Goal: Task Accomplishment & Management: Use online tool/utility

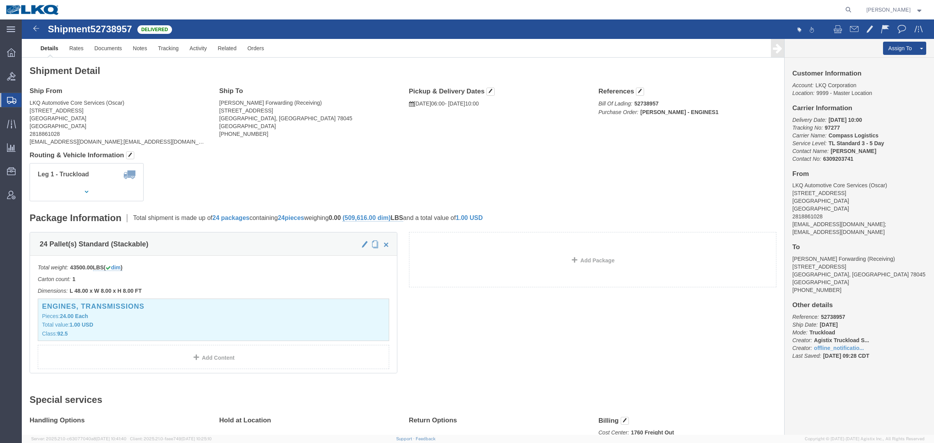
click h4 "Ship From"
click at [9, 96] on svg-icon at bounding box center [11, 100] width 9 height 8
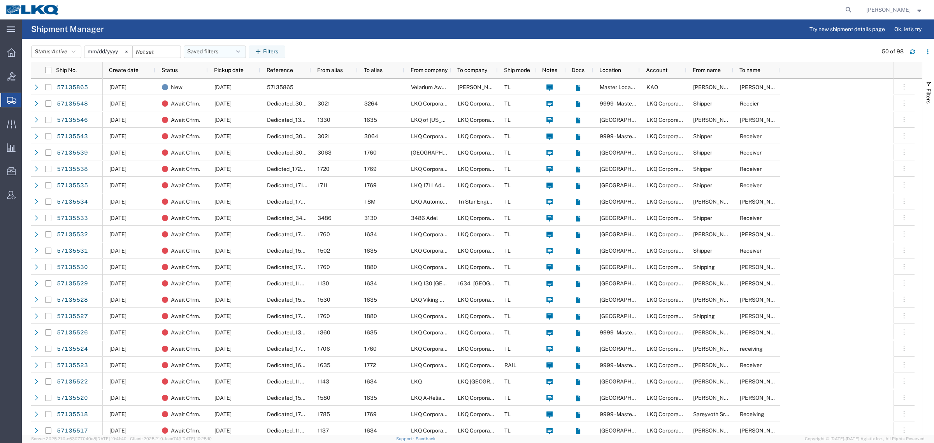
click at [205, 53] on button "Saved filters" at bounding box center [215, 52] width 62 height 12
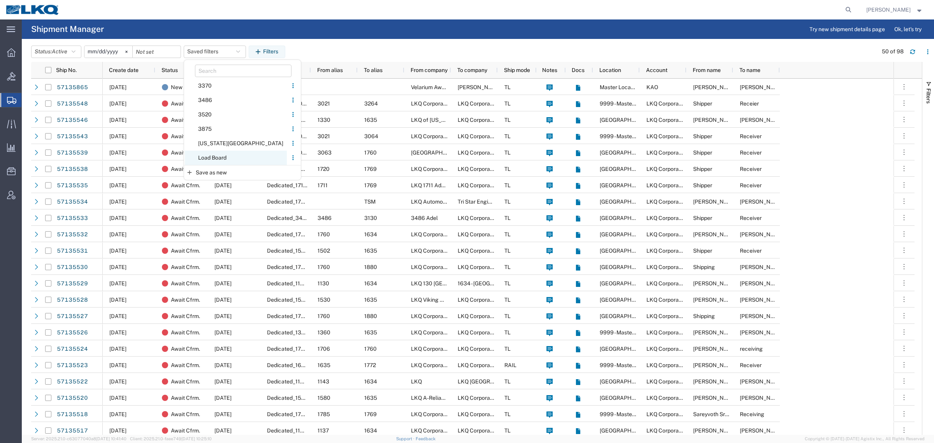
click at [221, 156] on span "Load Board" at bounding box center [236, 158] width 102 height 14
type input "2024-12-01"
type input "2025-12-31"
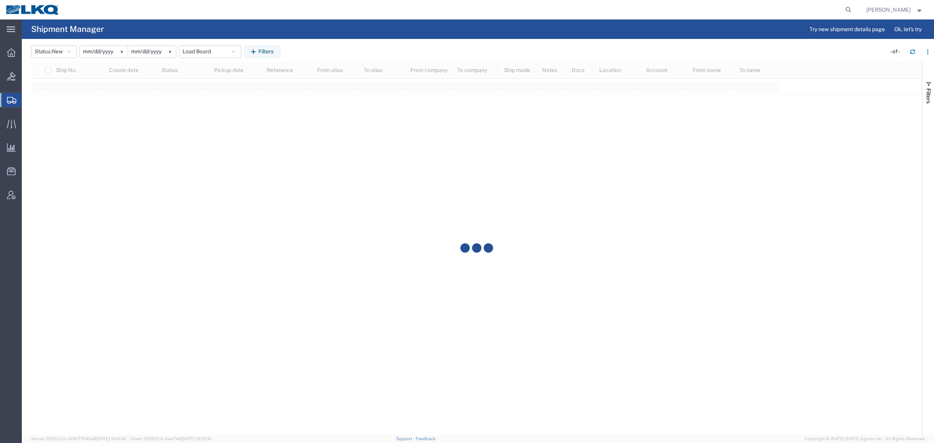
click at [288, 24] on agx-page-header "Shipment Manager Try new shipment details page Ok, let's try" at bounding box center [478, 28] width 912 height 19
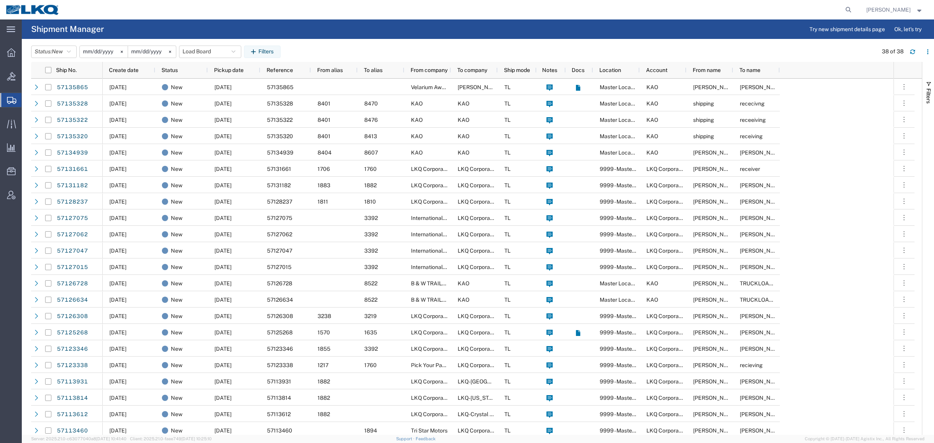
click at [161, 22] on agx-page-header "Shipment Manager Try new shipment details page Ok, let's try" at bounding box center [478, 28] width 912 height 19
click at [353, 49] on div "Status: New Active All Approved Booked Canceled Delivered Denied New On Hold Pe…" at bounding box center [482, 52] width 903 height 12
click at [230, 69] on span "Pickup date" at bounding box center [229, 70] width 30 height 6
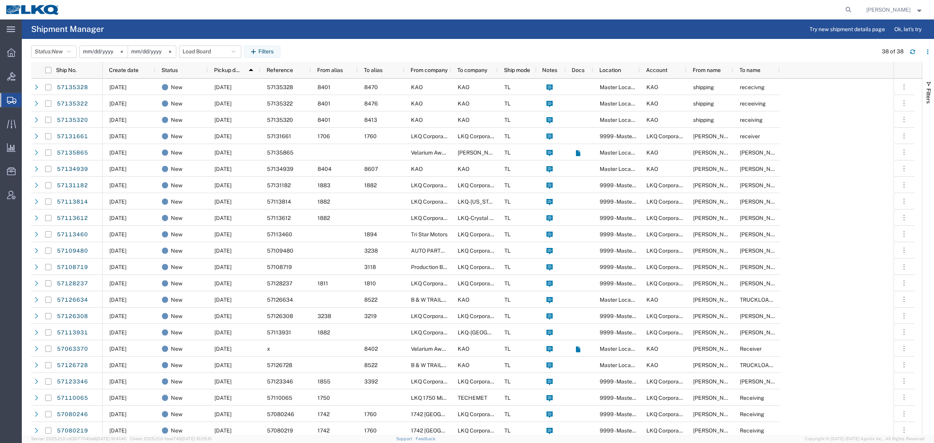
click at [353, 49] on div "Status: New Active All Approved Booked Canceled Delivered Denied New On Hold Pe…" at bounding box center [482, 52] width 903 height 12
click at [336, 47] on div "Status: New Active All Approved Booked Canceled Delivered Denied New On Hold Pe…" at bounding box center [482, 52] width 903 height 12
click at [298, 49] on div "Status: New Active All Approved Booked Canceled Delivered Denied New On Hold Pe…" at bounding box center [482, 52] width 903 height 12
click at [323, 51] on div "Status: New Active All Approved Booked Canceled Delivered Denied New On Hold Pe…" at bounding box center [482, 52] width 903 height 12
click at [361, 49] on div "Status: New Active All Approved Booked Canceled Delivered Denied New On Hold Pe…" at bounding box center [482, 52] width 903 height 12
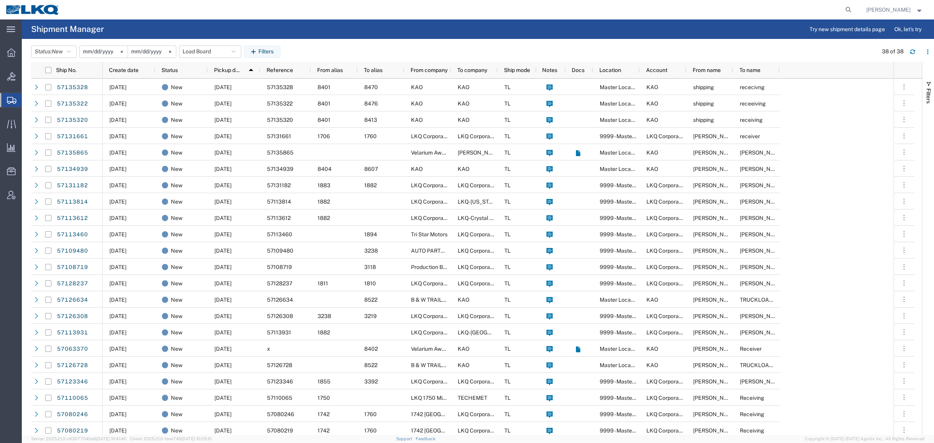
click at [330, 50] on div "Status: New Active All Approved Booked Canceled Delivered Denied New On Hold Pe…" at bounding box center [482, 52] width 903 height 12
click at [295, 49] on div "Status: New Active All Approved Booked Canceled Delivered Denied New On Hold Pe…" at bounding box center [482, 52] width 903 height 12
click at [331, 49] on div "Status: New Active All Approved Booked Canceled Delivered Denied New On Hold Pe…" at bounding box center [482, 52] width 903 height 12
drag, startPoint x: 371, startPoint y: 45, endPoint x: 364, endPoint y: 46, distance: 6.7
click at [372, 45] on header "Status: New Active All Approved Booked Canceled Delivered Denied New On Hold Pe…" at bounding box center [482, 51] width 903 height 22
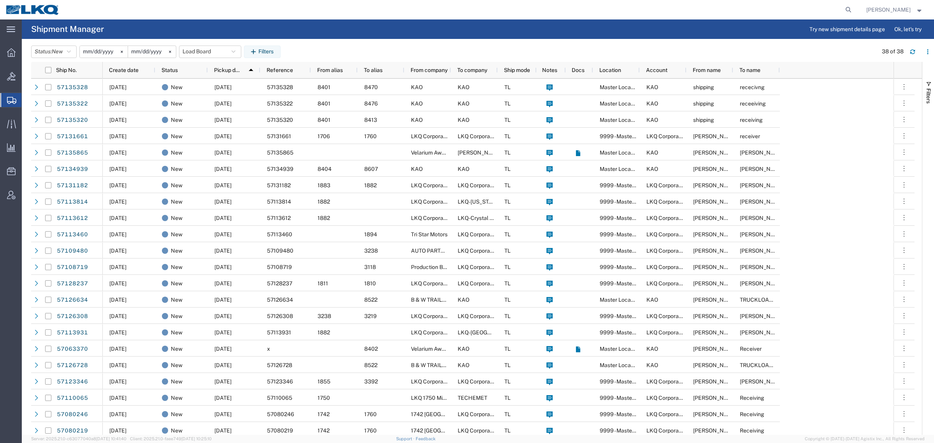
click at [333, 46] on div "Status: New Active All Approved Booked Canceled Delivered Denied New On Hold Pe…" at bounding box center [482, 52] width 903 height 12
click at [298, 46] on div "Status: New Active All Approved Booked Canceled Delivered Denied New On Hold Pe…" at bounding box center [482, 52] width 903 height 12
click at [330, 47] on div "Status: New Active All Approved Booked Canceled Delivered Denied New On Hold Pe…" at bounding box center [482, 52] width 903 height 12
click at [370, 49] on div "Status: New Active All Approved Booked Canceled Delivered Denied New On Hold Pe…" at bounding box center [482, 52] width 903 height 12
click at [318, 49] on div "Status: New Active All Approved Booked Canceled Delivered Denied New On Hold Pe…" at bounding box center [482, 52] width 903 height 12
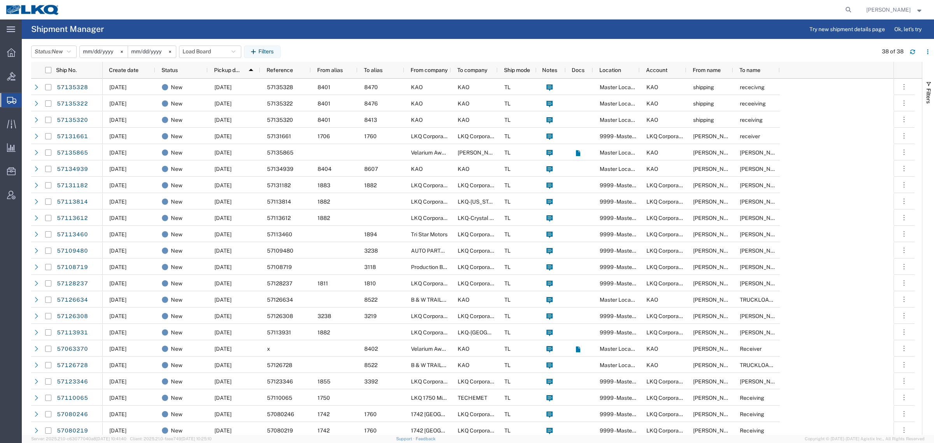
click at [331, 48] on div "Status: New Active All Approved Booked Canceled Delivered Denied New On Hold Pe…" at bounding box center [482, 52] width 903 height 12
click at [296, 48] on div "Status: New Active All Approved Booked Canceled Delivered Denied New On Hold Pe…" at bounding box center [482, 52] width 903 height 12
click at [333, 51] on div "Status: New Active All Approved Booked Canceled Delivered Denied New On Hold Pe…" at bounding box center [482, 52] width 903 height 12
click at [378, 51] on div "Status: New Active All Approved Booked Canceled Delivered Denied New On Hold Pe…" at bounding box center [482, 52] width 903 height 12
click at [326, 48] on div "Status: New Active All Approved Booked Canceled Delivered Denied New On Hold Pe…" at bounding box center [482, 52] width 903 height 12
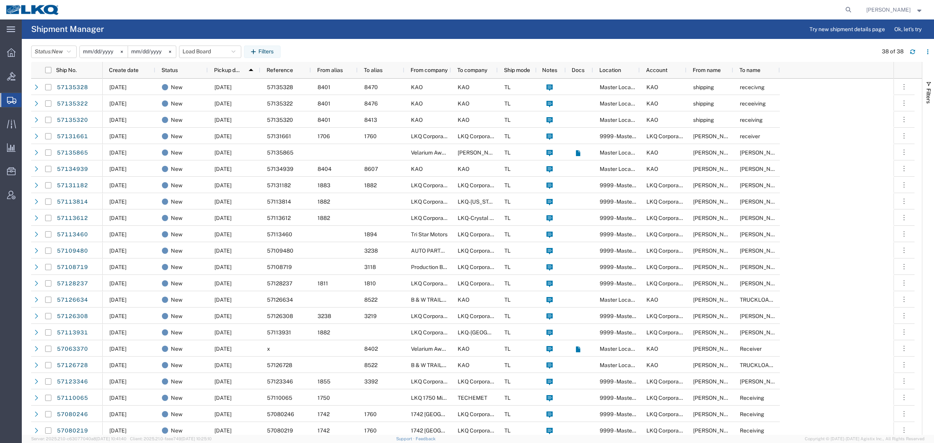
click at [289, 46] on agx-table-filter-chips "Status: New Active All Approved Booked Canceled Delivered Denied New On Hold Pe…" at bounding box center [160, 52] width 258 height 12
click at [324, 47] on div "Status: New Active All Approved Booked Canceled Delivered Denied New On Hold Pe…" at bounding box center [482, 52] width 903 height 12
click at [377, 48] on div "Status: New Active All Approved Booked Canceled Delivered Denied New On Hold Pe…" at bounding box center [482, 52] width 903 height 12
click at [337, 47] on div "Status: New Active All Approved Booked Canceled Delivered Denied New On Hold Pe…" at bounding box center [482, 52] width 903 height 12
drag, startPoint x: 301, startPoint y: 47, endPoint x: 319, endPoint y: 46, distance: 18.7
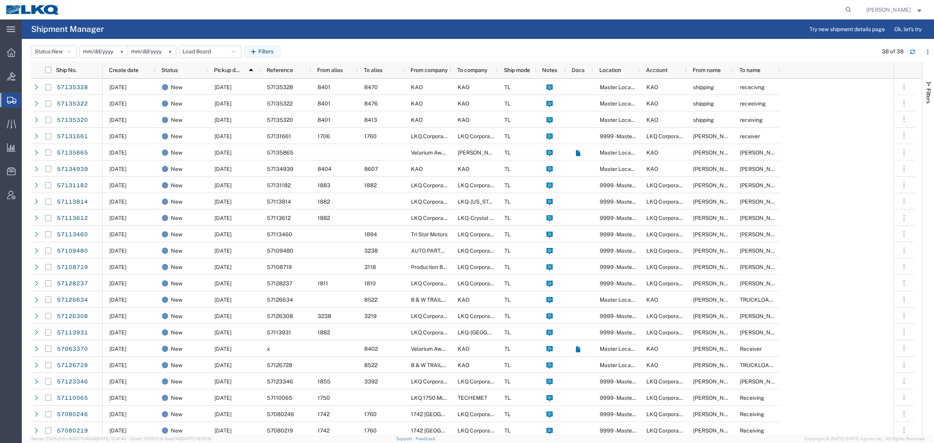
click at [302, 47] on div "Status: New Active All Approved Booked Canceled Delivered Denied New On Hold Pe…" at bounding box center [482, 52] width 903 height 12
click at [332, 46] on div "Status: New Active All Approved Booked Canceled Delivered Denied New On Hold Pe…" at bounding box center [482, 52] width 903 height 12
click at [372, 47] on div "Status: New Active All Approved Booked Canceled Delivered Denied New On Hold Pe…" at bounding box center [482, 52] width 903 height 12
click at [326, 47] on div "Status: New Active All Approved Booked Canceled Delivered Denied New On Hold Pe…" at bounding box center [482, 52] width 903 height 12
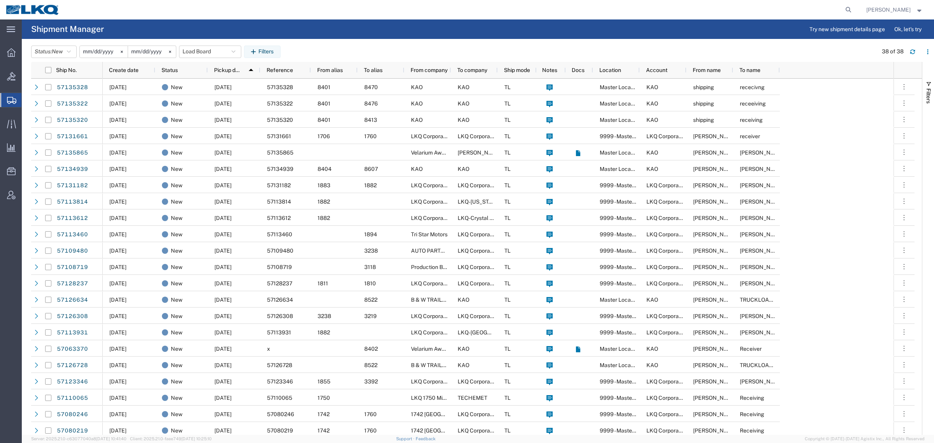
click at [370, 46] on div "Status: New Active All Approved Booked Canceled Delivered Denied New On Hold Pe…" at bounding box center [482, 52] width 903 height 12
click at [326, 46] on div "Status: New Active All Approved Booked Canceled Delivered Denied New On Hold Pe…" at bounding box center [482, 52] width 903 height 12
click at [298, 46] on div "Status: New Active All Approved Booked Canceled Delivered Denied New On Hold Pe…" at bounding box center [482, 52] width 903 height 12
click at [338, 47] on div "Status: New Active All Approved Booked Canceled Delivered Denied New On Hold Pe…" at bounding box center [482, 52] width 903 height 12
click at [377, 46] on div "Status: New Active All Approved Booked Canceled Delivered Denied New On Hold Pe…" at bounding box center [482, 52] width 903 height 12
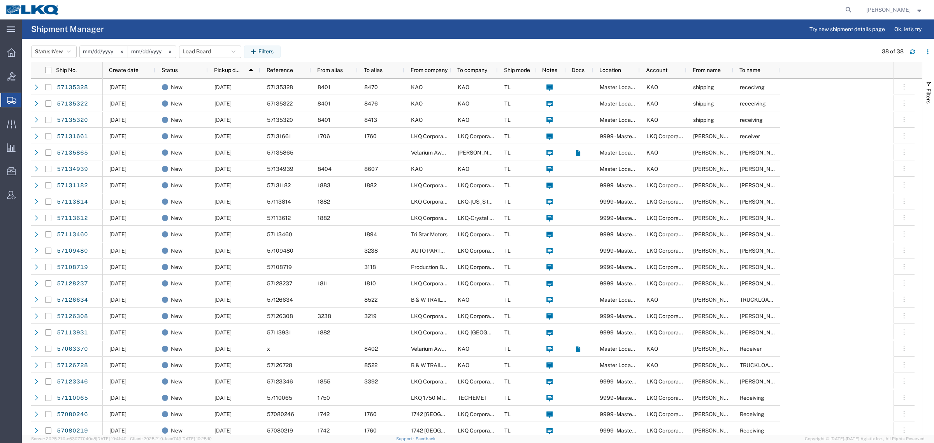
click at [333, 47] on div "Status: New Active All Approved Booked Canceled Delivered Denied New On Hold Pe…" at bounding box center [482, 52] width 903 height 12
click at [298, 48] on div "Status: New Active All Approved Booked Canceled Delivered Denied New On Hold Pe…" at bounding box center [482, 52] width 903 height 12
click at [338, 50] on div "Status: New Active All Approved Booked Canceled Delivered Denied New On Hold Pe…" at bounding box center [482, 52] width 903 height 12
click at [383, 50] on div "Status: New Active All Approved Booked Canceled Delivered Denied New On Hold Pe…" at bounding box center [482, 52] width 903 height 12
click at [323, 48] on div "Status: New Active All Approved Booked Canceled Delivered Denied New On Hold Pe…" at bounding box center [482, 52] width 903 height 12
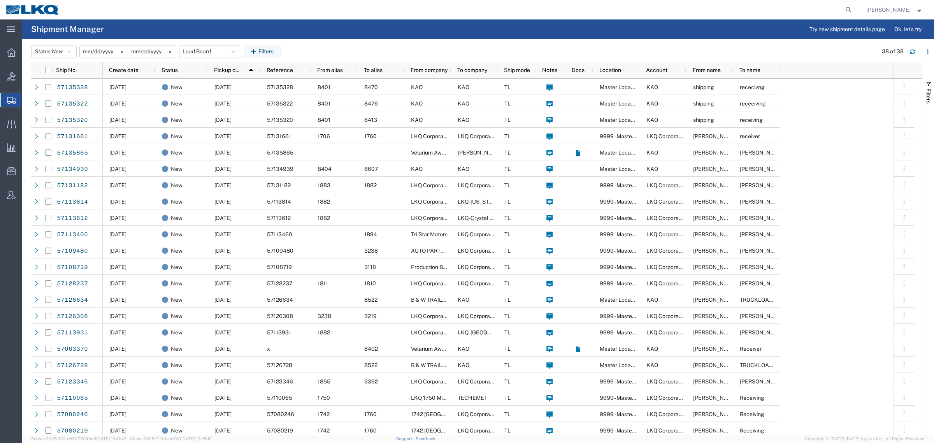
click at [300, 47] on div "Status: New Active All Approved Booked Canceled Delivered Denied New On Hold Pe…" at bounding box center [482, 52] width 903 height 12
click at [342, 47] on div "Status: New Active All Approved Booked Canceled Delivered Denied New On Hold Pe…" at bounding box center [482, 52] width 903 height 12
click at [384, 49] on div "Status: New Active All Approved Booked Canceled Delivered Denied New On Hold Pe…" at bounding box center [482, 52] width 903 height 12
click at [331, 49] on div "Status: New Active All Approved Booked Canceled Delivered Denied New On Hold Pe…" at bounding box center [482, 52] width 903 height 12
click at [295, 47] on div "Status: New Active All Approved Booked Canceled Delivered Denied New On Hold Pe…" at bounding box center [482, 52] width 903 height 12
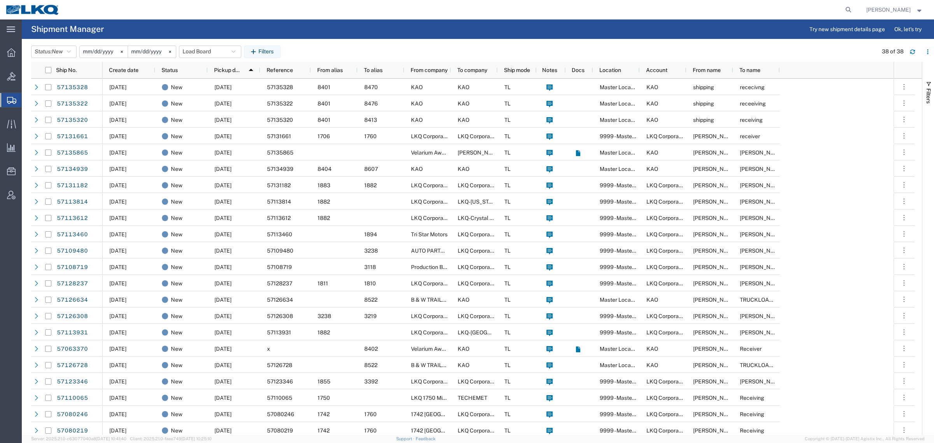
click at [341, 51] on div "Status: New Active All Approved Booked Canceled Delivered Denied New On Hold Pe…" at bounding box center [482, 52] width 903 height 12
click at [207, 53] on button "Load Board" at bounding box center [210, 52] width 62 height 12
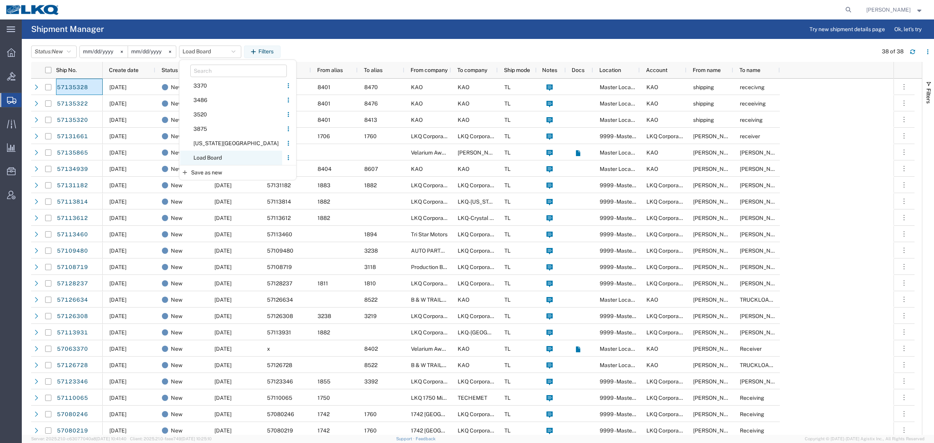
click at [224, 162] on span "Load Board" at bounding box center [231, 158] width 102 height 14
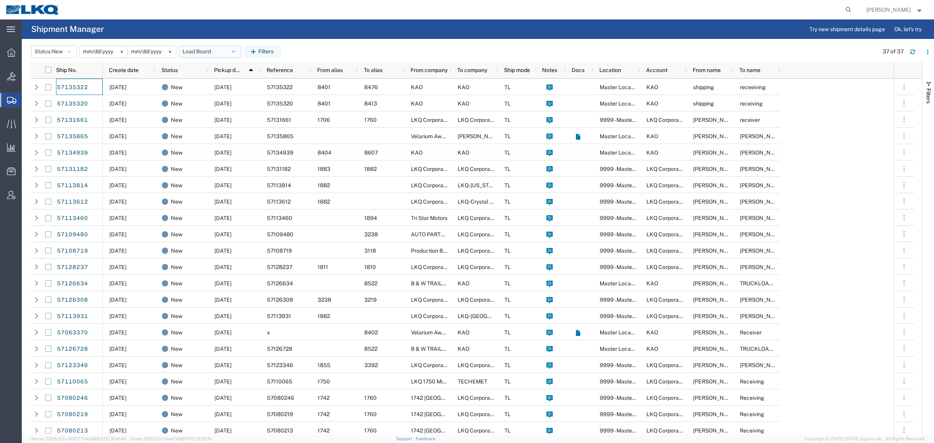
click at [193, 55] on button "Load Board" at bounding box center [210, 52] width 62 height 12
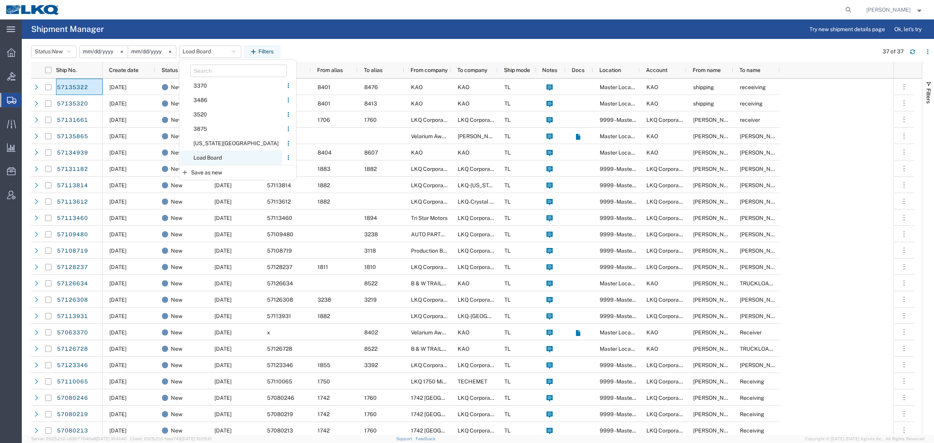
click at [225, 156] on span "Load Board" at bounding box center [231, 158] width 102 height 14
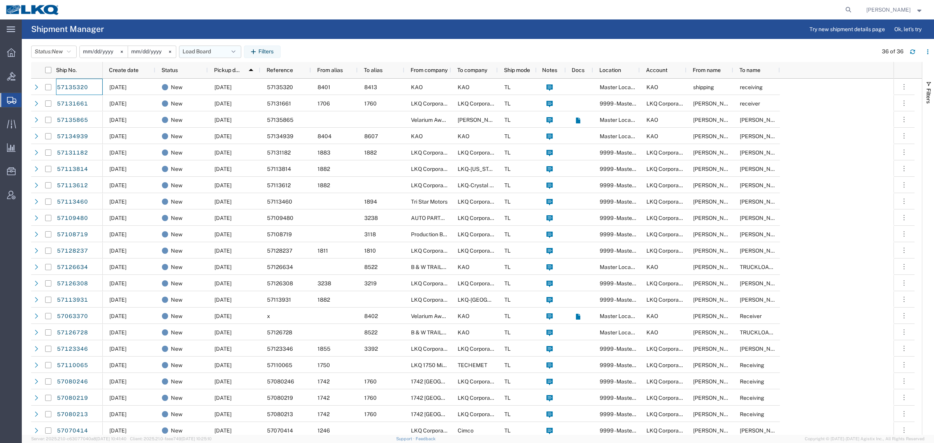
click at [196, 54] on button "Load Board" at bounding box center [210, 52] width 62 height 12
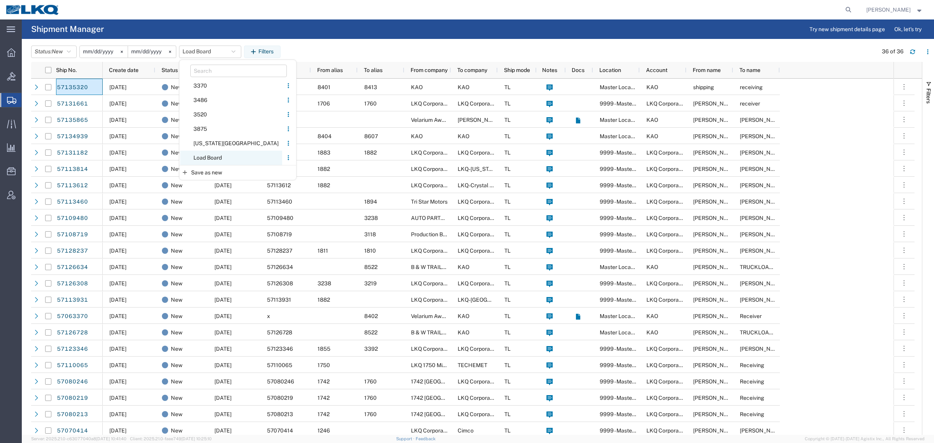
click at [218, 163] on span "Load Board" at bounding box center [231, 158] width 102 height 14
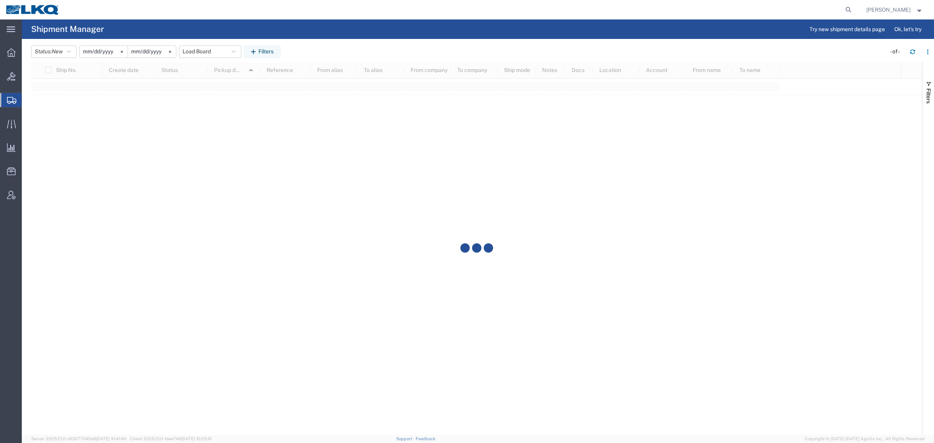
click at [333, 39] on agx-table-manager "Status: New Active All Approved Booked Canceled Delivered Denied New On Hold Pe…" at bounding box center [478, 237] width 912 height 396
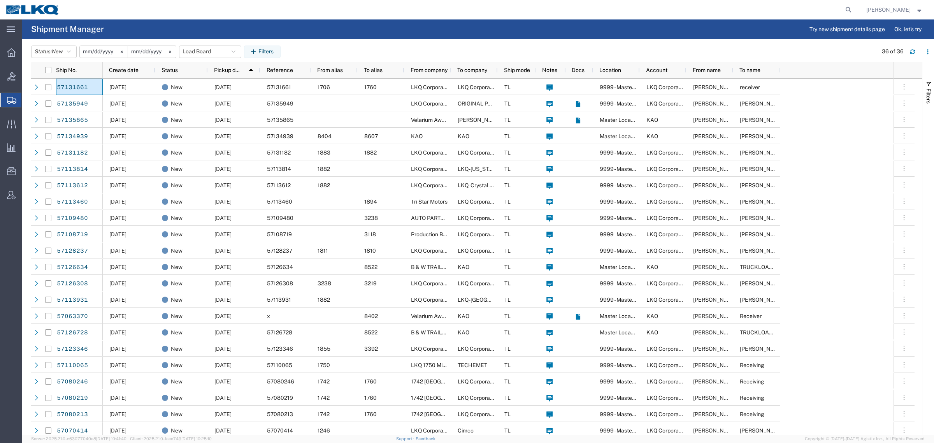
click at [363, 36] on agx-page-header "Shipment Manager Try new shipment details page Ok, let's try" at bounding box center [478, 28] width 912 height 19
click at [233, 32] on agx-page-header "Shipment Manager Try new shipment details page Ok, let's try" at bounding box center [478, 28] width 912 height 19
drag, startPoint x: 209, startPoint y: 26, endPoint x: 172, endPoint y: 28, distance: 37.4
click at [209, 26] on agx-page-header "Shipment Manager Try new shipment details page Ok, let's try" at bounding box center [478, 28] width 912 height 19
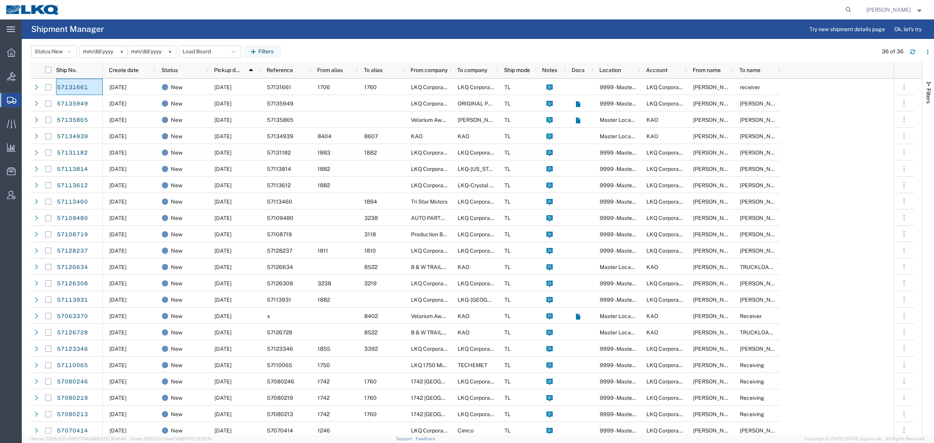
click at [130, 24] on agx-page-header "Shipment Manager Try new shipment details page Ok, let's try" at bounding box center [478, 28] width 912 height 19
click at [197, 51] on button "Load Board" at bounding box center [210, 52] width 62 height 12
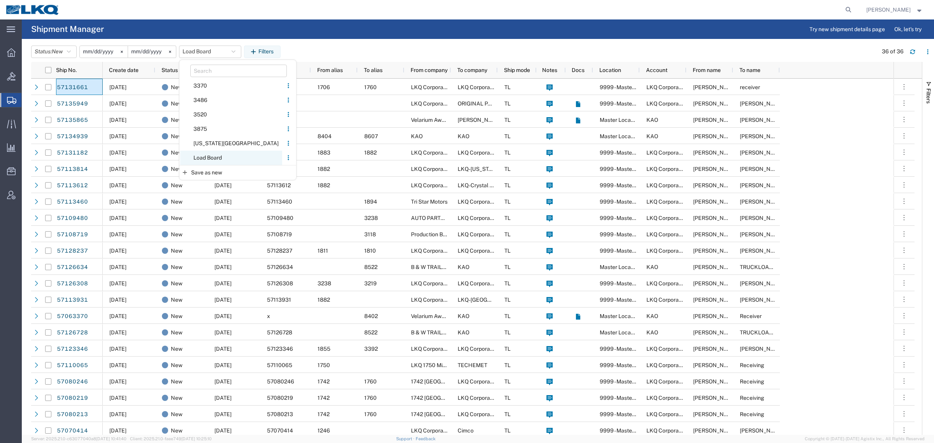
click at [212, 155] on span "Load Board" at bounding box center [231, 158] width 102 height 14
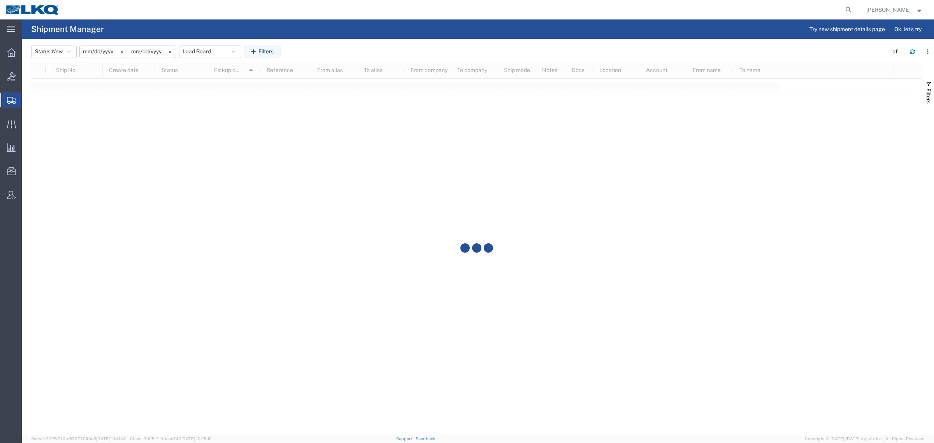
click at [326, 40] on header "Status: New Active All Approved Booked Canceled Delivered Denied New On Hold Pe…" at bounding box center [482, 51] width 903 height 22
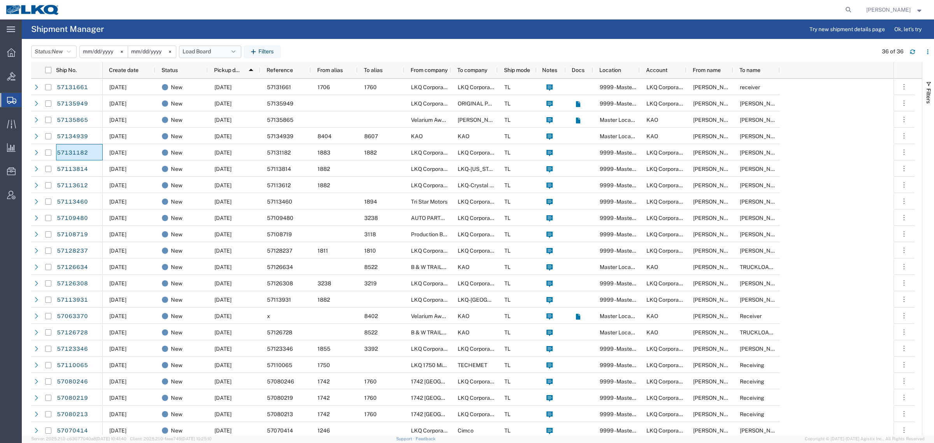
click at [202, 50] on button "Load Board" at bounding box center [210, 52] width 62 height 12
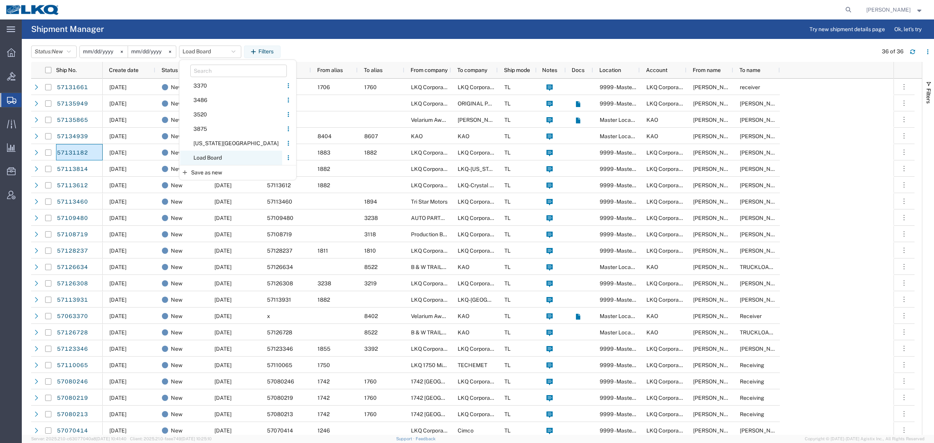
click at [215, 159] on span "Load Board" at bounding box center [231, 158] width 102 height 14
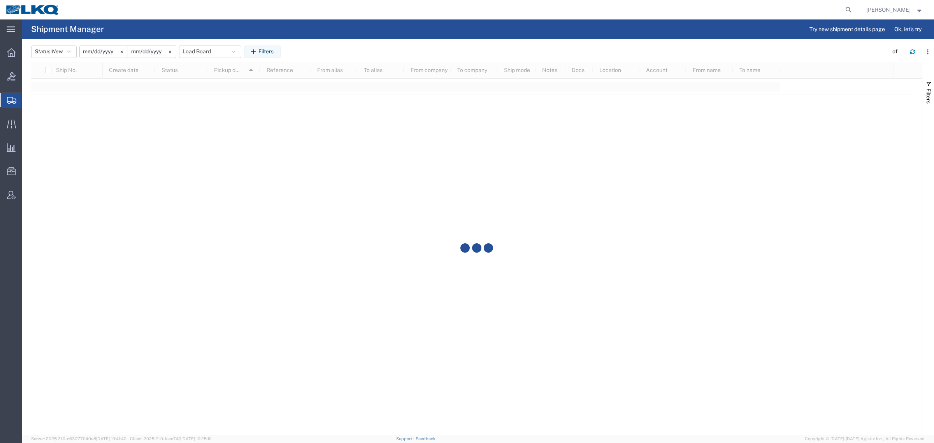
click at [330, 39] on agx-table-manager "Status: New Active All Approved Booked Canceled Delivered Denied New On Hold Pe…" at bounding box center [478, 237] width 912 height 396
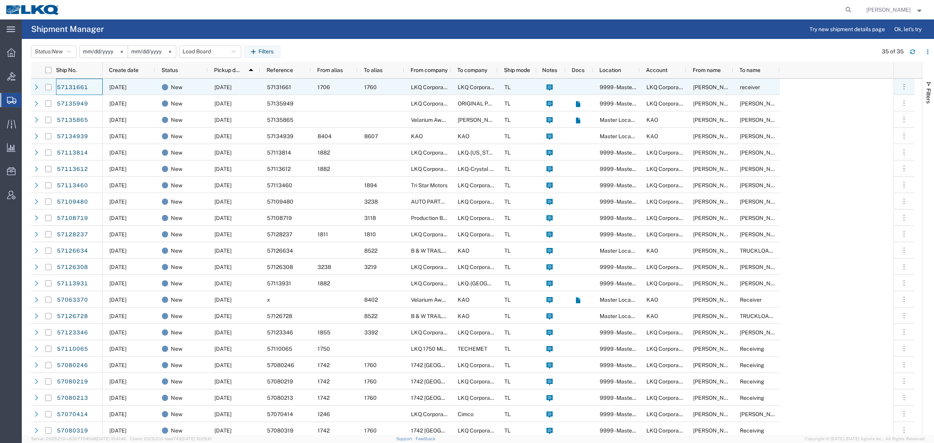
drag, startPoint x: 79, startPoint y: 86, endPoint x: 360, endPoint y: 51, distance: 283.5
click at [360, 51] on div "Status: New Active All Approved Booked Canceled Delivered Denied New On Hold Pe…" at bounding box center [482, 52] width 903 height 12
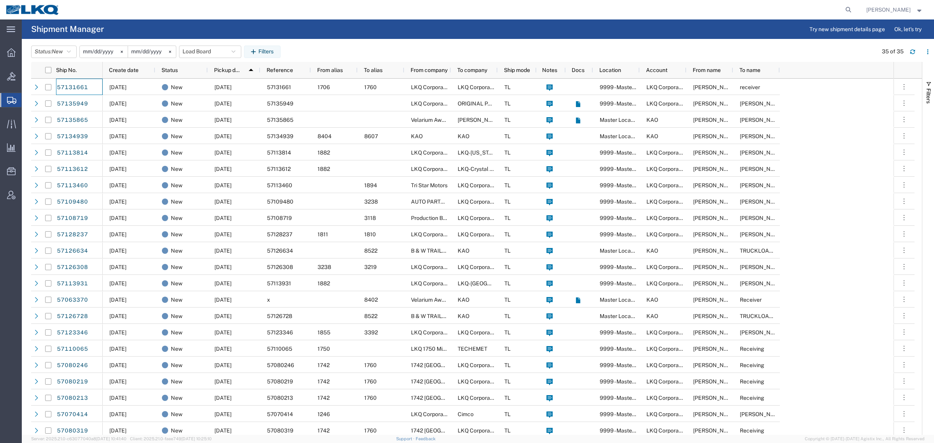
click at [240, 24] on agx-page-header "Shipment Manager Try new shipment details page Ok, let's try" at bounding box center [478, 28] width 912 height 19
click at [213, 49] on button "Load Board" at bounding box center [210, 52] width 62 height 12
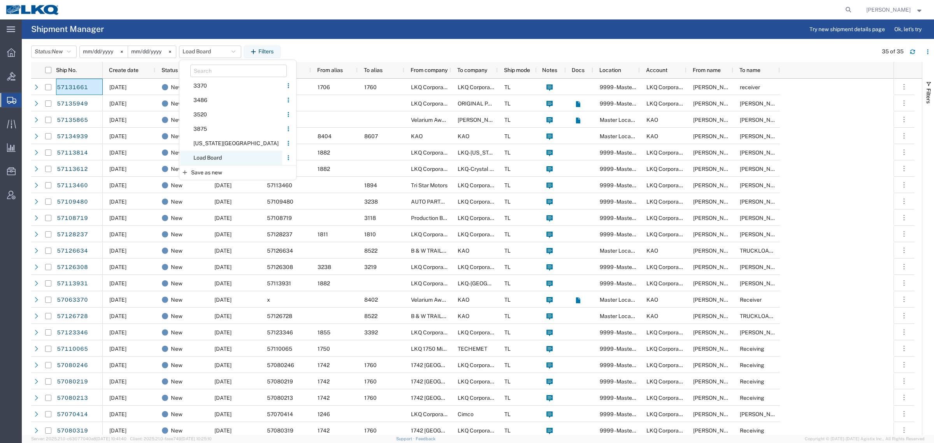
click at [222, 158] on span "Load Board" at bounding box center [231, 158] width 102 height 14
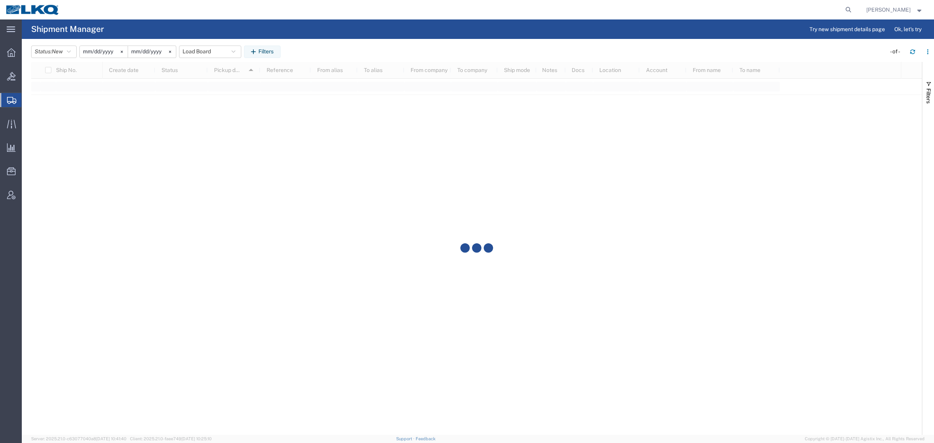
click at [434, 30] on agx-page-header "Shipment Manager Try new shipment details page Ok, let's try" at bounding box center [478, 28] width 912 height 19
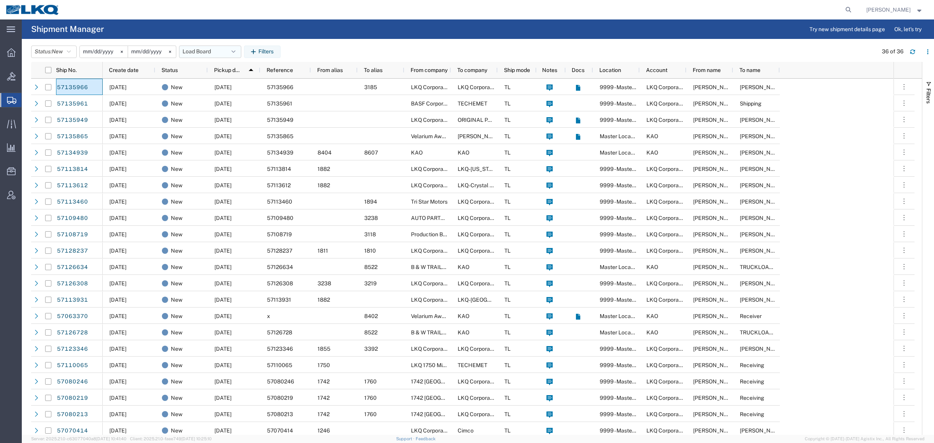
click at [202, 48] on button "Load Board" at bounding box center [210, 52] width 62 height 12
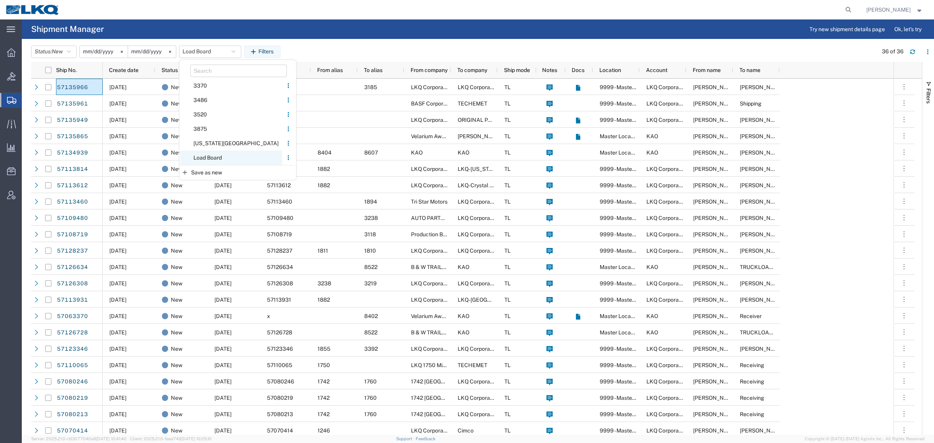
click at [218, 154] on span "Load Board" at bounding box center [231, 158] width 102 height 14
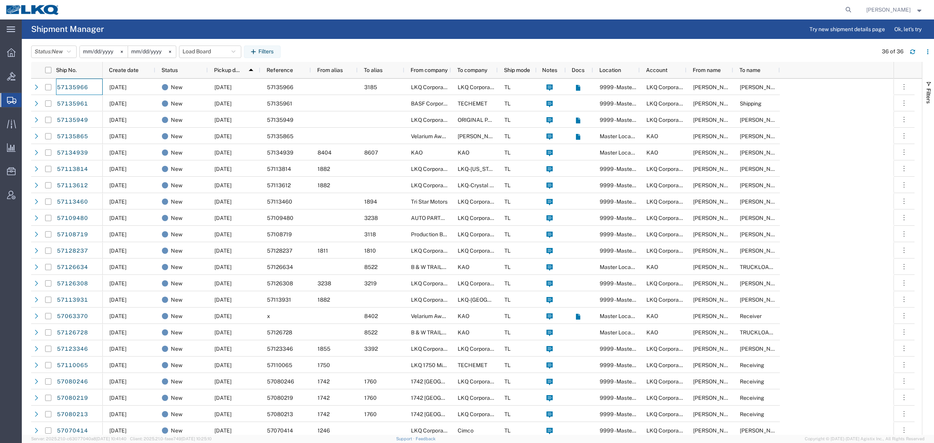
click at [369, 34] on agx-page-header "Shipment Manager Try new shipment details page Ok, let's try" at bounding box center [478, 28] width 912 height 19
click at [386, 46] on div "Status: New Active All Approved Booked Canceled Delivered Denied New On Hold Pe…" at bounding box center [482, 52] width 903 height 12
click at [354, 43] on header "Status: New Active All Approved Booked Canceled Delivered Denied New On Hold Pe…" at bounding box center [482, 51] width 903 height 22
click at [205, 50] on button "Load Board" at bounding box center [210, 52] width 62 height 12
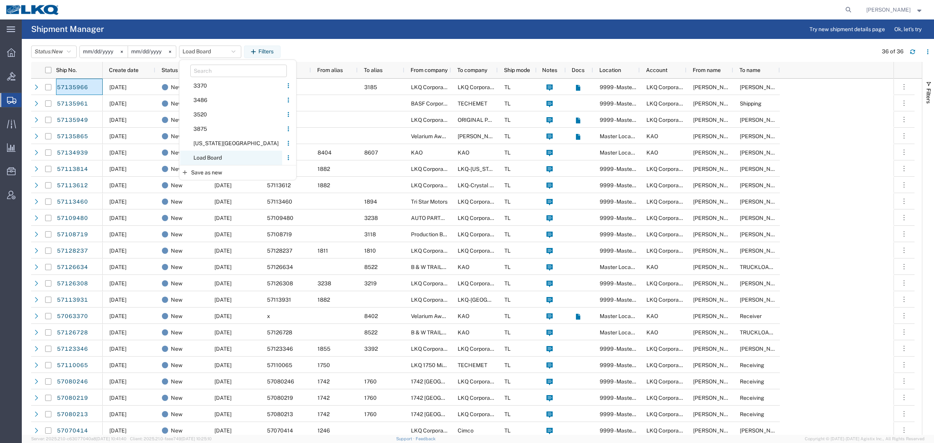
click at [216, 160] on span "Load Board" at bounding box center [231, 158] width 102 height 14
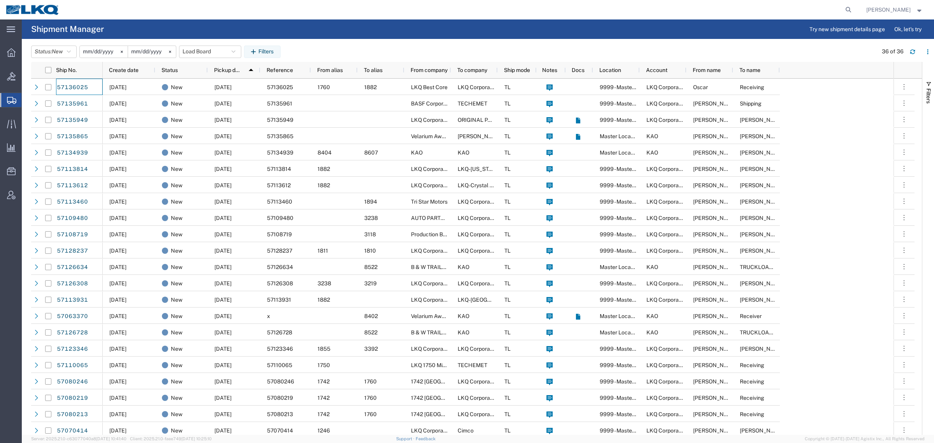
click at [362, 36] on agx-page-header "Shipment Manager Try new shipment details page Ok, let's try" at bounding box center [478, 28] width 912 height 19
click at [214, 47] on button "Load Board" at bounding box center [210, 52] width 62 height 12
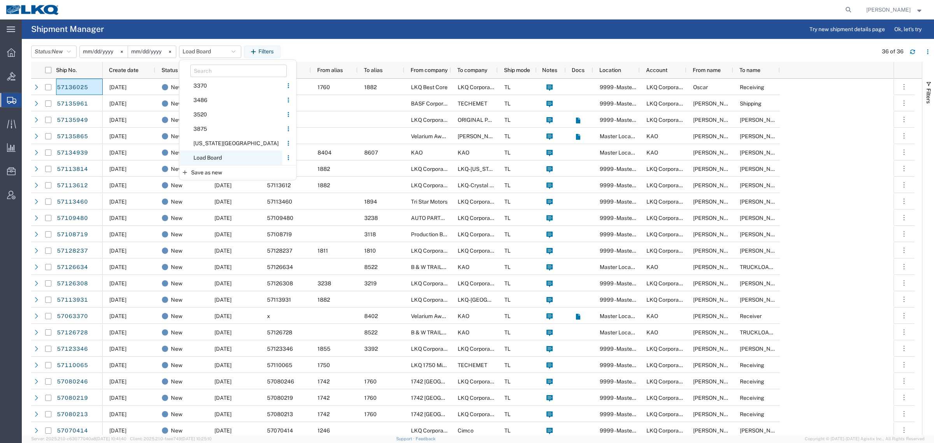
click at [209, 156] on span "Load Board" at bounding box center [231, 158] width 102 height 14
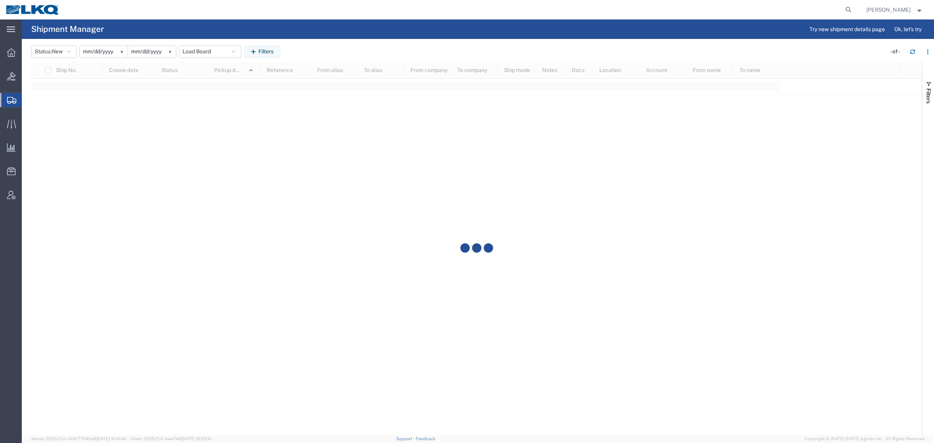
click at [167, 34] on agx-page-header "Shipment Manager Try new shipment details page Ok, let's try" at bounding box center [478, 28] width 912 height 19
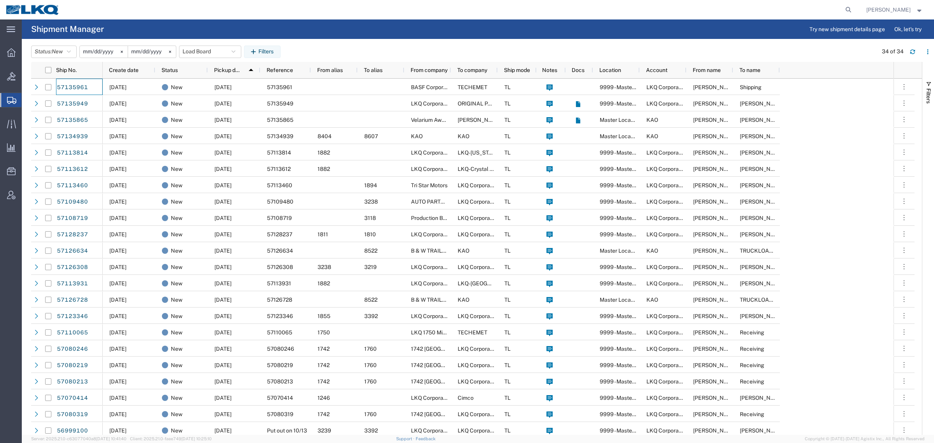
click at [339, 45] on header "Status: New Active All Approved Booked Canceled Delivered Denied New On Hold Pe…" at bounding box center [482, 51] width 903 height 22
click at [193, 51] on button "Load Board" at bounding box center [210, 52] width 62 height 12
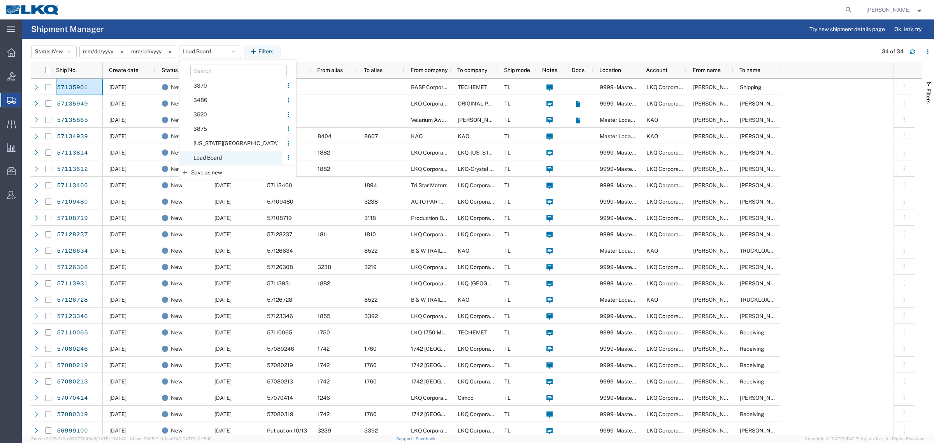
click at [210, 156] on span "Load Board" at bounding box center [231, 158] width 102 height 14
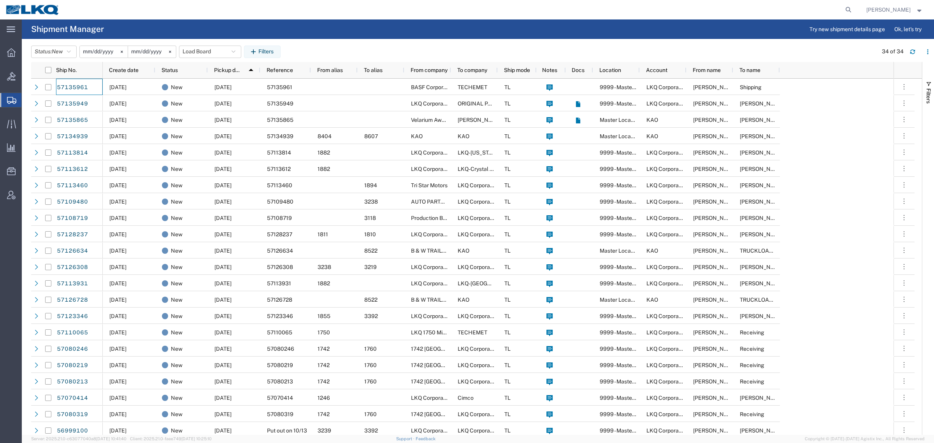
click at [328, 46] on div "Status: New Active All Approved Booked Canceled Delivered Denied New On Hold Pe…" at bounding box center [482, 52] width 903 height 12
click at [201, 54] on button "Load Board" at bounding box center [210, 52] width 62 height 12
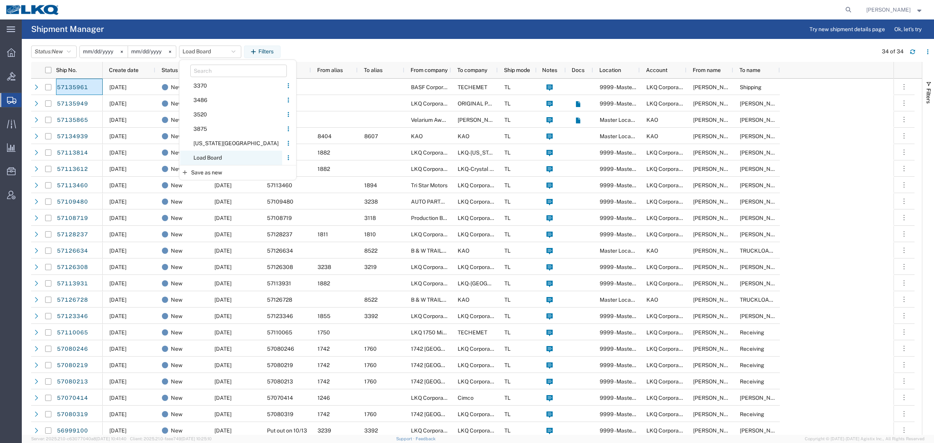
click at [220, 154] on span "Load Board" at bounding box center [231, 158] width 102 height 14
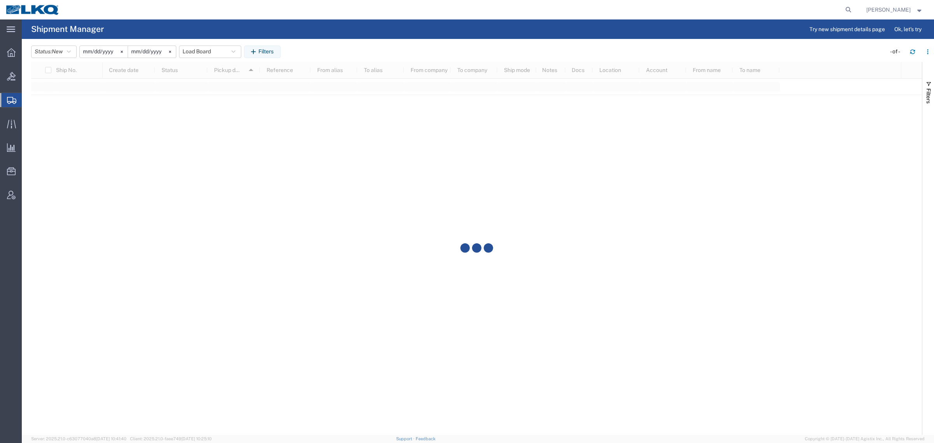
click at [343, 38] on agx-page-header "Shipment Manager Try new shipment details page Ok, let's try" at bounding box center [478, 28] width 912 height 19
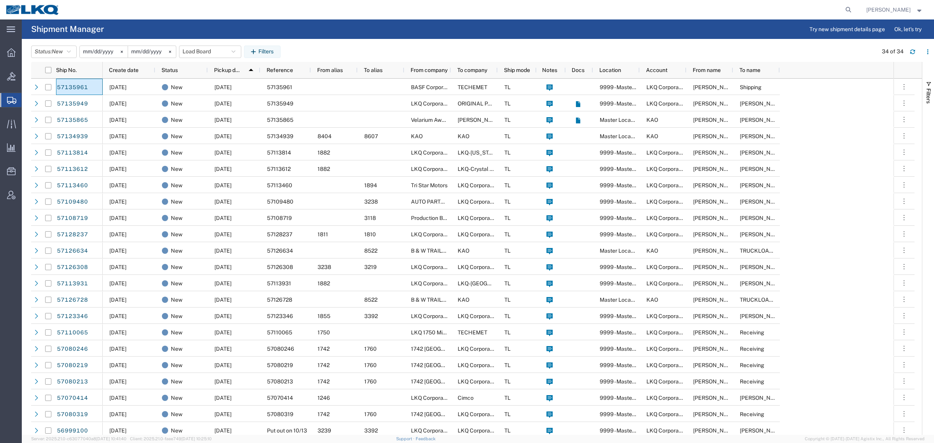
click at [328, 54] on div "Status: New Active All Approved Booked Canceled Delivered Denied New On Hold Pe…" at bounding box center [482, 52] width 903 height 12
click at [203, 46] on button "Load Board" at bounding box center [210, 52] width 62 height 12
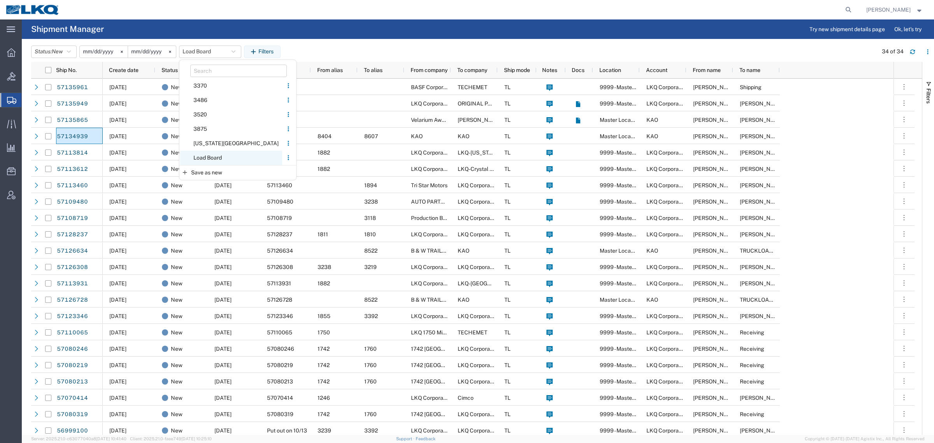
click at [209, 157] on span "Load Board" at bounding box center [231, 158] width 102 height 14
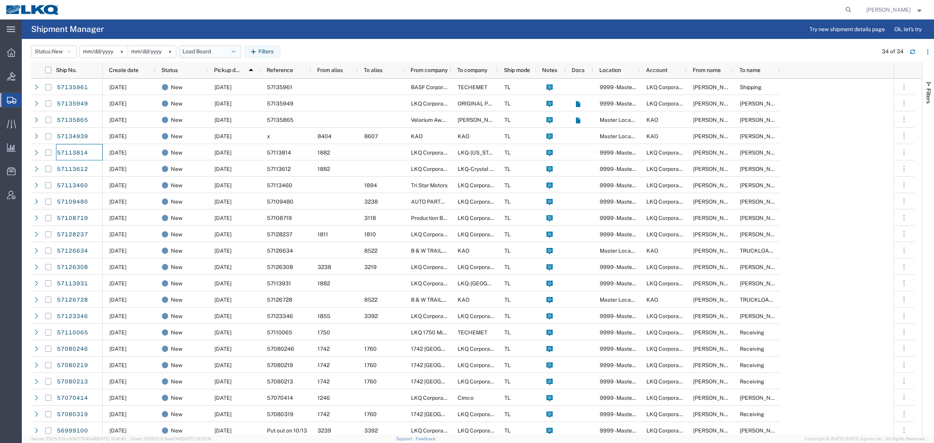
click at [197, 51] on button "Load Board" at bounding box center [210, 52] width 62 height 12
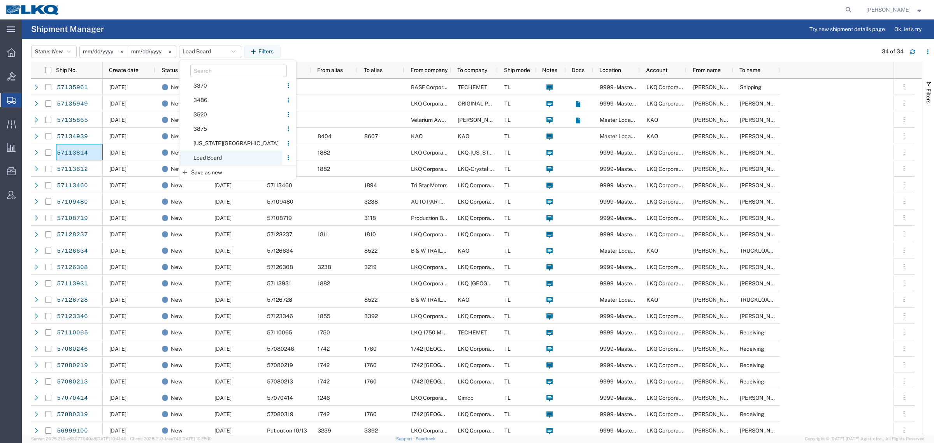
click at [218, 154] on span "Load Board" at bounding box center [231, 158] width 102 height 14
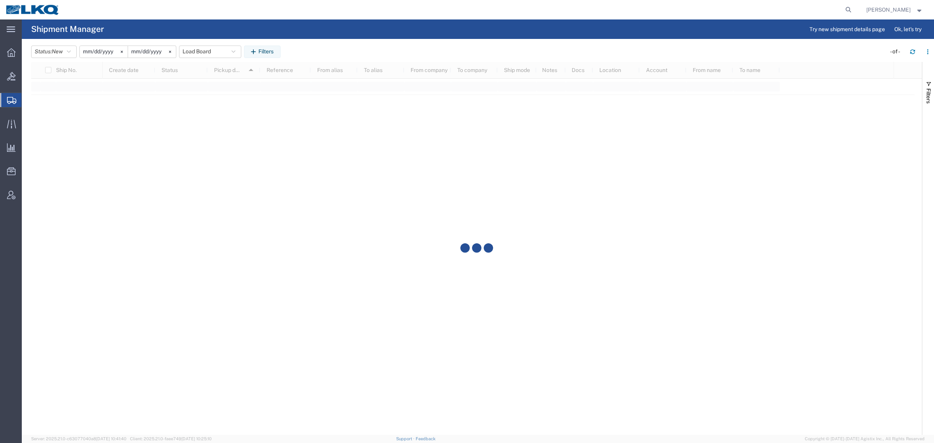
click at [328, 40] on header "Status: New Active All Approved Booked Canceled Delivered Denied New On Hold Pe…" at bounding box center [482, 51] width 903 height 22
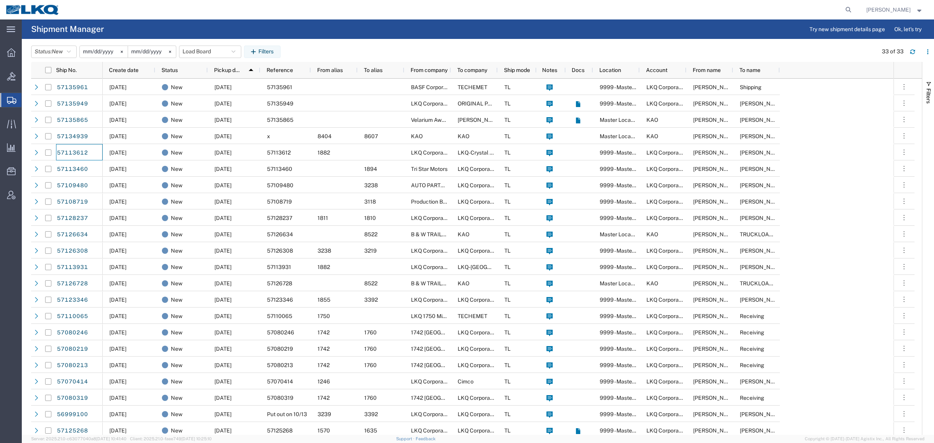
click at [316, 46] on div "Status: New Active All Approved Booked Canceled Delivered Denied New On Hold Pe…" at bounding box center [482, 52] width 903 height 12
click at [195, 51] on button "Load Board" at bounding box center [210, 52] width 62 height 12
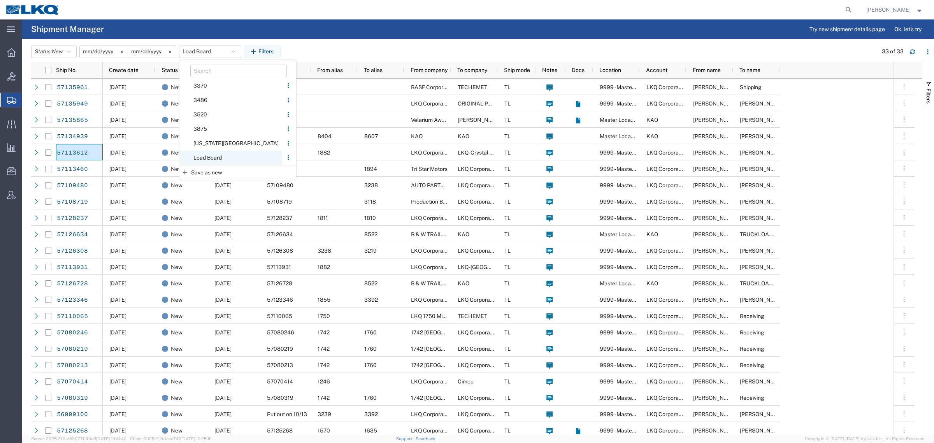
click at [212, 154] on span "Load Board" at bounding box center [231, 158] width 102 height 14
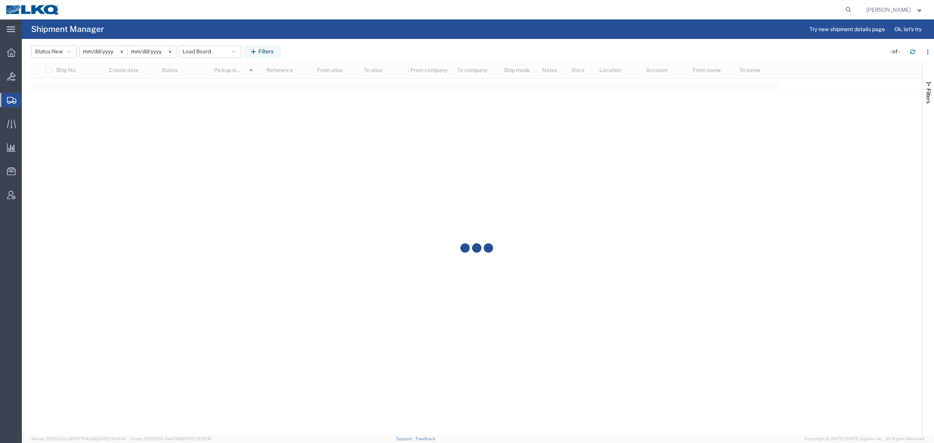
click at [312, 49] on div "Status: New Active All Approved Booked Canceled Delivered Denied New On Hold Pe…" at bounding box center [482, 52] width 903 height 12
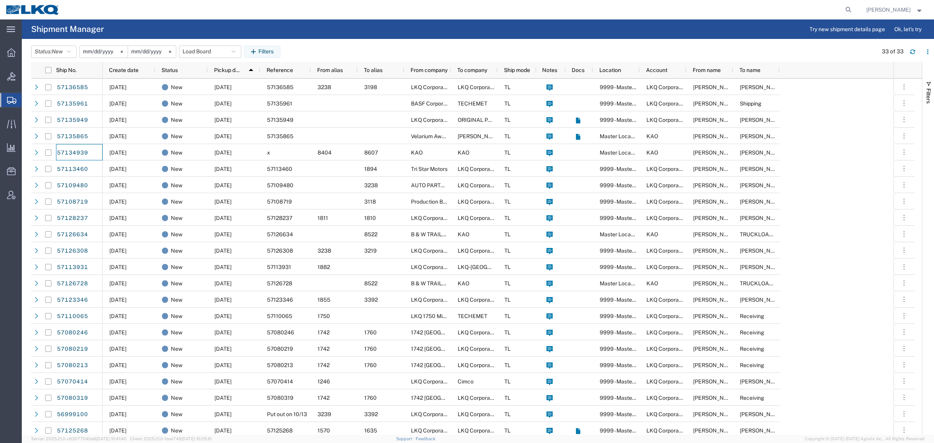
click at [220, 23] on agx-page-header "Shipment Manager Try new shipment details page Ok, let's try" at bounding box center [478, 28] width 912 height 19
click at [168, 25] on agx-page-header "Shipment Manager Try new shipment details page Ok, let's try" at bounding box center [478, 28] width 912 height 19
click at [167, 25] on agx-page-header "Shipment Manager Try new shipment details page Ok, let's try" at bounding box center [478, 28] width 912 height 19
drag, startPoint x: 239, startPoint y: 20, endPoint x: 292, endPoint y: 19, distance: 53.7
click at [240, 20] on agx-page-header "Shipment Manager Try new shipment details page Ok, let's try" at bounding box center [478, 28] width 912 height 19
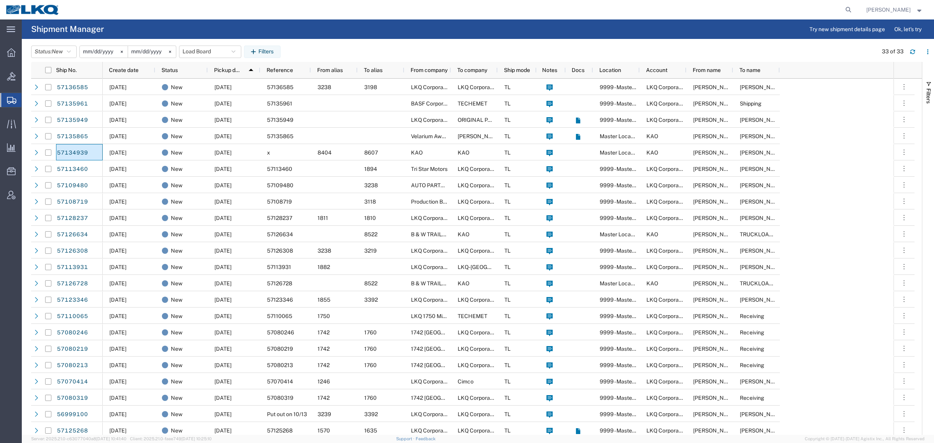
click at [314, 21] on agx-page-header "Shipment Manager Try new shipment details page Ok, let's try" at bounding box center [478, 28] width 912 height 19
click at [313, 21] on agx-page-header "Shipment Manager Try new shipment details page Ok, let's try" at bounding box center [478, 28] width 912 height 19
click at [326, 39] on agx-table-manager "Status: New Active All Approved Booked Canceled Delivered Denied New On Hold Pe…" at bounding box center [478, 237] width 912 height 396
click at [339, 43] on header "Status: New Active All Approved Booked Canceled Delivered Denied New On Hold Pe…" at bounding box center [482, 51] width 903 height 22
click at [380, 45] on header "Status: New Active All Approved Booked Canceled Delivered Denied New On Hold Pe…" at bounding box center [482, 51] width 903 height 22
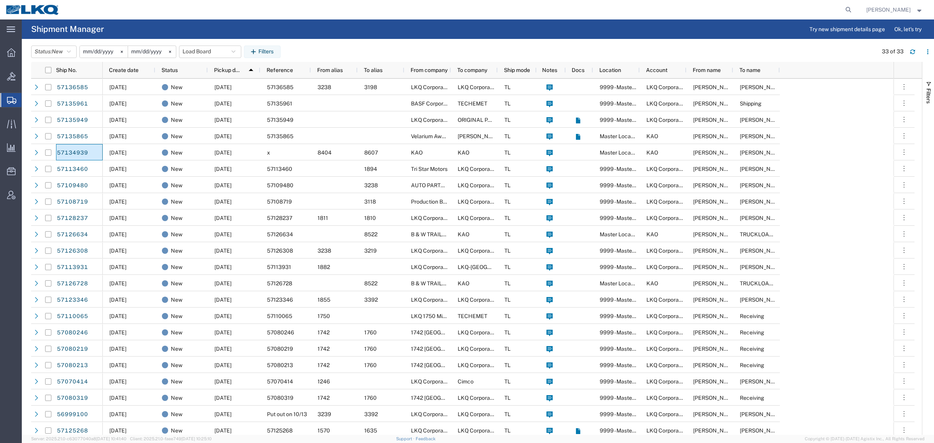
click at [334, 48] on div "Status: New Active All Approved Booked Canceled Delivered Denied New On Hold Pe…" at bounding box center [482, 52] width 903 height 12
drag, startPoint x: 290, startPoint y: 51, endPoint x: 313, endPoint y: 49, distance: 23.0
click at [289, 51] on agx-table-filter-chips "Status: New Active All Approved Booked Canceled Delivered Denied New On Hold Pe…" at bounding box center [160, 52] width 258 height 12
click at [324, 47] on div "Status: New Active All Approved Booked Canceled Delivered Denied New On Hold Pe…" at bounding box center [482, 52] width 903 height 12
click at [330, 48] on div "Status: New Active All Approved Booked Canceled Delivered Denied New On Hold Pe…" at bounding box center [482, 52] width 903 height 12
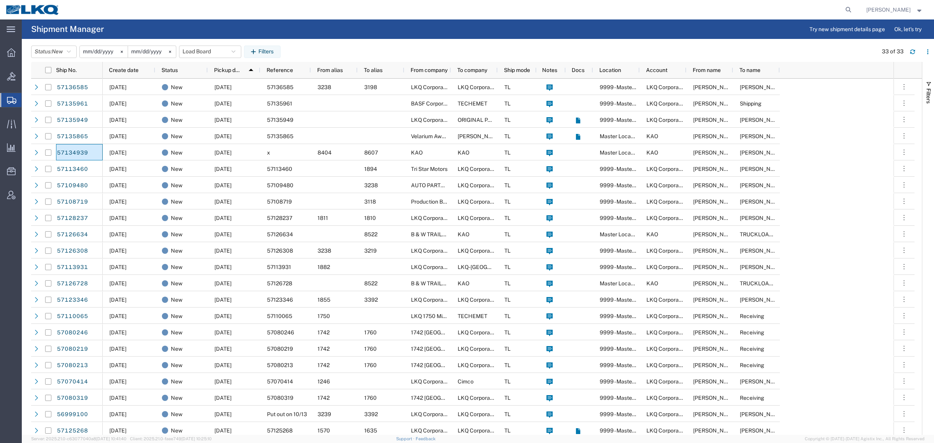
drag, startPoint x: 374, startPoint y: 48, endPoint x: 355, endPoint y: 53, distance: 20.4
click at [374, 49] on div "Status: New Active All Approved Booked Canceled Delivered Denied New On Hold Pe…" at bounding box center [482, 52] width 903 height 12
drag, startPoint x: 335, startPoint y: 53, endPoint x: 314, endPoint y: 51, distance: 21.1
click at [334, 53] on div "Status: New Active All Approved Booked Canceled Delivered Denied New On Hold Pe…" at bounding box center [482, 52] width 903 height 12
click at [297, 51] on div "Status: New Active All Approved Booked Canceled Delivered Denied New On Hold Pe…" at bounding box center [482, 52] width 903 height 12
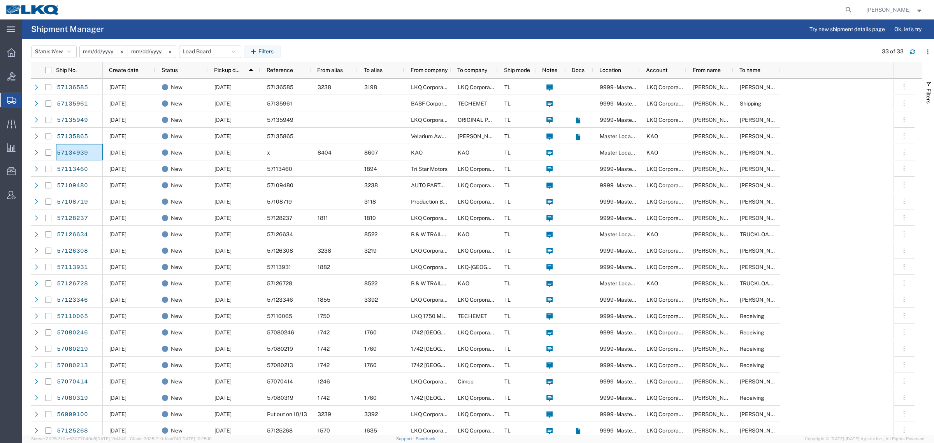
click at [326, 49] on div "Status: New Active All Approved Booked Canceled Delivered Denied New On Hold Pe…" at bounding box center [482, 52] width 903 height 12
click at [377, 55] on div "Status: New Active All Approved Booked Canceled Delivered Denied New On Hold Pe…" at bounding box center [482, 52] width 903 height 12
click at [333, 51] on div "Status: New Active All Approved Booked Canceled Delivered Denied New On Hold Pe…" at bounding box center [482, 52] width 903 height 12
click at [296, 51] on div "Status: New Active All Approved Booked Canceled Delivered Denied New On Hold Pe…" at bounding box center [482, 52] width 903 height 12
click at [324, 50] on div "Status: New Active All Approved Booked Canceled Delivered Denied New On Hold Pe…" at bounding box center [482, 52] width 903 height 12
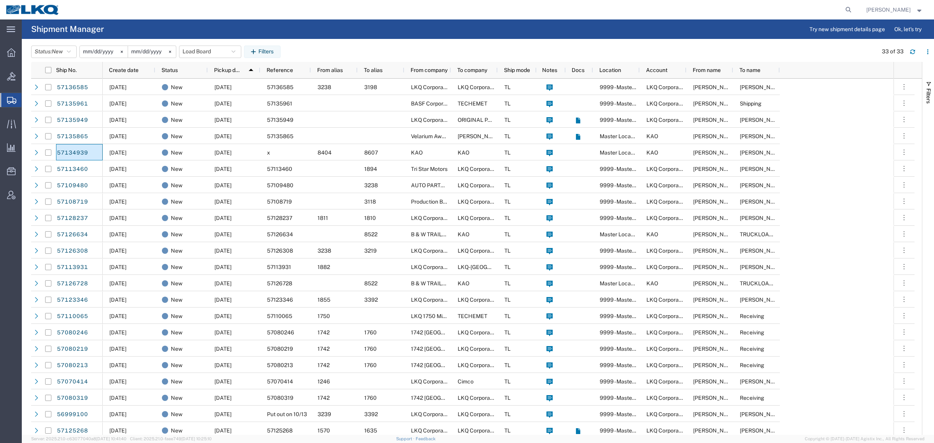
click at [299, 54] on div "Status: New Active All Approved Booked Canceled Delivered Denied New On Hold Pe…" at bounding box center [482, 52] width 903 height 12
drag, startPoint x: 366, startPoint y: 51, endPoint x: 351, endPoint y: 53, distance: 15.3
click at [364, 51] on div "Status: New Active All Approved Booked Canceled Delivered Denied New On Hold Pe…" at bounding box center [482, 52] width 903 height 12
click at [344, 53] on div "Status: New Active All Approved Booked Canceled Delivered Denied New On Hold Pe…" at bounding box center [482, 52] width 903 height 12
click at [298, 53] on div "Status: New Active All Approved Booked Canceled Delivered Denied New On Hold Pe…" at bounding box center [482, 52] width 903 height 12
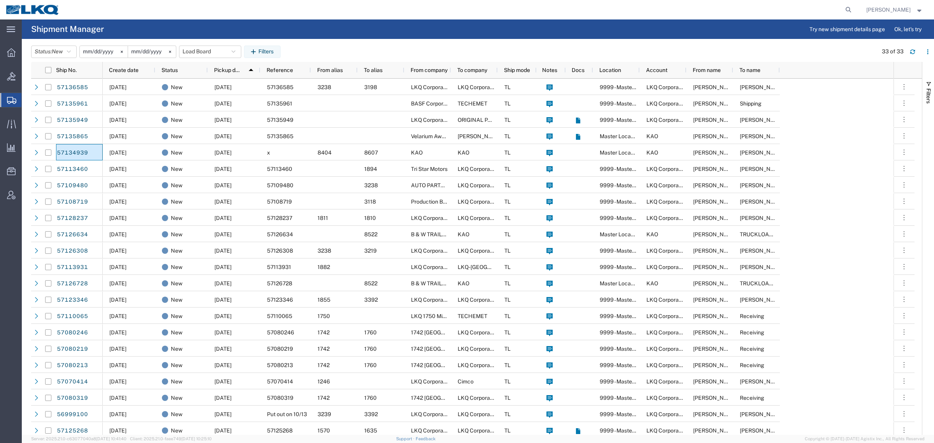
click at [327, 51] on div "Status: New Active All Approved Booked Canceled Delivered Denied New On Hold Pe…" at bounding box center [482, 52] width 903 height 12
click at [390, 50] on div "Status: New Active All Approved Booked Canceled Delivered Denied New On Hold Pe…" at bounding box center [482, 52] width 903 height 12
click at [342, 51] on div "Status: New Active All Approved Booked Canceled Delivered Denied New On Hold Pe…" at bounding box center [482, 52] width 903 height 12
click at [283, 51] on agx-table-filter "Status: New Active All Approved Booked Canceled Delivered Denied New On Hold Pe…" at bounding box center [157, 52] width 252 height 12
click at [326, 49] on div "Status: New Active All Approved Booked Canceled Delivered Denied New On Hold Pe…" at bounding box center [482, 52] width 903 height 12
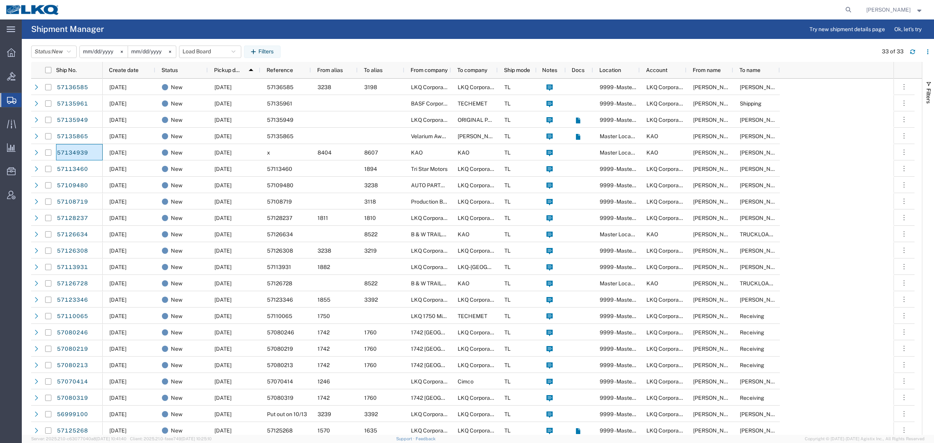
click at [368, 49] on div "Status: New Active All Approved Booked Canceled Delivered Denied New On Hold Pe…" at bounding box center [482, 52] width 903 height 12
click at [337, 51] on div "Status: New Active All Approved Booked Canceled Delivered Denied New On Hold Pe…" at bounding box center [482, 52] width 903 height 12
drag, startPoint x: 305, startPoint y: 51, endPoint x: 312, endPoint y: 49, distance: 7.5
click at [305, 51] on div "Status: New Active All Approved Booked Canceled Delivered Denied New On Hold Pe…" at bounding box center [482, 52] width 903 height 12
drag, startPoint x: 332, startPoint y: 48, endPoint x: 342, endPoint y: 47, distance: 10.1
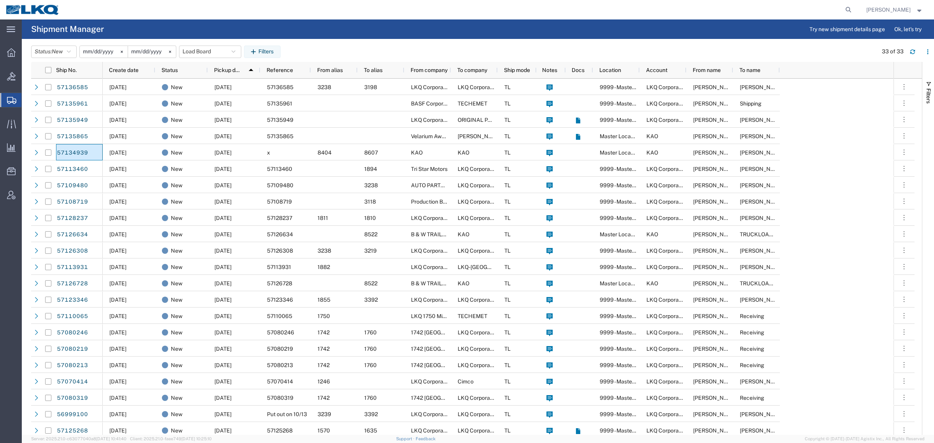
click at [332, 48] on div "Status: New Active All Approved Booked Canceled Delivered Denied New On Hold Pe…" at bounding box center [482, 52] width 903 height 12
click at [385, 49] on div "Status: New Active All Approved Booked Canceled Delivered Denied New On Hold Pe…" at bounding box center [482, 52] width 903 height 12
click at [331, 51] on div "Status: New Active All Approved Booked Canceled Delivered Denied New On Hold Pe…" at bounding box center [482, 52] width 903 height 12
drag, startPoint x: 298, startPoint y: 53, endPoint x: 319, endPoint y: 51, distance: 20.8
click at [300, 53] on div "Status: New Active All Approved Booked Canceled Delivered Denied New On Hold Pe…" at bounding box center [482, 52] width 903 height 12
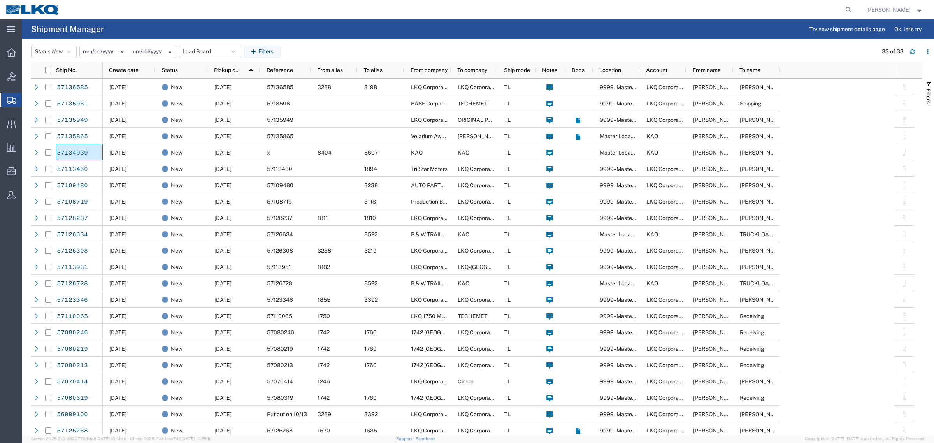
click at [335, 50] on div "Status: New Active All Approved Booked Canceled Delivered Denied New On Hold Pe…" at bounding box center [482, 52] width 903 height 12
drag, startPoint x: 376, startPoint y: 49, endPoint x: 353, endPoint y: 51, distance: 23.1
click at [375, 49] on div "Status: New Active All Approved Booked Canceled Delivered Denied New On Hold Pe…" at bounding box center [482, 52] width 903 height 12
drag, startPoint x: 344, startPoint y: 51, endPoint x: 316, endPoint y: 51, distance: 28.4
click at [344, 51] on div "Status: New Active All Approved Booked Canceled Delivered Denied New On Hold Pe…" at bounding box center [482, 52] width 903 height 12
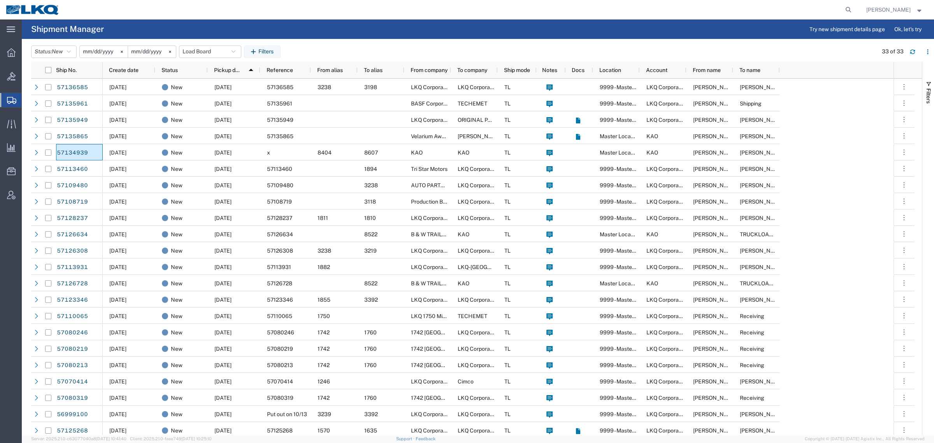
drag, startPoint x: 305, startPoint y: 50, endPoint x: 323, endPoint y: 47, distance: 18.8
click at [307, 50] on div "Status: New Active All Approved Booked Canceled Delivered Denied New On Hold Pe…" at bounding box center [482, 52] width 903 height 12
drag, startPoint x: 327, startPoint y: 47, endPoint x: 341, endPoint y: 47, distance: 13.2
click at [328, 47] on div "Status: New Active All Approved Booked Canceled Delivered Denied New On Hold Pe…" at bounding box center [482, 52] width 903 height 12
drag, startPoint x: 381, startPoint y: 51, endPoint x: 369, endPoint y: 52, distance: 12.9
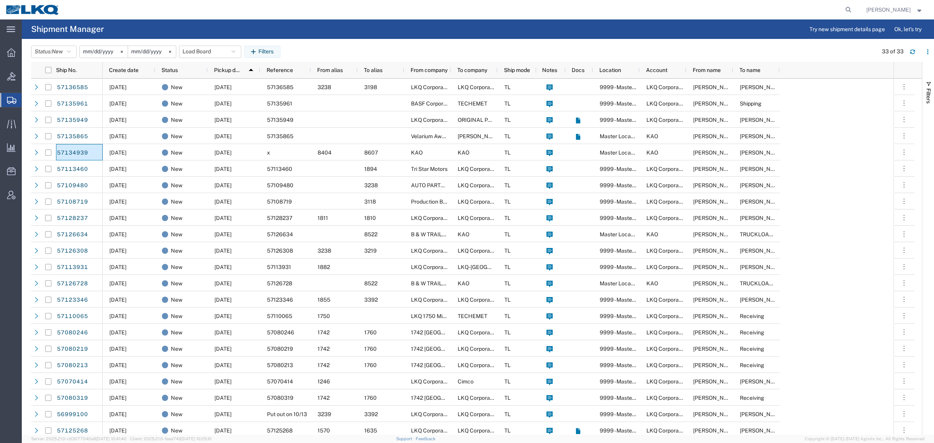
click at [380, 51] on div "Status: New Active All Approved Booked Canceled Delivered Denied New On Hold Pe…" at bounding box center [482, 52] width 903 height 12
click at [338, 51] on div "Status: New Active All Approved Booked Canceled Delivered Denied New On Hold Pe…" at bounding box center [482, 52] width 903 height 12
click at [331, 51] on div "Status: New Active All Approved Booked Canceled Delivered Denied New On Hold Pe…" at bounding box center [482, 52] width 903 height 12
click at [375, 49] on div "Status: New Active All Approved Booked Canceled Delivered Denied New On Hold Pe…" at bounding box center [482, 52] width 903 height 12
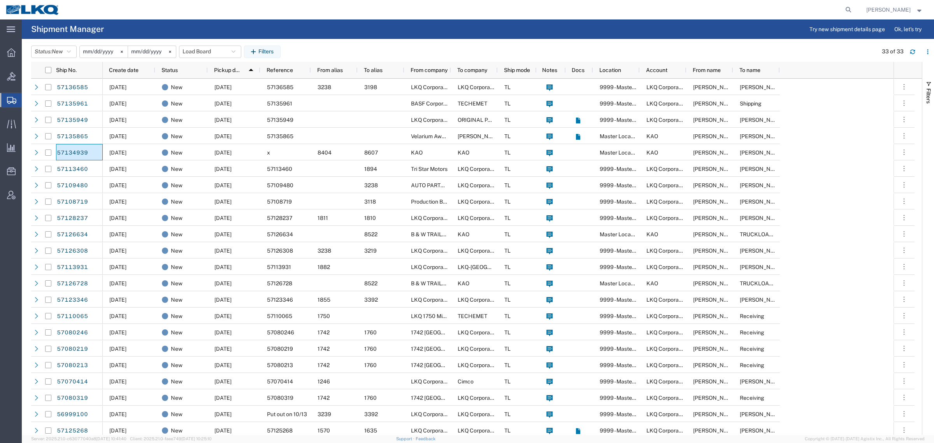
click at [333, 50] on div "Status: New Active All Approved Booked Canceled Delivered Denied New On Hold Pe…" at bounding box center [482, 52] width 903 height 12
click at [296, 49] on div "Status: New Active All Approved Booked Canceled Delivered Denied New On Hold Pe…" at bounding box center [482, 52] width 903 height 12
click at [330, 48] on div "Status: New Active All Approved Booked Canceled Delivered Denied New On Hold Pe…" at bounding box center [482, 52] width 903 height 12
click at [376, 47] on div "Status: New Active All Approved Booked Canceled Delivered Denied New On Hold Pe…" at bounding box center [482, 52] width 903 height 12
click at [329, 49] on div "Status: New Active All Approved Booked Canceled Delivered Denied New On Hold Pe…" at bounding box center [482, 52] width 903 height 12
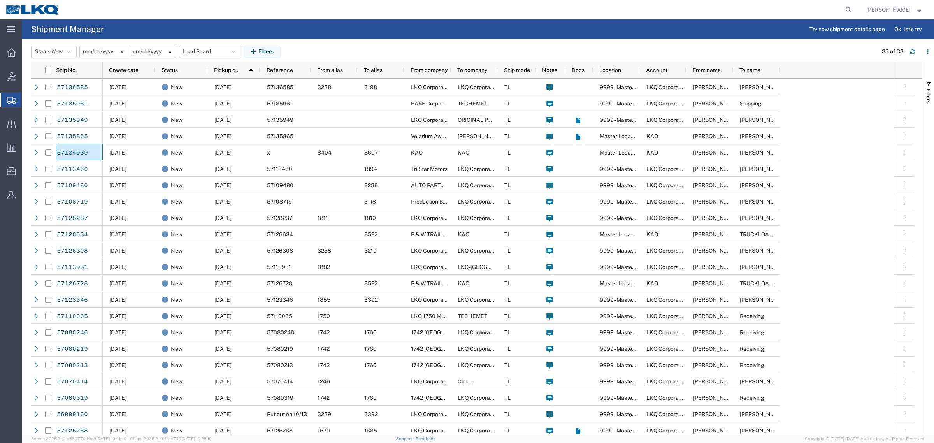
click at [289, 49] on agx-table-filter-chips "Status: New Active All Approved Booked Canceled Delivered Denied New On Hold Pe…" at bounding box center [160, 52] width 258 height 12
click at [331, 48] on div "Status: New Active All Approved Booked Canceled Delivered Denied New On Hold Pe…" at bounding box center [482, 52] width 903 height 12
click at [380, 47] on div "Status: New Active All Approved Booked Canceled Delivered Denied New On Hold Pe…" at bounding box center [482, 52] width 903 height 12
drag, startPoint x: 329, startPoint y: 51, endPoint x: 307, endPoint y: 51, distance: 22.2
click at [327, 51] on div "Status: New Active All Approved Booked Canceled Delivered Denied New On Hold Pe…" at bounding box center [482, 52] width 903 height 12
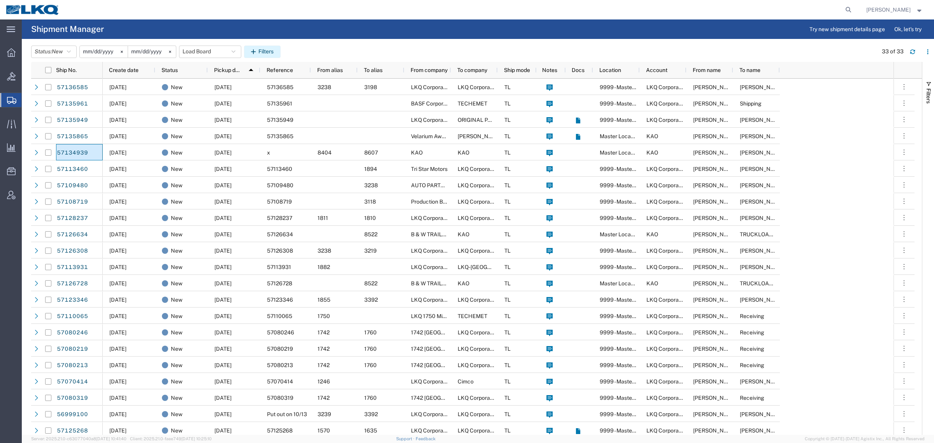
click at [281, 49] on button "Filters" at bounding box center [262, 52] width 37 height 12
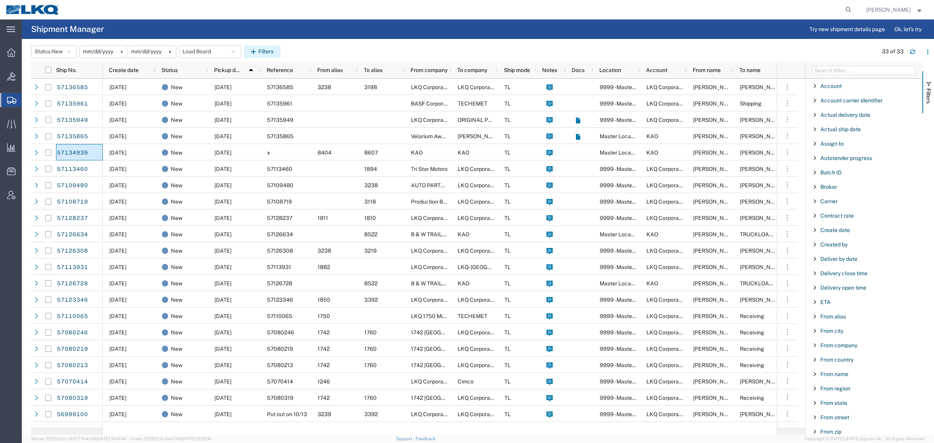
click at [272, 47] on button "Filters" at bounding box center [262, 52] width 37 height 12
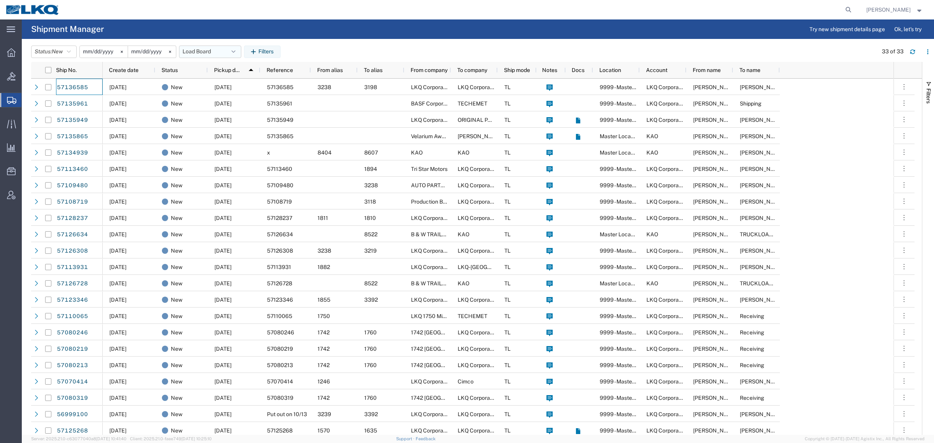
click at [203, 49] on button "Load Board" at bounding box center [210, 52] width 62 height 12
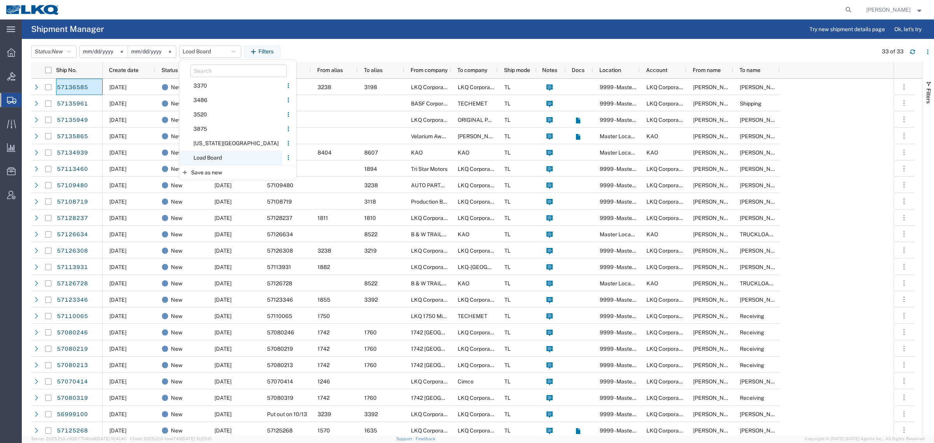
click at [219, 159] on span "Load Board" at bounding box center [231, 158] width 102 height 14
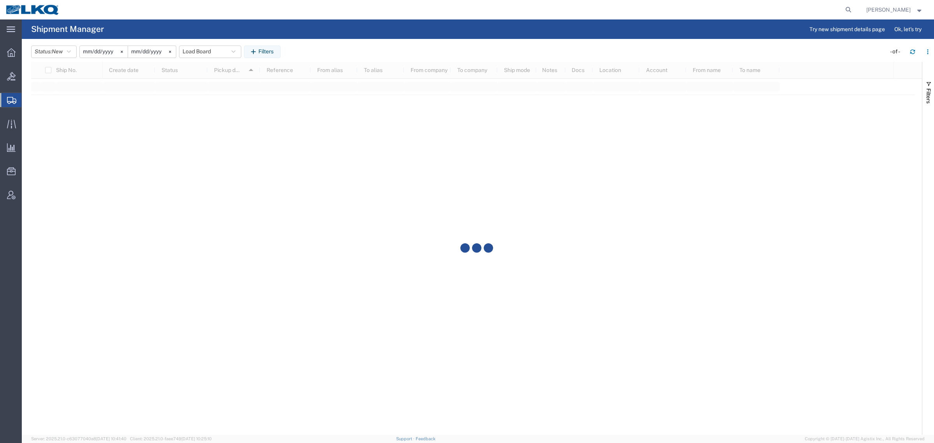
click at [384, 13] on div at bounding box center [459, 9] width 789 height 19
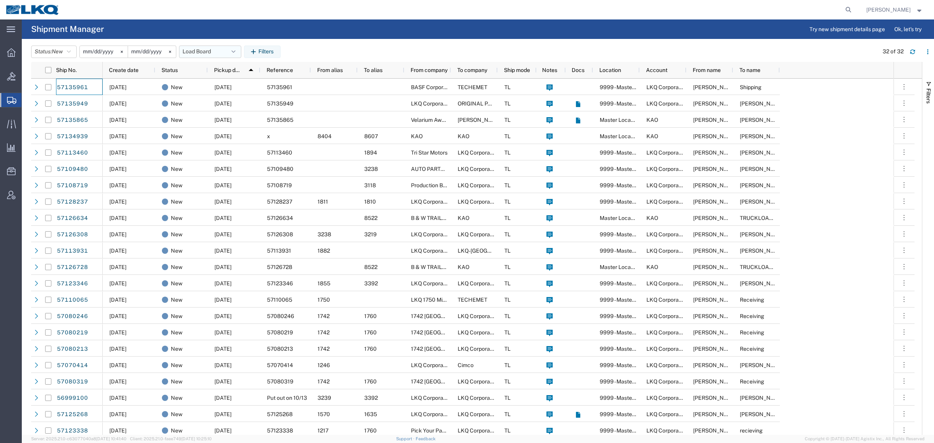
click at [204, 51] on button "Load Board" at bounding box center [210, 52] width 62 height 12
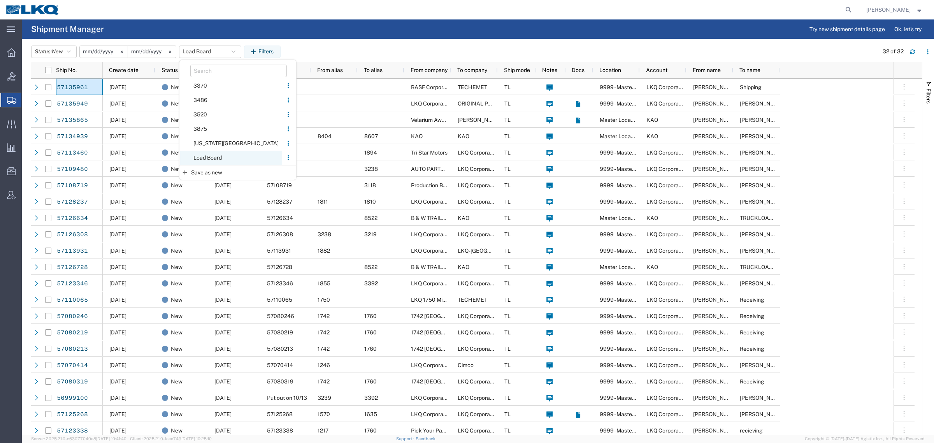
click at [225, 158] on span "Load Board" at bounding box center [231, 158] width 102 height 14
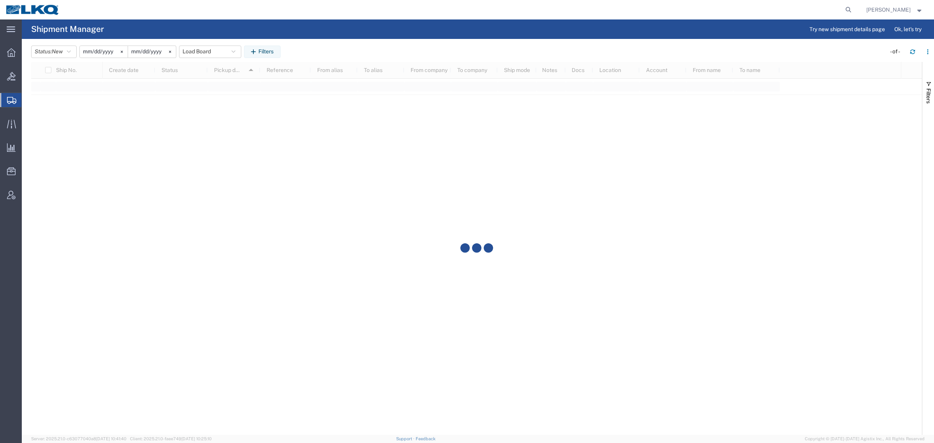
click at [353, 47] on div "Status: New Active All Approved Booked Canceled Delivered Denied New On Hold Pe…" at bounding box center [482, 52] width 903 height 12
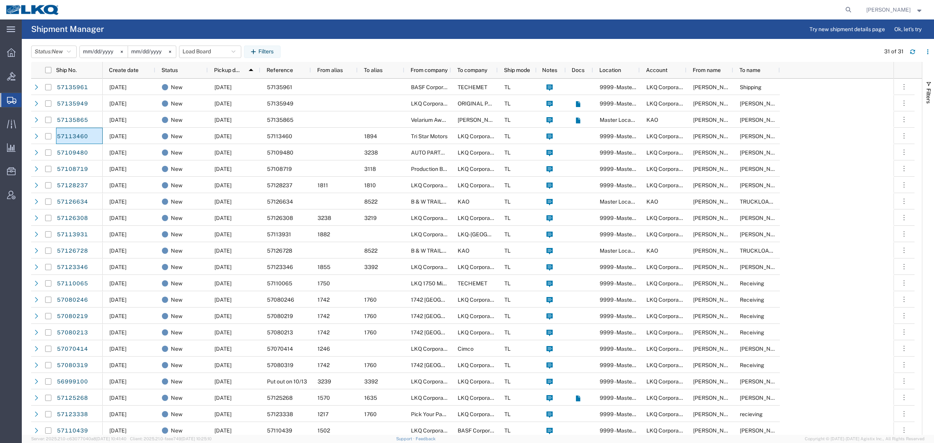
click at [211, 43] on header "Status: New Active All Approved Booked Canceled Delivered Denied New On Hold Pe…" at bounding box center [482, 51] width 903 height 22
click at [210, 54] on button "Load Board" at bounding box center [210, 52] width 62 height 12
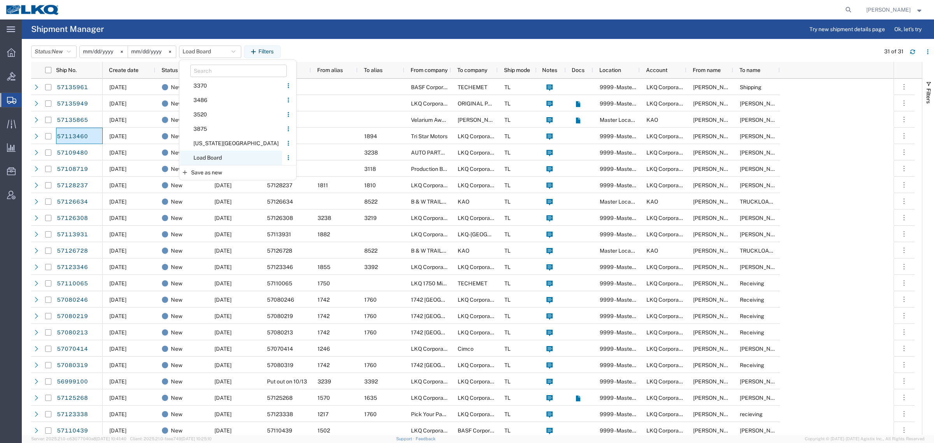
click at [222, 155] on span "Load Board" at bounding box center [231, 158] width 102 height 14
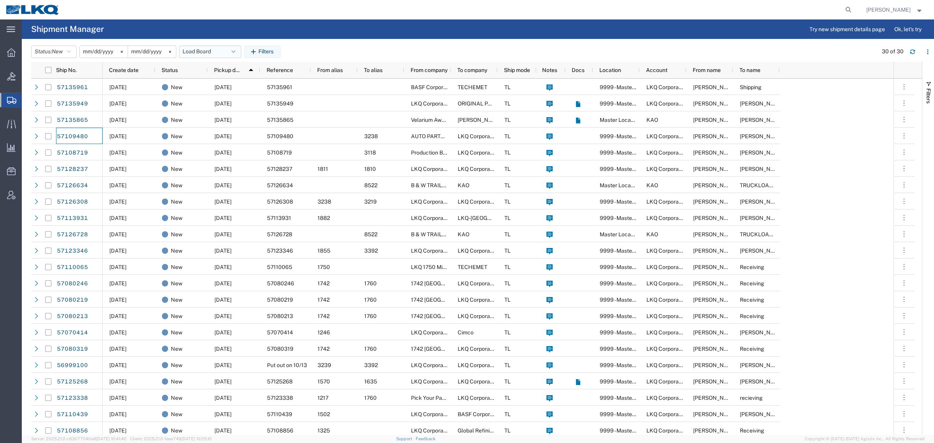
click at [203, 54] on button "Load Board" at bounding box center [210, 52] width 62 height 12
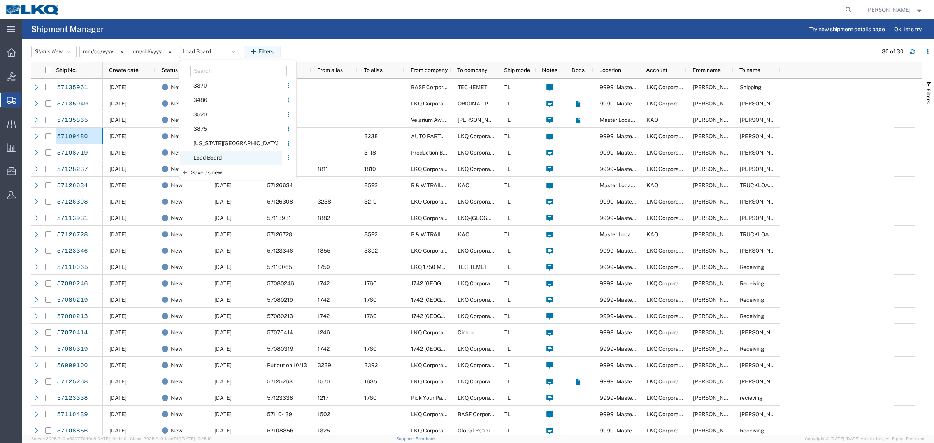
click at [212, 158] on span "Load Board" at bounding box center [231, 158] width 102 height 14
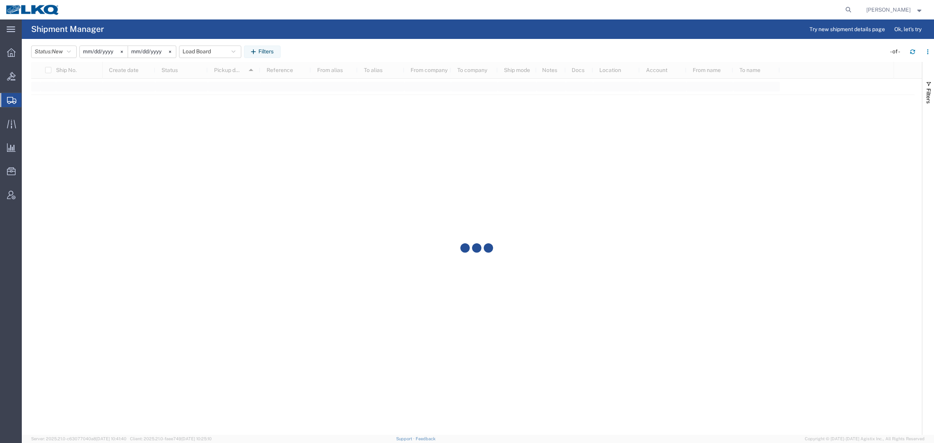
click at [331, 37] on agx-page-header "Shipment Manager Try new shipment details page Ok, let's try" at bounding box center [478, 28] width 912 height 19
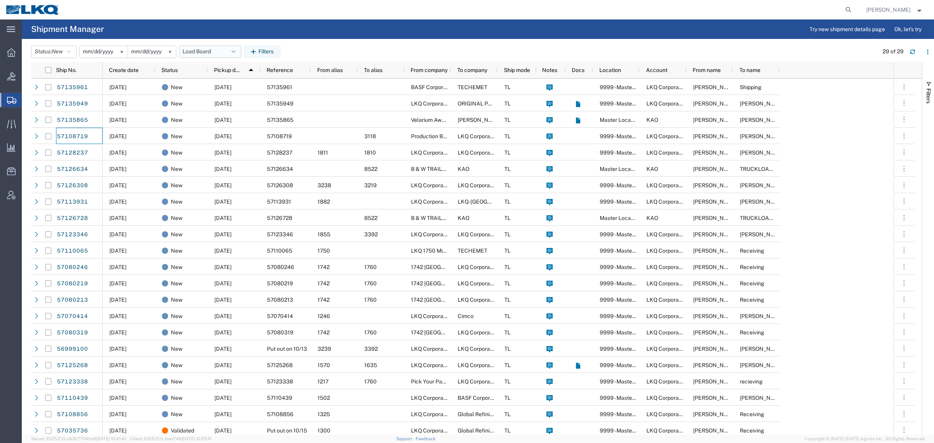
click at [207, 57] on button "Load Board" at bounding box center [210, 52] width 62 height 12
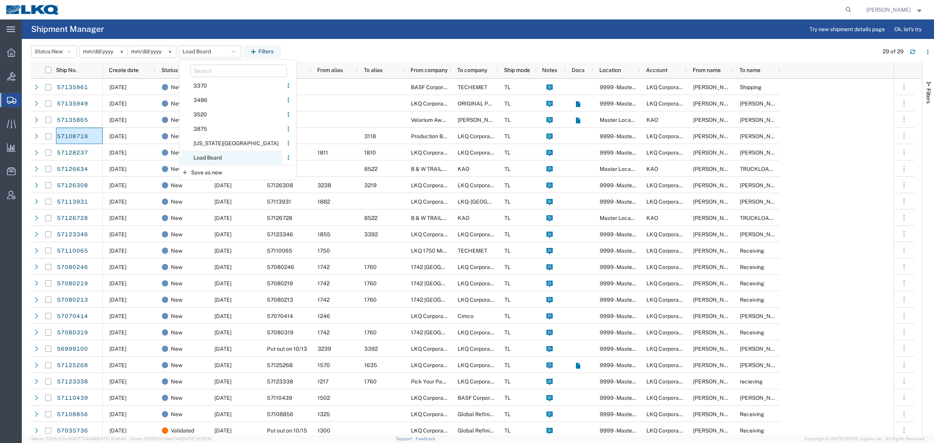
click at [215, 159] on span "Load Board" at bounding box center [231, 158] width 102 height 14
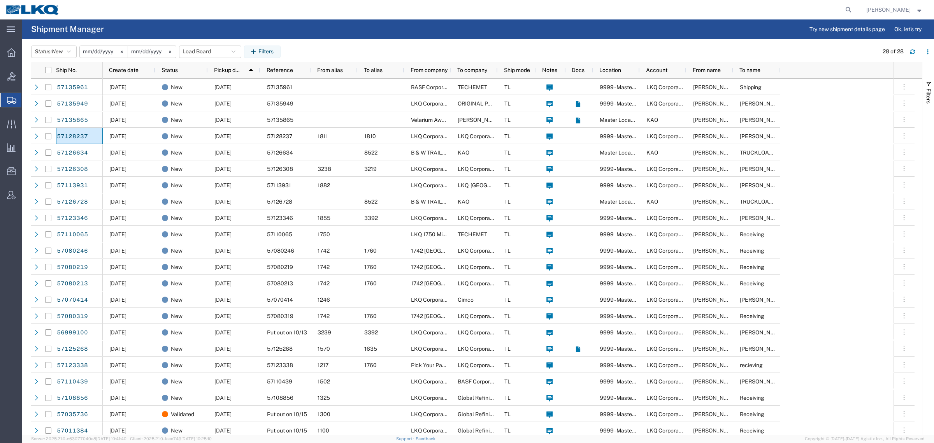
drag, startPoint x: 238, startPoint y: 12, endPoint x: 229, endPoint y: 2, distance: 13.5
click at [237, 11] on div at bounding box center [459, 9] width 789 height 19
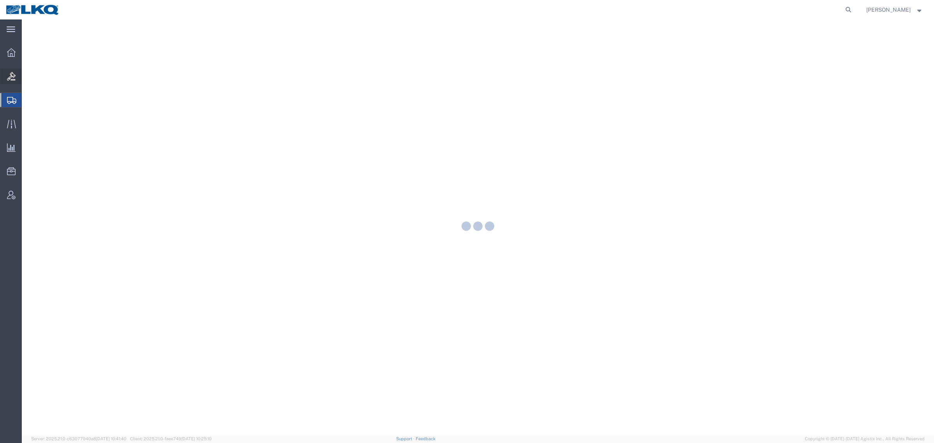
click at [9, 77] on icon at bounding box center [11, 76] width 9 height 9
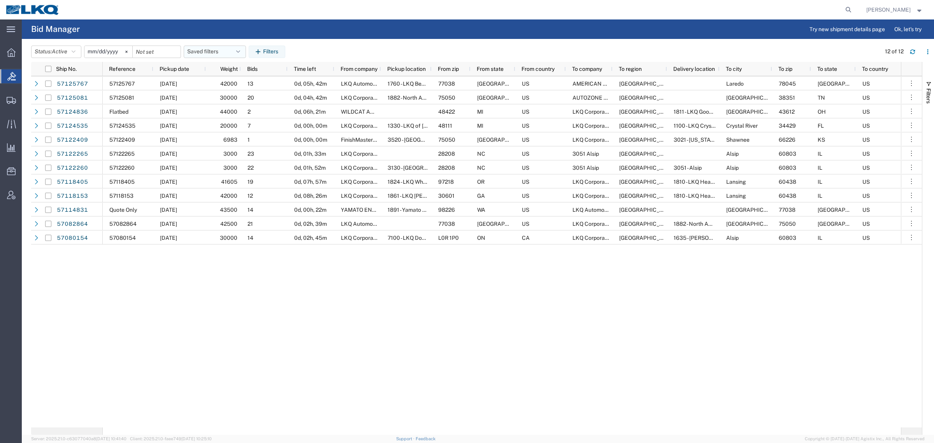
click at [214, 56] on button "Saved filters" at bounding box center [215, 52] width 62 height 12
click at [237, 86] on span "Bid Board" at bounding box center [236, 86] width 102 height 14
type input "[DATE]"
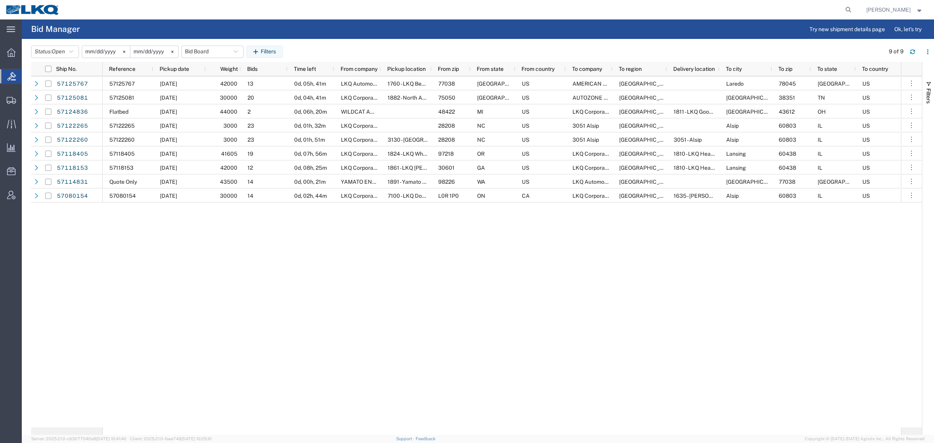
click at [273, 289] on div "57125767 10/20/2025 42000 13 0d, 05h, 41m LKQ Automotive Core Services 1760 - L…" at bounding box center [502, 251] width 798 height 351
click at [198, 48] on button "Bid Board" at bounding box center [212, 52] width 62 height 12
click at [218, 86] on span "Bid Board" at bounding box center [234, 86] width 102 height 14
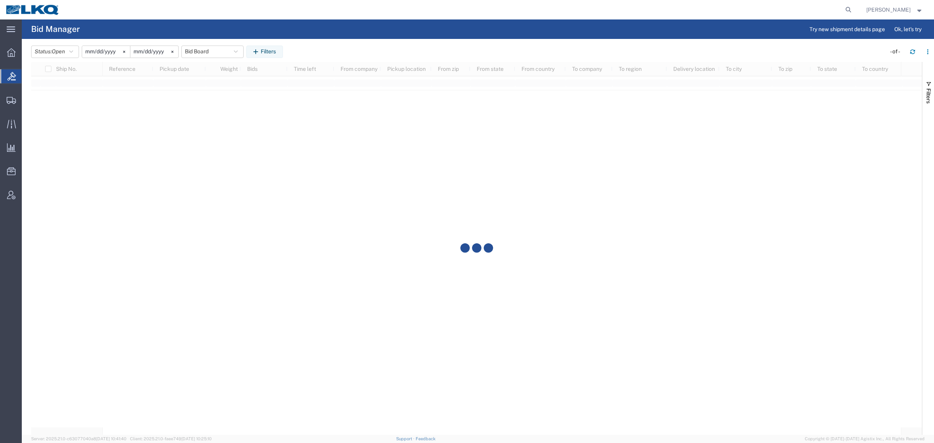
click at [358, 47] on div "Status: Open Active All Awaiting Confirmation Awarded Closed Expired Open Withd…" at bounding box center [482, 52] width 903 height 12
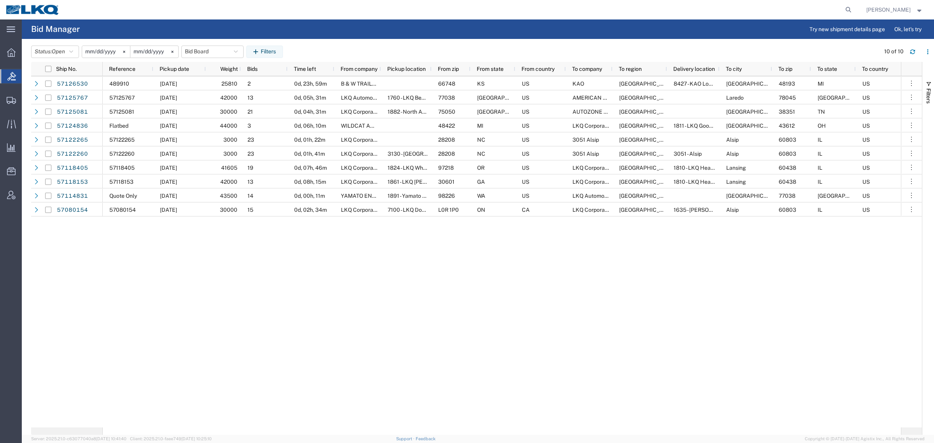
click at [127, 10] on div at bounding box center [459, 9] width 789 height 19
drag, startPoint x: 127, startPoint y: 10, endPoint x: 119, endPoint y: 8, distance: 7.6
click at [121, 10] on div at bounding box center [459, 9] width 789 height 19
click at [205, 49] on button "Bid Board" at bounding box center [212, 52] width 62 height 12
click at [212, 88] on span "Bid Board" at bounding box center [234, 86] width 102 height 14
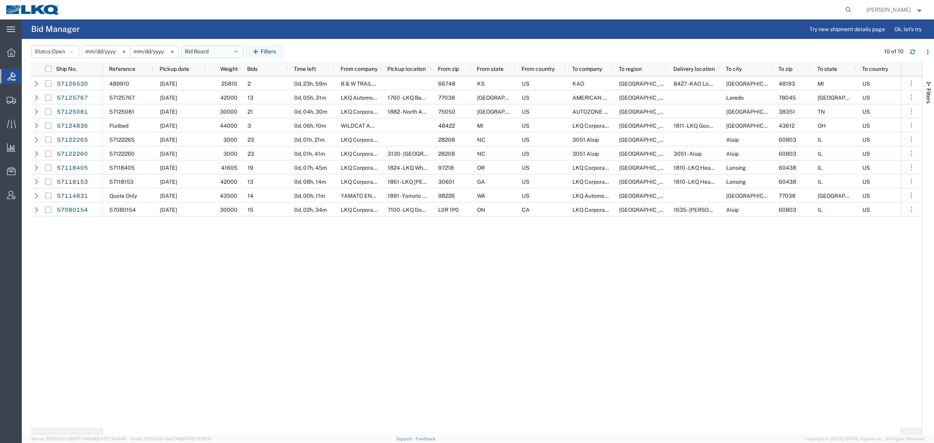
click at [200, 51] on button "Bid Board" at bounding box center [212, 52] width 62 height 12
click at [224, 84] on span "Bid Board" at bounding box center [234, 86] width 102 height 14
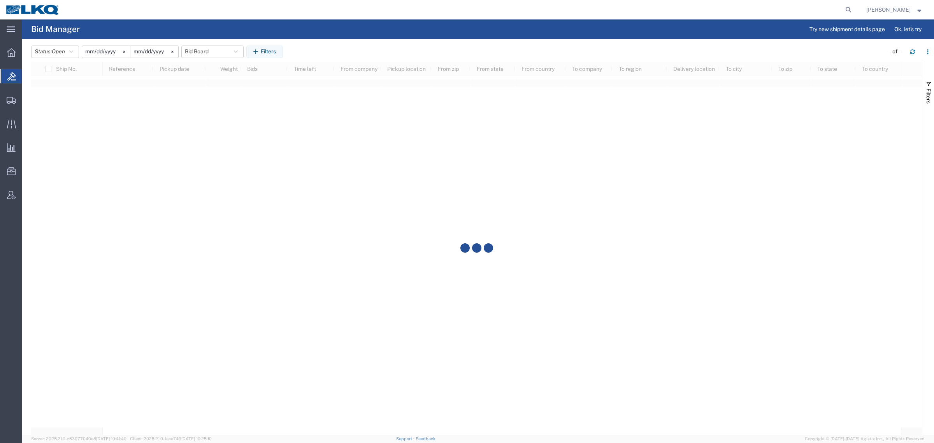
click at [209, 28] on agx-page-header "Bid Manager Try new shipment details page Ok, let's try" at bounding box center [478, 28] width 912 height 19
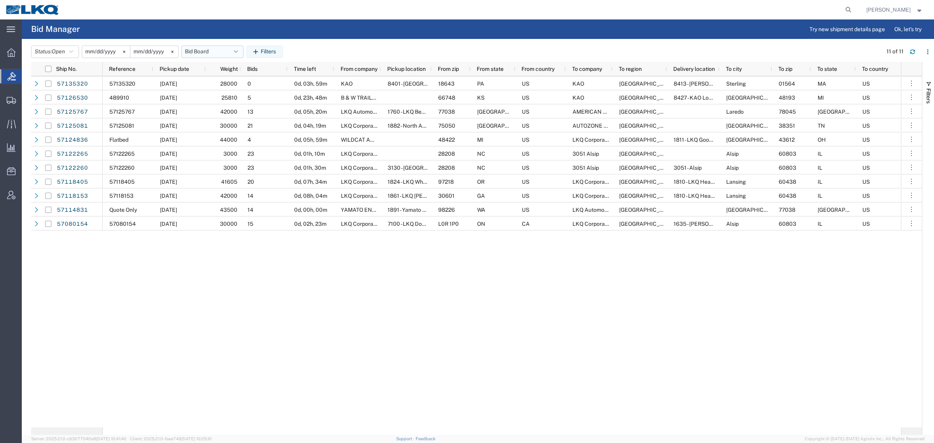
click at [207, 56] on button "Bid Board" at bounding box center [212, 52] width 62 height 12
drag, startPoint x: 224, startPoint y: 84, endPoint x: 242, endPoint y: 73, distance: 21.3
click at [226, 84] on span "Bid Board" at bounding box center [234, 86] width 102 height 14
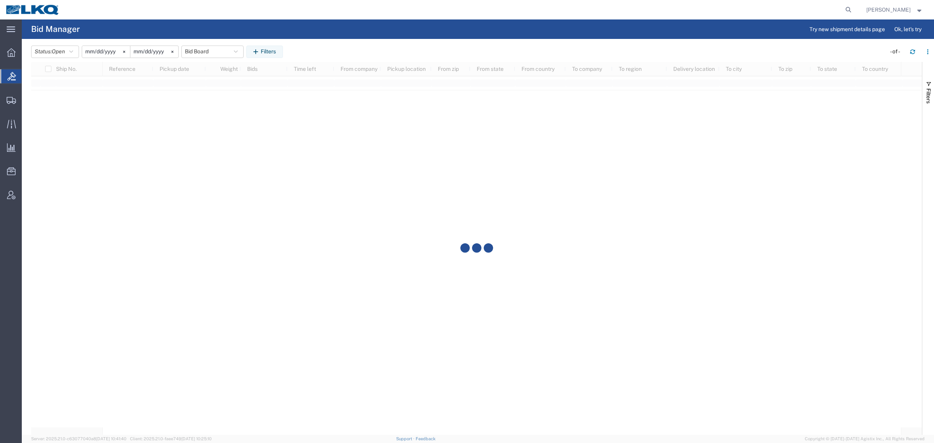
click at [362, 46] on div "Status: Open Active All Awaiting Confirmation Awarded Closed Expired Open Withd…" at bounding box center [482, 52] width 903 height 12
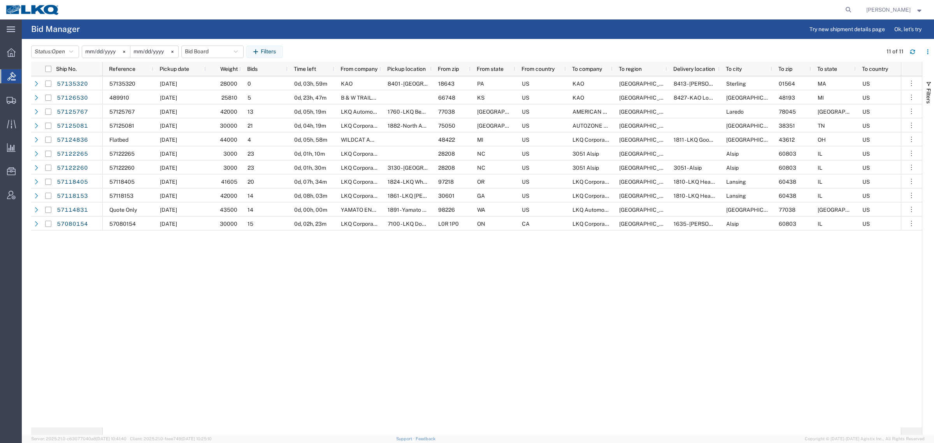
drag, startPoint x: 197, startPoint y: 28, endPoint x: 122, endPoint y: 0, distance: 79.7
click at [191, 27] on agx-page-header "Bid Manager Try new shipment details page Ok, let's try" at bounding box center [478, 28] width 912 height 19
click at [199, 51] on button "Bid Board" at bounding box center [212, 52] width 62 height 12
click at [223, 82] on span "Bid Board" at bounding box center [234, 86] width 102 height 14
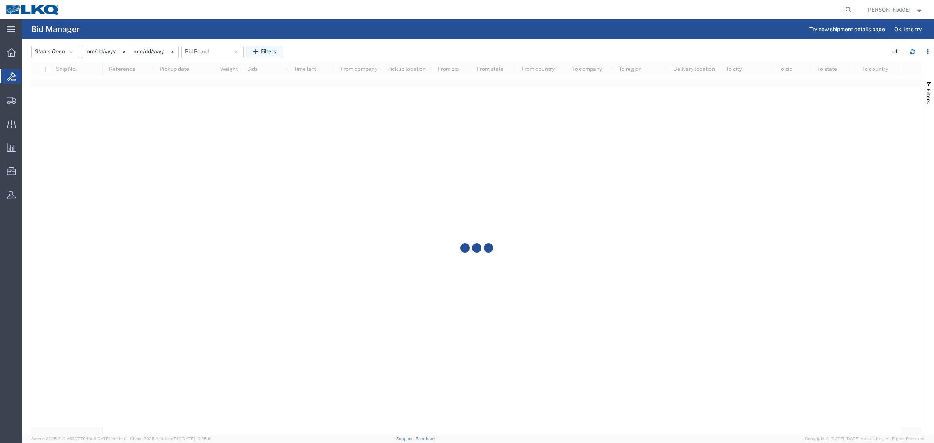
click at [387, 31] on agx-page-header "Bid Manager Try new shipment details page Ok, let's try" at bounding box center [478, 28] width 912 height 19
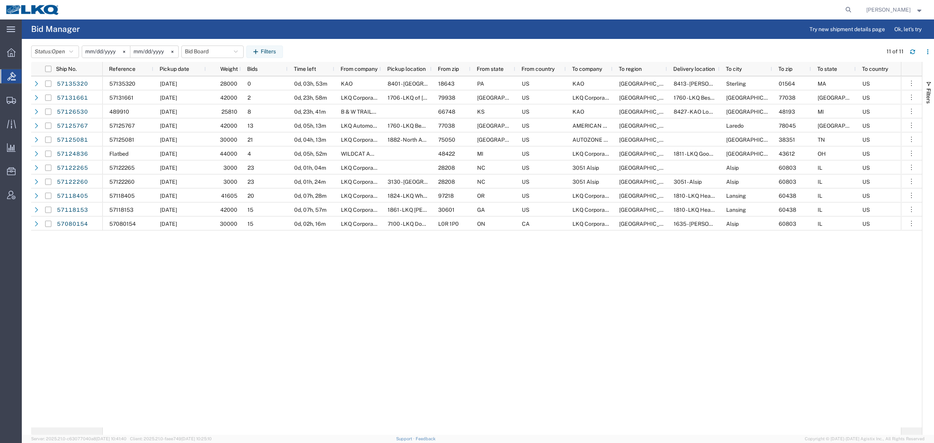
click at [379, 48] on div "Status: Open Active All Awaiting Confirmation Awarded Closed Expired Open Withd…" at bounding box center [482, 52] width 903 height 12
click at [196, 49] on button "Bid Board" at bounding box center [212, 52] width 62 height 12
click at [211, 81] on span "Bid Board" at bounding box center [234, 86] width 102 height 14
click at [394, 349] on div "57135320 10/15/2025 28000 0 0d, 03h, 53m KAO 8401 - Exeter - KAO Warehouse 1864…" at bounding box center [502, 251] width 798 height 351
click at [205, 46] on button "Bid Board" at bounding box center [212, 52] width 62 height 12
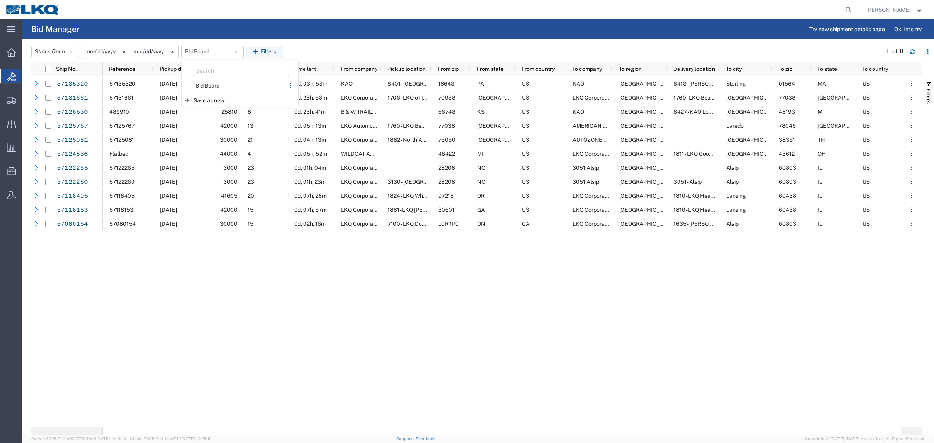
click at [356, 33] on agx-page-header "Bid Manager Try new shipment details page Ok, let's try" at bounding box center [478, 28] width 912 height 19
click at [207, 50] on button "Bid Board" at bounding box center [212, 52] width 62 height 12
click at [226, 86] on span "Bid Board" at bounding box center [234, 86] width 102 height 14
click at [382, 49] on div "Status: Open Active All Awaiting Confirmation Awarded Closed Expired Open Withd…" at bounding box center [482, 52] width 903 height 12
drag, startPoint x: 211, startPoint y: 26, endPoint x: 205, endPoint y: 46, distance: 20.6
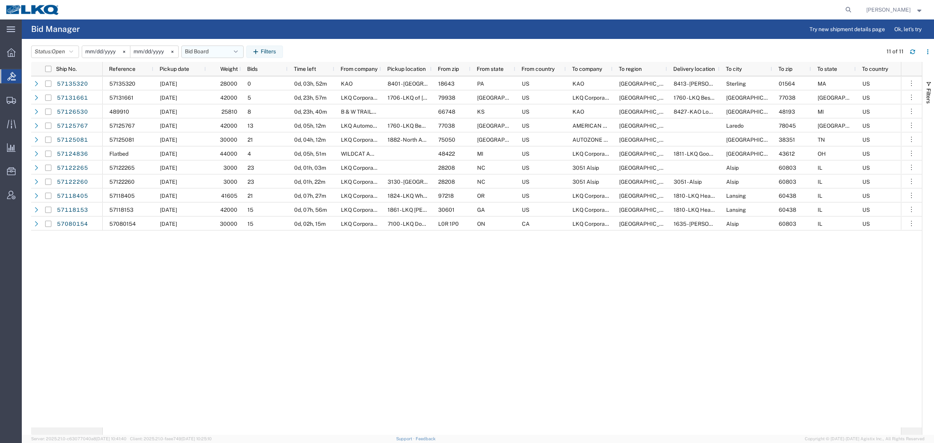
click at [211, 26] on agx-page-header "Bid Manager Try new shipment details page Ok, let's try" at bounding box center [478, 28] width 912 height 19
click at [174, 67] on span "Pickup date" at bounding box center [175, 69] width 30 height 6
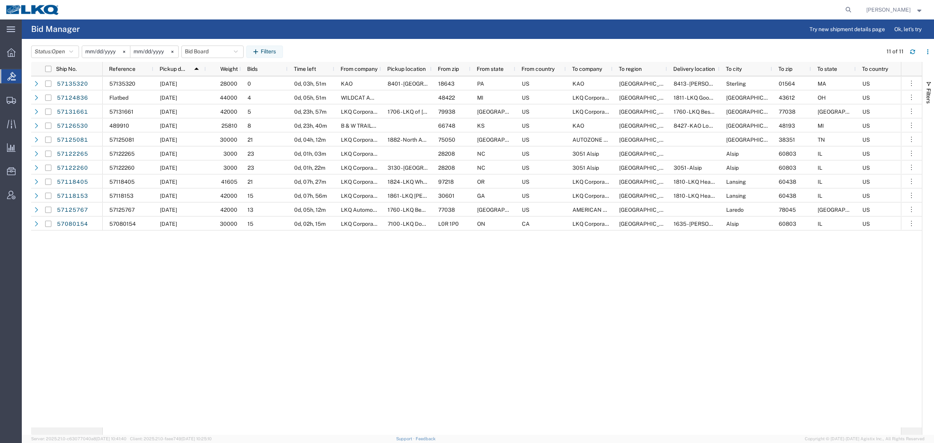
click at [357, 38] on agx-page-header "Bid Manager Try new shipment details page Ok, let's try" at bounding box center [478, 28] width 912 height 19
click at [202, 50] on button "Bid Board" at bounding box center [212, 52] width 62 height 12
click at [215, 88] on span "Bid Board" at bounding box center [234, 86] width 102 height 14
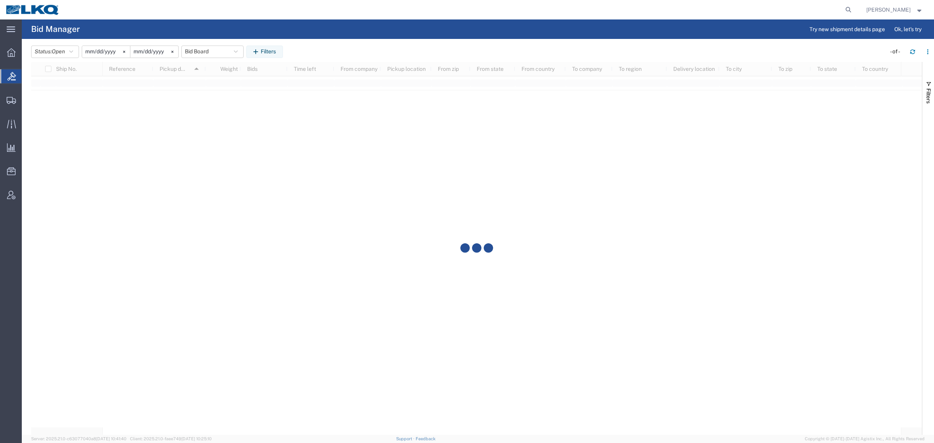
drag, startPoint x: 252, startPoint y: 26, endPoint x: 255, endPoint y: 18, distance: 8.4
click at [253, 26] on agx-page-header "Bid Manager Try new shipment details page Ok, let's try" at bounding box center [478, 28] width 912 height 19
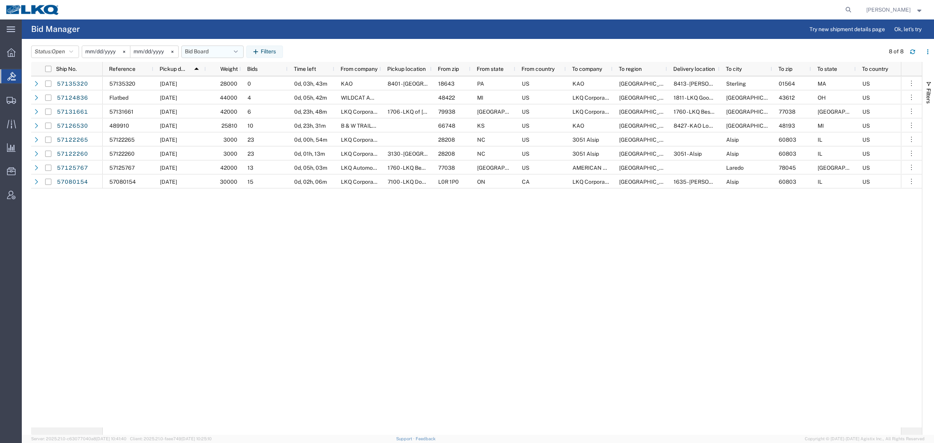
click at [191, 53] on button "Bid Board" at bounding box center [212, 52] width 62 height 12
click at [201, 82] on span "Bid Board" at bounding box center [234, 86] width 102 height 14
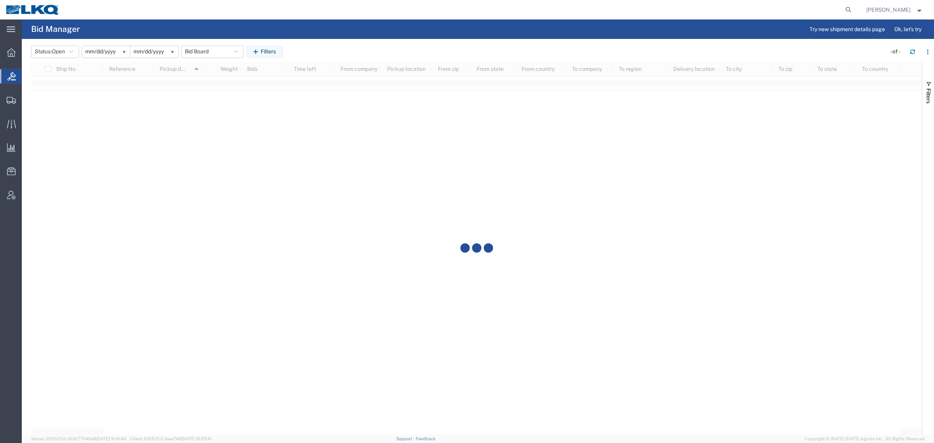
click at [363, 42] on header "Status: Open Active All Awaiting Confirmation Awarded Closed Expired Open Withd…" at bounding box center [482, 51] width 903 height 22
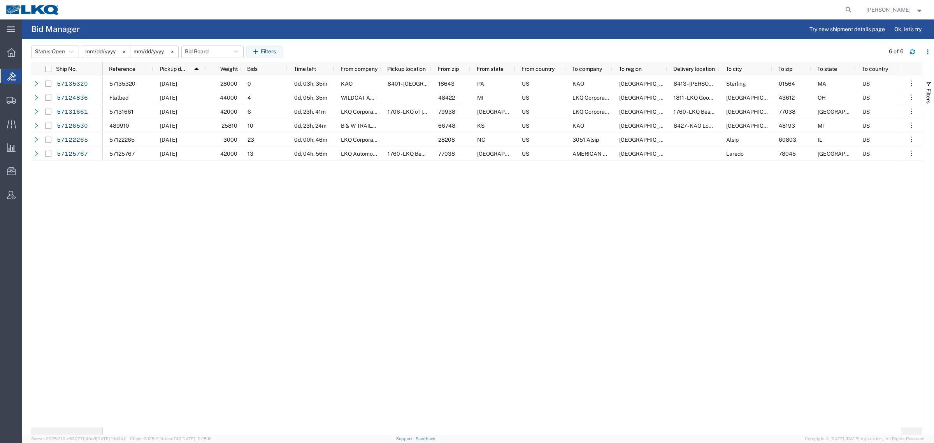
drag, startPoint x: 321, startPoint y: 215, endPoint x: 326, endPoint y: 216, distance: 5.1
click at [324, 216] on div "57135320 10/15/2025 28000 0 0d, 03h, 35m KAO 8401 - Exeter - KAO Warehouse 1864…" at bounding box center [502, 251] width 798 height 351
click at [207, 51] on button "Bid Board" at bounding box center [212, 52] width 62 height 12
drag, startPoint x: 221, startPoint y: 86, endPoint x: 252, endPoint y: 101, distance: 34.3
click at [222, 86] on span "Bid Board" at bounding box center [234, 86] width 102 height 14
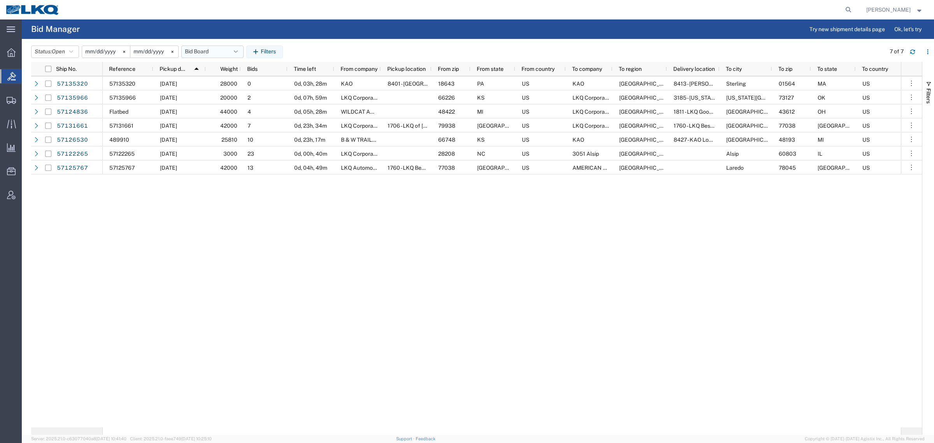
click at [219, 51] on button "Bid Board" at bounding box center [212, 52] width 62 height 12
drag, startPoint x: 219, startPoint y: 84, endPoint x: 322, endPoint y: 41, distance: 111.8
click at [224, 83] on span "Bid Board" at bounding box center [234, 86] width 102 height 14
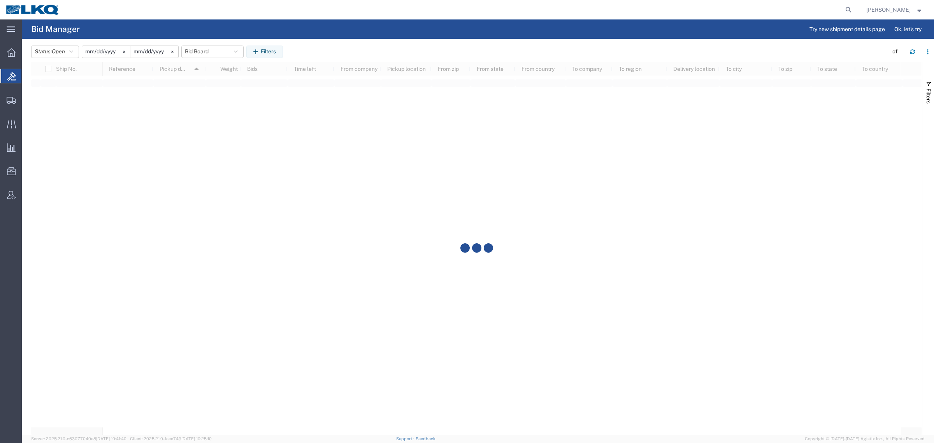
click at [351, 37] on agx-page-header "Bid Manager Try new shipment details page Ok, let's try" at bounding box center [478, 28] width 912 height 19
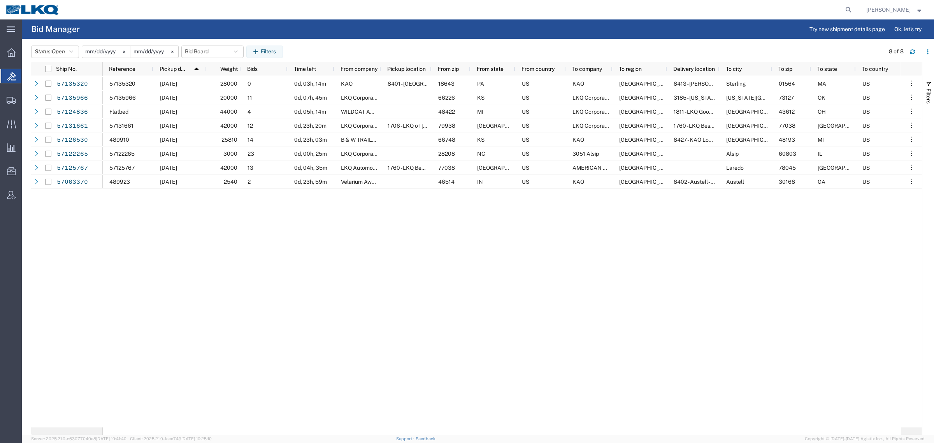
click at [331, 34] on agx-page-header "Bid Manager Try new shipment details page Ok, let's try" at bounding box center [478, 28] width 912 height 19
click at [306, 216] on div "57135320 10/15/2025 28000 0 0d, 03h, 14m KAO 8401 - Exeter - KAO Warehouse 1864…" at bounding box center [502, 251] width 798 height 351
click at [264, 242] on div "57135320 10/15/2025 28000 0 0d, 03h, 14m KAO 8401 - Exeter - KAO Warehouse 1864…" at bounding box center [502, 251] width 798 height 351
click at [275, 213] on div "57135320 10/15/2025 28000 0 0d, 03h, 14m KAO 8401 - Exeter - KAO Warehouse 1864…" at bounding box center [502, 251] width 798 height 351
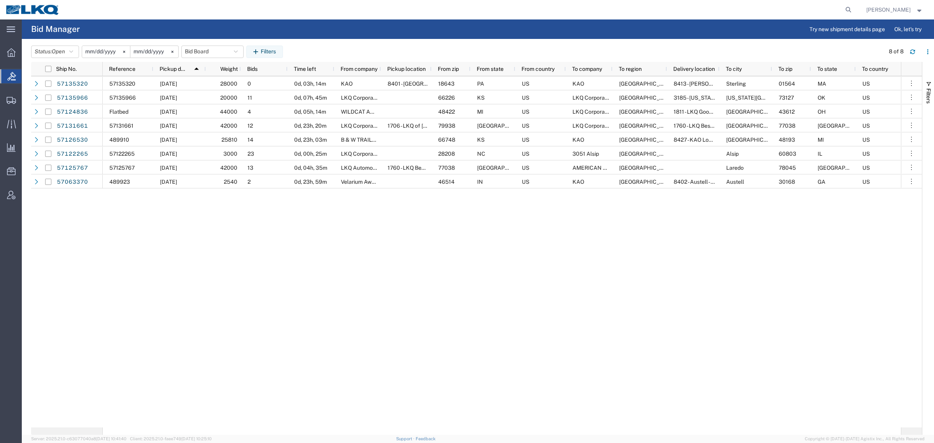
click at [310, 207] on div "57135320 10/15/2025 28000 0 0d, 03h, 14m KAO 8401 - Exeter - KAO Warehouse 1864…" at bounding box center [502, 251] width 798 height 351
click at [344, 207] on div "57135320 10/15/2025 28000 0 0d, 03h, 14m KAO 8401 - Exeter - KAO Warehouse 1864…" at bounding box center [502, 251] width 798 height 351
click at [323, 227] on div "57135320 10/15/2025 28000 0 0d, 03h, 14m KAO 8401 - Exeter - KAO Warehouse 1864…" at bounding box center [502, 251] width 798 height 351
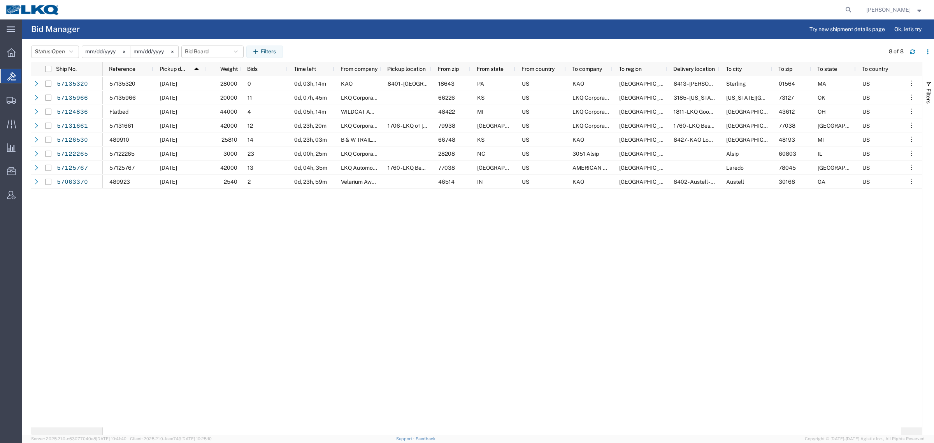
click at [325, 209] on div "57135320 10/15/2025 28000 0 0d, 03h, 14m KAO 8401 - Exeter - KAO Warehouse 1864…" at bounding box center [502, 251] width 798 height 351
drag, startPoint x: 401, startPoint y: 296, endPoint x: 458, endPoint y: 275, distance: 60.8
click at [401, 296] on div "57135320 10/15/2025 28000 0 0d, 03h, 14m KAO 8401 - Exeter - KAO Warehouse 1864…" at bounding box center [502, 251] width 798 height 351
click at [330, 216] on div "57135320 10/15/2025 28000 0 0d, 03h, 14m KAO 8401 - Exeter - KAO Warehouse 1864…" at bounding box center [502, 251] width 798 height 351
click at [290, 208] on div "57135320 10/15/2025 28000 0 0d, 03h, 14m KAO 8401 - Exeter - KAO Warehouse 1864…" at bounding box center [502, 251] width 798 height 351
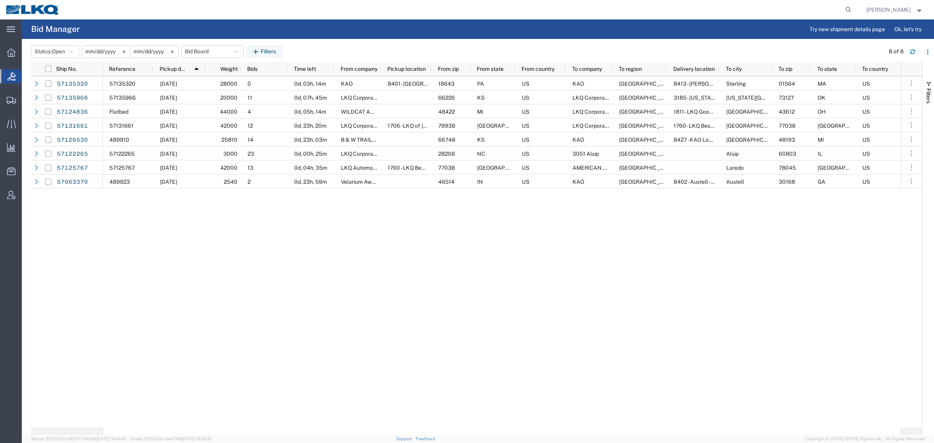
click at [283, 208] on div "57135320 10/15/2025 28000 0 0d, 03h, 14m KAO 8401 - Exeter - KAO Warehouse 1864…" at bounding box center [502, 251] width 798 height 351
click at [271, 217] on div "57135320 10/15/2025 28000 0 0d, 03h, 14m KAO 8401 - Exeter - KAO Warehouse 1864…" at bounding box center [502, 251] width 798 height 351
click at [199, 50] on button "Bid Board" at bounding box center [212, 52] width 62 height 12
click at [237, 86] on span "Bid Board" at bounding box center [234, 86] width 102 height 14
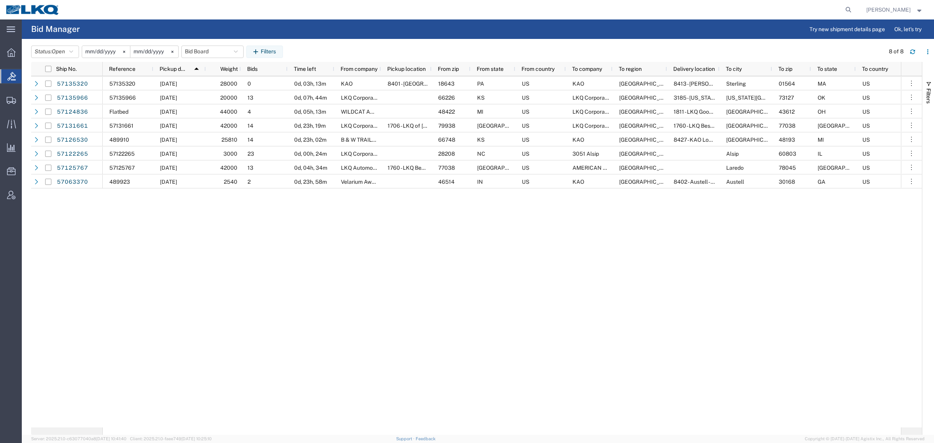
click at [365, 296] on div "57135320 10/15/2025 28000 0 0d, 03h, 13m KAO 8401 - Exeter - KAO Warehouse 1864…" at bounding box center [502, 251] width 798 height 351
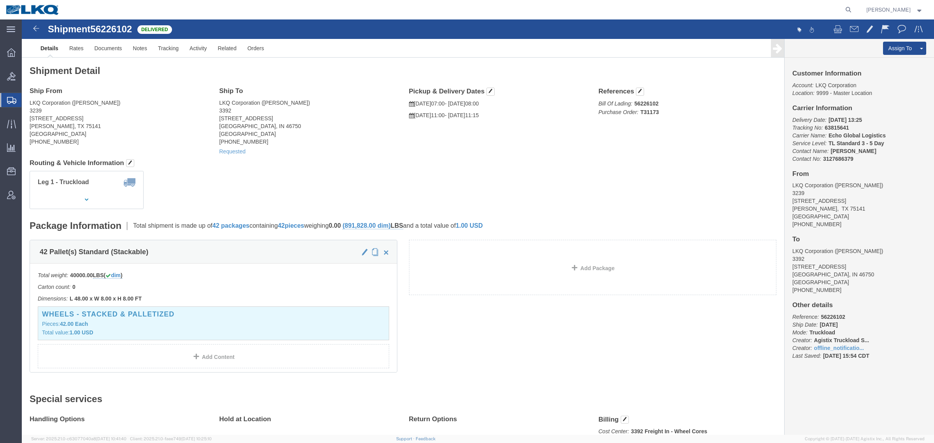
click div "Leg 1 - Truckload Vehicle 1: Standard Dry Van (53 Feet) Number of trucks: 1"
click address "LKQ Corporation (CAMERON MONTGOMERY) 3239 415 North Interstate 45 Service Road …"
click div "Leg 1 - Truckload Vehicle 1: Standard Dry Van (53 Feet) Number of trucks: 1"
click at [854, 9] on icon at bounding box center [848, 9] width 11 height 11
paste input "57126530"
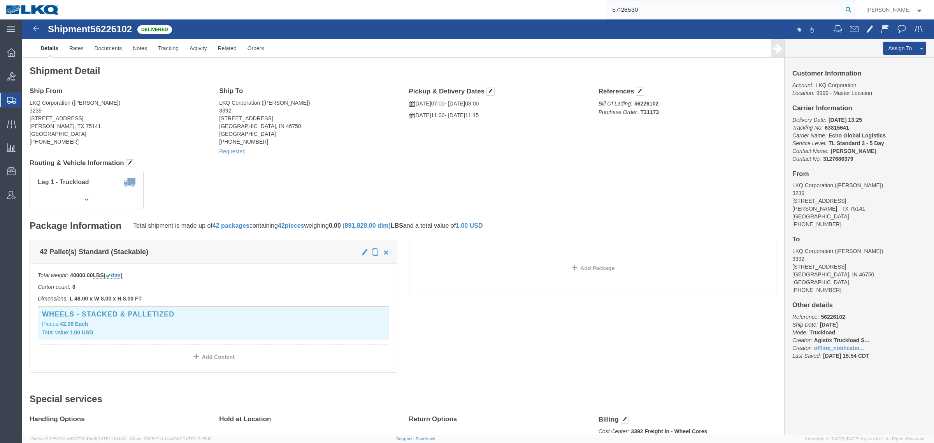
type input "57126530"
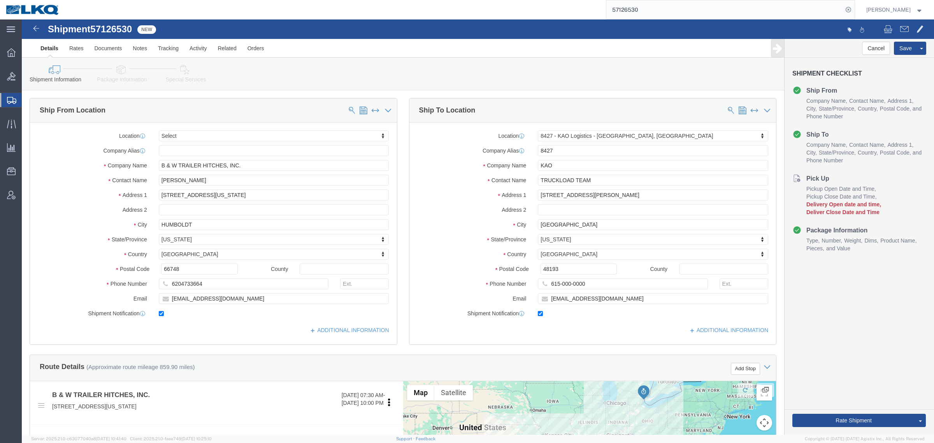
select select
select select "30543"
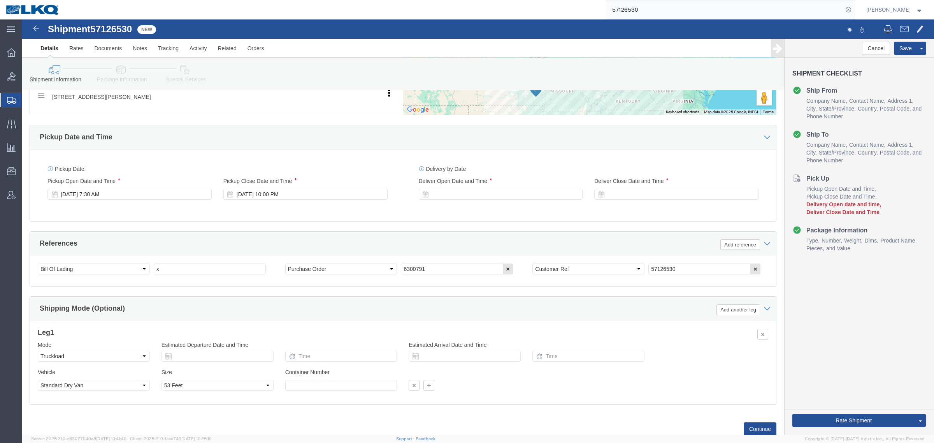
scroll to position [380, 0]
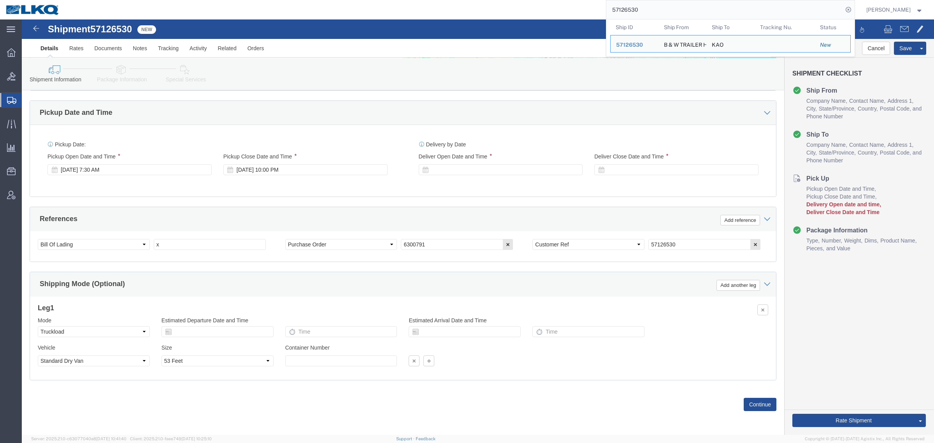
click div "Shipping Mode (Optional) Add another leg"
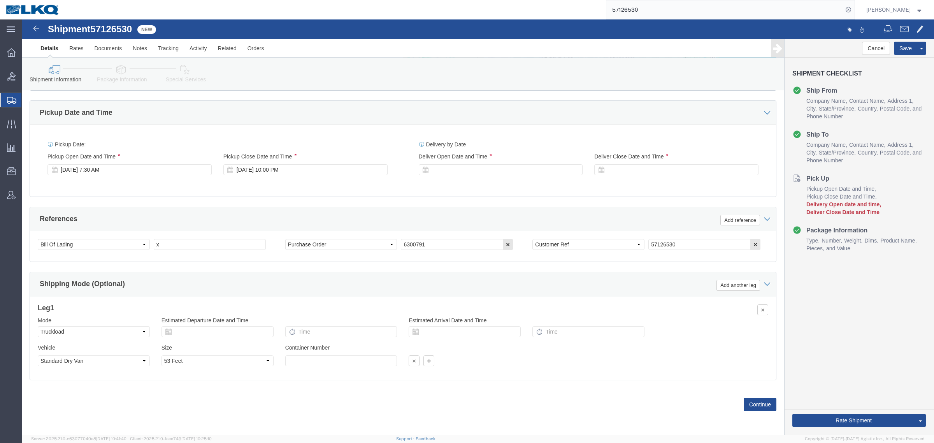
click div "Ship From Location Location My Profile Location 1100 - LKQ Crystal River 1103 -…"
click input "x"
type input "489910"
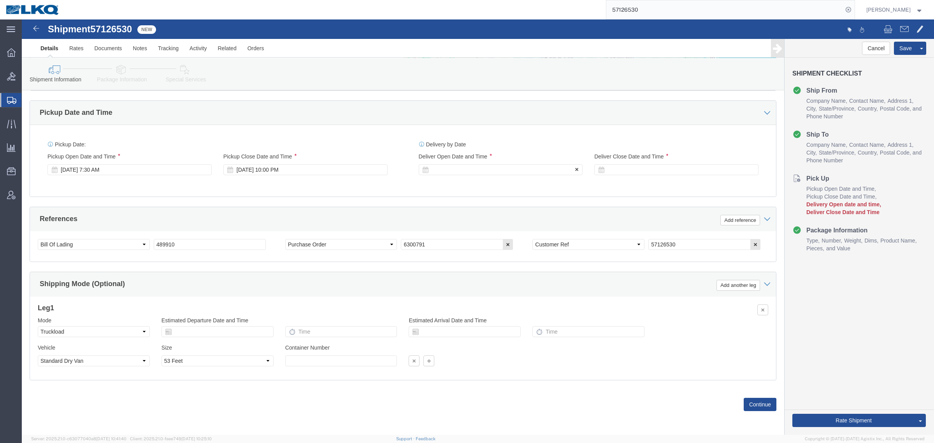
click div
click button "Apply"
click div "Oct 20 2025 11:00 PM"
type input "7:30 AM"
click button "Apply"
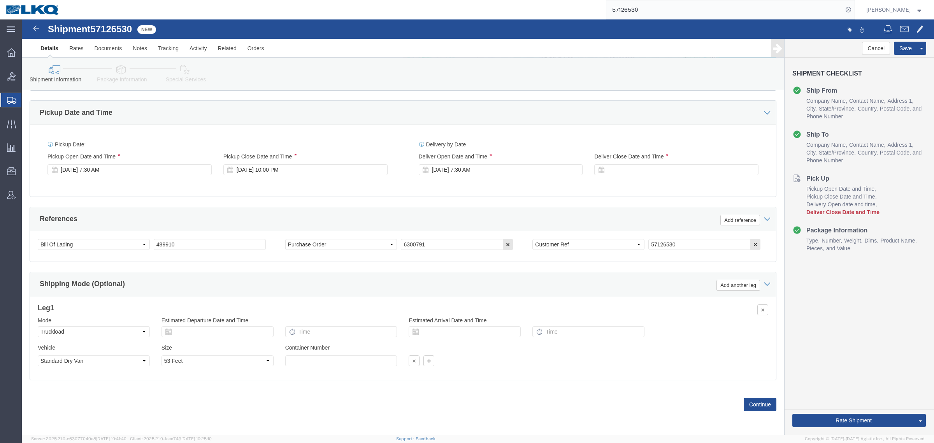
click h3 "Leg 1"
click div "References Add reference"
click div
click button "Apply"
click div "References Add reference"
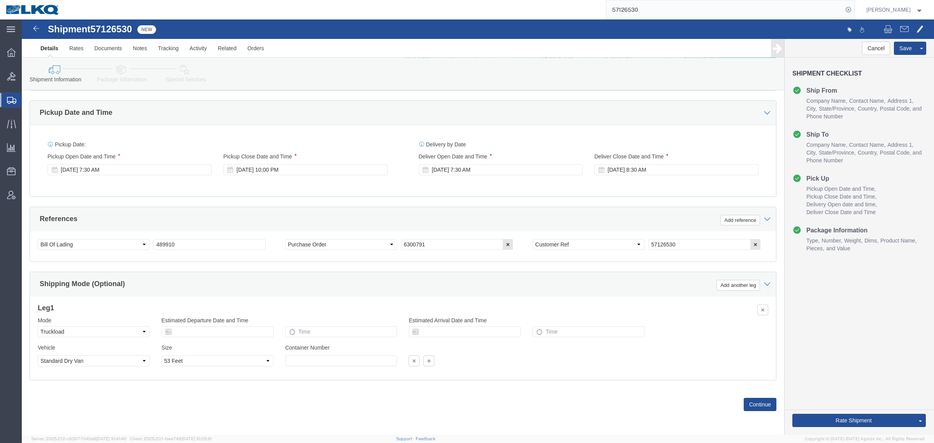
click div "References Add reference"
click div "Ship From Location Location My Profile Location 1100 - LKQ Crystal River 1103 -…"
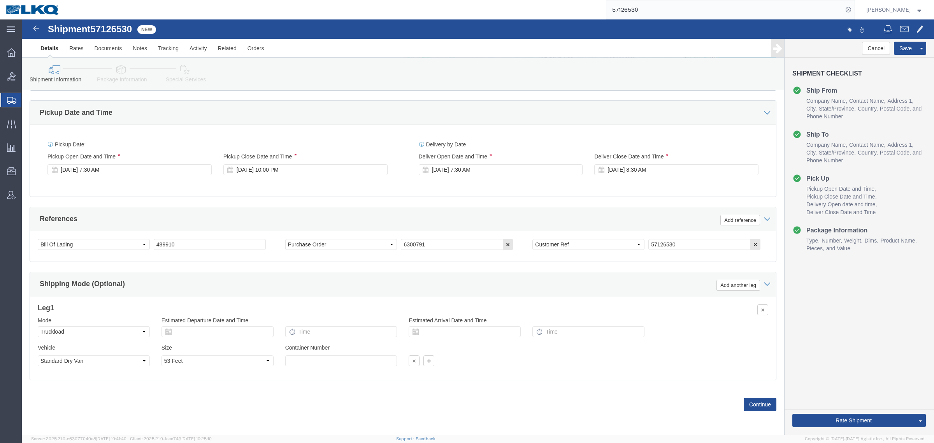
click div "Ship From Location Location My Profile Location 1100 - LKQ Crystal River 1103 -…"
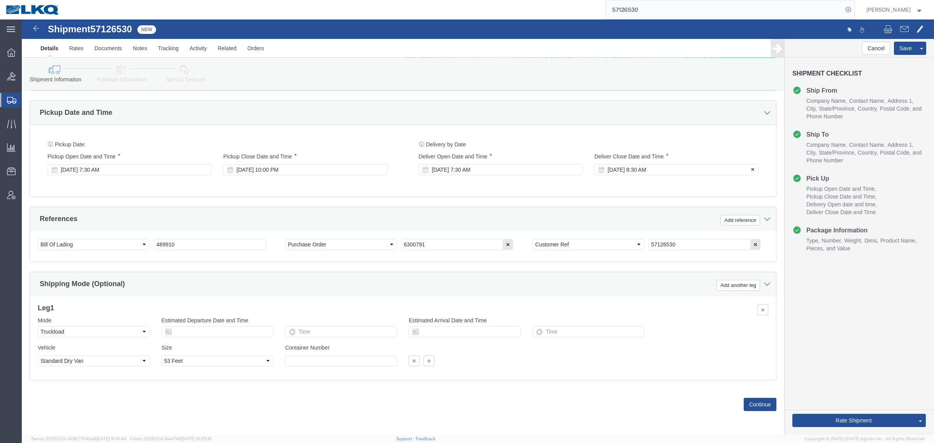
click div "Oct 21 2025 8:30 AM"
type input "7:31 AM"
click button "Apply"
drag, startPoint x: 804, startPoint y: 293, endPoint x: 891, endPoint y: 132, distance: 183.0
click div "Cancel Save Assign To Clone Shipment Save As Template Shipment Checklist Ship F…"
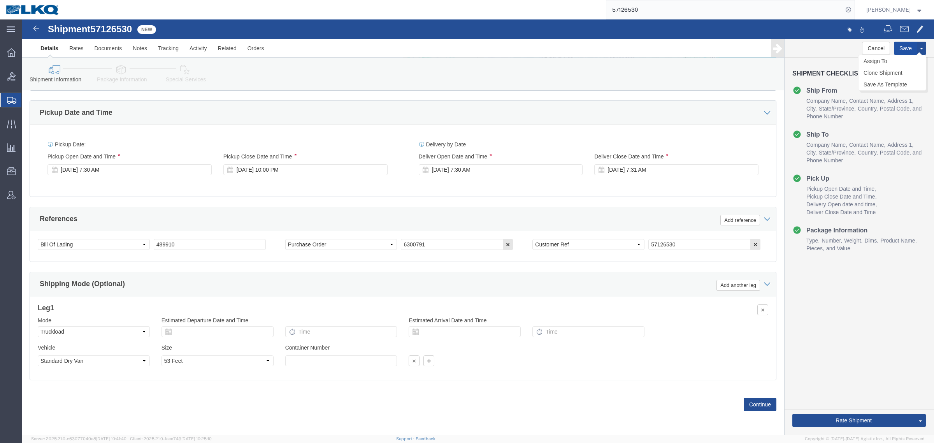
click button "Save"
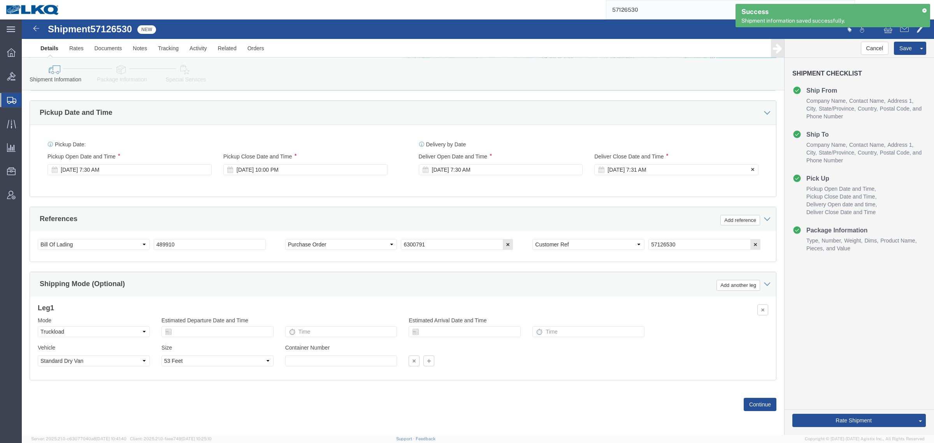
click div "Oct 21 2025 7:31 AM"
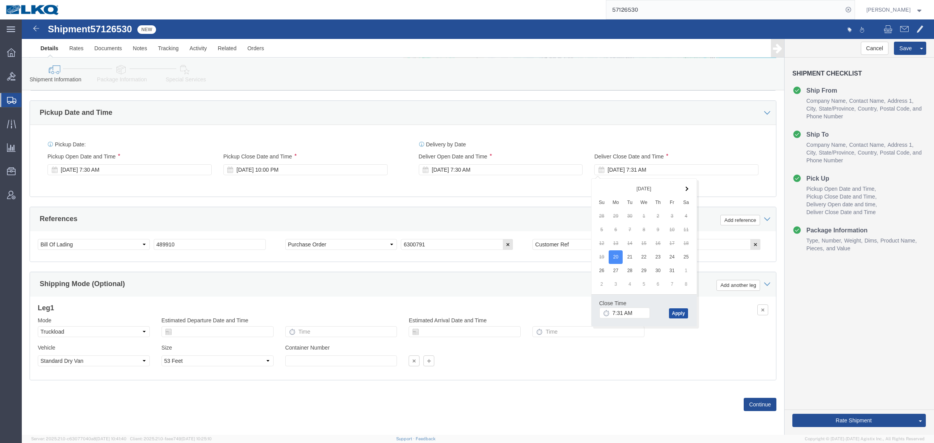
click button "Apply"
click button "Save"
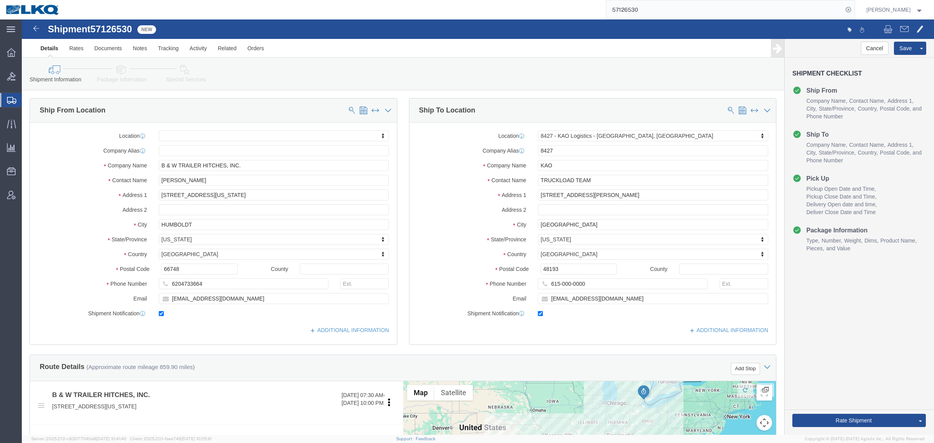
click icon
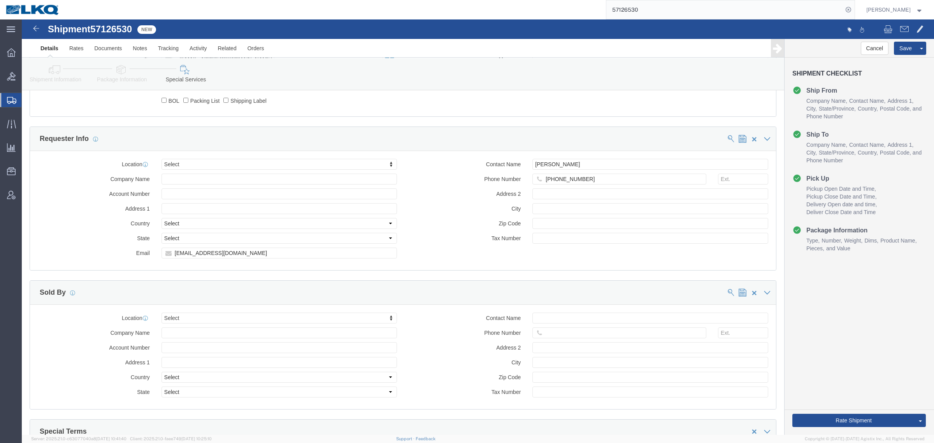
scroll to position [681, 0]
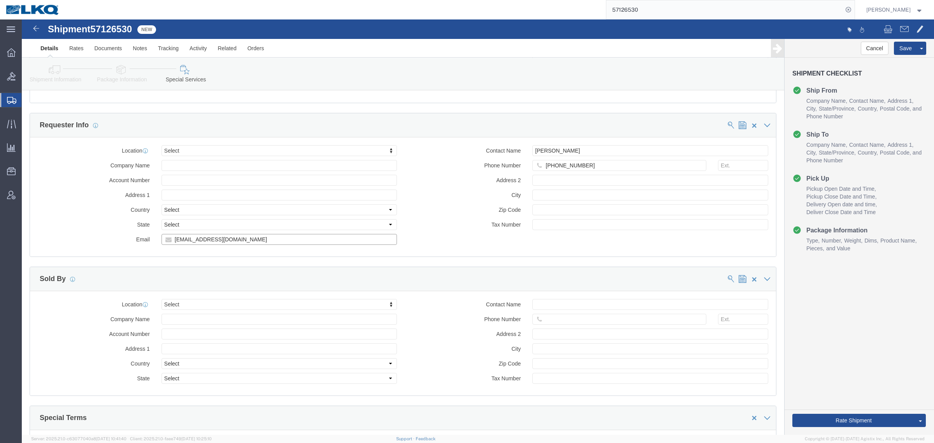
click input "traffic@turnoverball.com"
drag, startPoint x: 35, startPoint y: 62, endPoint x: 77, endPoint y: 96, distance: 54.0
click link "Shipment Information"
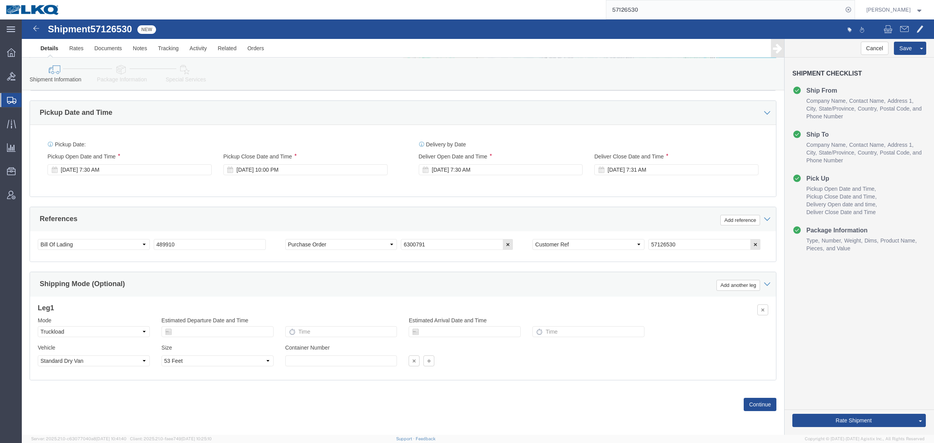
scroll to position [331, 0]
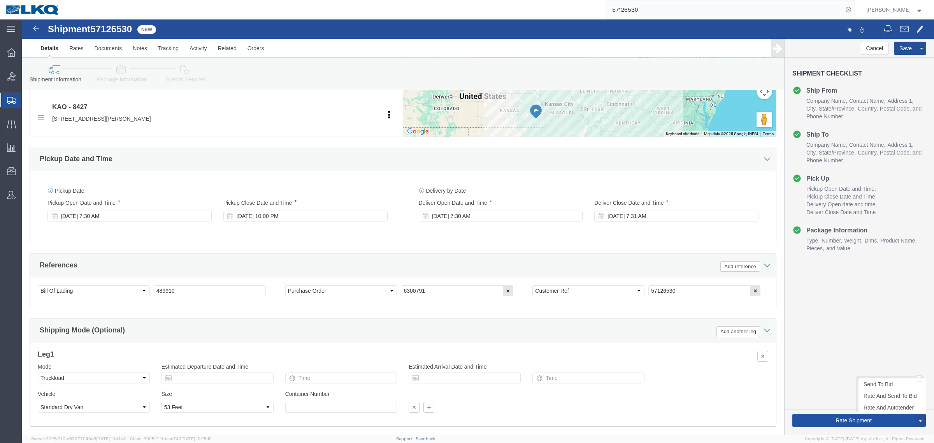
click button "Rate Shipment"
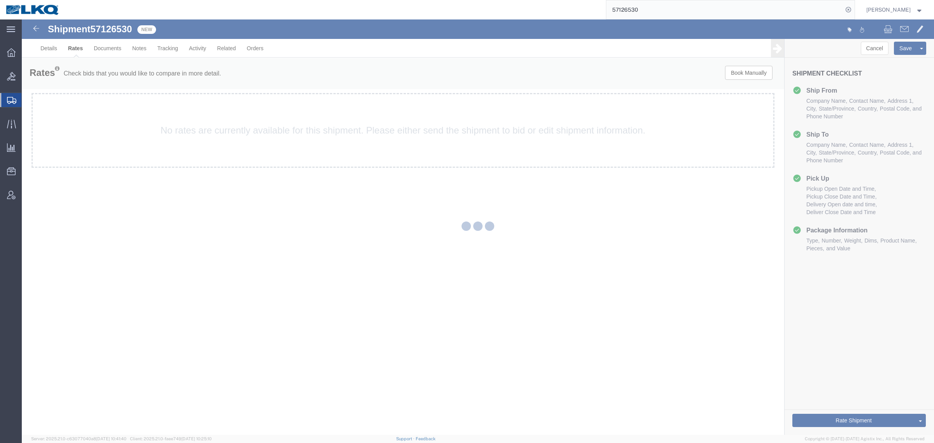
scroll to position [0, 0]
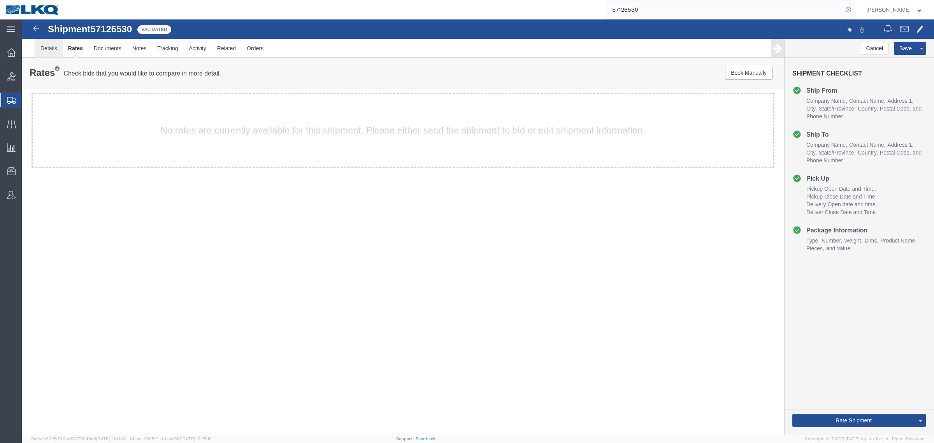
click at [49, 53] on link "Details" at bounding box center [49, 48] width 28 height 19
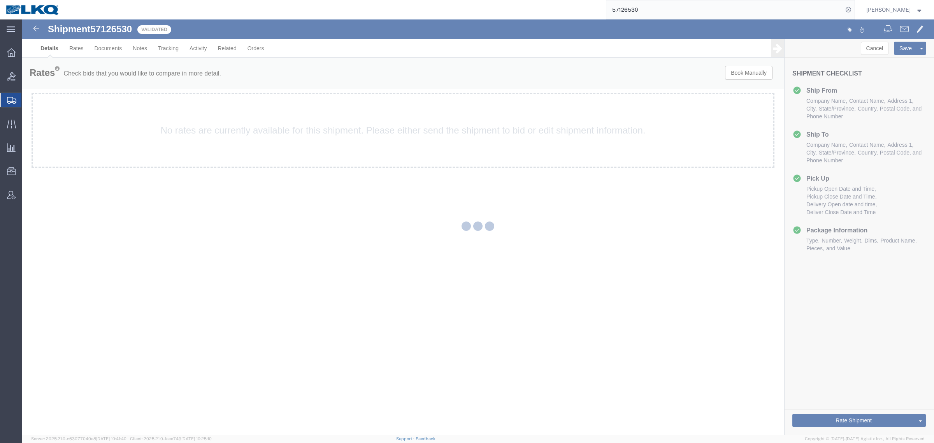
select select "30543"
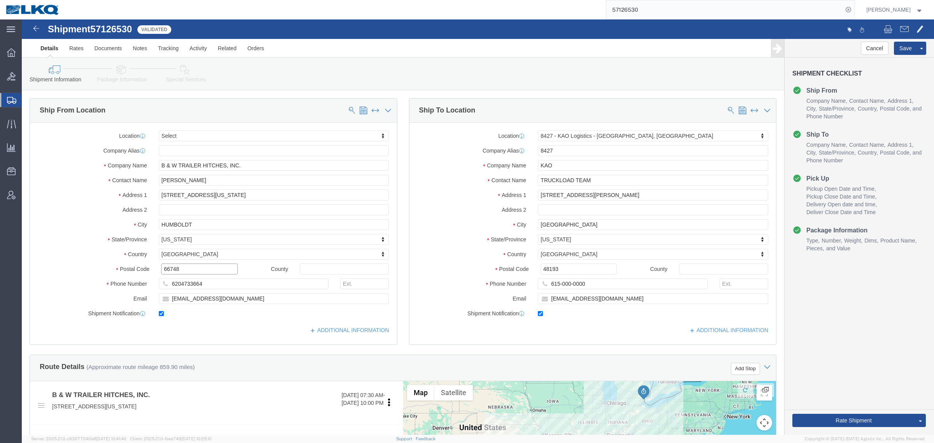
click input "66748"
click input "48193"
click link "Notes"
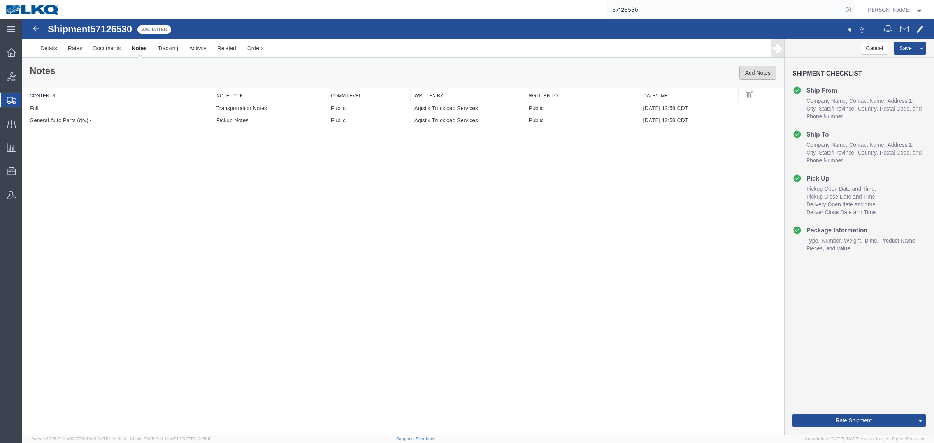
click at [754, 74] on button "Add Notes" at bounding box center [757, 73] width 37 height 14
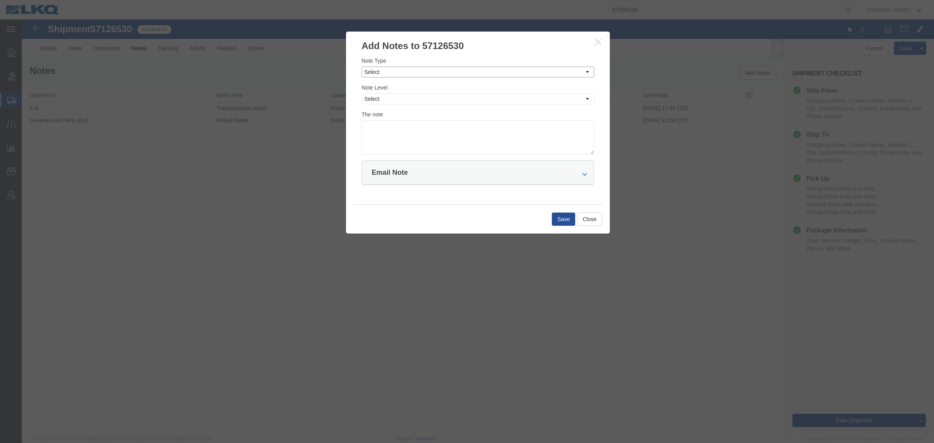
click at [437, 71] on select "Select Approval Bid Notes Carrier Change Notes Claim Notes Content Hazmat Notes…" at bounding box center [478, 72] width 233 height 11
select select "BID_NOTES"
click at [362, 67] on select "Select Approval Bid Notes Carrier Change Notes Claim Notes Content Hazmat Notes…" at bounding box center [478, 72] width 233 height 11
click at [409, 102] on select "Select Private to Account Private to Vendor Public" at bounding box center [478, 98] width 233 height 11
select select "PRIVATE_TO_ACCOUNT"
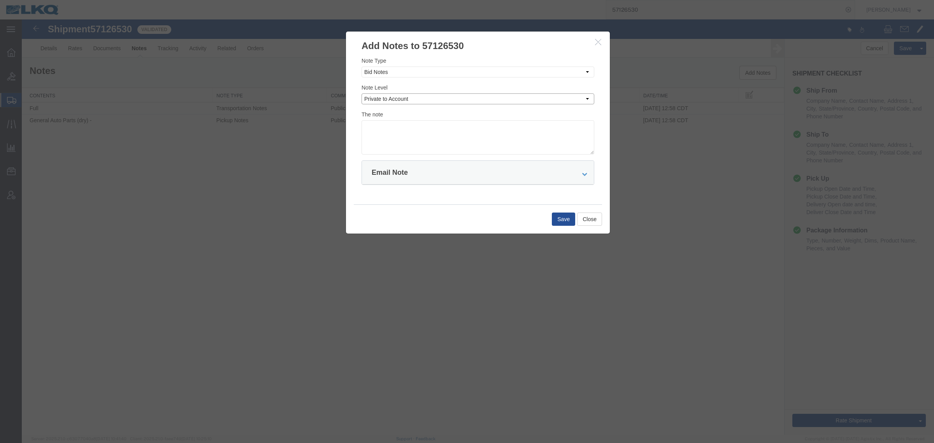
click at [362, 93] on select "Select Private to Account Private to Vendor Public" at bounding box center [478, 98] width 233 height 11
click at [421, 136] on textarea at bounding box center [478, 137] width 233 height 34
type textarea "DAT: $1735"
click at [563, 217] on button "Save" at bounding box center [563, 218] width 23 height 13
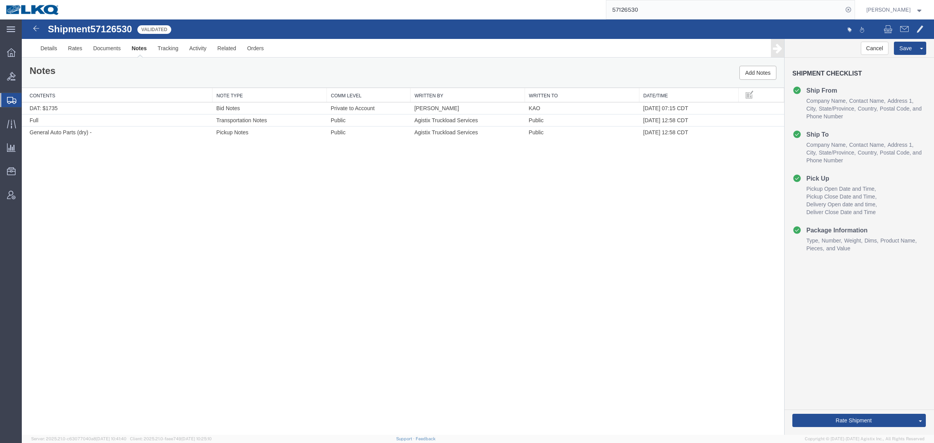
click at [351, 159] on div "Shipment 57126530 3 of 3 Validated Details Rates Documents Notes Tracking Activ…" at bounding box center [478, 226] width 912 height 415
click at [302, 159] on div "Shipment 57126530 3 of 3 Validated Details Rates Documents Notes Tracking Activ…" at bounding box center [478, 226] width 912 height 415
click at [337, 156] on div "Shipment 57126530 3 of 3 Validated Details Rates Documents Notes Tracking Activ…" at bounding box center [478, 226] width 912 height 415
click at [288, 160] on div "Shipment 57126530 3 of 3 Validated Details Rates Documents Notes Tracking Activ…" at bounding box center [478, 226] width 912 height 415
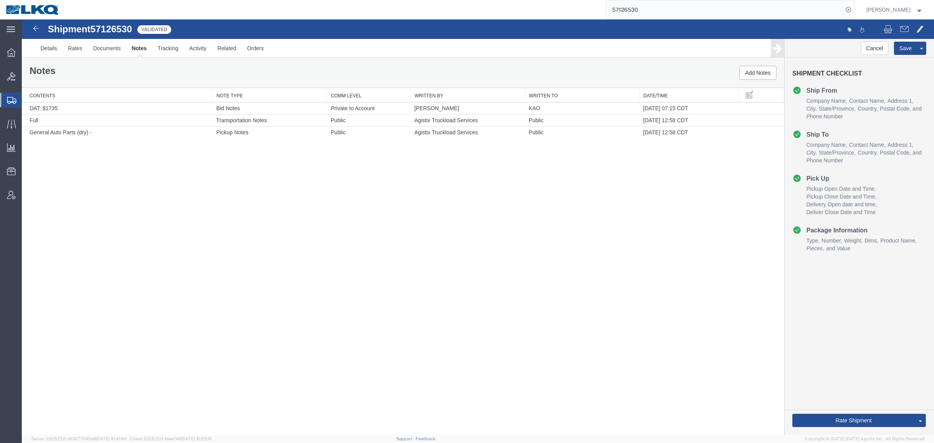
drag, startPoint x: 277, startPoint y: 165, endPoint x: 326, endPoint y: 166, distance: 49.0
click at [283, 166] on div "Shipment 57126530 3 of 3 Validated Details Rates Documents Notes Tracking Activ…" at bounding box center [478, 226] width 912 height 415
click at [360, 165] on div "Shipment 57126530 3 of 3 Validated Details Rates Documents Notes Tracking Activ…" at bounding box center [478, 226] width 912 height 415
drag, startPoint x: 303, startPoint y: 168, endPoint x: 311, endPoint y: 165, distance: 9.1
click at [306, 167] on div "Shipment 57126530 3 of 3 Validated Details Rates Documents Notes Tracking Activ…" at bounding box center [478, 226] width 912 height 415
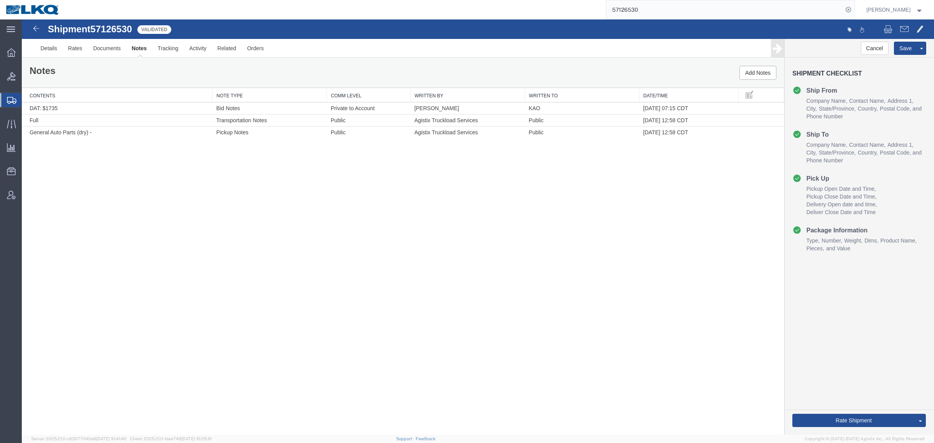
click at [349, 161] on div "Shipment 57126530 3 of 3 Validated Details Rates Documents Notes Tracking Activ…" at bounding box center [478, 226] width 912 height 415
click at [298, 164] on div "Shipment 57126530 3 of 3 Validated Details Rates Documents Notes Tracking Activ…" at bounding box center [478, 226] width 912 height 415
click at [358, 160] on div "Shipment 57126530 3 of 3 Validated Details Rates Documents Notes Tracking Activ…" at bounding box center [478, 226] width 912 height 415
click at [282, 162] on div "Shipment 57126530 3 of 3 Validated Details Rates Documents Notes Tracking Activ…" at bounding box center [478, 226] width 912 height 415
drag, startPoint x: 355, startPoint y: 158, endPoint x: 301, endPoint y: 161, distance: 54.2
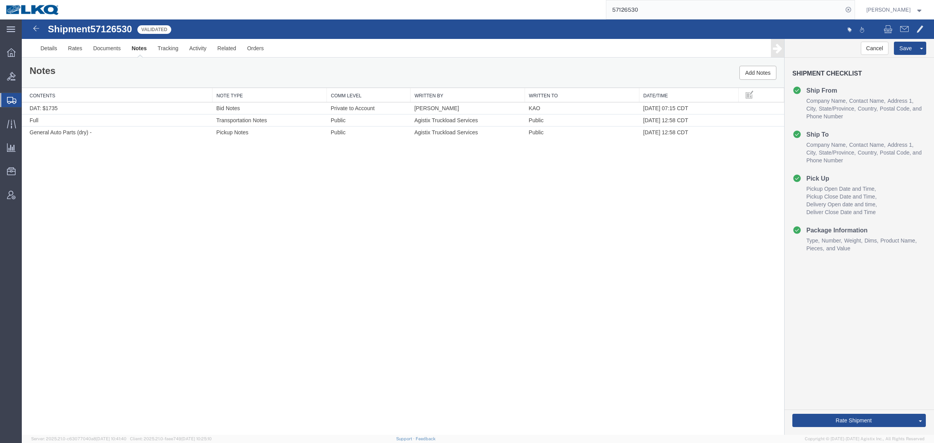
click at [353, 159] on div "Shipment 57126530 3 of 3 Validated Details Rates Documents Notes Tracking Activ…" at bounding box center [478, 226] width 912 height 415
click at [288, 149] on div "Shipment 57126530 3 of 3 Validated Details Rates Documents Notes Tracking Activ…" at bounding box center [478, 226] width 912 height 415
click at [365, 156] on div "Shipment 57126530 3 of 3 Validated Details Rates Documents Notes Tracking Activ…" at bounding box center [478, 226] width 912 height 415
click at [297, 156] on div "Shipment 57126530 3 of 3 Validated Details Rates Documents Notes Tracking Activ…" at bounding box center [478, 226] width 912 height 415
click at [183, 172] on div "Shipment 57126530 3 of 3 Validated Details Rates Documents Notes Tracking Activ…" at bounding box center [478, 226] width 912 height 415
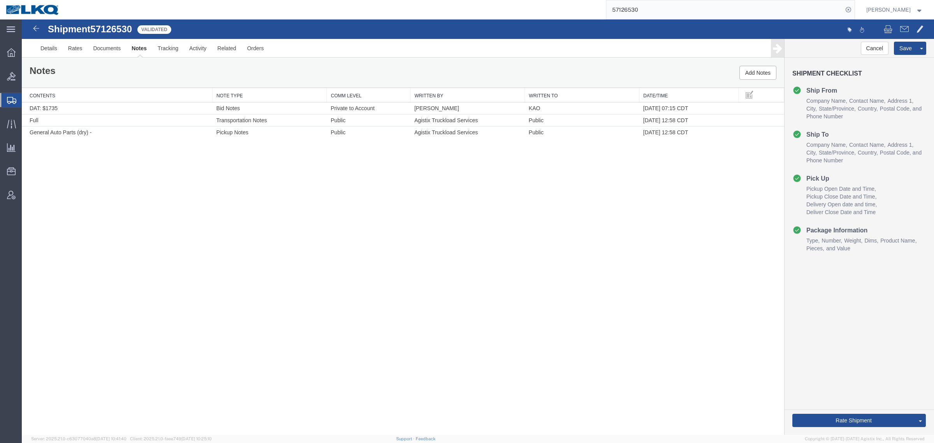
click at [233, 162] on div "Shipment 57126530 3 of 3 Validated Details Rates Documents Notes Tracking Activ…" at bounding box center [478, 226] width 912 height 415
drag, startPoint x: 230, startPoint y: 157, endPoint x: 226, endPoint y: 158, distance: 4.4
click at [230, 156] on div "Shipment 57126530 3 of 3 Validated Details Rates Documents Notes Tracking Activ…" at bounding box center [478, 226] width 912 height 415
click at [250, 156] on div "Shipment 57126530 3 of 3 Validated Details Rates Documents Notes Tracking Activ…" at bounding box center [478, 226] width 912 height 415
click at [207, 161] on div "Shipment 57126530 3 of 3 Validated Details Rates Documents Notes Tracking Activ…" at bounding box center [478, 226] width 912 height 415
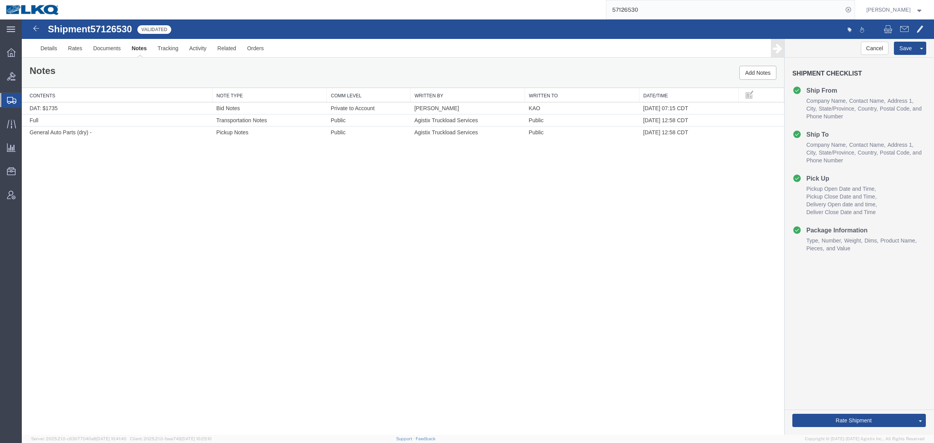
click at [224, 158] on div "Shipment 57126530 3 of 3 Validated Details Rates Documents Notes Tracking Activ…" at bounding box center [478, 226] width 912 height 415
click at [232, 153] on div "Shipment 57126530 3 of 3 Validated Details Rates Documents Notes Tracking Activ…" at bounding box center [478, 226] width 912 height 415
click at [265, 195] on div "Shipment 57126530 3 of 3 Validated Details Rates Documents Notes Tracking Activ…" at bounding box center [478, 226] width 912 height 415
click at [359, 230] on div "Shipment 57126530 3 of 3 Validated Details Rates Documents Notes Tracking Activ…" at bounding box center [478, 226] width 912 height 415
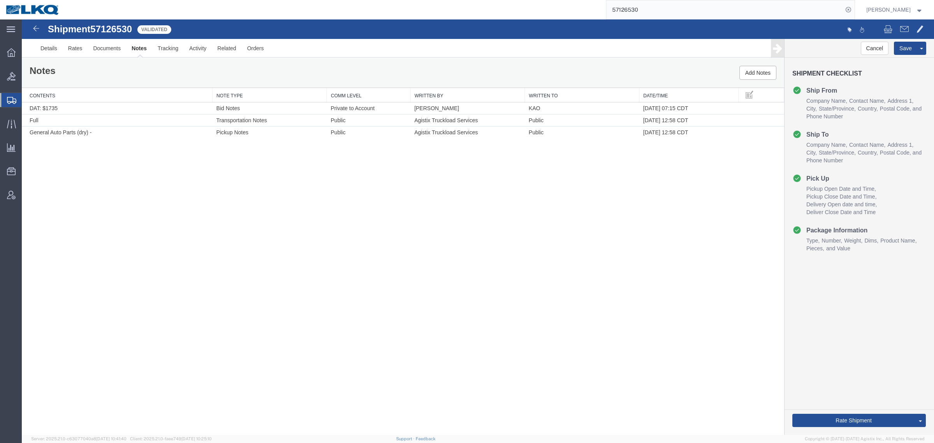
click at [309, 228] on div "Shipment 57126530 3 of 3 Validated Details Rates Documents Notes Tracking Activ…" at bounding box center [478, 226] width 912 height 415
drag, startPoint x: 370, startPoint y: 211, endPoint x: 388, endPoint y: 209, distance: 17.7
click at [371, 211] on div "Shipment 57126530 3 of 3 Validated Details Rates Documents Notes Tracking Activ…" at bounding box center [478, 226] width 912 height 415
click at [467, 211] on div "Shipment 57126530 3 of 3 Validated Details Rates Documents Notes Tracking Activ…" at bounding box center [478, 226] width 912 height 415
click at [886, 383] on link "Send To Bid" at bounding box center [891, 384] width 67 height 12
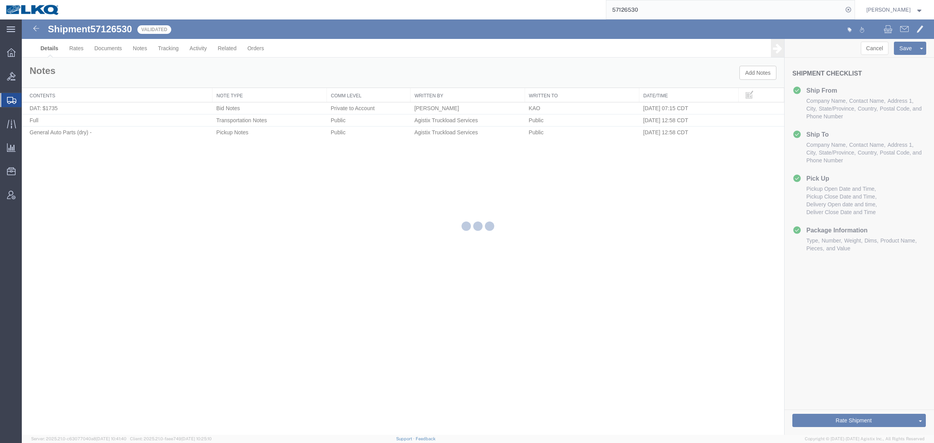
select select "30543"
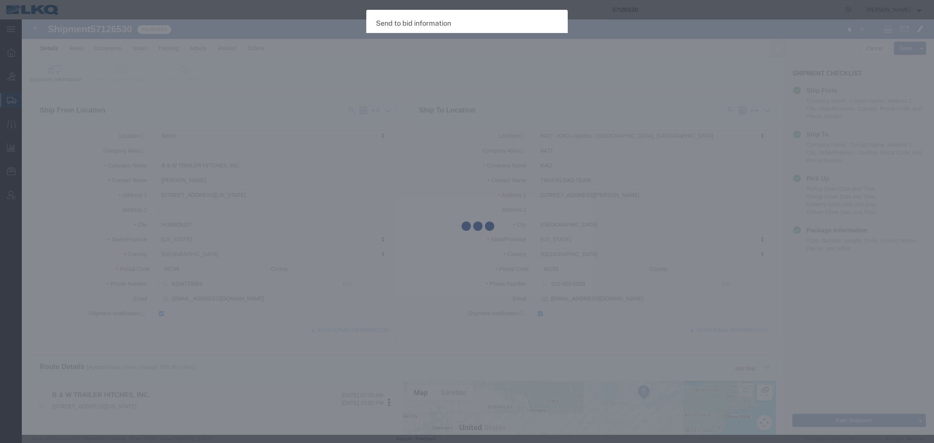
select select "TL"
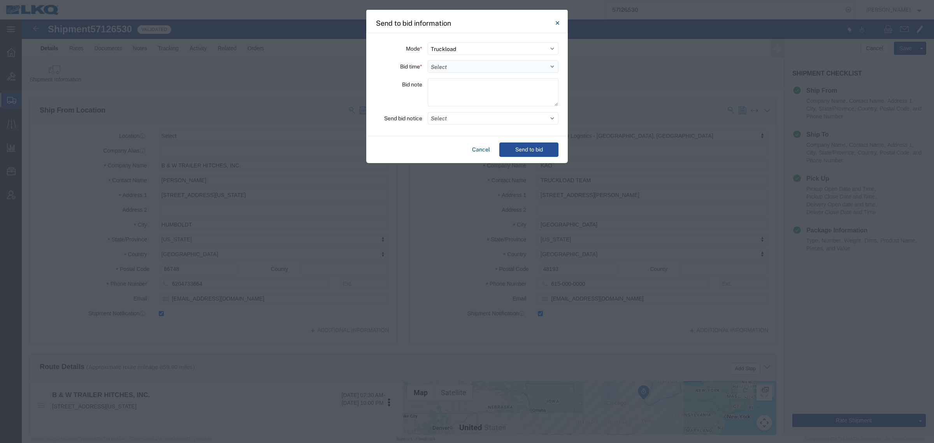
click at [460, 65] on select "Select 30 Min (Rush) 1 Hour (Rush) 2 Hours (Rush) 4 Hours (Rush) 8 Hours (Rush)…" at bounding box center [493, 66] width 131 height 12
select select "24"
click at [428, 60] on select "Select 30 Min (Rush) 1 Hour (Rush) 2 Hours (Rush) 4 Hours (Rush) 8 Hours (Rush)…" at bounding box center [493, 66] width 131 height 12
click at [520, 147] on button "Send to bid" at bounding box center [528, 149] width 59 height 14
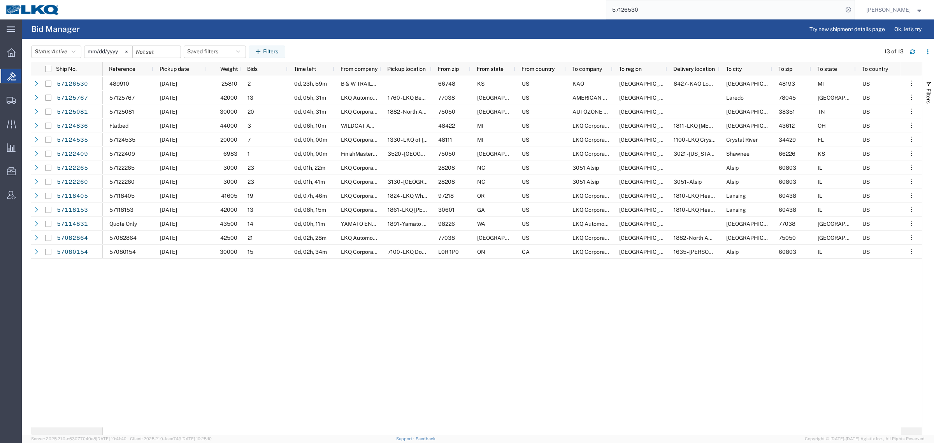
click at [493, 37] on agx-page-header "Bid Manager Try new shipment details page Ok, let's try" at bounding box center [478, 28] width 912 height 19
click at [668, 13] on input "57126530" at bounding box center [724, 9] width 237 height 19
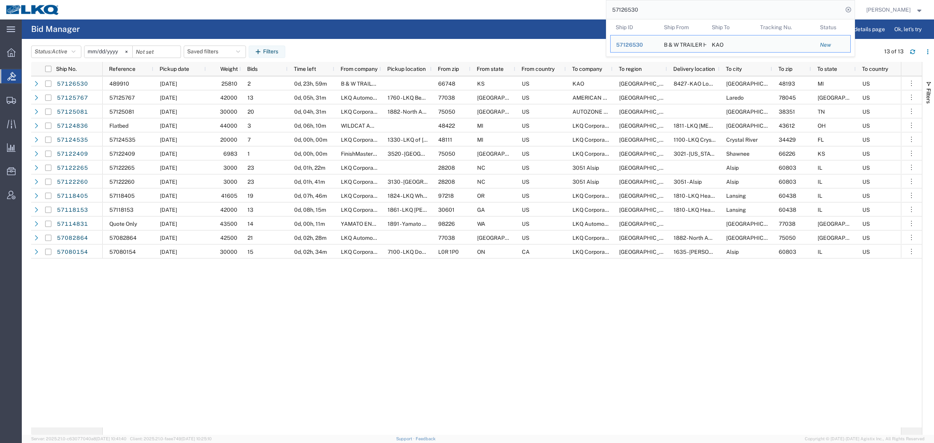
click at [668, 13] on input "57126530" at bounding box center [724, 9] width 237 height 19
paste input "18405"
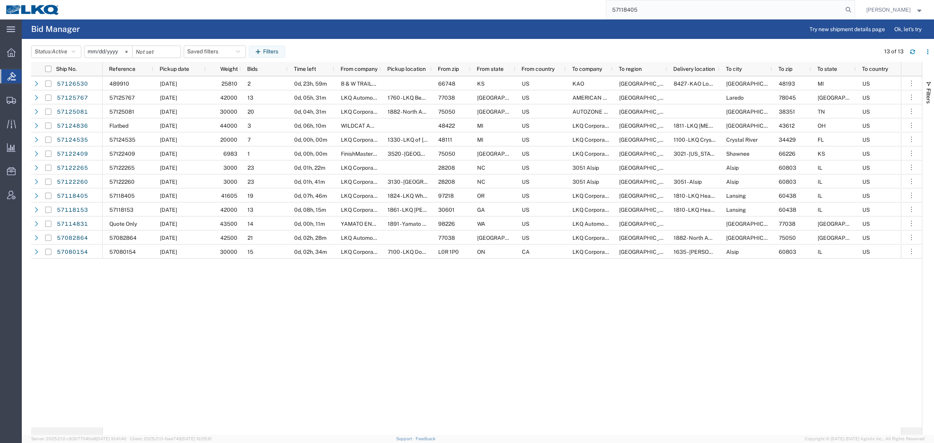
type input "57118405"
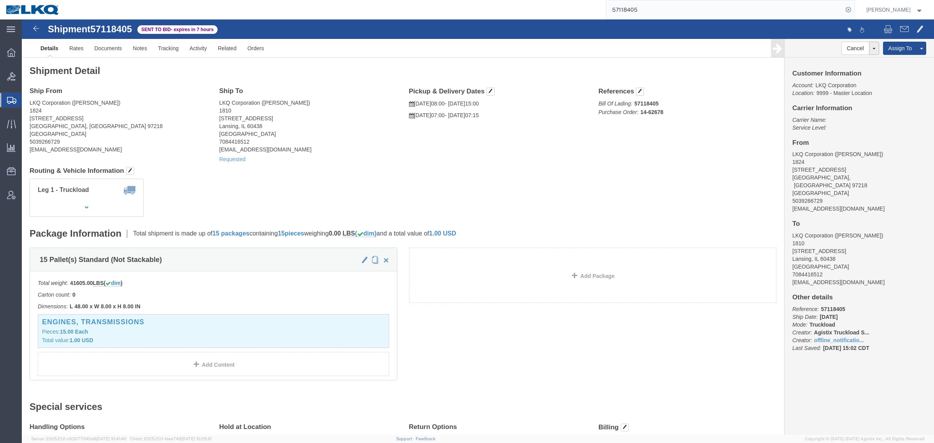
click address "LKQ Corporation (Pat Ricci) 1810 16801 Exchange Avenue Suite 1 Lansing, IL 6043…"
click link "Rates"
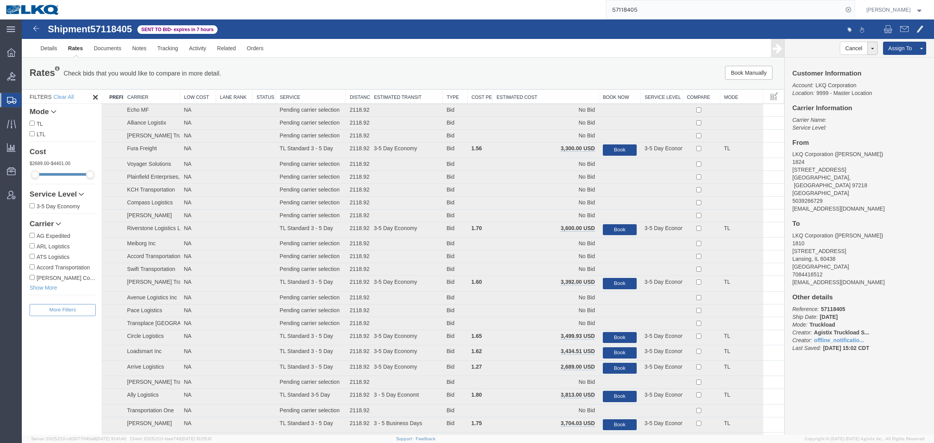
click at [525, 94] on th "Estimated Cost" at bounding box center [546, 97] width 106 height 14
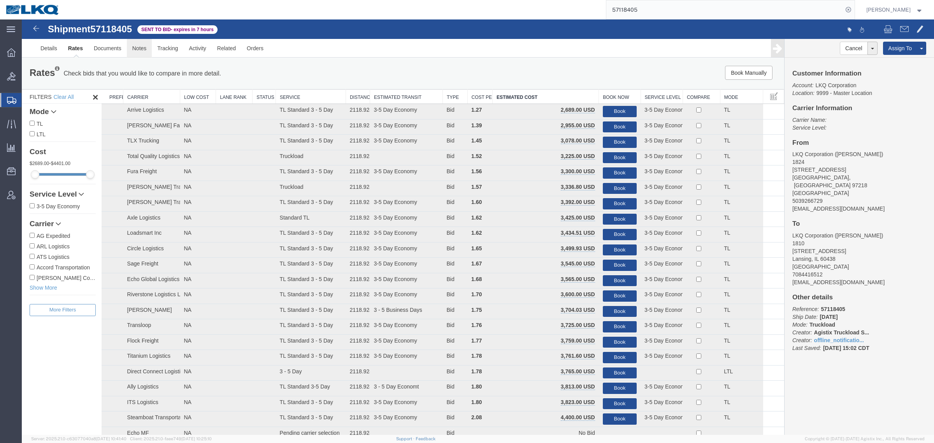
click at [144, 51] on link "Notes" at bounding box center [139, 48] width 25 height 19
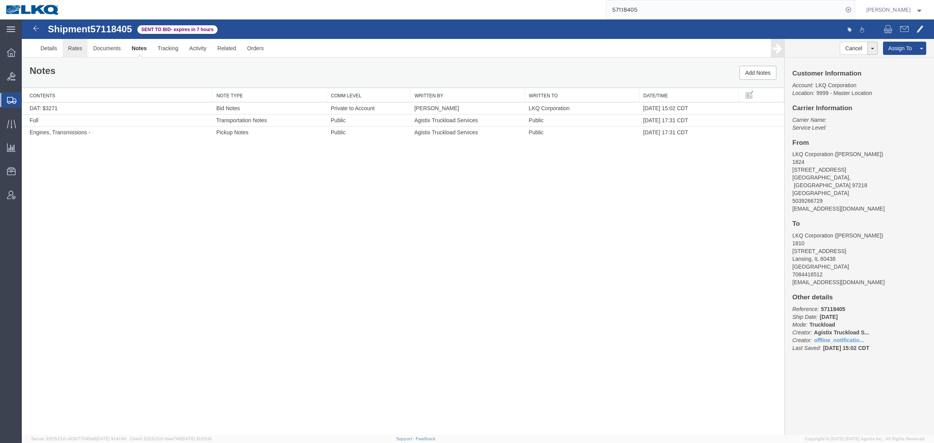
click at [80, 49] on link "Rates" at bounding box center [75, 48] width 25 height 19
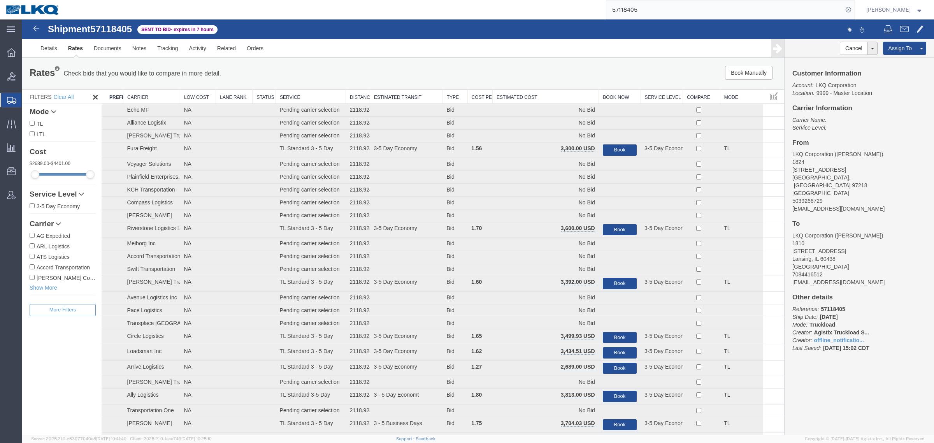
click at [526, 97] on th "Estimated Cost" at bounding box center [546, 97] width 106 height 14
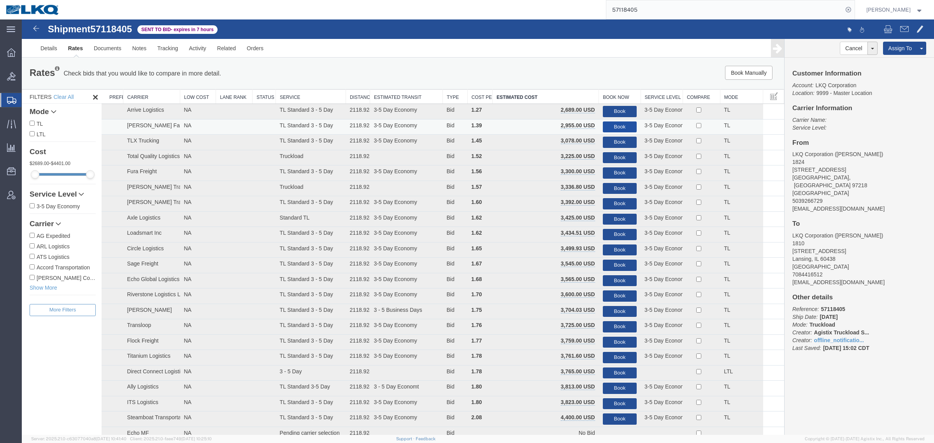
click at [612, 125] on button "Book" at bounding box center [620, 126] width 34 height 11
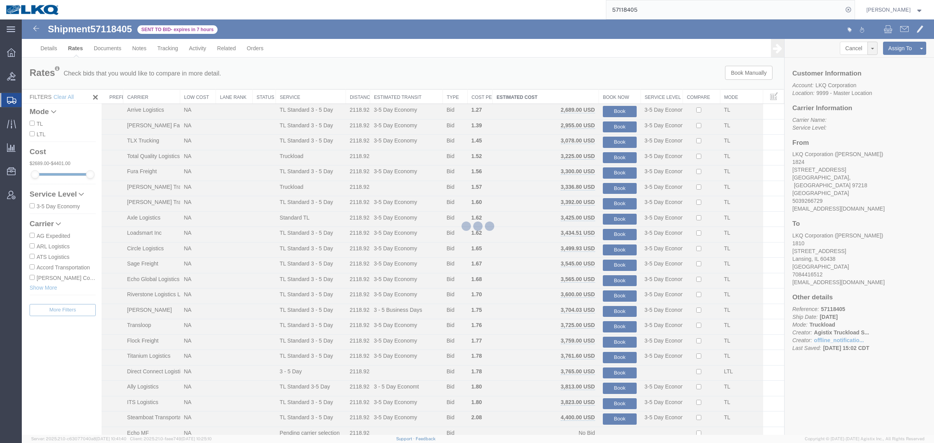
click at [683, 11] on input "57118405" at bounding box center [724, 9] width 237 height 19
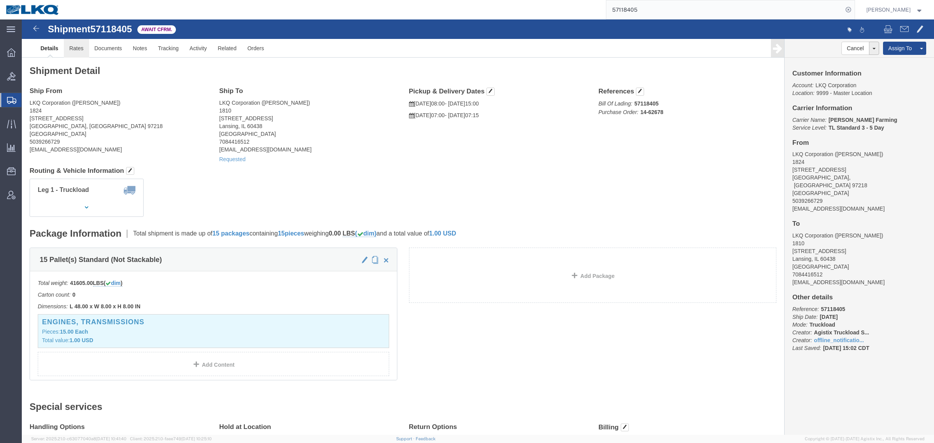
click link "Rates"
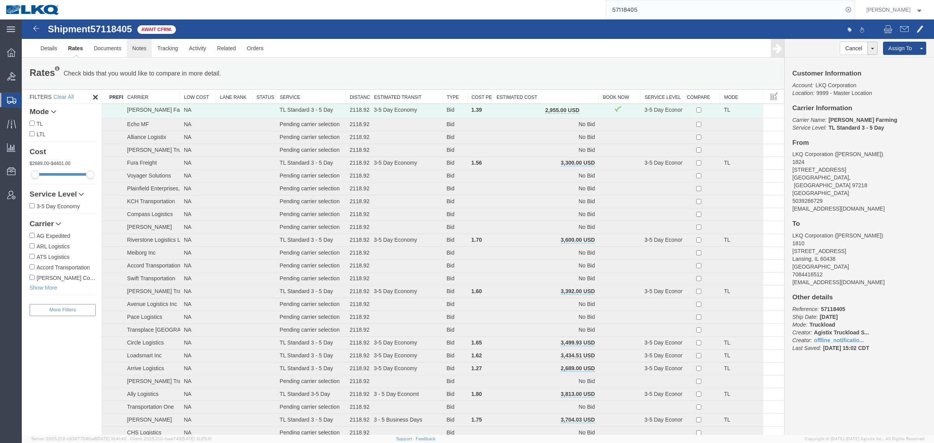
click at [140, 49] on link "Notes" at bounding box center [139, 48] width 25 height 19
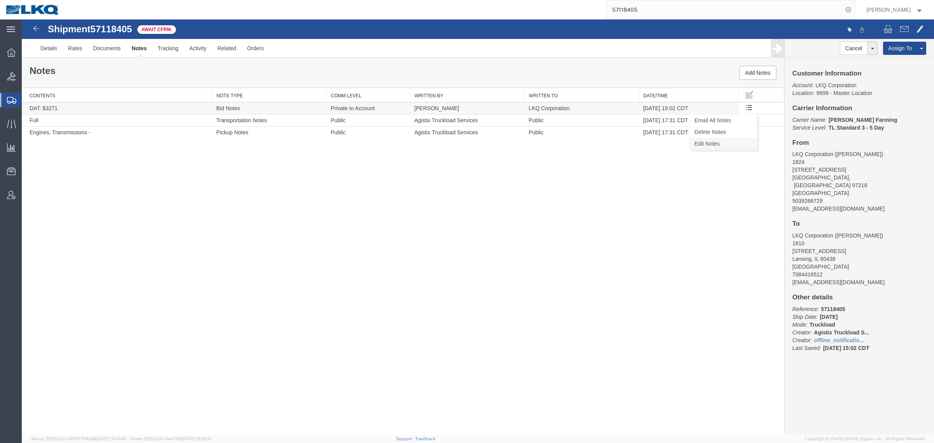
click at [730, 144] on link "Edit Notes" at bounding box center [723, 144] width 67 height 12
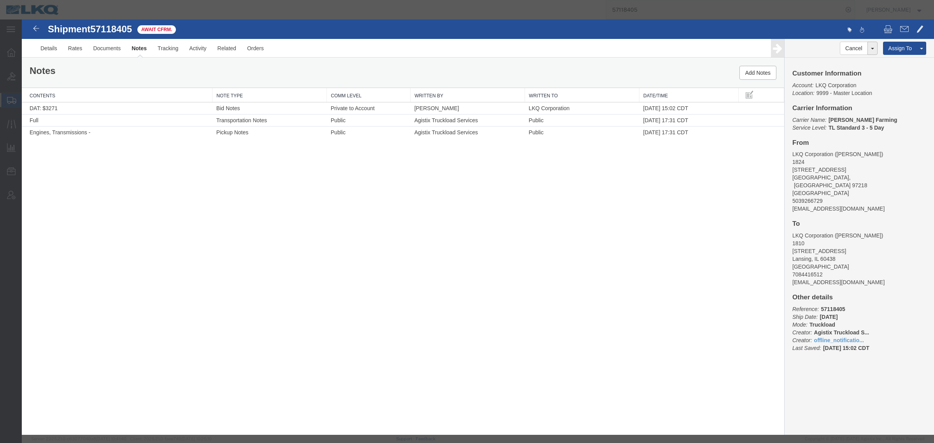
select select "BID_NOTES"
select select "PRIVATE_TO_ACCOUNT"
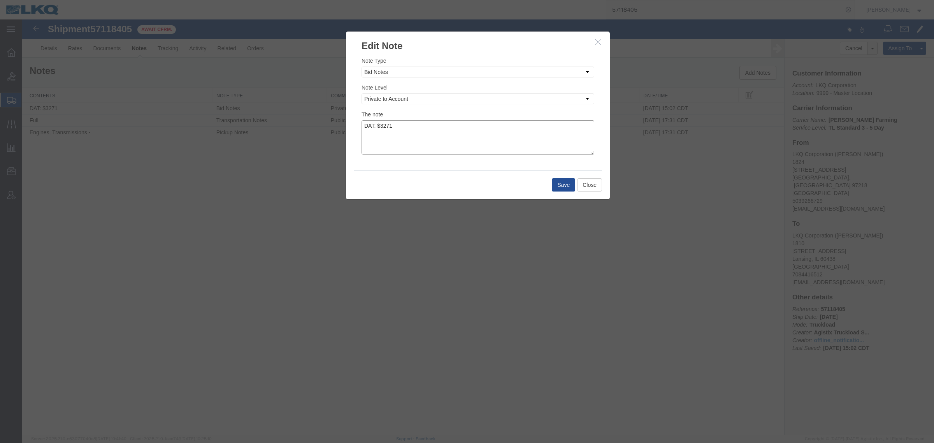
click at [406, 132] on textarea "DAT: $3271" at bounding box center [478, 137] width 233 height 34
click at [441, 123] on textarea "DAT: $3271, Original: $" at bounding box center [478, 137] width 233 height 34
type textarea "DAT: $3271, Original: $2955"
click at [565, 182] on button "Save" at bounding box center [563, 184] width 23 height 13
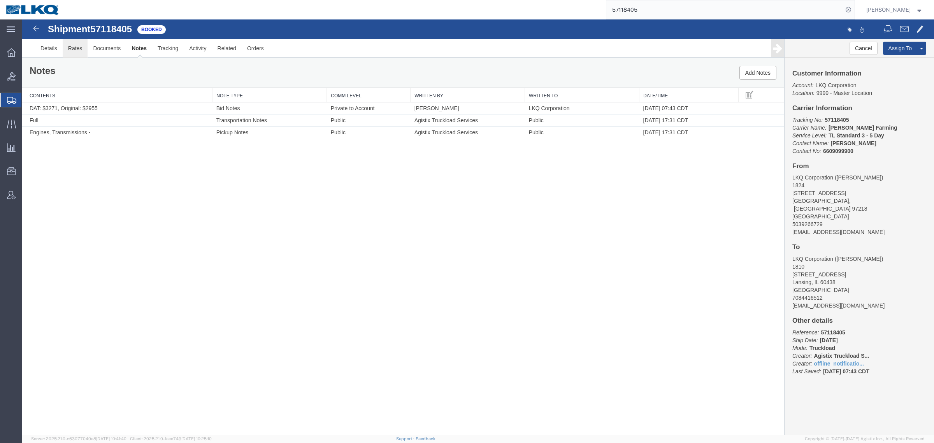
click at [76, 49] on link "Rates" at bounding box center [75, 48] width 25 height 19
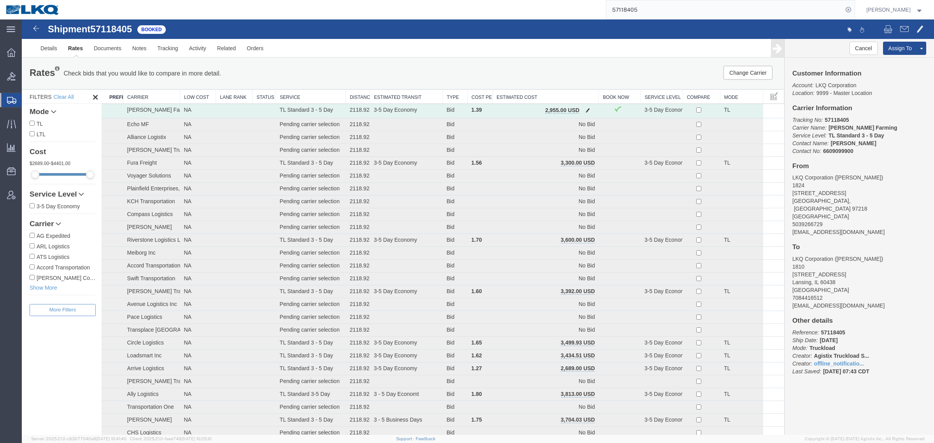
click at [584, 106] on button "button" at bounding box center [588, 111] width 11 height 10
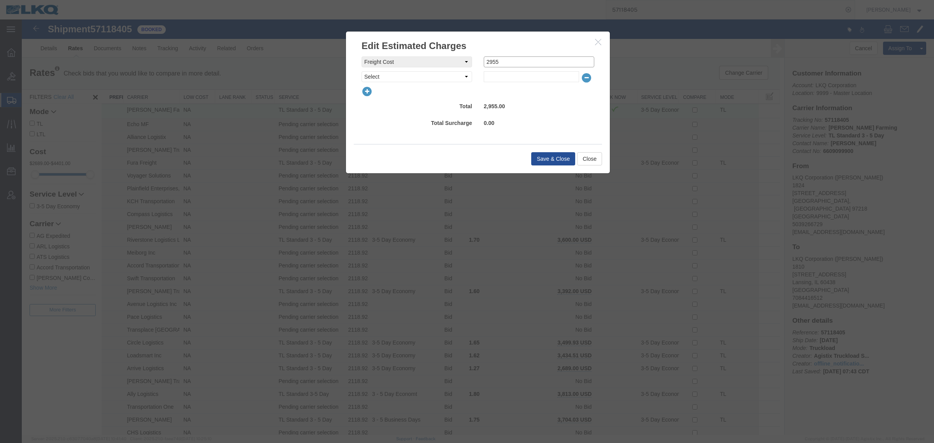
click at [498, 60] on input "2955" at bounding box center [539, 61] width 111 height 11
type input "2800"
click at [563, 156] on button "Save & Close" at bounding box center [553, 158] width 44 height 13
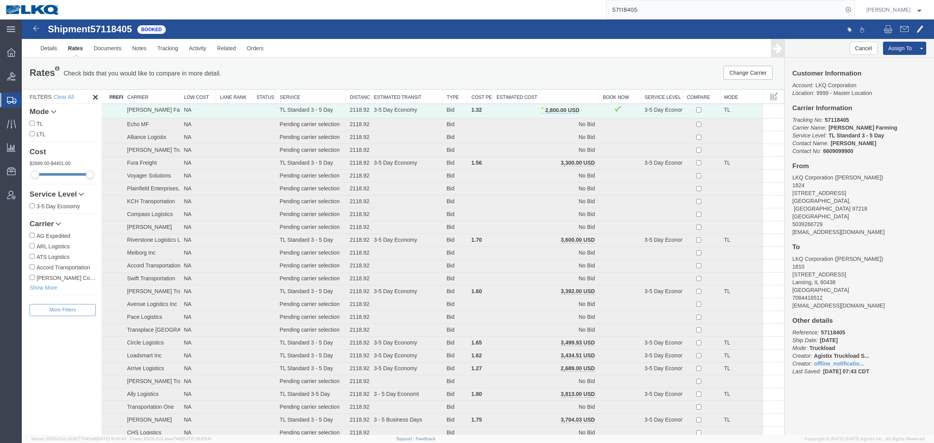
click at [547, 68] on div "Change Carrier Pause Continue" at bounding box center [624, 73] width 316 height 14
click at [579, 8] on div "57118405" at bounding box center [459, 9] width 789 height 19
paste input "22260"
type input "57122260"
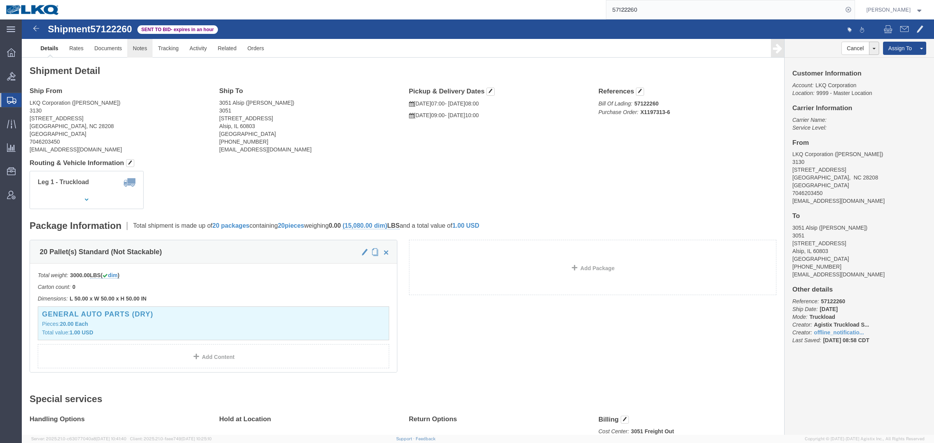
click link "Notes"
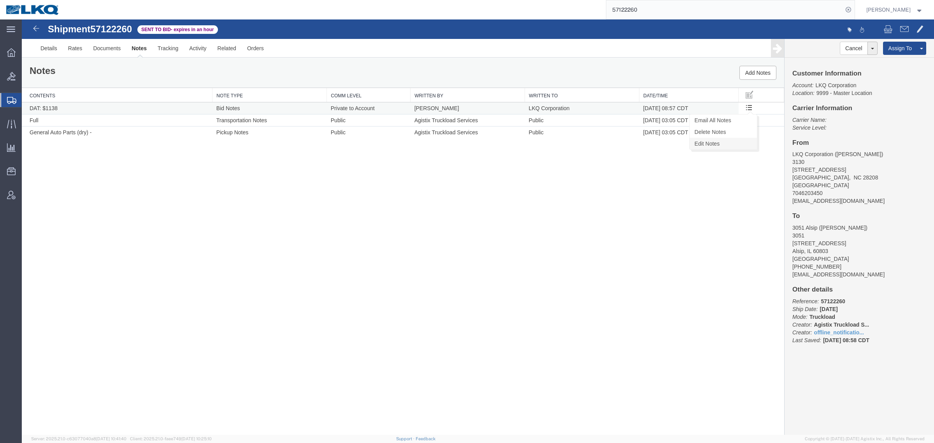
click at [728, 142] on link "Edit Notes" at bounding box center [723, 144] width 67 height 12
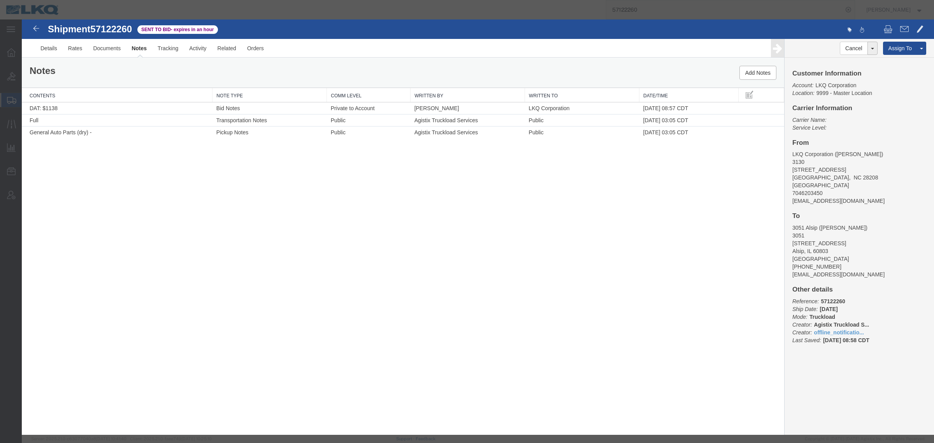
select select "BID_NOTES"
select select "PRIVATE_TO_ACCOUNT"
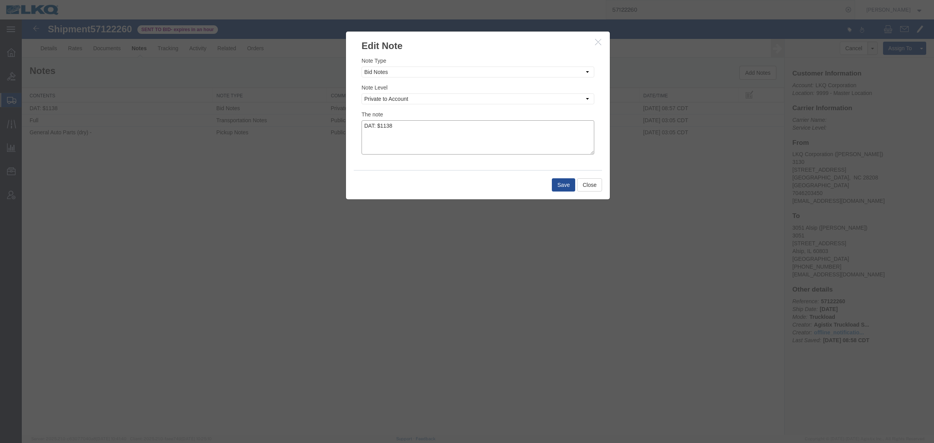
click at [444, 132] on textarea "DAT: $1138" at bounding box center [478, 137] width 233 height 34
type textarea "DAT: $1138, Original: $1134"
click at [557, 182] on button "Save" at bounding box center [563, 184] width 23 height 13
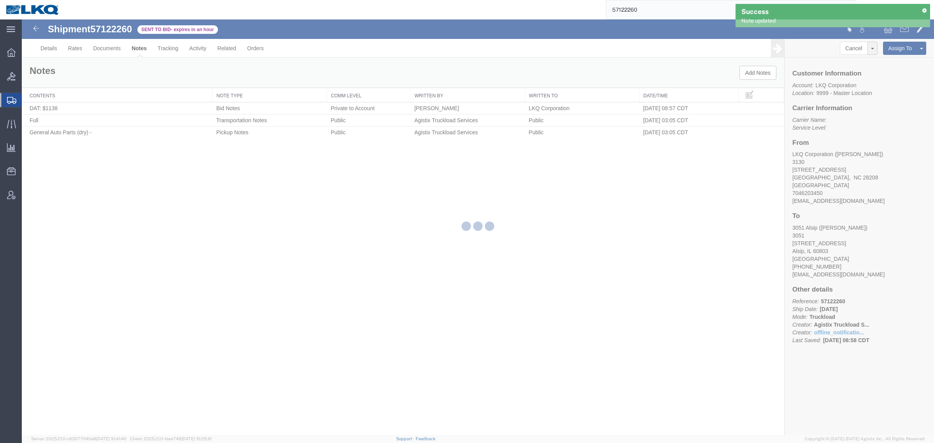
click at [105, 74] on div at bounding box center [478, 226] width 912 height 415
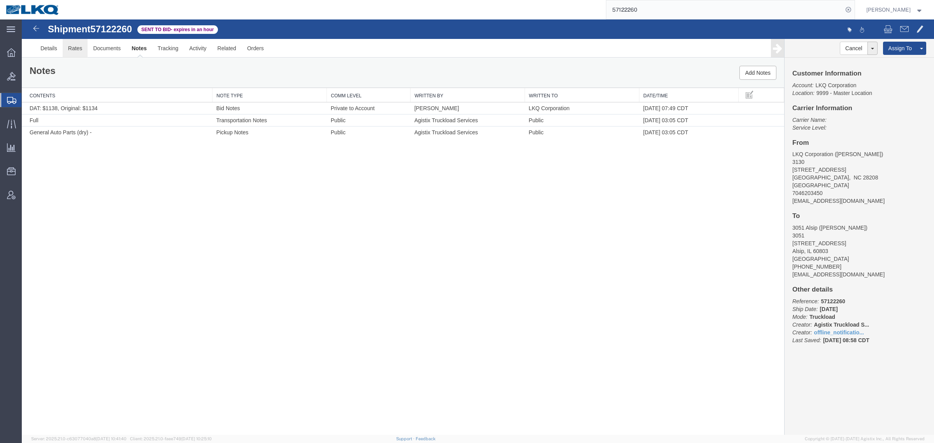
click at [74, 49] on link "Rates" at bounding box center [75, 48] width 25 height 19
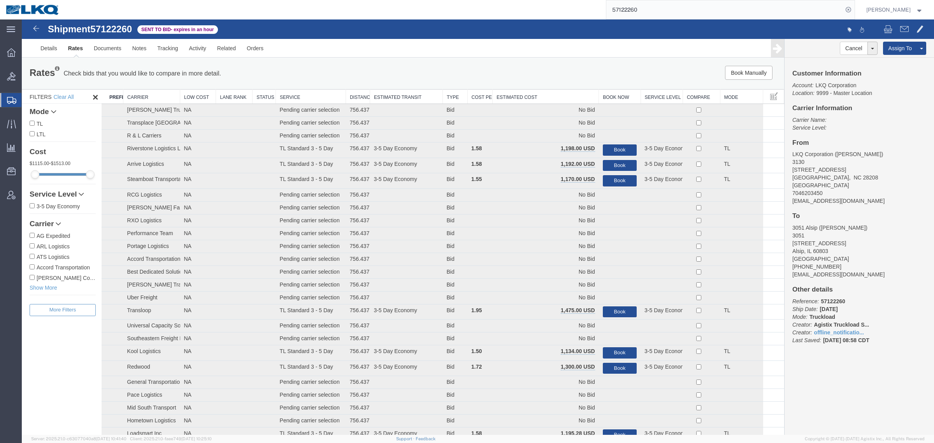
click at [513, 70] on div "Book Manually Pause Continue" at bounding box center [624, 73] width 316 height 14
click at [540, 97] on th "Estimated Cost" at bounding box center [546, 97] width 106 height 14
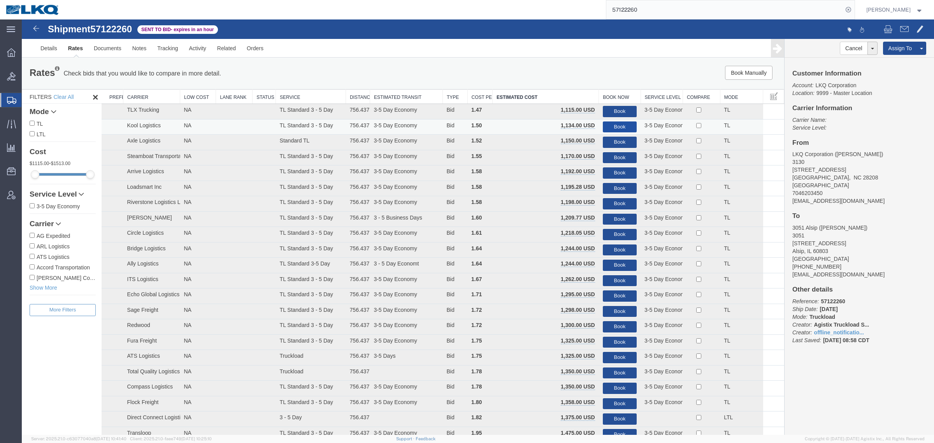
click at [617, 125] on button "Book" at bounding box center [620, 126] width 34 height 11
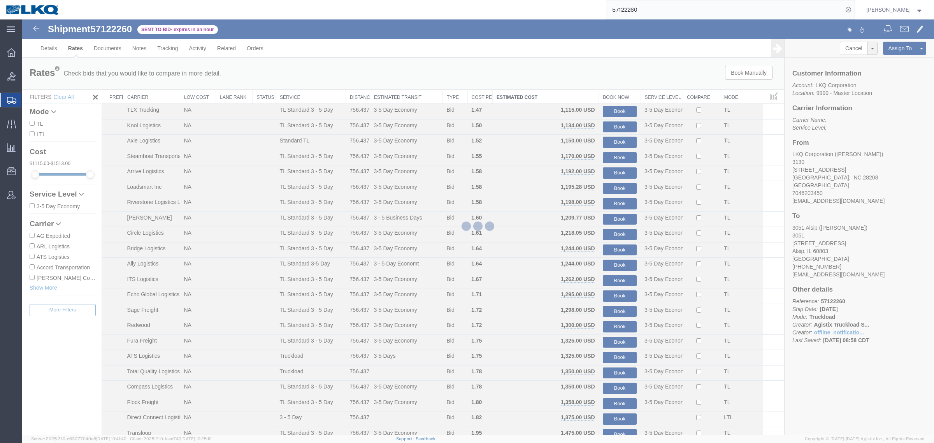
click at [543, 70] on div at bounding box center [478, 226] width 912 height 415
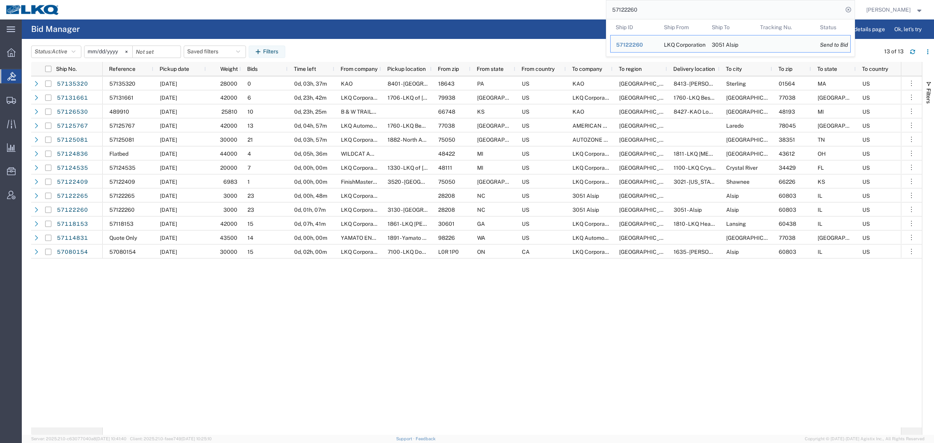
click at [699, 8] on input "57122260" at bounding box center [724, 9] width 237 height 19
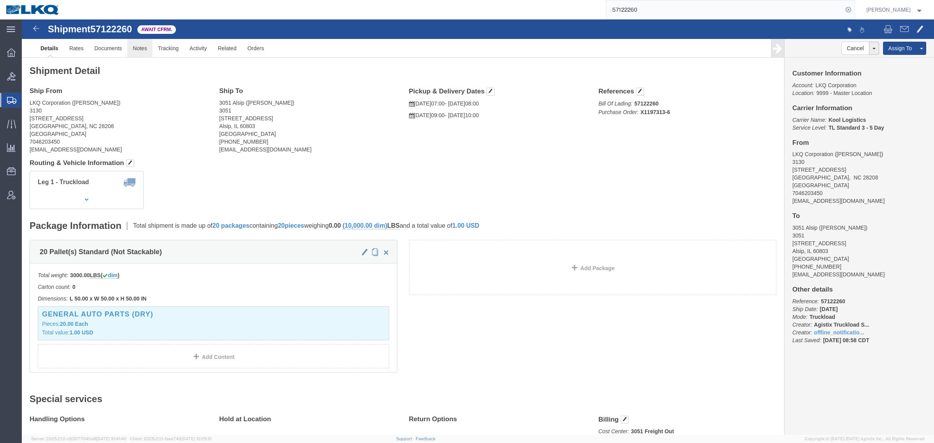
click link "Notes"
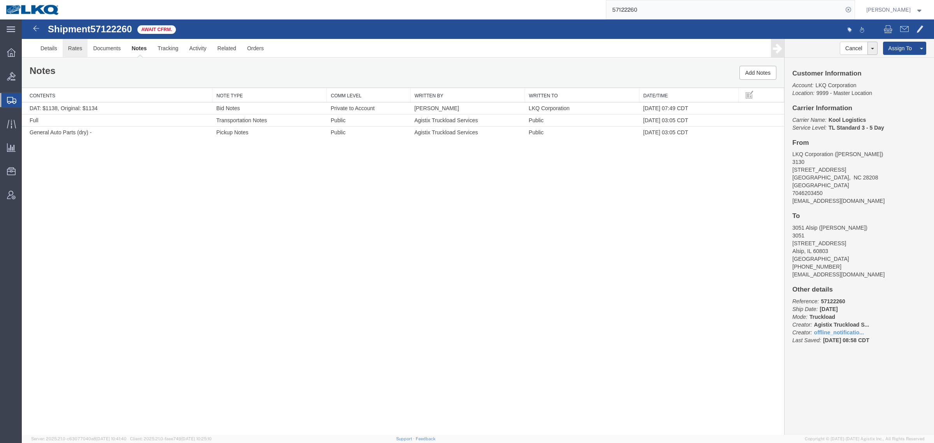
click at [71, 52] on link "Rates" at bounding box center [75, 48] width 25 height 19
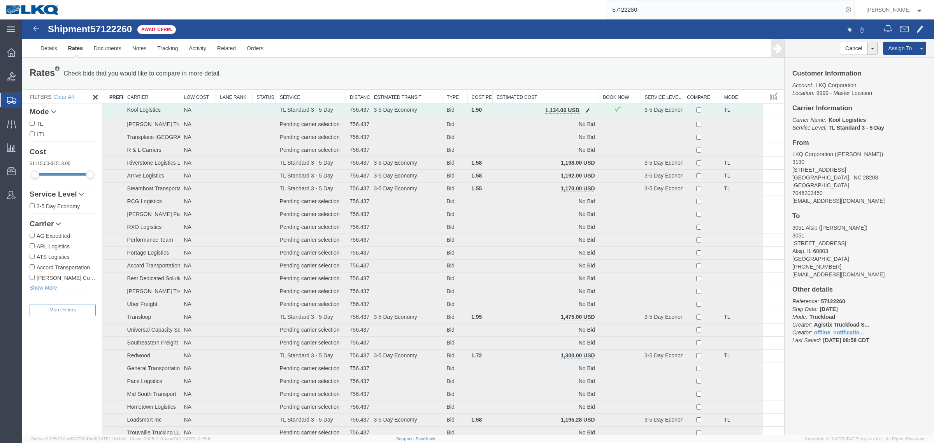
click at [588, 110] on button "button" at bounding box center [588, 111] width 11 height 10
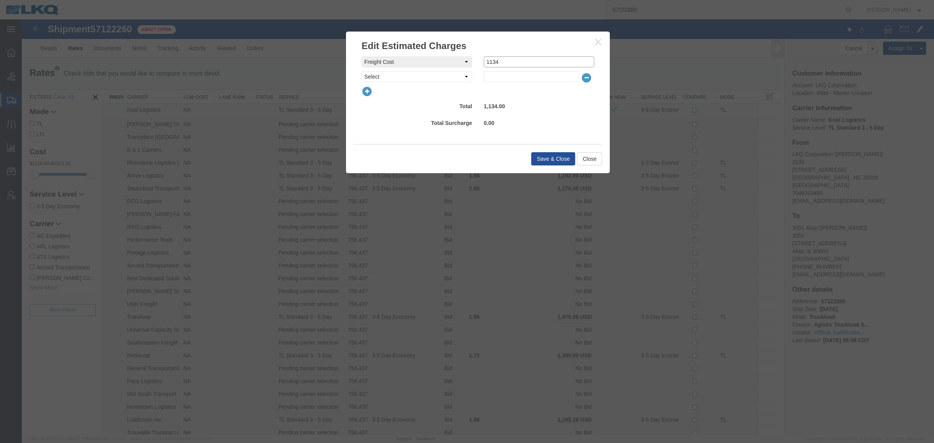
click at [551, 63] on input "1134" at bounding box center [539, 61] width 111 height 11
type input "1120"
click at [549, 157] on button "Save & Close" at bounding box center [553, 158] width 44 height 13
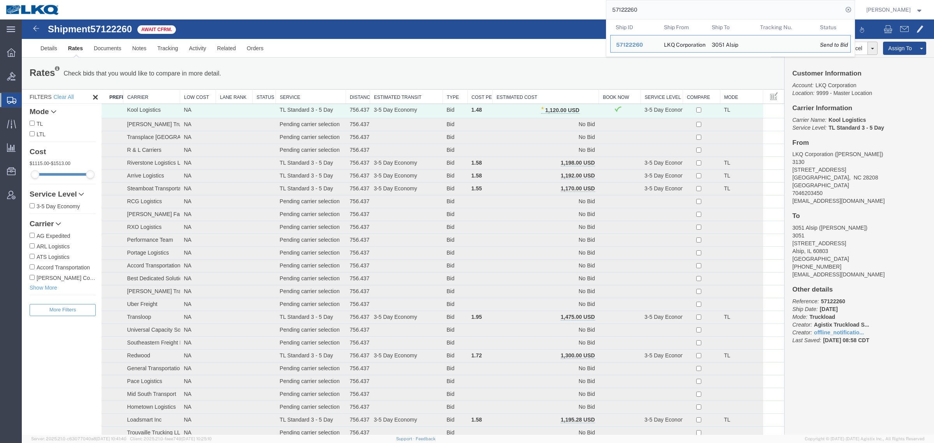
paste input "36025"
drag, startPoint x: 665, startPoint y: 12, endPoint x: 526, endPoint y: 16, distance: 139.8
click at [526, 16] on div "57136025 Ship ID Ship From Ship To Tracking Nu. Status Ship ID 57122260 Ship Fr…" at bounding box center [459, 9] width 789 height 19
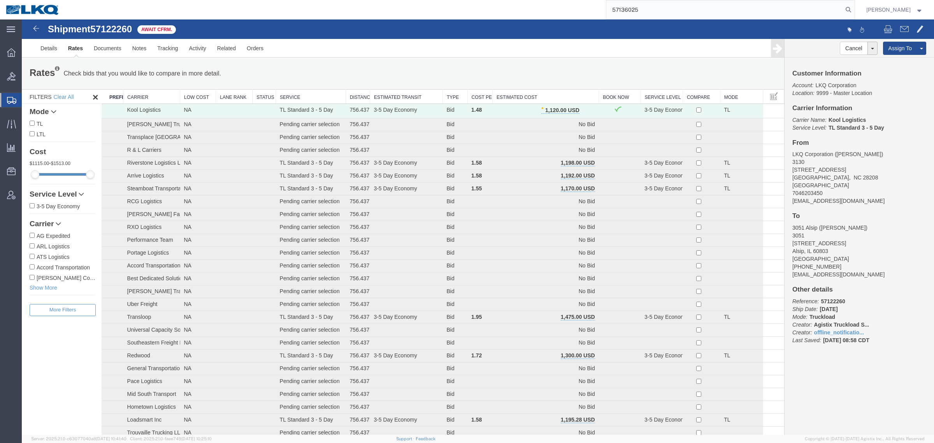
type input "57136025"
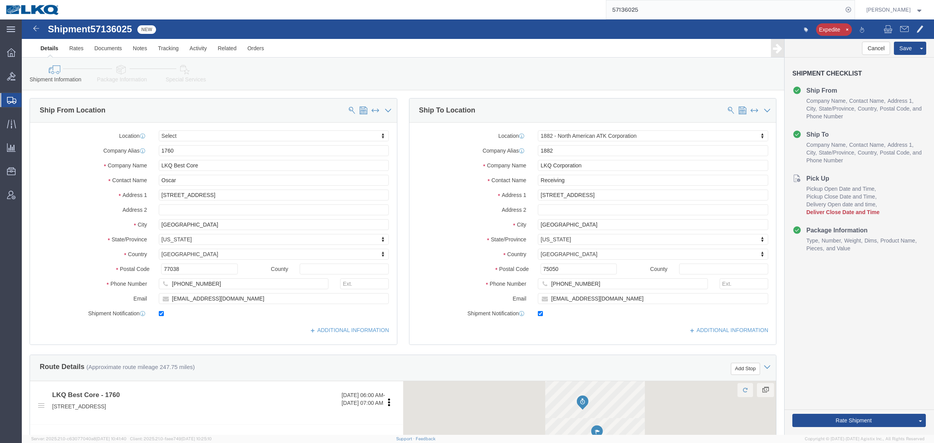
select select
select select "27708"
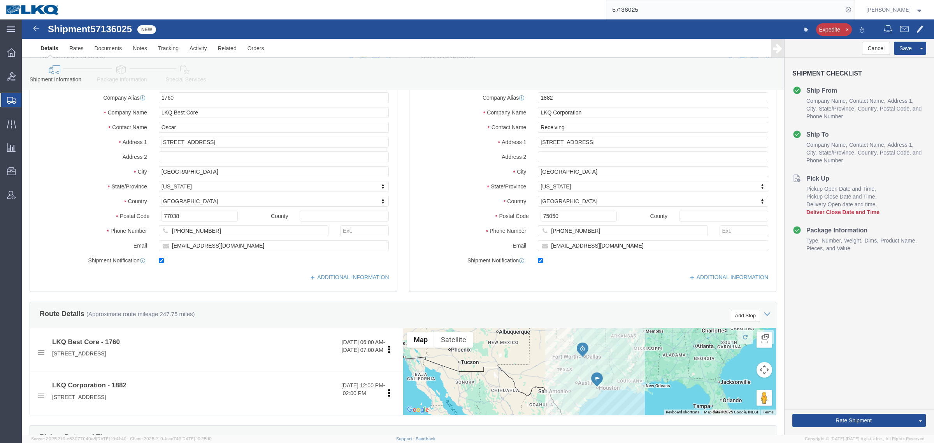
scroll to position [49, 0]
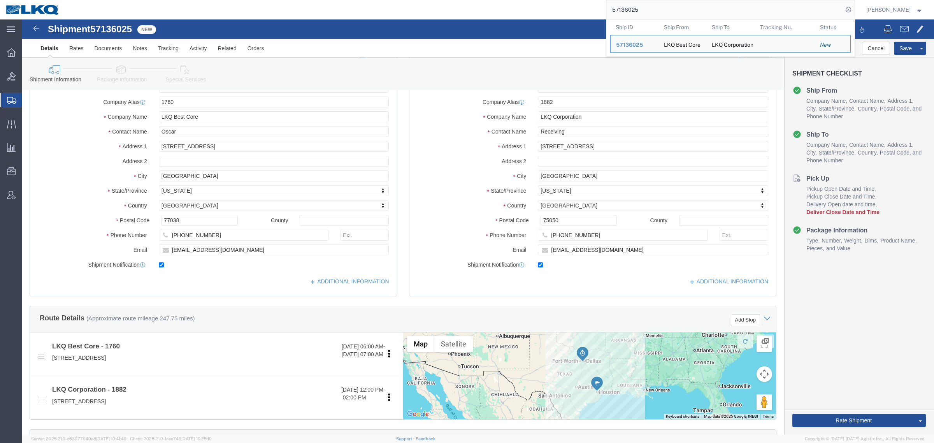
paste input "063370"
drag, startPoint x: 662, startPoint y: 7, endPoint x: 504, endPoint y: 16, distance: 158.3
click at [507, 16] on div "57136025 Ship ID Ship From Ship To Tracking Nu. Status Ship ID 57136025 Ship Fr…" at bounding box center [459, 9] width 789 height 19
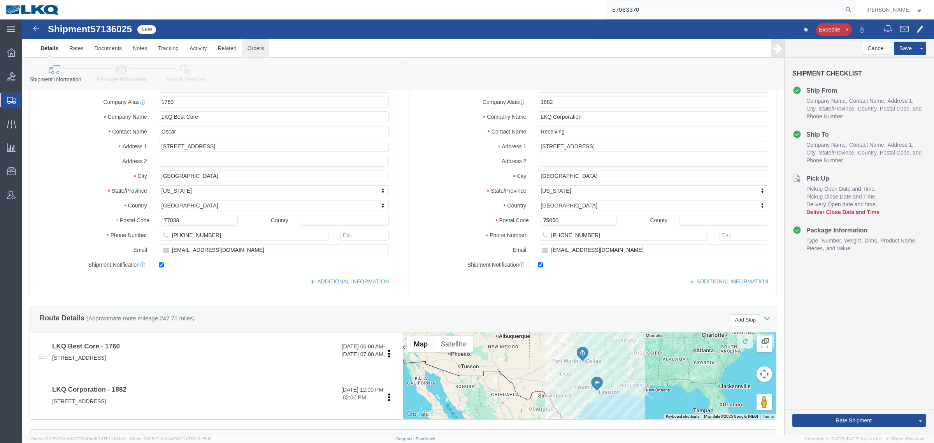
type input "57063370"
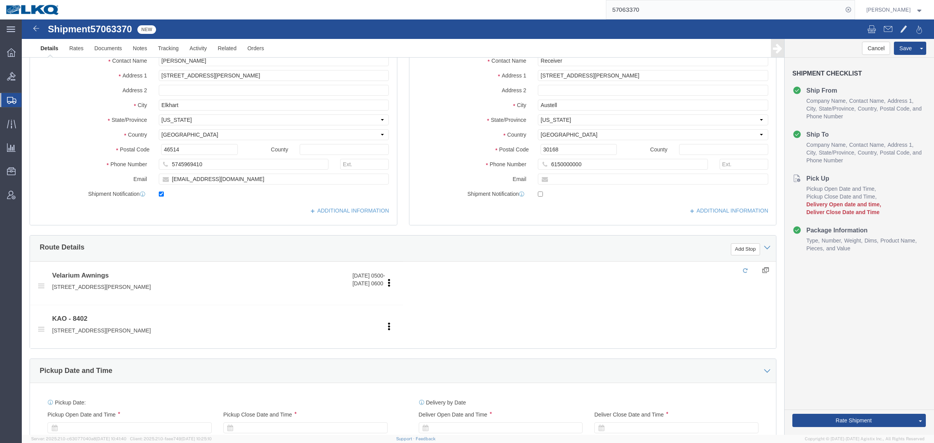
select select "30523"
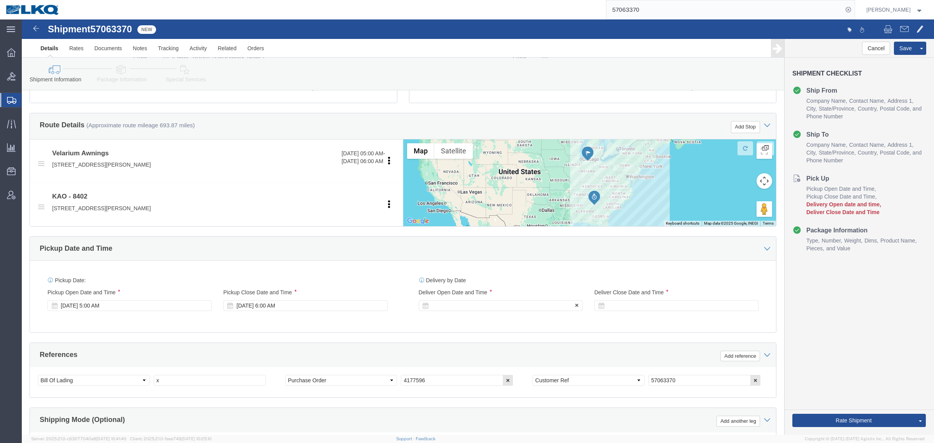
scroll to position [243, 0]
drag, startPoint x: 144, startPoint y: 364, endPoint x: 97, endPoint y: 369, distance: 47.3
click div "Select Account Type Activity ID Airline Appointment Number ASN Batch Request # …"
type input "489923"
click div "References Add reference"
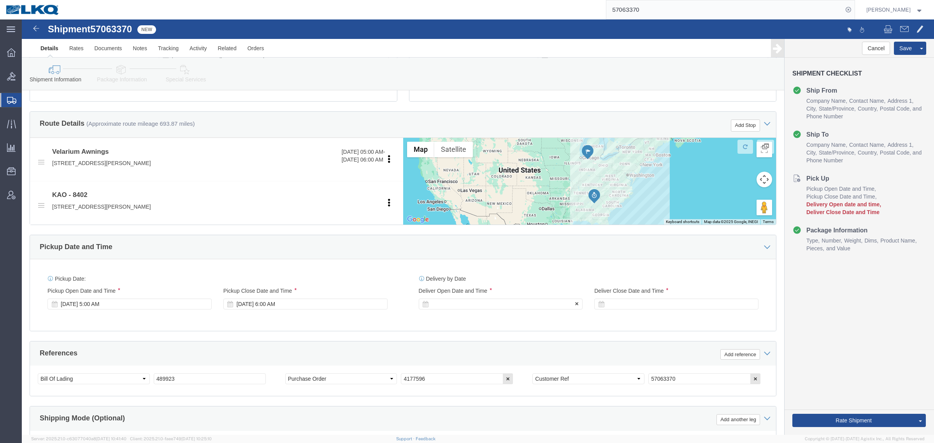
click div
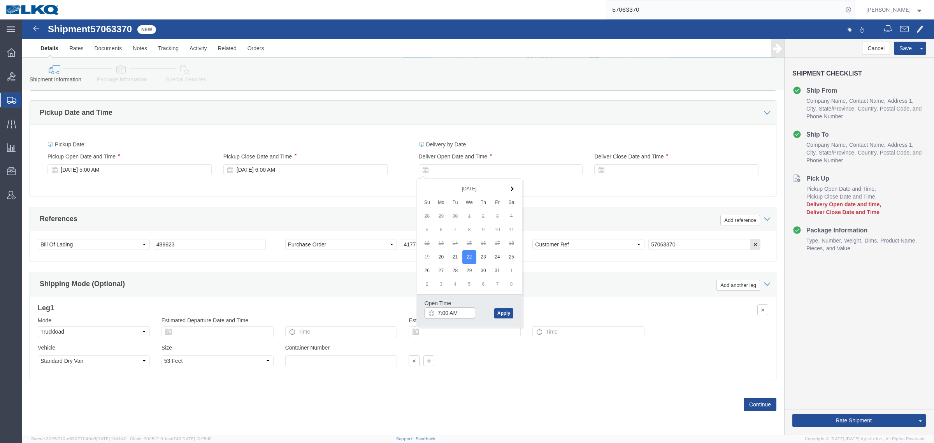
click input "7:00 AM"
type input "10:00 AM"
click button "Apply"
click div
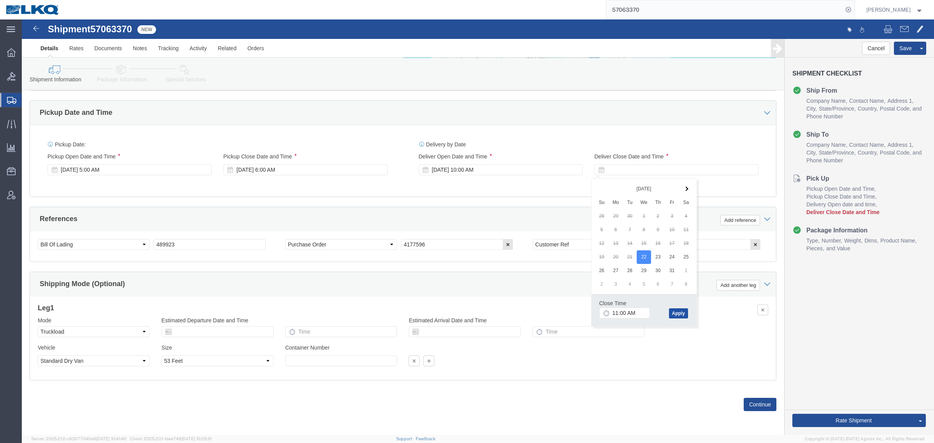
click button "Apply"
click div "Cancel Save Assign To Clone Shipment Save As Template Shipment Checklist Ship F…"
click div "Oct 22 2025 11:00 AM"
type input "10:01 AM"
click button "Apply"
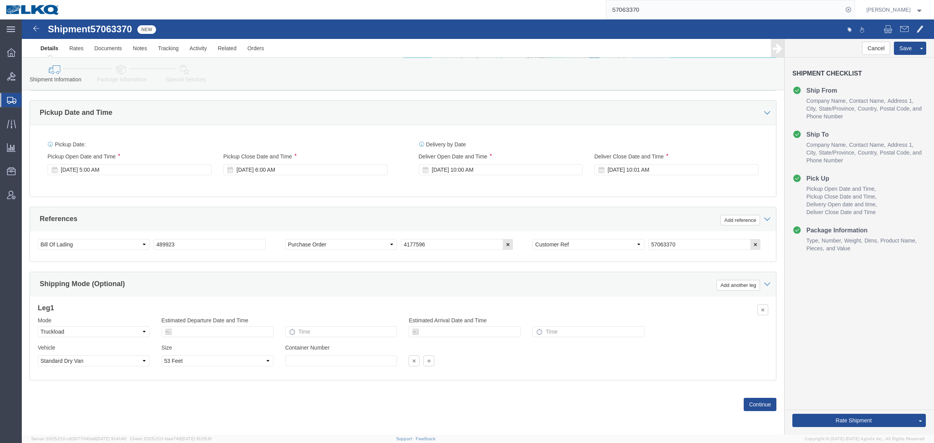
drag, startPoint x: 796, startPoint y: 328, endPoint x: 799, endPoint y: 334, distance: 6.8
click div "Cancel Save Assign To Clone Shipment Save As Template Shipment Checklist Ship F…"
click button "Rate Shipment"
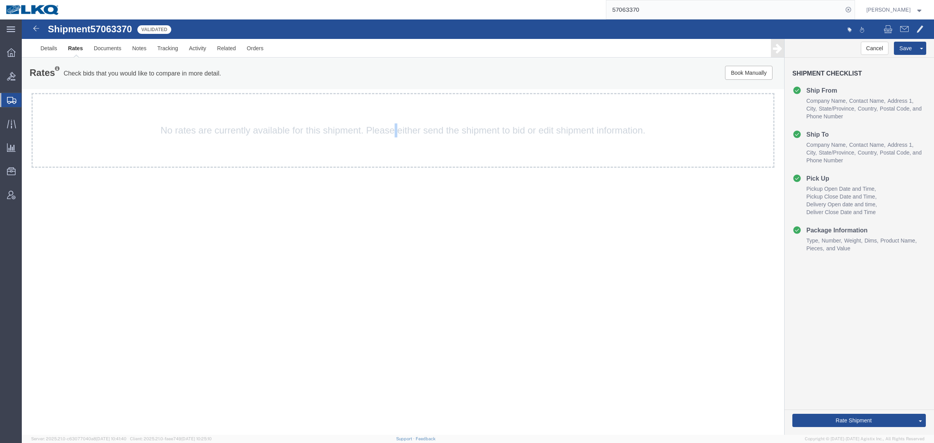
drag, startPoint x: 395, startPoint y: 276, endPoint x: 407, endPoint y: 276, distance: 11.7
click at [399, 276] on div "Shipment 57063370 Validated Details Rates Documents Notes Tracking Activity Rel…" at bounding box center [478, 226] width 912 height 415
click at [599, 249] on div "Shipment 57063370 Validated Details Rates Documents Notes Tracking Activity Rel…" at bounding box center [478, 226] width 912 height 415
click at [846, 297] on div "Cancel Save Preview Assign To Clone Shipment Save As Template Shipment Checklis…" at bounding box center [859, 237] width 149 height 396
drag, startPoint x: 604, startPoint y: 245, endPoint x: 611, endPoint y: 244, distance: 7.1
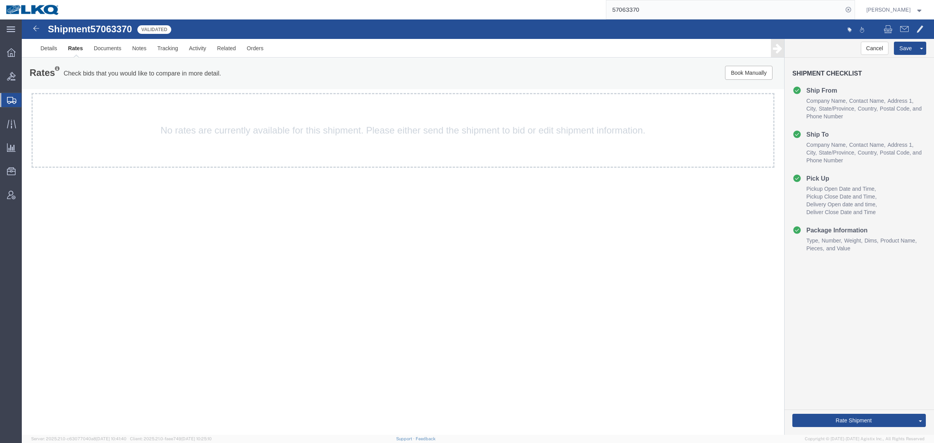
click at [604, 245] on div "Shipment 57063370 Validated Details Rates Documents Notes Tracking Activity Rel…" at bounding box center [478, 226] width 912 height 415
click at [45, 45] on link "Details" at bounding box center [49, 48] width 28 height 19
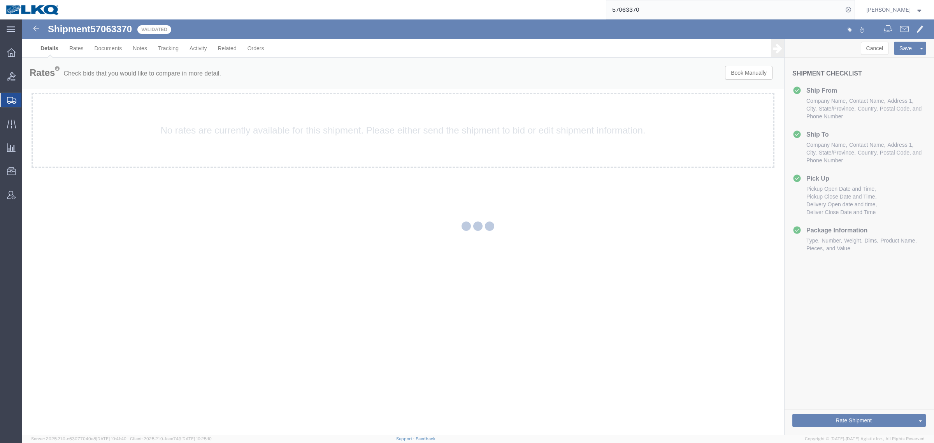
select select "30523"
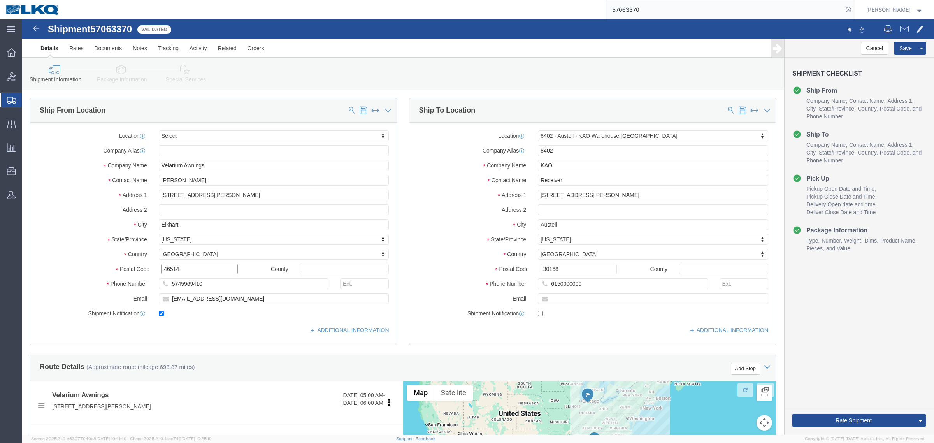
click input "46514"
click input "30168"
click span "57063370"
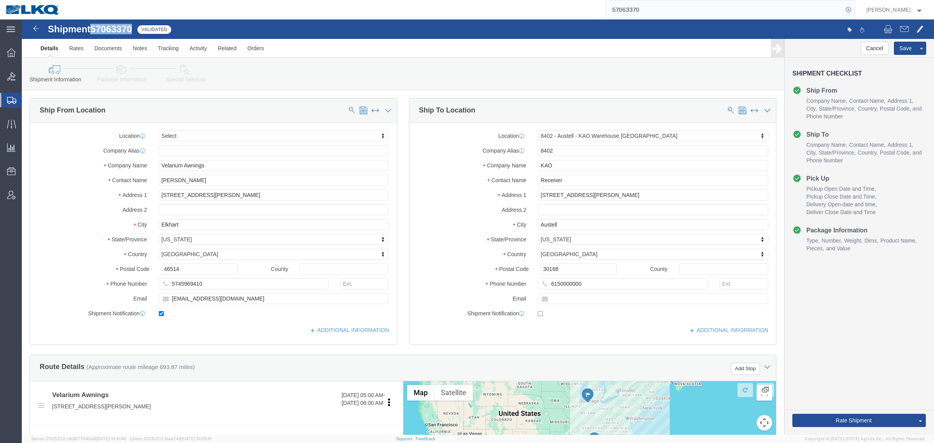
click span "57063370"
click link "Notes"
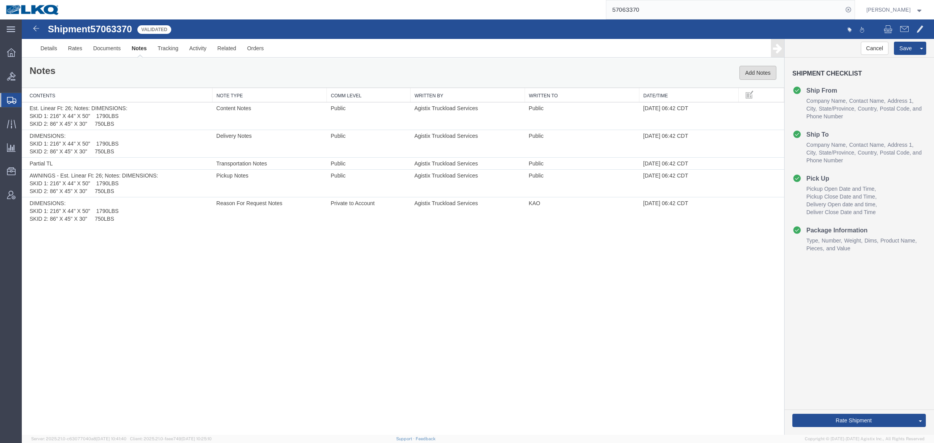
click at [754, 68] on button "Add Notes" at bounding box center [757, 73] width 37 height 14
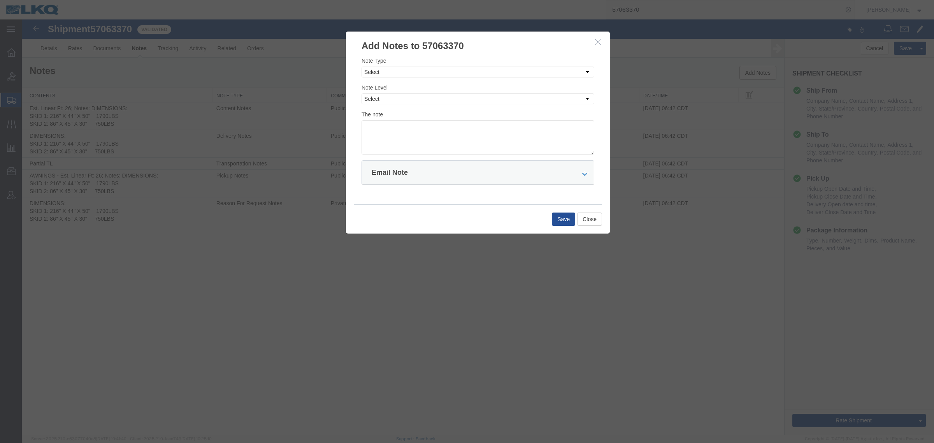
click at [449, 78] on div "Note Type Select Approval Bid Notes Carrier Change Notes Claim Notes Content Ha…" at bounding box center [478, 105] width 233 height 98
click at [413, 70] on select "Select Approval Bid Notes Carrier Change Notes Claim Notes Content Hazmat Notes…" at bounding box center [478, 72] width 233 height 11
select select "BID_NOTES"
click at [362, 67] on select "Select Approval Bid Notes Carrier Change Notes Claim Notes Content Hazmat Notes…" at bounding box center [478, 72] width 233 height 11
click at [418, 99] on select "Select Private to Account Private to Vendor Public" at bounding box center [478, 98] width 233 height 11
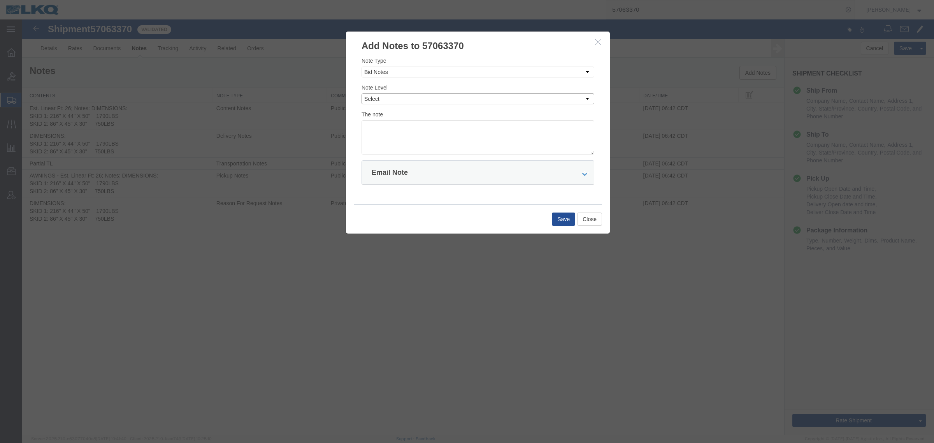
select select "PRIVATE_TO_ACCOUNT"
click at [362, 93] on select "Select Private to Account Private to Vendor Public" at bounding box center [478, 98] width 233 height 11
click at [416, 133] on textarea at bounding box center [478, 137] width 233 height 34
type textarea "DAT: $1863"
click at [564, 222] on button "Save" at bounding box center [563, 218] width 23 height 13
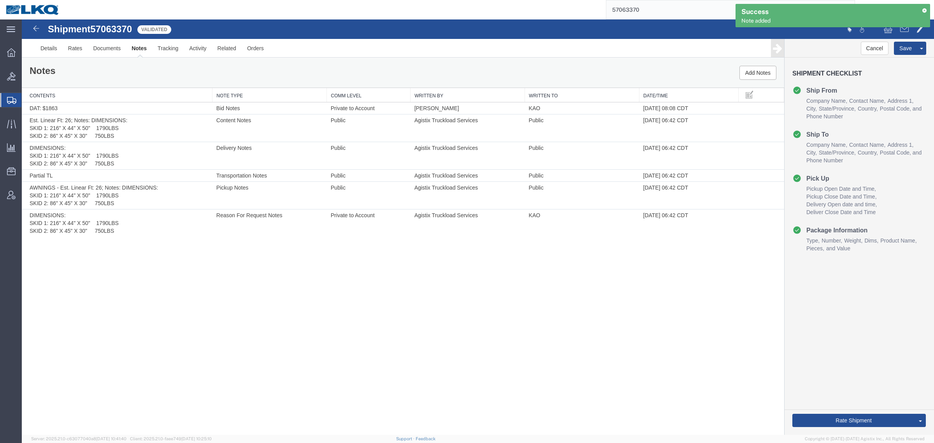
click at [275, 331] on div "Shipment 57063370 6 of 6 Validated Details Rates Documents Notes Tracking Activ…" at bounding box center [478, 226] width 912 height 415
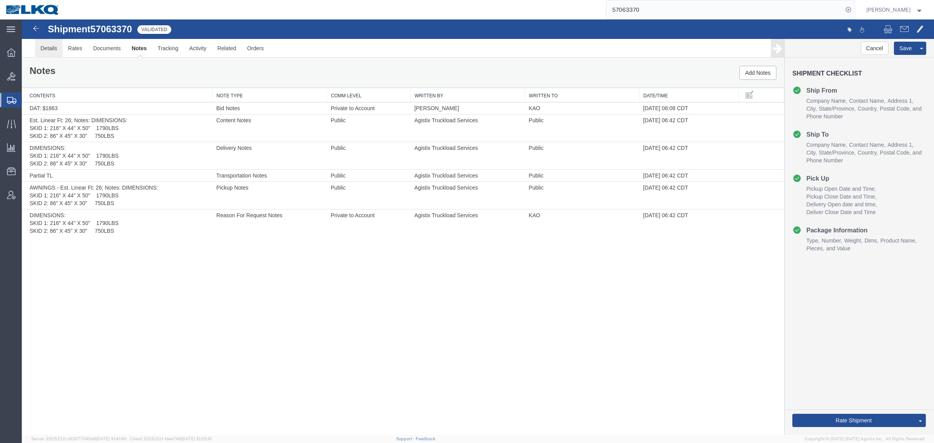
click at [56, 54] on link "Details" at bounding box center [49, 48] width 28 height 19
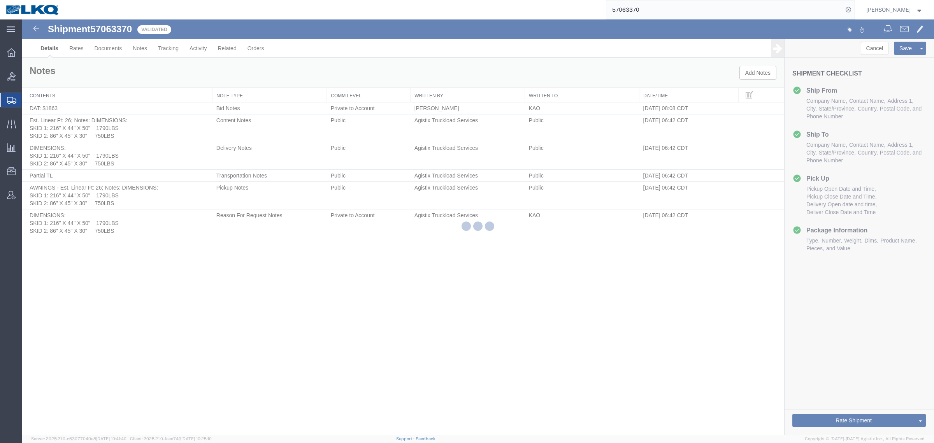
select select "30523"
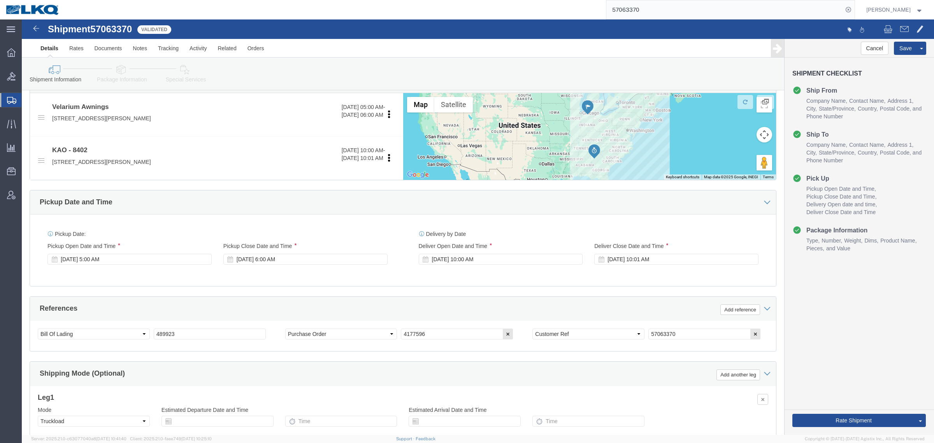
scroll to position [292, 0]
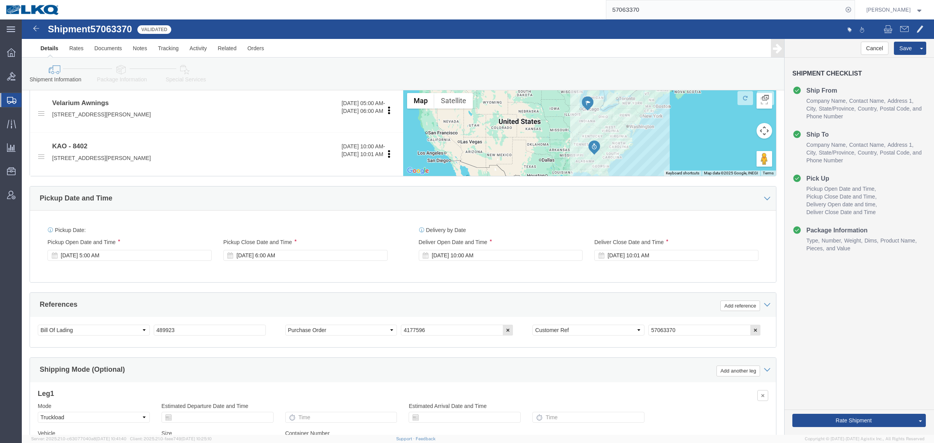
click div "References Add reference"
click div "Ship From Location Location Select Select My Profile Location 1100 - LKQ Crysta…"
click div "Pickup Date: Pickup Start Date Pickup Start Time Pickup Open Date and Time Oct …"
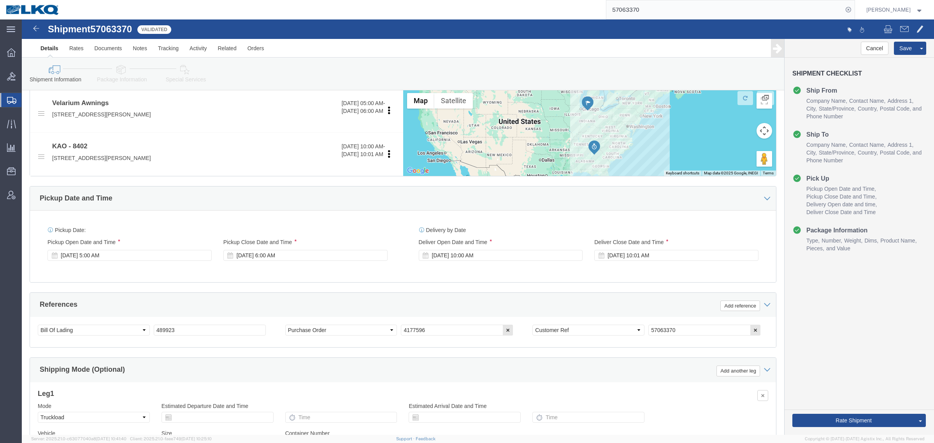
click div "Pickup Date: Pickup Start Date Pickup Start Time Pickup Open Date and Time Oct …"
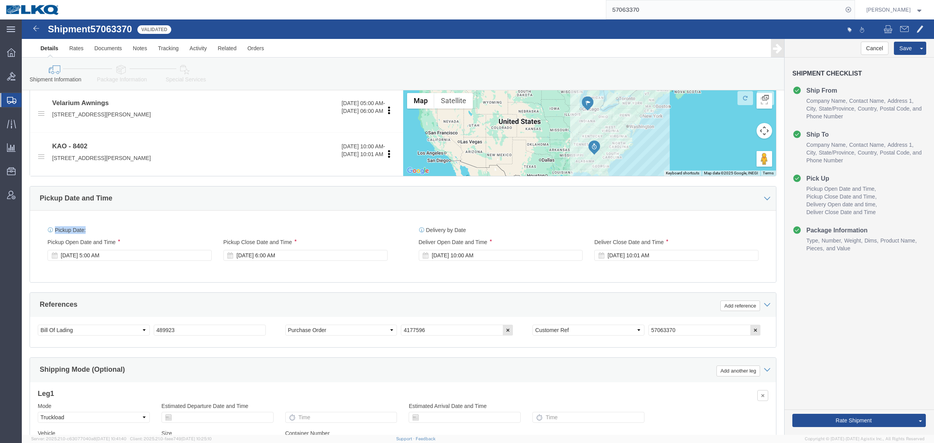
click div "Pickup Date: Pickup Start Date Pickup Start Time Pickup Open Date and Time Oct …"
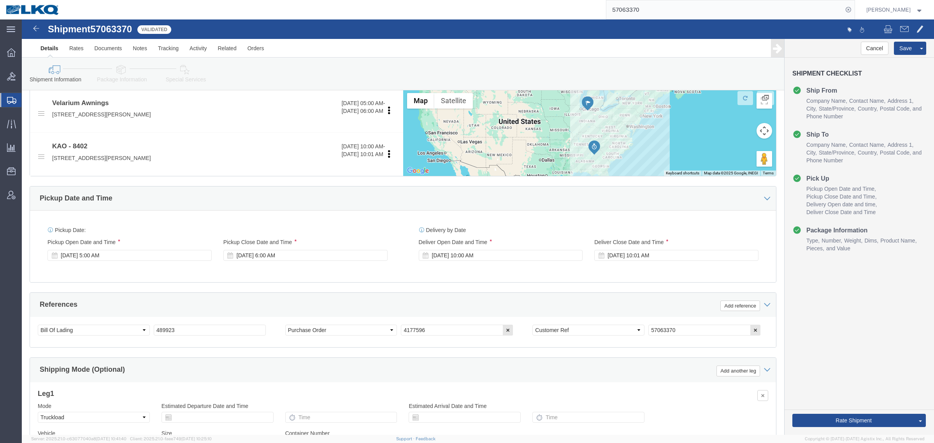
click div "Pickup Date: Pickup Start Date Pickup Start Time Pickup Open Date and Time Oct …"
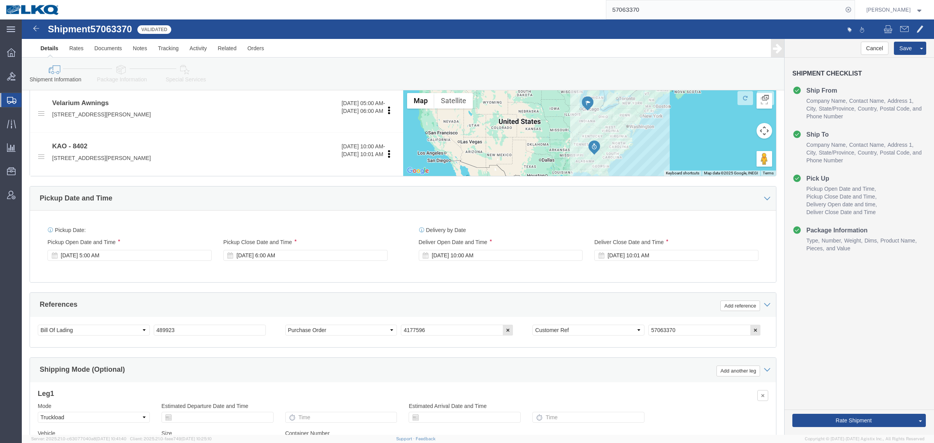
click div "Pickup Date: Pickup Start Date Pickup Start Time Pickup Open Date and Time Oct …"
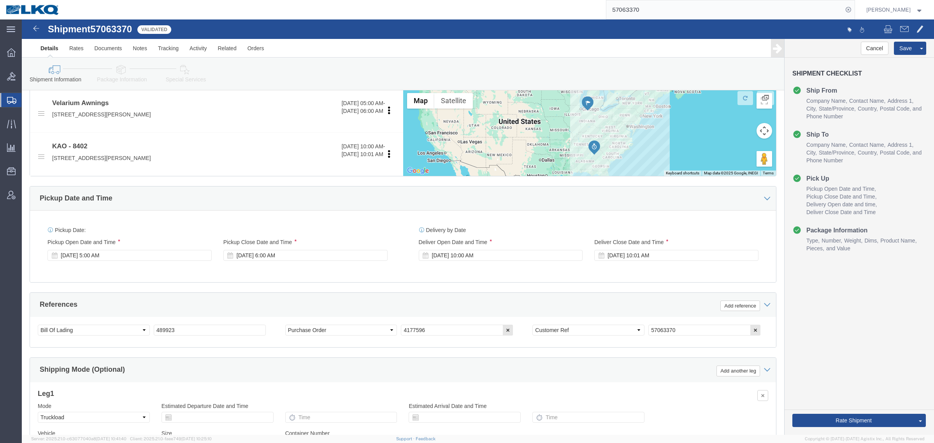
click div "Pickup Date: Pickup Start Date Pickup Start Time Pickup Open Date and Time Oct …"
click div "Pickup Date and Time"
click div "Pickup Date: Pickup Start Date Pickup Start Time Pickup Open Date and Time Oct …"
click div "Ship From Location Location Select Select My Profile Location 1100 - LKQ Crysta…"
click div "Pickup Date: Pickup Start Date Pickup Start Time Pickup Open Date and Time Oct …"
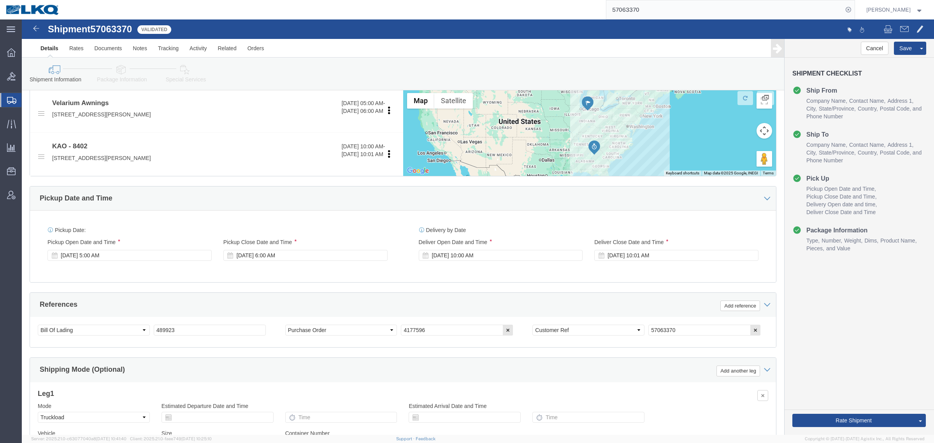
click div "Pickup Date and Time"
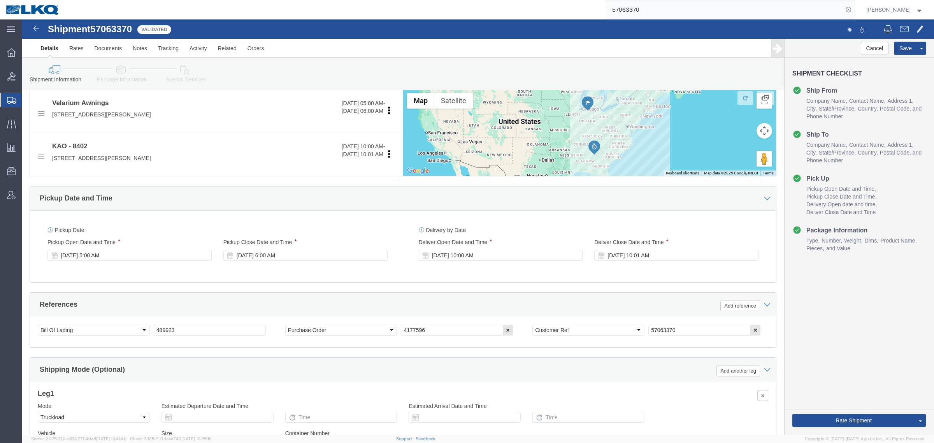
drag, startPoint x: 369, startPoint y: 172, endPoint x: 377, endPoint y: 173, distance: 8.6
click div "Pickup Date and Time"
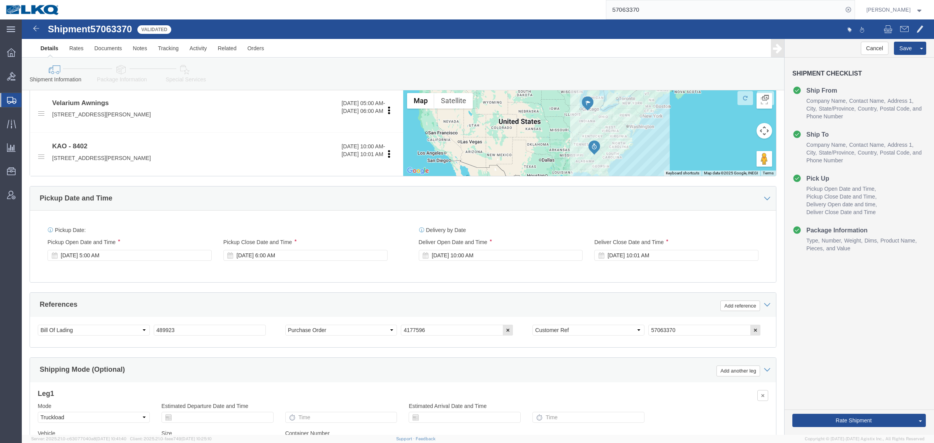
click div "Pickup Date and Time"
drag, startPoint x: 401, startPoint y: 174, endPoint x: 421, endPoint y: 174, distance: 20.2
click div "Pickup Date and Time"
drag, startPoint x: 500, startPoint y: 176, endPoint x: 513, endPoint y: 174, distance: 13.8
click div "Pickup Date and Time"
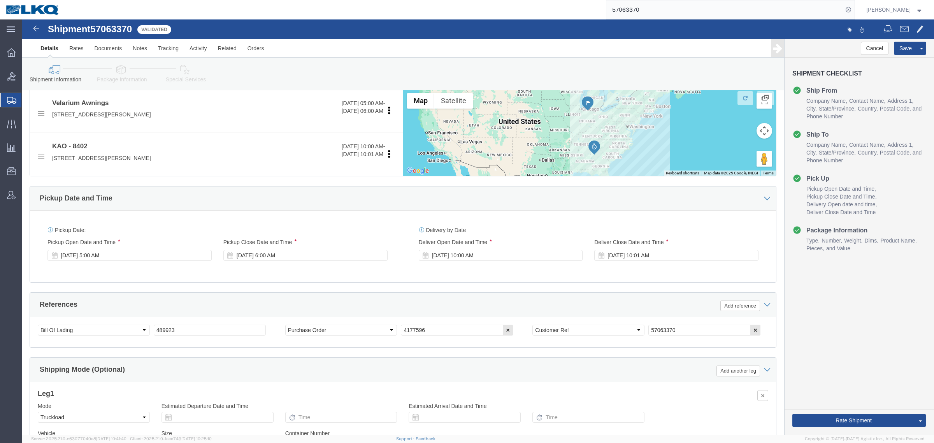
click div "Pickup Date and Time"
drag, startPoint x: 651, startPoint y: 181, endPoint x: 665, endPoint y: 181, distance: 13.6
click div "Pickup Date and Time"
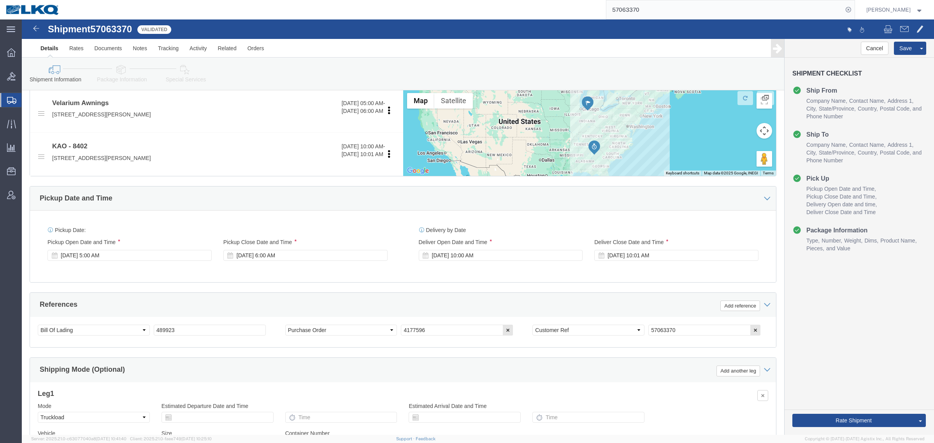
click div "Pickup Date and Time"
click link "Notes"
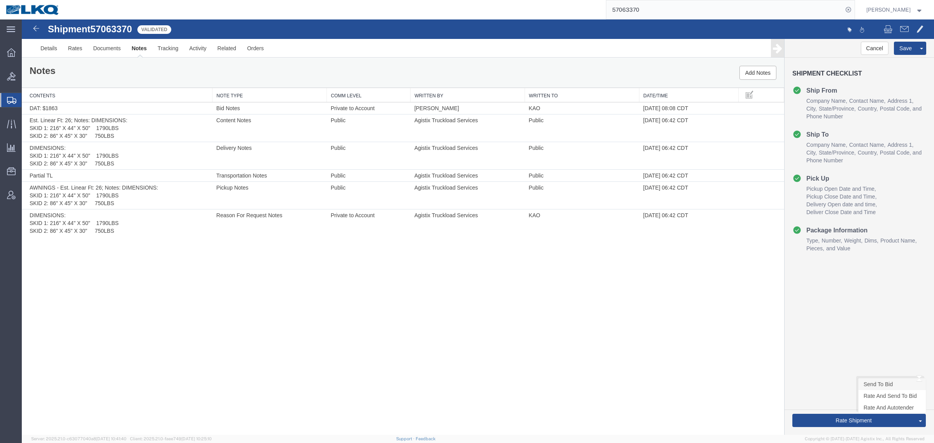
click at [882, 380] on link "Send To Bid" at bounding box center [891, 384] width 67 height 12
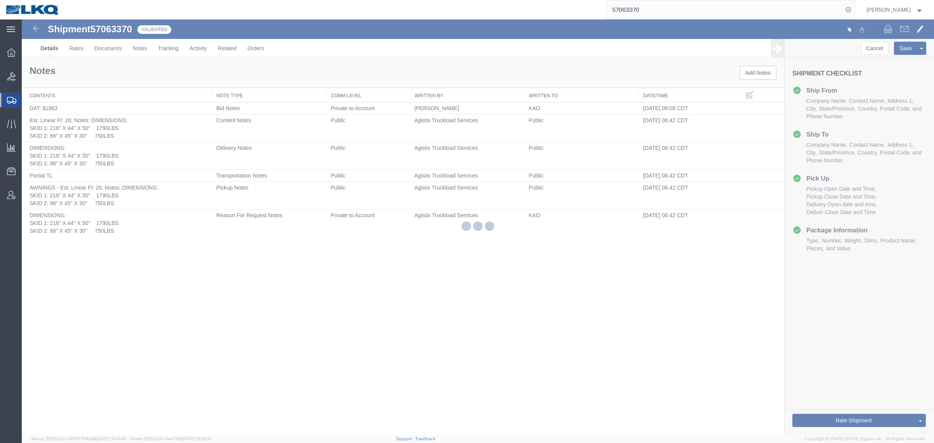
select select "30523"
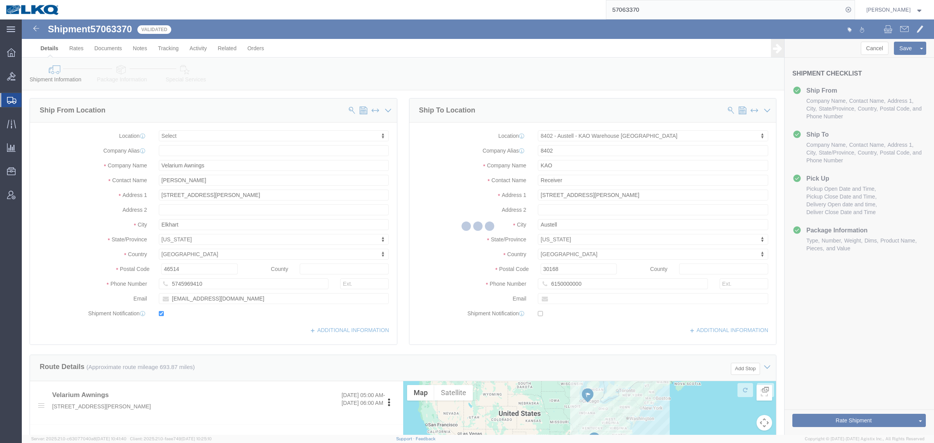
select select "TL"
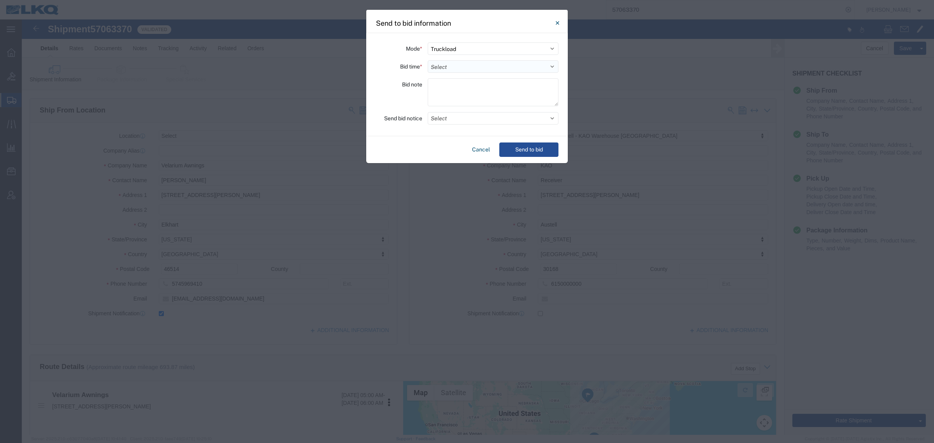
click at [458, 63] on select "Select 30 Min (Rush) 1 Hour (Rush) 2 Hours (Rush) 4 Hours (Rush) 8 Hours (Rush)…" at bounding box center [493, 66] width 131 height 12
click at [400, 63] on label "Bid time *" at bounding box center [411, 66] width 22 height 12
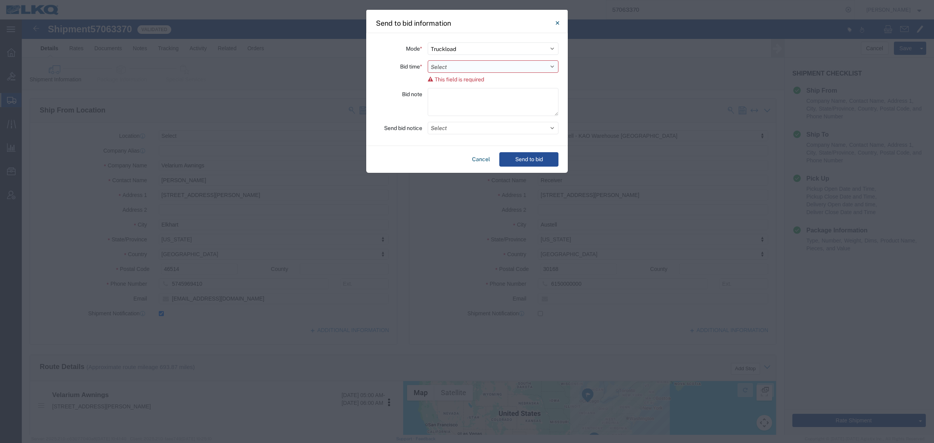
click at [453, 67] on select "Select 30 Min (Rush) 1 Hour (Rush) 2 Hours (Rush) 4 Hours (Rush) 8 Hours (Rush)…" at bounding box center [493, 66] width 131 height 12
select select "24"
click at [428, 60] on select "Select 30 Min (Rush) 1 Hour (Rush) 2 Hours (Rush) 4 Hours (Rush) 8 Hours (Rush)…" at bounding box center [493, 66] width 131 height 12
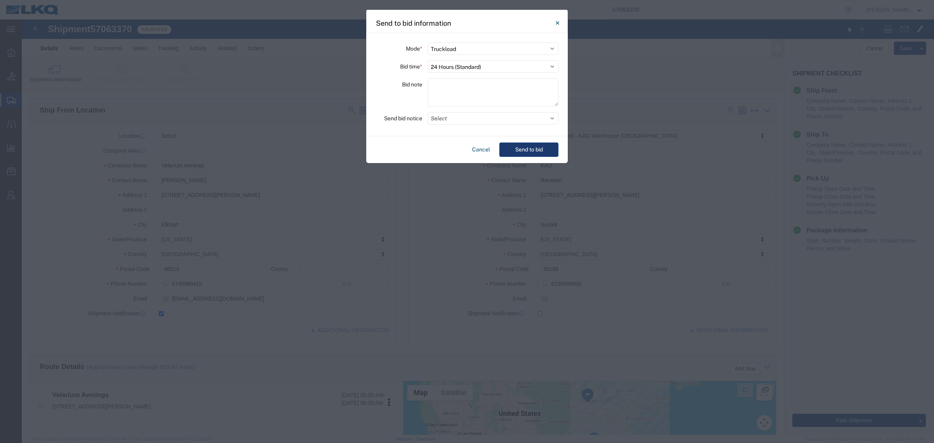
drag, startPoint x: 437, startPoint y: 140, endPoint x: 514, endPoint y: 145, distance: 77.6
click at [486, 140] on div "Cancel Send to bid" at bounding box center [467, 149] width 202 height 27
click at [527, 146] on button "Send to bid" at bounding box center [528, 149] width 59 height 14
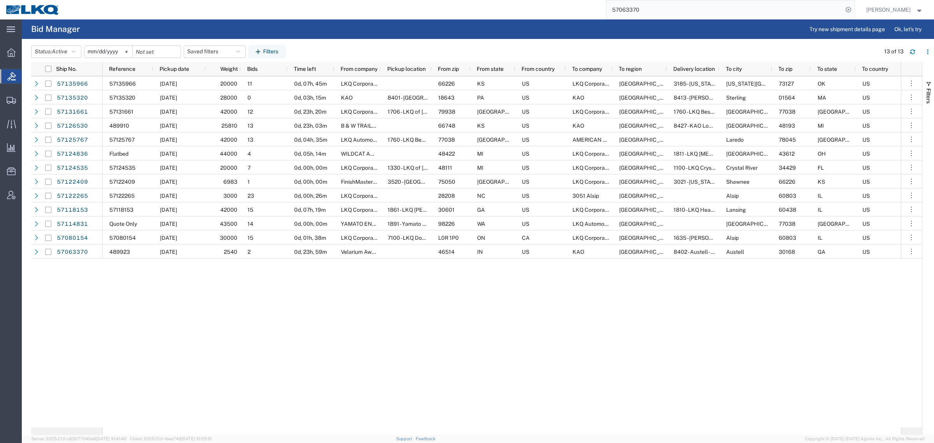
click at [421, 40] on header "Status: Active Active All Awaiting Confirmation Awarded Closed Expired Open Wit…" at bounding box center [482, 51] width 903 height 22
click at [205, 48] on button "Saved filters" at bounding box center [215, 52] width 62 height 12
drag, startPoint x: 217, startPoint y: 86, endPoint x: 249, endPoint y: 61, distance: 40.5
click at [217, 84] on span "Bid Board" at bounding box center [236, 86] width 102 height 14
type input "[DATE]"
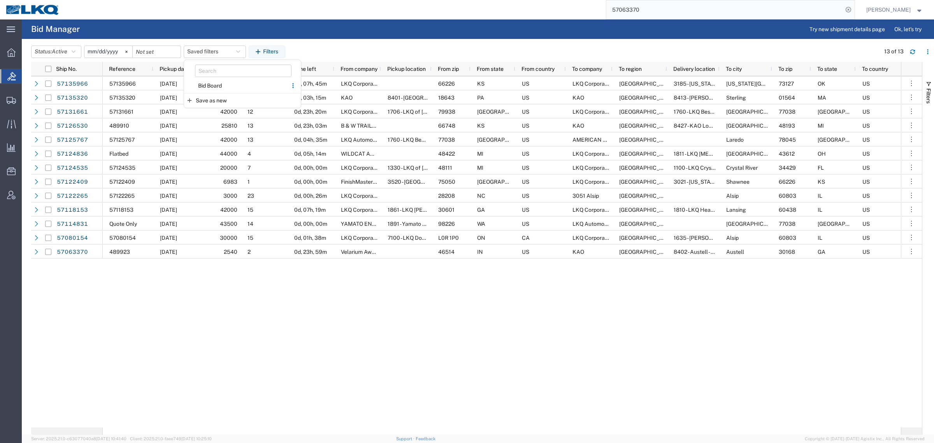
type input "2025-12-31"
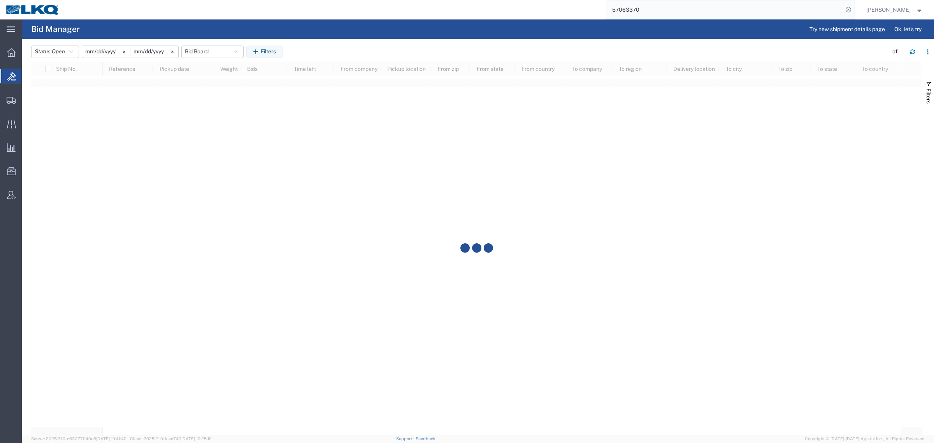
click at [340, 35] on agx-page-header "Bid Manager Try new shipment details page Ok, let's try" at bounding box center [478, 28] width 912 height 19
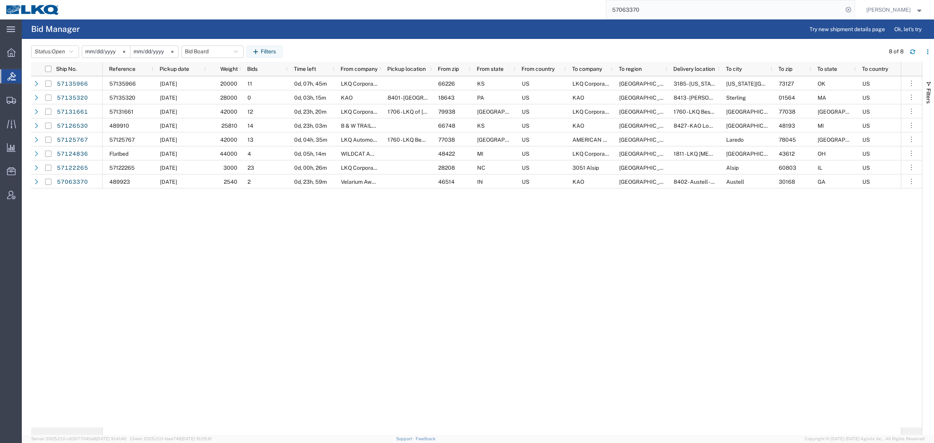
click at [329, 323] on div "57135966 10/16/2025 20000 11 0d, 07h, 45m LKQ Corporation 66226 KS US LKQ Corpo…" at bounding box center [502, 251] width 798 height 351
click at [360, 39] on agx-table-manager "Status: Open Active All Awaiting Confirmation Awarded Closed Expired Open Withd…" at bounding box center [478, 237] width 912 height 396
click at [176, 71] on span "Pickup date" at bounding box center [175, 69] width 30 height 6
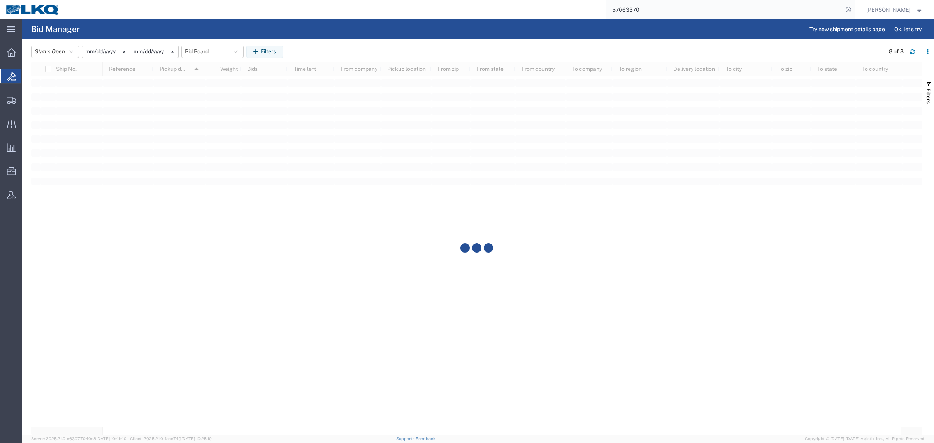
click at [225, 19] on agx-page-header "Bid Manager Try new shipment details page Ok, let's try" at bounding box center [478, 28] width 912 height 19
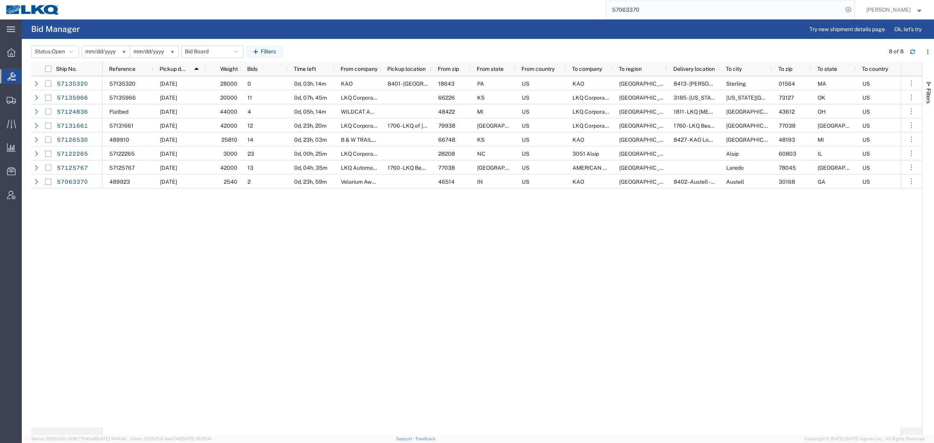
drag, startPoint x: 646, startPoint y: 11, endPoint x: 533, endPoint y: 12, distance: 113.2
click at [544, 12] on div "57063370" at bounding box center [459, 9] width 789 height 19
paste input "135966"
type input "57135966"
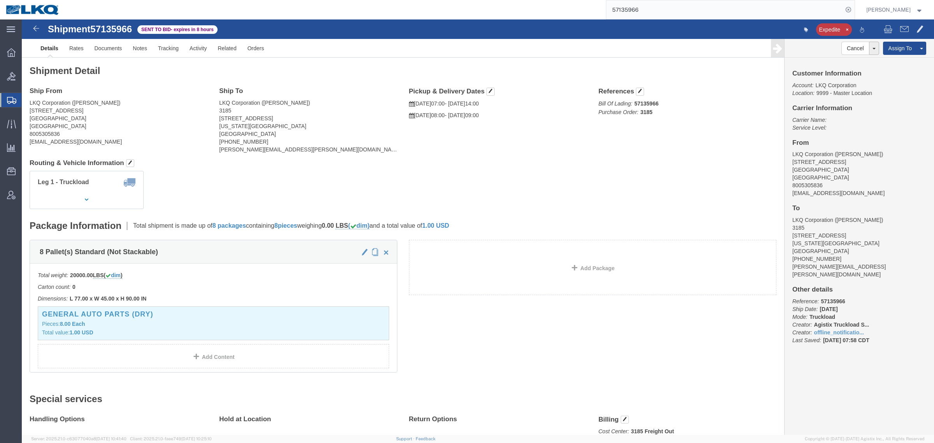
click div "Cancel Withdraw Bid Extend Bid Assign To Clone Shipment Save As Template Custom…"
click link "Rates"
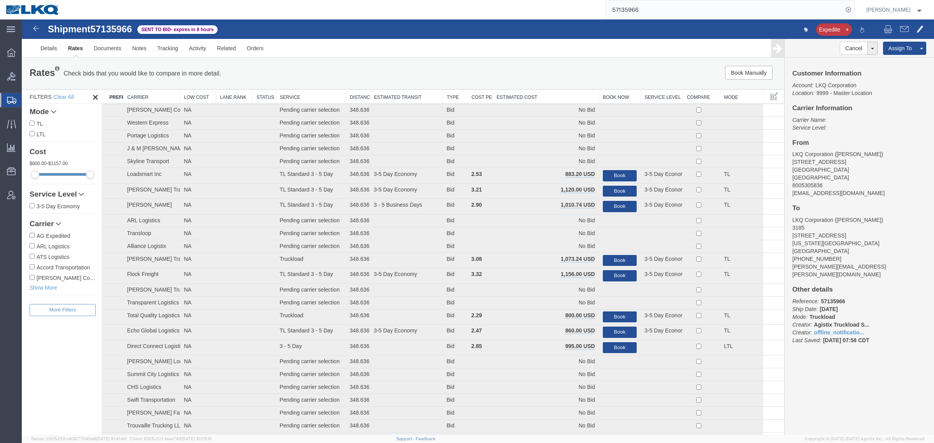
click at [497, 95] on th "Estimated Cost" at bounding box center [546, 97] width 106 height 14
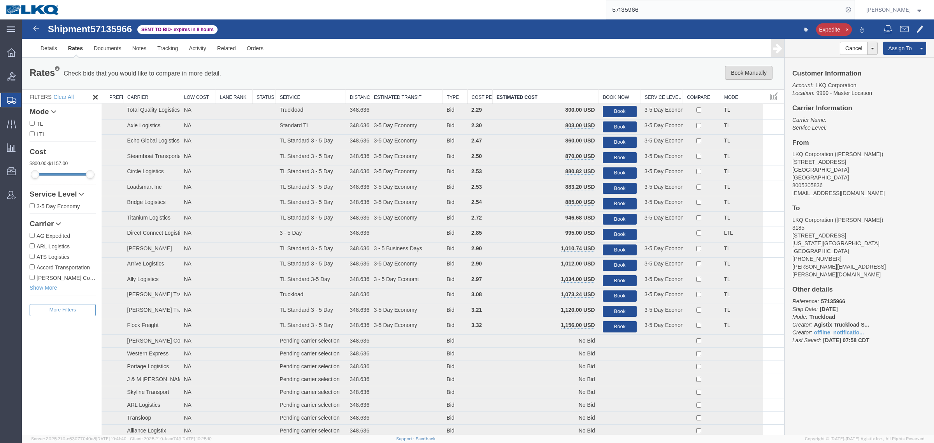
click at [740, 67] on button "Book Manually" at bounding box center [748, 73] width 47 height 14
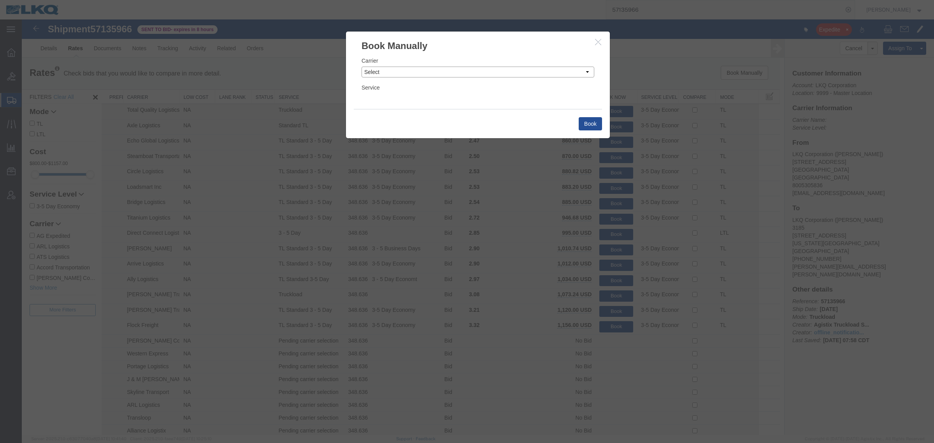
click at [413, 75] on select "Select Add New Carrier (and default service) AG Expedited ARL Logistics ATS Log…" at bounding box center [478, 72] width 233 height 11
select select "4622"
click at [362, 67] on select "Select Add New Carrier (and default service) AG Expedited ARL Logistics ATS Log…" at bounding box center [478, 72] width 233 height 11
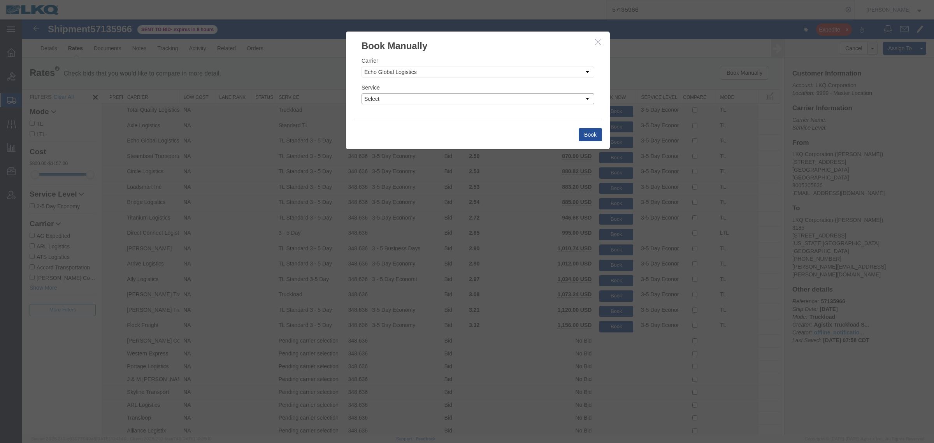
click at [397, 98] on select "Select Guaranteed Next Day LTL Standard 3-5 Day Rail TL Standard 3 - 5 Day" at bounding box center [478, 98] width 233 height 11
select select "13989"
click at [362, 93] on select "Select Guaranteed Next Day LTL Standard 3-5 Day Rail TL Standard 3 - 5 Day" at bounding box center [478, 98] width 233 height 11
click at [583, 133] on button "Book" at bounding box center [590, 134] width 23 height 13
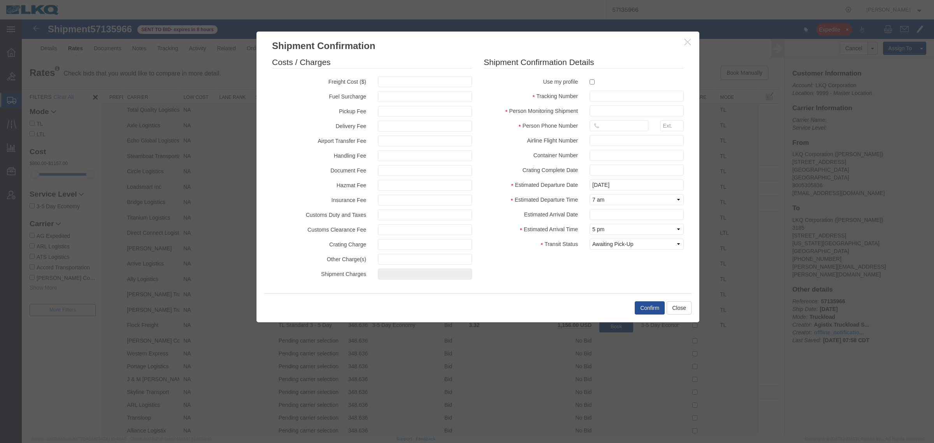
click at [391, 75] on fieldset "Costs / Charges Freight Cost ($) Fuel Surcharge Pickup Fee Delivery Fee Airport…" at bounding box center [372, 169] width 200 height 227
click at [400, 87] on input "text" at bounding box center [425, 81] width 94 height 11
type input "950"
type input "950.00"
click at [620, 93] on input "text" at bounding box center [637, 96] width 94 height 11
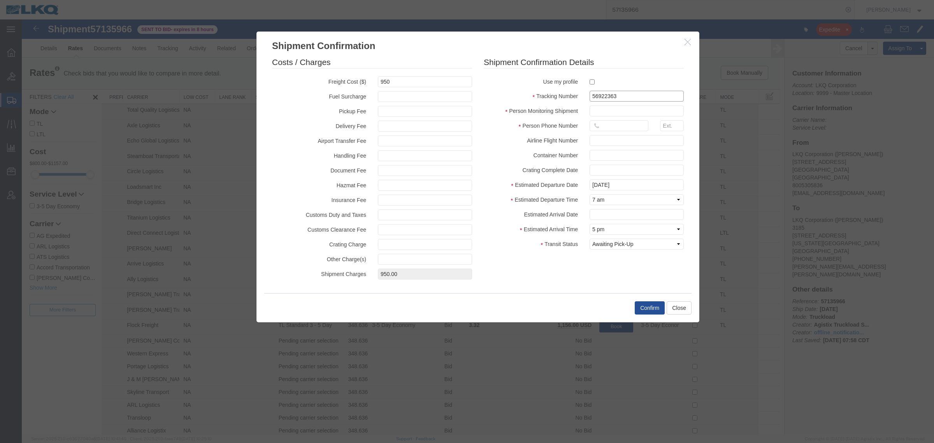
click at [618, 96] on input "56922363" at bounding box center [637, 96] width 94 height 11
paste input "7135966"
type input "57135966"
click at [619, 113] on input "text" at bounding box center [637, 110] width 94 height 11
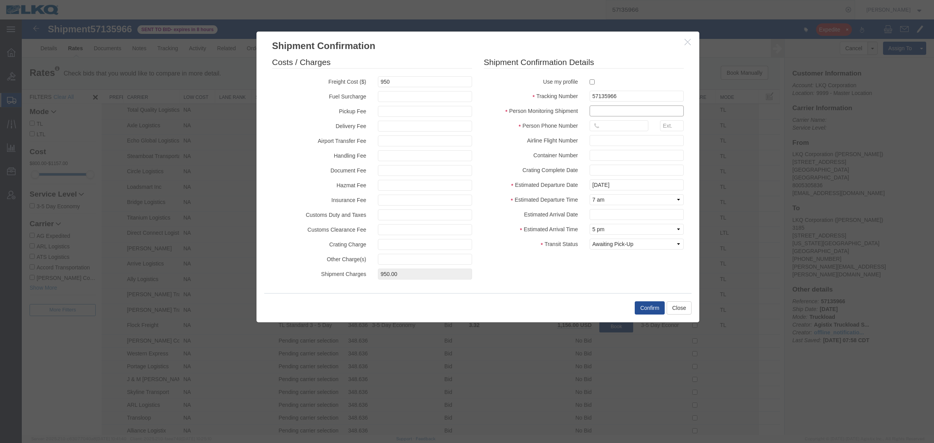
type input "[PERSON_NAME]"
click at [617, 123] on input "text" at bounding box center [619, 125] width 59 height 11
type input "6150000000"
drag, startPoint x: 642, startPoint y: 297, endPoint x: 643, endPoint y: 303, distance: 6.2
click at [643, 302] on div "Confirm Close" at bounding box center [477, 307] width 427 height 29
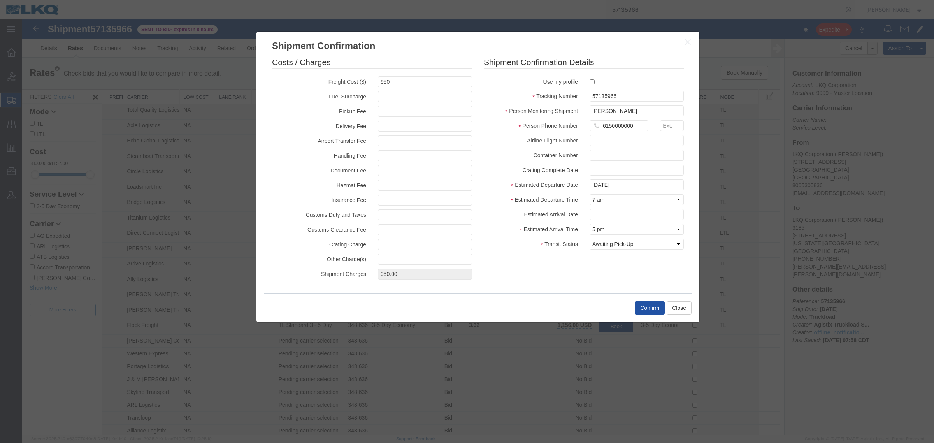
click at [643, 304] on button "Confirm" at bounding box center [650, 307] width 30 height 13
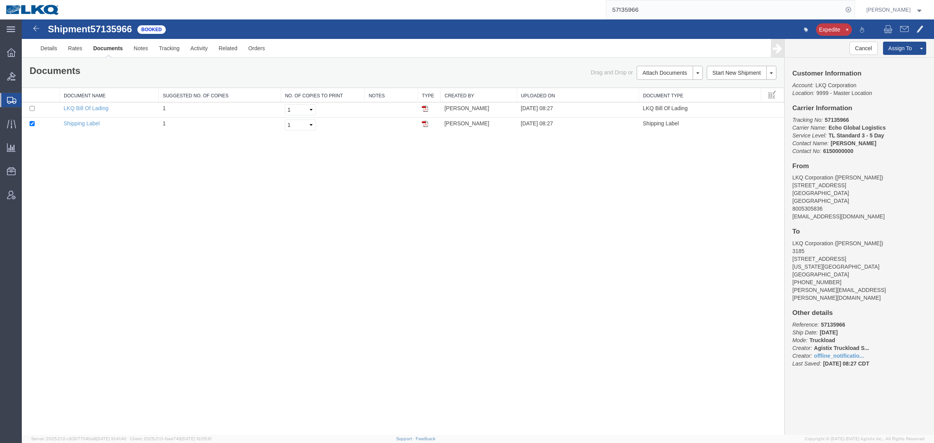
click at [408, 235] on div "Shipment 57135966 2 of 2 Booked Expedite Details Rates Documents Notes Tracking…" at bounding box center [478, 226] width 912 height 415
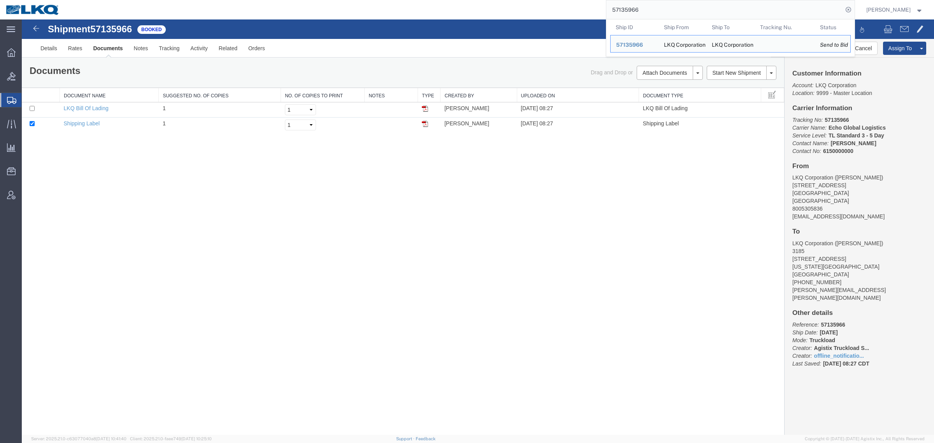
paste input "4939"
drag, startPoint x: 570, startPoint y: 7, endPoint x: 463, endPoint y: 0, distance: 107.2
click at [466, 0] on div "57134939 Ship ID Ship From Ship To Tracking Nu. Status Ship ID 57135966 Ship Fr…" at bounding box center [459, 9] width 789 height 19
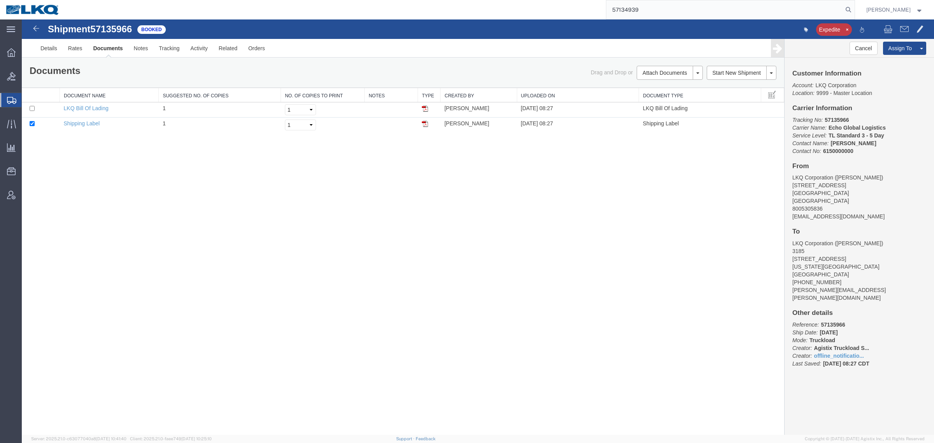
type input "57134939"
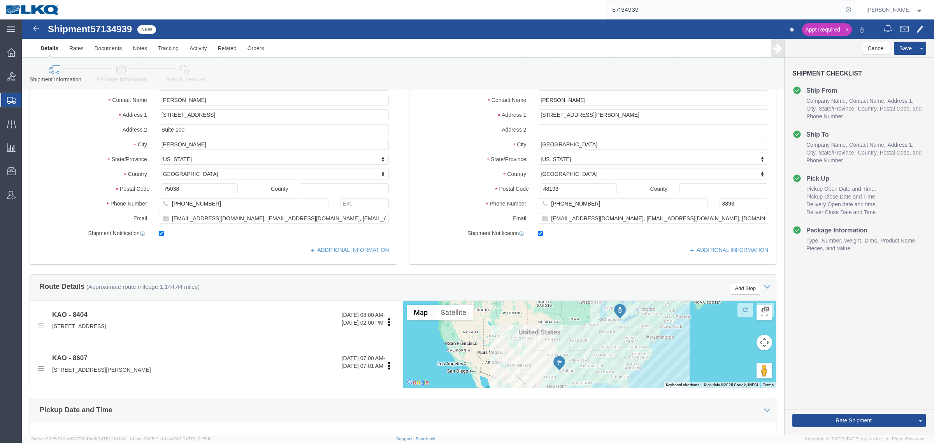
scroll to position [243, 0]
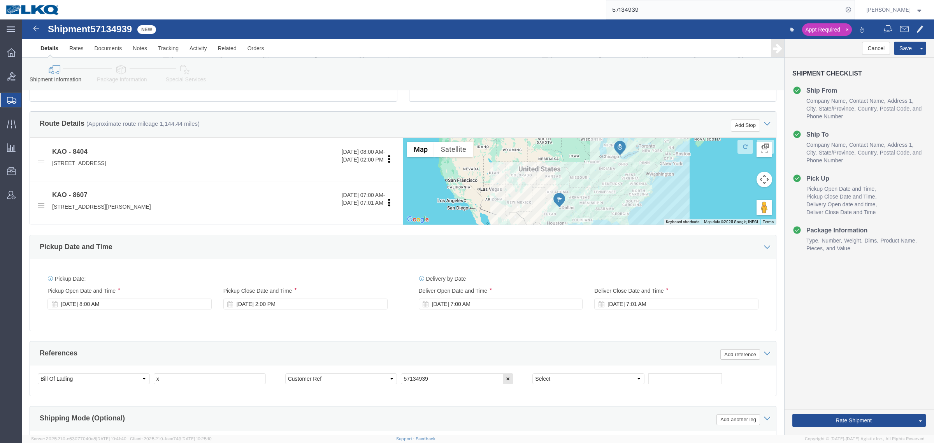
select select "65991"
select select "30604"
drag, startPoint x: 150, startPoint y: 365, endPoint x: 111, endPoint y: 362, distance: 39.8
click div "Select Account Type Activity ID Airline Appointment Number ASN Batch Request # …"
type input "489928"
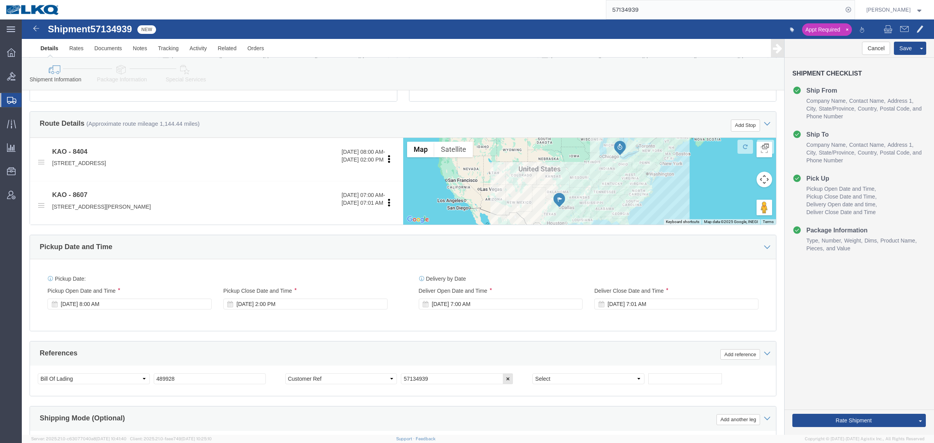
click div "Ship From Location Location 8404 - Irving - KAO Warehouse My Profile Location 1…"
click div "[DATE] 7:00 AM"
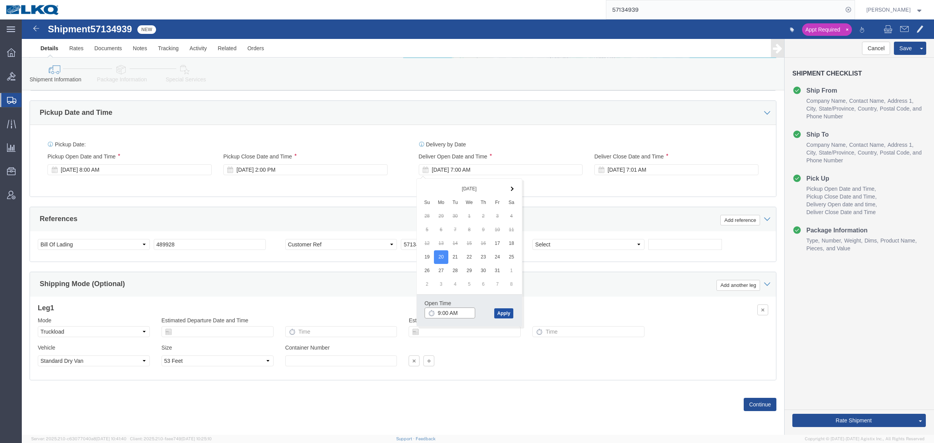
type input "9:00 AM"
click button "Apply"
click div "Ship From Location Location 8404 - Irving - KAO Warehouse My Profile Location 1…"
click div "Oct 20 2025 10:00 AM"
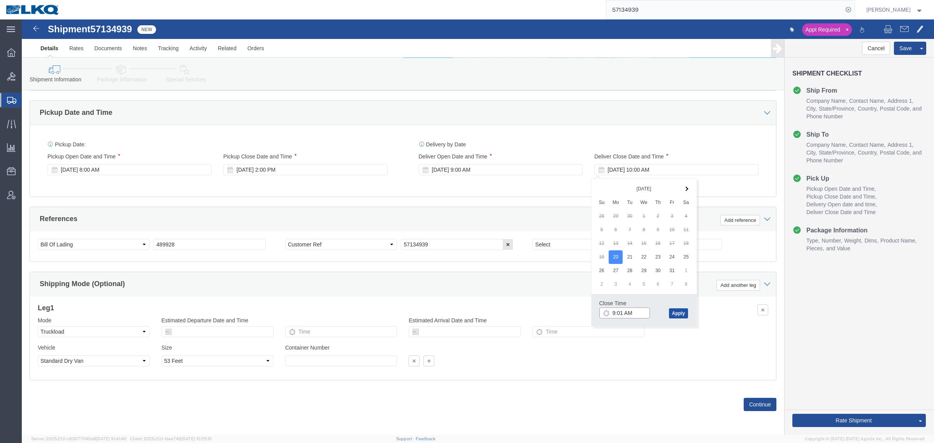
type input "9:01 AM"
click button "Apply"
click div "Leg 1 Mode Select Air Less than Truckload Multi-Leg Ocean Freight Rail Small Pa…"
click div "References Add reference Select Account Type Activity ID Airline Appointment Nu…"
click button "Save"
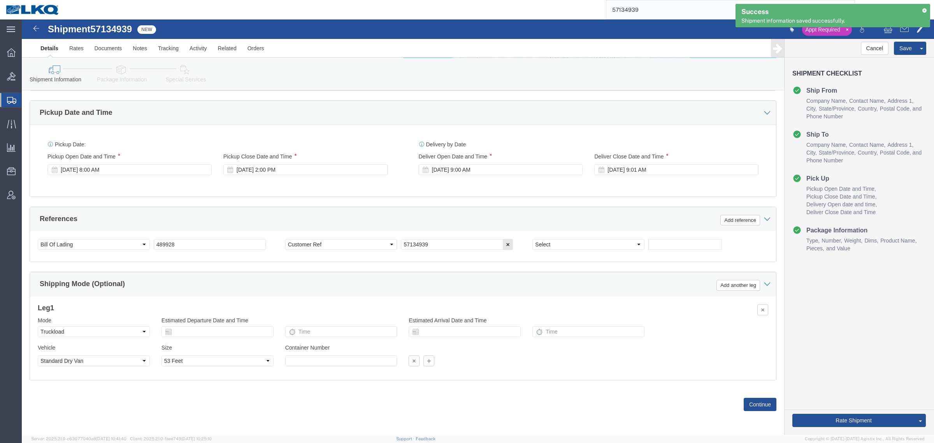
click div "Pickup Date and Time"
click div "Pickup Date: Pickup Start Date Pickup Start Time Pickup Open Date and Time Oct …"
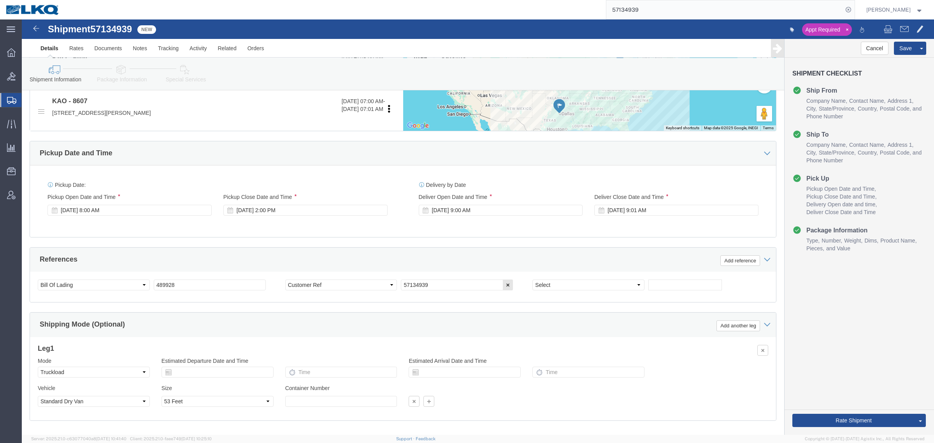
scroll to position [283, 0]
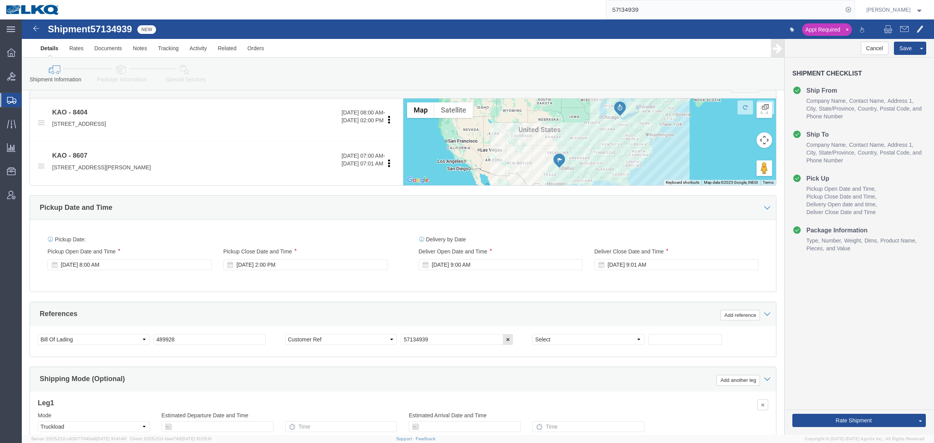
click div "Pickup Date: Pickup Start Date Pickup Start Time Pickup Open Date and Time Oct …"
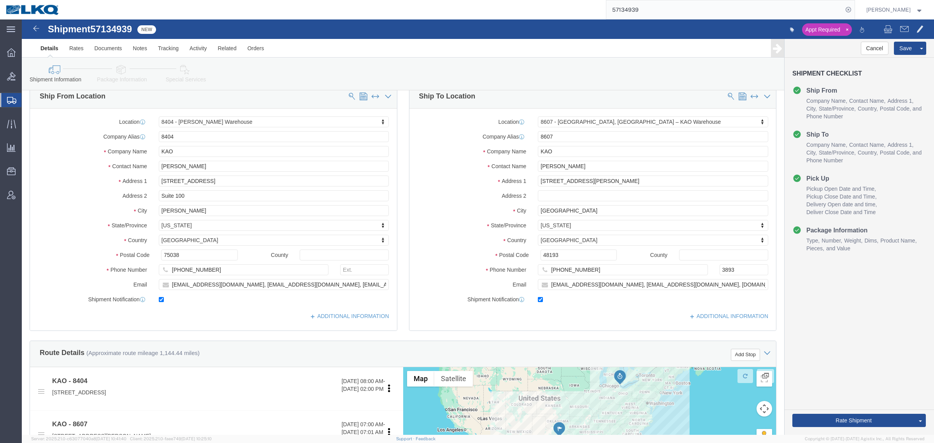
scroll to position [0, 0]
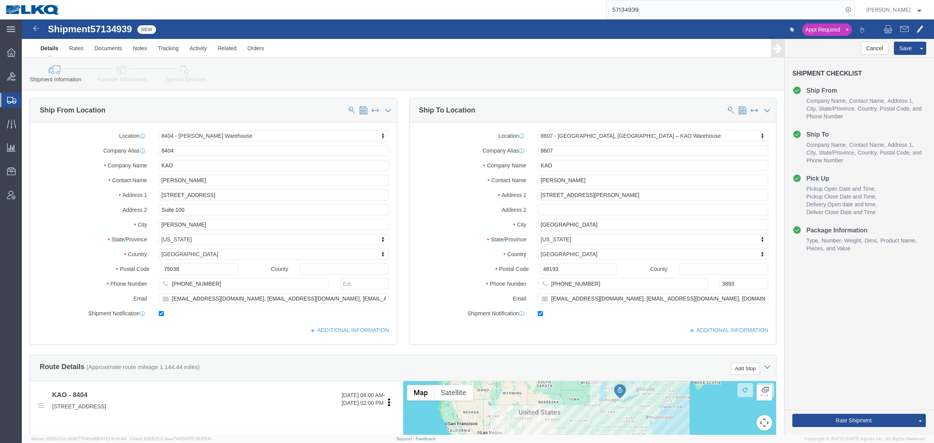
click icon
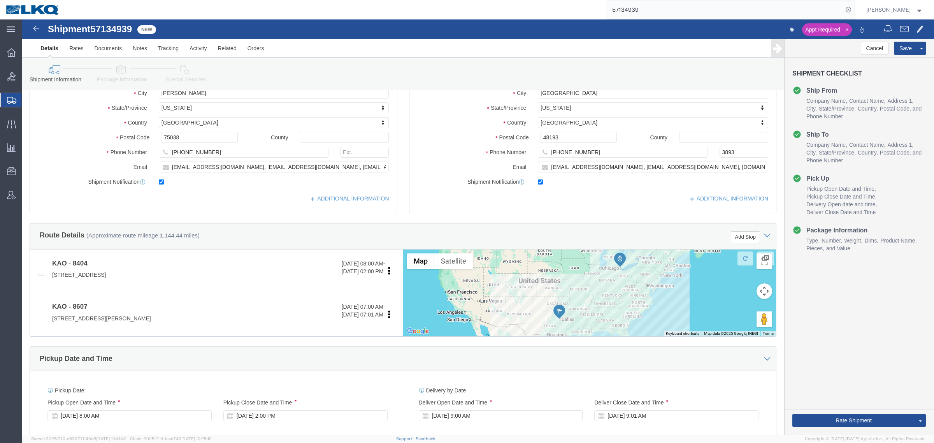
scroll to position [195, 0]
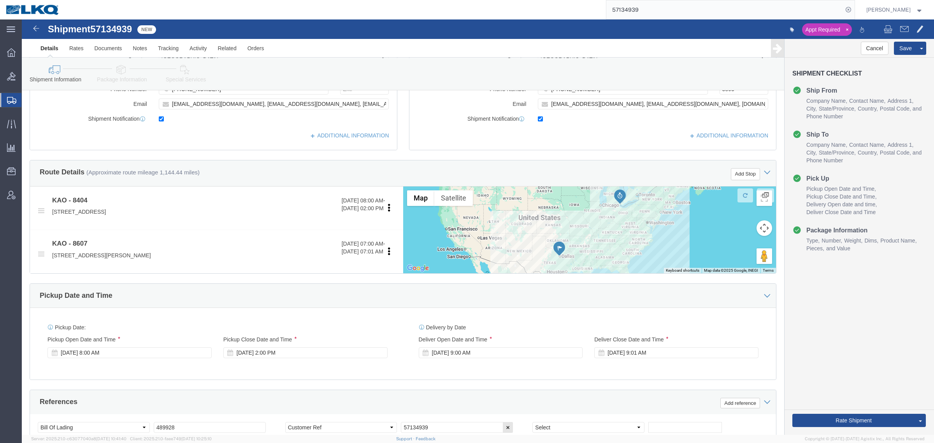
click div "Cancel Save Assign To Clone Shipment Save As Template Shipment Checklist Ship F…"
click div "Rate Shipment Send To Bid Rate And Send To Bid Rate And Autotender"
click button "Rate Shipment"
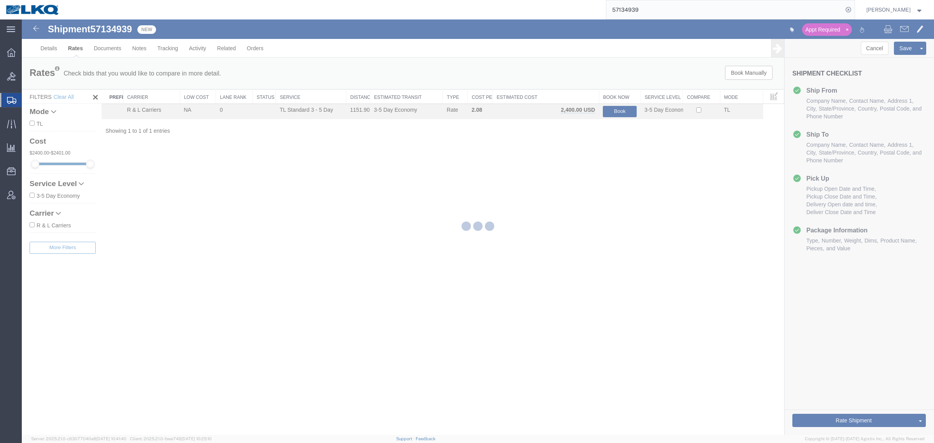
scroll to position [0, 0]
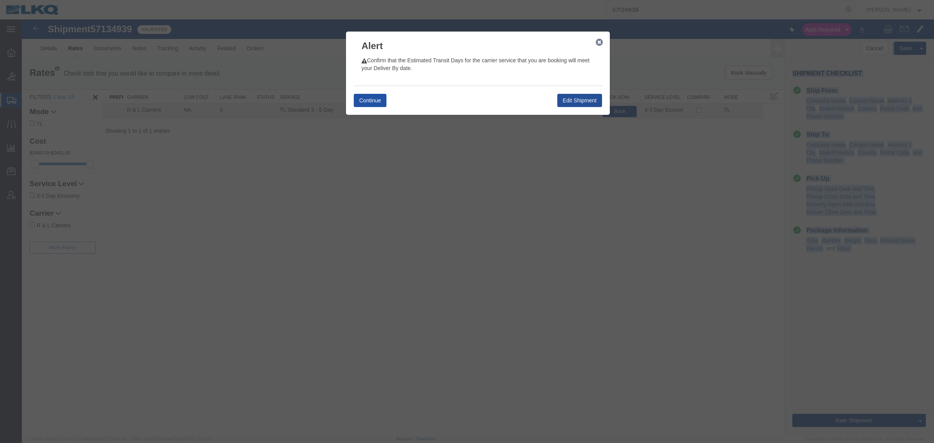
click at [367, 100] on button "Continue" at bounding box center [370, 100] width 33 height 13
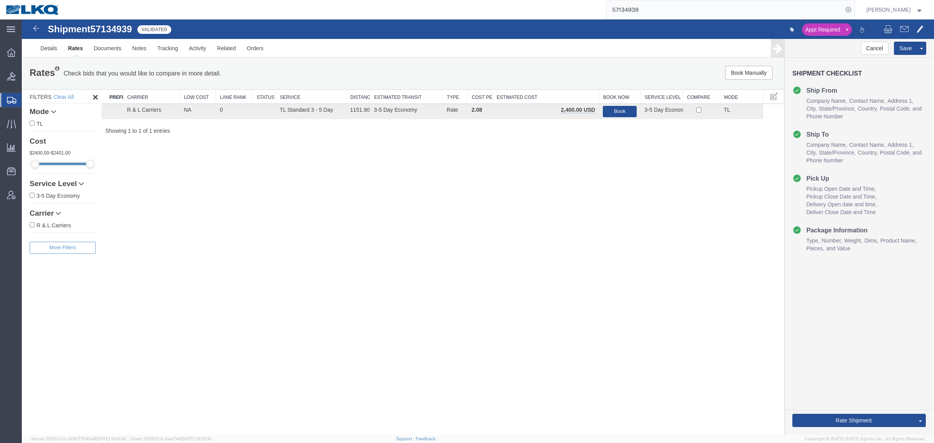
click at [333, 166] on div "Shipment 57134939 1 of 1 Validated Appt Required Details Rates Documents Notes …" at bounding box center [478, 226] width 912 height 415
click at [42, 46] on link "Details" at bounding box center [49, 48] width 28 height 19
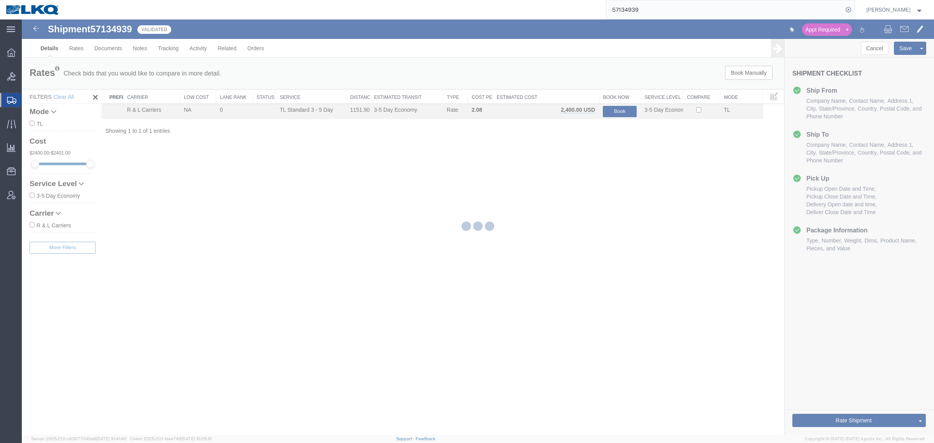
select select "65991"
select select "30604"
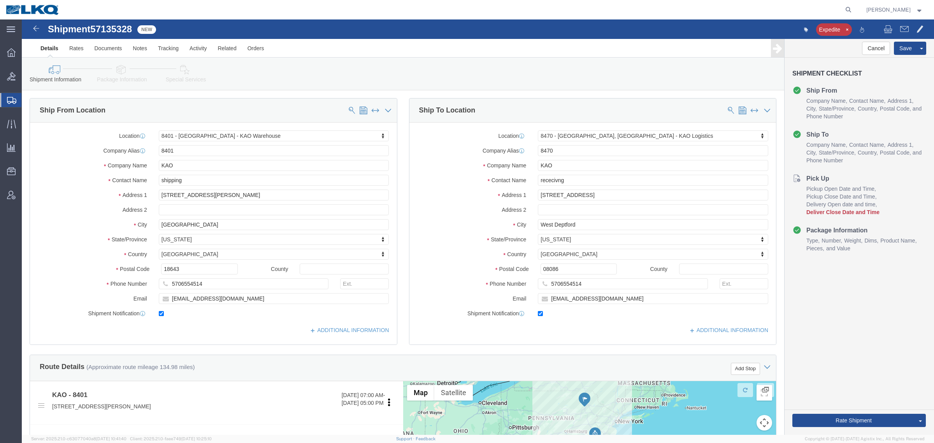
select select "30522"
select select "30578"
click div "Shipment Information Package Information Special Services Loading Routing"
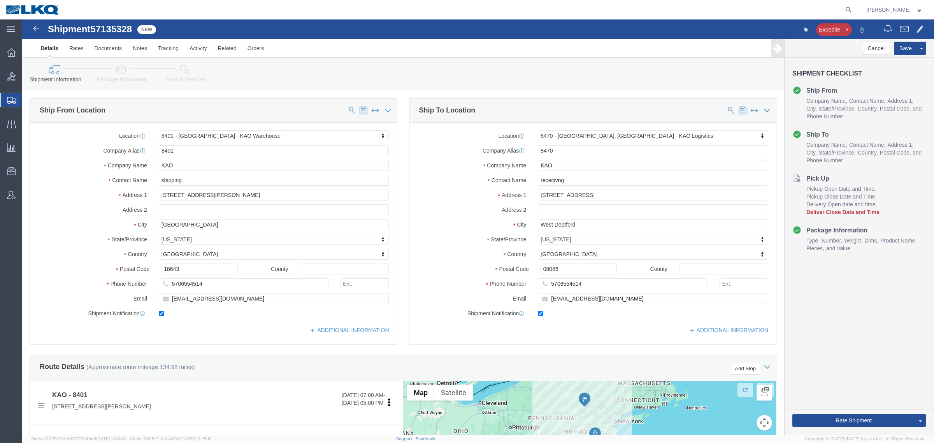
click div "Shipment Information Package Information Special Services Loading Routing"
click div "Please fix the following errors Ship From Location Location 8401 - Exeter - KAO…"
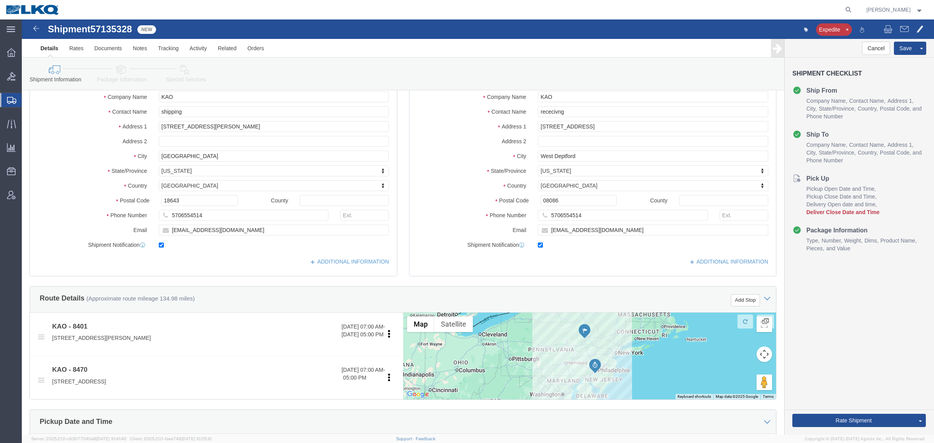
scroll to position [243, 0]
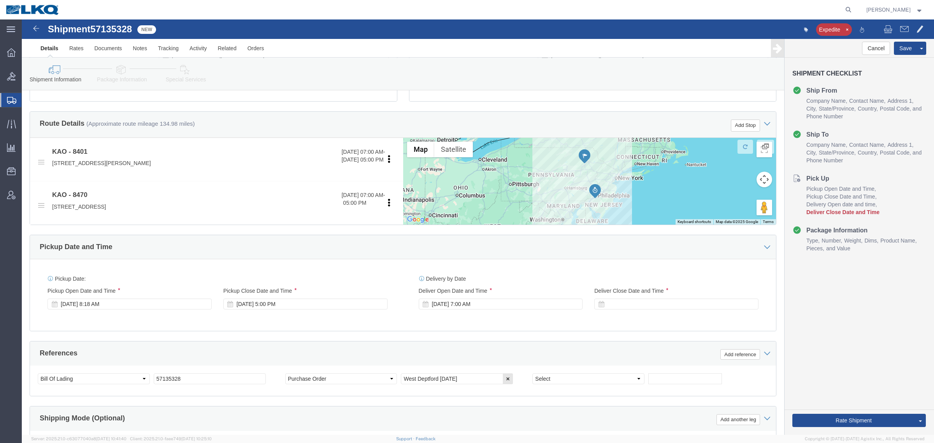
click div
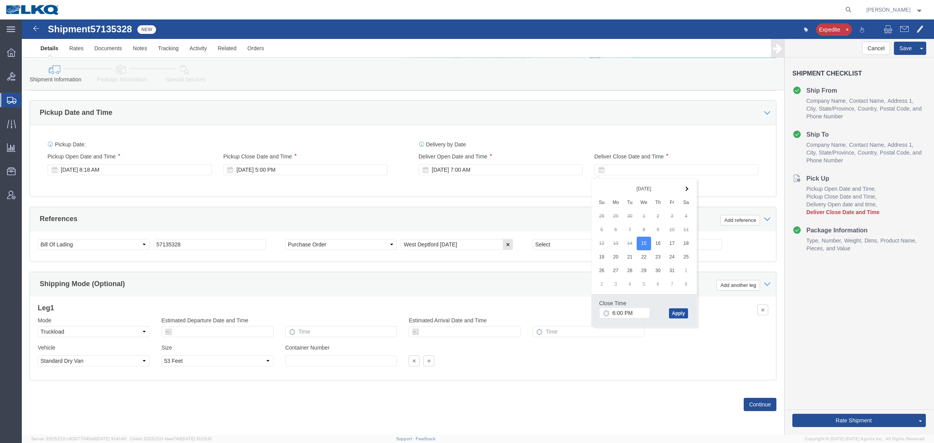
click button "Apply"
click div "References Add reference"
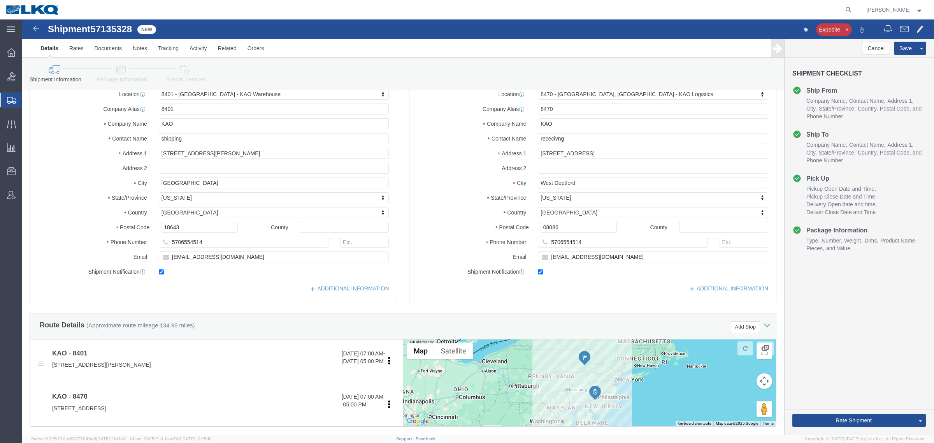
scroll to position [0, 0]
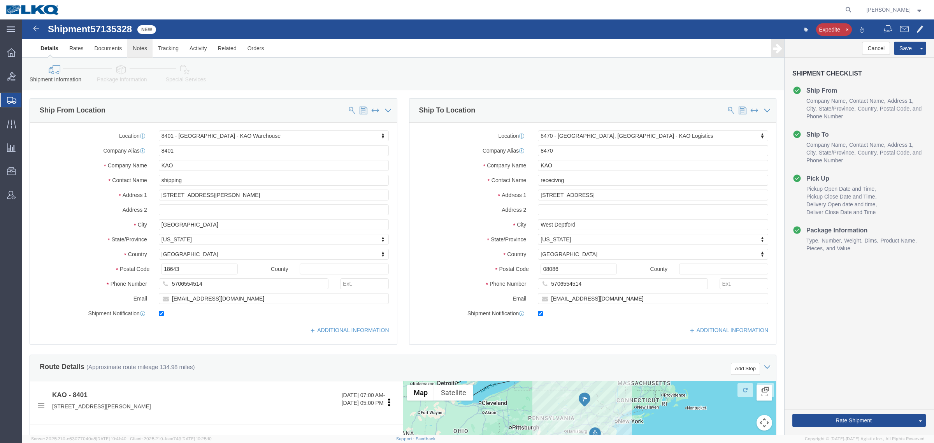
click link "Notes"
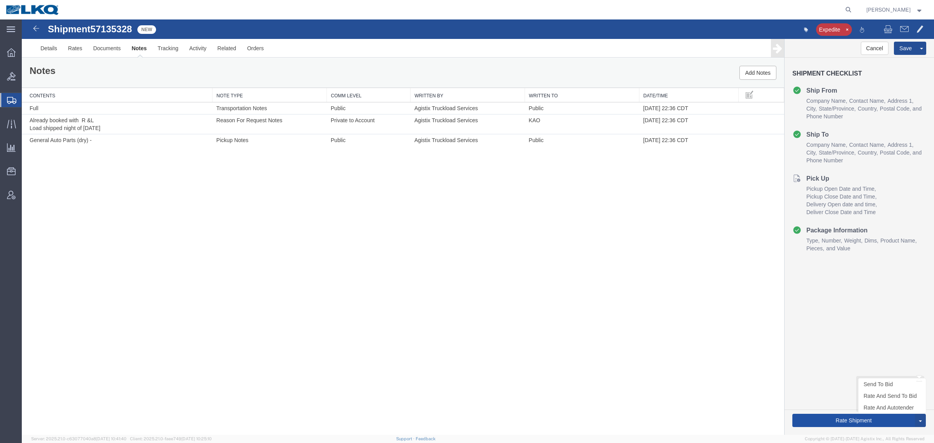
click at [865, 422] on button "Rate Shipment" at bounding box center [853, 420] width 123 height 13
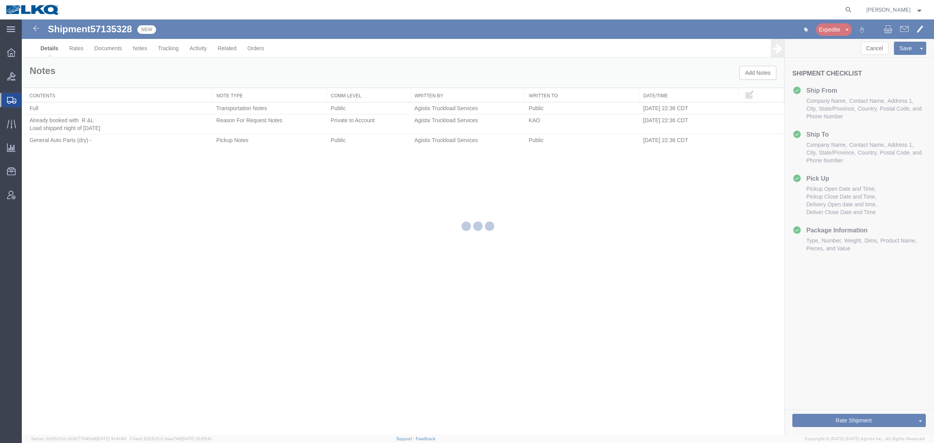
select select "30522"
select select "30578"
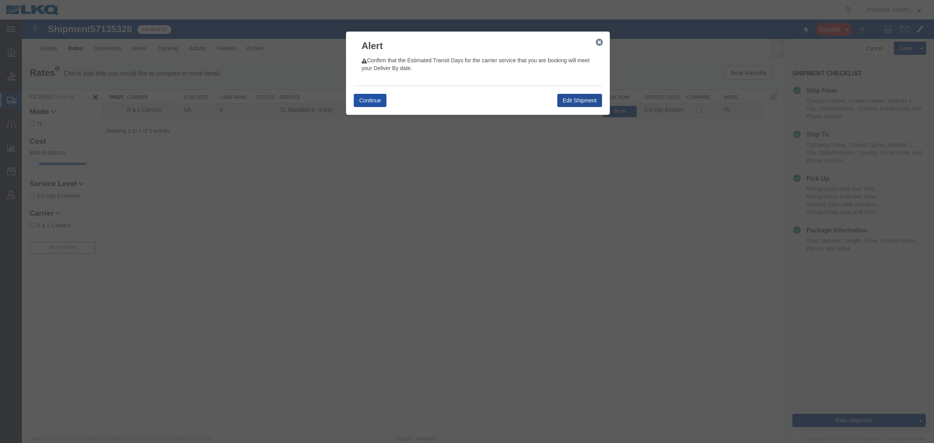
click at [367, 100] on button "Continue" at bounding box center [370, 100] width 33 height 13
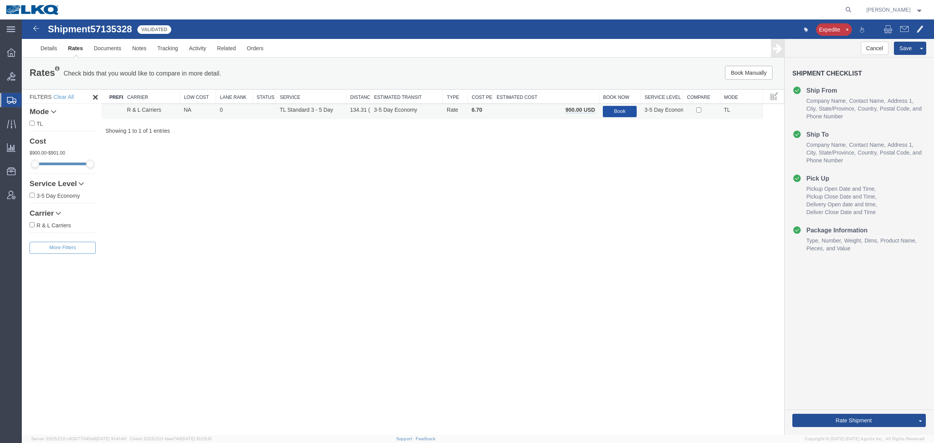
click at [616, 113] on button "Book" at bounding box center [620, 111] width 34 height 11
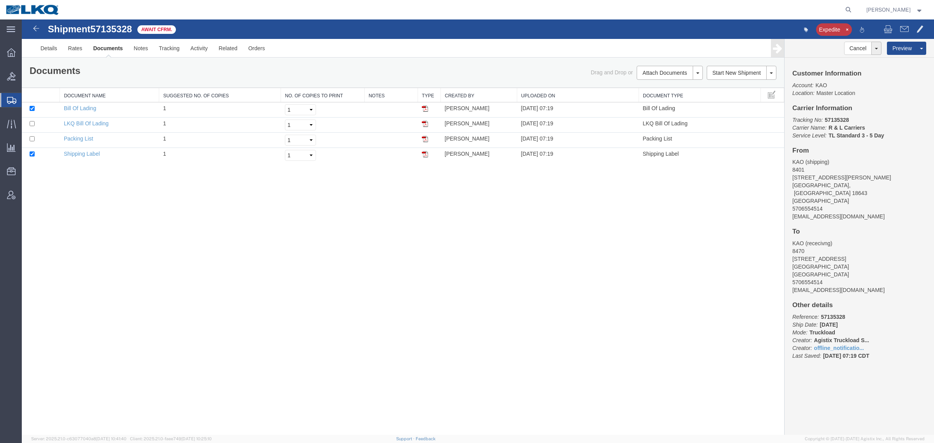
click at [307, 32] on div "Shipment 57135328 4 of 4 Await Cfrm." at bounding box center [250, 31] width 455 height 15
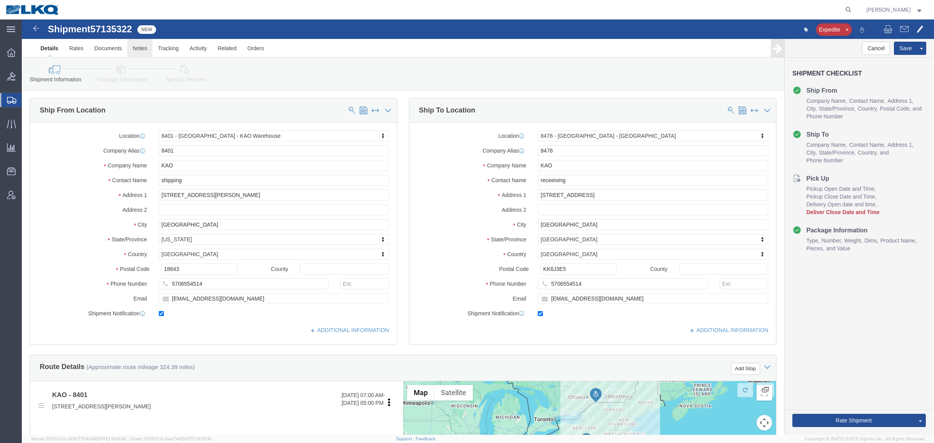
click link "Notes"
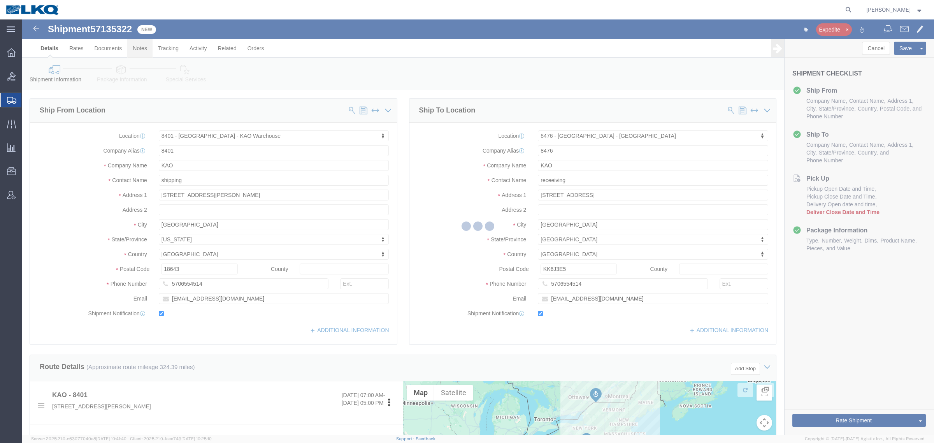
select select "30522"
select select "30581"
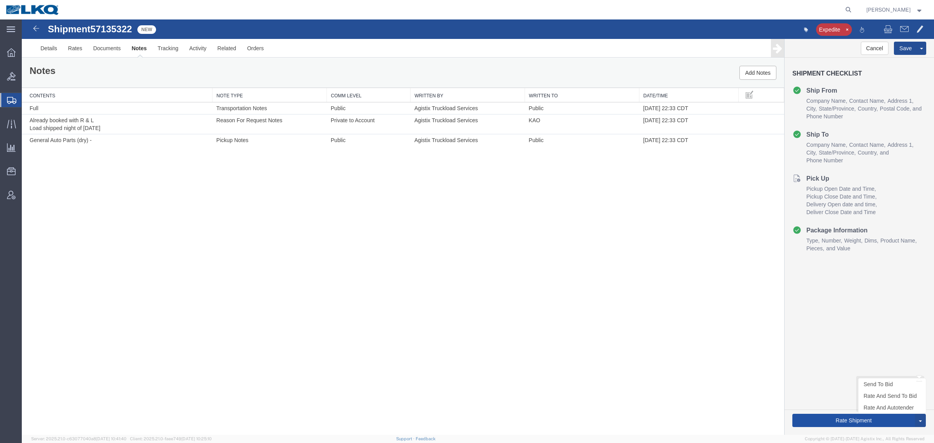
click at [819, 423] on button "Rate Shipment" at bounding box center [853, 420] width 123 height 13
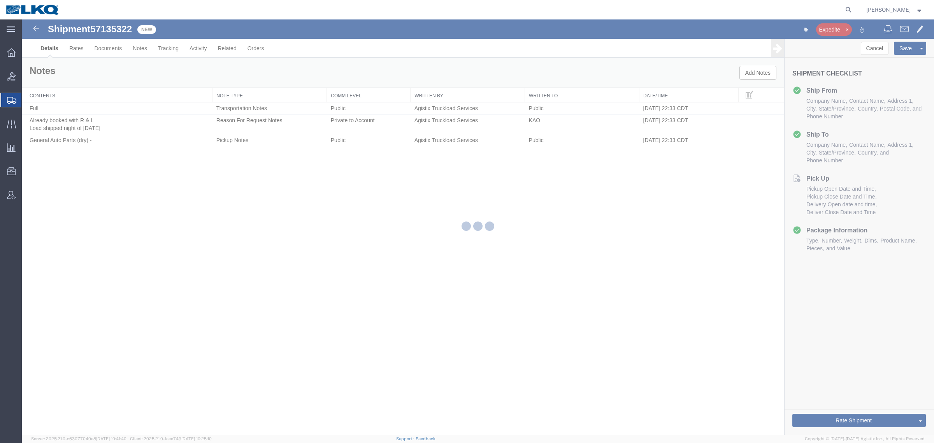
select select "30522"
select select "30581"
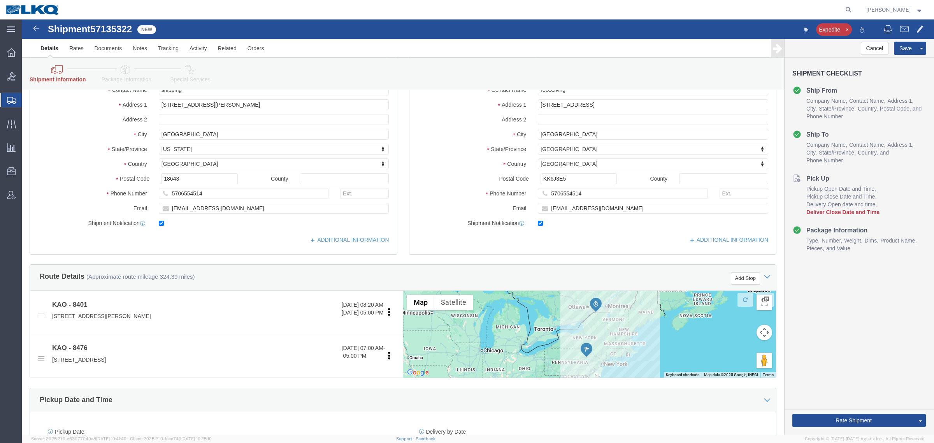
scroll to position [195, 0]
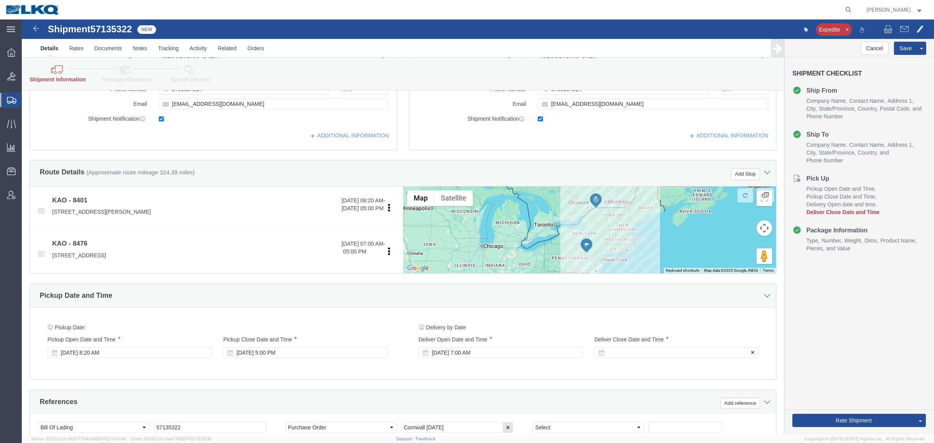
click div "Deliver Close Date Deliver Close Time Deliver Close Date and Time"
click div
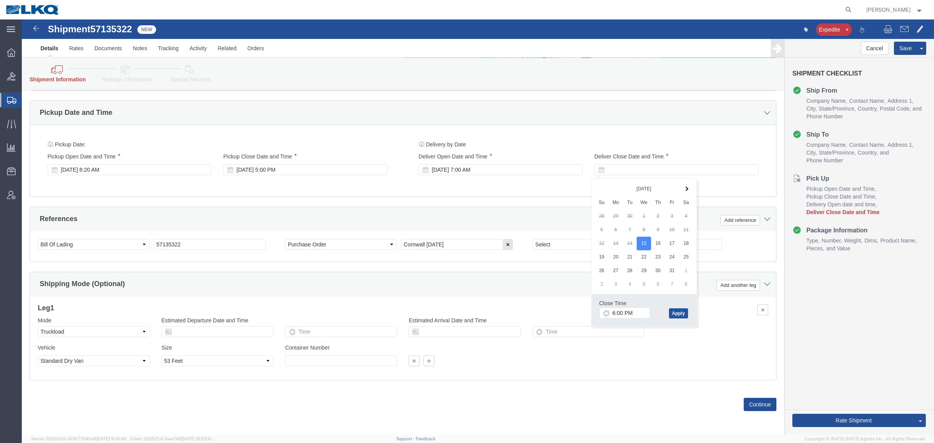
click button "Apply"
drag, startPoint x: 788, startPoint y: 334, endPoint x: 799, endPoint y: 344, distance: 14.9
click div "Cancel Save Assign To Clone Shipment Save As Template Shipment Checklist Ship F…"
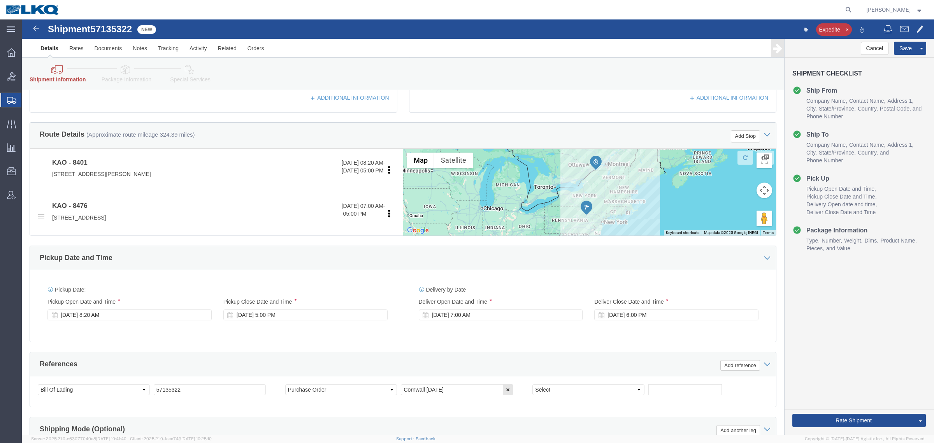
scroll to position [185, 0]
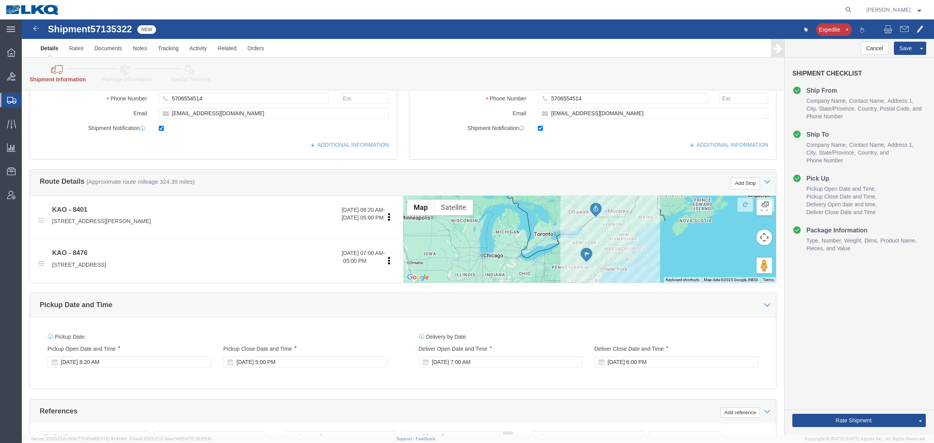
click div "Cancel Save Assign To Clone Shipment Save As Template Shipment Checklist Ship F…"
click div "Rate Shipment Send To Bid Rate And Send To Bid Rate And Autotender"
click button "Rate Shipment"
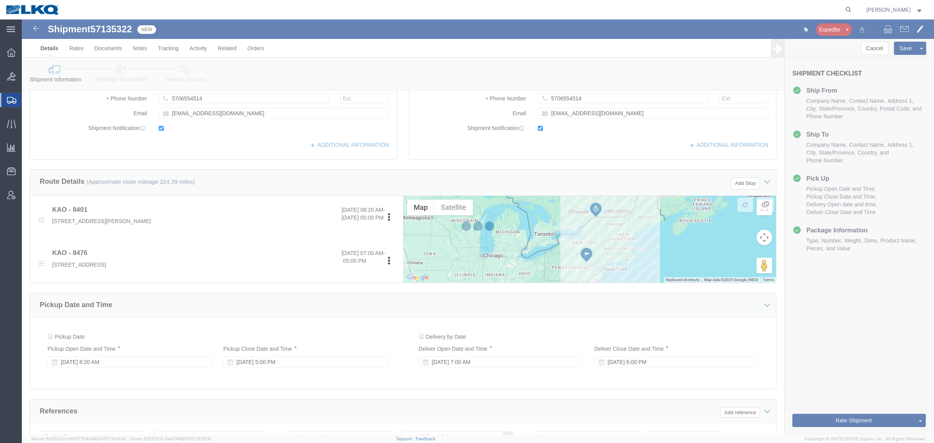
scroll to position [0, 0]
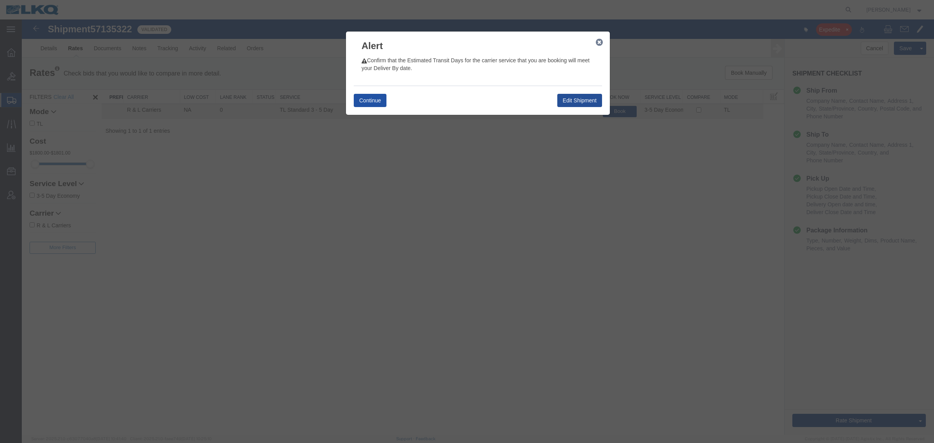
click at [363, 100] on button "Continue" at bounding box center [370, 100] width 33 height 13
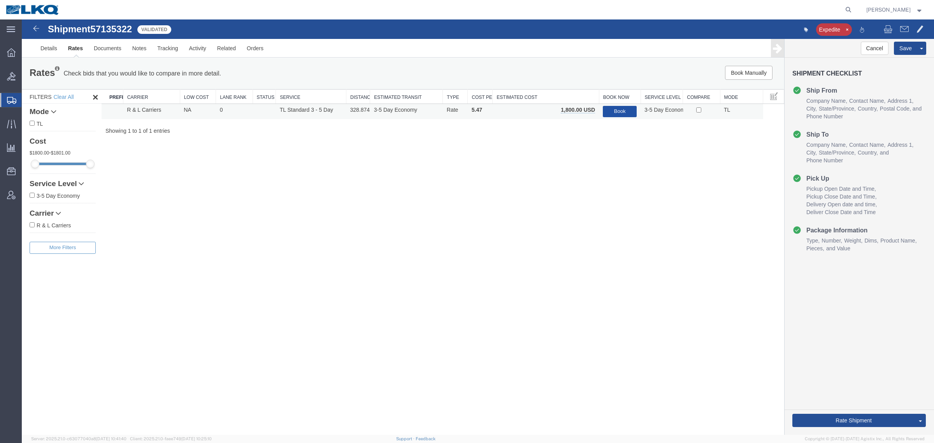
click at [619, 112] on button "Book" at bounding box center [620, 111] width 34 height 11
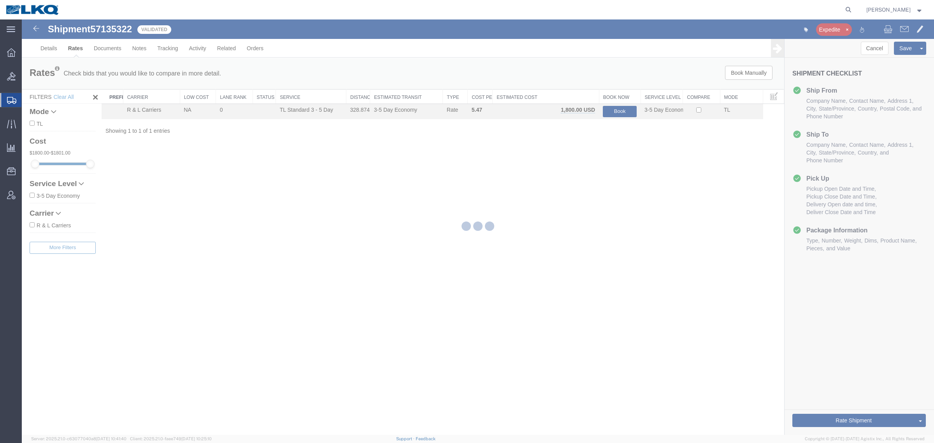
click at [557, 177] on div at bounding box center [478, 226] width 912 height 415
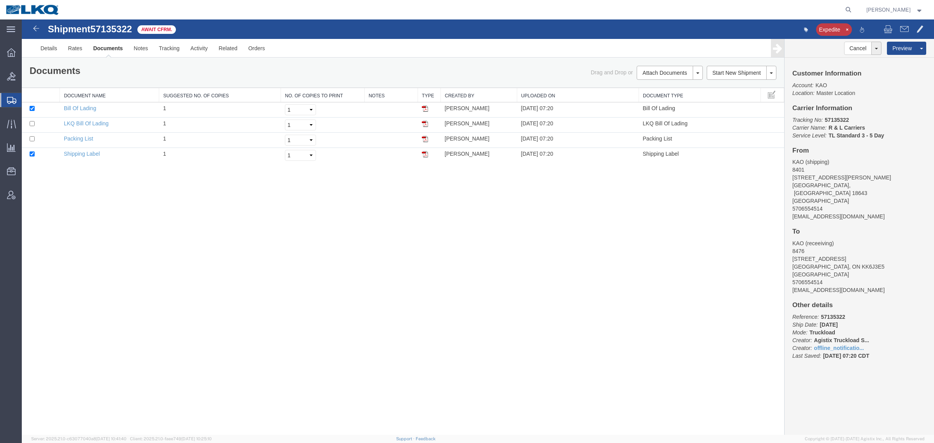
click at [307, 277] on div "Shipment 57135322 4 of 4 Await Cfrm. Expedite Details Rates Documents Notes Tra…" at bounding box center [478, 226] width 912 height 415
click at [94, 69] on div "Documents Ship Label Format: Plain Thermal" at bounding box center [213, 72] width 379 height 12
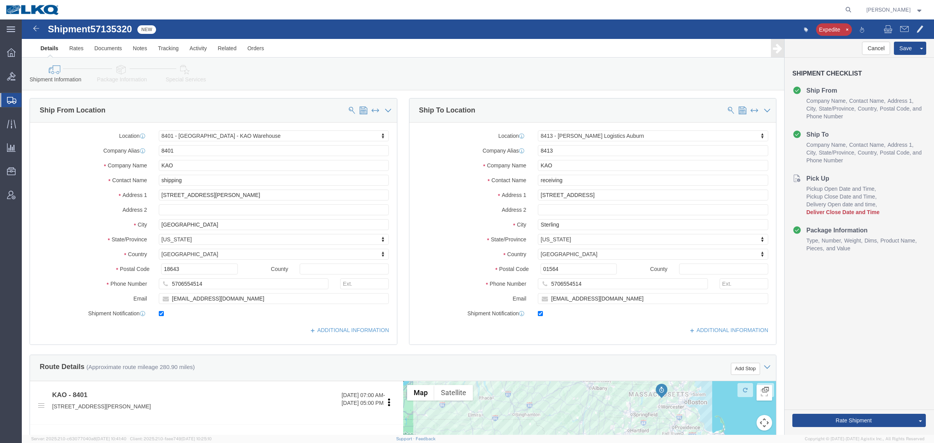
select select "30522"
select select "30530"
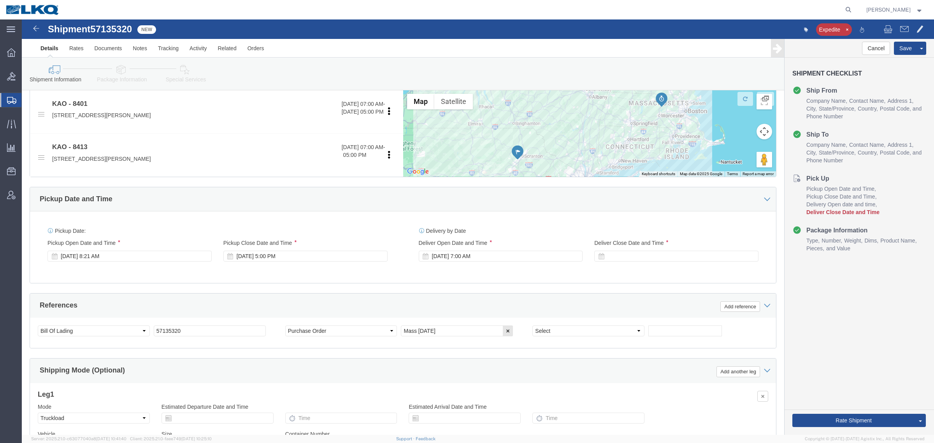
scroll to position [292, 0]
click div "Delivery Start Date Delivery Start Time Deliver Open Date and Time [DATE] 7:00 …"
click div
click button "Apply"
click div "References Add reference"
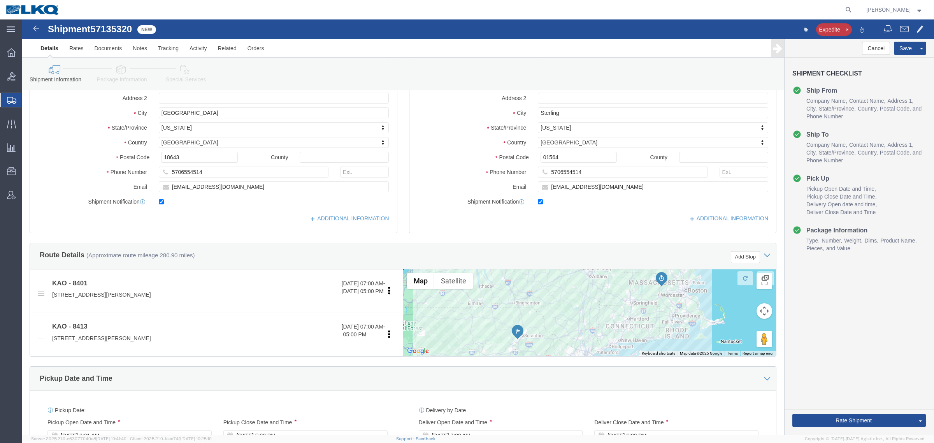
scroll to position [97, 0]
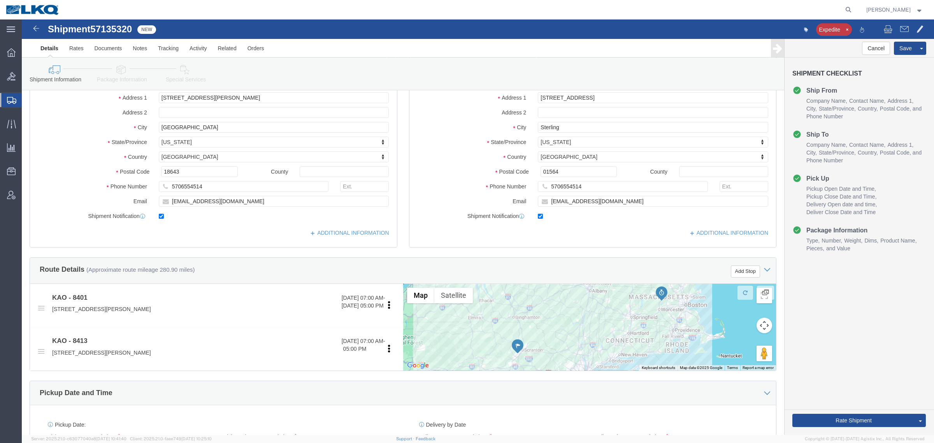
click div "Cancel Save Assign To Clone Shipment Save As Template Shipment Checklist Ship F…"
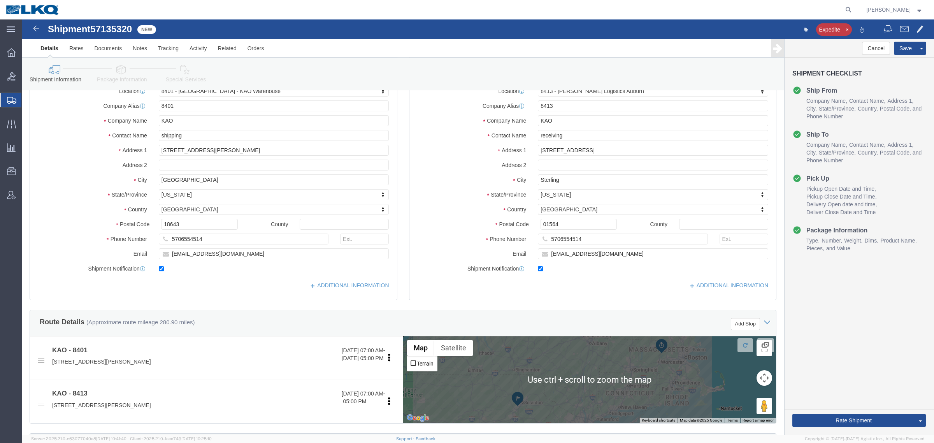
scroll to position [0, 0]
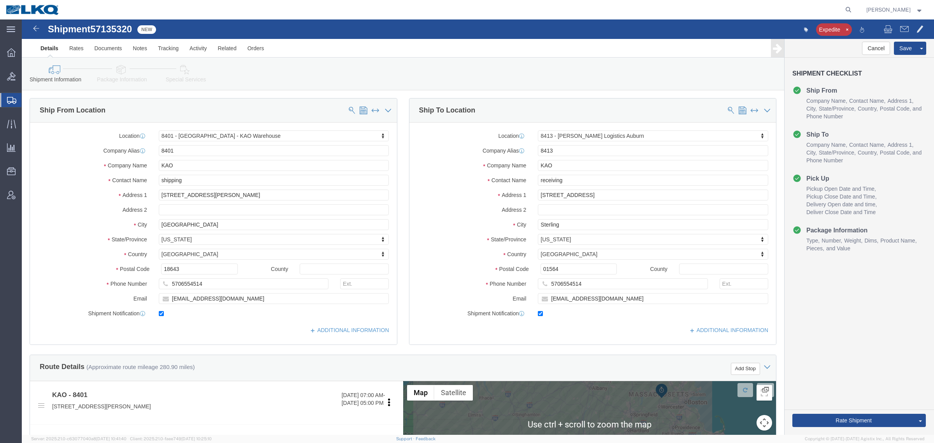
click div "Cancel Save Assign To Clone Shipment Save As Template Shipment Checklist Ship F…"
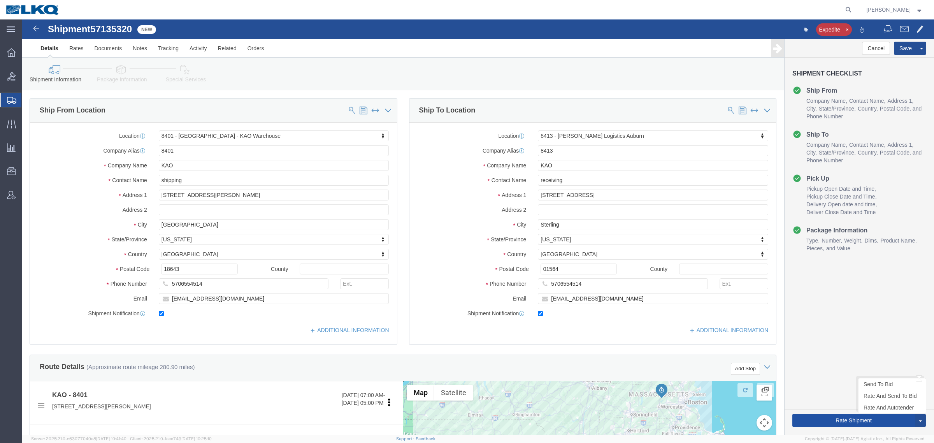
drag, startPoint x: 807, startPoint y: 375, endPoint x: 799, endPoint y: 394, distance: 21.0
click div "Cancel Save Assign To Clone Shipment Save As Template Shipment Checklist Ship F…"
click button "Rate Shipment"
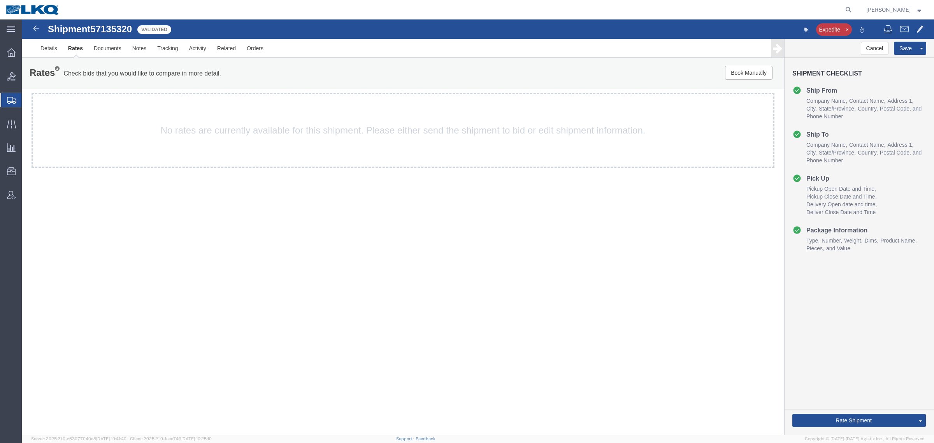
click at [342, 355] on div "Shipment 57135320 Validated Expedite Details Rates Documents Notes Tracking Act…" at bounding box center [478, 226] width 912 height 415
click at [139, 58] on div "Rates Check bids that you would like to compare in more detail. Compare Filter …" at bounding box center [403, 73] width 762 height 31
click at [139, 53] on link "Notes" at bounding box center [139, 48] width 25 height 19
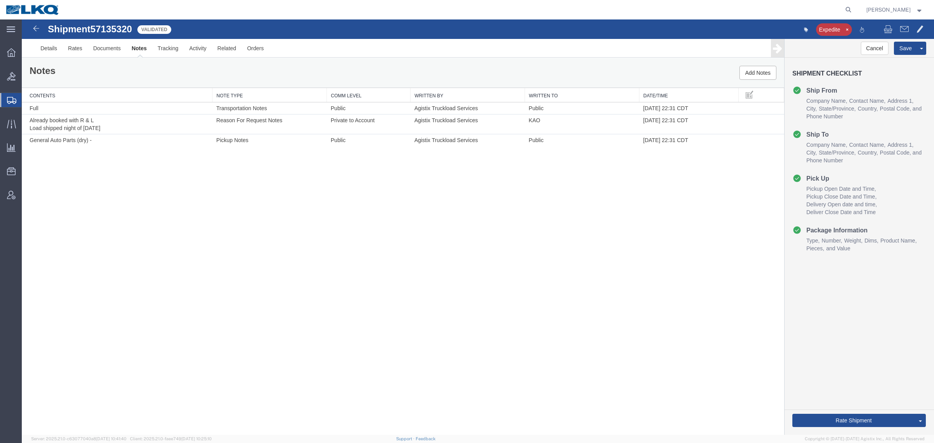
click at [303, 217] on div "Shipment 57135320 3 of 3 Validated Expedite Details Rates Documents Notes Track…" at bounding box center [478, 226] width 912 height 415
click at [111, 30] on span "57135320" at bounding box center [111, 29] width 42 height 11
copy span "57135320"
click at [53, 50] on link "Details" at bounding box center [49, 48] width 28 height 19
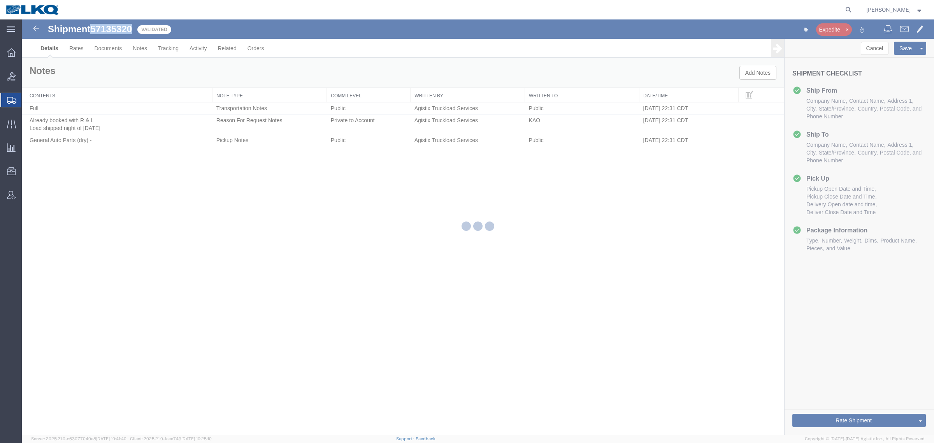
select select "30522"
select select "30530"
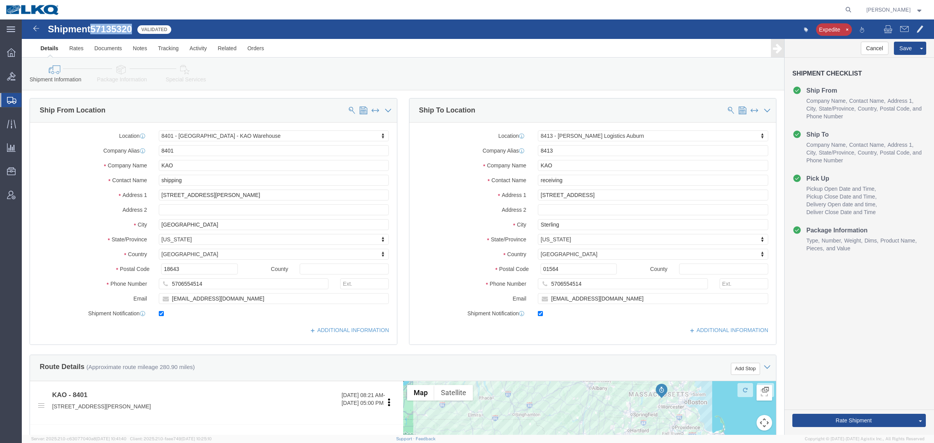
click link "Special Services"
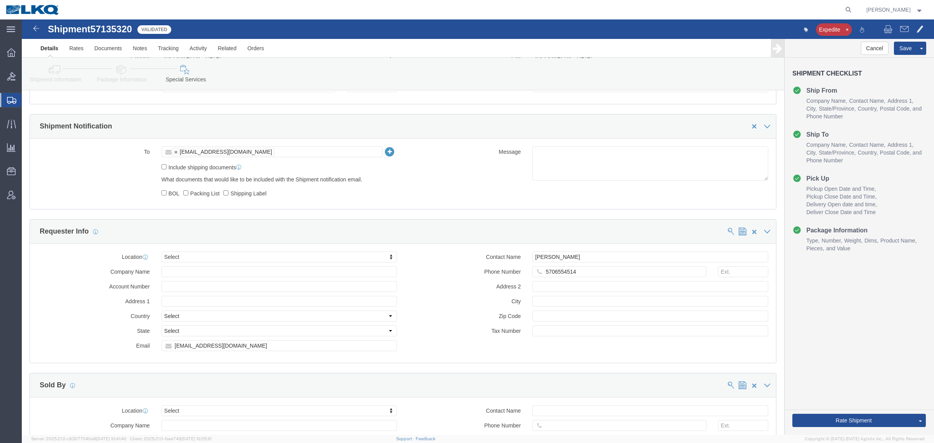
scroll to position [584, 0]
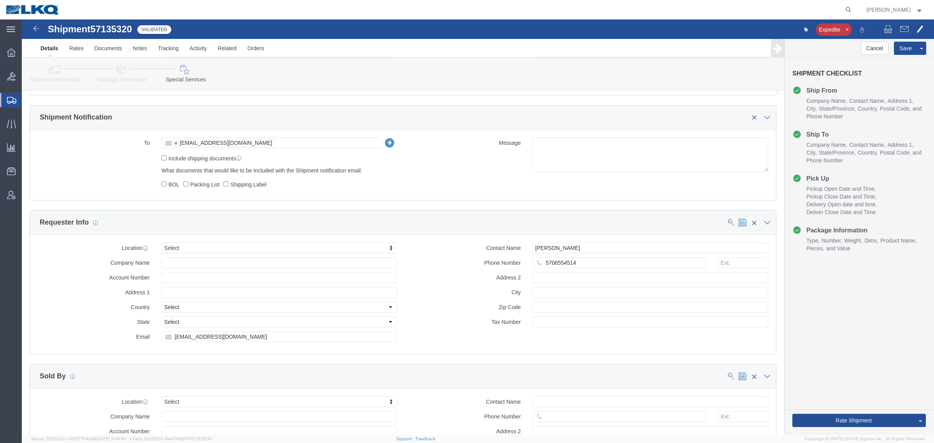
click link "Shipment Information"
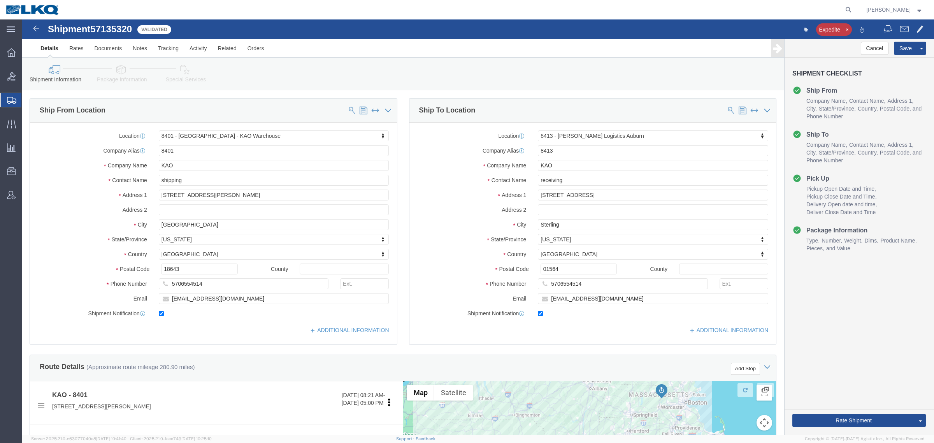
click div "Shipment Information Package Information Special Services Loading Routing"
click div "Ship To Location Location 8413 - Webster - KAO Logistics Auburn Select My Profi…"
click div "Please fix the following errors Ship From Location Location 8401 - Exeter - KAO…"
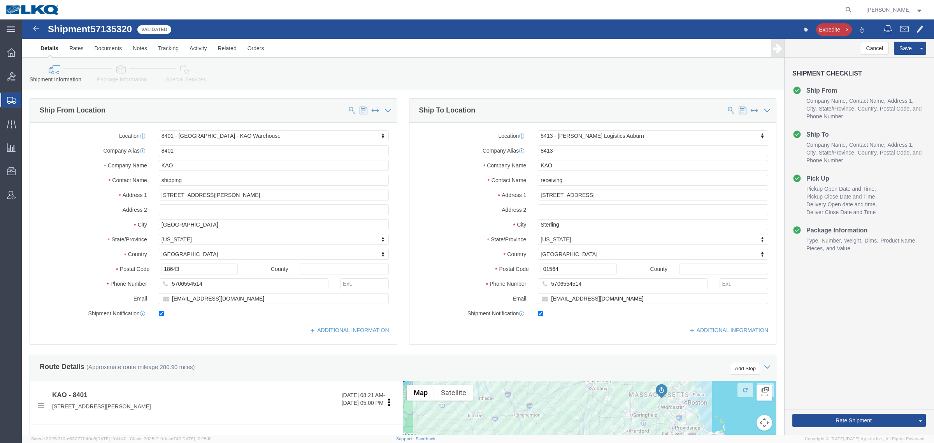
click div "Please fix the following errors Ship From Location Location 8401 - Exeter - KAO…"
drag, startPoint x: 387, startPoint y: 78, endPoint x: 423, endPoint y: 94, distance: 39.4
click div "Ship To Location Location 8413 - Webster - KAO Logistics Auburn Select My Profi…"
click div "Ship To Location"
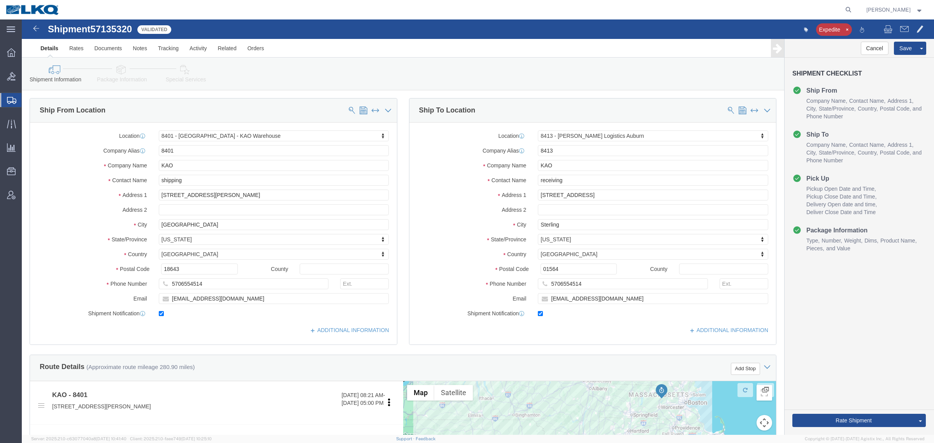
click div "Ship To Location"
drag, startPoint x: 395, startPoint y: 86, endPoint x: 430, endPoint y: 107, distance: 40.8
click div "Ship To Location Location 8413 - Webster - KAO Logistics Auburn Select My Profi…"
click div "Ship To Location"
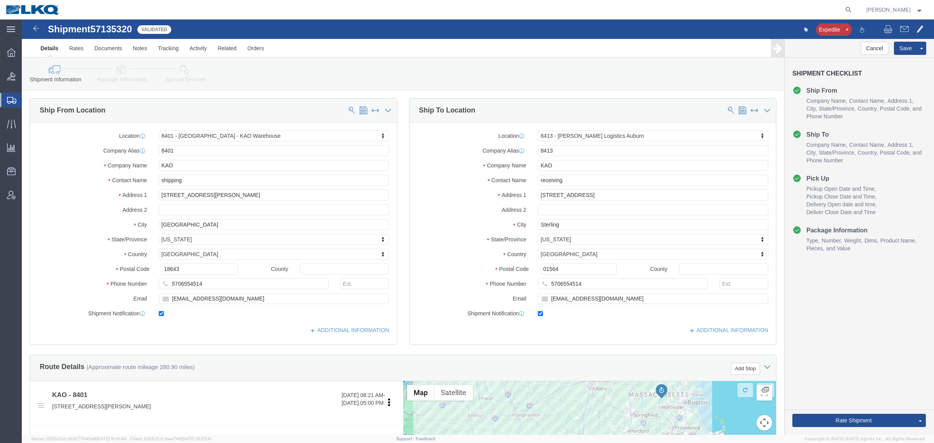
click div "Ship To Location"
drag, startPoint x: 395, startPoint y: 85, endPoint x: 458, endPoint y: 106, distance: 66.9
click div "Ship To Location Location 8413 - Webster - KAO Logistics Auburn Select My Profi…"
click div "Location 8413 - Webster - KAO Logistics Auburn Select My Profile Location 1100 …"
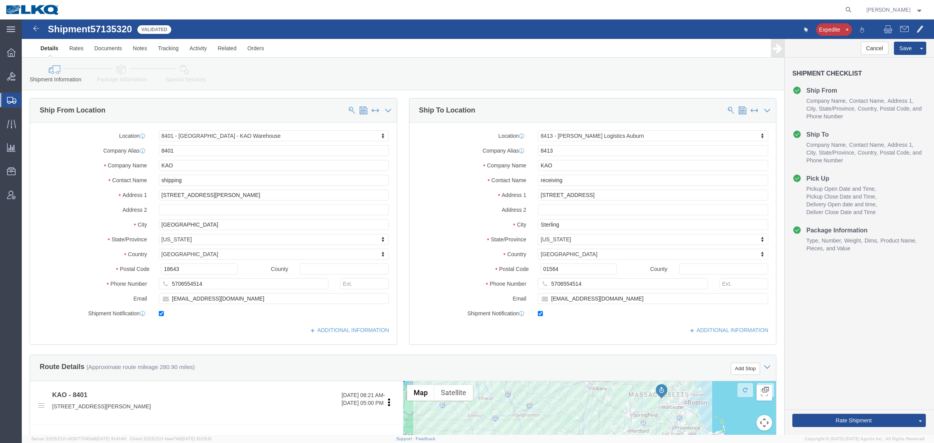
click div "Ship To Location"
drag, startPoint x: 397, startPoint y: 86, endPoint x: 491, endPoint y: 116, distance: 99.2
click div "Ship To Location Location 8413 - Webster - KAO Logistics Auburn Select My Profi…"
click div "Location 8413 - Webster - KAO Logistics Auburn Select My Profile Location 1100 …"
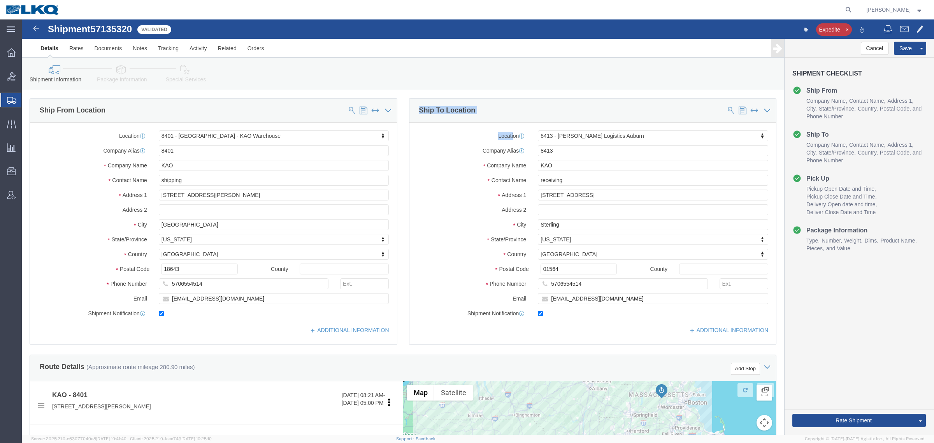
drag, startPoint x: 390, startPoint y: 90, endPoint x: 489, endPoint y: 108, distance: 100.9
click div "Ship To Location Location 8413 - Webster - KAO Logistics Auburn Select My Profi…"
click div "Location 8413 - Webster - KAO Logistics Auburn Select My Profile Location 1100 …"
drag, startPoint x: 485, startPoint y: 102, endPoint x: 454, endPoint y: 99, distance: 31.3
click div "Ship To Location"
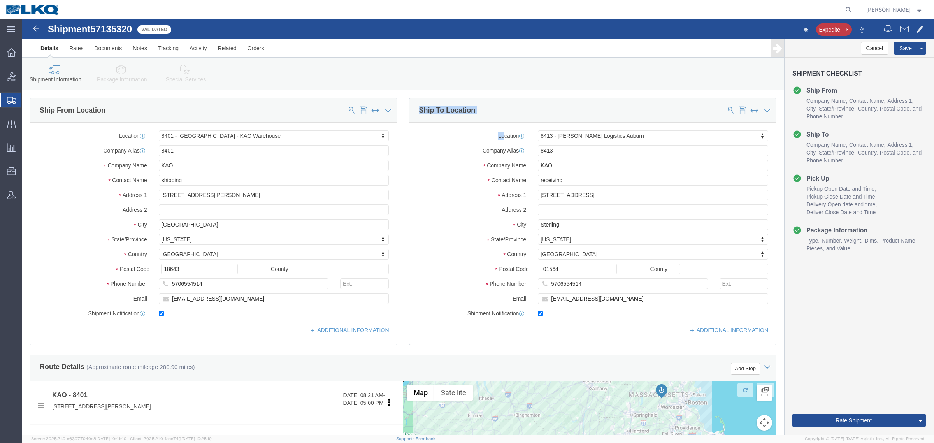
drag, startPoint x: 397, startPoint y: 76, endPoint x: 477, endPoint y: 113, distance: 87.9
click div "Please fix the following errors Ship From Location Location 8401 - Exeter - KAO…"
click div "Ship To Location"
click div "City Sterling"
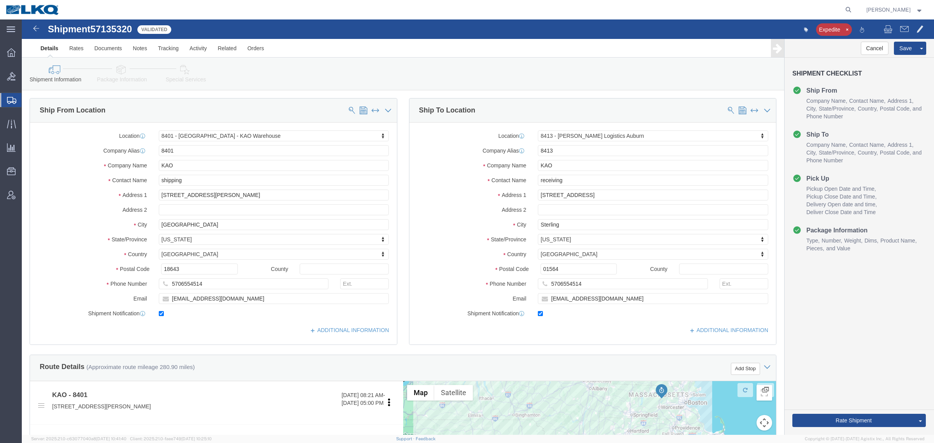
click div "Shipment Information Package Information Special Services Loading Routing"
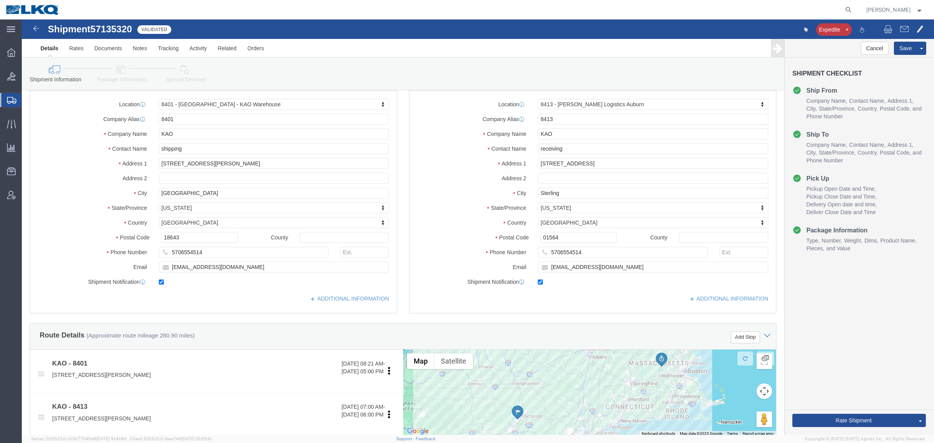
scroll to position [49, 0]
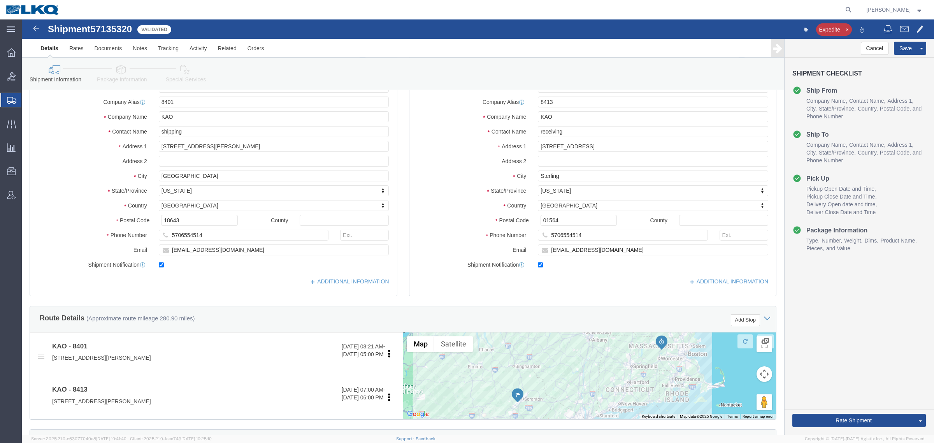
click div "Cancel Save Preview Assign To Clone Shipment Save As Template Shipment Checklis…"
click link "Send To Bid"
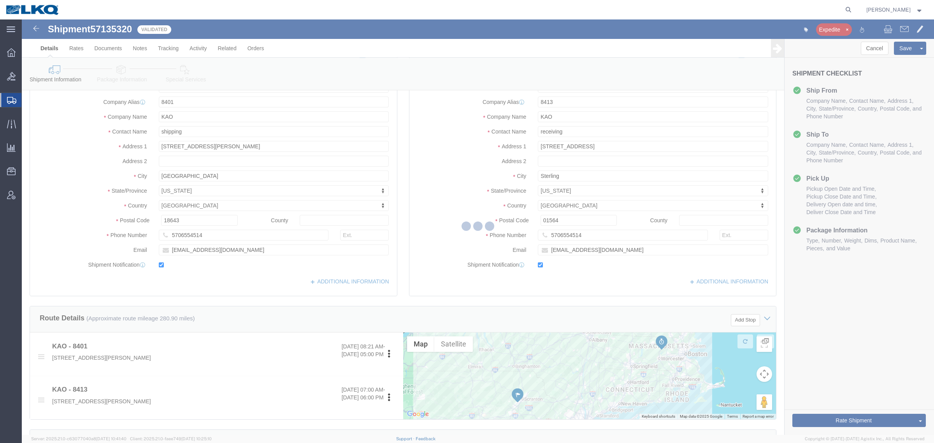
select select "TL"
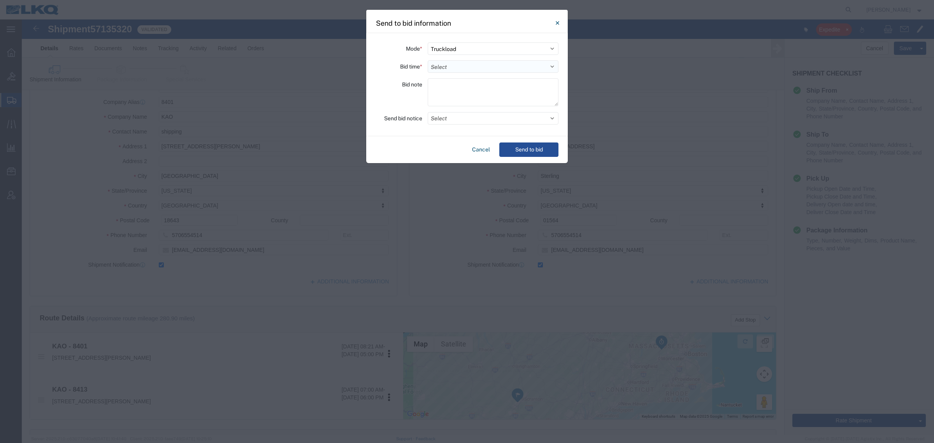
click at [481, 65] on select "Select 30 Min (Rush) 1 Hour (Rush) 2 Hours (Rush) 4 Hours (Rush) 8 Hours (Rush)…" at bounding box center [493, 66] width 131 height 12
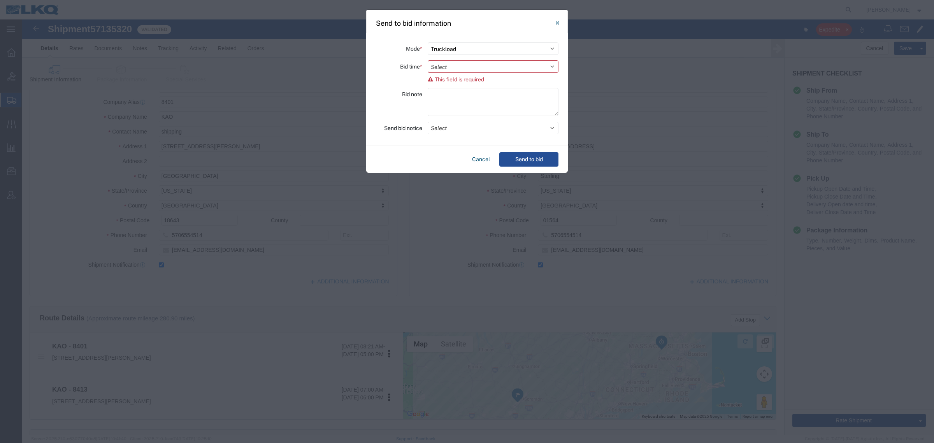
click at [380, 98] on div "Bid note" at bounding box center [399, 103] width 47 height 30
click at [478, 161] on button "Cancel" at bounding box center [481, 159] width 24 height 14
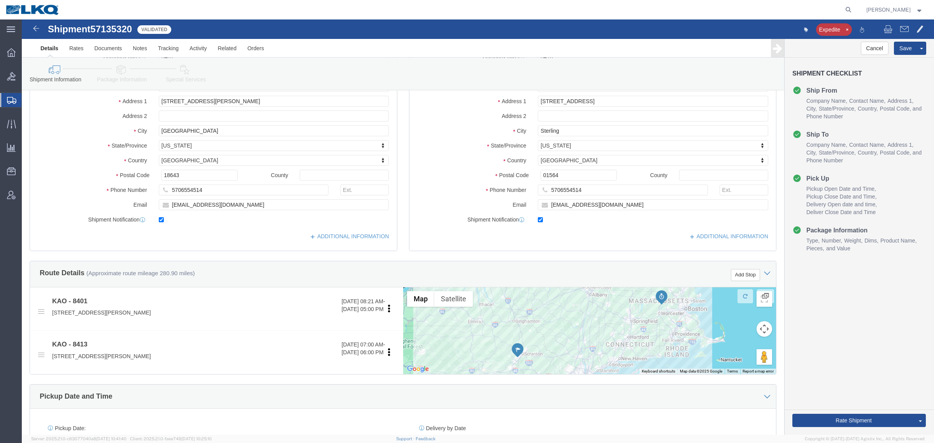
scroll to position [195, 0]
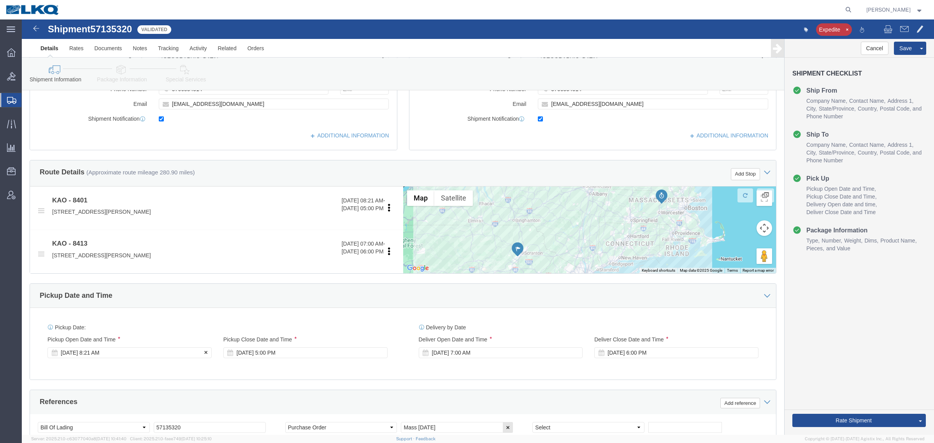
click div "Oct 15 2025 8:21 AM"
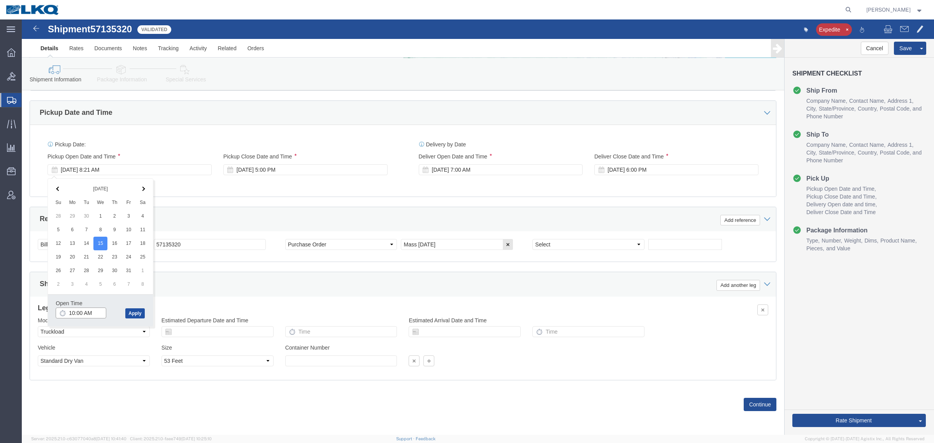
type input "10:00 AM"
click button "Apply"
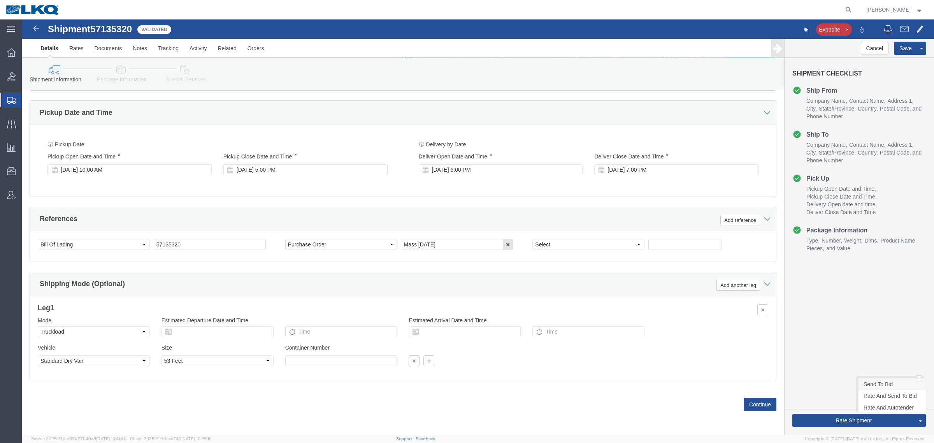
click link "Send To Bid"
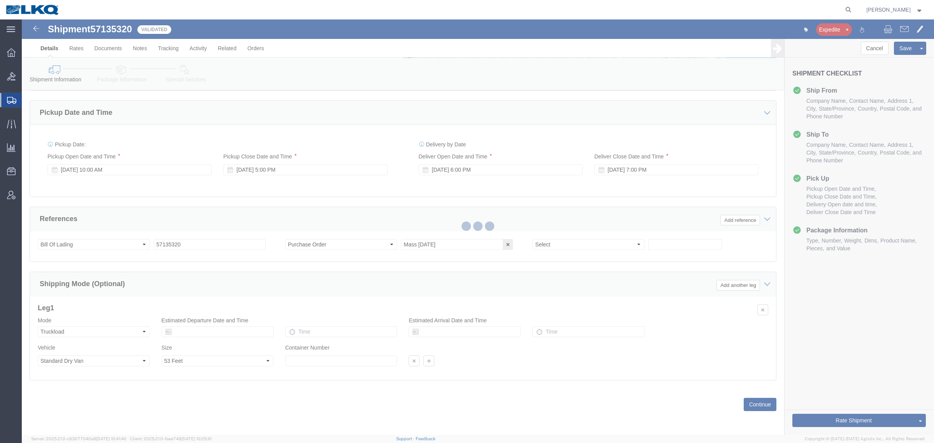
select select "TL"
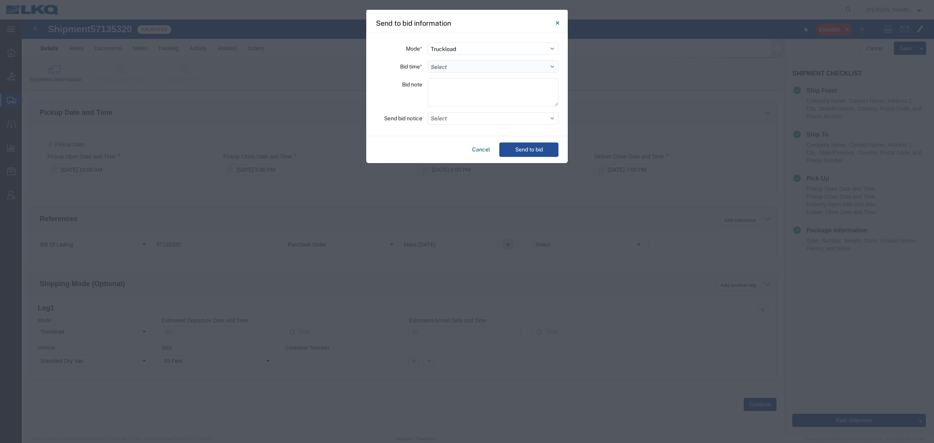
click at [479, 68] on select "Select 30 Min (Rush) 1 Hour (Rush) 2 Hours (Rush) 4 Hours (Rush) 8 Hours (Rush)…" at bounding box center [493, 66] width 131 height 12
select select "4"
click at [428, 60] on select "Select 30 Min (Rush) 1 Hour (Rush) 2 Hours (Rush) 4 Hours (Rush) 8 Hours (Rush)…" at bounding box center [493, 66] width 131 height 12
click at [475, 118] on button "Select" at bounding box center [493, 118] width 131 height 12
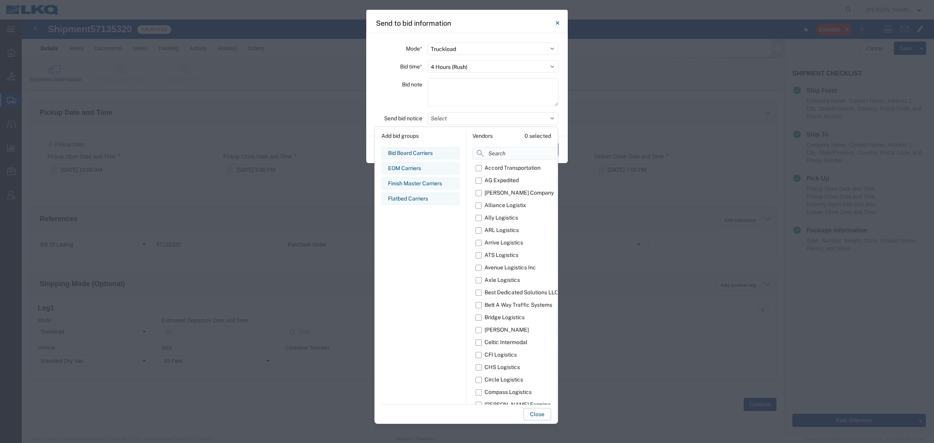
click at [503, 149] on input at bounding box center [533, 153] width 123 height 12
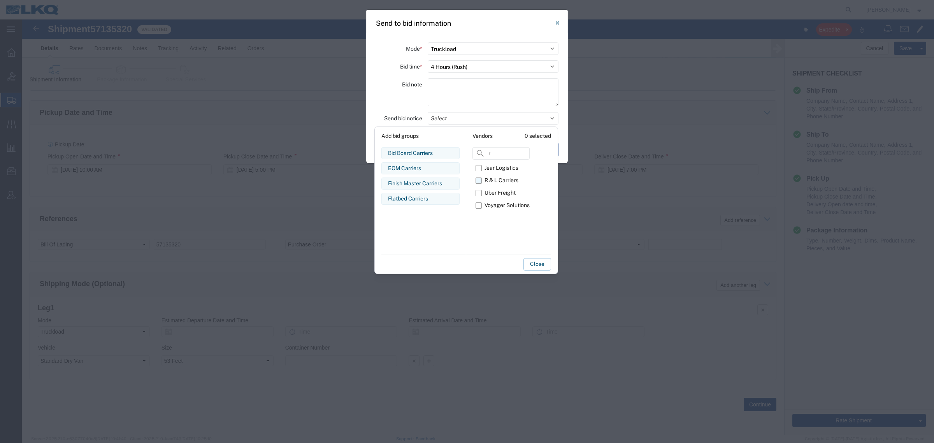
type input "r"
click at [501, 180] on div "R & L Carriers" at bounding box center [501, 180] width 34 height 8
click at [0, 0] on input "R & L Carriers" at bounding box center [0, 0] width 0 height 0
click at [532, 264] on button "Close" at bounding box center [537, 264] width 28 height 12
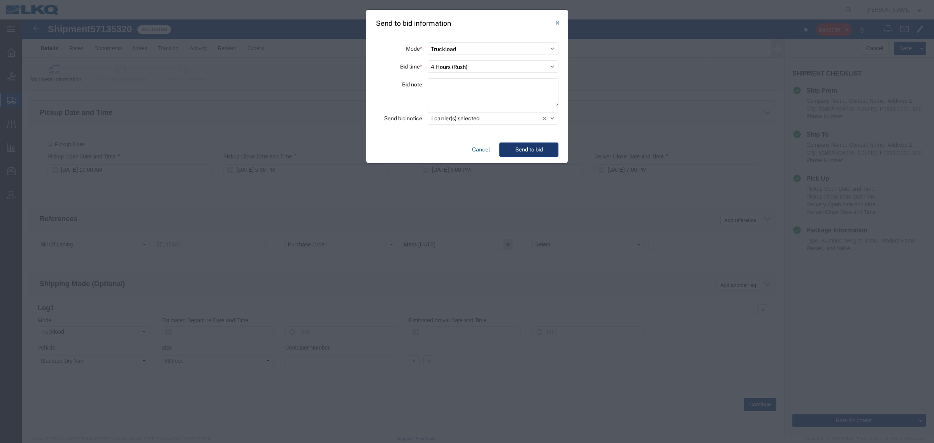
click at [529, 153] on button "Send to bid" at bounding box center [528, 149] width 59 height 14
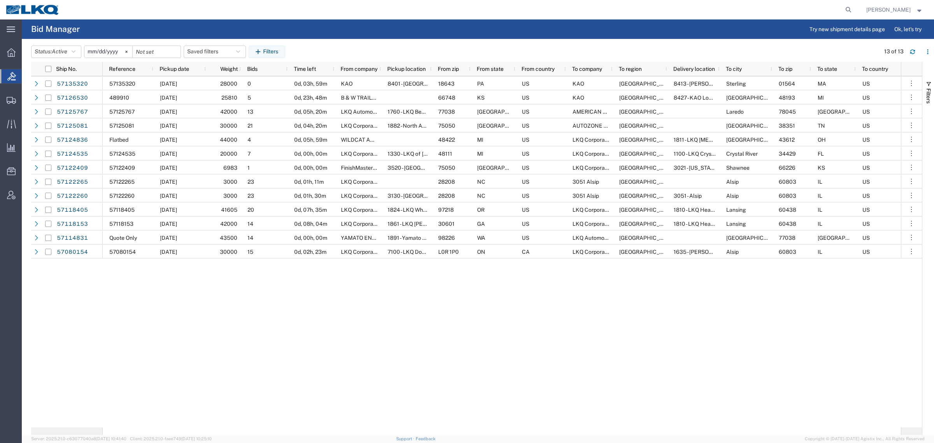
click at [516, 46] on div "Status: Active Active All Awaiting Confirmation Awarded Closed Expired Open Wit…" at bounding box center [482, 52] width 903 height 12
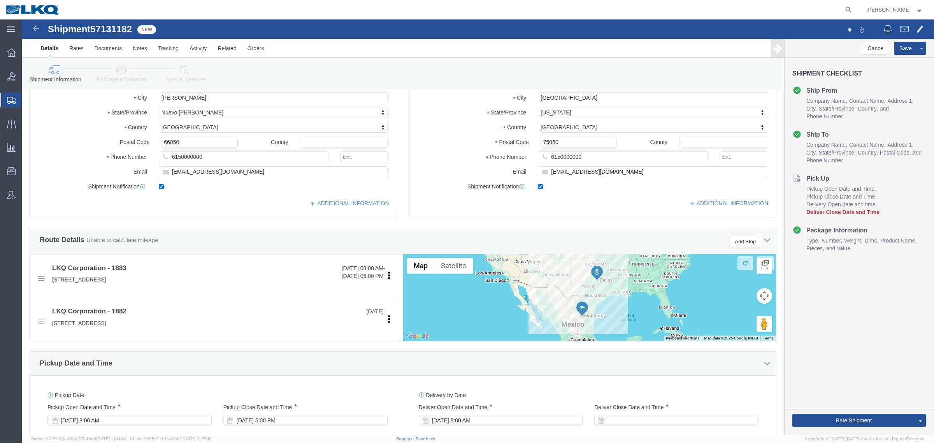
scroll to position [195, 0]
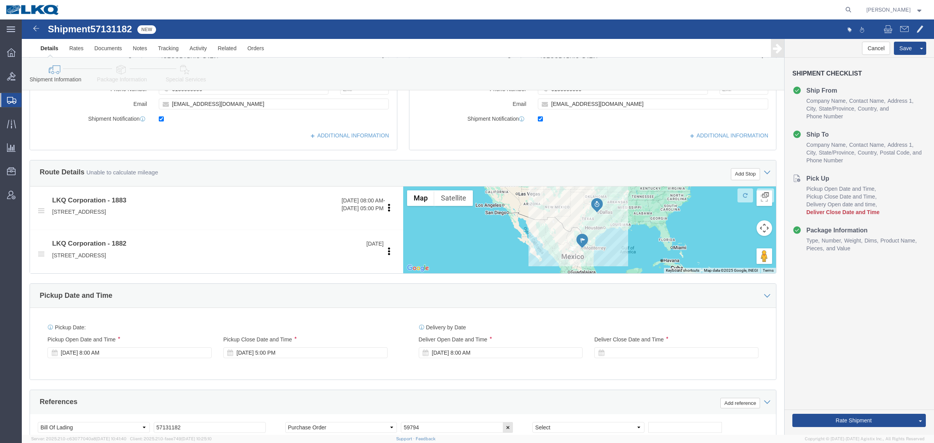
select select "27710"
select select "27708"
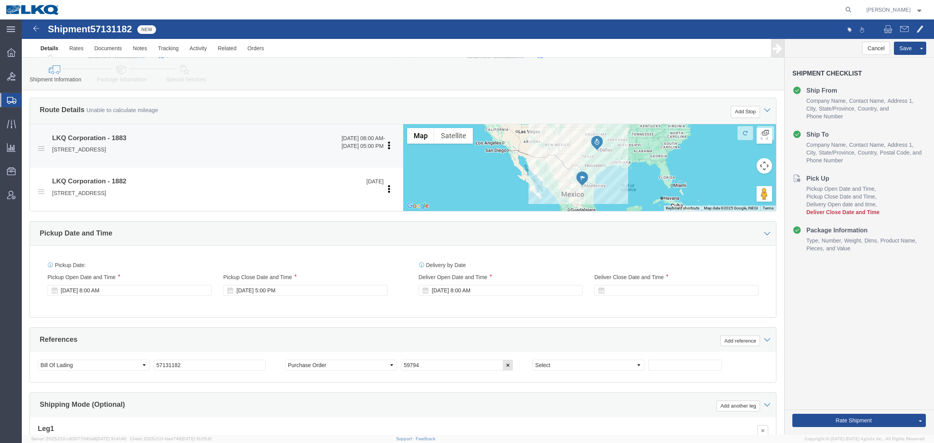
scroll to position [234, 0]
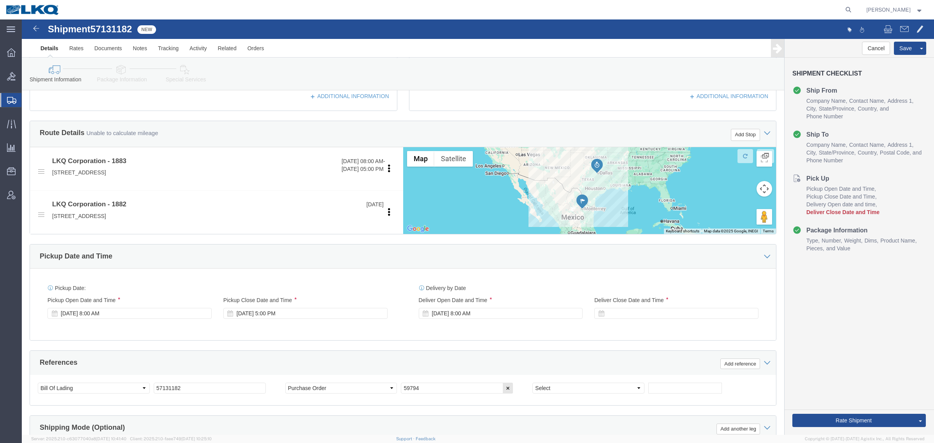
click div "Cancel Save Assign To Clone Shipment Save As Template Shipment Checklist Ship F…"
click button "Rate Shipment"
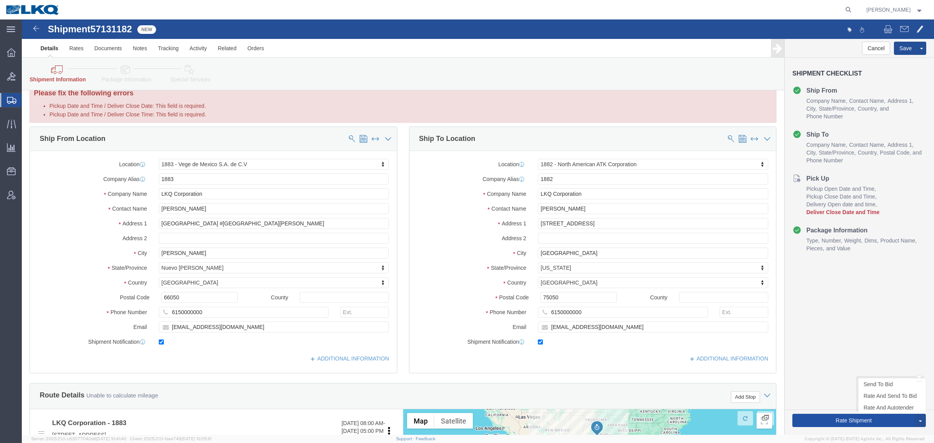
scroll to position [0, 0]
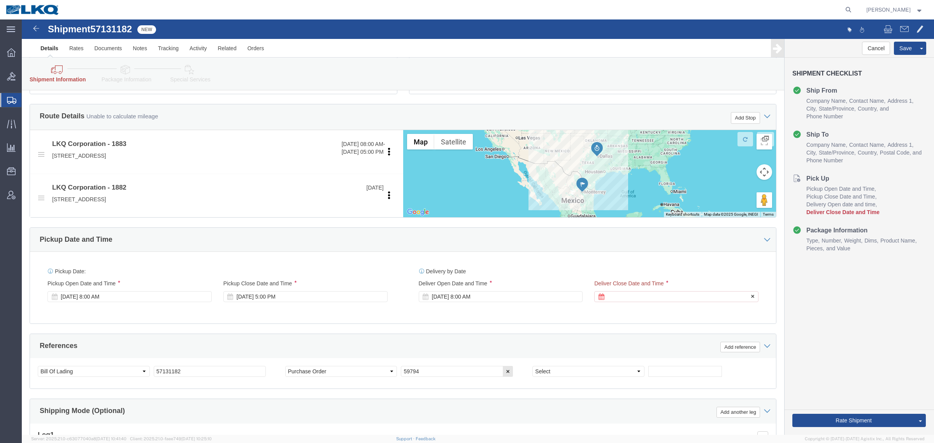
click div
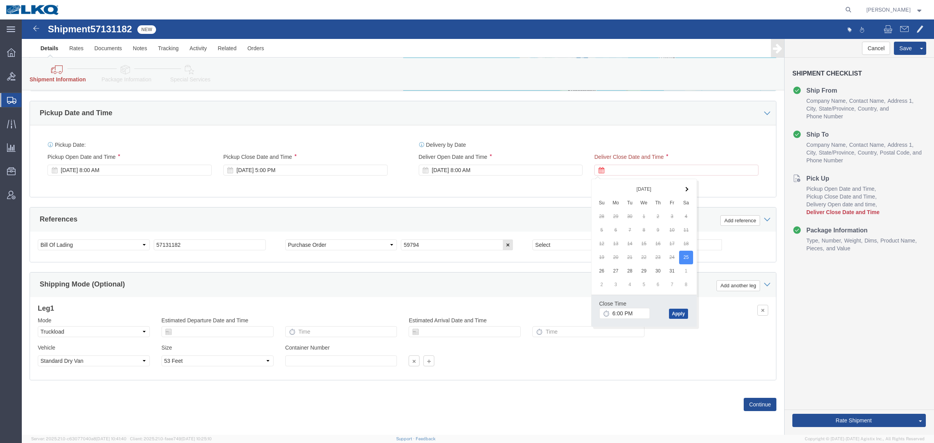
click button "Apply"
click button "Rate Shipment"
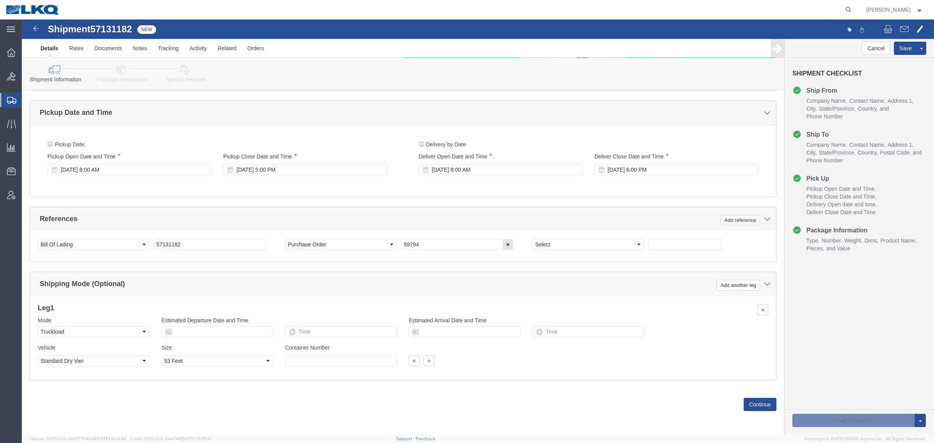
scroll to position [380, 0]
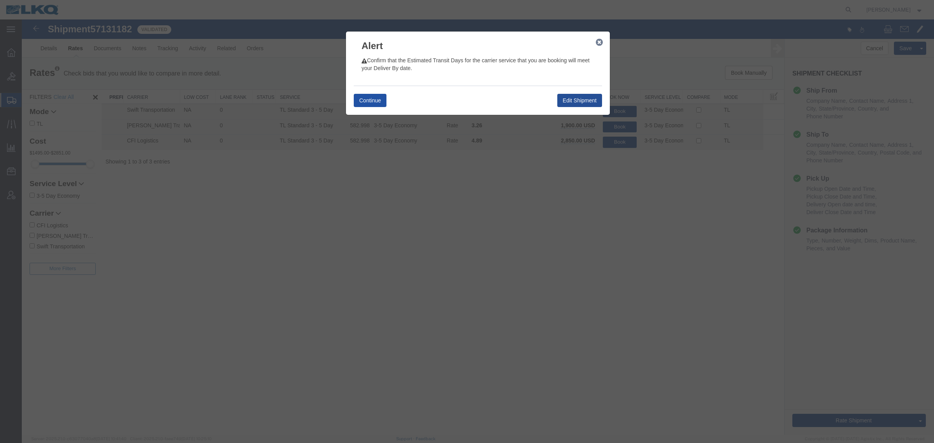
click at [357, 99] on button "Continue" at bounding box center [370, 100] width 33 height 13
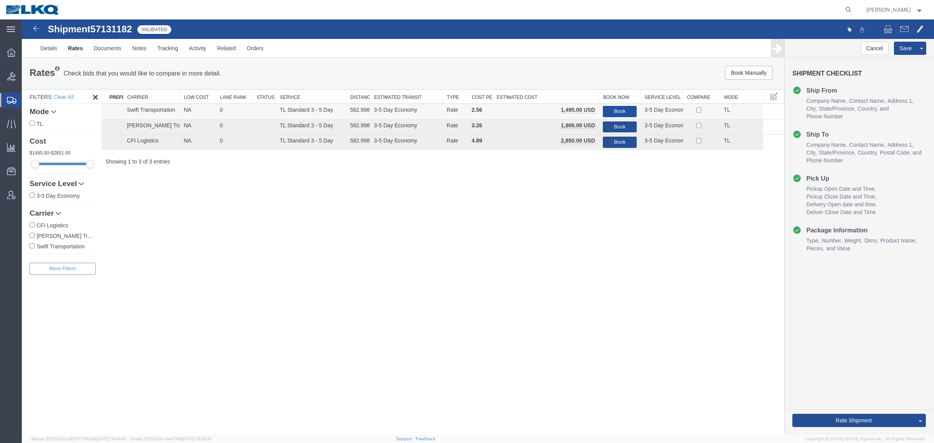
click at [615, 108] on button "Book" at bounding box center [620, 111] width 34 height 11
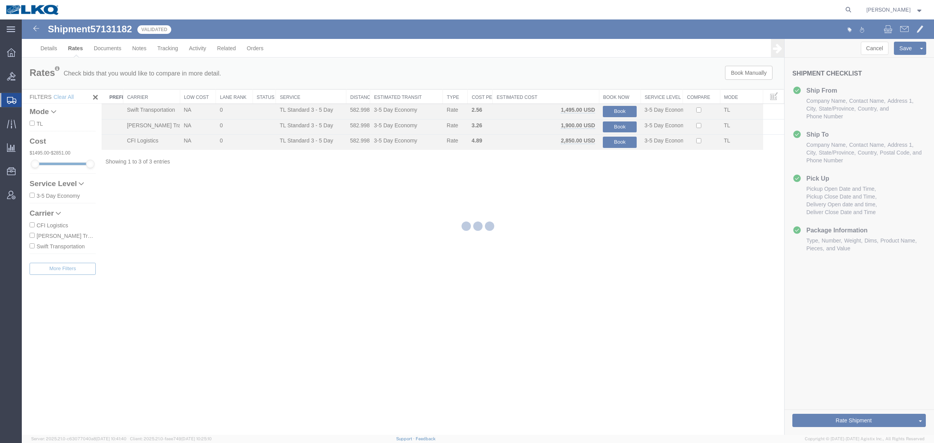
click at [477, 84] on div at bounding box center [478, 226] width 912 height 415
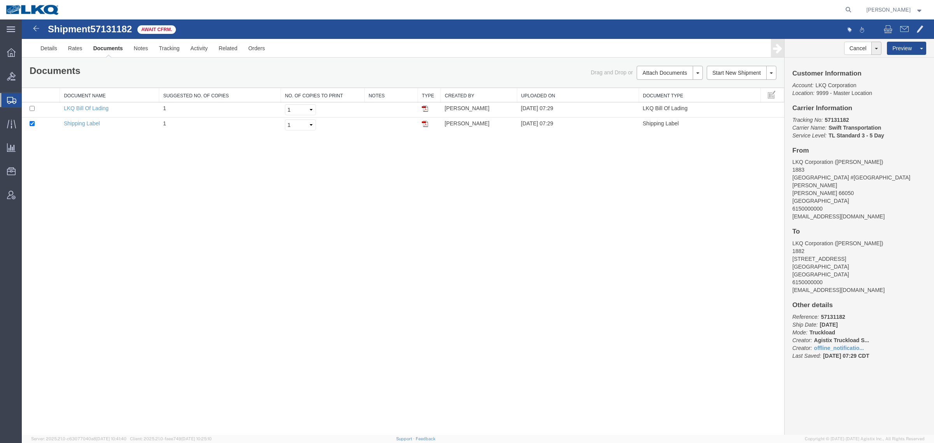
click at [312, 183] on div "Shipment 57131182 2 of 2 Await Cfrm. Details Rates Documents Notes Tracking Act…" at bounding box center [478, 226] width 912 height 415
click at [314, 76] on div "Documents Ship Label Format: Plain Thermal" at bounding box center [213, 72] width 379 height 12
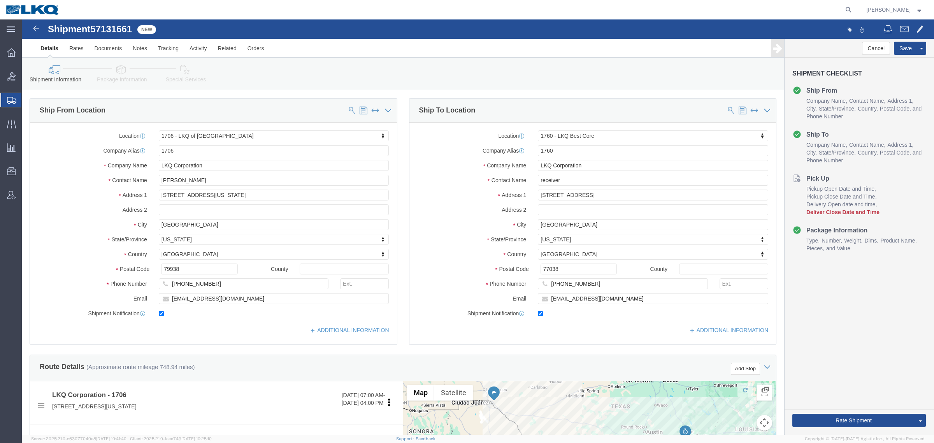
select select "27596"
select select "27634"
click div "Shipment Information Package Information Special Services Loading Routing"
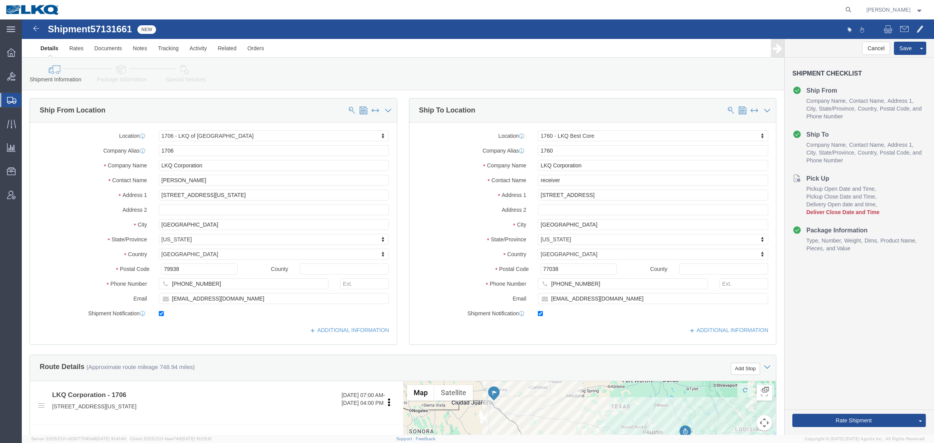
click div "Shipment Information Package Information Special Services Loading Routing"
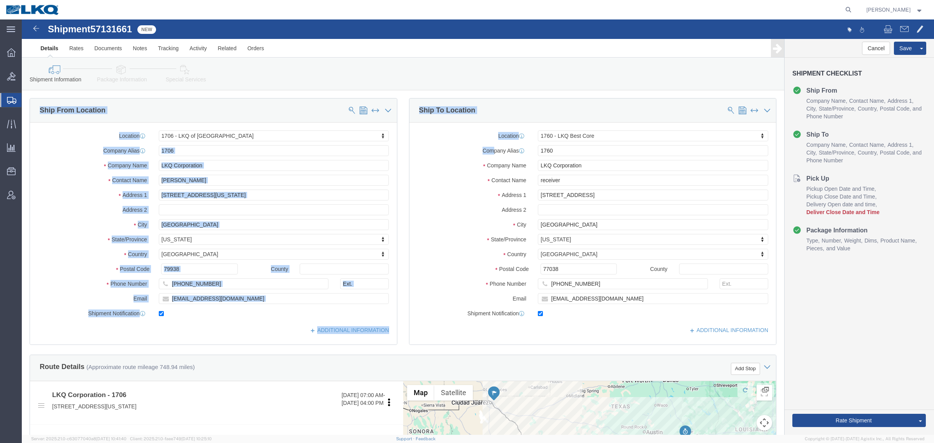
drag, startPoint x: 358, startPoint y: 56, endPoint x: 468, endPoint y: 127, distance: 130.8
click div "Shipment Information Package Information Special Services Loading Routing Pleas…"
click label "Company Alias"
drag, startPoint x: 335, startPoint y: 54, endPoint x: 404, endPoint y: 105, distance: 85.3
click div "Shipment Information Package Information Special Services Loading Routing Pleas…"
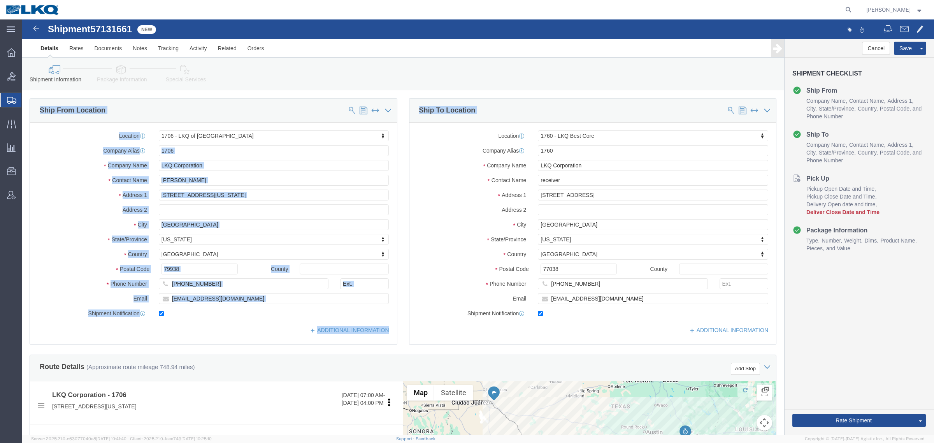
click div "Location 1760 - LKQ Best Core My Profile Location 1100 - LKQ [GEOGRAPHIC_DATA] …"
drag, startPoint x: 352, startPoint y: 61, endPoint x: 401, endPoint y: 102, distance: 63.6
click div "Shipment Information Package Information Special Services Loading Routing Pleas…"
click div "Ship To Location"
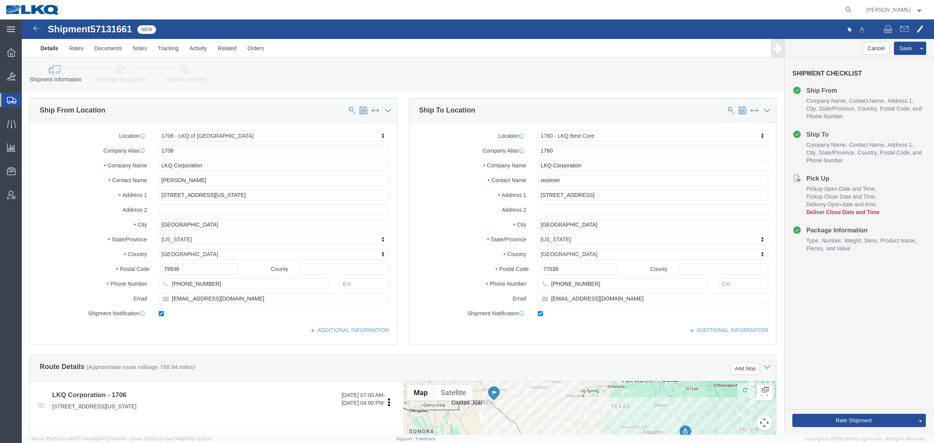
click div "Shipment Information Package Information Special Services Loading Routing"
click span "57131661"
copy span "57131661"
click div "Shipment Information Package Information Special Services Loading Routing"
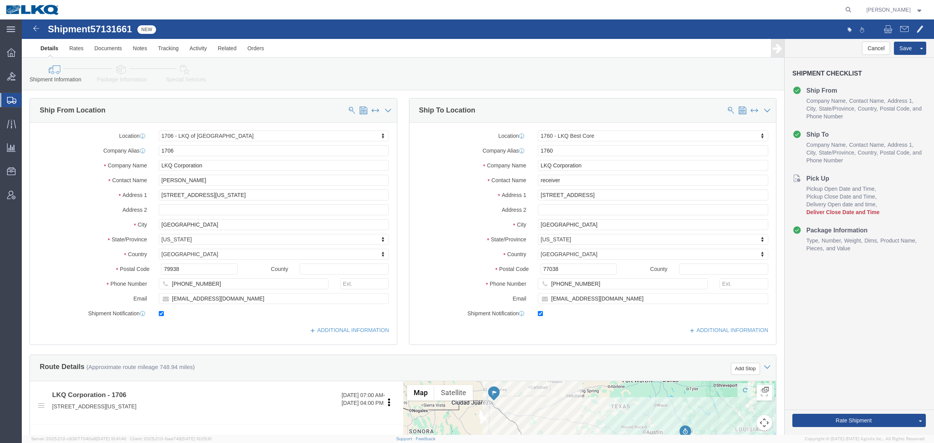
click link "Special Services"
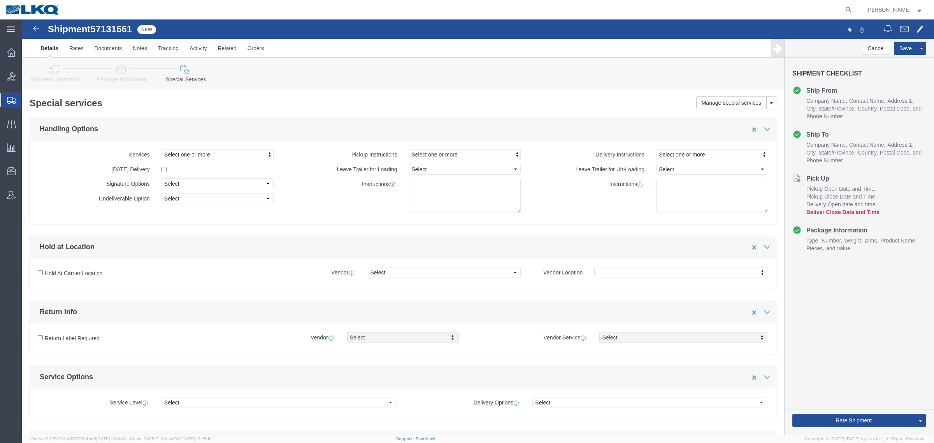
click icon
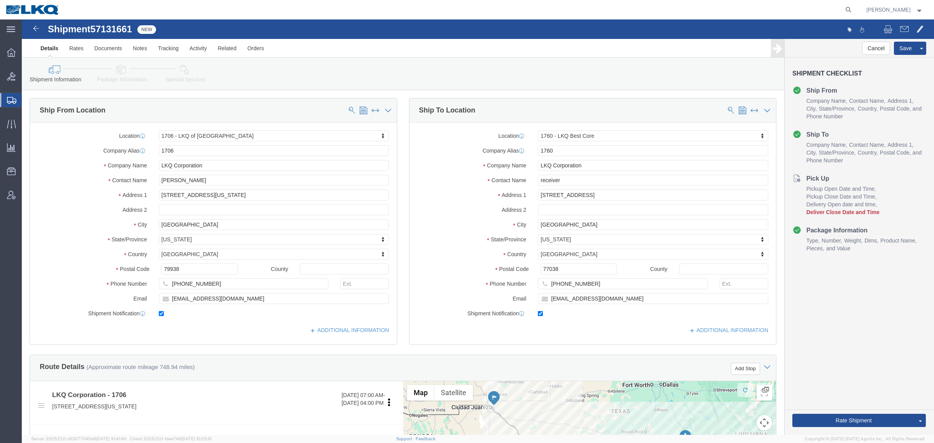
click link "Special Services"
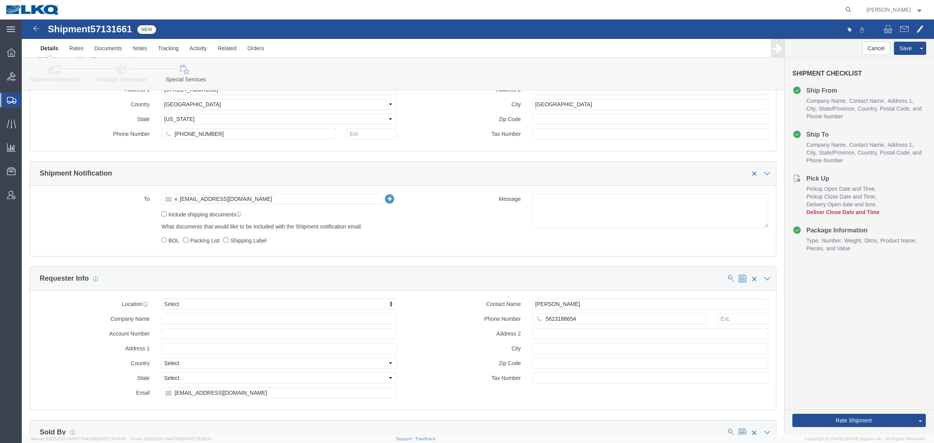
scroll to position [584, 0]
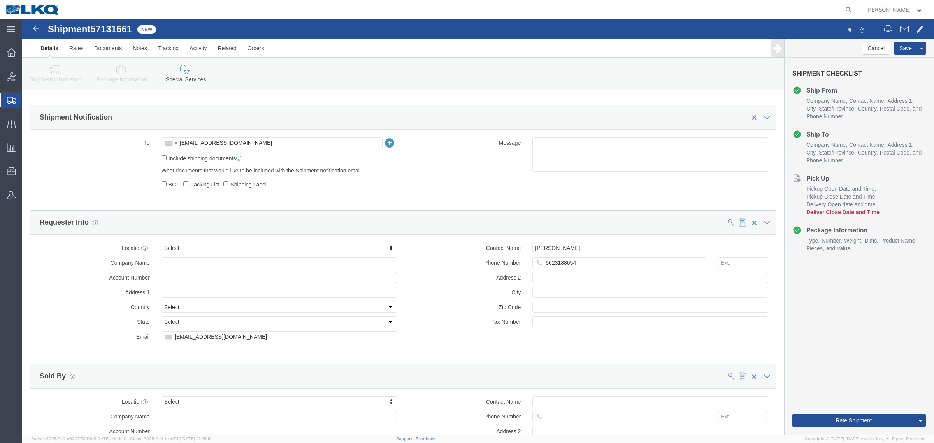
click div "Location Select Select My Profile Location 1100 - LKQ [GEOGRAPHIC_DATA] 1103 - …"
click input "[EMAIL_ADDRESS][DOMAIN_NAME]"
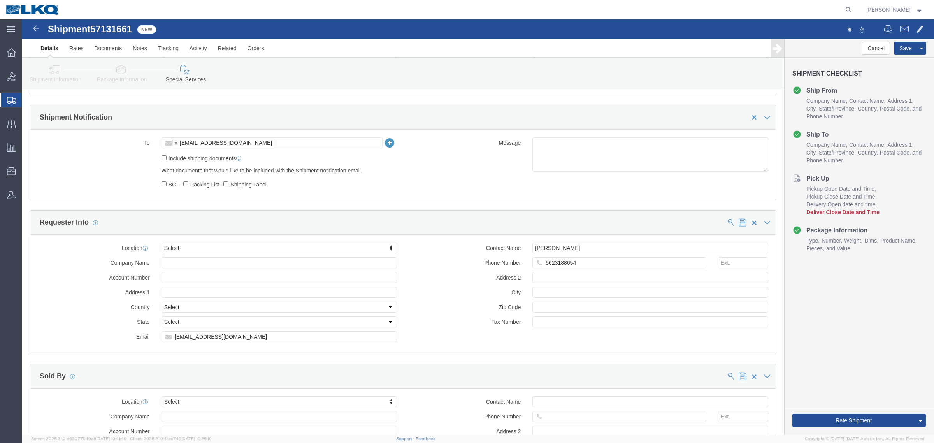
click icon
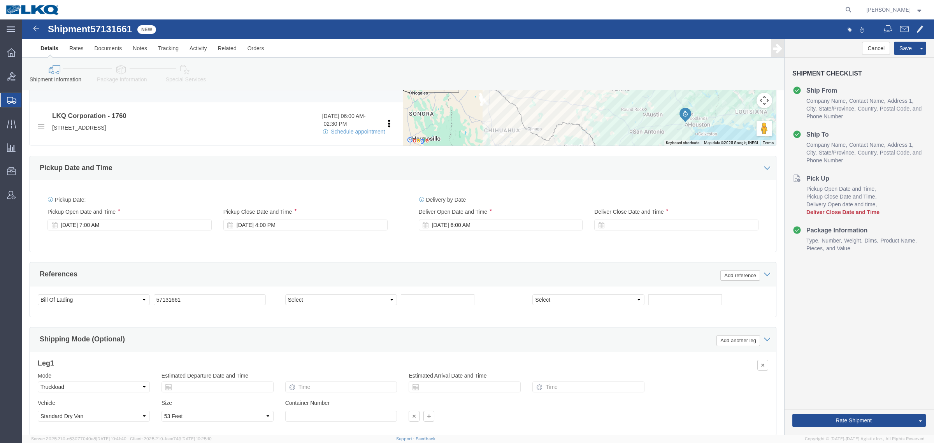
scroll to position [185, 0]
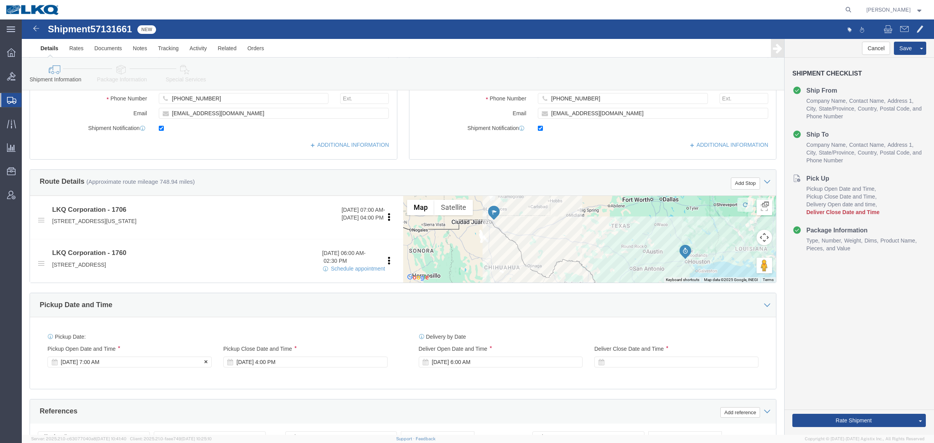
click div "[DATE] 7:00 AM"
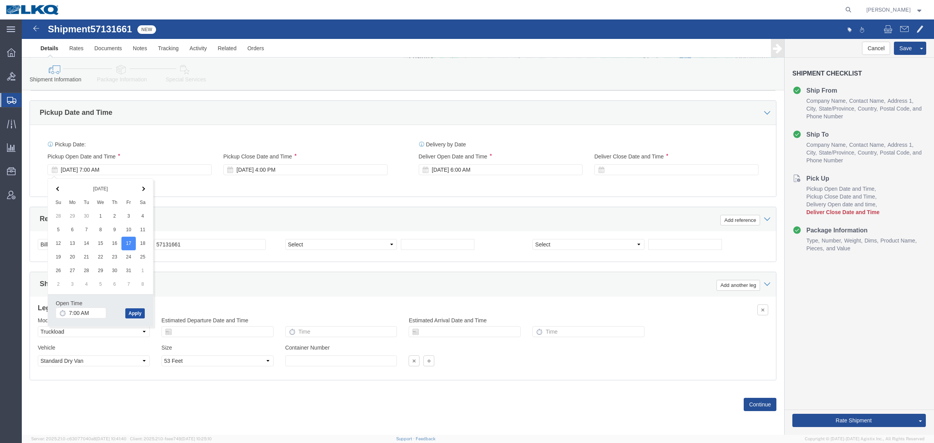
drag, startPoint x: 111, startPoint y: 291, endPoint x: 164, endPoint y: 249, distance: 67.3
click button "Apply"
click div "References Add reference"
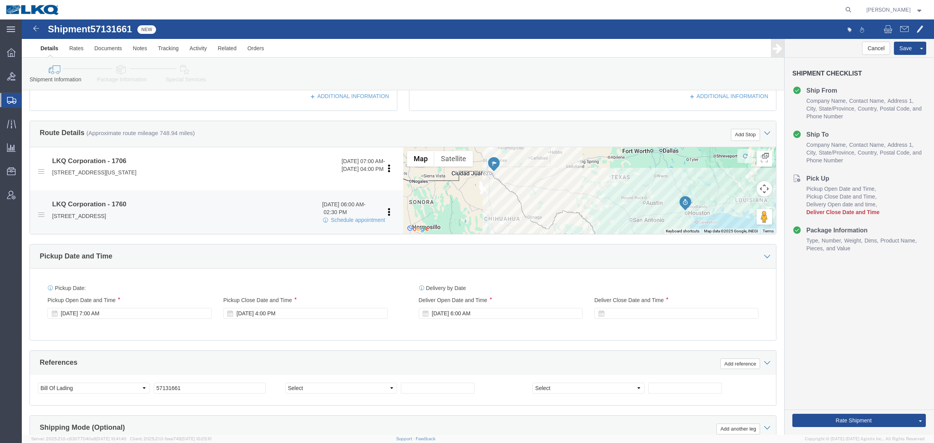
click li "LKQ Corporation - 1760 [DATE] 06:00 AM - 02:30 PM Schedule appointment [STREET_…"
click link "Schedule appointment"
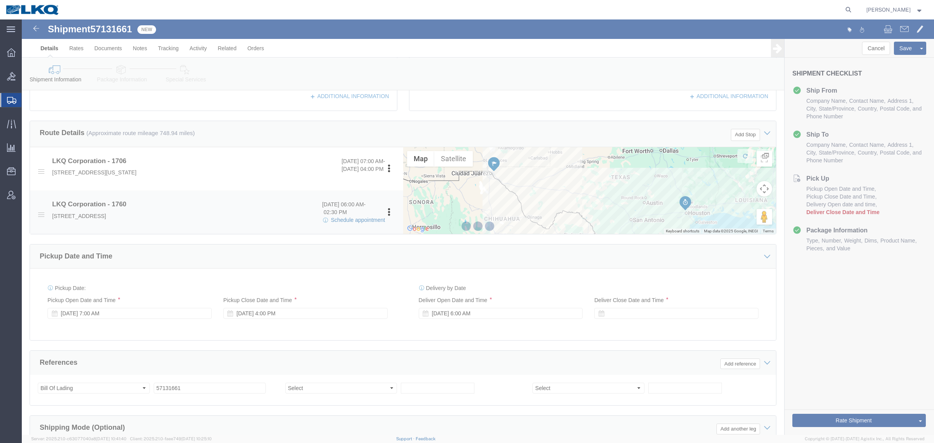
select select
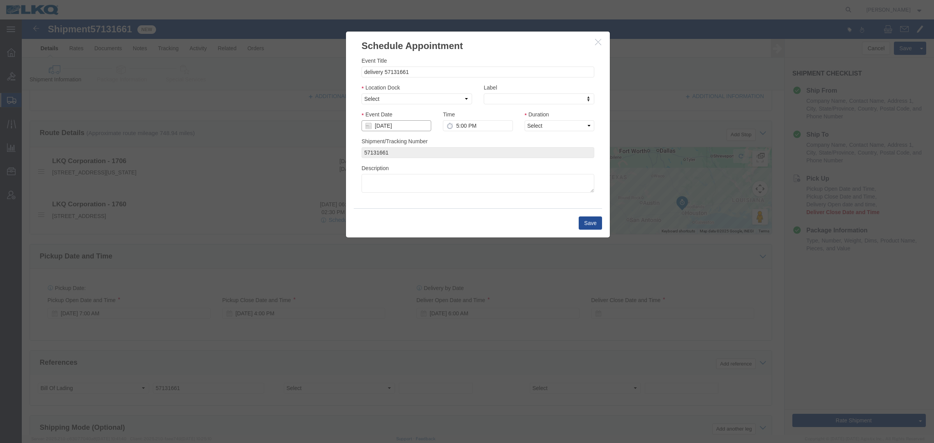
click input "[DATE]"
click td "20"
type input "[DATE]"
click div "Location Dock Select 1760 - LKQ Best Core 1760 - Outbound Loads"
click select "Select 1760 - LKQ Best Core 1760 - Outbound Loads"
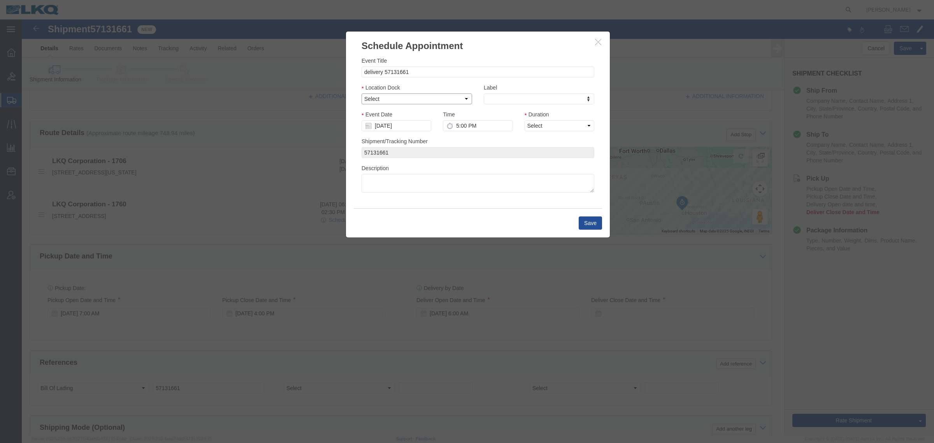
select select "1"
click select "Select 1760 - LKQ Best Core 1760 - Outbound Loads"
click link "Availability"
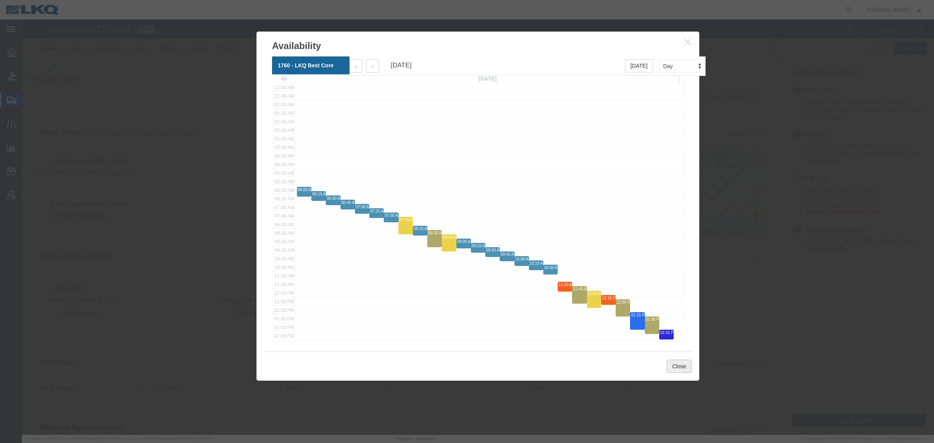
click button "Close"
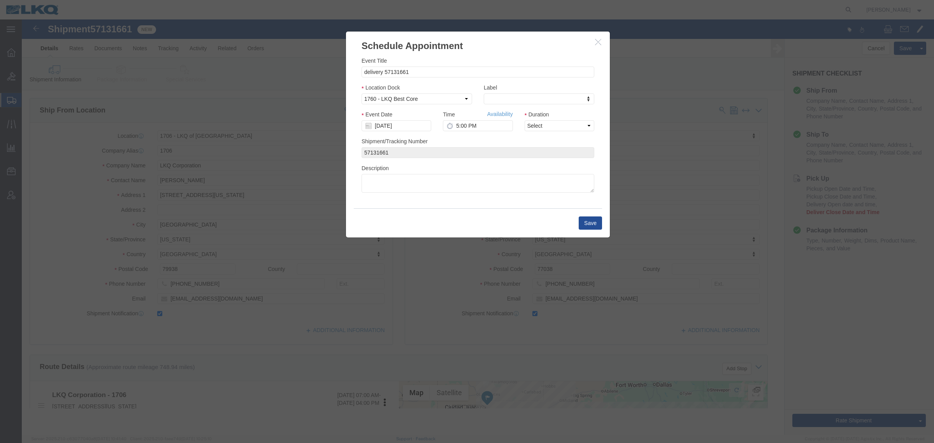
scroll to position [0, 0]
click input "5:00 PM"
type input "12:45 PM"
click select "Select 15 min 30 min 45 min 1 hr 2 hr 3 hr 4 hr"
select select "15"
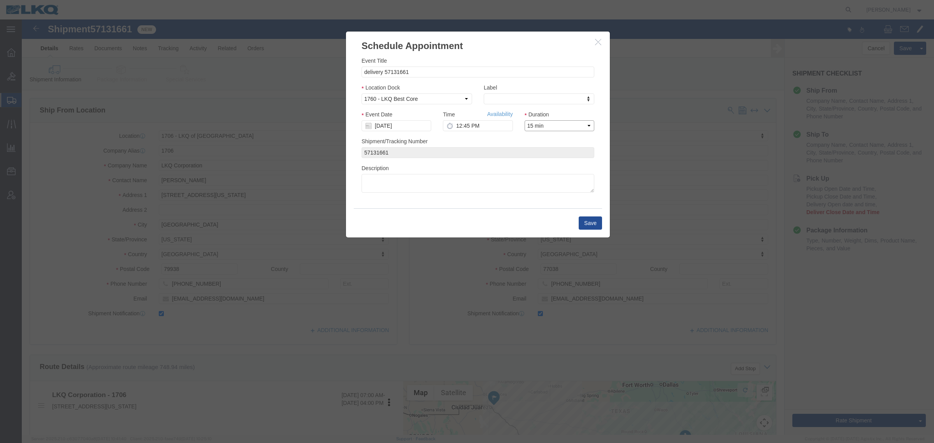
click select "Select 15 min 30 min 45 min 1 hr 2 hr 3 hr 4 hr"
click button "Save"
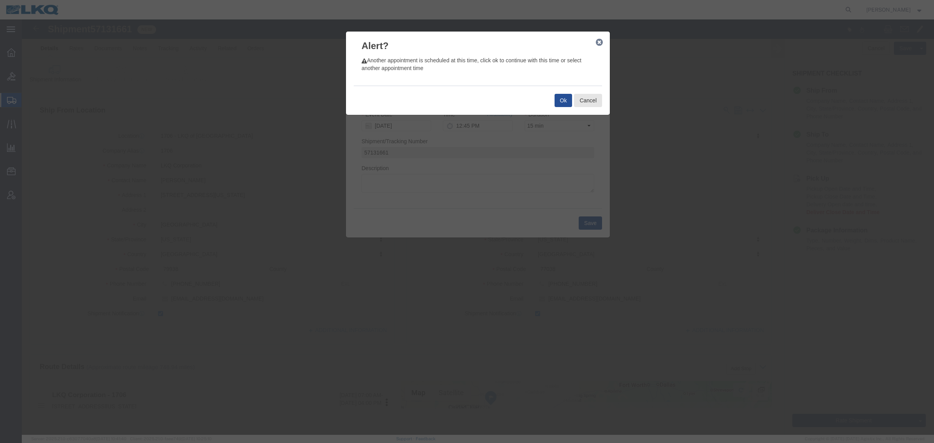
click div "Ok Cancel"
click button "Ok"
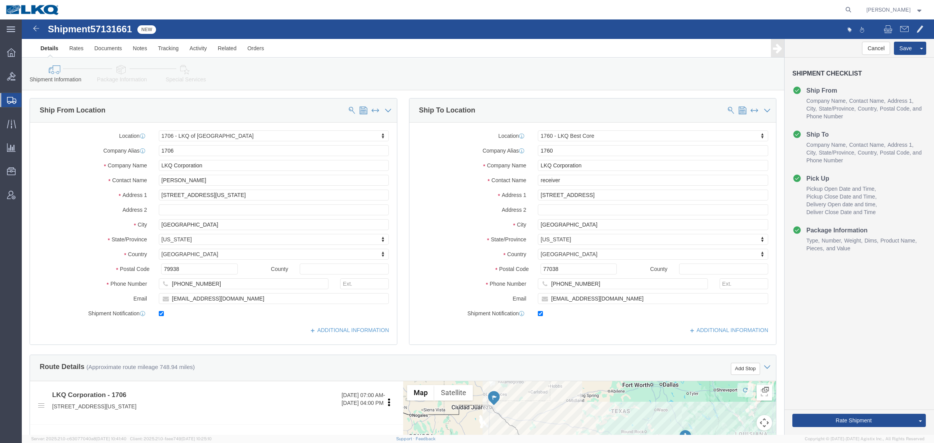
click div "Shipment Information Package Information Special Services Loading Routing"
click div "Please fix the following errors Ship From Location Location 1706 - LKQ of [GEOG…"
click div "Ship From Location Location 1706 - LKQ of [GEOGRAPHIC_DATA] [GEOGRAPHIC_DATA] M…"
click div "Shipment Information Package Information Special Services Loading Routing"
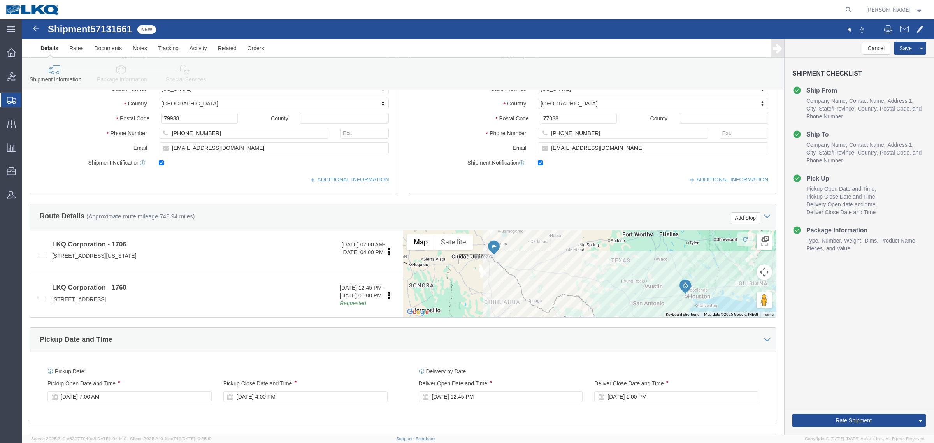
scroll to position [243, 0]
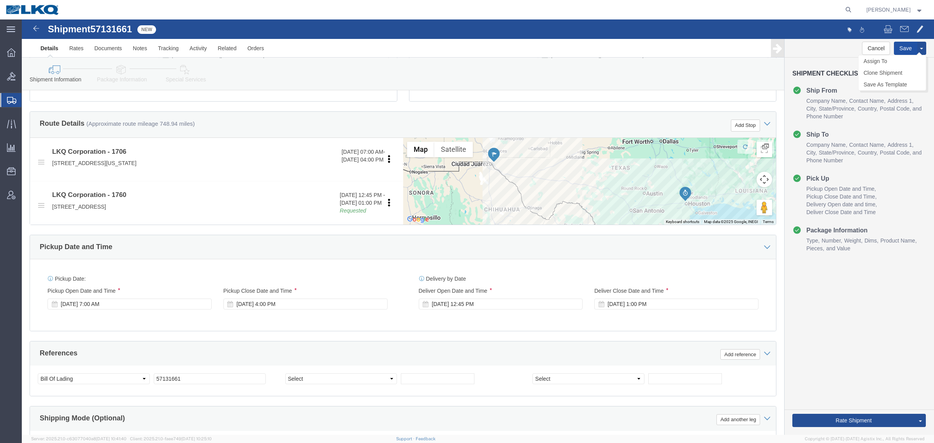
click button "Save"
click div "Cancel Save Assign To Clone Shipment Save As Template Shipment Checklist Ship F…"
click button "Rate Shipment"
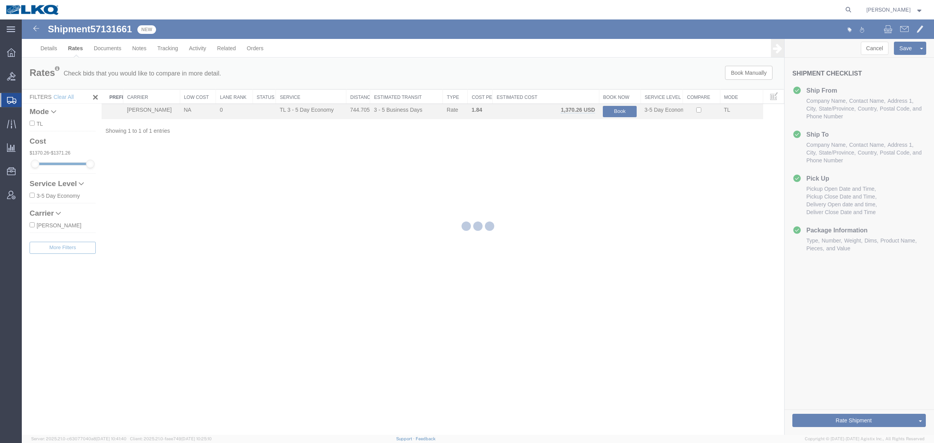
scroll to position [0, 0]
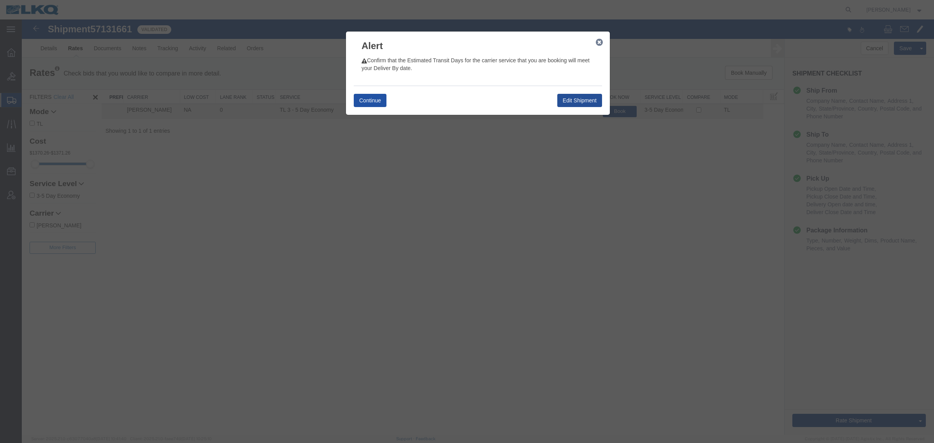
click at [380, 99] on button "Continue" at bounding box center [370, 100] width 33 height 13
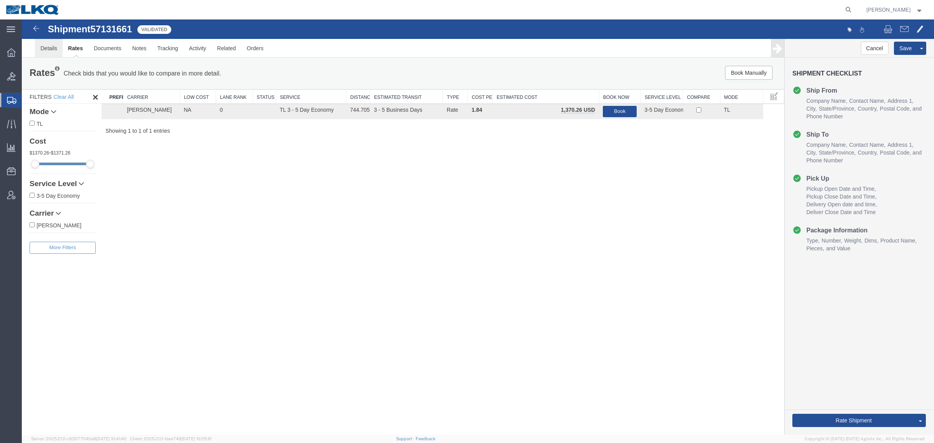
click at [53, 51] on link "Details" at bounding box center [49, 48] width 28 height 19
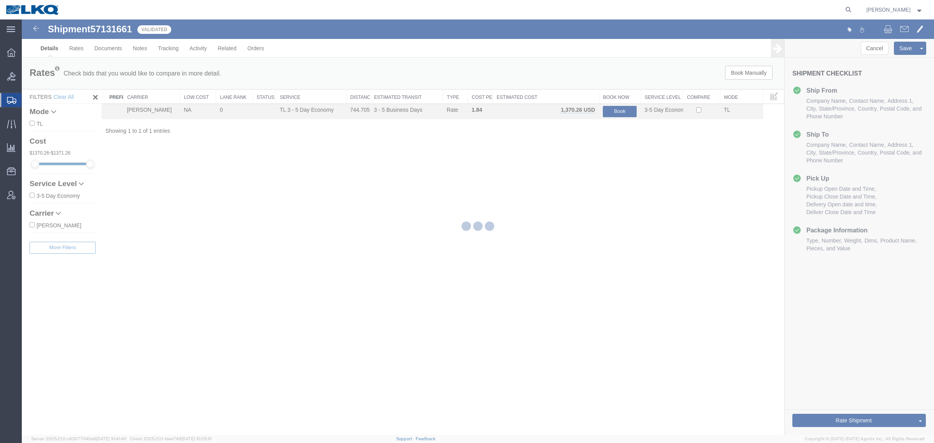
select select "27596"
select select "27634"
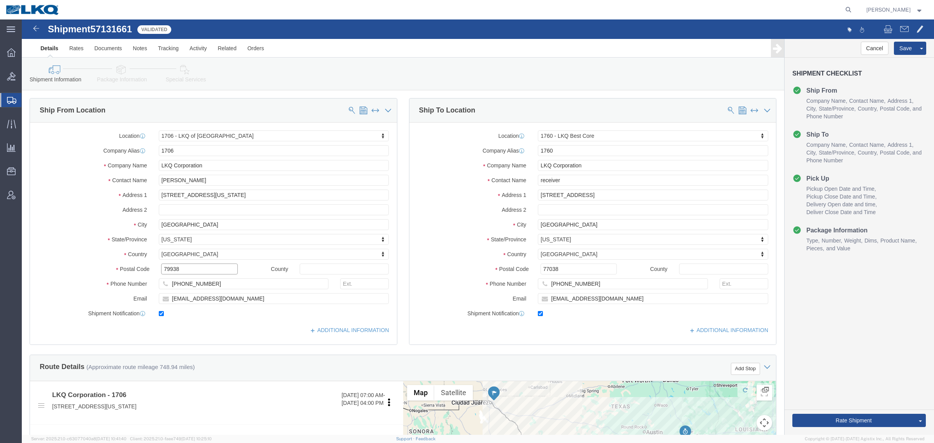
click input "79938"
click input "77038"
click link "Notes"
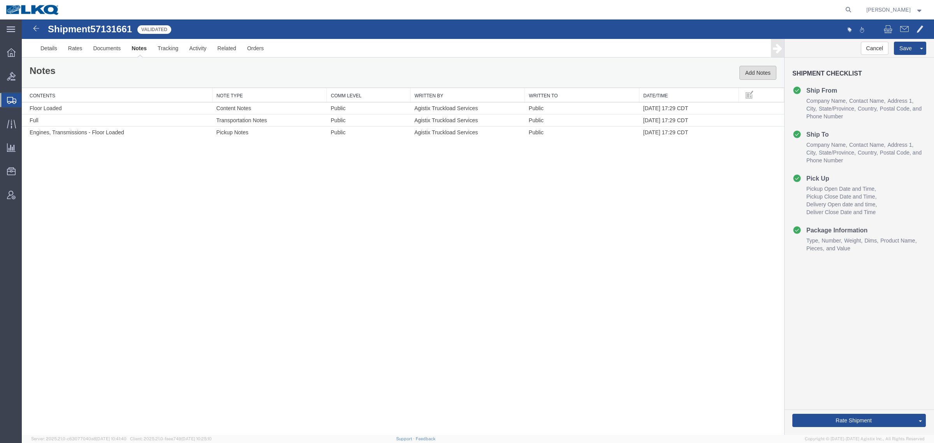
click at [751, 75] on button "Add Notes" at bounding box center [757, 73] width 37 height 14
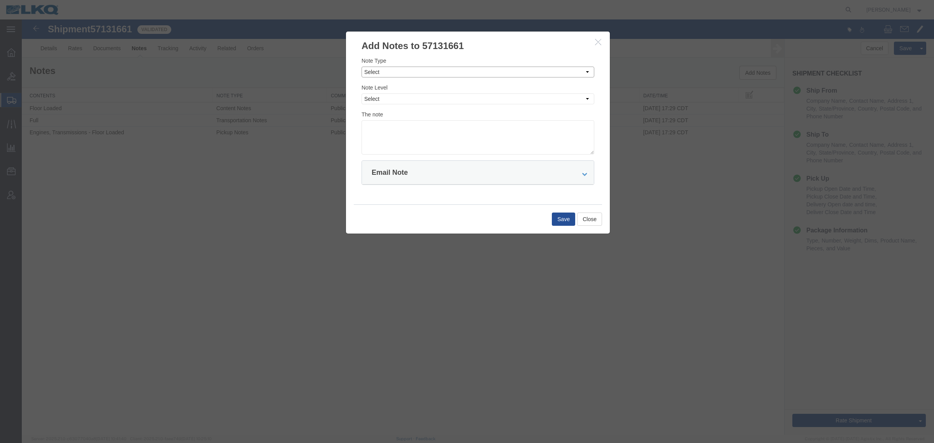
click at [480, 72] on select "Select Approval Bid Notes Carrier Change Notes Claim Notes Content Hazmat Notes…" at bounding box center [478, 72] width 233 height 11
select select "BID_NOTES"
click at [362, 67] on select "Select Approval Bid Notes Carrier Change Notes Claim Notes Content Hazmat Notes…" at bounding box center [478, 72] width 233 height 11
click at [467, 95] on select "Select Private to Account Private to Vendor Public" at bounding box center [478, 98] width 233 height 11
select select "PRIVATE_TO_ACCOUNT"
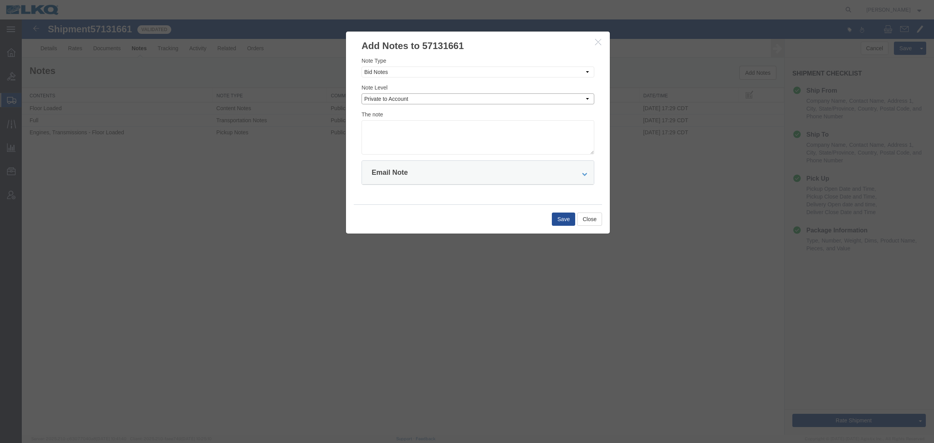
click at [362, 93] on select "Select Private to Account Private to Vendor Public" at bounding box center [478, 98] width 233 height 11
click at [455, 125] on textarea at bounding box center [478, 137] width 233 height 34
type textarea "DAT: $1391"
click at [561, 219] on button "Save" at bounding box center [563, 218] width 23 height 13
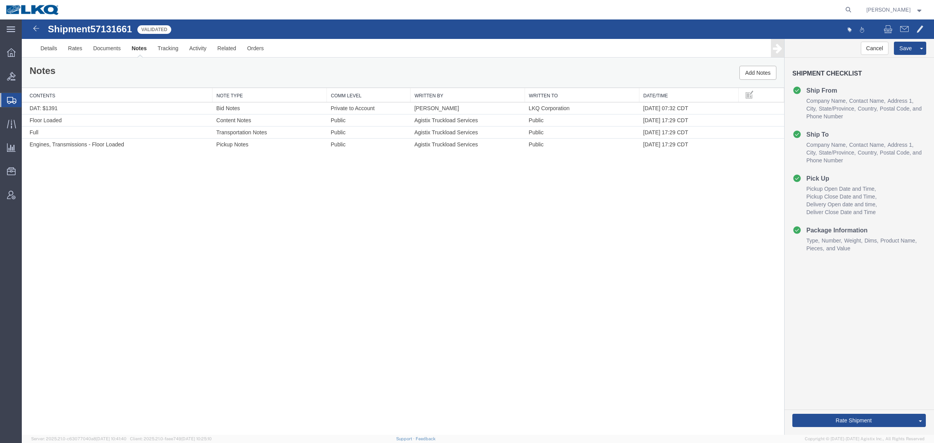
click at [606, 305] on div "Shipment 57131661 4 of 4 Validated Details Rates Documents Notes Tracking Activ…" at bounding box center [478, 226] width 912 height 415
click at [884, 384] on link "Send To Bid" at bounding box center [891, 384] width 67 height 12
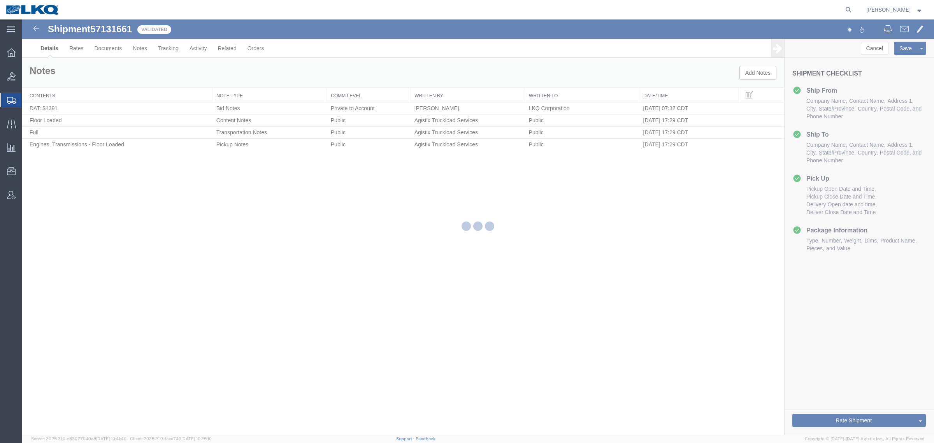
select select "27596"
select select "27634"
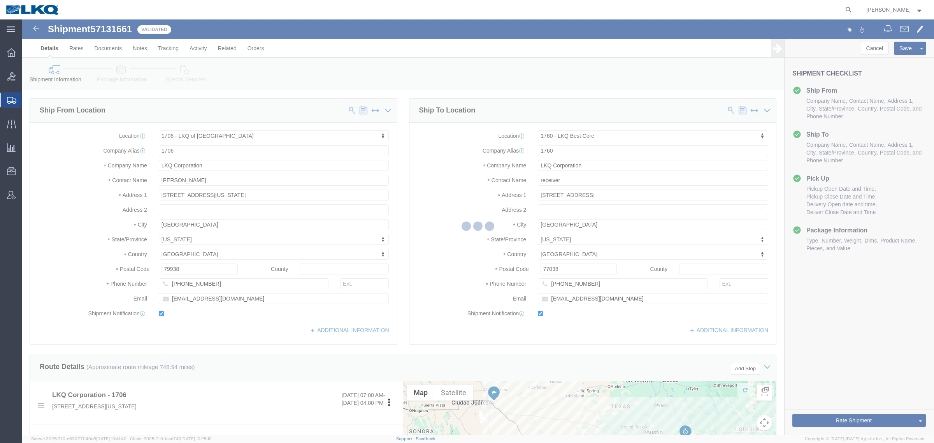
select select "TL"
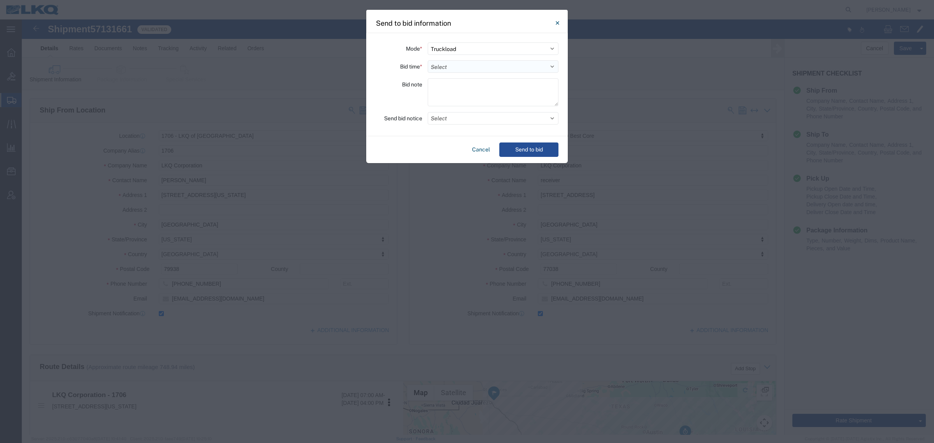
click at [464, 63] on select "Select 30 Min (Rush) 1 Hour (Rush) 2 Hours (Rush) 4 Hours (Rush) 8 Hours (Rush)…" at bounding box center [493, 66] width 131 height 12
select select "24"
click at [428, 60] on select "Select 30 Min (Rush) 1 Hour (Rush) 2 Hours (Rush) 4 Hours (Rush) 8 Hours (Rush)…" at bounding box center [493, 66] width 131 height 12
click at [516, 148] on button "Send to bid" at bounding box center [528, 149] width 59 height 14
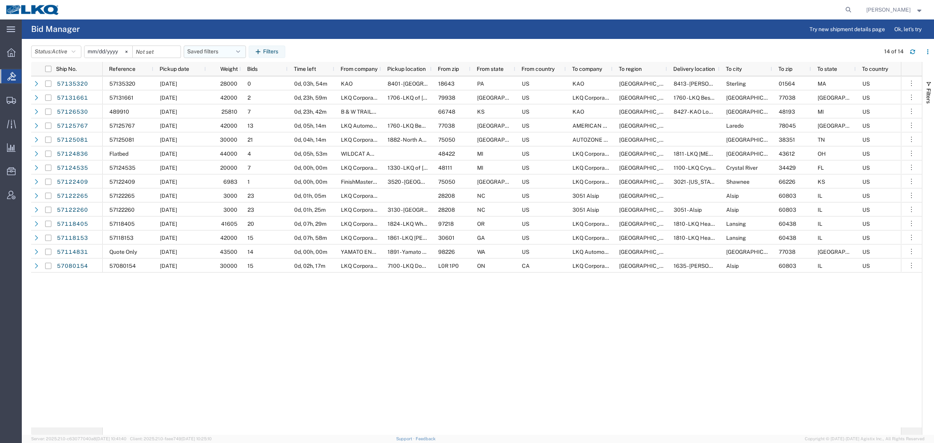
click at [205, 54] on button "Saved filters" at bounding box center [215, 52] width 62 height 12
click at [225, 88] on span "Bid Board" at bounding box center [236, 86] width 102 height 14
type input "[DATE]"
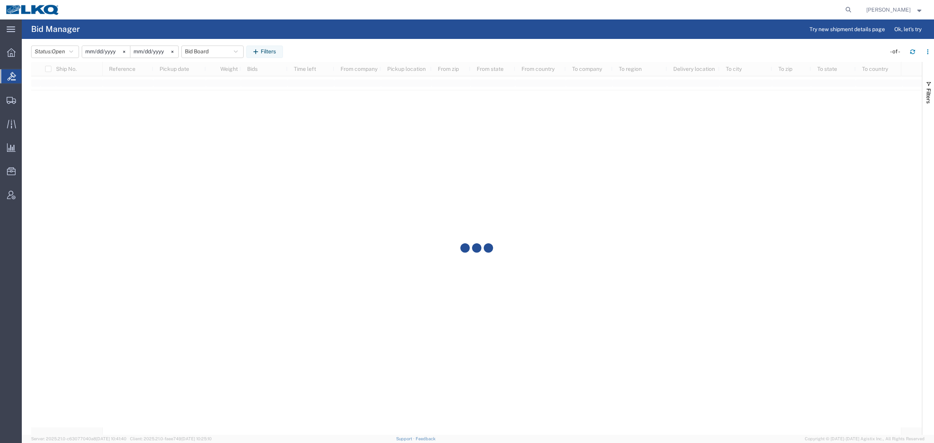
click at [342, 44] on header "Status: Open Active All Awaiting Confirmation Awarded Closed Expired Open Withd…" at bounding box center [482, 51] width 903 height 22
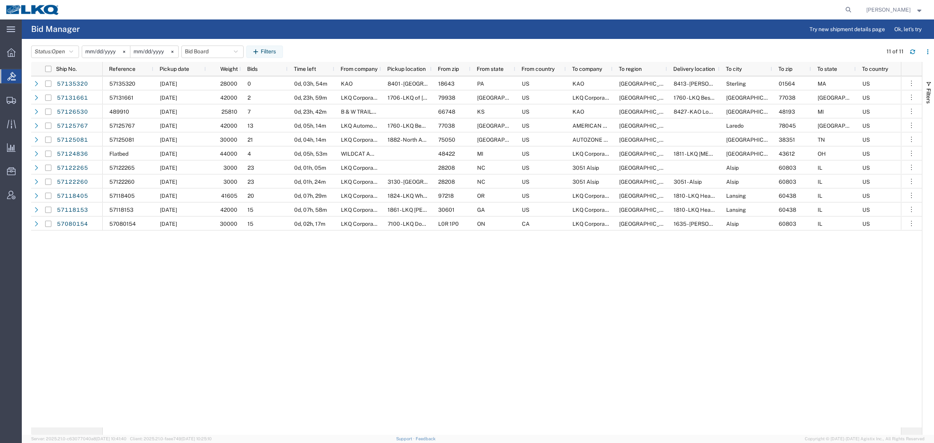
click at [342, 44] on header "Status: Open Active All Awaiting Confirmation Awarded Closed Expired Open Withd…" at bounding box center [482, 51] width 903 height 22
click at [471, 265] on div "57135320 [DATE] 28000 0 0d, 03h, 54m KAO 8401 - [GEOGRAPHIC_DATA] - KAO Warehou…" at bounding box center [502, 251] width 798 height 351
click at [537, 244] on div "57135320 [DATE] 28000 0 0d, 03h, 54m KAO 8401 - [GEOGRAPHIC_DATA] - KAO Warehou…" at bounding box center [502, 251] width 798 height 351
click at [209, 55] on button "Bid Board" at bounding box center [212, 52] width 62 height 12
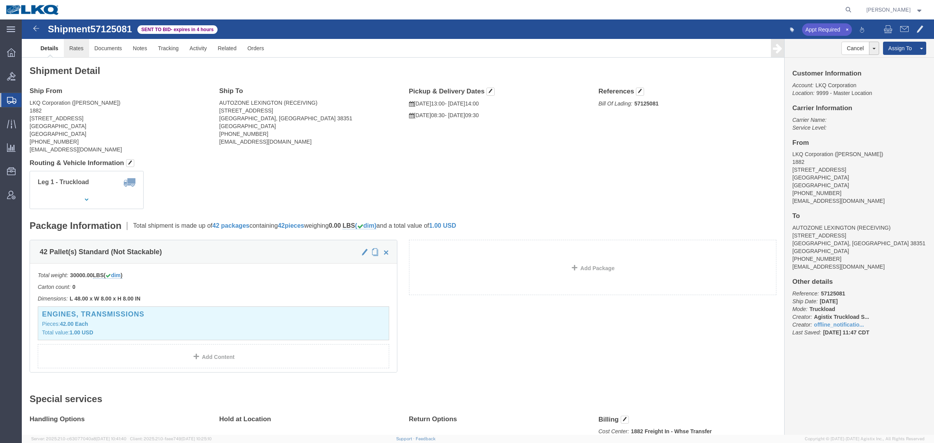
click link "Rates"
drag, startPoint x: 143, startPoint y: 57, endPoint x: 128, endPoint y: 51, distance: 15.7
click div "Shipment Detail Ship From LKQ Corporation ([PERSON_NAME]) 1882 [STREET_ADDRESS]…"
click span "57125081"
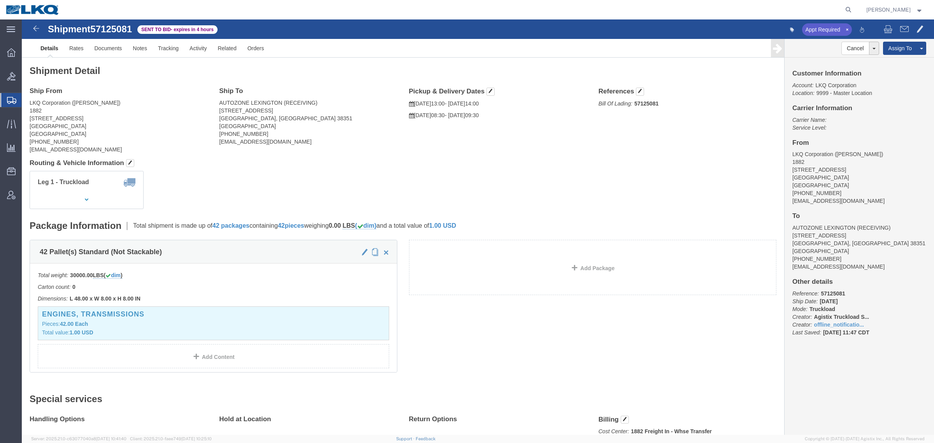
click div "Shipment Detail Ship From LKQ Corporation ([PERSON_NAME]) 1882 [STREET_ADDRESS]…"
click span "57125081"
copy span "57125081"
click address "LKQ Corporation ([PERSON_NAME]) 1882 [STREET_ADDRESS] [PHONE_NUMBER] [EMAIL_ADD…"
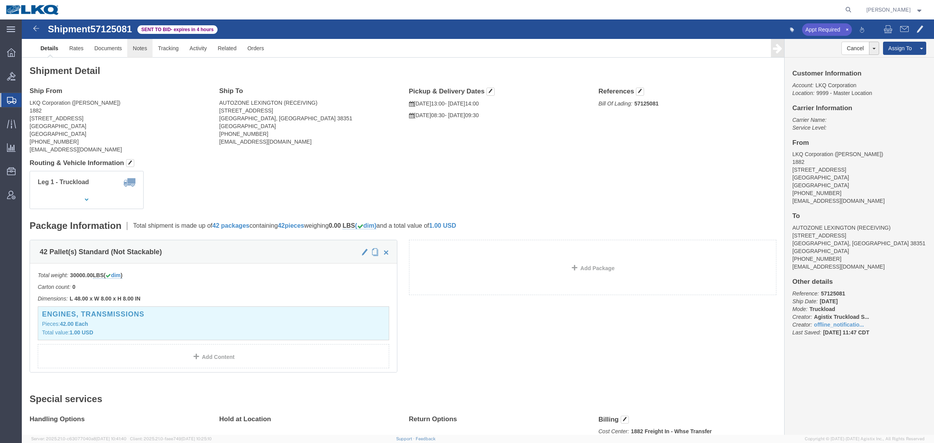
click link "Notes"
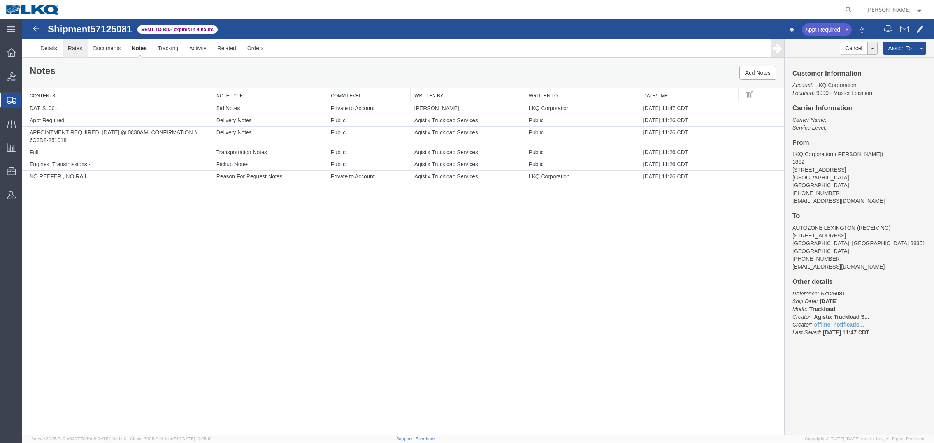
click at [78, 49] on link "Rates" at bounding box center [75, 48] width 25 height 19
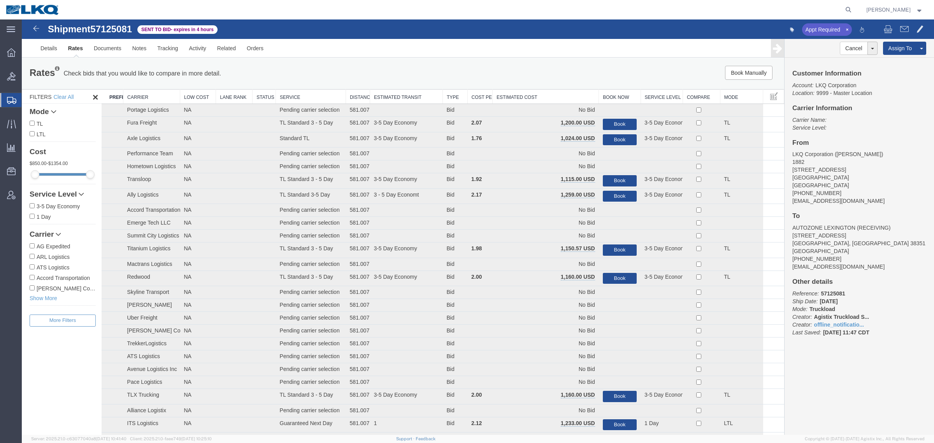
click at [536, 95] on th "Estimated Cost" at bounding box center [546, 97] width 106 height 14
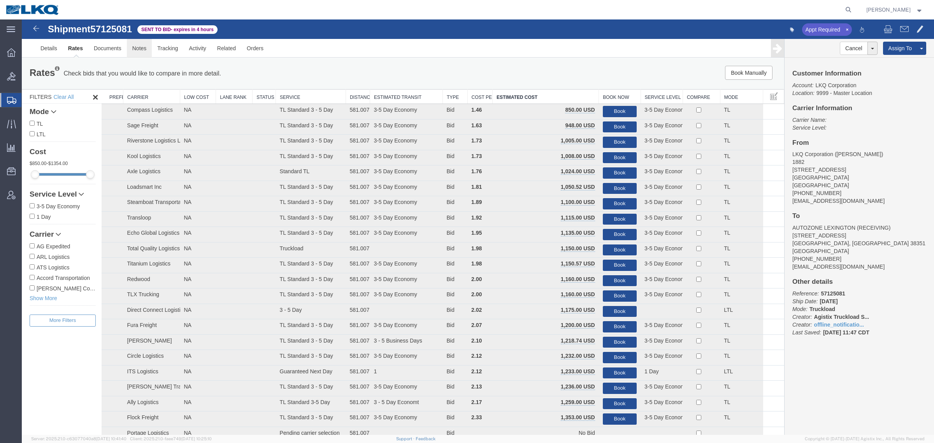
click at [139, 47] on link "Notes" at bounding box center [139, 48] width 25 height 19
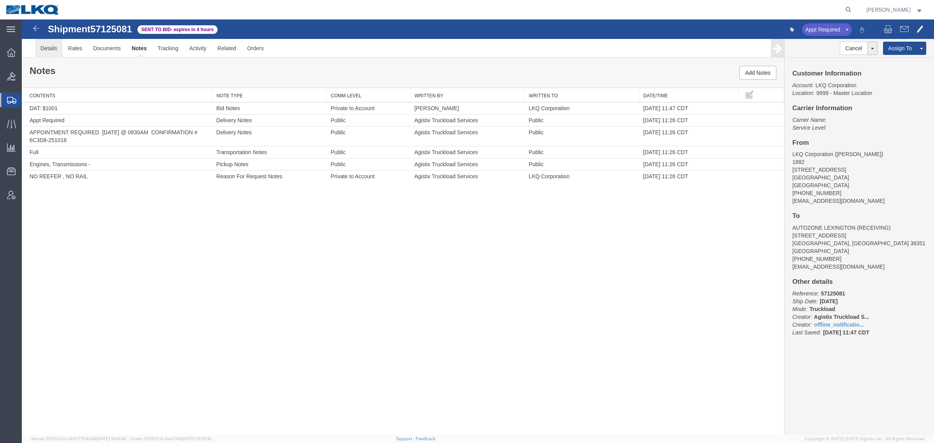
click at [47, 46] on link "Details" at bounding box center [49, 48] width 28 height 19
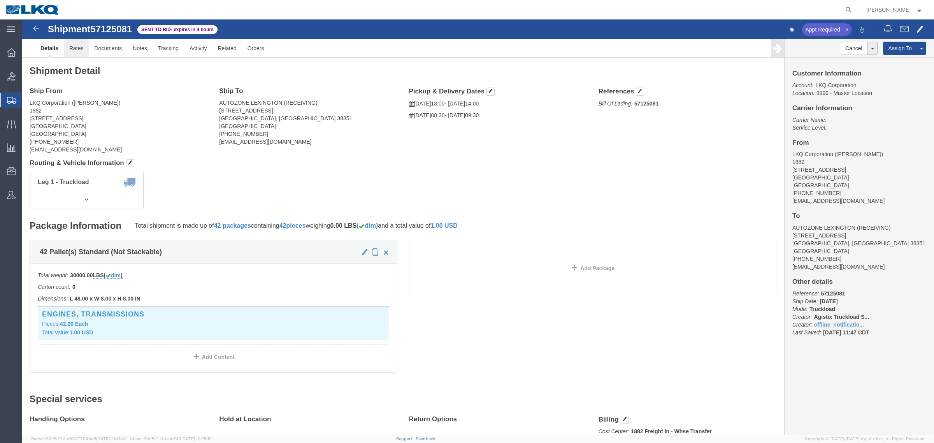
click link "Rates"
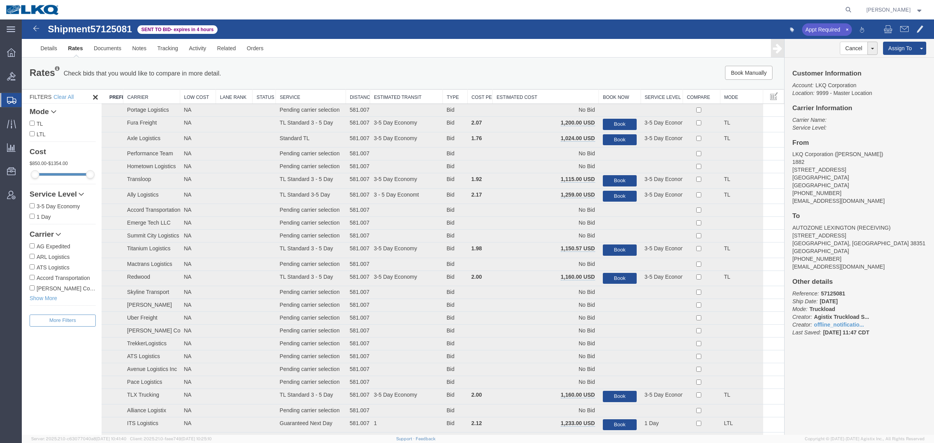
click at [536, 92] on th "Estimated Cost" at bounding box center [546, 97] width 106 height 14
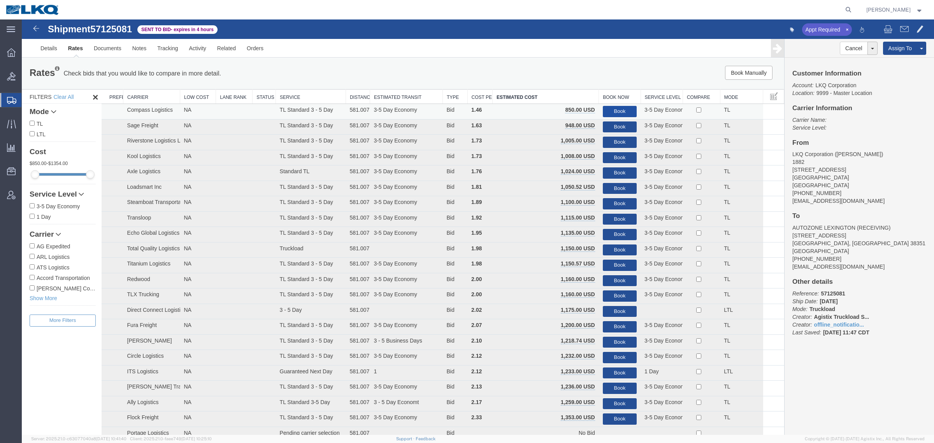
click at [613, 110] on button "Book" at bounding box center [620, 111] width 34 height 11
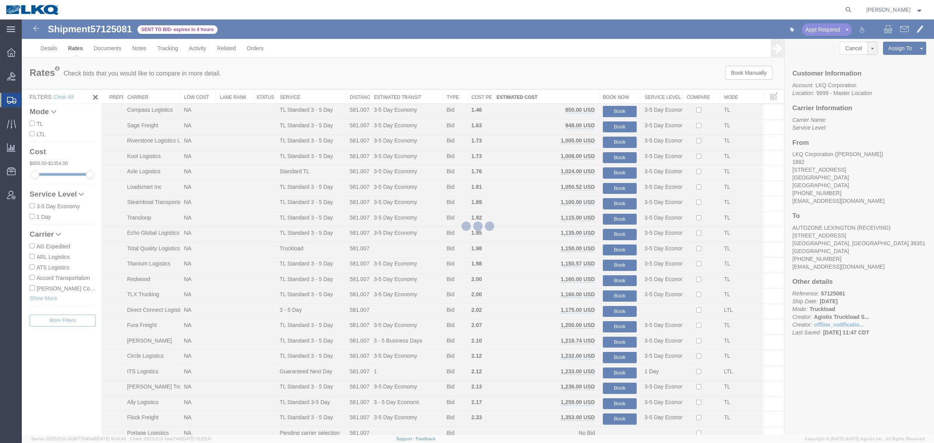
click at [516, 74] on div at bounding box center [478, 226] width 912 height 415
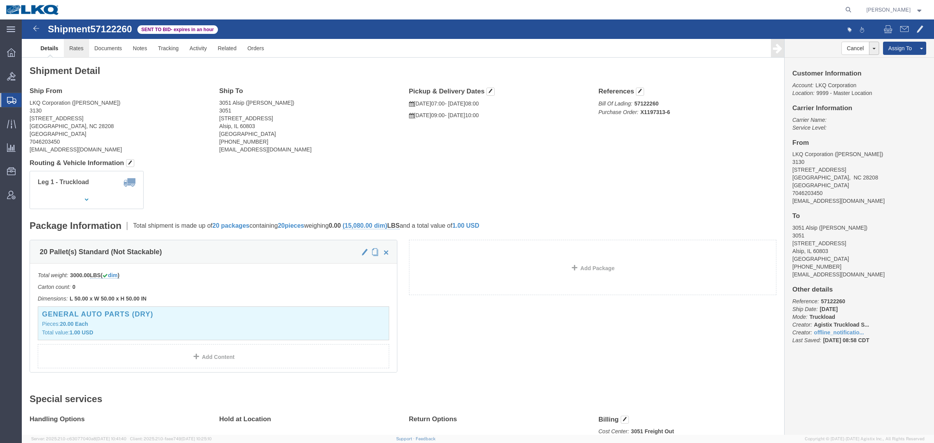
click link "Rates"
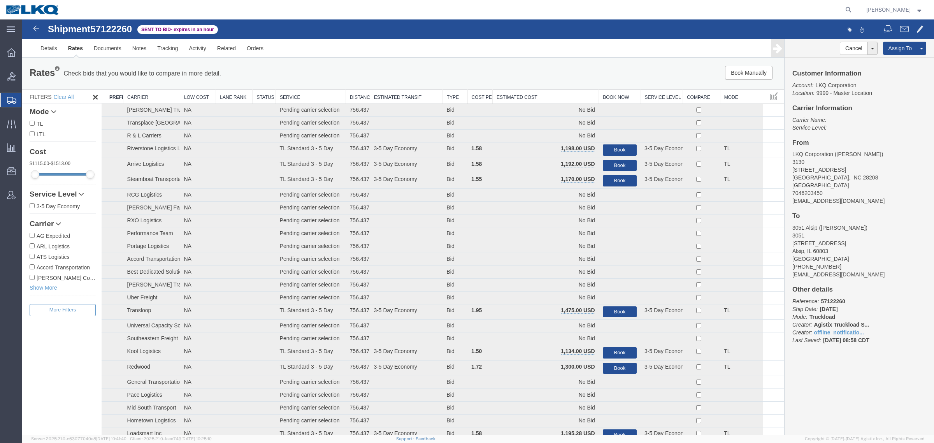
click at [518, 70] on div "Book Manually Pause Continue" at bounding box center [624, 73] width 316 height 14
click at [536, 98] on th "Estimated Cost" at bounding box center [546, 97] width 106 height 14
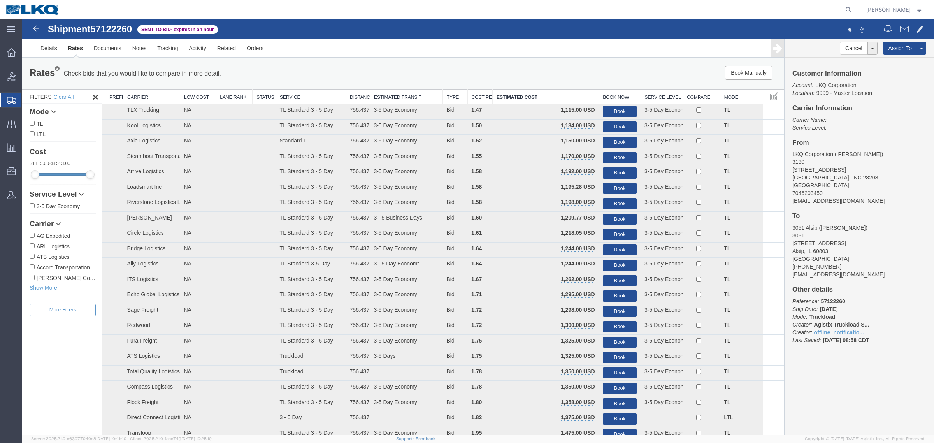
click at [107, 28] on span "57122260" at bounding box center [111, 29] width 42 height 11
copy span "57122260"
click at [138, 49] on link "Notes" at bounding box center [139, 48] width 25 height 19
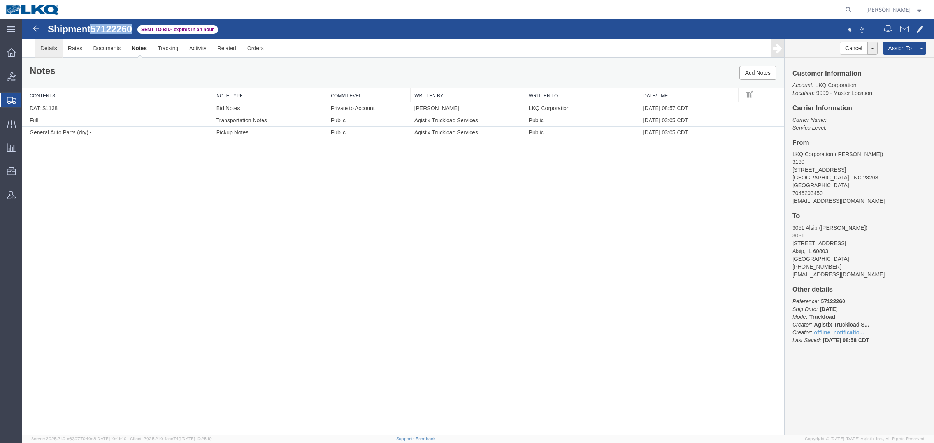
click at [44, 54] on link "Details" at bounding box center [49, 48] width 28 height 19
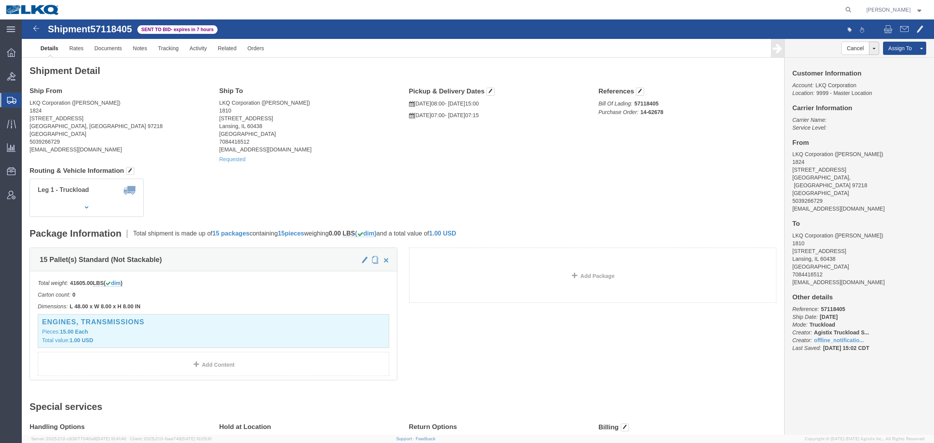
click address "LKQ Corporation ([PERSON_NAME]) 1824 [STREET_ADDRESS] 5039266729 [EMAIL_ADDRESS…"
click span "57118405"
copy span "57118405"
click link "Rates"
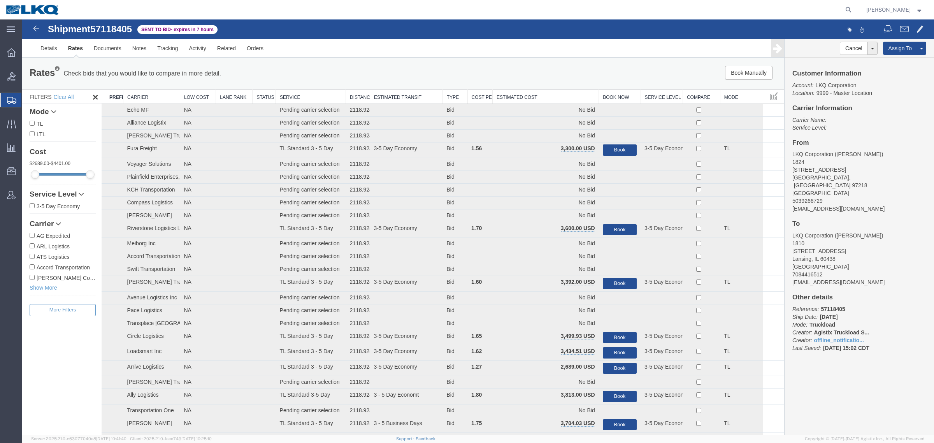
click at [545, 88] on div "Rates Check bids that you would like to compare in more detail. Compare Filter …" at bounding box center [403, 73] width 762 height 31
click at [540, 98] on th "Estimated Cost" at bounding box center [546, 97] width 106 height 14
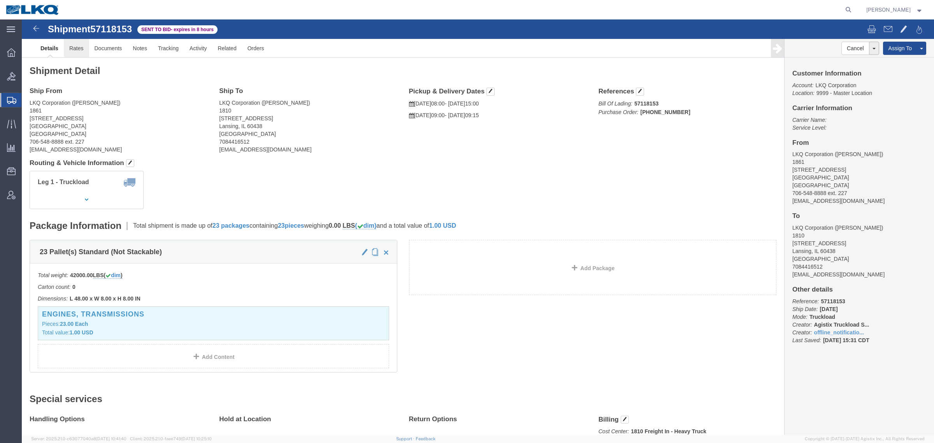
click link "Rates"
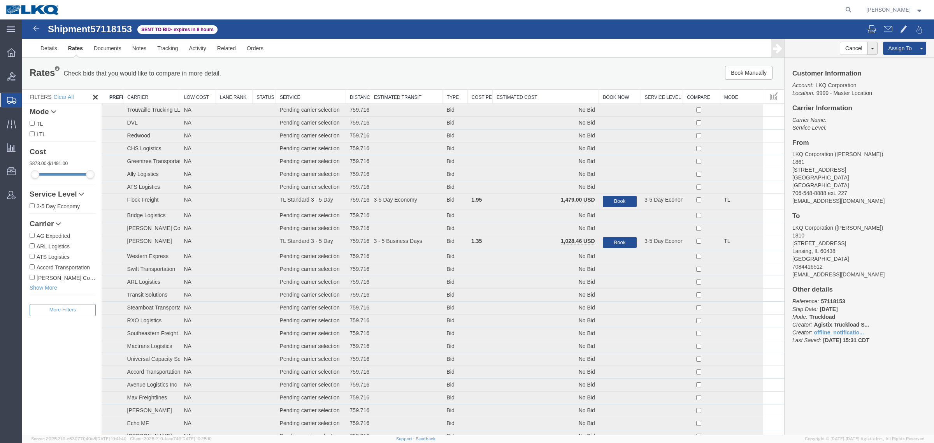
click at [518, 98] on th "Estimated Cost" at bounding box center [546, 97] width 106 height 14
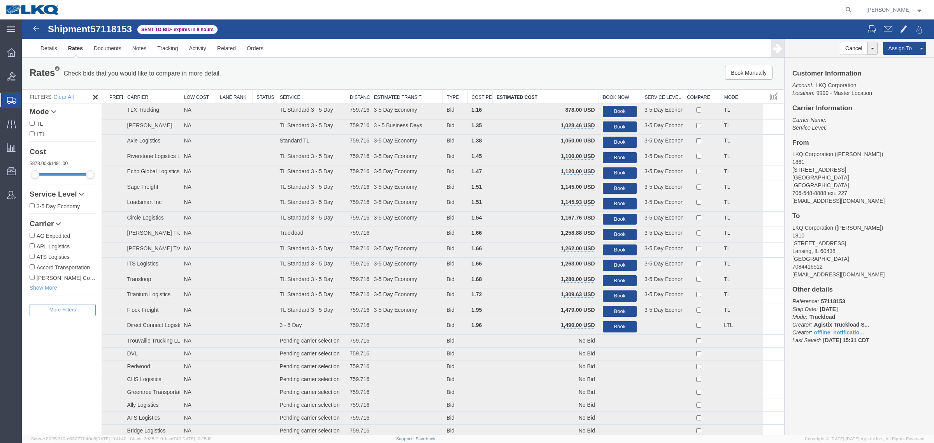
click at [532, 67] on div "Book Manually Pause Continue" at bounding box center [624, 73] width 316 height 14
click at [135, 49] on link "Notes" at bounding box center [139, 48] width 25 height 19
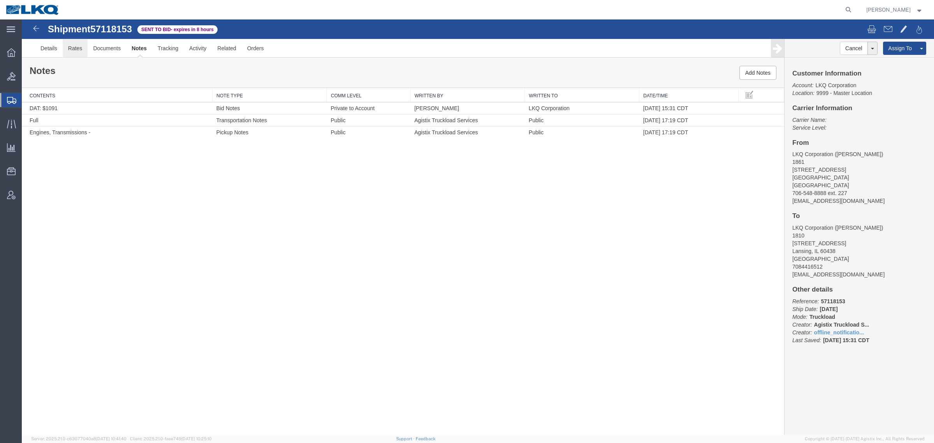
click at [74, 49] on link "Rates" at bounding box center [75, 48] width 25 height 19
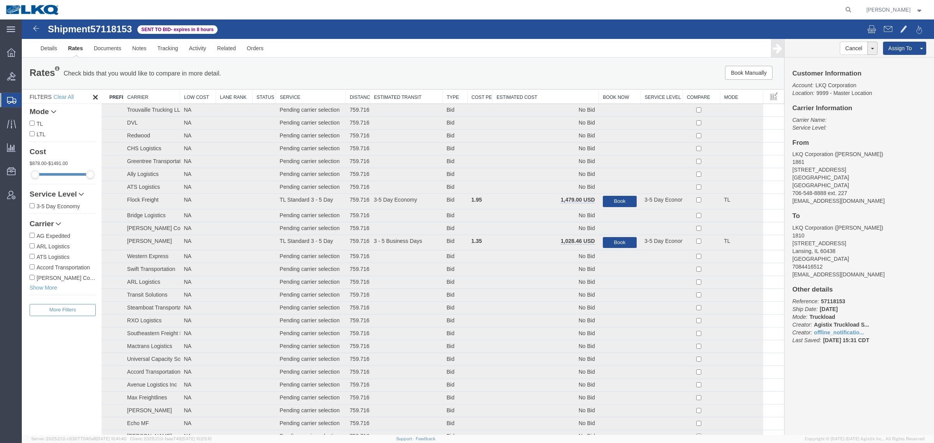
click at [523, 102] on th "Estimated Cost" at bounding box center [546, 97] width 106 height 14
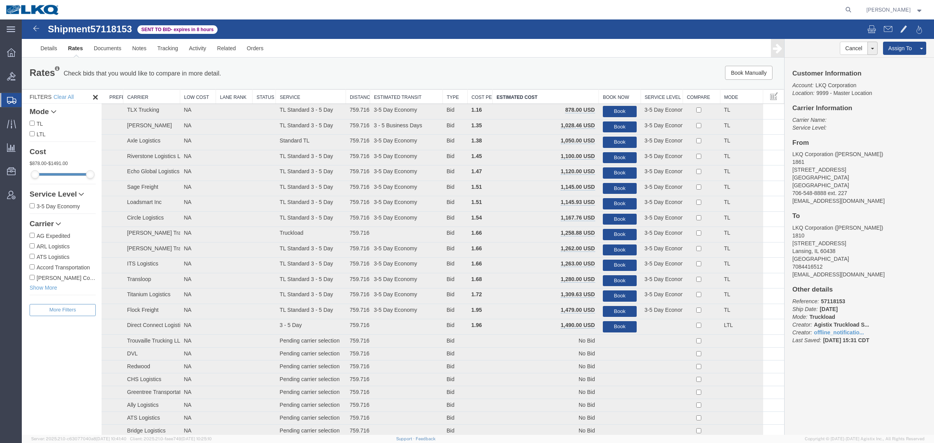
click at [586, 70] on div "Book Manually Pause Continue" at bounding box center [624, 73] width 316 height 14
click at [609, 127] on button "Book" at bounding box center [620, 126] width 34 height 11
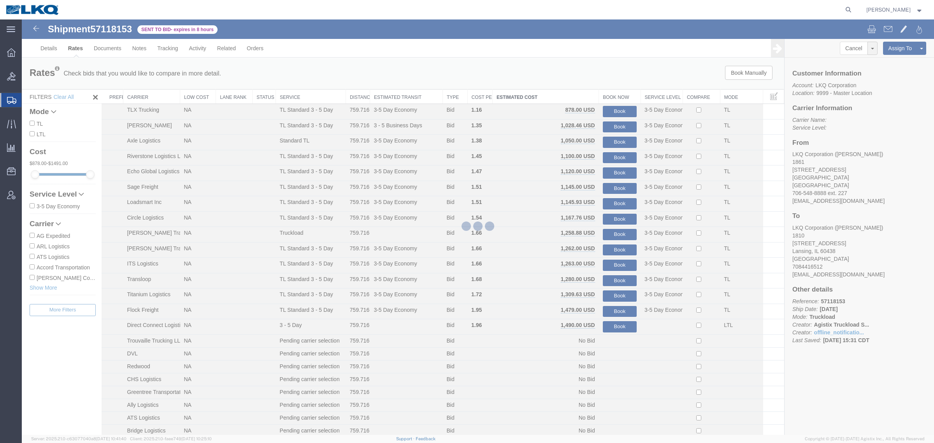
click at [573, 66] on div at bounding box center [478, 226] width 912 height 415
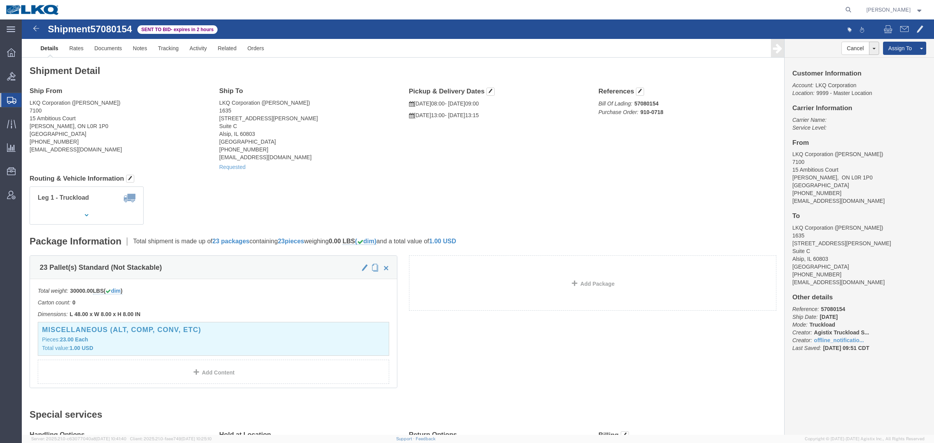
click div "Shipment Detail Ship From LKQ Corporation ([PERSON_NAME]) [STREET_ADDRESS][PERS…"
click address "LKQ Corporation ([PERSON_NAME]) [STREET_ADDRESS][PERSON_NAME] [PHONE_NUMBER] [E…"
click div "Shipment Detail Ship From LKQ Corporation ([PERSON_NAME]) [STREET_ADDRESS][PERS…"
click h4 "Ship To"
click h4 "Ship From"
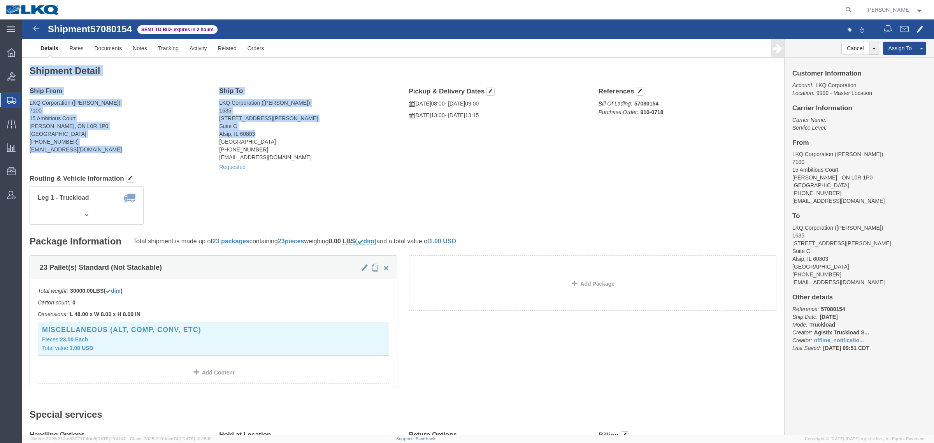
drag, startPoint x: 6, startPoint y: 51, endPoint x: 278, endPoint y: 112, distance: 278.8
click div "Shipment Detail Ship From LKQ Corporation ([PERSON_NAME]) [STREET_ADDRESS][PERS…"
click address "LKQ Corporation ([PERSON_NAME]) [STREET_ADDRESS][PERSON_NAME] [GEOGRAPHIC_DATA]…"
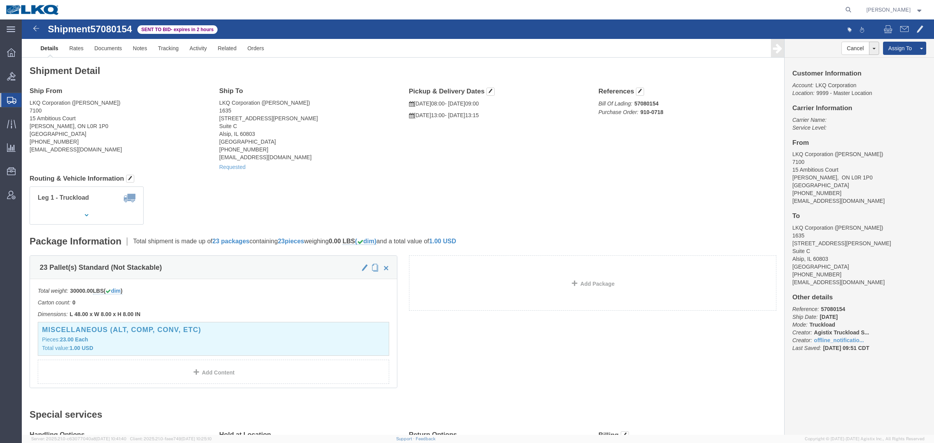
click div "Ship From LKQ Corporation ([PERSON_NAME]) [STREET_ADDRESS][PERSON_NAME] [PHONE_…"
click address "LKQ Corporation ([PERSON_NAME]) [STREET_ADDRESS][PERSON_NAME] [PHONE_NUMBER] [E…"
click h4 "Ship From"
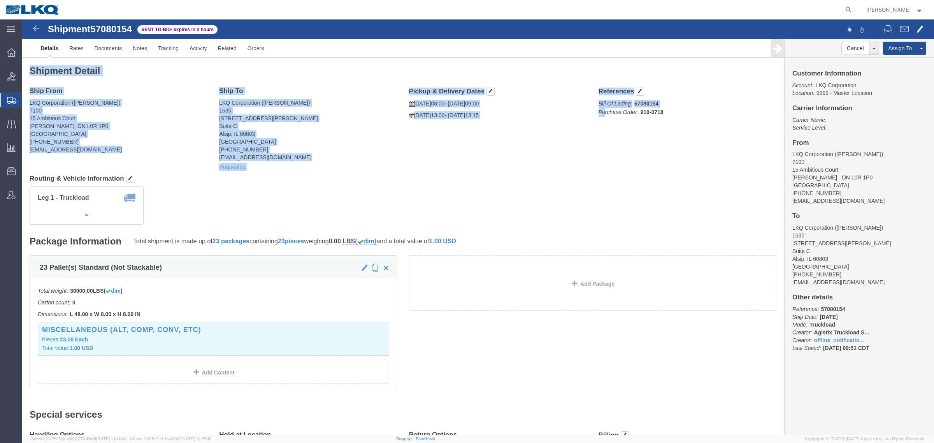
drag, startPoint x: 8, startPoint y: 49, endPoint x: 580, endPoint y: 110, distance: 575.2
click div "Shipment Detail Ship From LKQ Corporation ([PERSON_NAME]) [STREET_ADDRESS][PERS…"
drag, startPoint x: 534, startPoint y: 115, endPoint x: 438, endPoint y: 125, distance: 95.8
click div "Ship From LKQ Corporation ([PERSON_NAME]) [STREET_ADDRESS][PERSON_NAME] [PHONE_…"
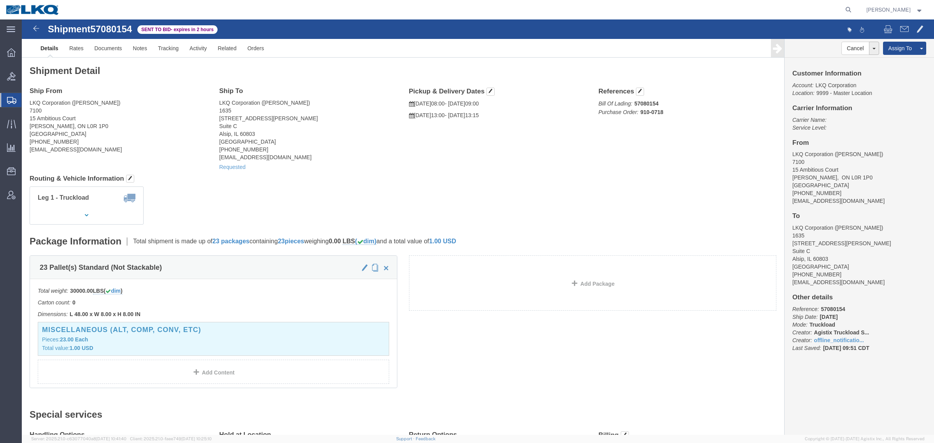
click address "LKQ Corporation ([PERSON_NAME]) [STREET_ADDRESS][PERSON_NAME] [GEOGRAPHIC_DATA]…"
click address "LKQ Corporation ([PERSON_NAME]) [STREET_ADDRESS][PERSON_NAME] [PHONE_NUMBER] [E…"
click address "LKQ Corporation ([PERSON_NAME]) [STREET_ADDRESS][PERSON_NAME] [GEOGRAPHIC_DATA]…"
click address "LKQ Corporation ([PERSON_NAME]) [STREET_ADDRESS][PERSON_NAME] [PHONE_NUMBER] [E…"
click address "LKQ Corporation ([PERSON_NAME]) [STREET_ADDRESS][PERSON_NAME] [GEOGRAPHIC_DATA]…"
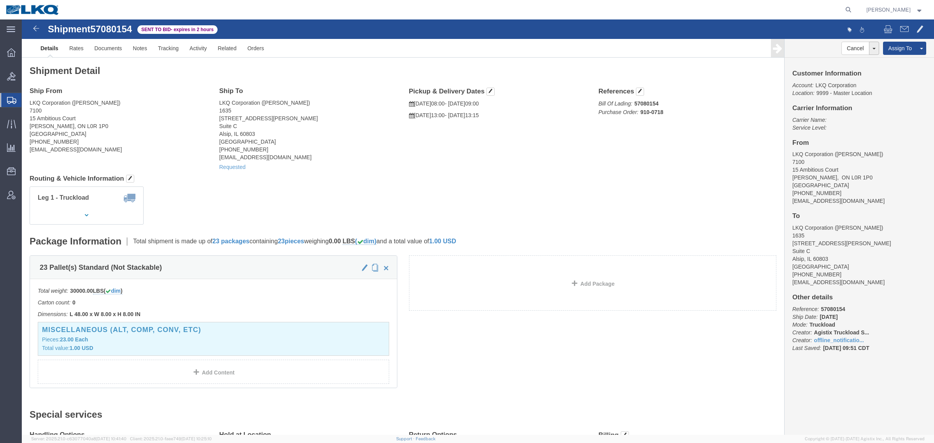
click address "LKQ Corporation ([PERSON_NAME]) [STREET_ADDRESS][PERSON_NAME] [GEOGRAPHIC_DATA]…"
drag, startPoint x: 158, startPoint y: 112, endPoint x: 193, endPoint y: 113, distance: 35.4
click address "LKQ Corporation ([PERSON_NAME]) [STREET_ADDRESS][PERSON_NAME] [PHONE_NUMBER] [E…"
click address "LKQ Corporation ([PERSON_NAME]) [STREET_ADDRESS][PERSON_NAME] [GEOGRAPHIC_DATA]…"
click div "Ship From LKQ Corporation ([PERSON_NAME]) [STREET_ADDRESS][PERSON_NAME] [PHONE_…"
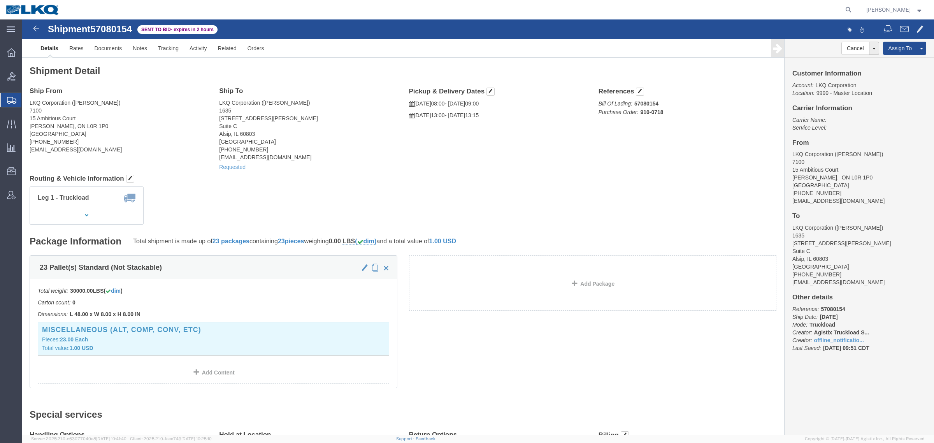
click div "Ship From LKQ Corporation ([PERSON_NAME]) [STREET_ADDRESS][PERSON_NAME] [PHONE_…"
click address "LKQ Corporation ([PERSON_NAME]) [STREET_ADDRESS][PERSON_NAME] [GEOGRAPHIC_DATA]…"
drag, startPoint x: 160, startPoint y: 145, endPoint x: 174, endPoint y: 142, distance: 13.8
click div "Ship From LKQ Corporation ([PERSON_NAME]) [STREET_ADDRESS][PERSON_NAME] [PHONE_…"
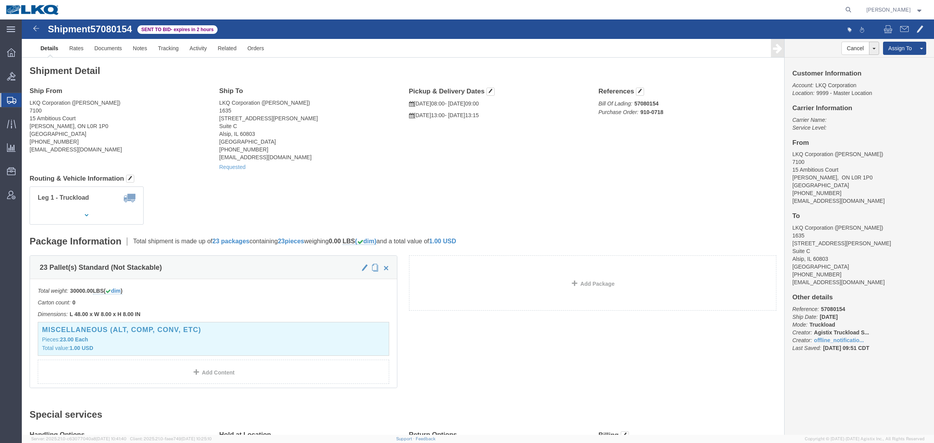
drag, startPoint x: 323, startPoint y: 137, endPoint x: 330, endPoint y: 135, distance: 6.4
click address "LKQ Corporation ([PERSON_NAME]) [STREET_ADDRESS][PERSON_NAME] [GEOGRAPHIC_DATA]…"
click div "Ship From LKQ Corporation ([PERSON_NAME]) [STREET_ADDRESS][PERSON_NAME] [PHONE_…"
drag, startPoint x: 687, startPoint y: 133, endPoint x: 570, endPoint y: 143, distance: 117.5
click div "Ship From LKQ Corporation ([PERSON_NAME]) [STREET_ADDRESS][PERSON_NAME] [PHONE_…"
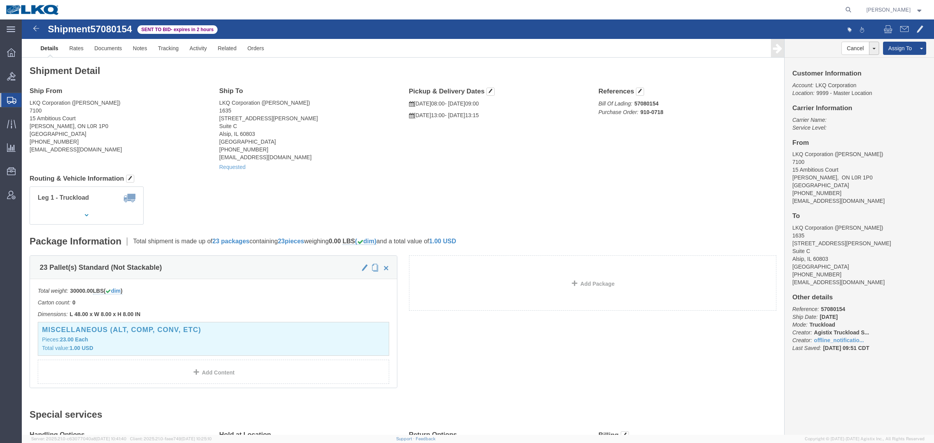
drag, startPoint x: 498, startPoint y: 143, endPoint x: 413, endPoint y: 142, distance: 84.4
click div "Ship From LKQ Corporation ([PERSON_NAME]) [STREET_ADDRESS][PERSON_NAME] [PHONE_…"
click address "LKQ Corporation ([PERSON_NAME]) [STREET_ADDRESS][PERSON_NAME] [GEOGRAPHIC_DATA]…"
click div "Ship From LKQ Corporation ([PERSON_NAME]) [STREET_ADDRESS][PERSON_NAME] [PHONE_…"
drag, startPoint x: 176, startPoint y: 139, endPoint x: 153, endPoint y: 150, distance: 25.8
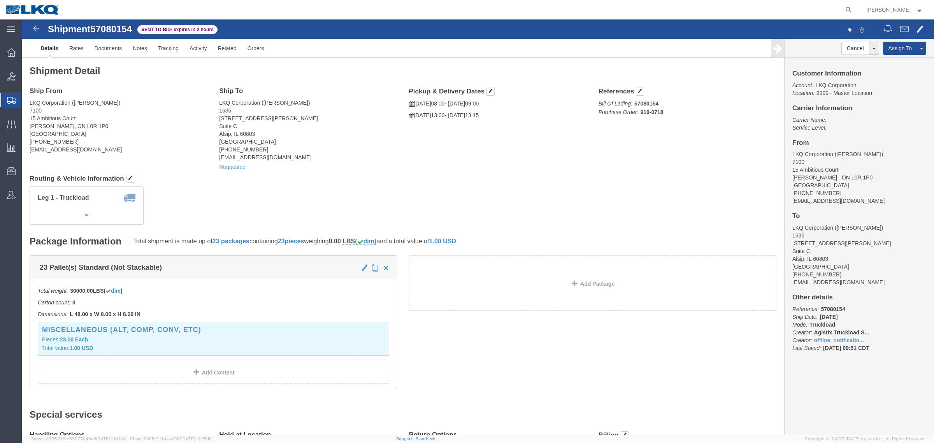
click div "Ship From LKQ Corporation ([PERSON_NAME]) [STREET_ADDRESS][PERSON_NAME] [PHONE_…"
click address "LKQ Corporation ([PERSON_NAME]) [STREET_ADDRESS][PERSON_NAME] [PHONE_NUMBER] [E…"
click div "Ship From LKQ Corporation ([PERSON_NAME]) [STREET_ADDRESS][PERSON_NAME] [PHONE_…"
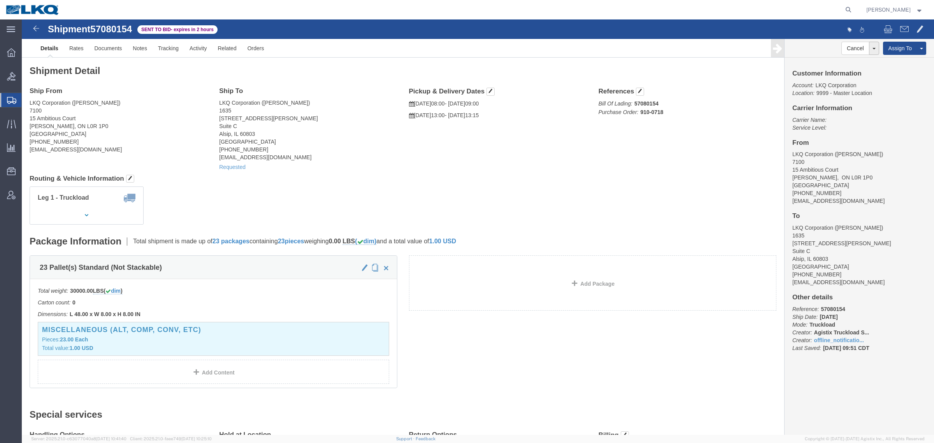
click div "Ship To LKQ Corporation ([PERSON_NAME]) [STREET_ADDRESS][PERSON_NAME] [GEOGRAPH…"
click address "LKQ Corporation ([PERSON_NAME]) [STREET_ADDRESS][PERSON_NAME] [GEOGRAPHIC_DATA]…"
click div "Leg 1 - Truckload Vehicle 1: Standard Dry Van (53 Feet) Number of trucks: 1"
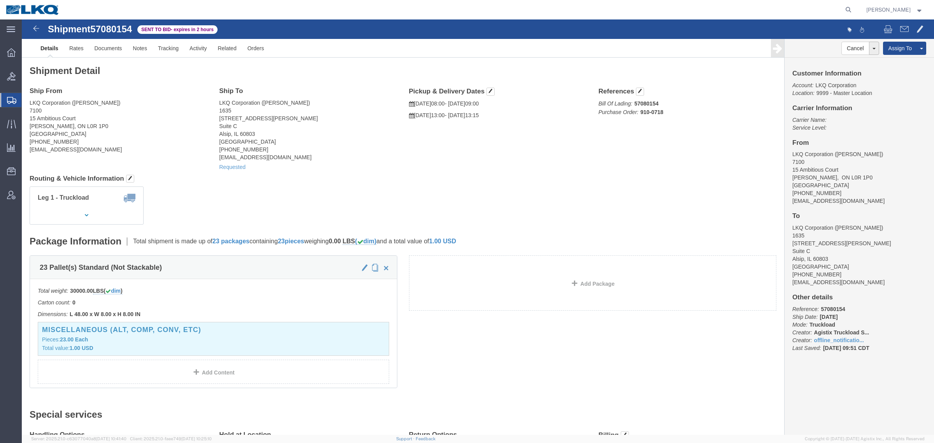
click div "Ship From LKQ Corporation ([PERSON_NAME]) [STREET_ADDRESS][PERSON_NAME] [PHONE_…"
click address "LKQ Corporation ([PERSON_NAME]) [STREET_ADDRESS][PERSON_NAME] [PHONE_NUMBER] [E…"
drag, startPoint x: 11, startPoint y: 49, endPoint x: 143, endPoint y: 112, distance: 146.7
click div "Shipment Detail Ship From LKQ Corporation ([PERSON_NAME]) [STREET_ADDRESS][PERS…"
click address "LKQ Corporation ([PERSON_NAME]) [STREET_ADDRESS][PERSON_NAME] [PHONE_NUMBER] [E…"
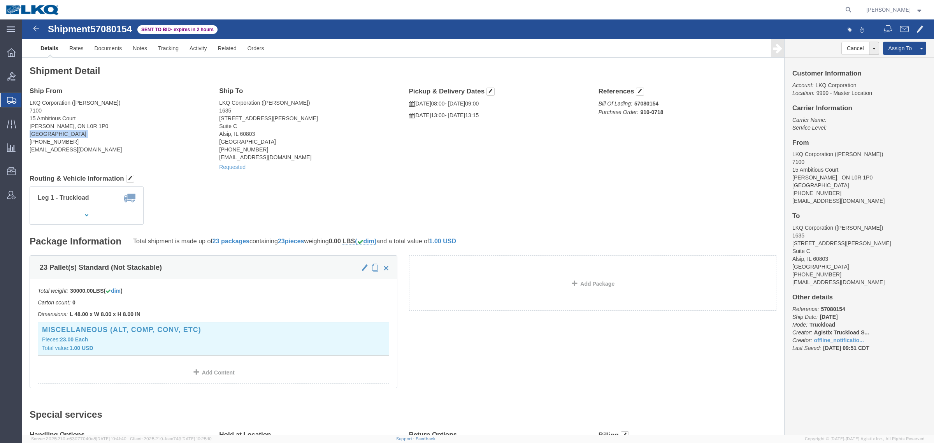
click address "LKQ Corporation ([PERSON_NAME]) [STREET_ADDRESS][PERSON_NAME] [PHONE_NUMBER] [E…"
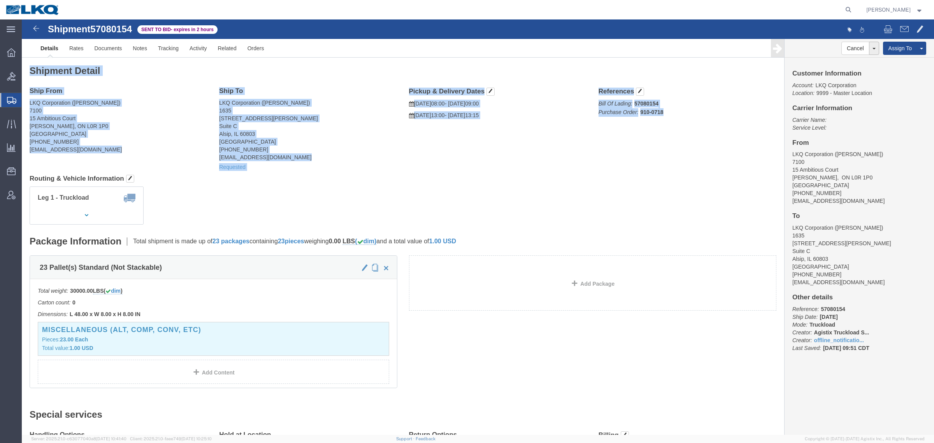
drag, startPoint x: 8, startPoint y: 49, endPoint x: 653, endPoint y: 109, distance: 647.6
click div "Shipment Detail Ship From LKQ Corporation ([PERSON_NAME]) [STREET_ADDRESS][PERS…"
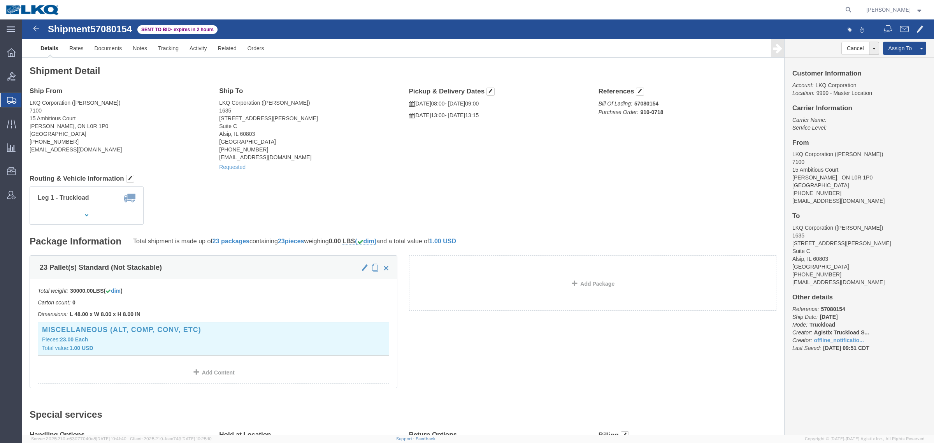
click div "Ship From LKQ Corporation ([PERSON_NAME]) [STREET_ADDRESS][PERSON_NAME] [PHONE_…"
drag, startPoint x: 345, startPoint y: 133, endPoint x: 297, endPoint y: 132, distance: 47.5
click address "LKQ Corporation ([PERSON_NAME]) [STREET_ADDRESS][PERSON_NAME] [GEOGRAPHIC_DATA]…"
click address "LKQ Corporation ([PERSON_NAME]) [STREET_ADDRESS][PERSON_NAME] [PHONE_NUMBER] [E…"
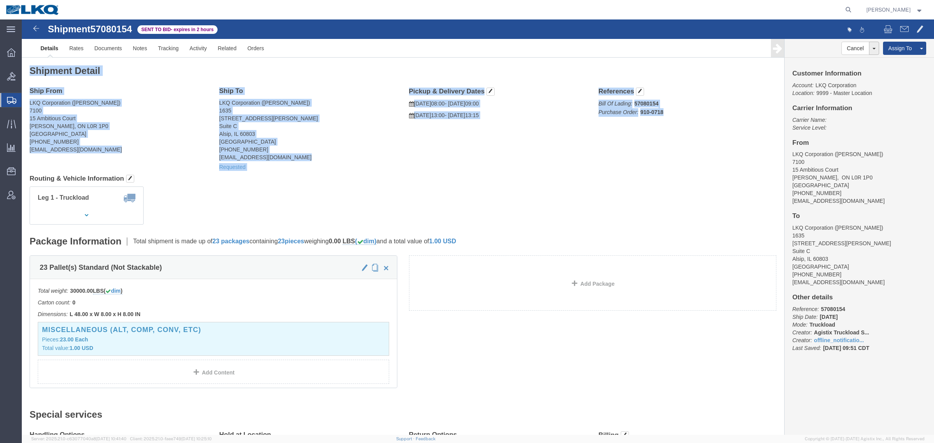
drag, startPoint x: 10, startPoint y: 52, endPoint x: 705, endPoint y: 105, distance: 697.1
click div "Shipment Detail Ship From LKQ Corporation ([PERSON_NAME]) [STREET_ADDRESS][PERS…"
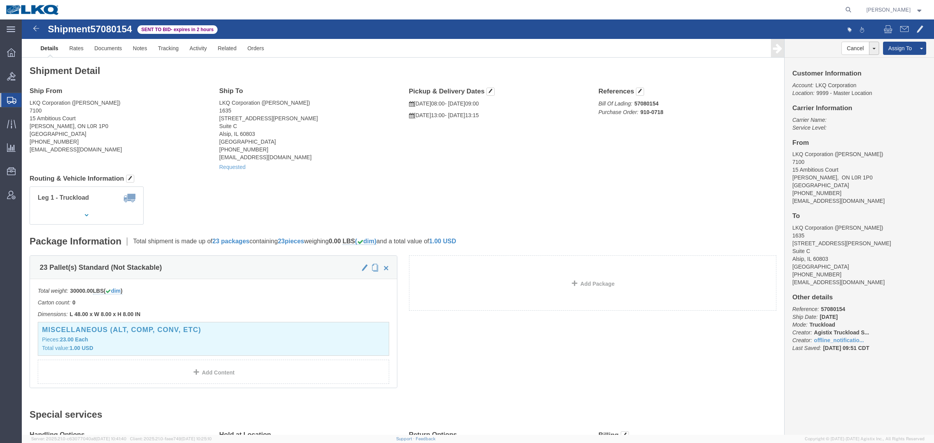
click div "Ship From LKQ Corporation ([PERSON_NAME]) [STREET_ADDRESS][PERSON_NAME] [PHONE_…"
click address "LKQ Corporation ([PERSON_NAME]) [STREET_ADDRESS][PERSON_NAME] [GEOGRAPHIC_DATA]…"
click address "LKQ Corporation ([PERSON_NAME]) [STREET_ADDRESS][PERSON_NAME] [PHONE_NUMBER] [E…"
click address "LKQ Corporation ([PERSON_NAME]) [STREET_ADDRESS][PERSON_NAME] [GEOGRAPHIC_DATA]…"
drag, startPoint x: 438, startPoint y: 158, endPoint x: 366, endPoint y: 160, distance: 72.0
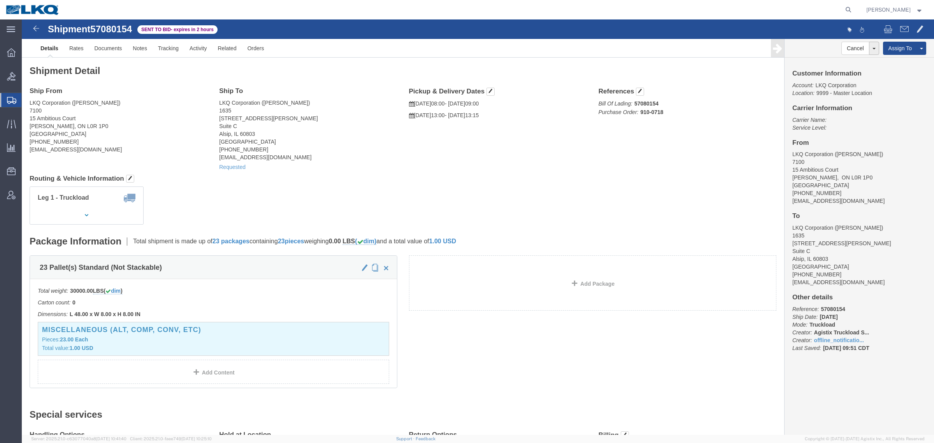
click h4 "Routing & Vehicle Information"
click div "Shipment Detail Ship From LKQ Corporation ([PERSON_NAME]) [STREET_ADDRESS][PERS…"
click address "LKQ Corporation ([PERSON_NAME]) [STREET_ADDRESS][PERSON_NAME] [PHONE_NUMBER] [E…"
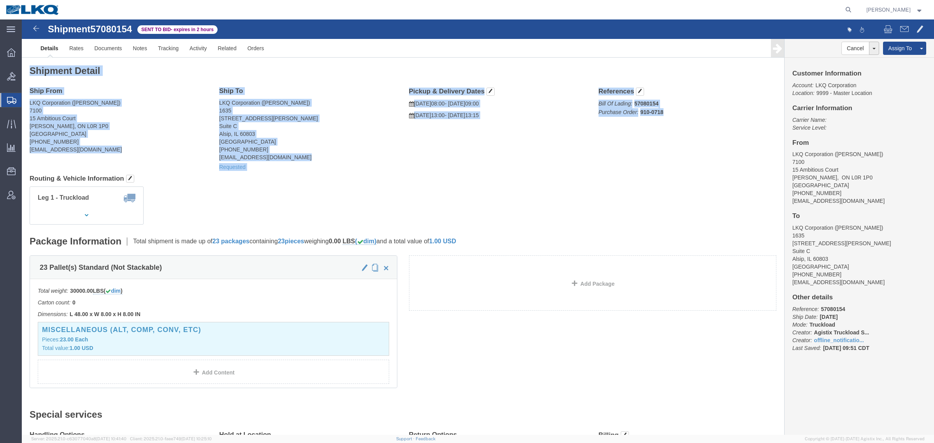
drag, startPoint x: 8, startPoint y: 47, endPoint x: 686, endPoint y: 91, distance: 680.1
click div "Shipment Detail Ship From LKQ Corporation ([PERSON_NAME]) [STREET_ADDRESS][PERS…"
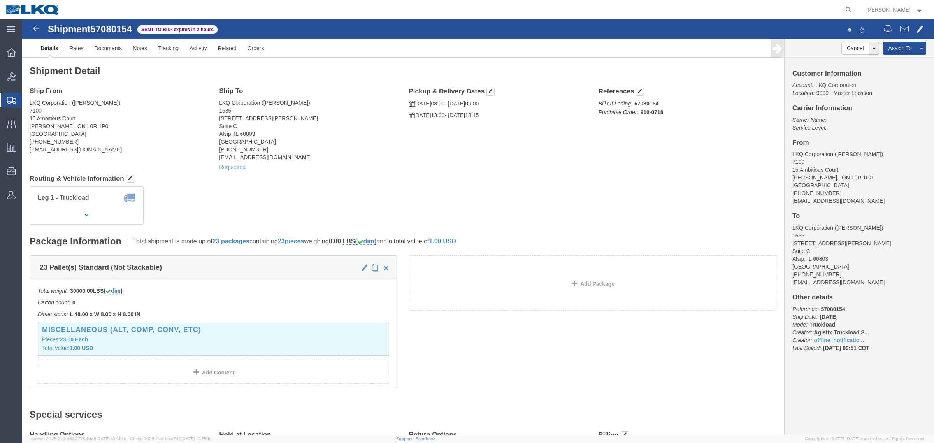
click p "Bill Of Lading: 57080154 Purchase Order: 910-0718"
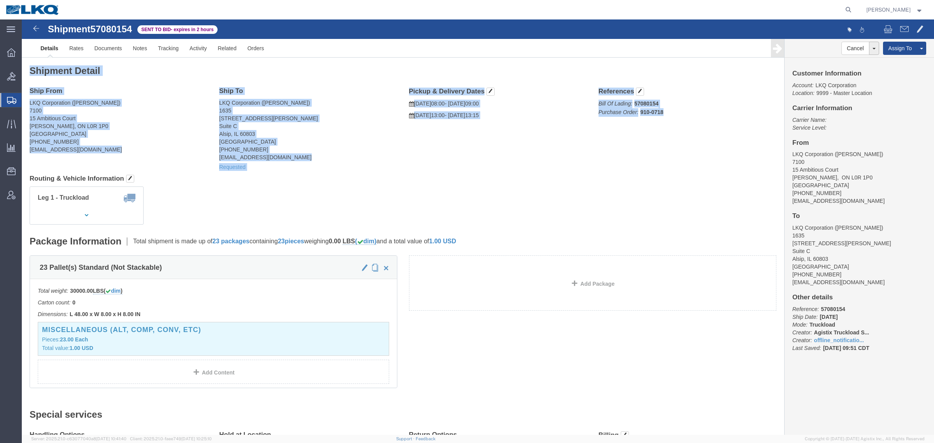
drag, startPoint x: 11, startPoint y: 51, endPoint x: 649, endPoint y: 96, distance: 639.8
click div "Shipment Detail Ship From LKQ Corporation ([PERSON_NAME]) [STREET_ADDRESS][PERS…"
click div "Ship From LKQ Corporation ([PERSON_NAME]) [STREET_ADDRESS][PERSON_NAME] [PHONE_…"
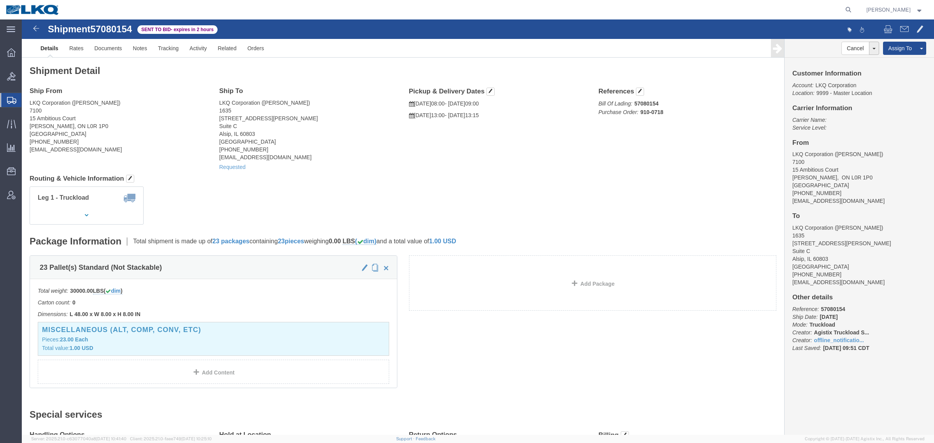
click address "LKQ Corporation ([PERSON_NAME]) [STREET_ADDRESS][PERSON_NAME] [GEOGRAPHIC_DATA]…"
click address "LKQ Corporation ([PERSON_NAME]) [STREET_ADDRESS][PERSON_NAME] [PHONE_NUMBER] [E…"
drag, startPoint x: 312, startPoint y: 135, endPoint x: 330, endPoint y: 130, distance: 18.8
click address "LKQ Corporation ([PERSON_NAME]) [STREET_ADDRESS][PERSON_NAME] [GEOGRAPHIC_DATA]…"
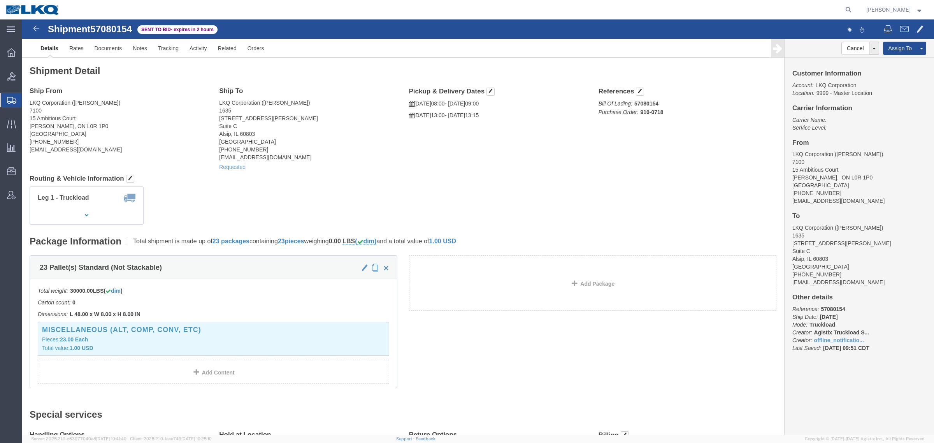
drag, startPoint x: 529, startPoint y: 128, endPoint x: 535, endPoint y: 127, distance: 6.2
click div "Ship From LKQ Corporation ([PERSON_NAME]) [STREET_ADDRESS][PERSON_NAME] [PHONE_…"
drag, startPoint x: 672, startPoint y: 137, endPoint x: 651, endPoint y: 141, distance: 20.6
click div "Ship From LKQ Corporation ([PERSON_NAME]) [STREET_ADDRESS][PERSON_NAME] [PHONE_…"
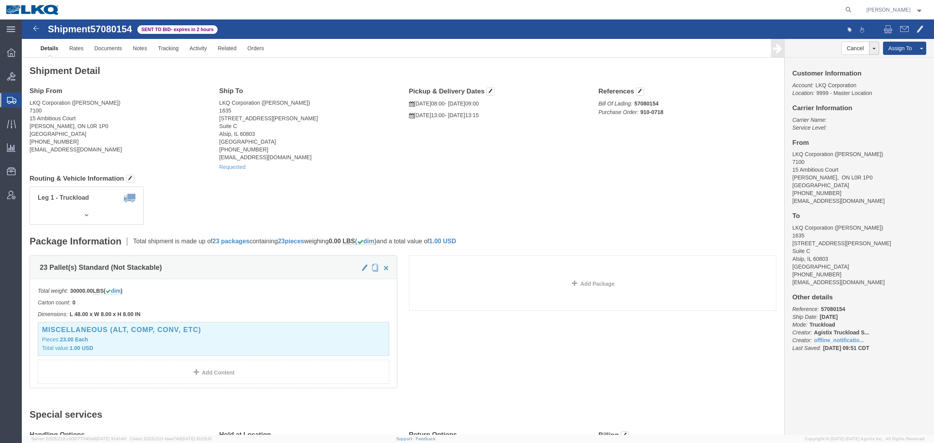
drag, startPoint x: 318, startPoint y: 141, endPoint x: 166, endPoint y: 144, distance: 151.4
click div "Ship To LKQ Corporation ([PERSON_NAME]) [STREET_ADDRESS][PERSON_NAME] [GEOGRAPH…"
click div "Ship From LKQ Corporation ([PERSON_NAME]) [STREET_ADDRESS][PERSON_NAME] [PHONE_…"
click address "LKQ Corporation ([PERSON_NAME]) [STREET_ADDRESS][PERSON_NAME] [PHONE_NUMBER] [E…"
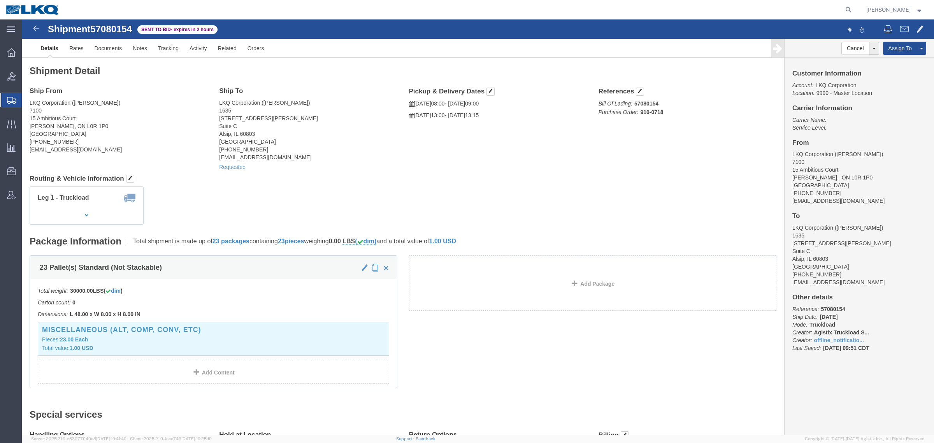
click address "LKQ Corporation ([PERSON_NAME]) [STREET_ADDRESS][PERSON_NAME] [PHONE_NUMBER] [E…"
click link "Rates"
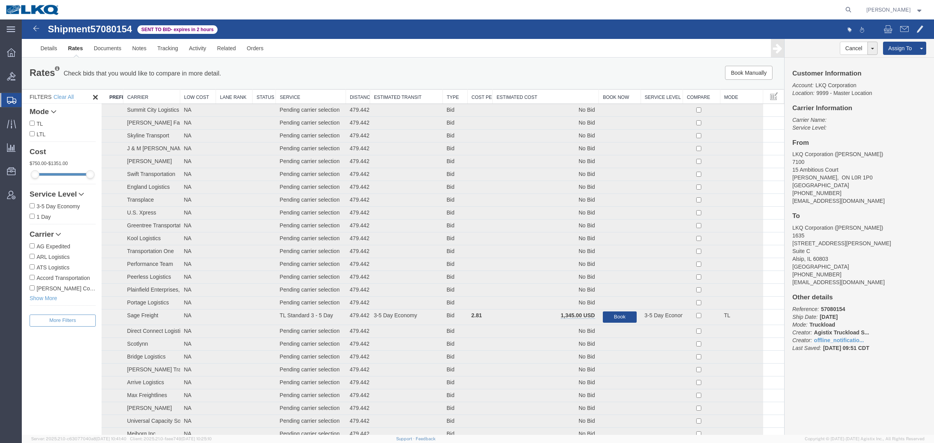
click at [472, 60] on div "Rates Check bids that you would like to compare in more detail. Compare Filter …" at bounding box center [403, 73] width 762 height 31
click at [474, 60] on div "Rates Check bids that you would like to compare in more detail. Compare Filter …" at bounding box center [403, 73] width 762 height 31
click at [448, 42] on ul "Details Rates Documents Notes Tracking Activity Related Orders" at bounding box center [478, 48] width 886 height 18
click at [453, 36] on div "Shipment 57080154 88 of 88 Sent to Bid - expires in 2 hours" at bounding box center [250, 31] width 455 height 15
click at [458, 35] on div "Shipment 57080154 88 of 88 Sent to Bid - expires in 2 hours" at bounding box center [250, 31] width 455 height 15
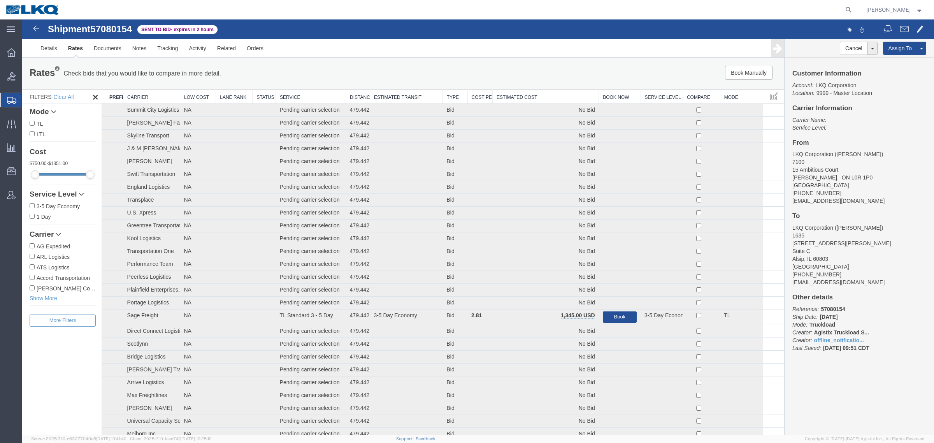
click at [546, 92] on th "Estimated Cost" at bounding box center [546, 97] width 106 height 14
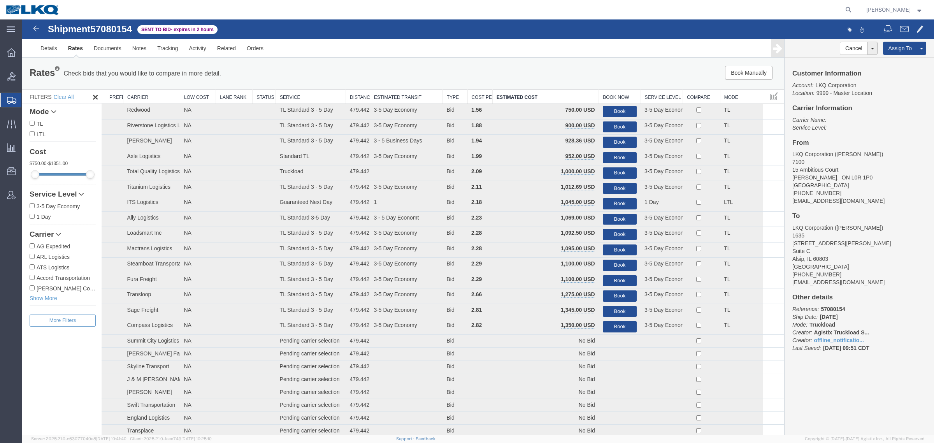
click at [530, 67] on div "Book Manually Pause Continue" at bounding box center [624, 73] width 316 height 14
click at [614, 108] on button "Book" at bounding box center [620, 111] width 34 height 11
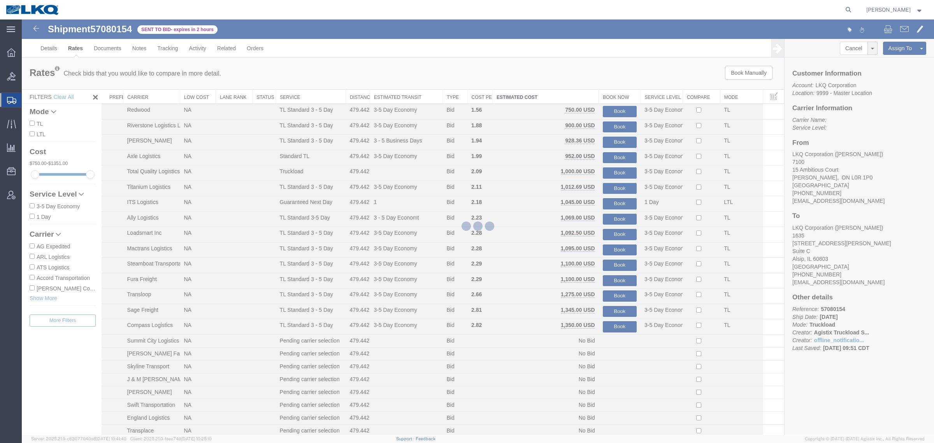
click at [601, 79] on div at bounding box center [478, 226] width 912 height 415
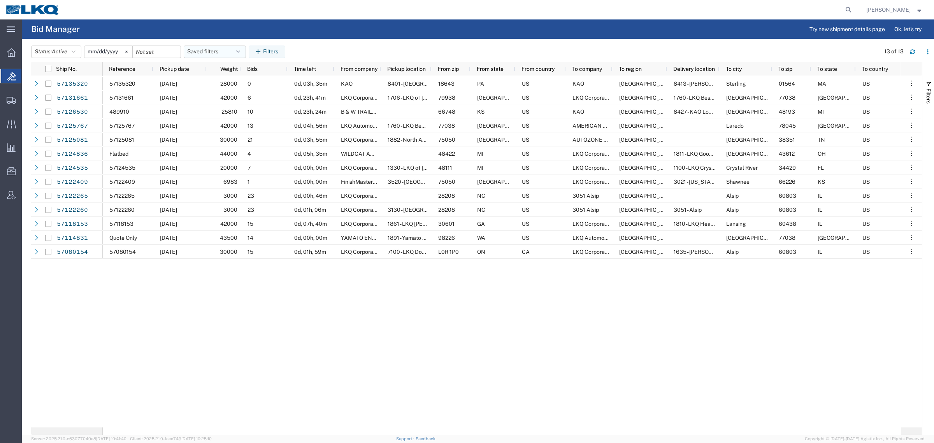
click at [201, 53] on button "Saved filters" at bounding box center [215, 52] width 62 height 12
click at [217, 83] on span "Bid Board" at bounding box center [236, 86] width 102 height 14
type input "[DATE]"
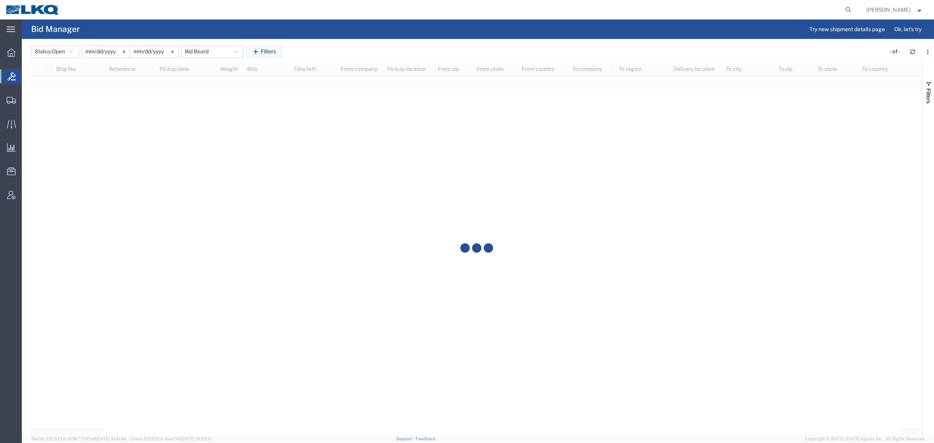
click at [372, 44] on header "Status: Open Active All Awaiting Confirmation Awarded Closed Expired Open Withd…" at bounding box center [482, 51] width 903 height 22
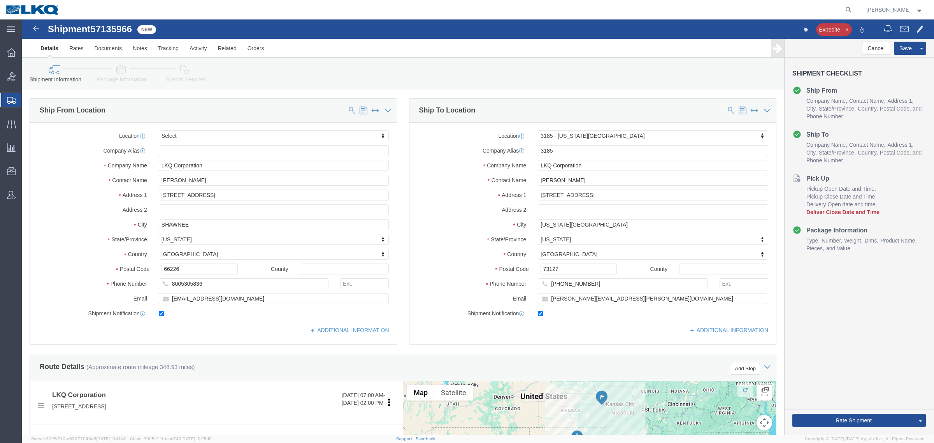
select select
select select "27904"
click div "Shipment Information Package Information Special Services Loading Routing"
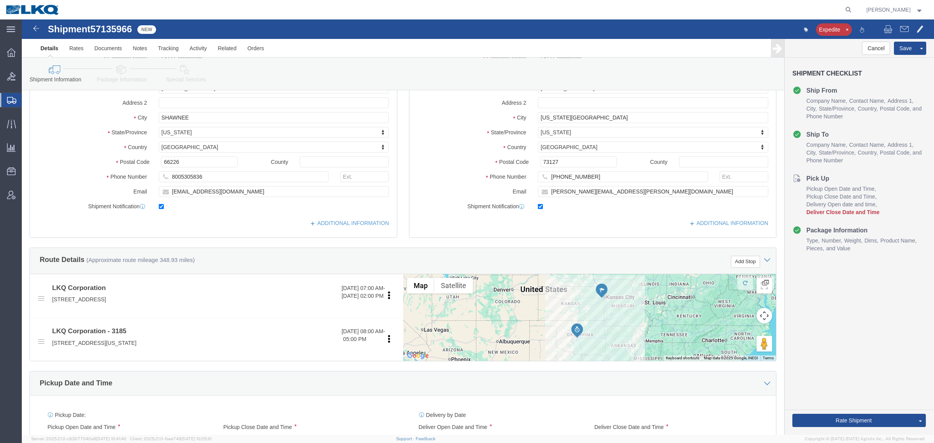
scroll to position [243, 0]
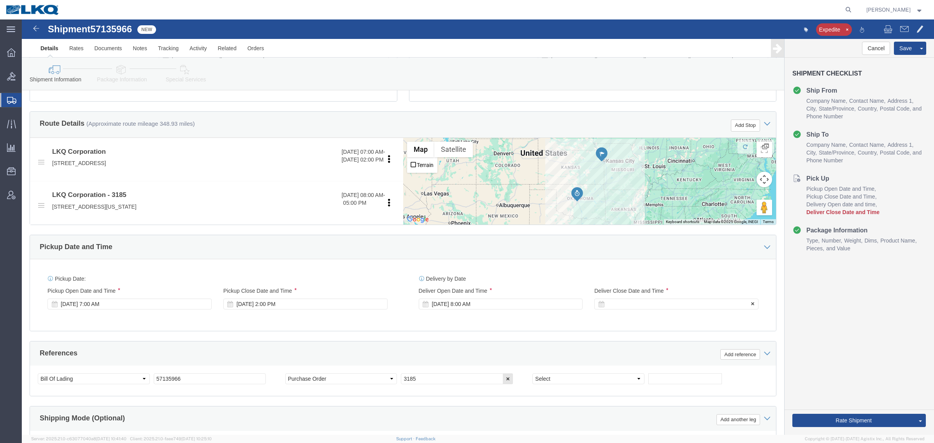
click div
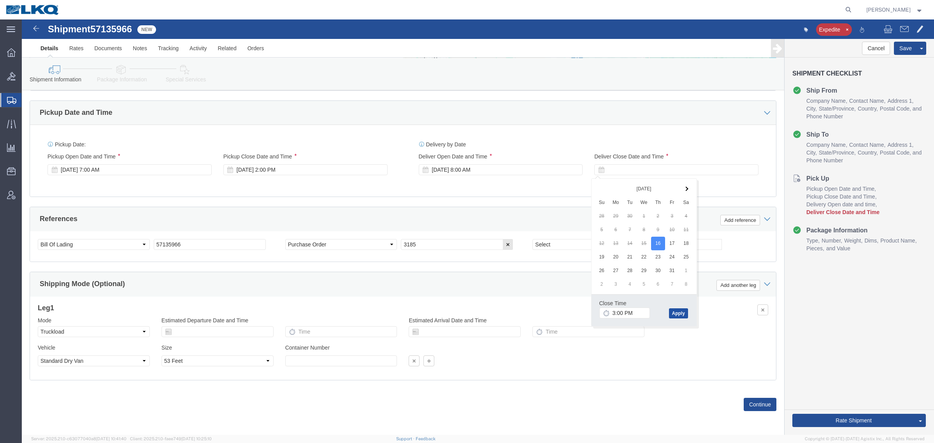
click button "Apply"
click div "References Add reference"
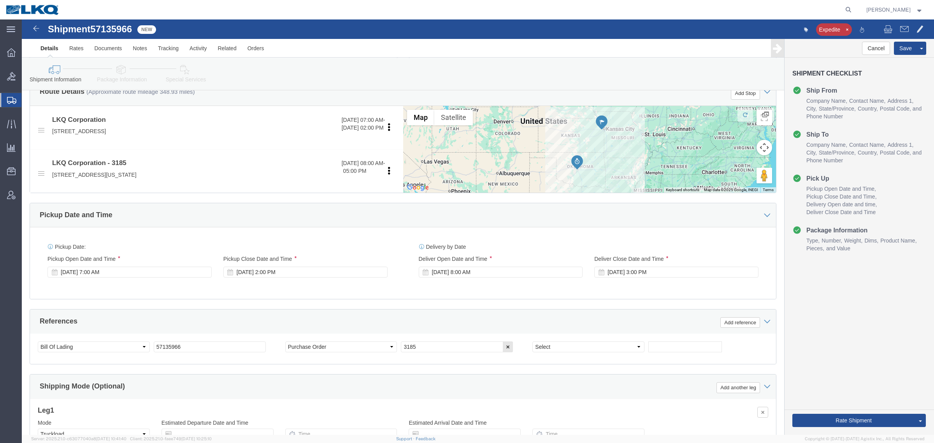
scroll to position [283, 0]
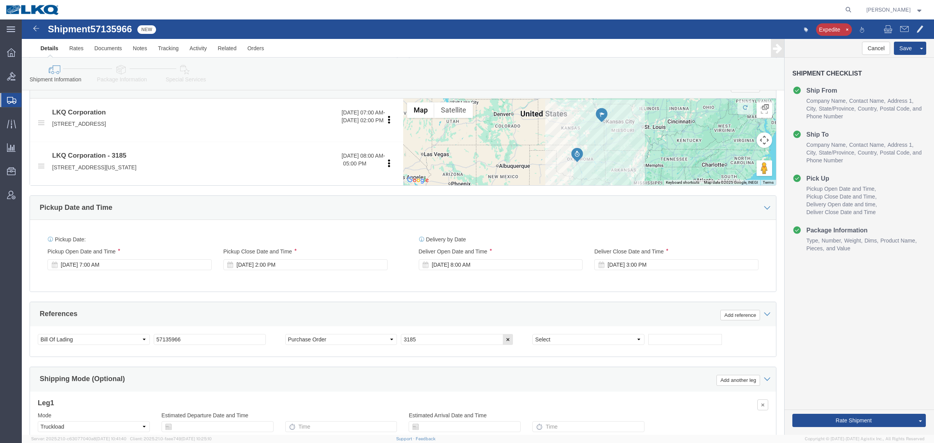
click div "Ship From Location Location My Profile Location 1100 - LKQ [GEOGRAPHIC_DATA] 11…"
click div "Pickup Date: Pickup Start Date Pickup Start Time Pickup Open Date and Time [DAT…"
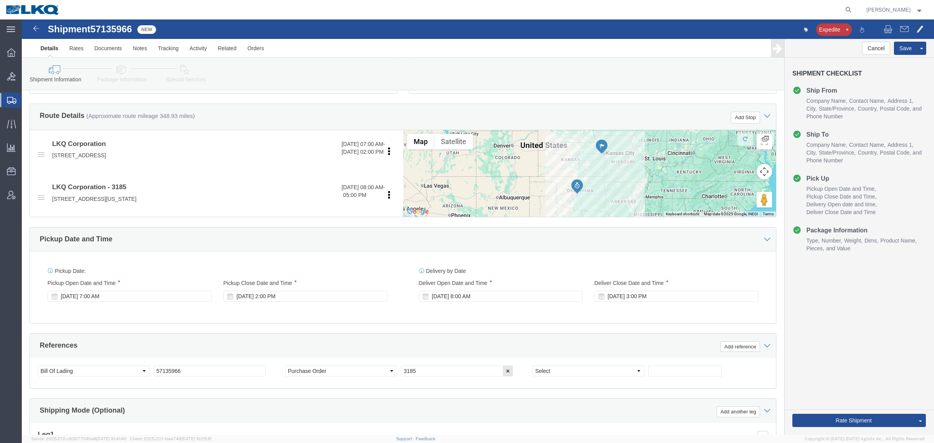
scroll to position [234, 0]
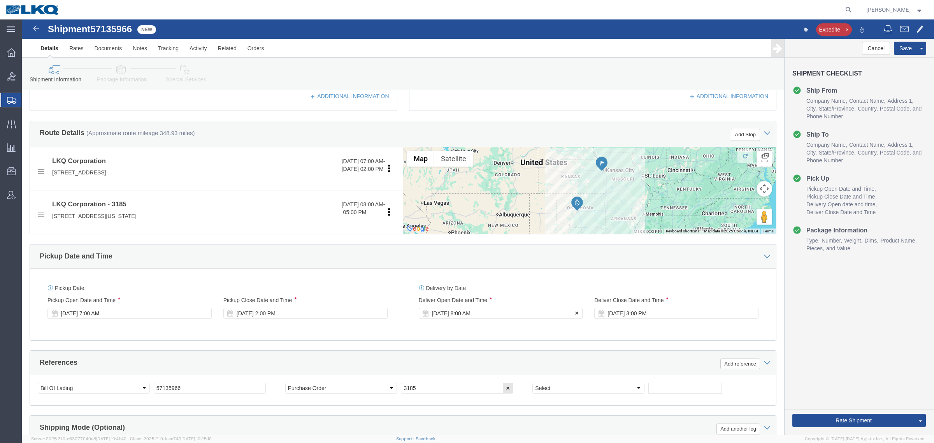
click div "[DATE] 8:00 AM"
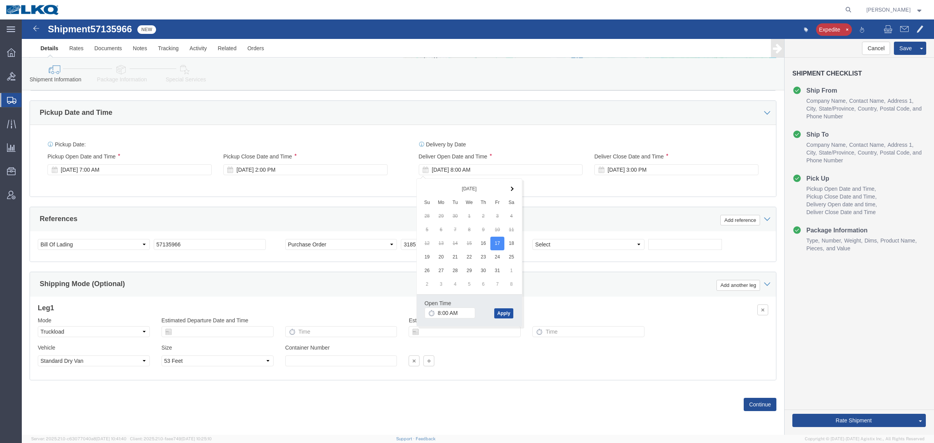
click button "Apply"
click div "References Add reference"
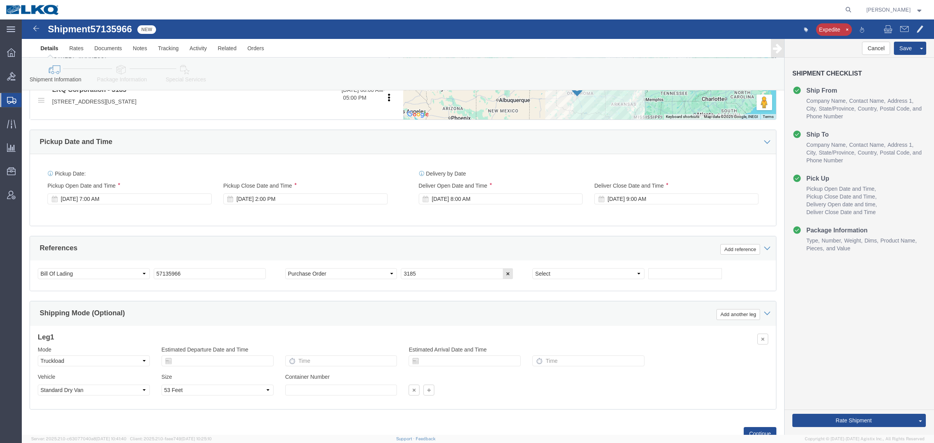
scroll to position [331, 0]
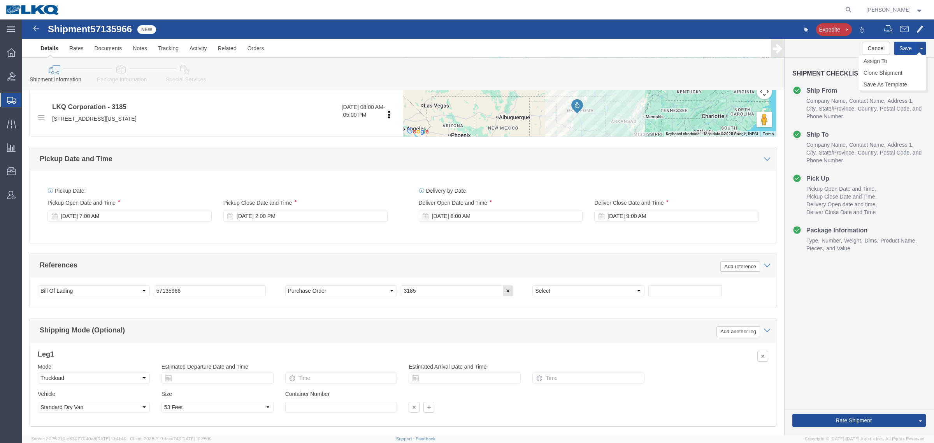
click button "Save"
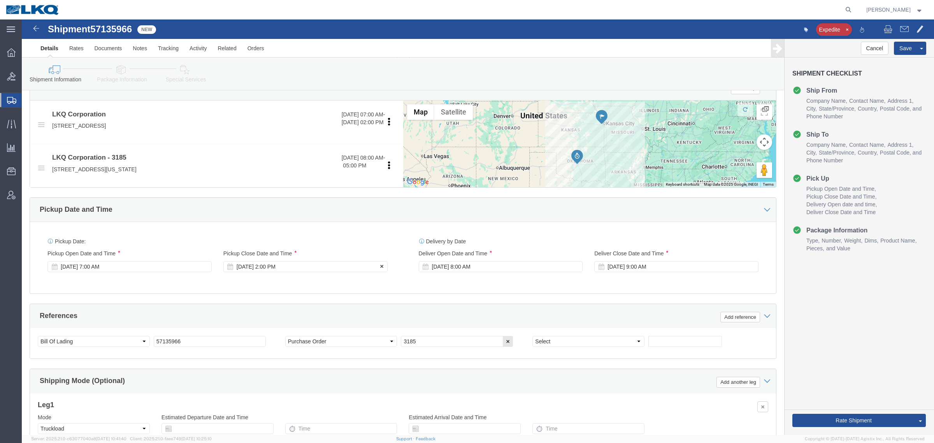
scroll to position [283, 0]
click span "57135966"
copy span "57135966"
click link "Special Services"
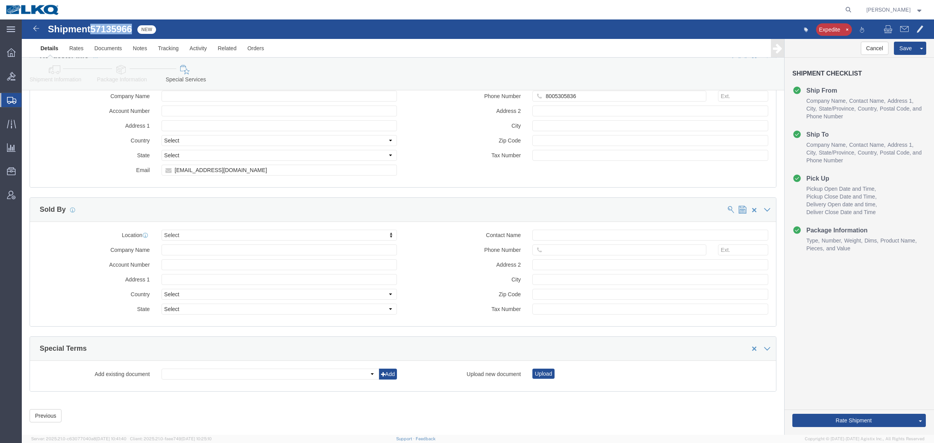
scroll to position [765, 0]
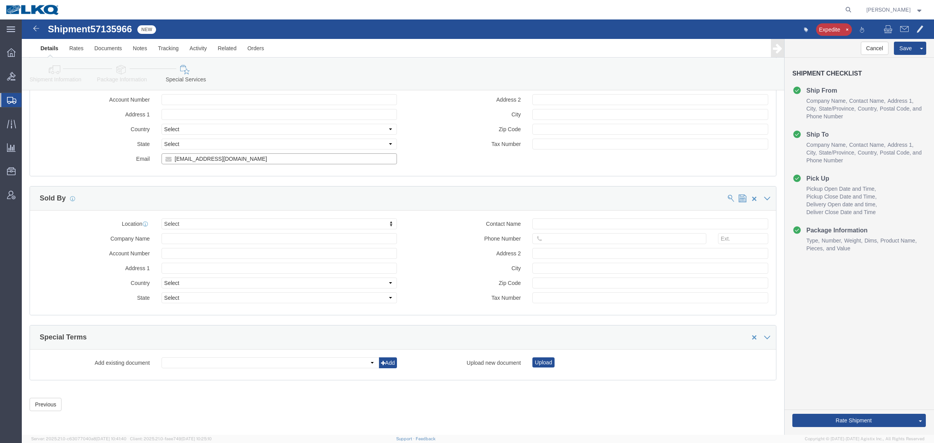
click input "kaphillips@lkqcorp.com"
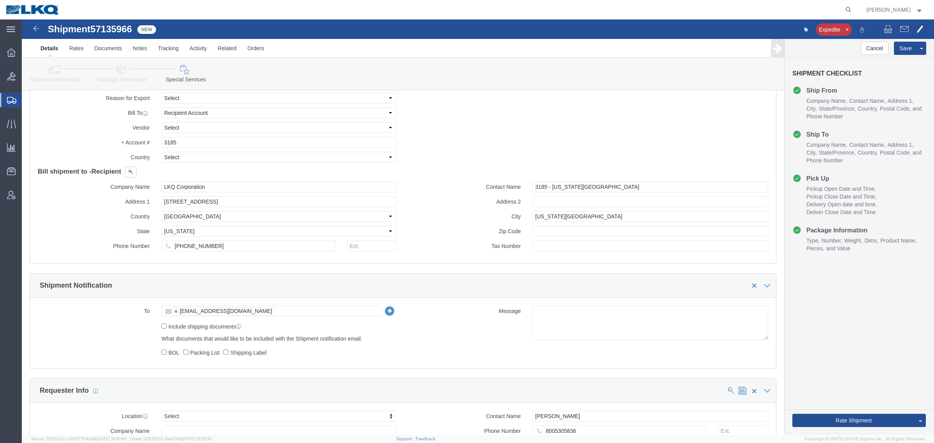
scroll to position [327, 0]
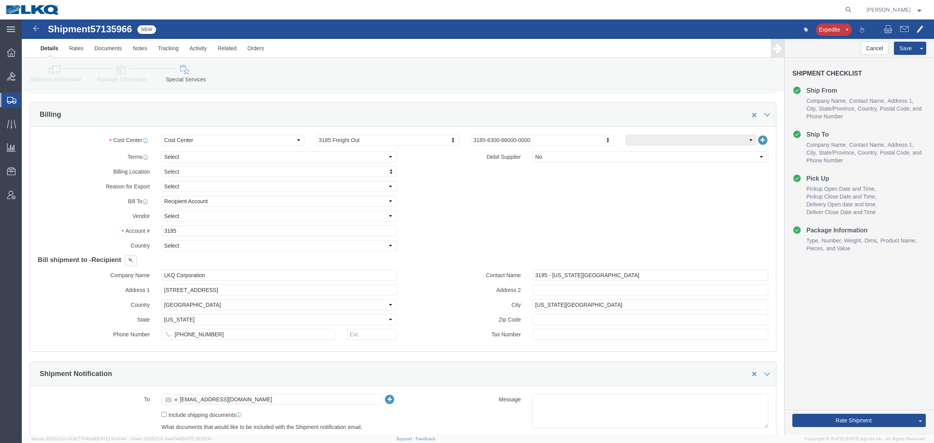
click icon
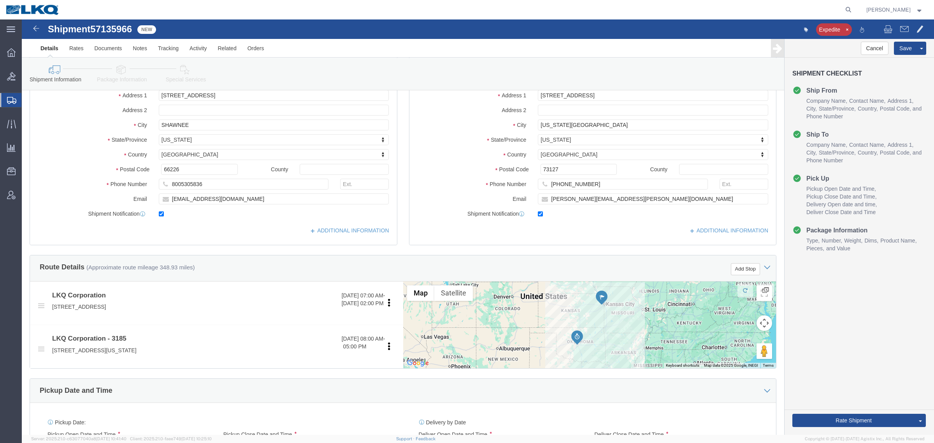
scroll to position [195, 0]
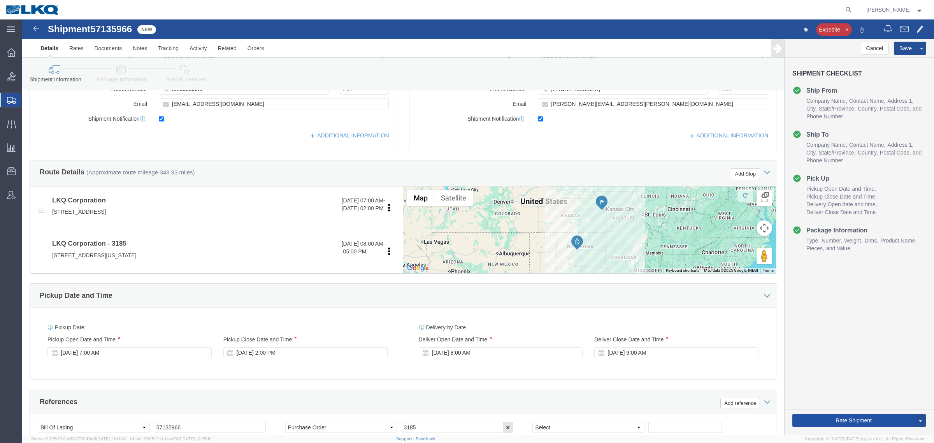
click button "Rate Shipment"
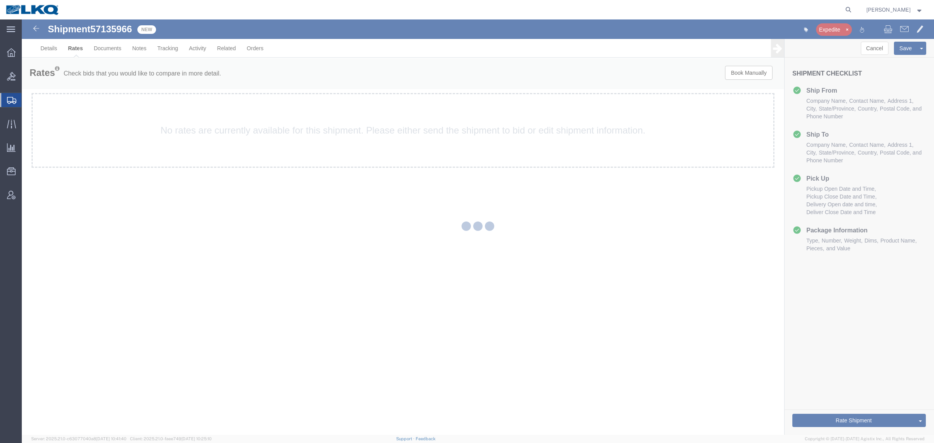
scroll to position [0, 0]
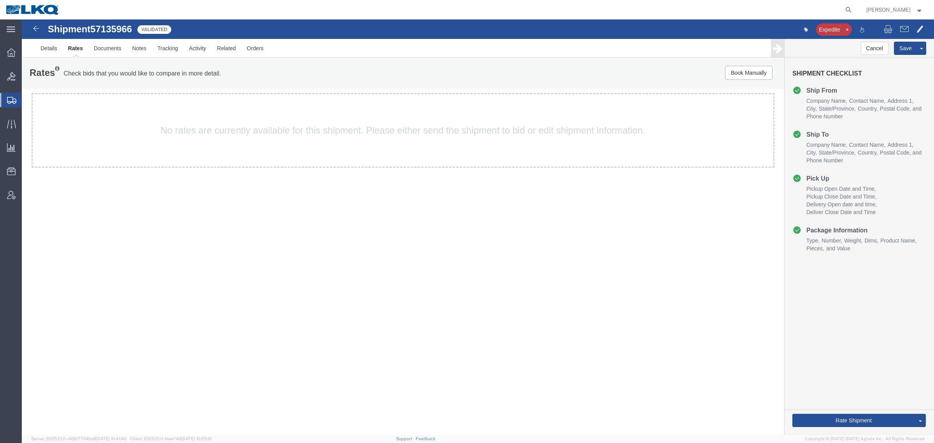
click at [250, 348] on div "Shipment 57135966 Validated Expedite Details Rates Documents Notes Tracking Act…" at bounding box center [478, 226] width 912 height 415
click at [322, 85] on div "Rates Check bids that you would like to compare in more detail. Compare Filter …" at bounding box center [403, 73] width 762 height 31
click at [343, 28] on div "Shipment 57135966 Validated" at bounding box center [250, 31] width 455 height 15
click at [113, 32] on span "57135966" at bounding box center [111, 29] width 42 height 11
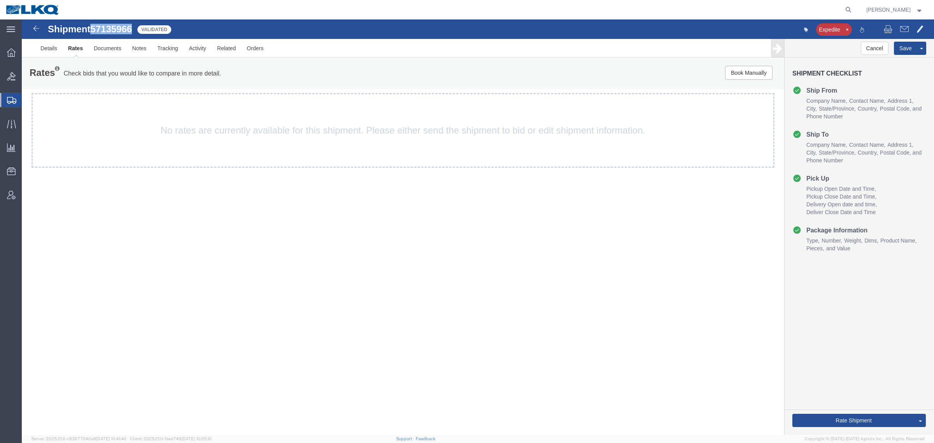
copy span "57135966"
drag, startPoint x: 173, startPoint y: 78, endPoint x: 77, endPoint y: 60, distance: 98.1
click at [167, 77] on p "Check bids that you would like to compare in more detail." at bounding box center [142, 73] width 158 height 9
click at [43, 51] on link "Details" at bounding box center [49, 48] width 28 height 19
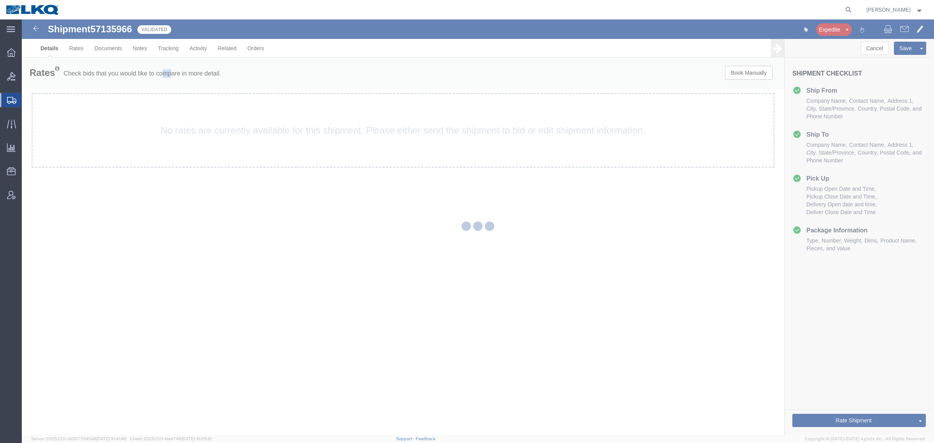
select select "27904"
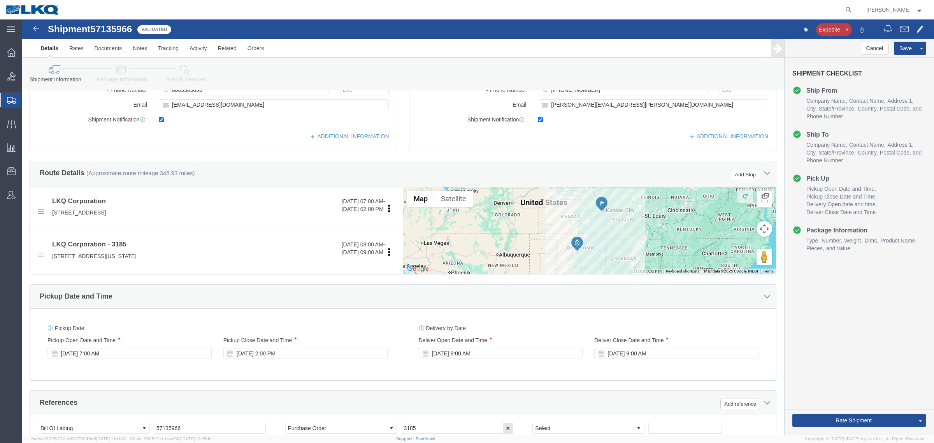
scroll to position [195, 0]
click div "Ship From Location Location Select Select My Profile Location 1100 - LKQ Crysta…"
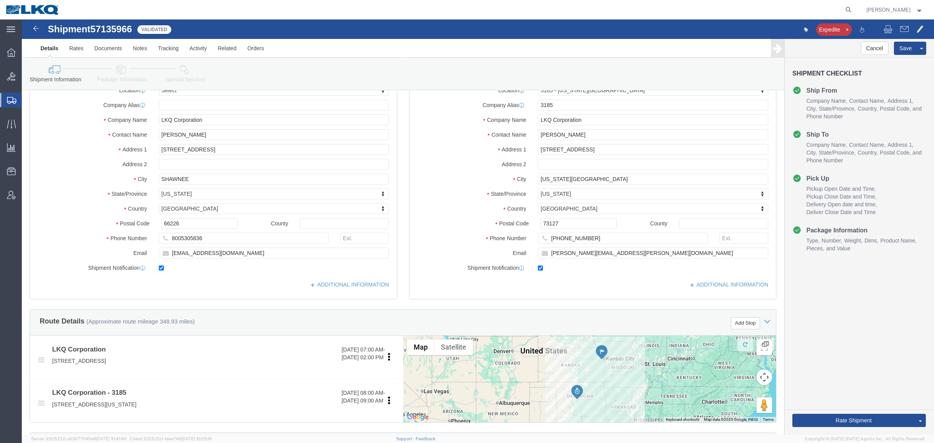
scroll to position [0, 0]
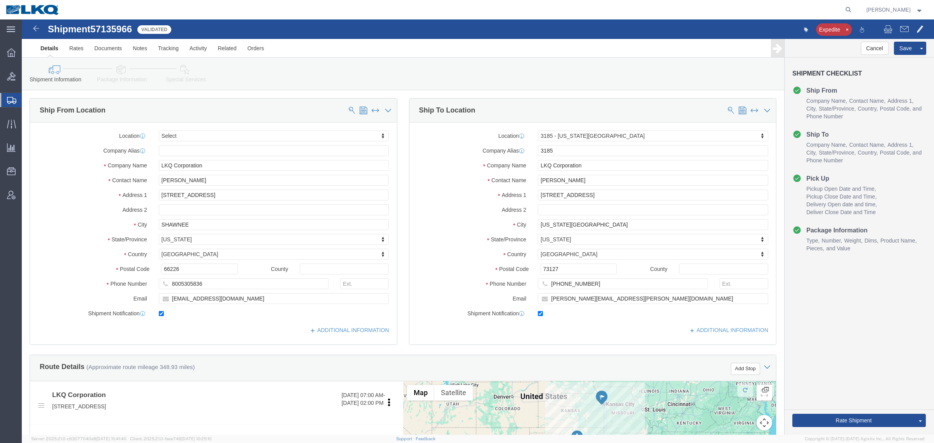
click div "Shipment Information Package Information Special Services Loading Routing"
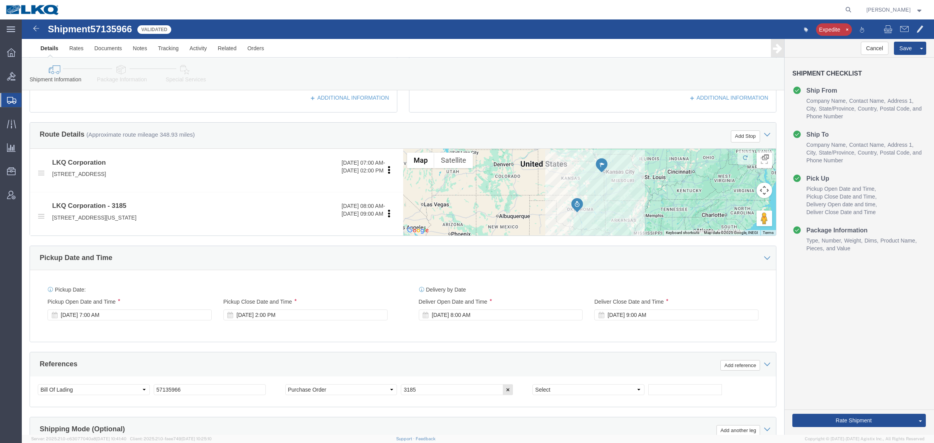
scroll to position [243, 0]
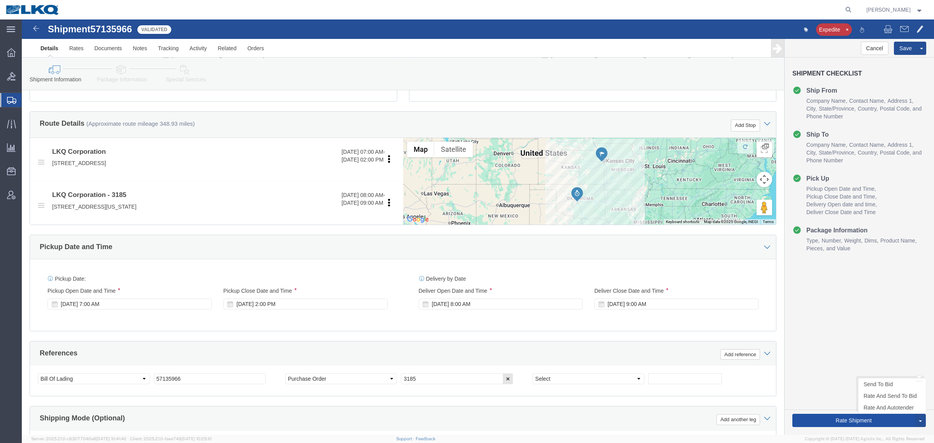
click button "Rate Shipment"
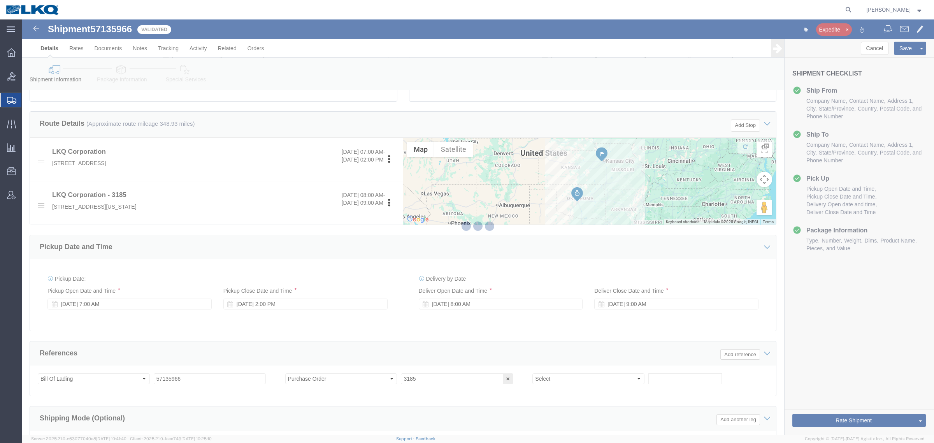
scroll to position [0, 0]
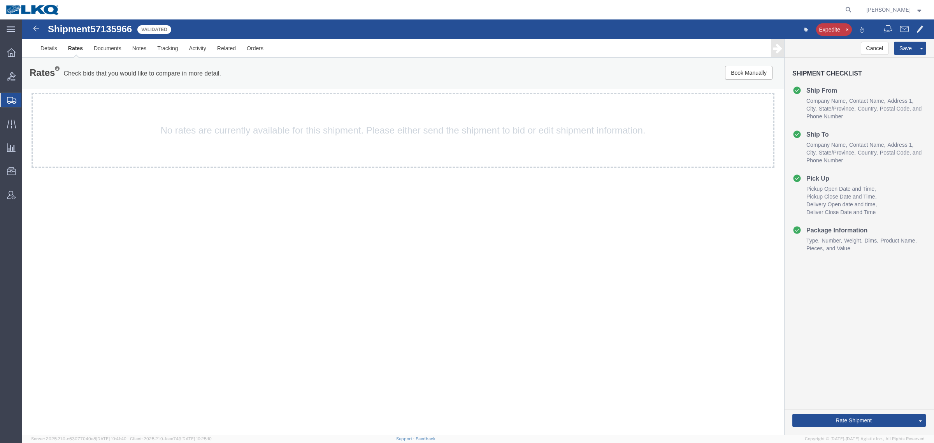
drag, startPoint x: 669, startPoint y: 414, endPoint x: 675, endPoint y: 414, distance: 6.7
click at [670, 414] on div "Shipment 57135966 Validated Expedite Details Rates Documents Notes Tracking Act…" at bounding box center [478, 226] width 912 height 415
drag, startPoint x: 55, startPoint y: 49, endPoint x: 218, endPoint y: 119, distance: 177.1
click at [55, 49] on link "Details" at bounding box center [49, 48] width 28 height 19
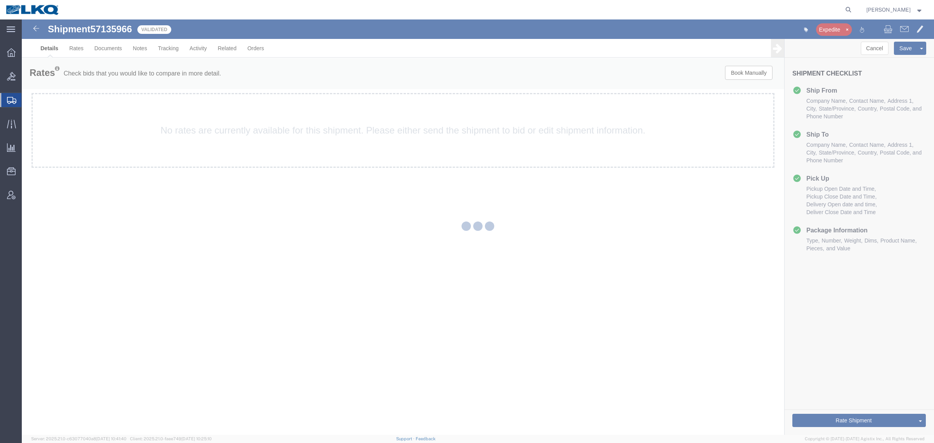
select select "27904"
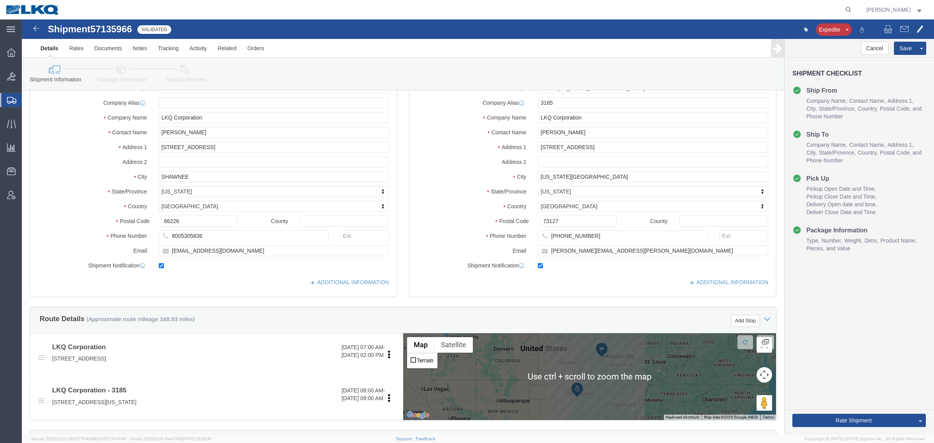
scroll to position [49, 0]
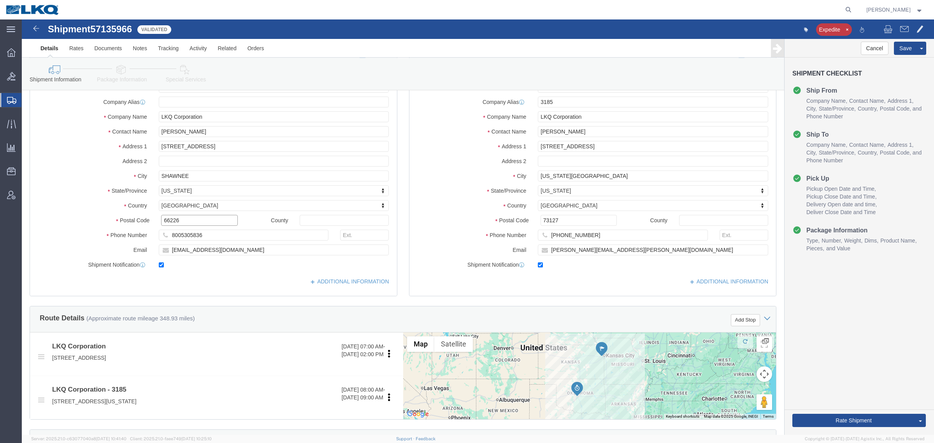
click input "66226"
click input "73127"
click link "Notes"
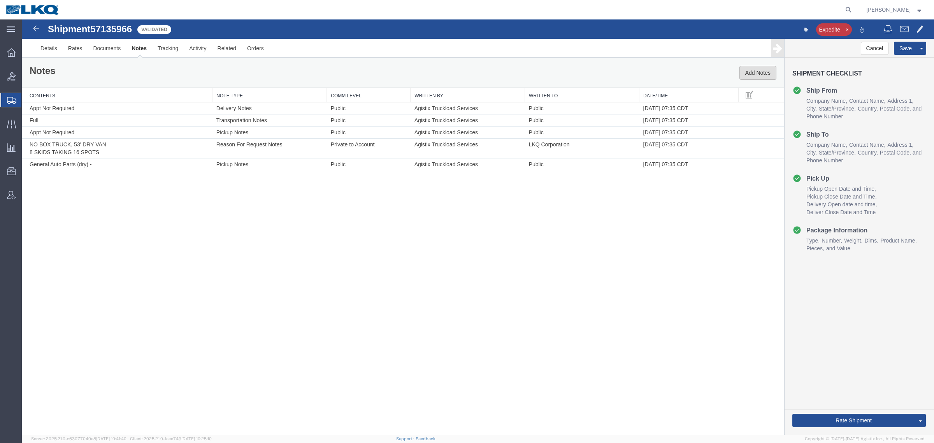
click at [748, 73] on button "Add Notes" at bounding box center [757, 73] width 37 height 14
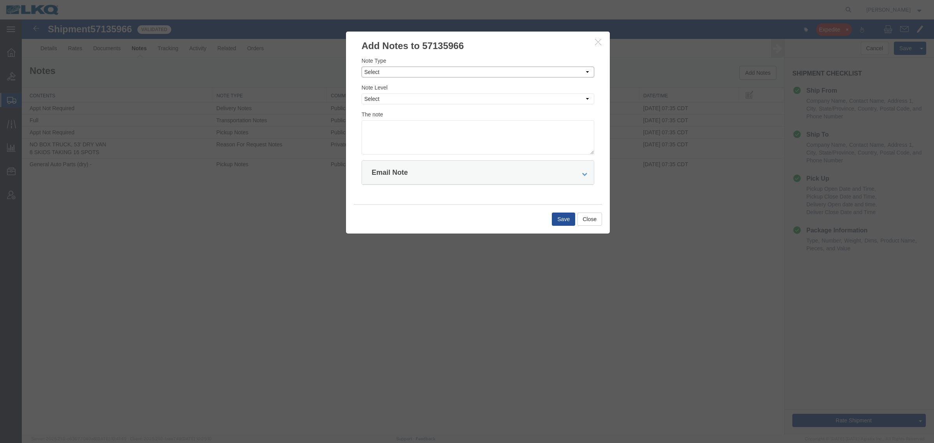
click at [404, 72] on select "Select Approval Bid Notes Carrier Change Notes Claim Notes Content Hazmat Notes…" at bounding box center [478, 72] width 233 height 11
select select "BID_NOTES"
click at [362, 67] on select "Select Approval Bid Notes Carrier Change Notes Claim Notes Content Hazmat Notes…" at bounding box center [478, 72] width 233 height 11
click at [407, 96] on select "Select Private to Account Private to Vendor Public" at bounding box center [478, 98] width 233 height 11
select select "PRIVATE_TO_ACCOUNT"
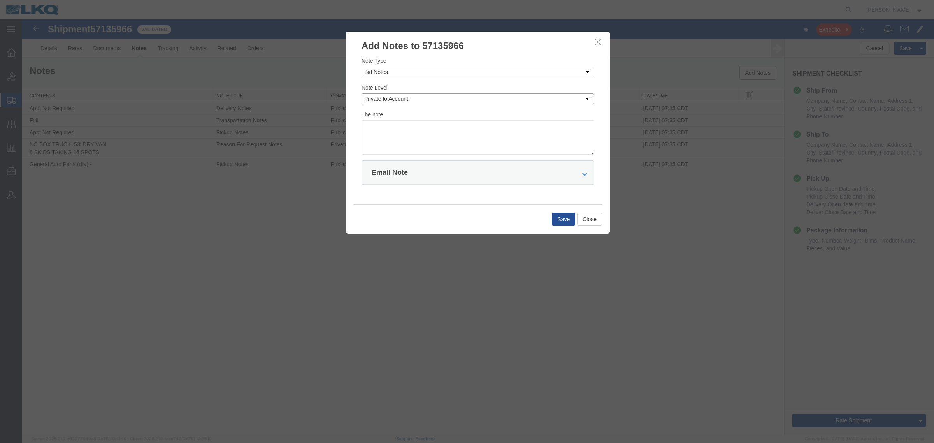
click at [362, 93] on select "Select Private to Account Private to Vendor Public" at bounding box center [478, 98] width 233 height 11
click at [420, 131] on textarea at bounding box center [478, 137] width 233 height 34
type textarea "DAT: $823"
click at [563, 224] on button "Save" at bounding box center [563, 218] width 23 height 13
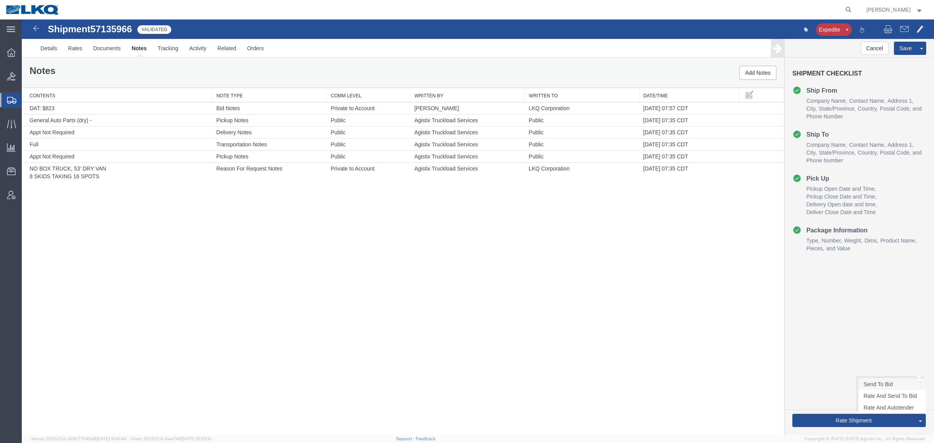
click at [893, 381] on link "Send To Bid" at bounding box center [891, 384] width 67 height 12
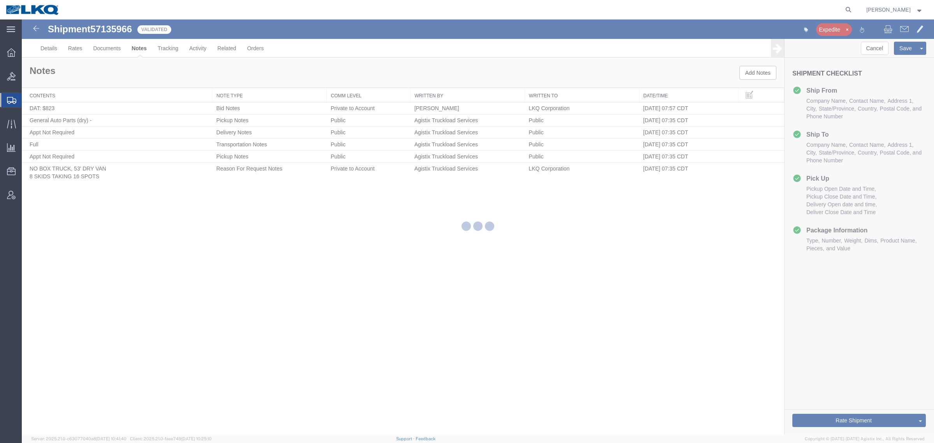
click at [495, 355] on div at bounding box center [478, 226] width 912 height 415
select select "27904"
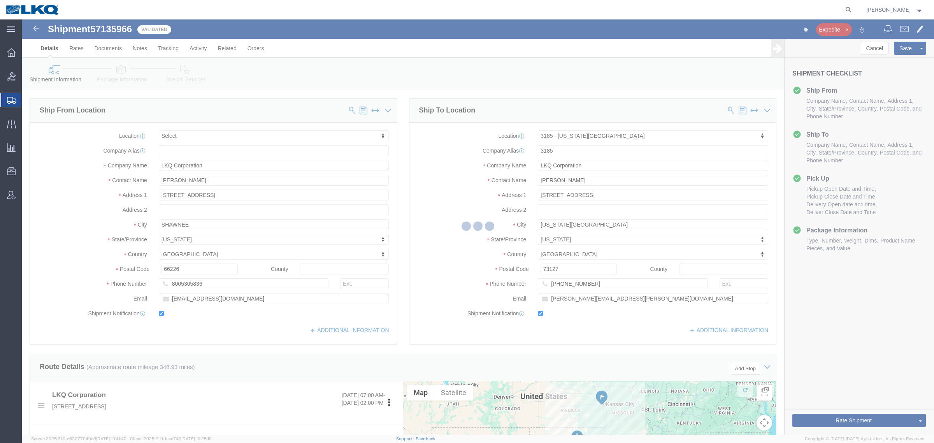
select select "TL"
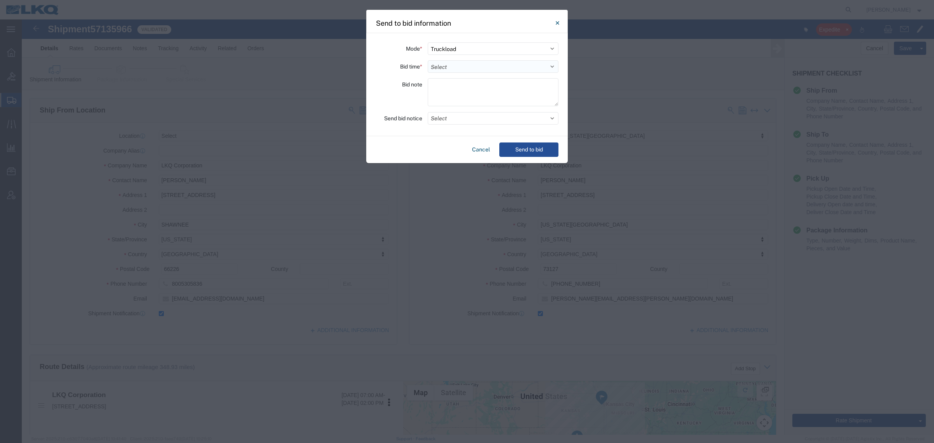
click at [499, 68] on select "Select 30 Min (Rush) 1 Hour (Rush) 2 Hours (Rush) 4 Hours (Rush) 8 Hours (Rush)…" at bounding box center [493, 66] width 131 height 12
select select "8"
click at [428, 60] on select "Select 30 Min (Rush) 1 Hour (Rush) 2 Hours (Rush) 4 Hours (Rush) 8 Hours (Rush)…" at bounding box center [493, 66] width 131 height 12
click at [416, 98] on div "Bid note" at bounding box center [399, 93] width 47 height 30
click at [534, 151] on button "Send to bid" at bounding box center [528, 149] width 59 height 14
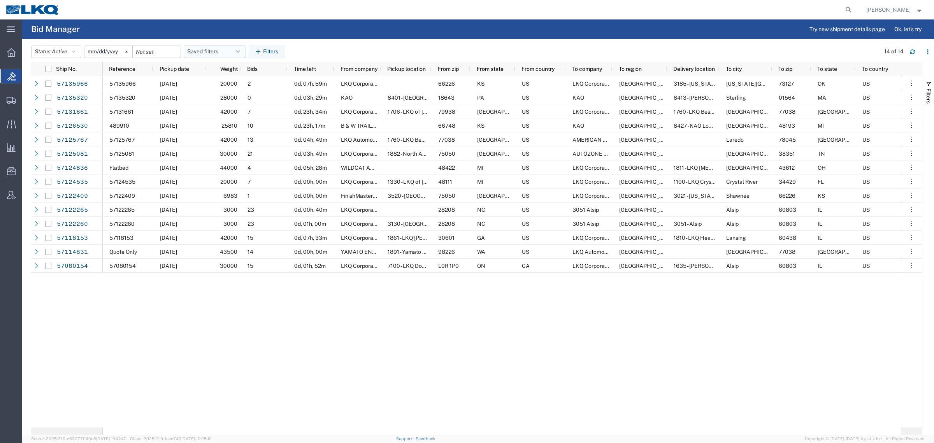
click at [200, 51] on button "Saved filters" at bounding box center [215, 52] width 62 height 12
click at [223, 86] on span "Bid Board" at bounding box center [236, 86] width 102 height 14
type input "[DATE]"
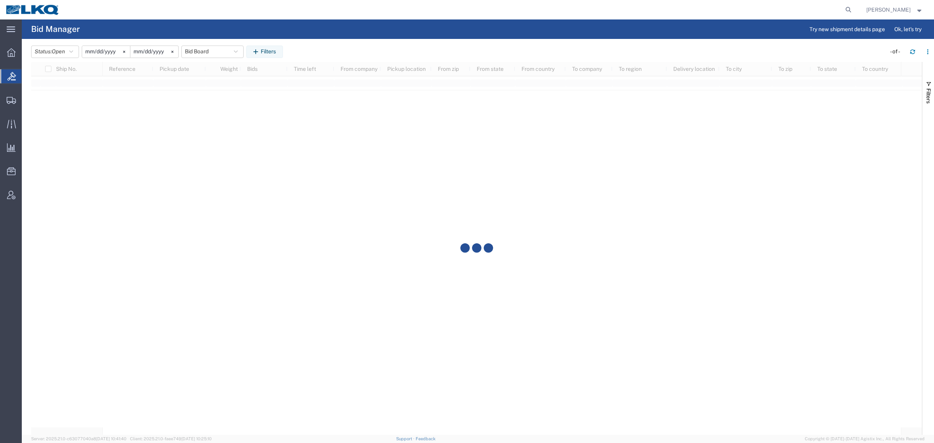
click at [343, 43] on header "Status: Open Active All Awaiting Confirmation Awarded Closed Expired Open Withd…" at bounding box center [482, 51] width 903 height 22
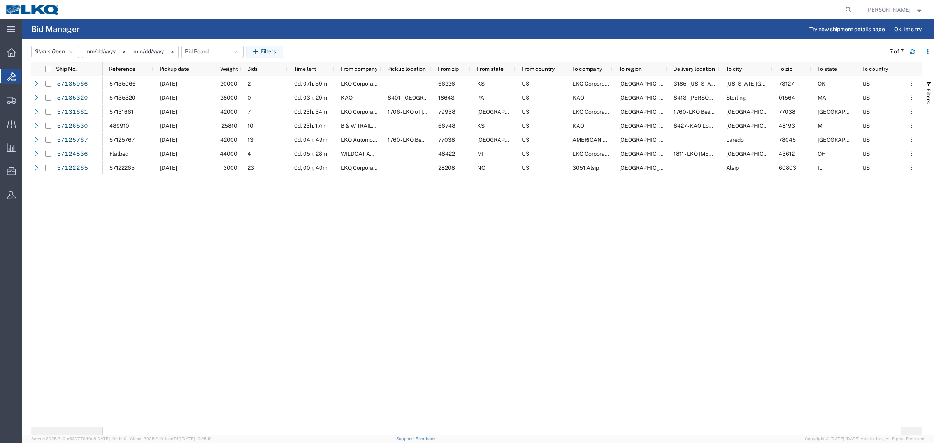
click at [334, 252] on div "57135966 10/16/2025 20000 2 0d, 07h, 59m LKQ Corporation 66226 KS US LKQ Corpor…" at bounding box center [502, 251] width 798 height 351
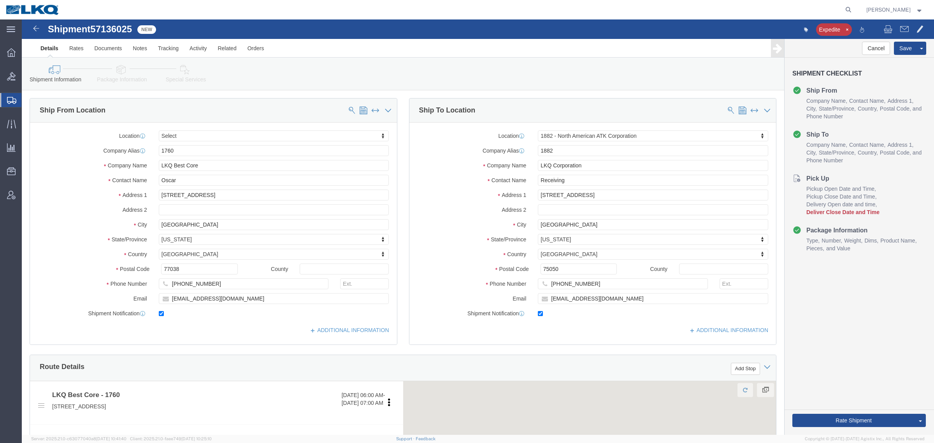
select select
select select "27708"
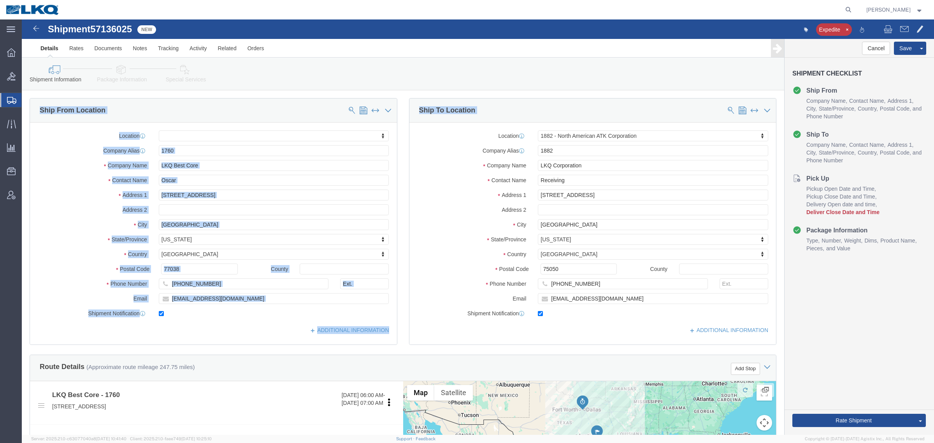
drag, startPoint x: 355, startPoint y: 56, endPoint x: 433, endPoint y: 105, distance: 92.2
click div "Shipment Information Package Information Special Services Loading Routing Pleas…"
click div "Location 1882 - North American ATK Corporation My Profile Location 1100 - LKQ C…"
drag, startPoint x: 267, startPoint y: 51, endPoint x: 432, endPoint y: 193, distance: 217.1
click div "Shipment Information Package Information Special Services Loading Routing Pleas…"
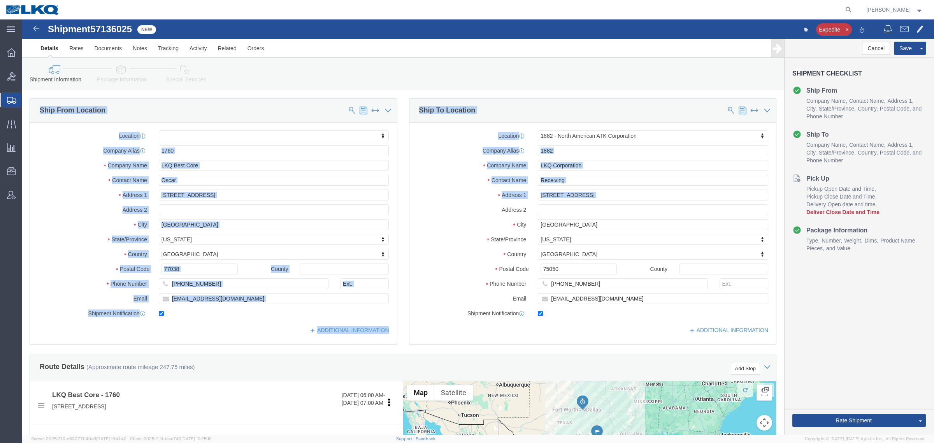
click label "Address 2"
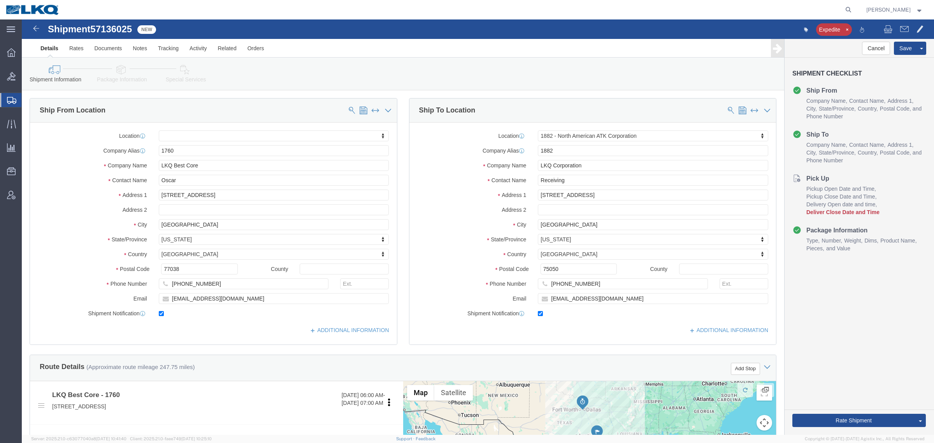
drag, startPoint x: 314, startPoint y: 73, endPoint x: 184, endPoint y: 86, distance: 129.8
click div "Please fix the following errors Ship From Location Location My Profile Location…"
click div "Shipment Information Package Information Special Services Loading Routing"
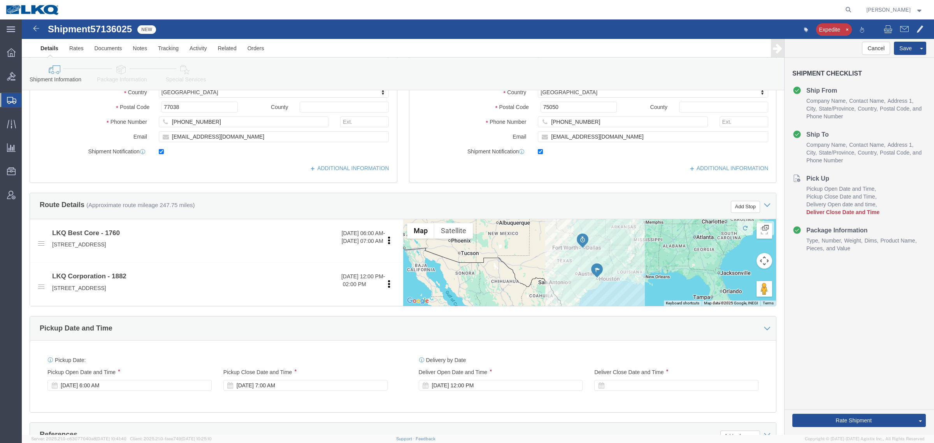
scroll to position [195, 0]
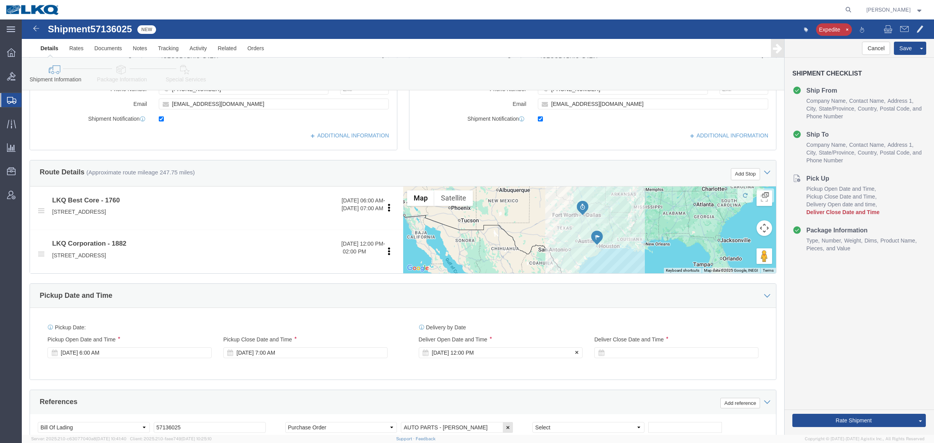
click div "Oct 16 2025 12:00 PM"
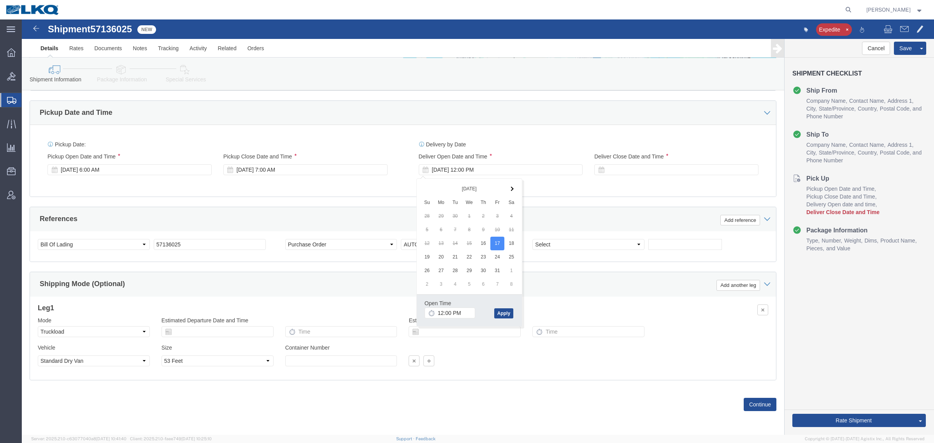
click div "Open Time 12:00 PM Oct 17 2025 12:00 PM - Oct 17 2025 12:00 PM Cancel Apply"
click button "Apply"
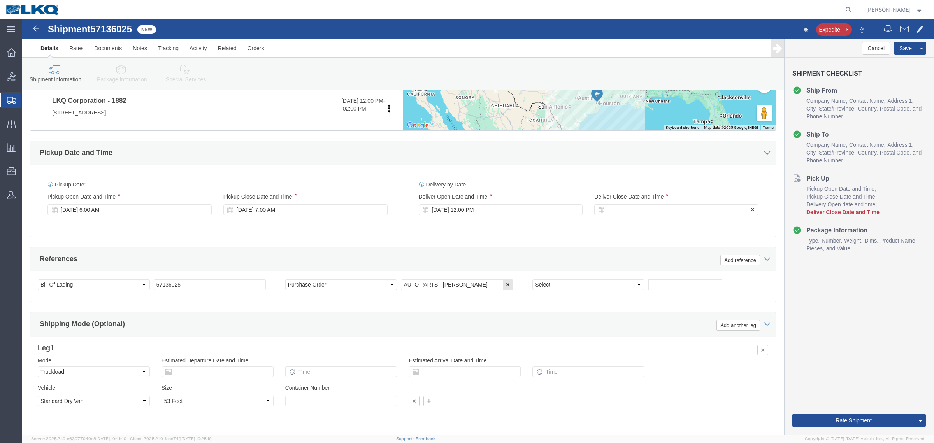
scroll to position [283, 0]
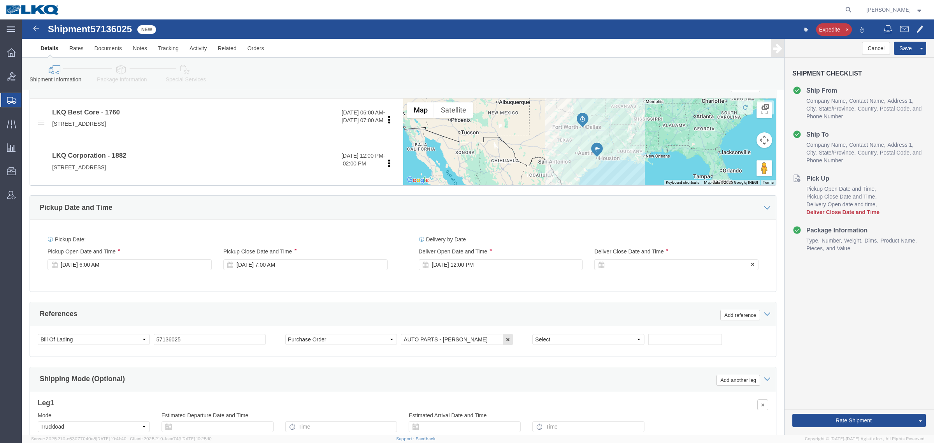
click div
click button "Apply"
drag, startPoint x: 548, startPoint y: 271, endPoint x: 405, endPoint y: 247, distance: 144.1
click div "Pickup Date: Pickup Start Date Pickup Start Time Pickup Open Date and Time Oct …"
click span "57136025"
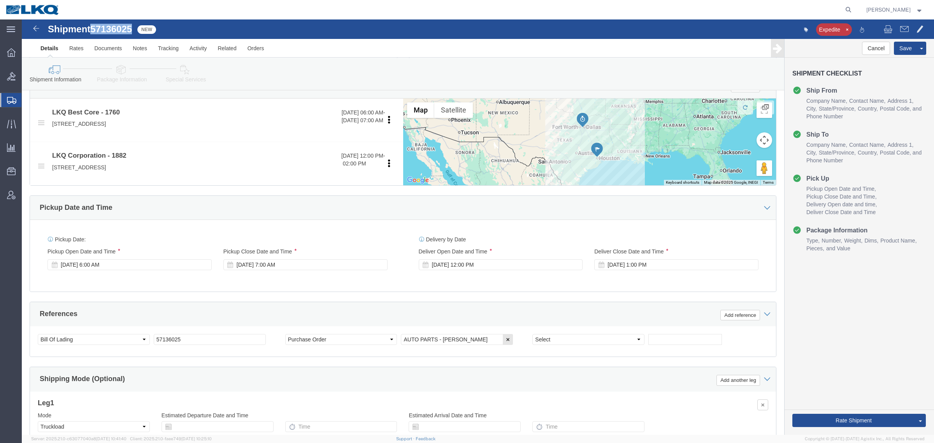
click span "57136025"
copy span "57136025"
click icon
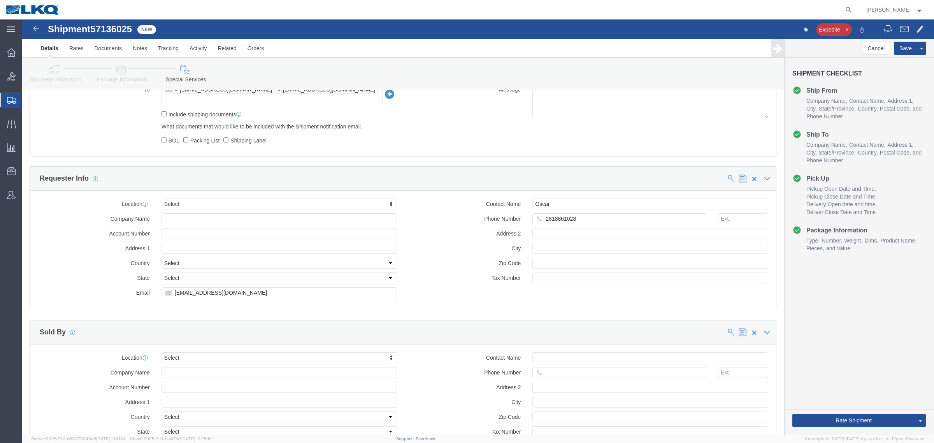
scroll to position [765, 0]
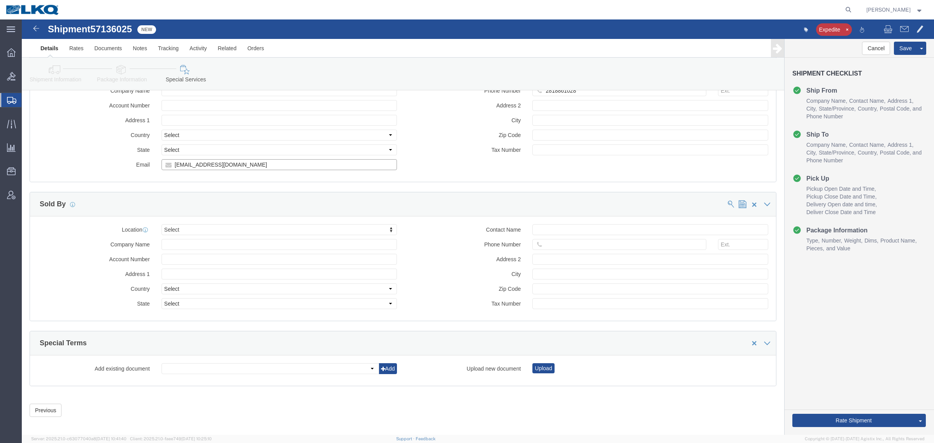
click input "acgarcia@lkqcorp.com"
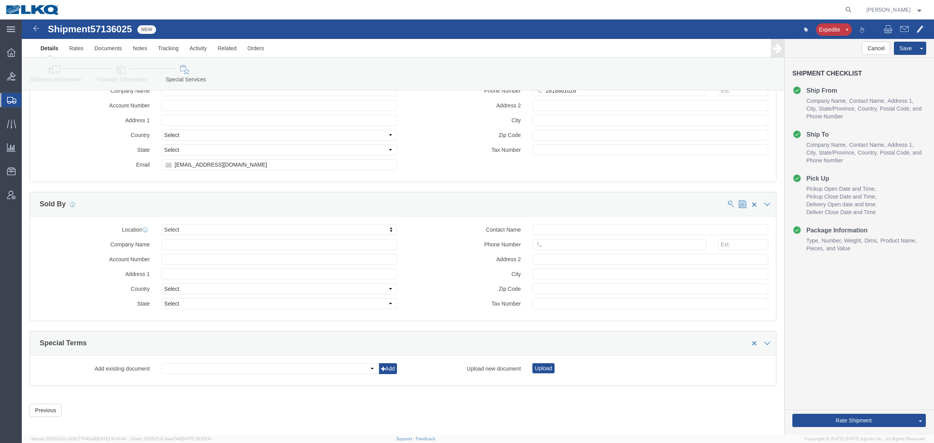
click label "Zip Code"
click icon
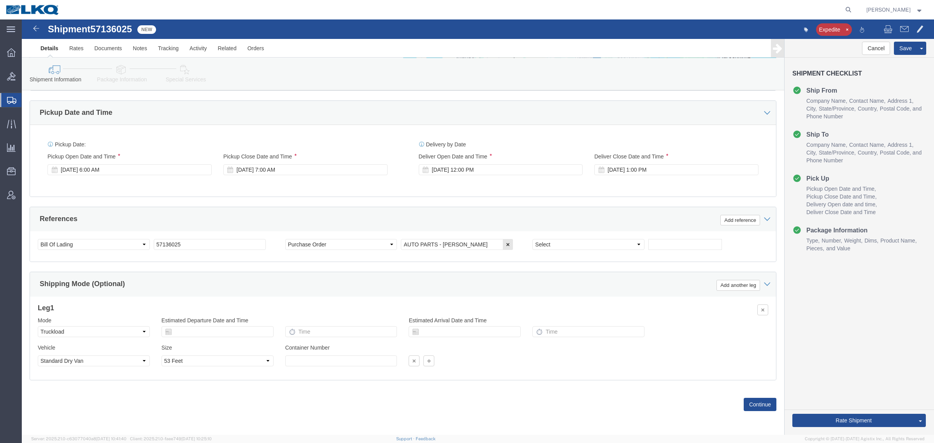
scroll to position [380, 0]
click div "Ship From Location Location My Profile Location 1100 - LKQ Crystal River 1103 -…"
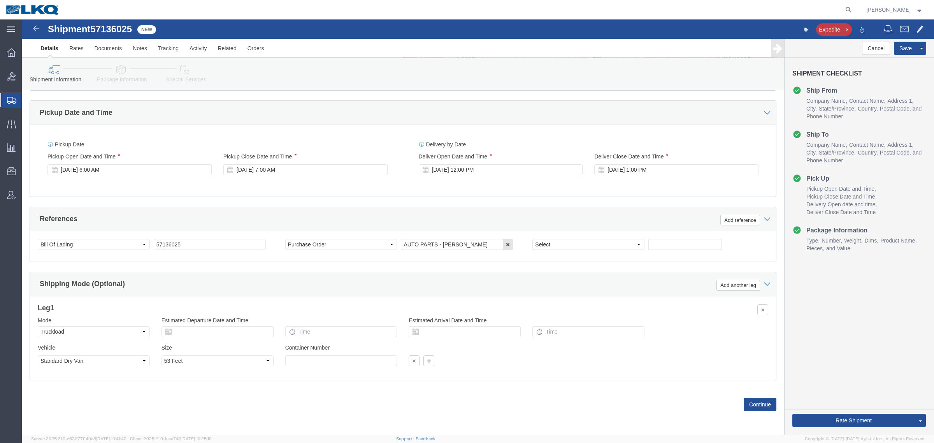
click div "Ship From Location Location My Profile Location 1100 - LKQ Crystal River 1103 -…"
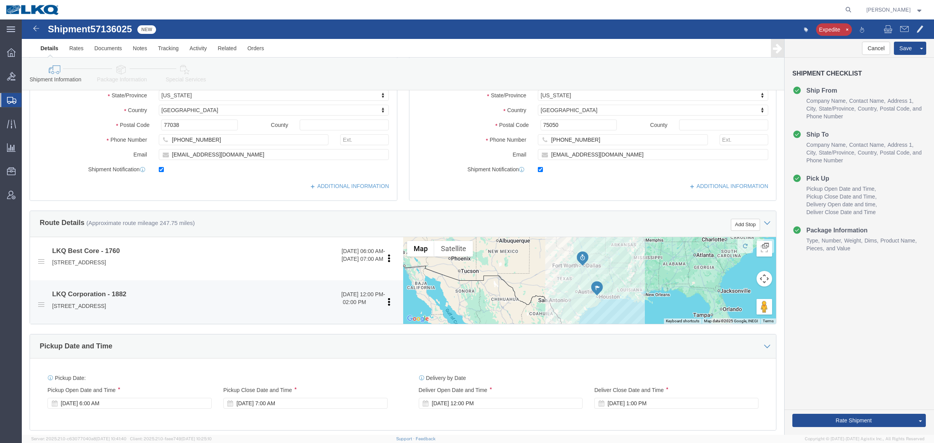
scroll to position [137, 0]
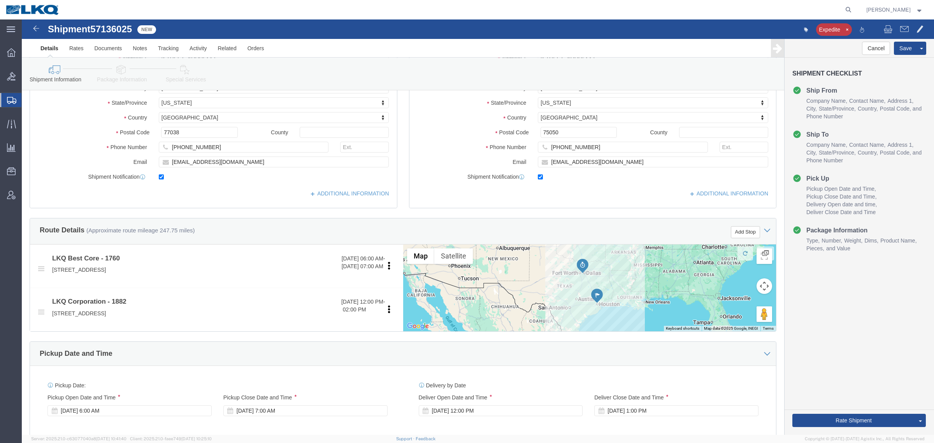
click div "Route Details (Approximate route mileage 247.75 miles) Add Stop"
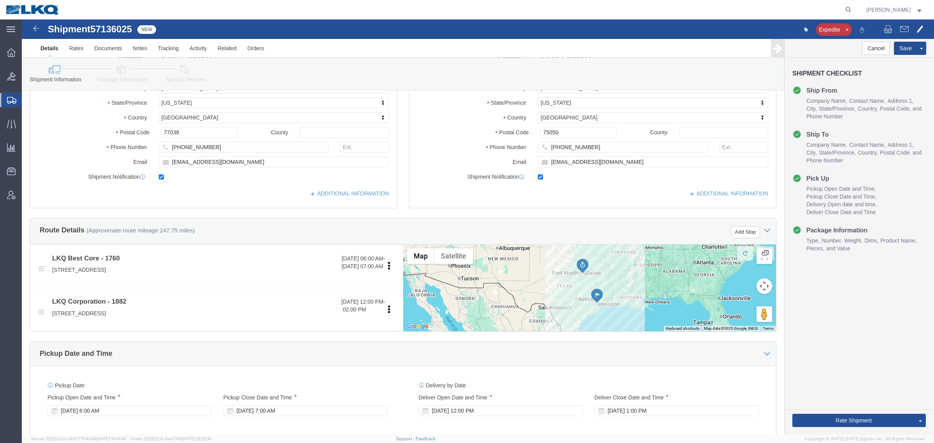
click div "Route Details (Approximate route mileage 247.75 miles) Add Stop"
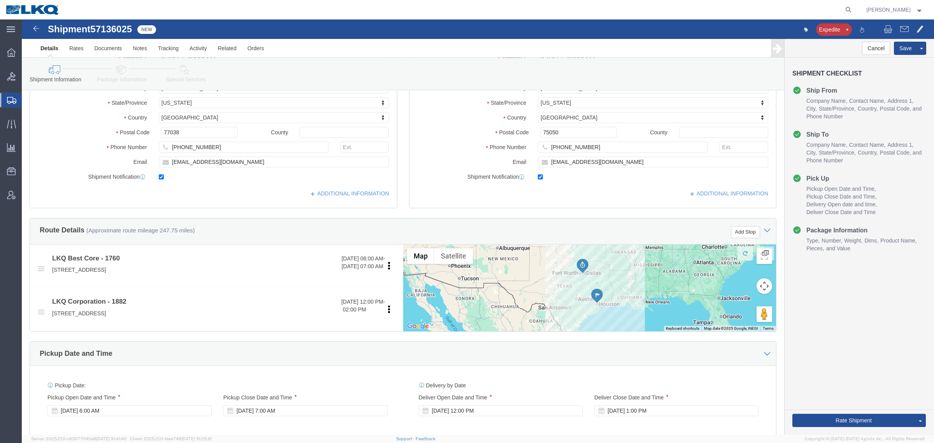
click div "Route Details (Approximate route mileage 247.75 miles) Add Stop"
click icon
click div "Route Details (Approximate route mileage 247.75 miles)"
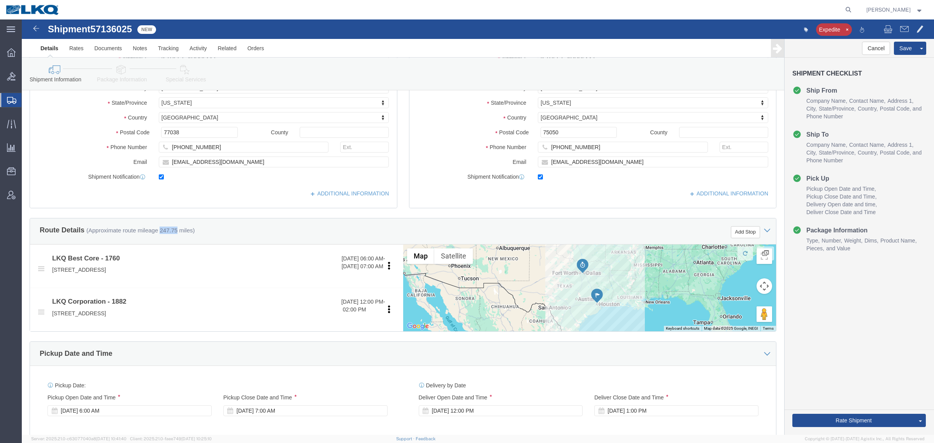
drag, startPoint x: 140, startPoint y: 207, endPoint x: 140, endPoint y: 213, distance: 6.2
click div "Route Details (Approximate route mileage 247.75 miles)"
click label "City"
click div "Shipment Information Package Information Special Services Loading Routing"
click div "Ship From Location Location My Profile Location 1100 - LKQ Crystal River 1103 -…"
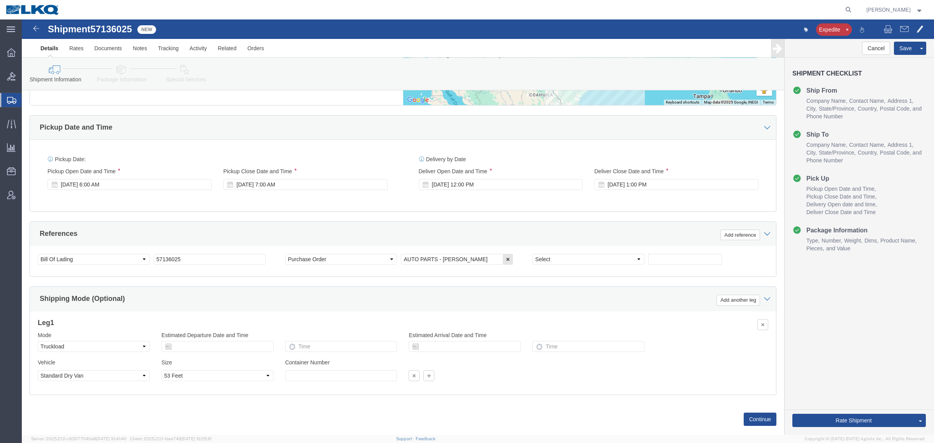
scroll to position [380, 0]
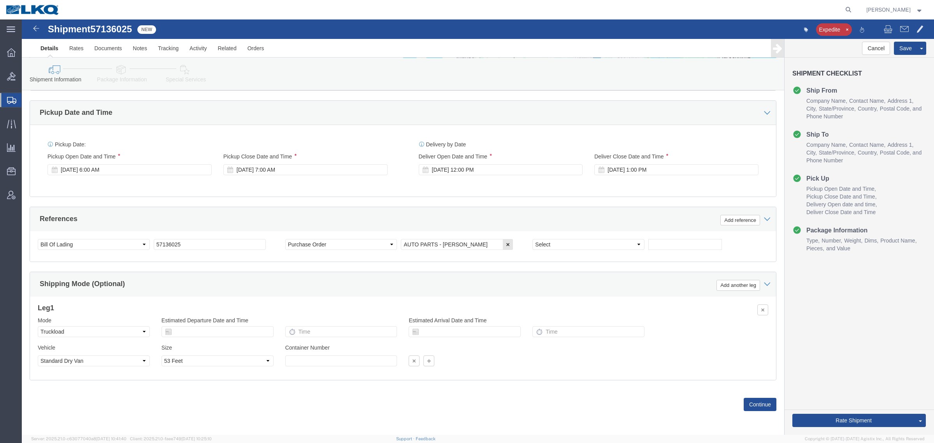
click div "Shipping Mode (Optional) Add another leg"
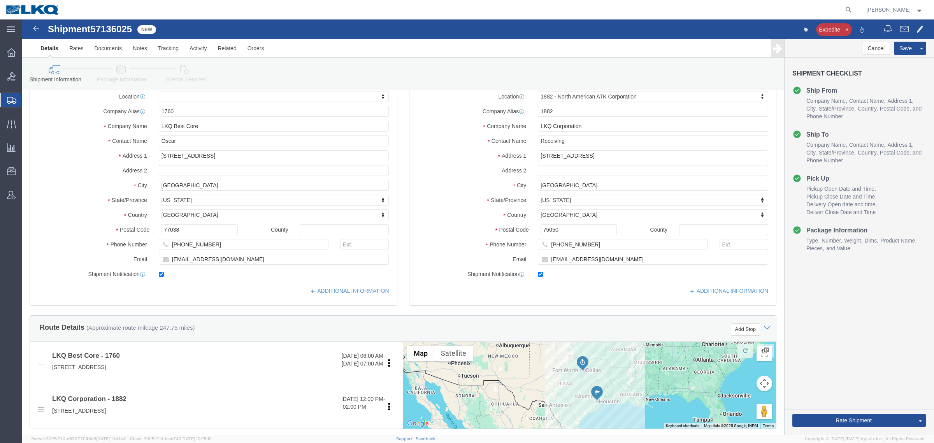
scroll to position [0, 0]
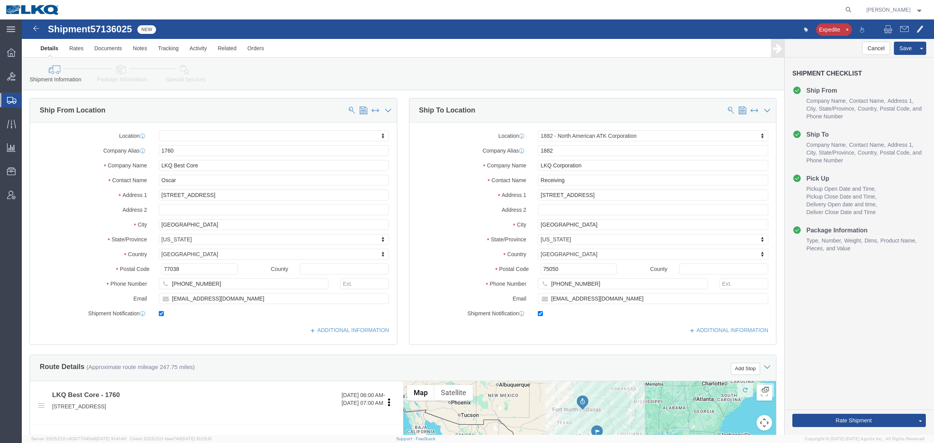
click div "Shipment Information Package Information Special Services Loading Routing"
click div "Rate Shipment Send To Bid Rate And Send To Bid Rate And Autotender"
click button "Rate Shipment"
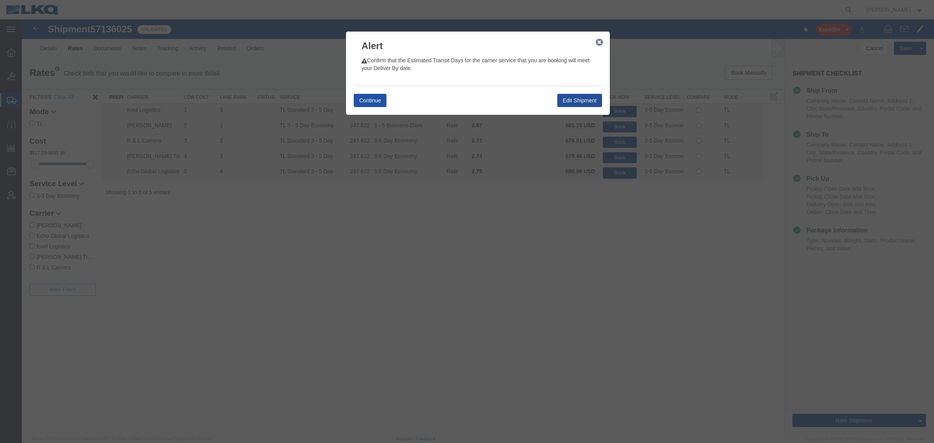
click at [376, 104] on button "Continue" at bounding box center [370, 100] width 33 height 13
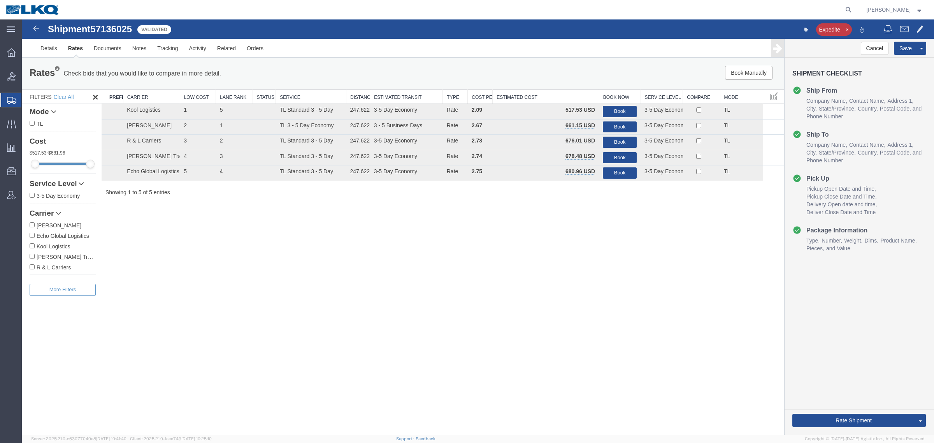
drag, startPoint x: 628, startPoint y: 381, endPoint x: 634, endPoint y: 380, distance: 5.9
click at [627, 381] on div "Shipment 57136025 5 of 5 Validated Expedite Details Rates Documents Notes Track…" at bounding box center [478, 226] width 912 height 415
drag, startPoint x: 573, startPoint y: 343, endPoint x: 625, endPoint y: 341, distance: 51.4
click at [576, 343] on div "Shipment 57136025 5 of 5 Validated Expedite Details Rates Documents Notes Track…" at bounding box center [478, 226] width 912 height 415
click at [884, 405] on link "Rate And Autotender" at bounding box center [891, 408] width 67 height 12
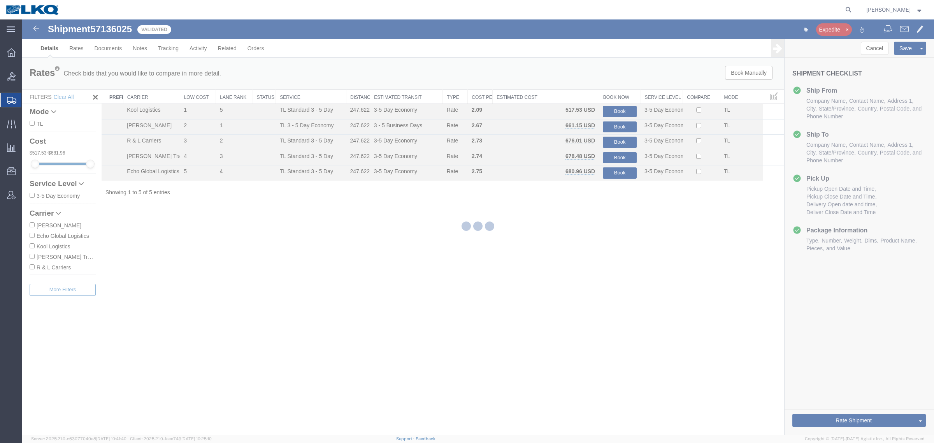
select select "27708"
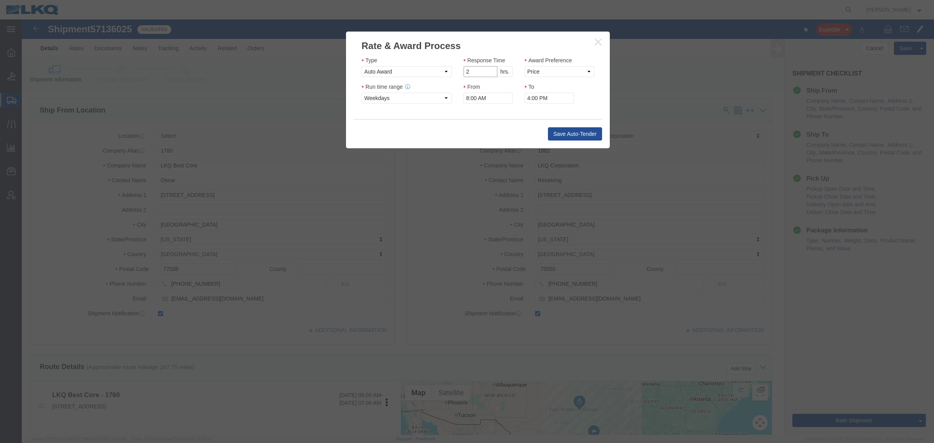
click input "2"
type input "1"
click input "1"
click select "Price Carrier Rank"
select select "LANE_RANK"
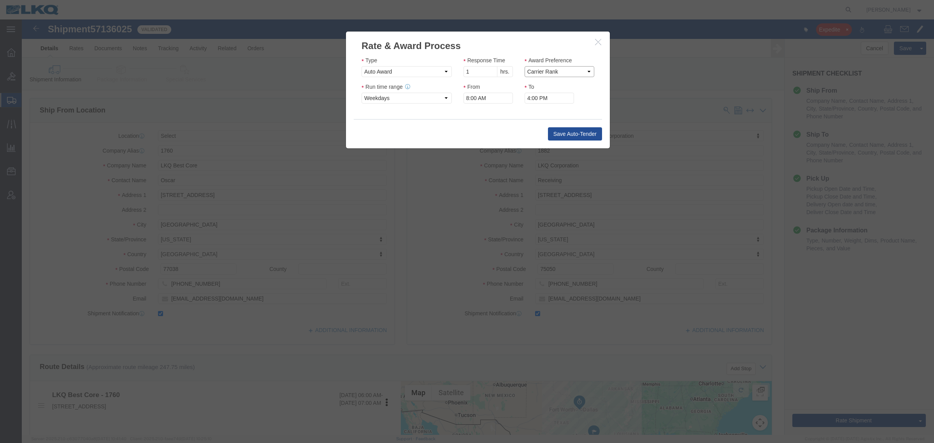
click select "Price Carrier Rank"
click input "8:00 AM"
type input "7:00 AM"
click button "Save Auto-Tender"
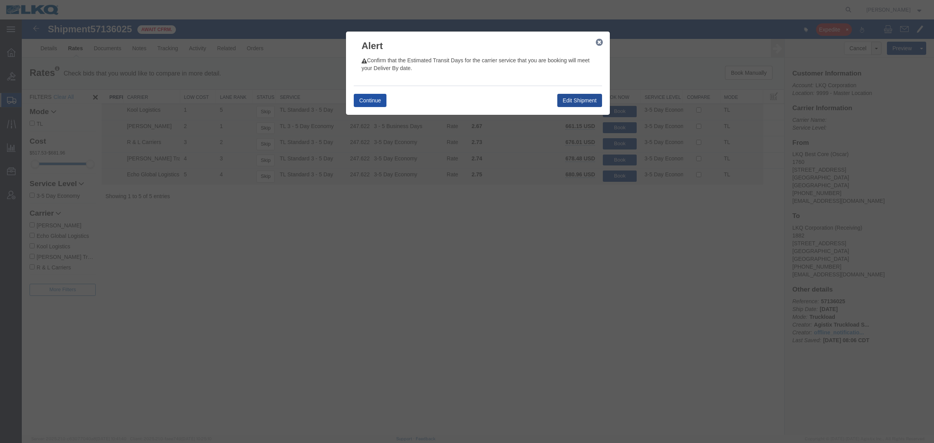
drag, startPoint x: 366, startPoint y: 100, endPoint x: 540, endPoint y: 81, distance: 175.0
click at [366, 99] on button "Continue" at bounding box center [370, 100] width 33 height 13
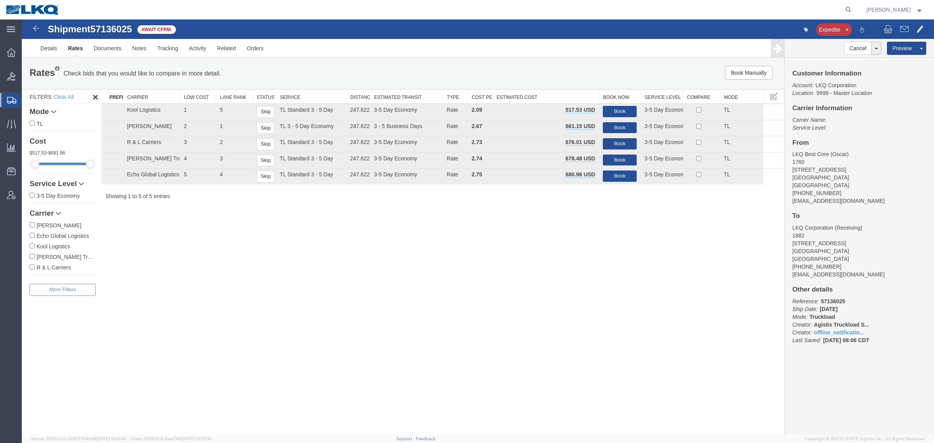
click at [385, 284] on div "Shipment 57136025 5 of 5 Await Cfrm. Expedite Details Rates Documents Notes Tra…" at bounding box center [478, 226] width 912 height 415
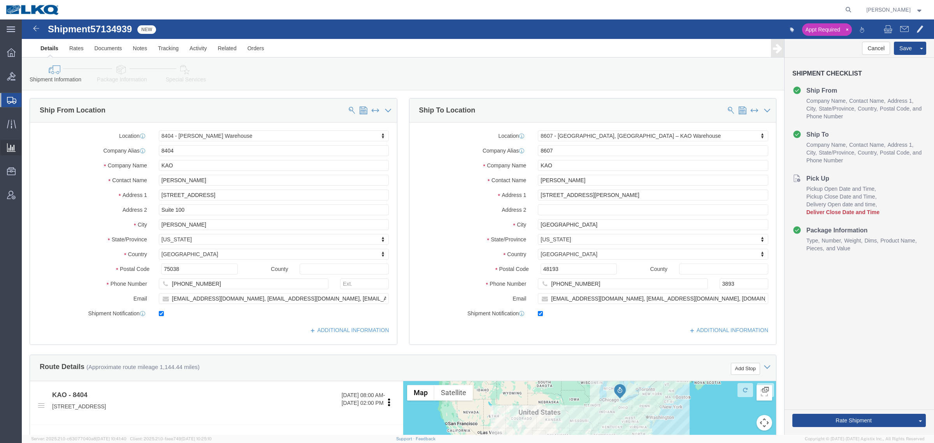
select select "65991"
select select "30604"
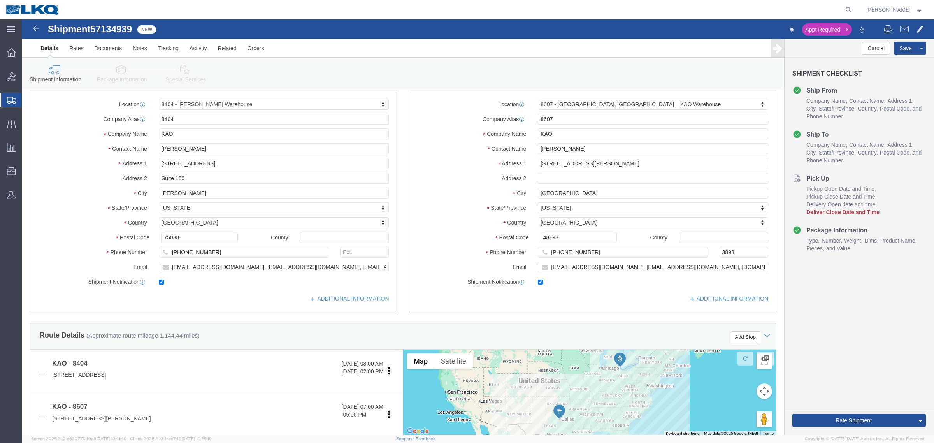
scroll to position [49, 0]
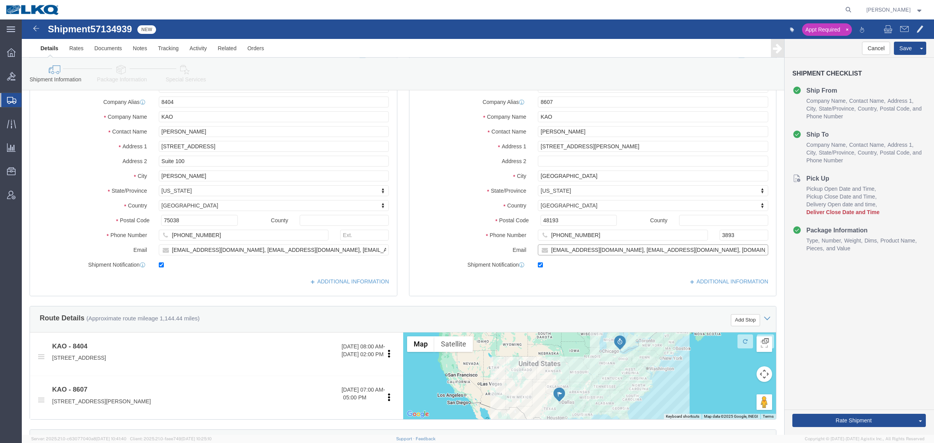
drag, startPoint x: 526, startPoint y: 232, endPoint x: 592, endPoint y: 232, distance: 66.5
click input "[EMAIL_ADDRESS][DOMAIN_NAME], [EMAIL_ADDRESS][DOMAIN_NAME], [DOMAIN_NAME][EMAIL…"
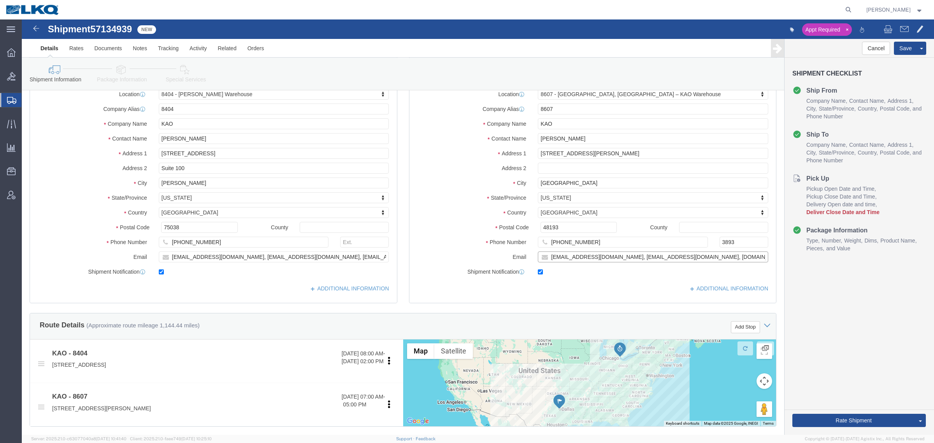
scroll to position [0, 0]
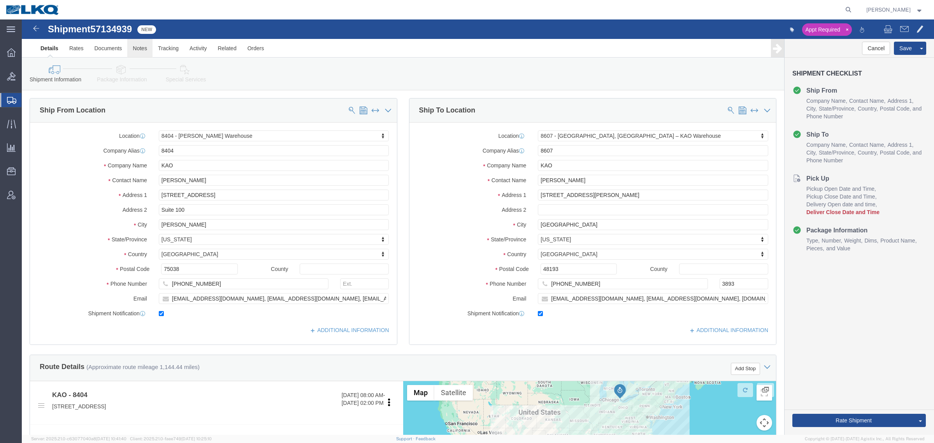
click link "Notes"
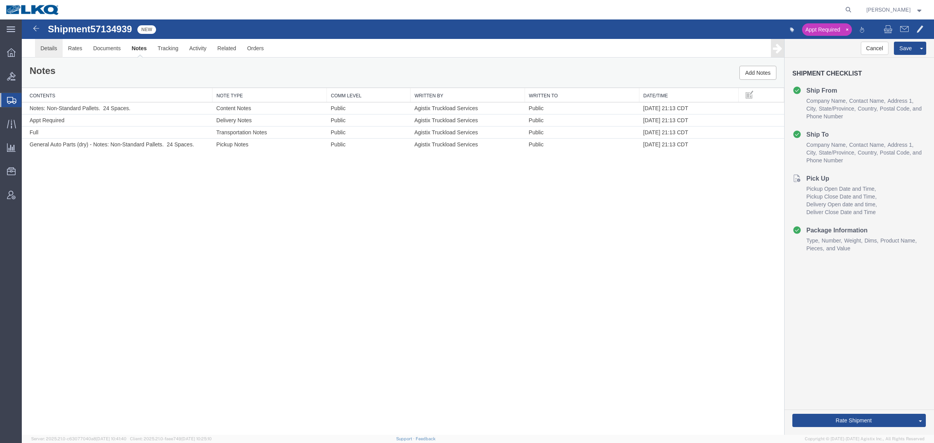
click at [47, 49] on link "Details" at bounding box center [49, 48] width 28 height 19
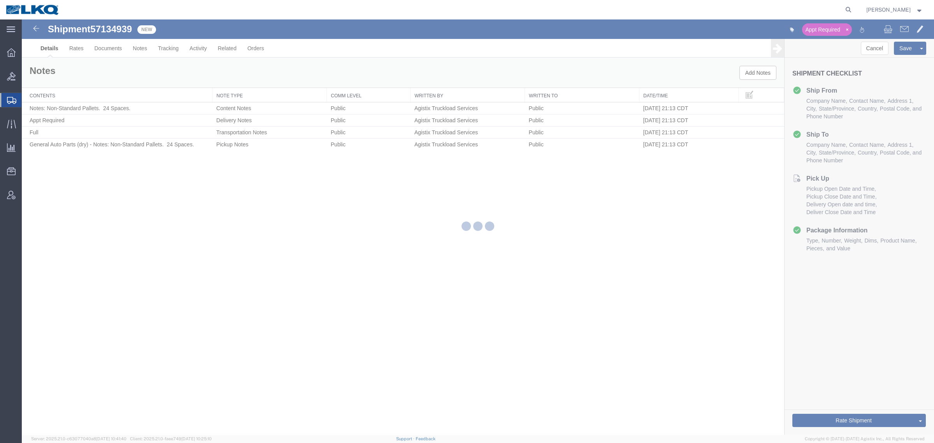
select select "65991"
select select "30604"
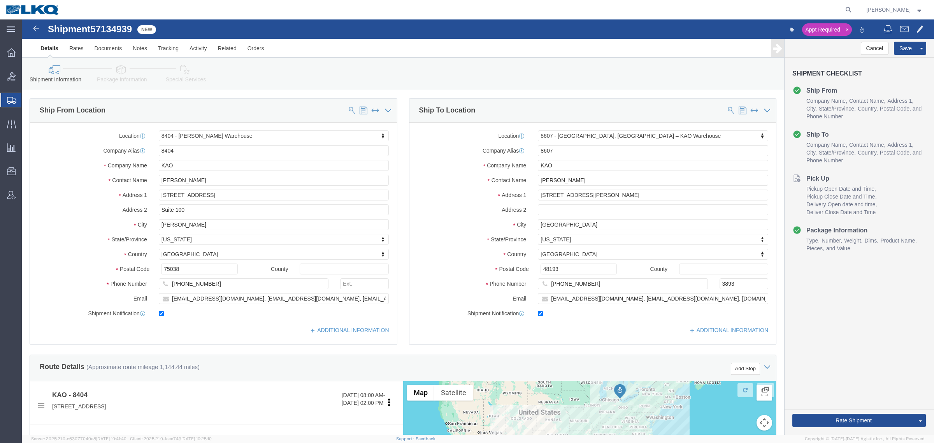
click div "Shipment Information Package Information Special Services Loading Routing"
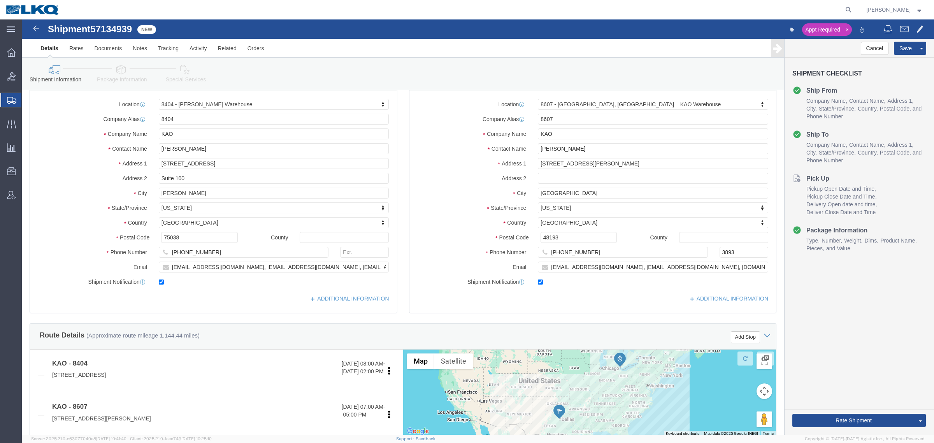
scroll to position [49, 0]
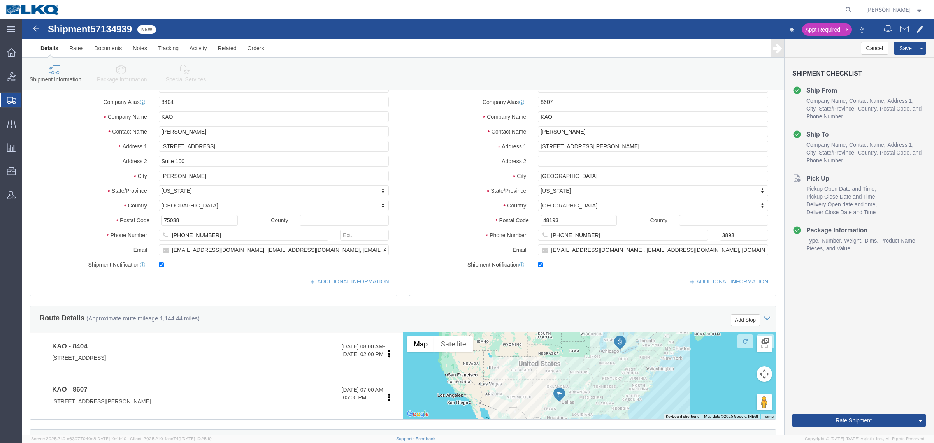
click icon
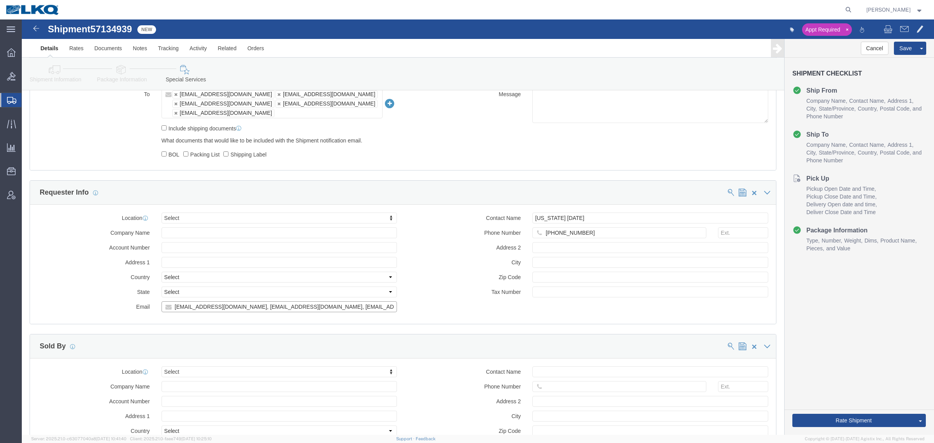
scroll to position [0, 19]
drag, startPoint x: 278, startPoint y: 284, endPoint x: 539, endPoint y: 299, distance: 261.5
click div "Manage special services Handling Options Hold at Location Return Info Service O…"
click div "Sold By"
drag, startPoint x: 279, startPoint y: 282, endPoint x: 558, endPoint y: 297, distance: 279.4
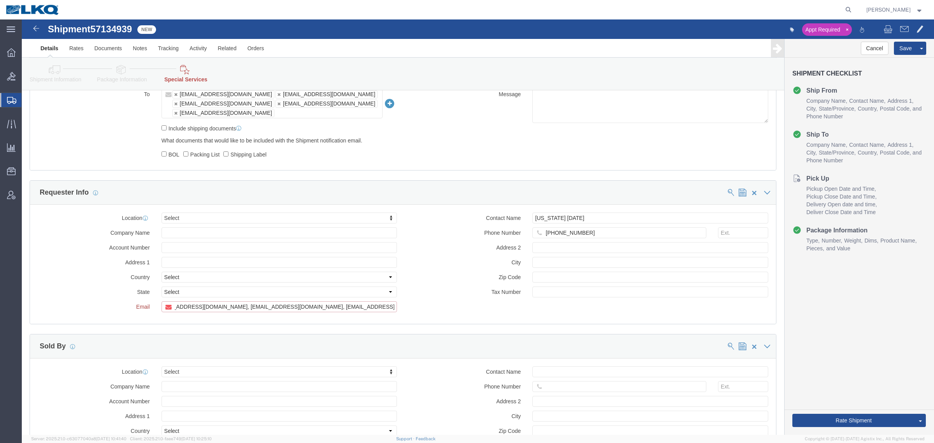
click div "Location Select Select My Profile Location 1100 - LKQ Crystal River 1103 - LKQ …"
type input "[EMAIL_ADDRESS][DOMAIN_NAME], [EMAIL_ADDRESS][DOMAIN_NAME],"
drag, startPoint x: 549, startPoint y: 289, endPoint x: 566, endPoint y: 289, distance: 16.7
click div "Location Select Select My Profile Location 1100 - LKQ Crystal River 1103 - LKQ …"
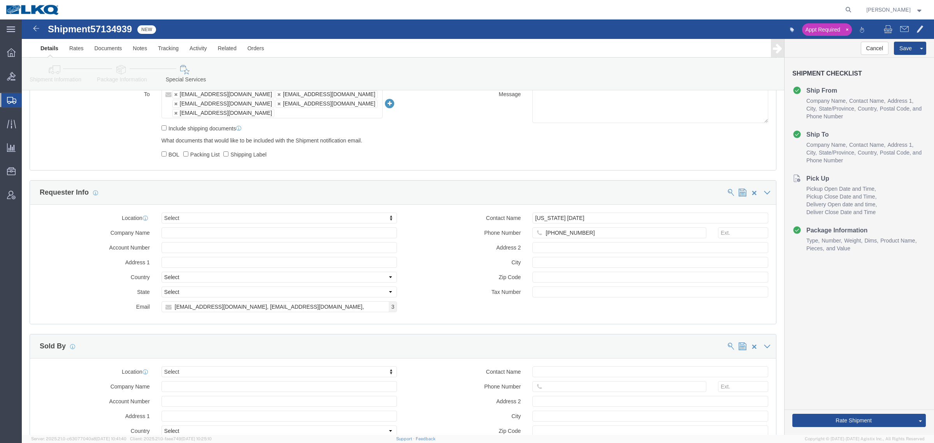
drag, startPoint x: 797, startPoint y: 338, endPoint x: 858, endPoint y: 84, distance: 260.8
click div "Cancel Save Assign To Clone Shipment Save As Template Shipment Checklist Ship F…"
click button "Save"
click span "57134939"
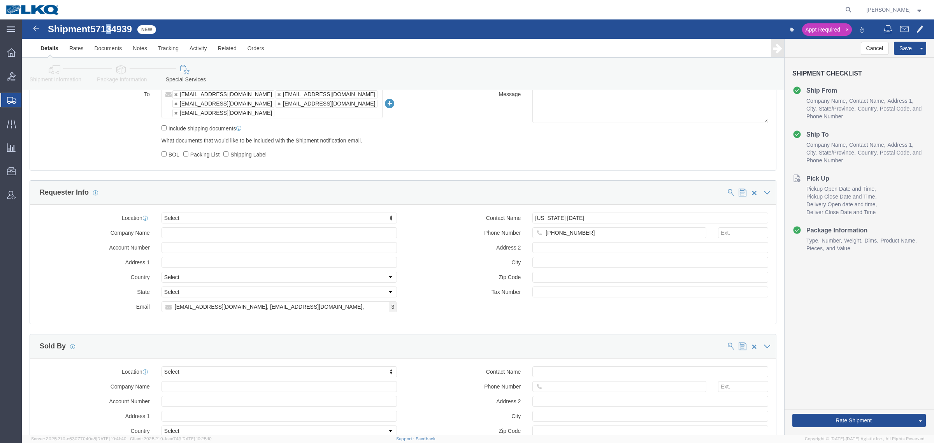
copy span "3"
click div "Shipment 57134939 4 of 4 New Appt Required Details Rates Documents Notes Tracki…"
click span "57134939"
copy span "57134939"
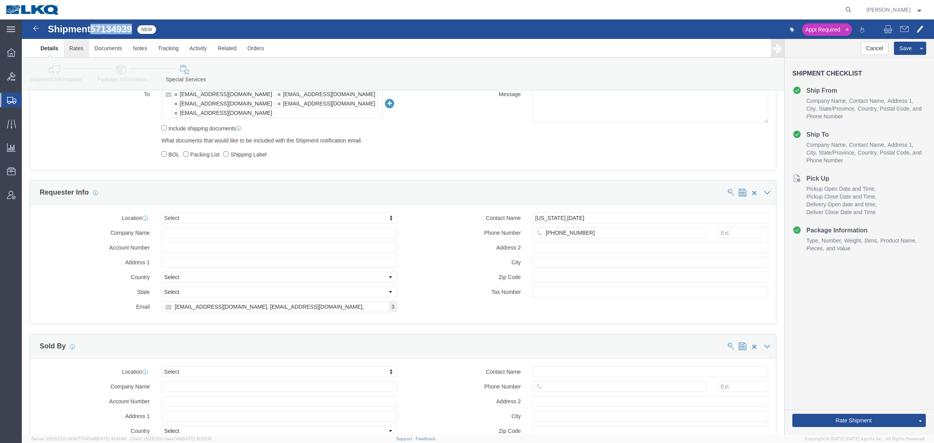
click link "Rates"
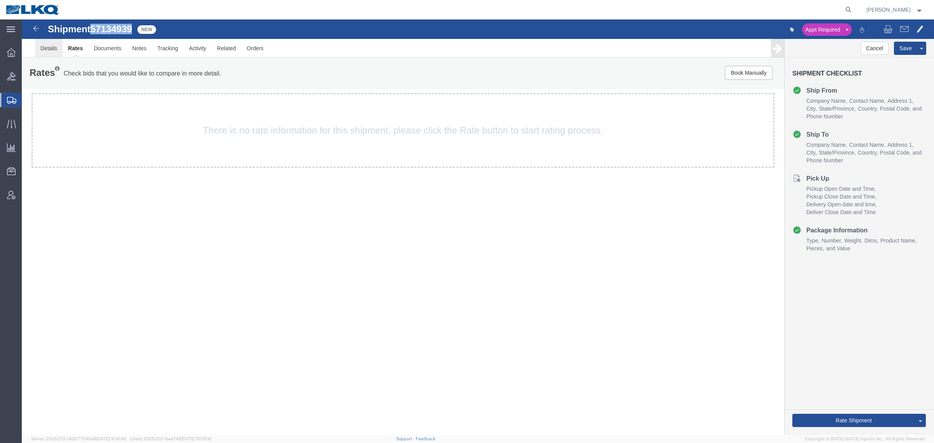
click at [47, 50] on link "Details" at bounding box center [49, 48] width 28 height 19
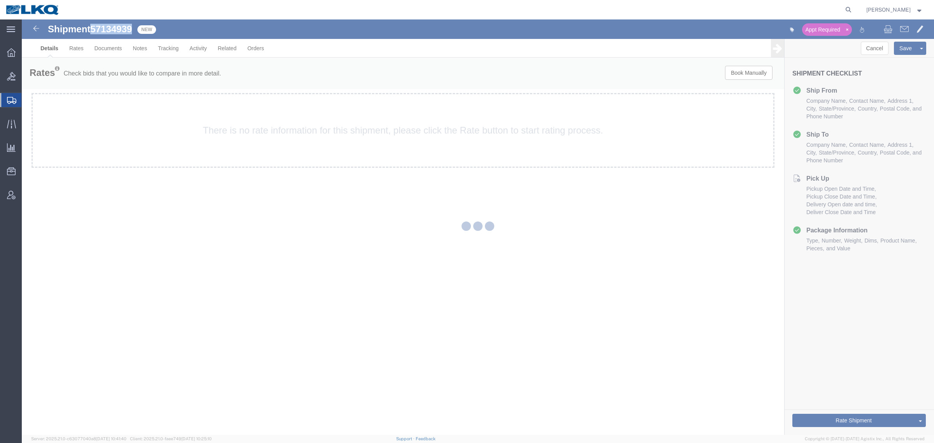
select select "65991"
select select "30604"
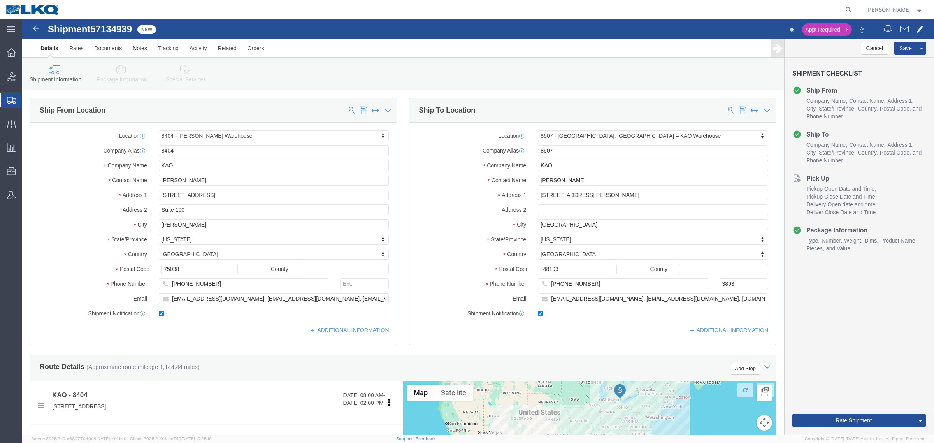
click div "Shipment Information Package Information Special Services Loading Routing"
click icon
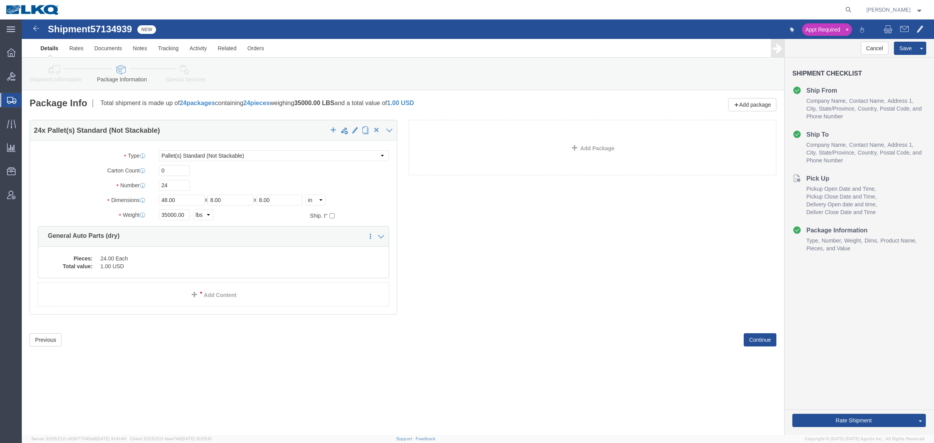
click icon
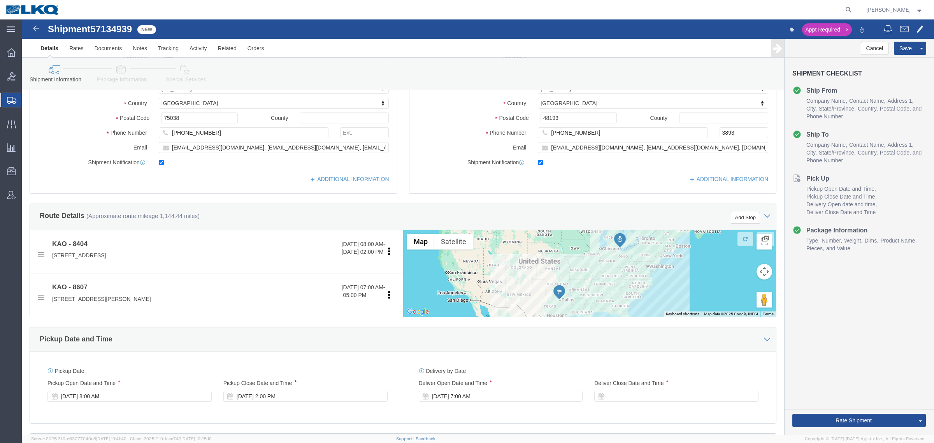
scroll to position [146, 0]
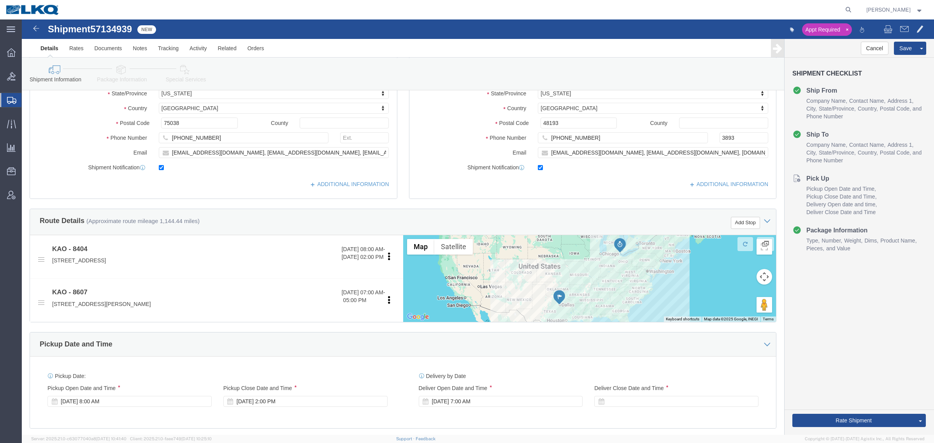
click icon
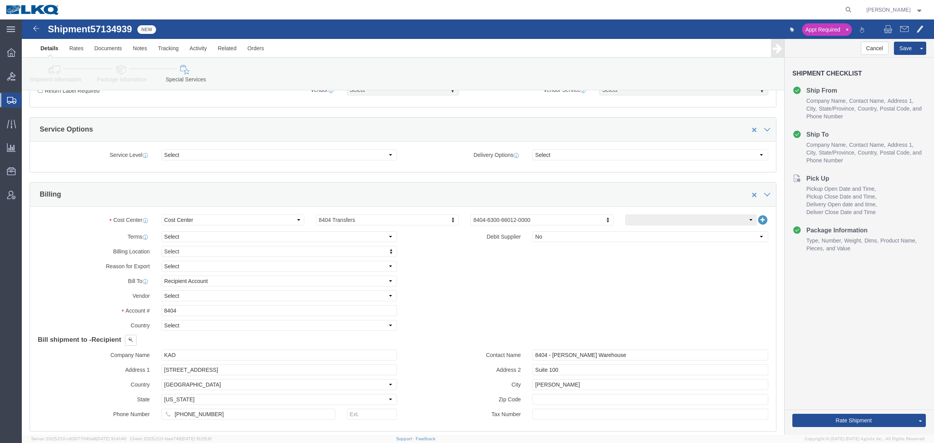
scroll to position [240, 0]
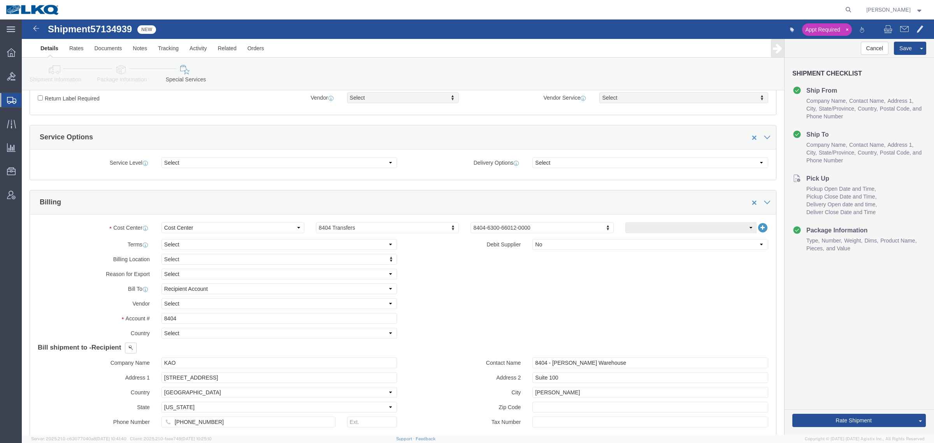
click icon
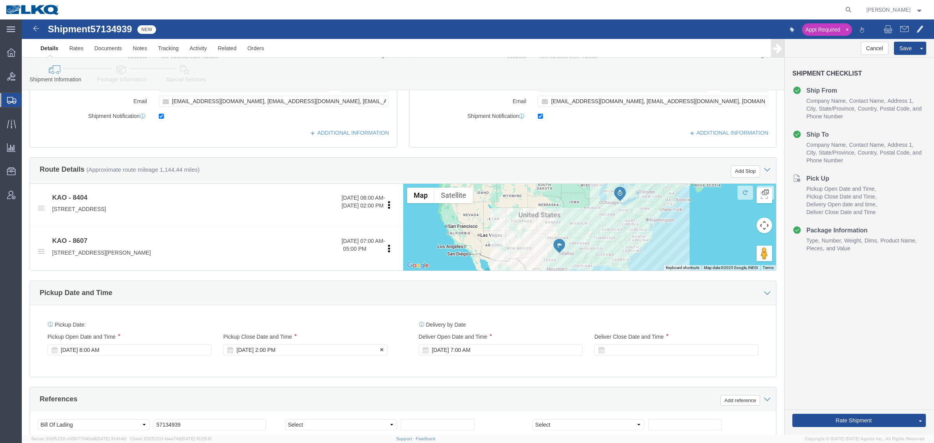
scroll to position [142, 0]
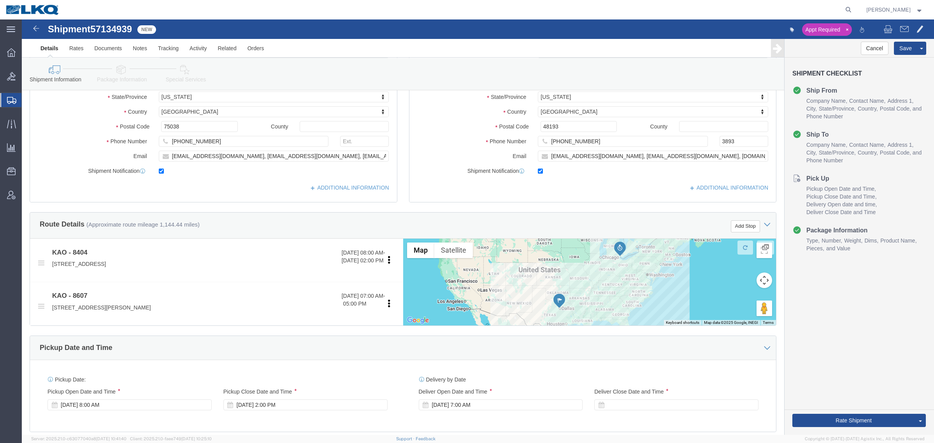
click div "Cancel Save Assign To Clone Shipment Save As Template Shipment Checklist Ship F…"
click div "Rate Shipment Send To Bid Rate And Send To Bid Rate And Autotender"
click button "Rate Shipment"
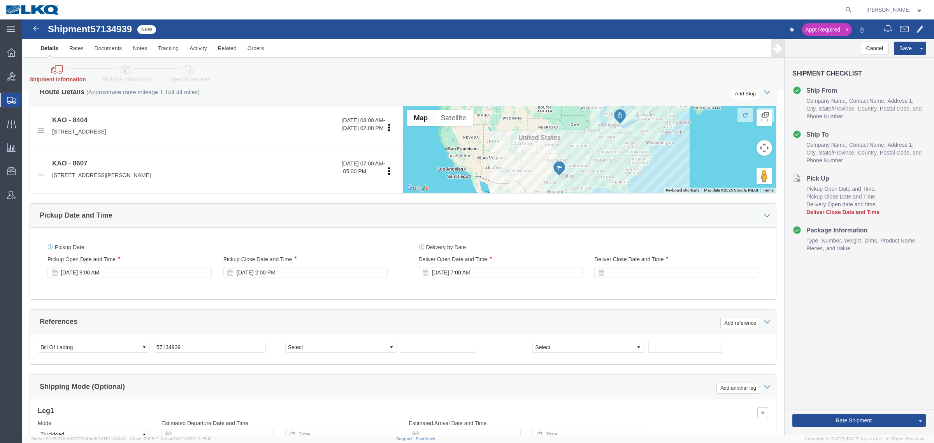
scroll to position [292, 0]
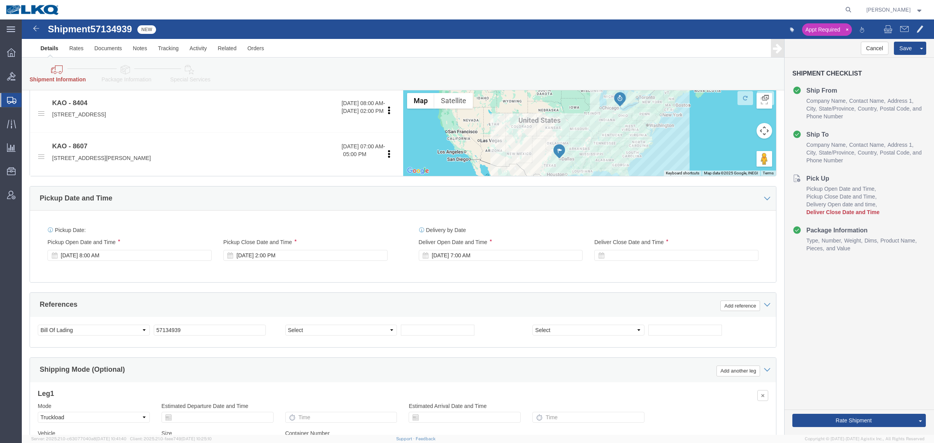
click div "Delivery Start Date Delivery Start Time Deliver Open Date and Time [DATE] 7:00 …"
click div
click button "Apply"
click div "References Add reference"
click div "Delivery Start Date Delivery Start Time Deliver Open Date and Time [DATE] 7:00 …"
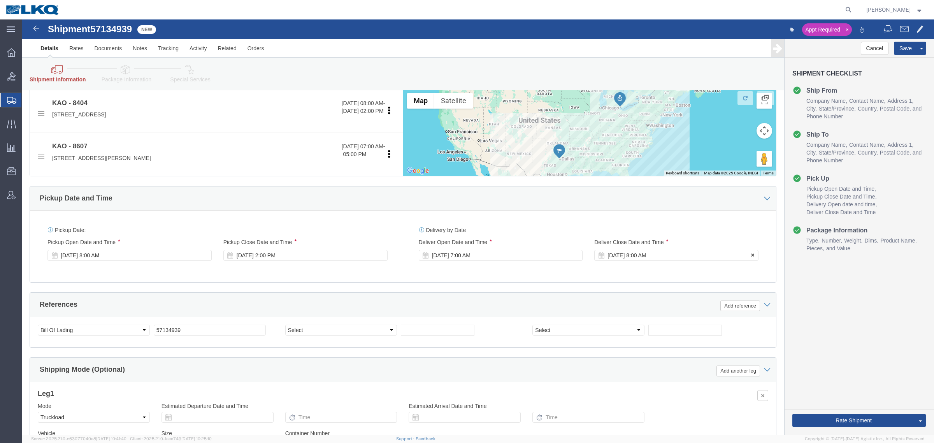
click div "[DATE] 8:00 AM"
type input "7:01 AM"
click button "Apply"
click div "References Add reference"
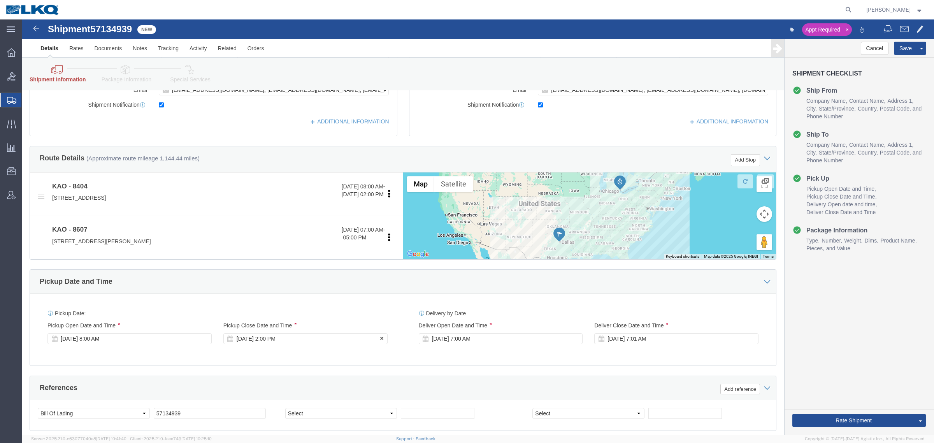
scroll to position [195, 0]
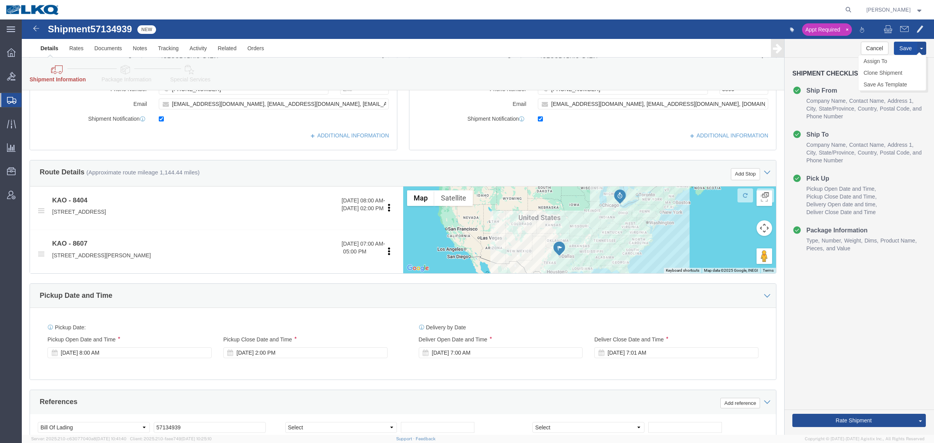
drag, startPoint x: 874, startPoint y: 28, endPoint x: 867, endPoint y: 40, distance: 13.8
click button "Save"
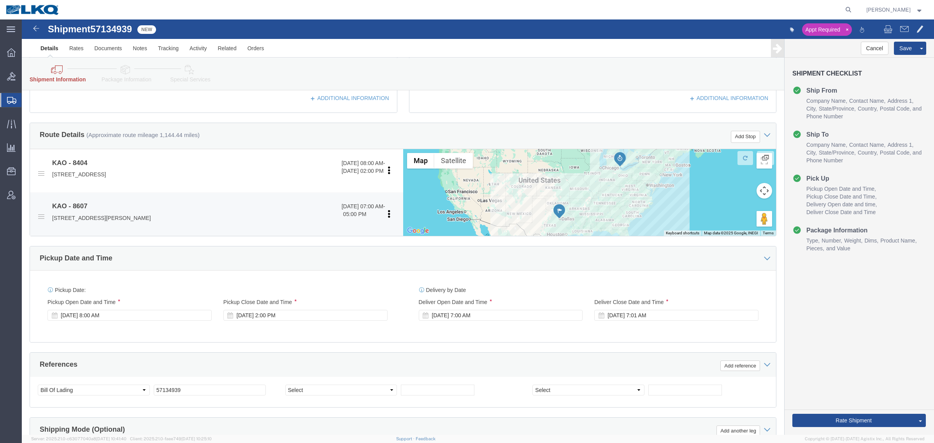
scroll to position [341, 0]
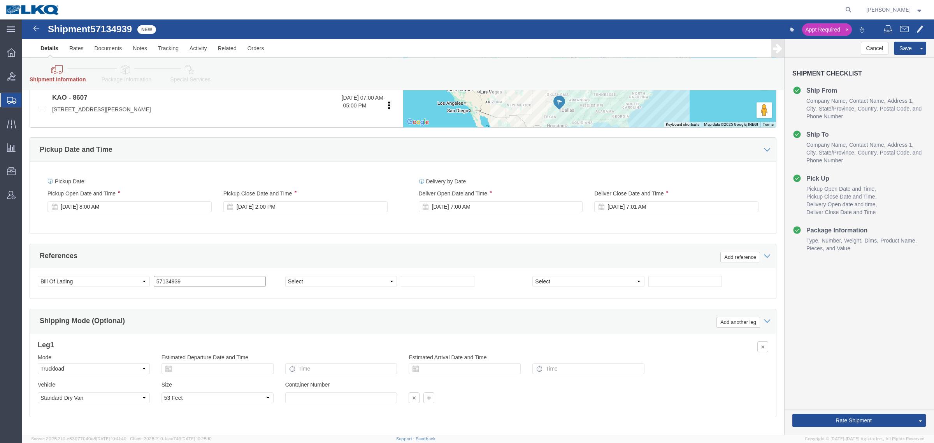
click input "57134939"
click input "text"
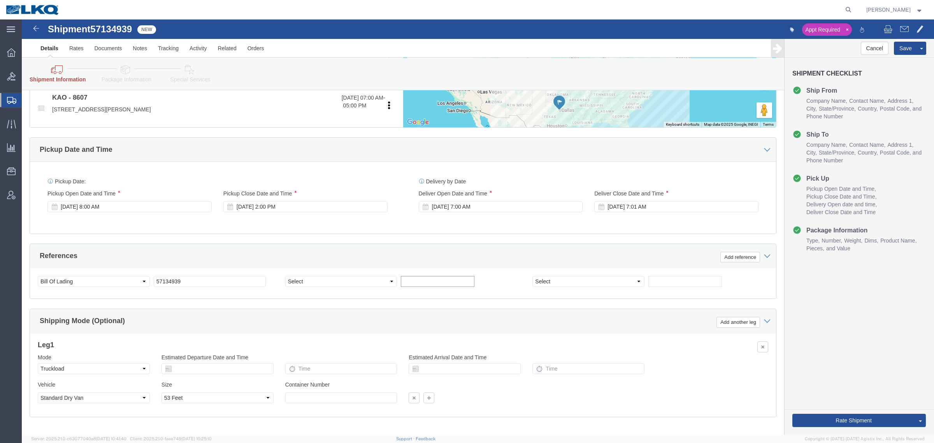
paste input "57134939"
type input "57134939"
click input "57134939"
type input "x"
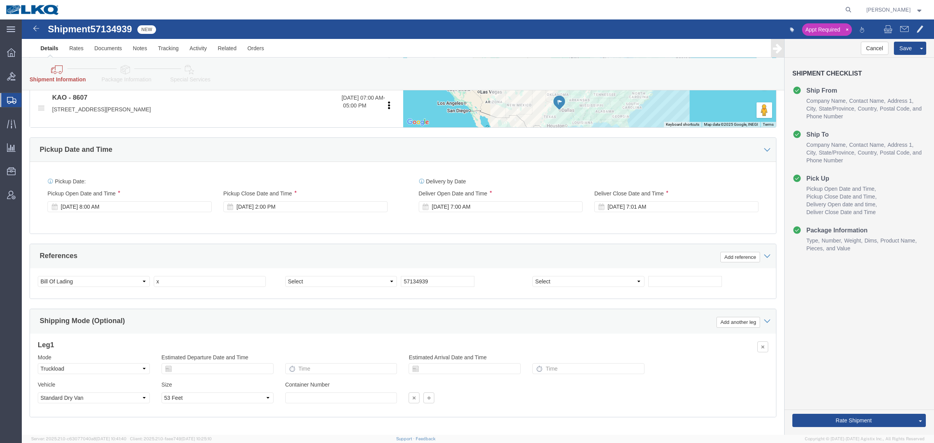
click div "Ship From Location Location 8404 - [GEOGRAPHIC_DATA][PERSON_NAME] Warehouse Sel…"
click button "Save"
click div "Pickup Date and Time"
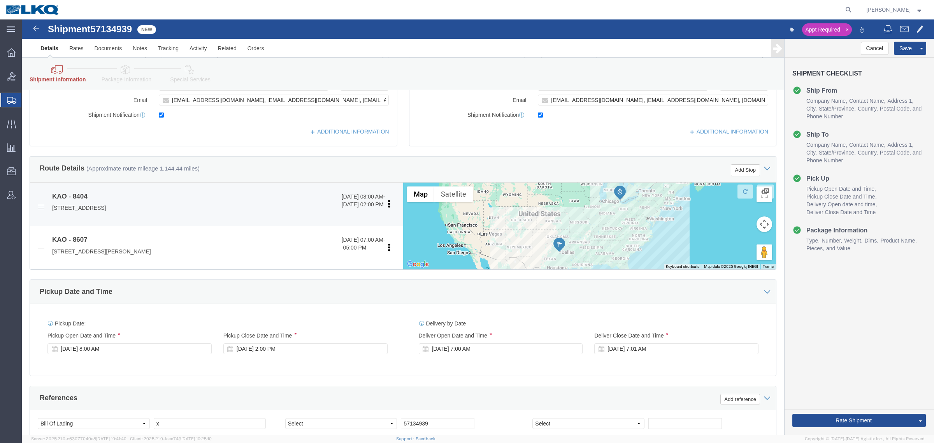
scroll to position [195, 0]
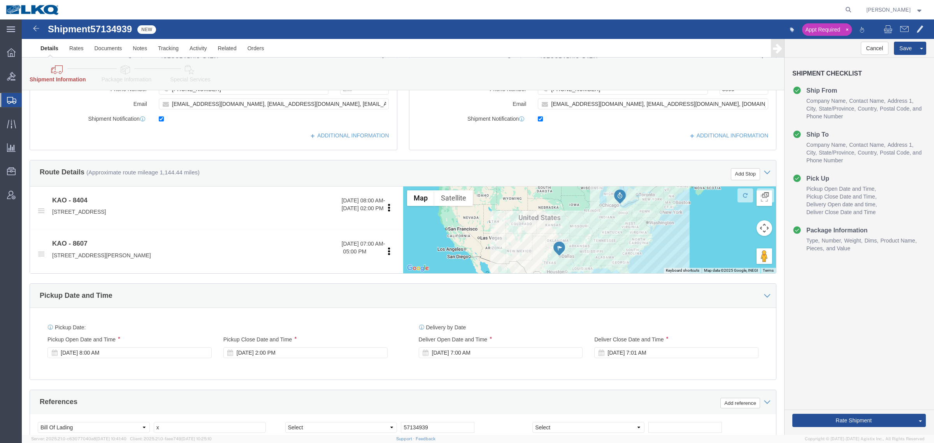
click div "Ship To Location Location 8607 - [GEOGRAPHIC_DATA], [GEOGRAPHIC_DATA] – [GEOGRA…"
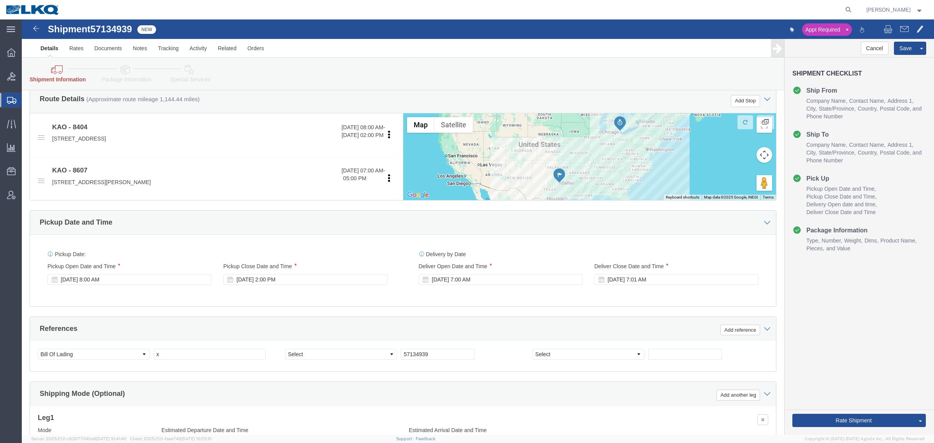
scroll to position [292, 0]
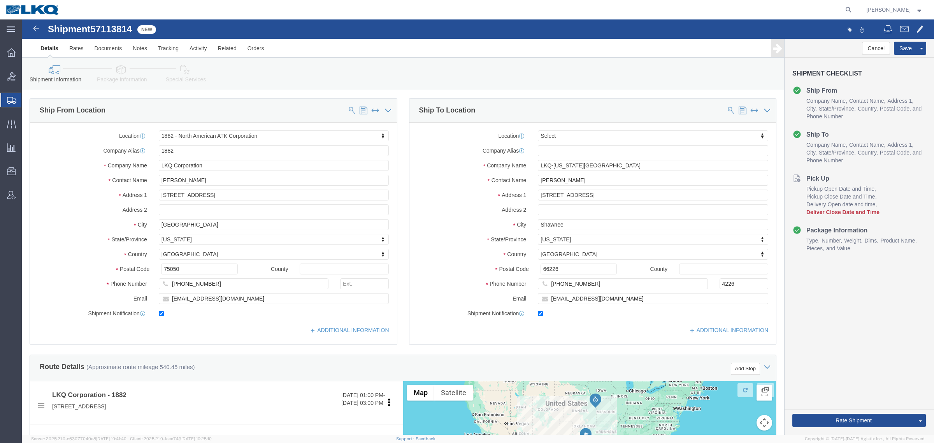
select select "27708"
select select
click link "Rates"
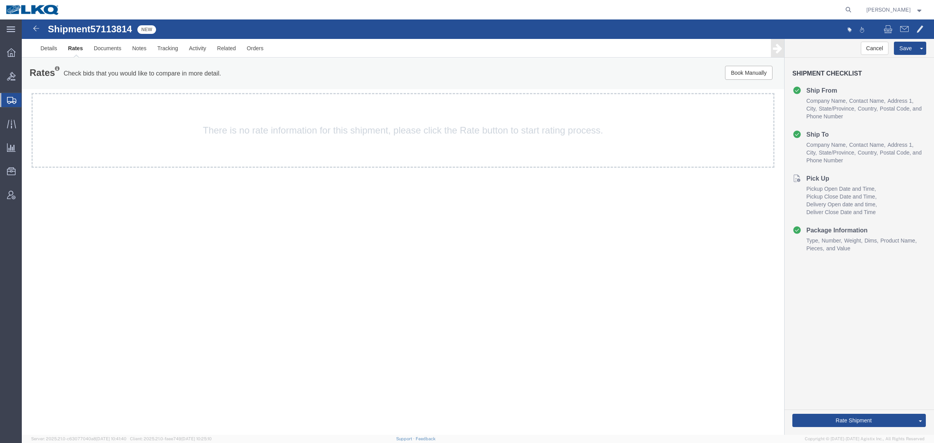
click at [118, 32] on span "57113814" at bounding box center [111, 29] width 42 height 11
copy span "57113814"
drag, startPoint x: 71, startPoint y: 67, endPoint x: 58, endPoint y: 60, distance: 14.4
click at [71, 67] on div "Rates Check bids that you would like to compare in more detail. Compare Filter" at bounding box center [245, 74] width 442 height 16
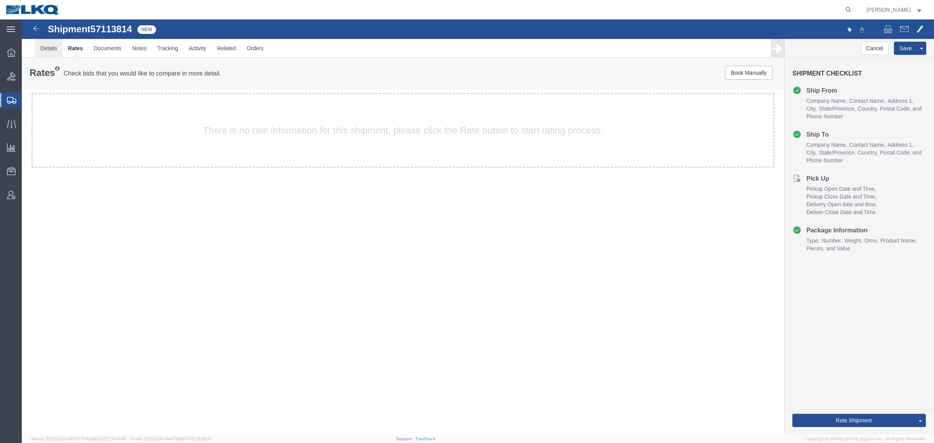
click at [46, 49] on link "Details" at bounding box center [49, 48] width 28 height 19
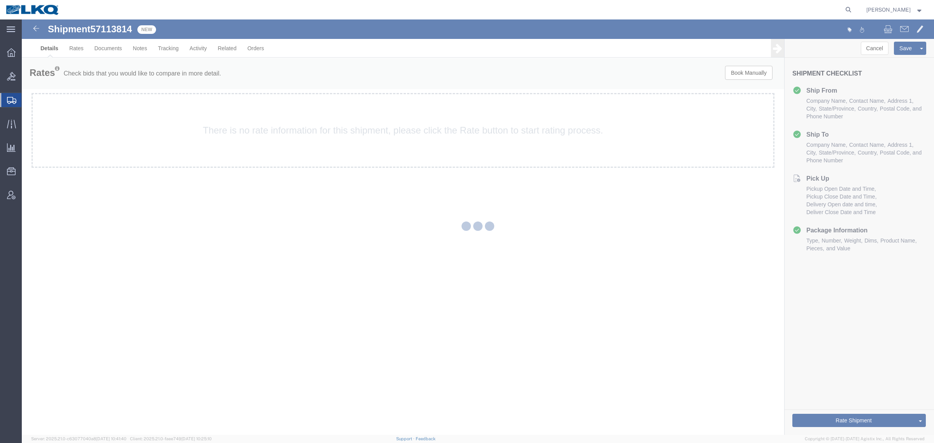
select select "27708"
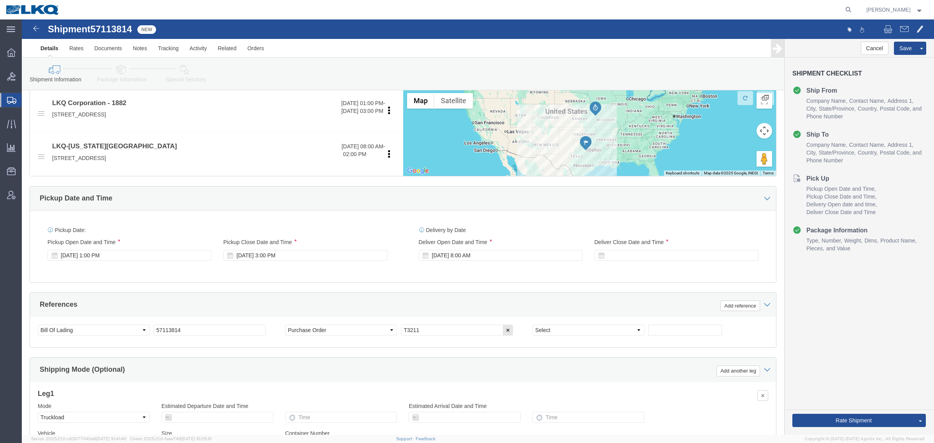
scroll to position [341, 0]
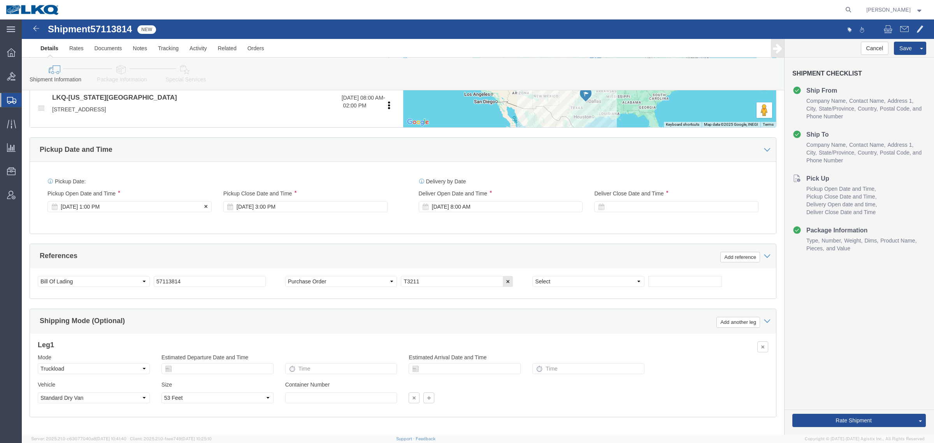
click div "[DATE] 1:00 PM"
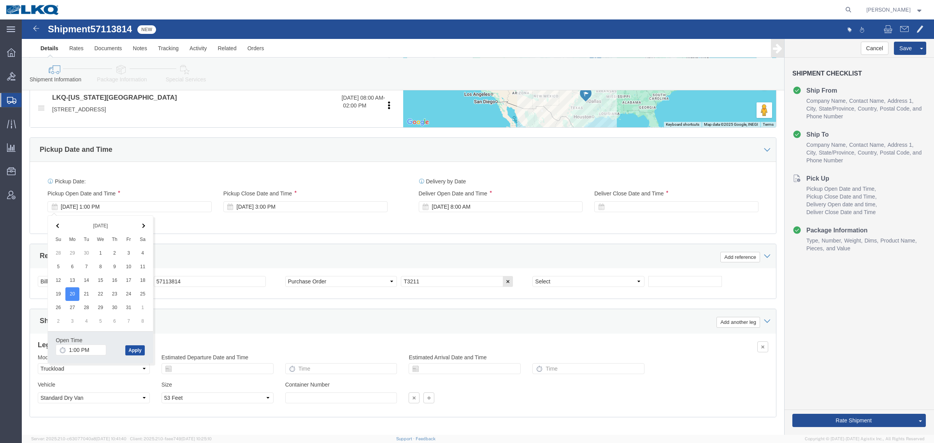
click button "Apply"
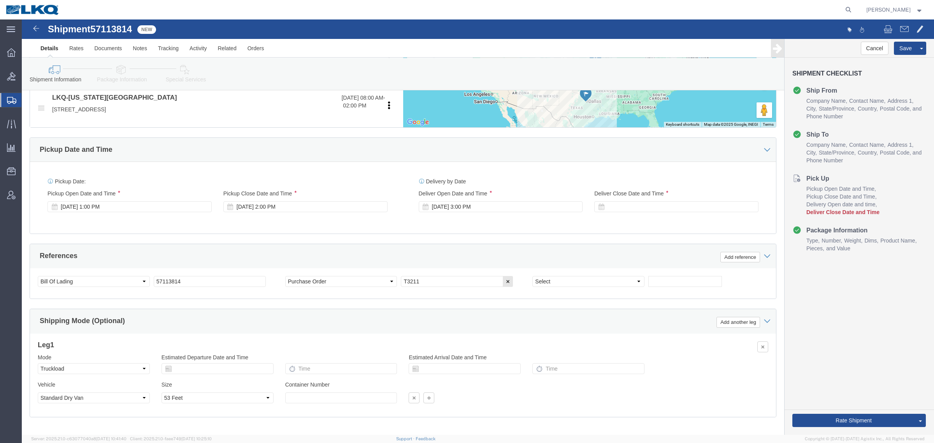
click div "Delivery Start Date Delivery Start Time Deliver Open Date and Time [DATE] 3:00 …"
click div "[DATE] 3:00 PM"
click button "Apply"
click div "References Add reference"
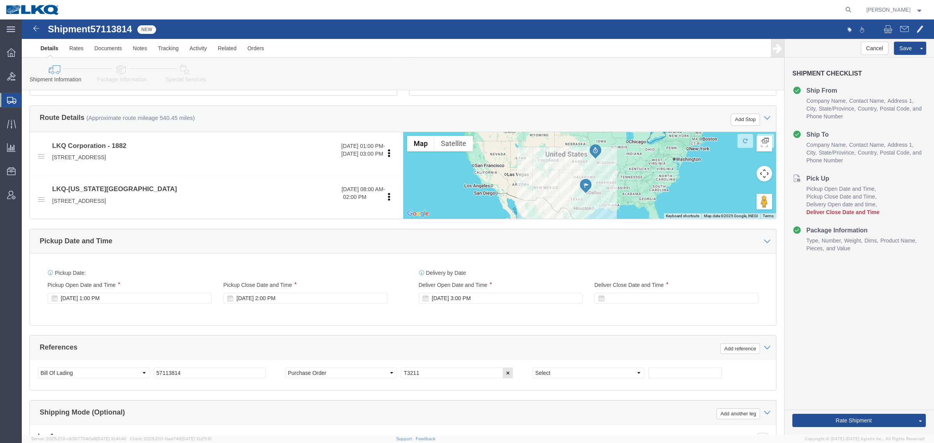
scroll to position [243, 0]
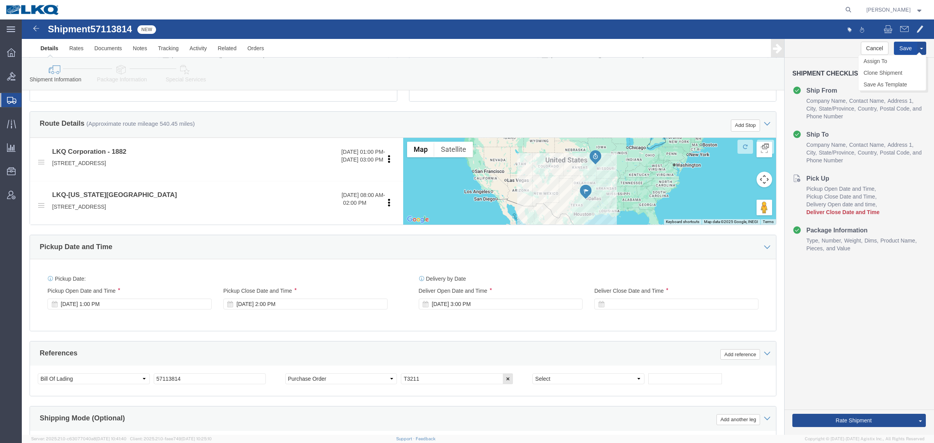
click button "Save"
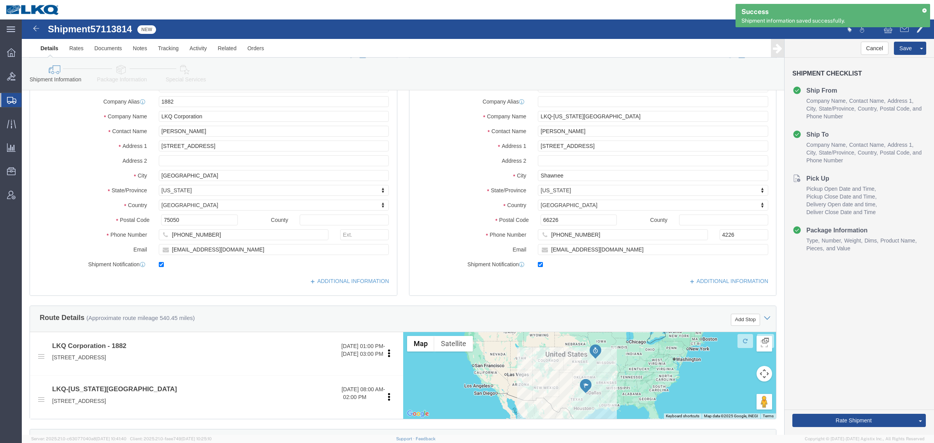
scroll to position [0, 0]
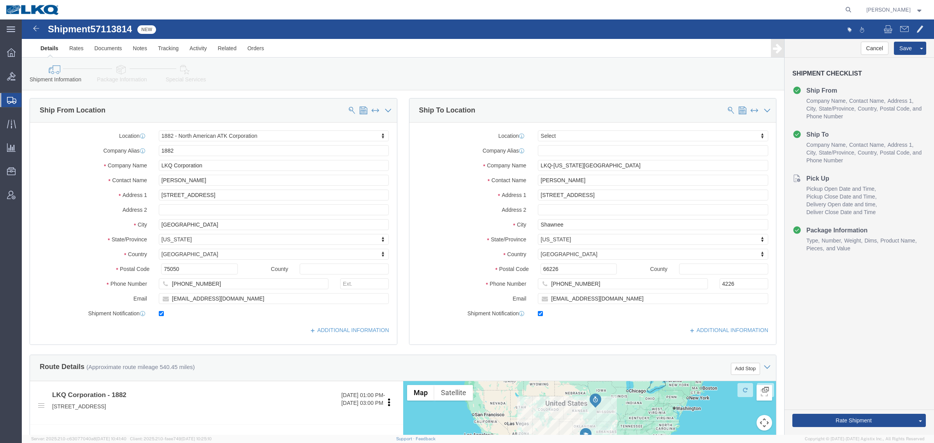
click div "Shipment Information Package Information Special Services Loading Routing"
click link "Special Services"
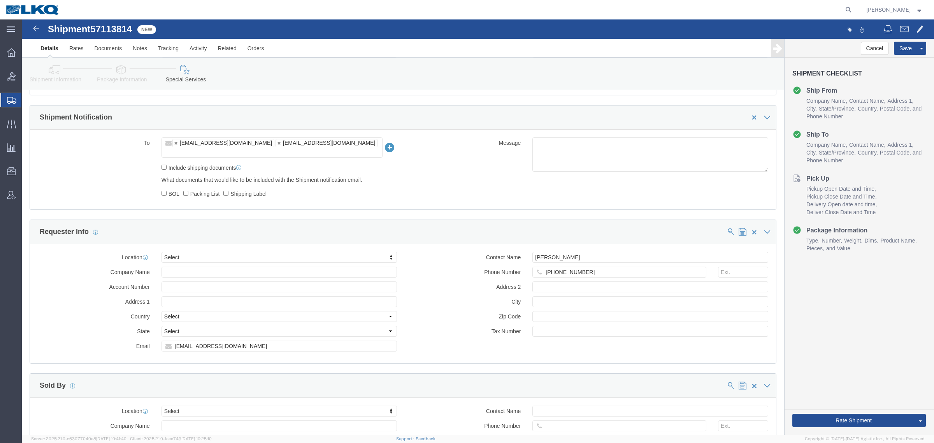
scroll to position [730, 0]
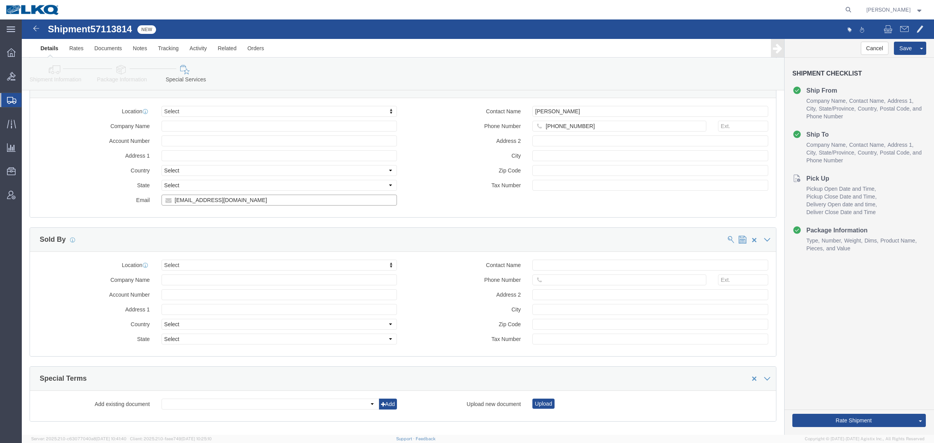
click input "[EMAIL_ADDRESS][DOMAIN_NAME]"
click icon
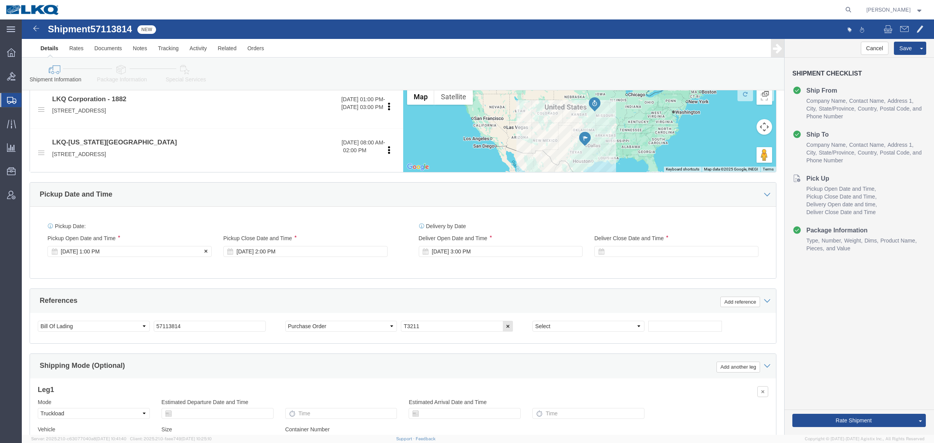
scroll to position [247, 0]
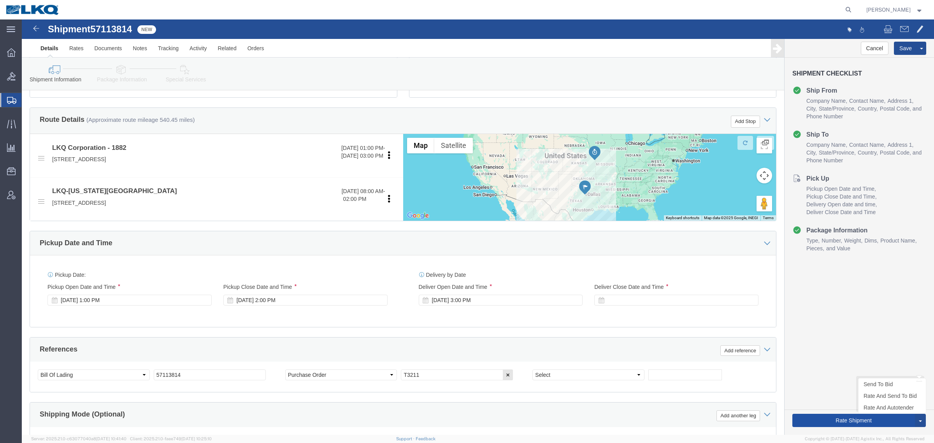
click button "Rate Shipment"
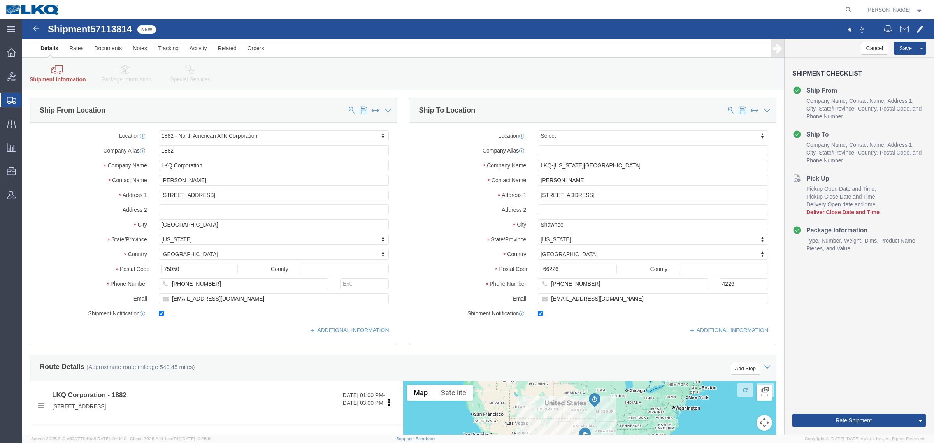
click div "Shipment Information Package Information Special Services Loading Routing"
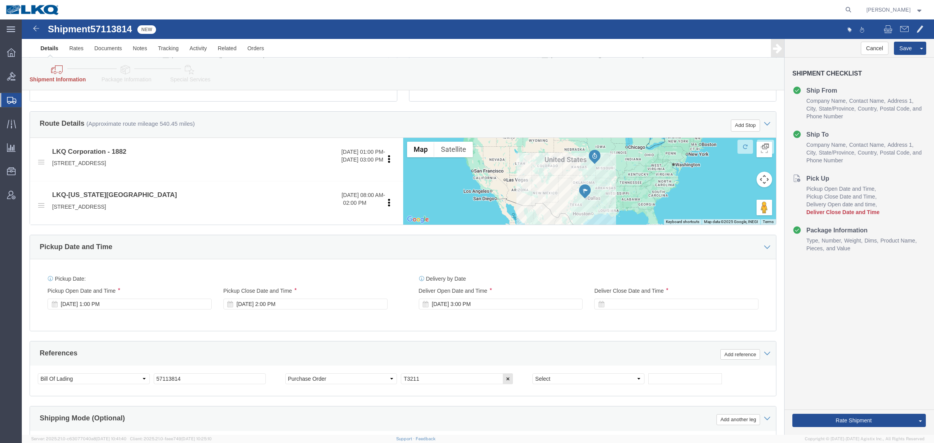
scroll to position [292, 0]
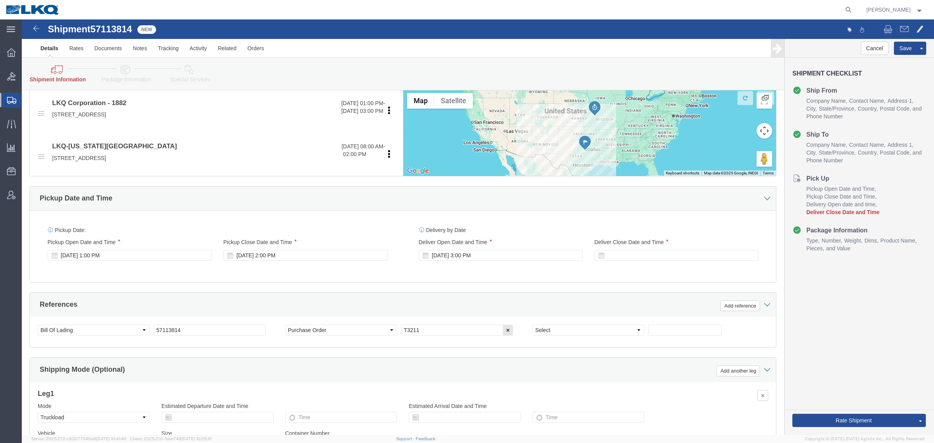
click div "Cancel Save Assign To Clone Shipment Save As Template Shipment Checklist Ship F…"
click div
click button "Apply"
click div "Cancel Save Assign To Clone Shipment Save As Template Shipment Checklist Ship F…"
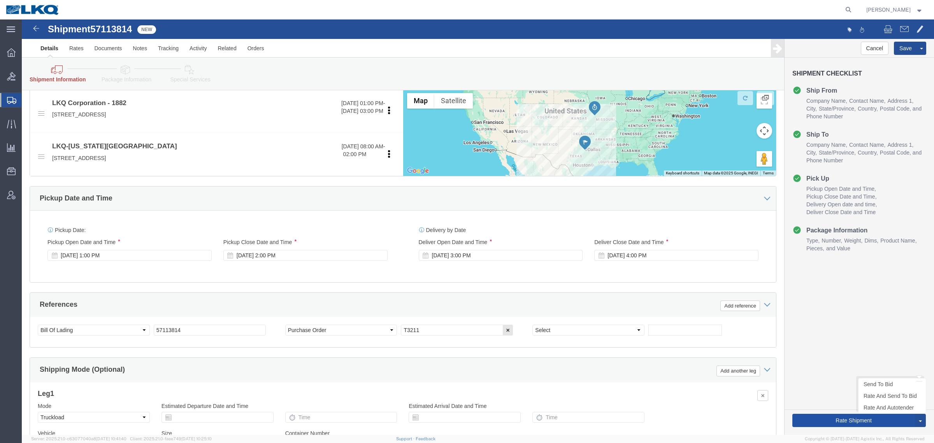
click button "Rate Shipment"
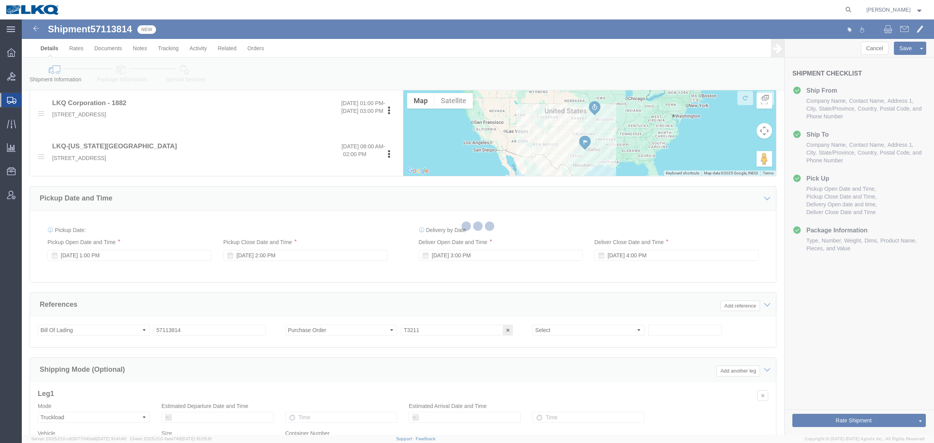
scroll to position [0, 0]
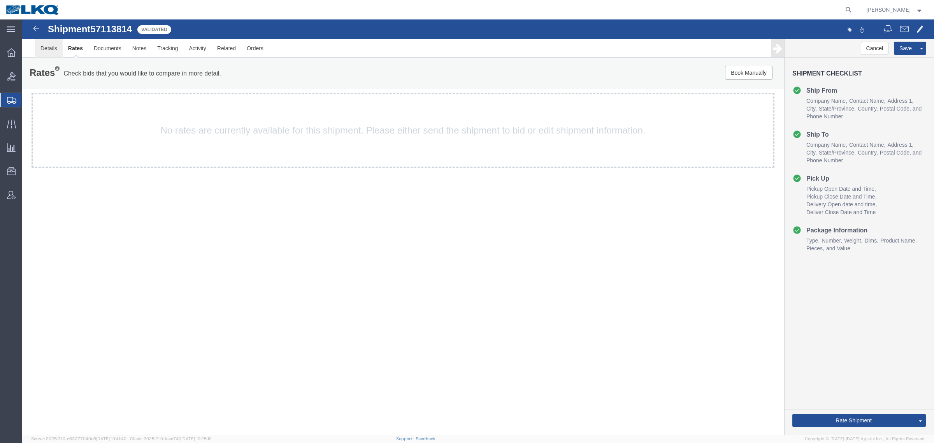
click at [51, 49] on link "Details" at bounding box center [49, 48] width 28 height 19
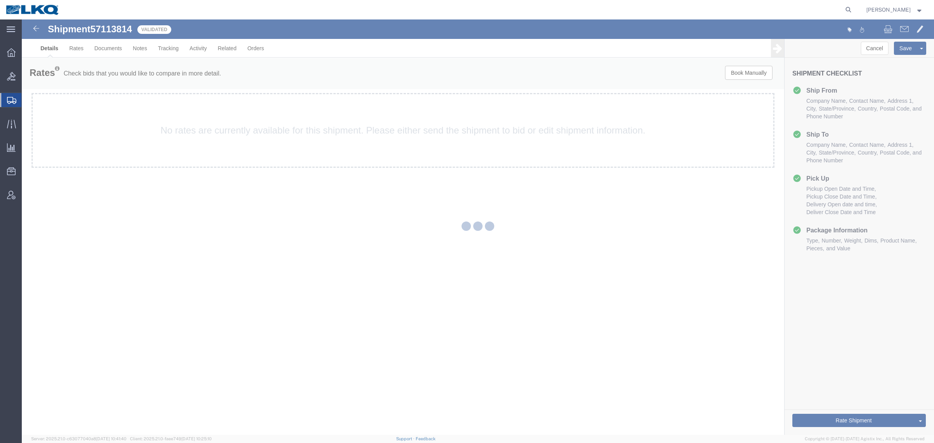
select select "27708"
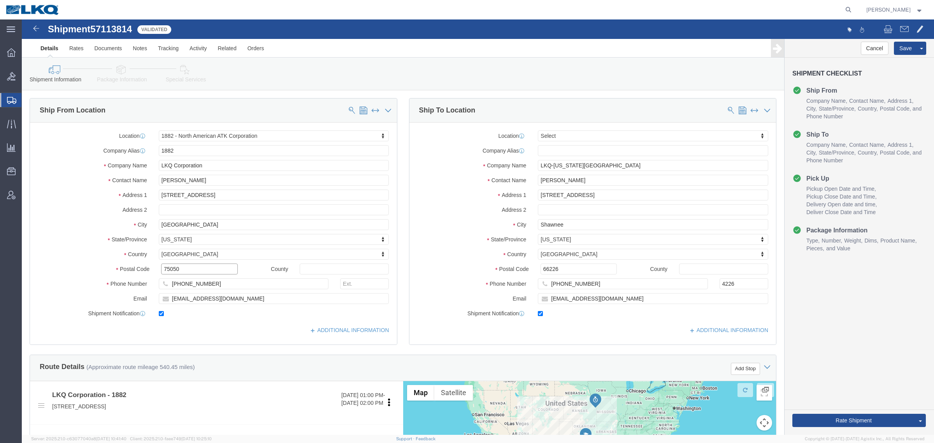
click input "75050"
click input "66226"
click link "Notes"
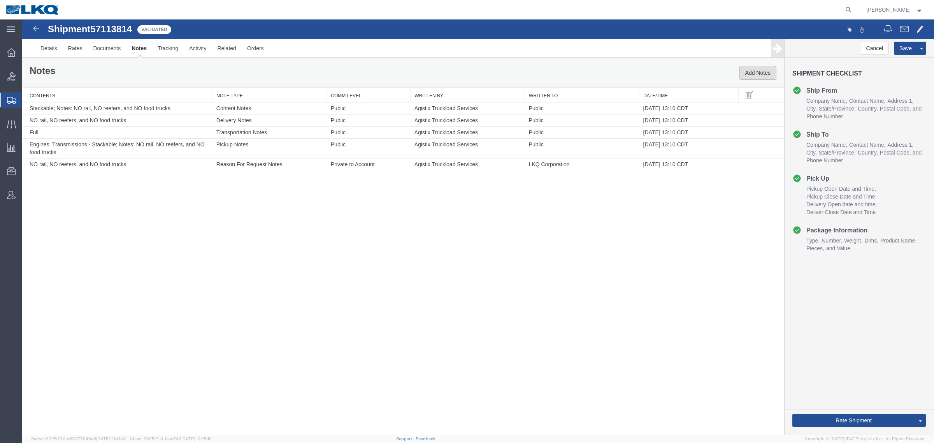
click at [746, 68] on button "Add Notes" at bounding box center [757, 73] width 37 height 14
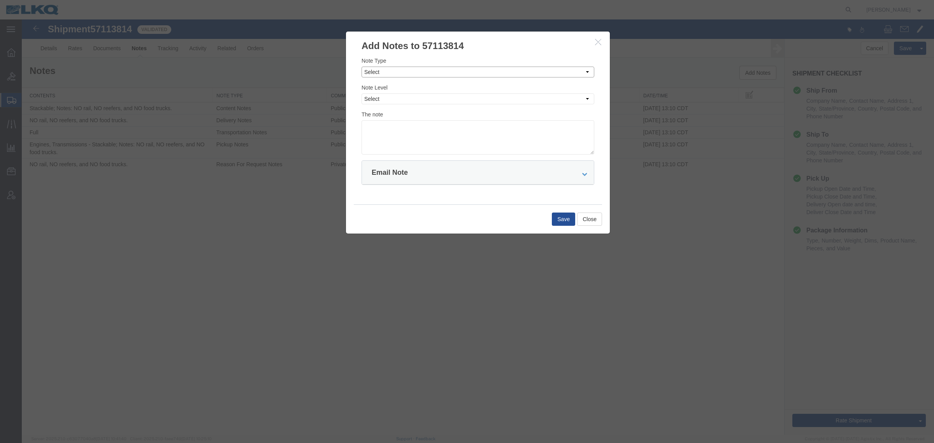
click at [469, 71] on select "Select Approval Bid Notes Carrier Change Notes Claim Notes Content Hazmat Notes…" at bounding box center [478, 72] width 233 height 11
select select "BID_NOTES"
click at [362, 67] on select "Select Approval Bid Notes Carrier Change Notes Claim Notes Content Hazmat Notes…" at bounding box center [478, 72] width 233 height 11
click at [440, 100] on select "Select Private to Account Private to Vendor Public" at bounding box center [478, 98] width 233 height 11
select select "PRIVATE_TO_ACCOUNT"
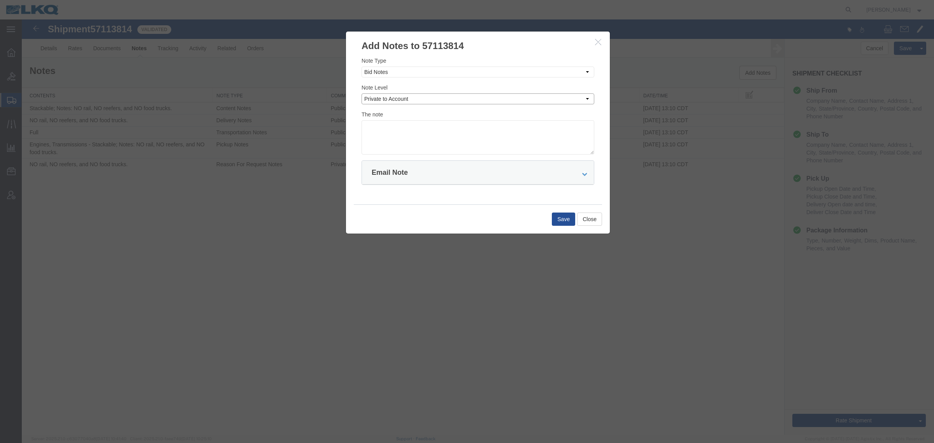
click at [362, 93] on select "Select Private to Account Private to Vendor Public" at bounding box center [478, 98] width 233 height 11
click at [452, 139] on textarea at bounding box center [478, 137] width 233 height 34
type textarea "DAT: $1034"
click at [562, 224] on button "Save" at bounding box center [563, 218] width 23 height 13
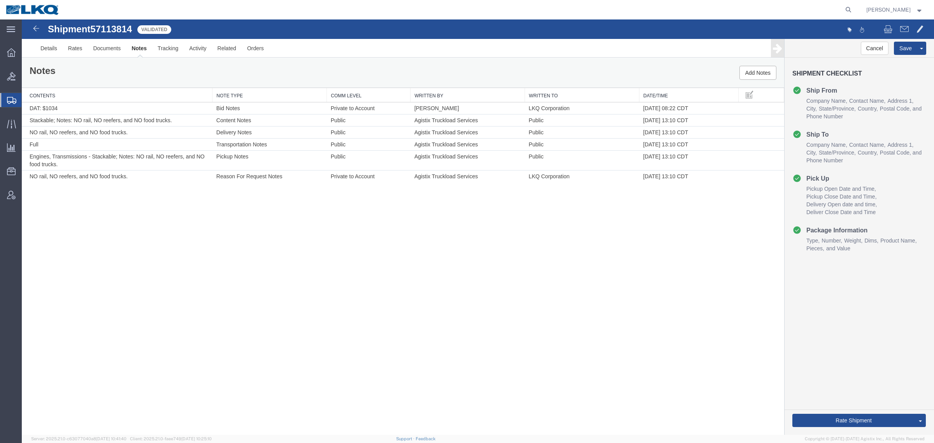
click at [283, 358] on div "Shipment 57113814 6 of 6 Validated Details Rates Documents Notes Tracking Activ…" at bounding box center [478, 226] width 912 height 415
click at [285, 312] on div "Shipment 57113814 6 of 6 Validated Details Rates Documents Notes Tracking Activ…" at bounding box center [478, 226] width 912 height 415
click at [786, 391] on div "Cancel Save [GEOGRAPHIC_DATA] Assign To Clone Shipment Save As Template Shipmen…" at bounding box center [859, 237] width 149 height 396
click at [870, 360] on div "Cancel Save [GEOGRAPHIC_DATA] Assign To Clone Shipment Save As Template Shipmen…" at bounding box center [859, 237] width 149 height 396
click at [830, 354] on div "Cancel Save [GEOGRAPHIC_DATA] Assign To Clone Shipment Save As Template Shipmen…" at bounding box center [859, 237] width 149 height 396
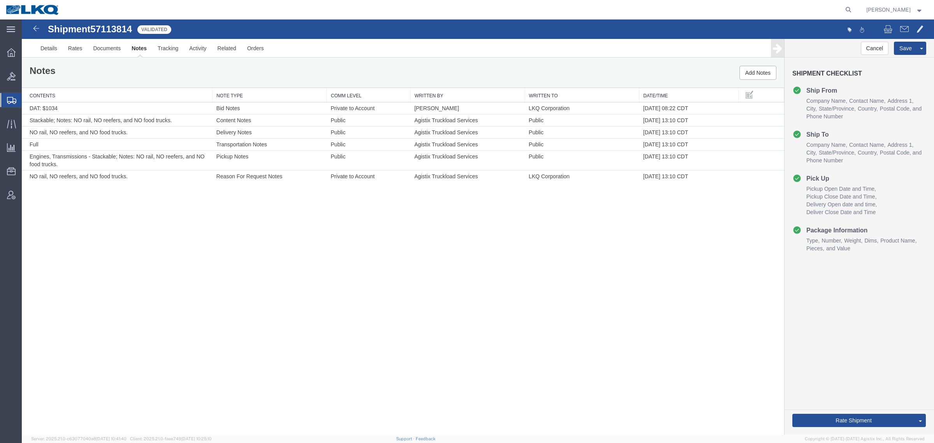
click at [823, 392] on div "Cancel Save [GEOGRAPHIC_DATA] Assign To Clone Shipment Save As Template Shipmen…" at bounding box center [859, 237] width 149 height 396
click at [885, 379] on link "Send To Bid" at bounding box center [891, 384] width 67 height 12
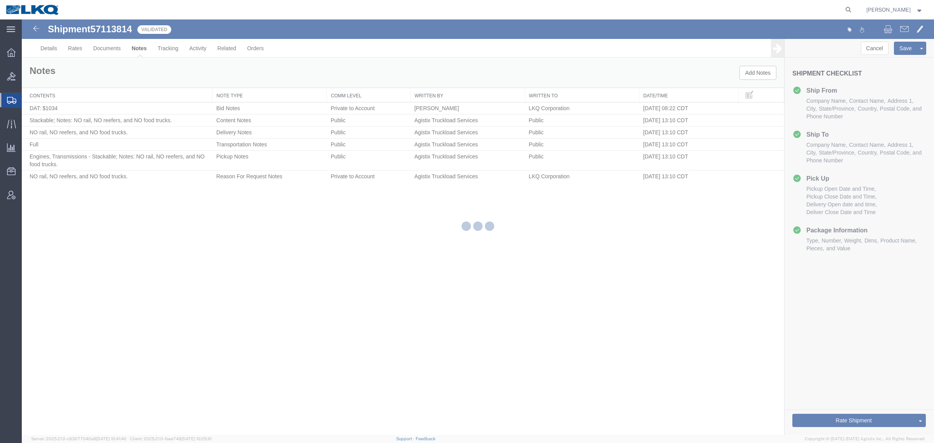
click at [685, 351] on div at bounding box center [478, 226] width 912 height 415
select select "27708"
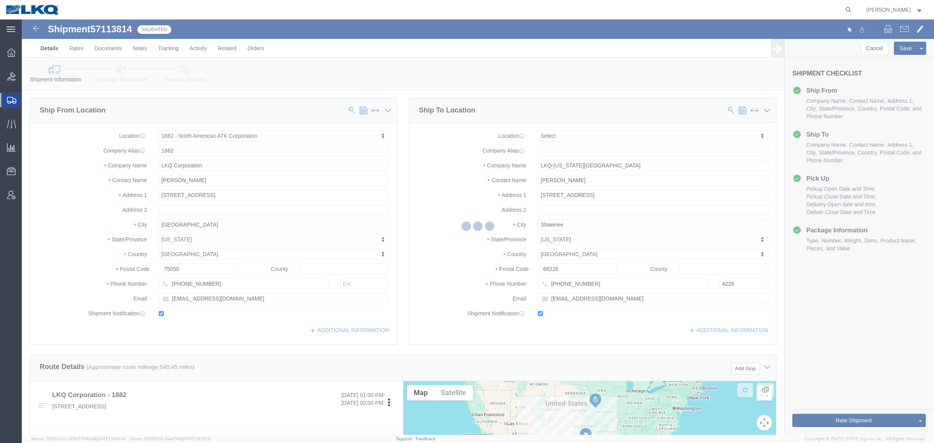
select select "TL"
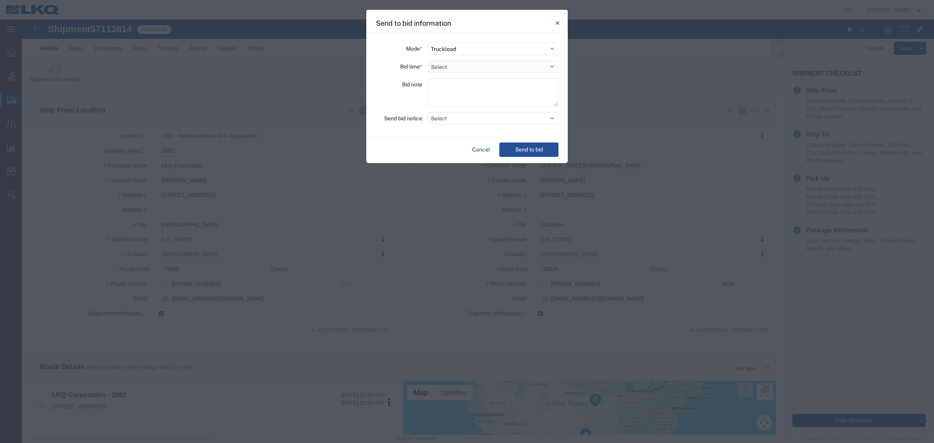
click at [500, 71] on select "Select 30 Min (Rush) 1 Hour (Rush) 2 Hours (Rush) 4 Hours (Rush) 8 Hours (Rush)…" at bounding box center [493, 66] width 131 height 12
select select "24"
click at [428, 60] on select "Select 30 Min (Rush) 1 Hour (Rush) 2 Hours (Rush) 4 Hours (Rush) 8 Hours (Rush)…" at bounding box center [493, 66] width 131 height 12
click at [535, 152] on button "Send to bid" at bounding box center [528, 149] width 59 height 14
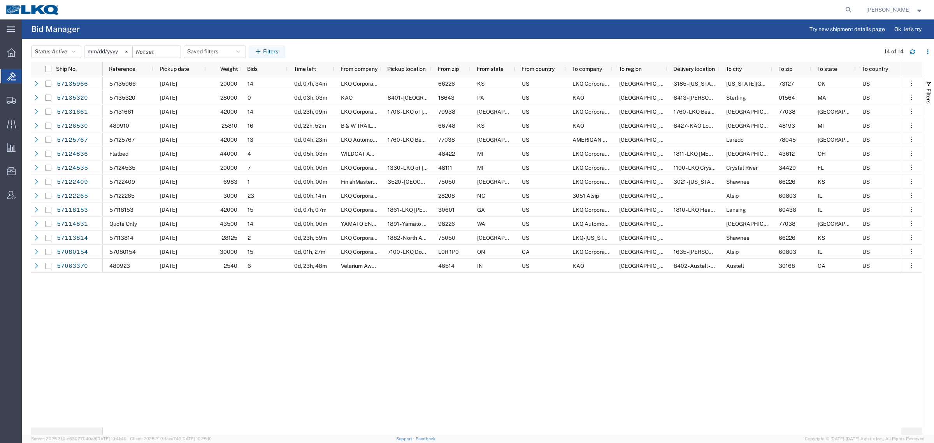
drag, startPoint x: 345, startPoint y: 46, endPoint x: 325, endPoint y: 49, distance: 20.2
click at [343, 46] on div "Status: Active Active All Awaiting Confirmation Awarded Closed Expired Open Wit…" at bounding box center [482, 52] width 903 height 12
click at [217, 54] on button "Saved filters" at bounding box center [215, 52] width 62 height 12
drag, startPoint x: 225, startPoint y: 90, endPoint x: 295, endPoint y: 73, distance: 71.5
click at [226, 88] on span "Bid Board" at bounding box center [236, 86] width 102 height 14
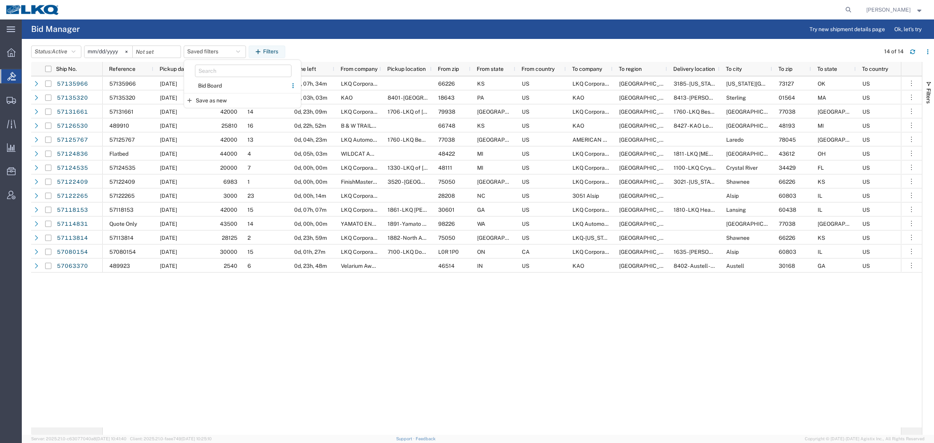
type input "[DATE]"
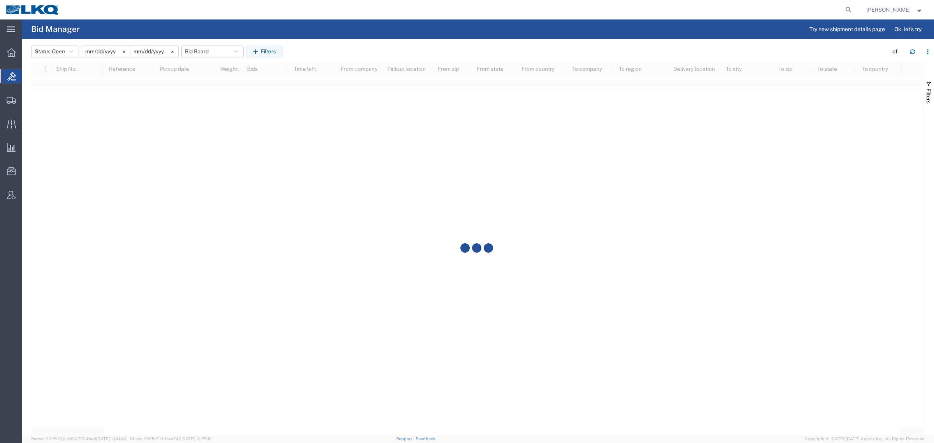
click at [342, 47] on div "Status: Open Active All Awaiting Confirmation Awarded Closed Expired Open Withd…" at bounding box center [482, 52] width 903 height 12
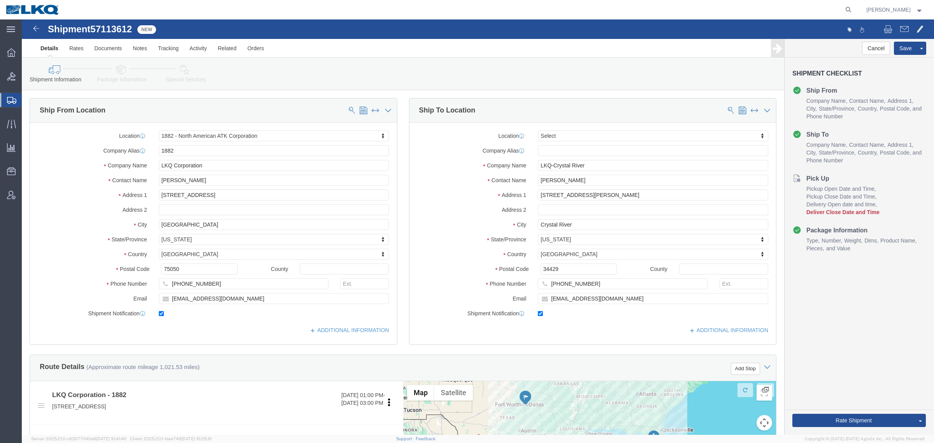
click span "57113612"
select select "27708"
select select
click span "57113612"
copy span "57113612"
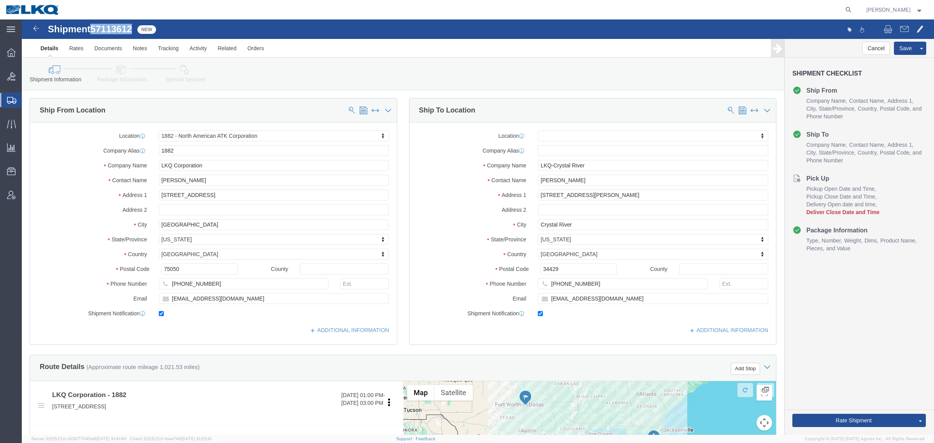
click link "Special Services"
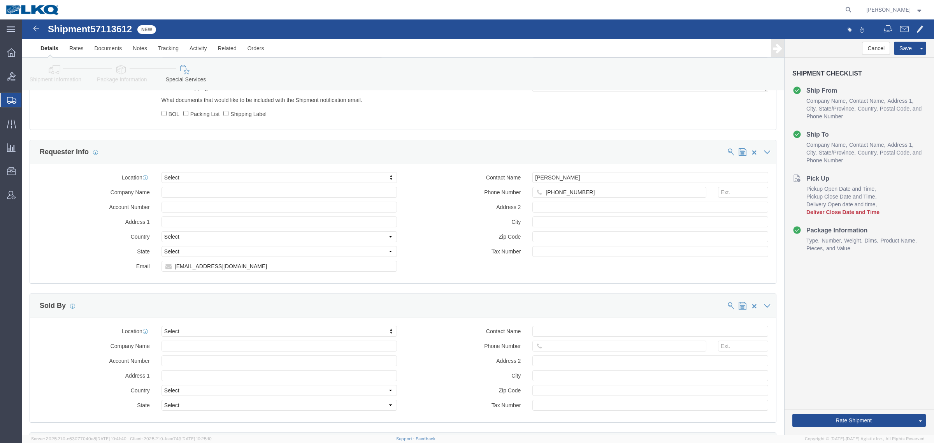
scroll to position [681, 0]
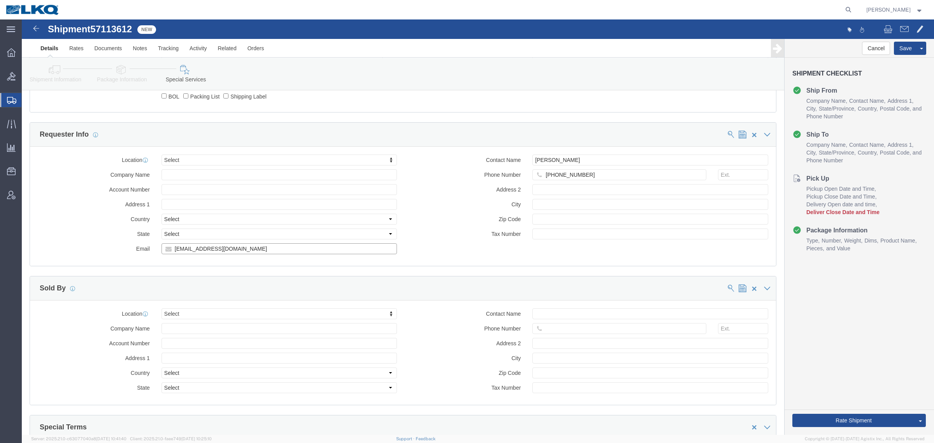
click input "[EMAIL_ADDRESS][DOMAIN_NAME]"
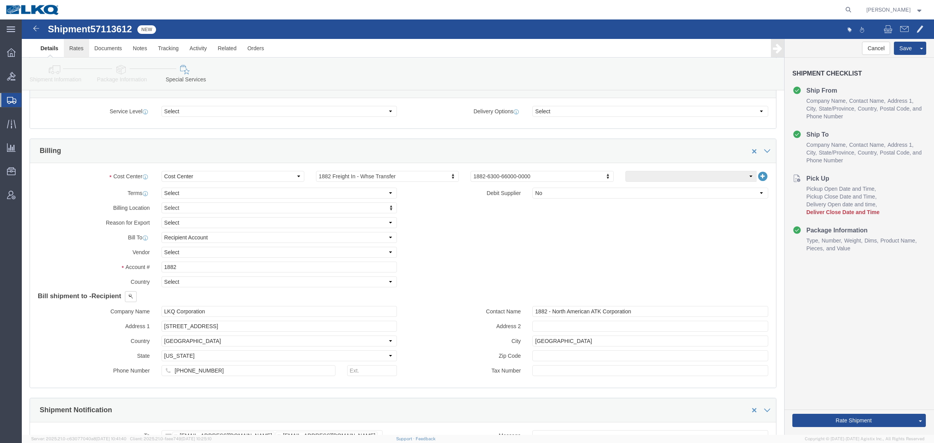
scroll to position [243, 0]
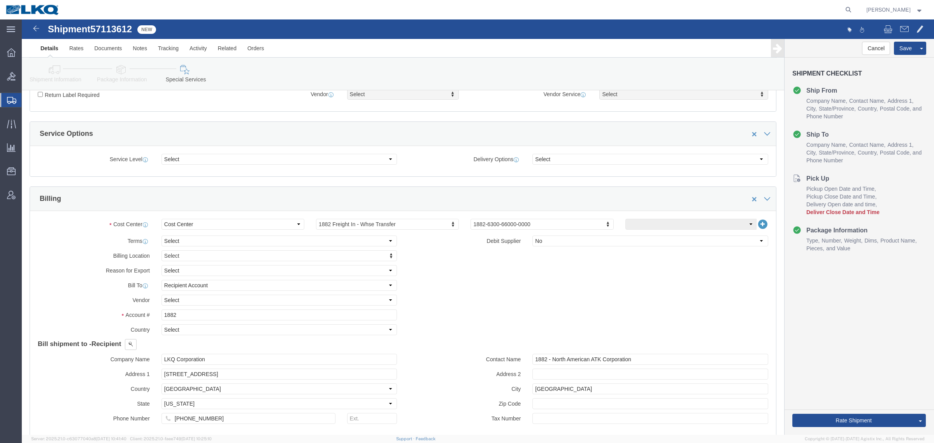
click link "Shipment Information"
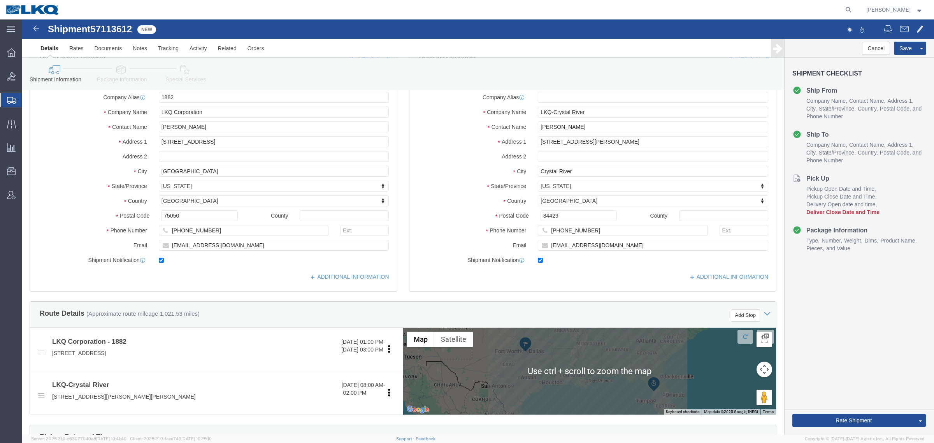
scroll to position [49, 0]
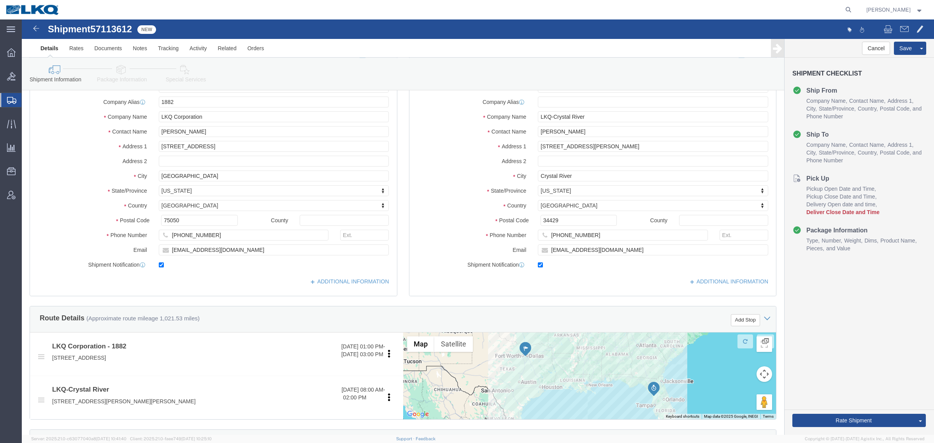
click div "Cancel Save Assign To Clone Shipment Save As Template Shipment Checklist Ship F…"
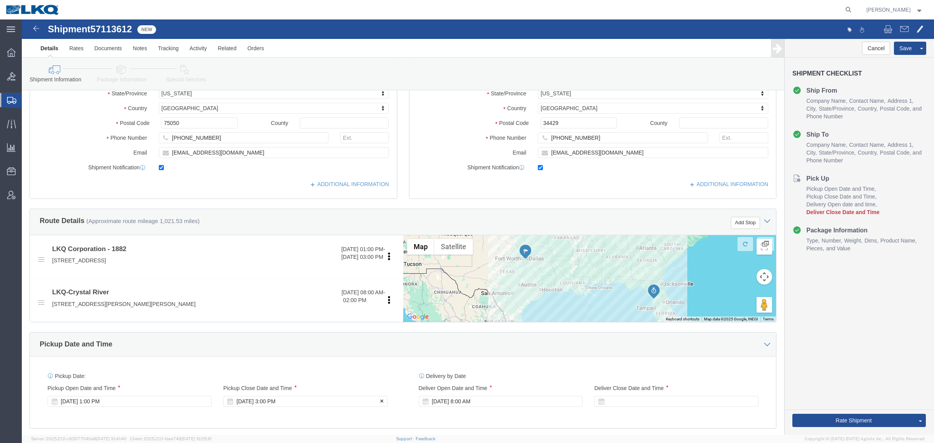
scroll to position [195, 0]
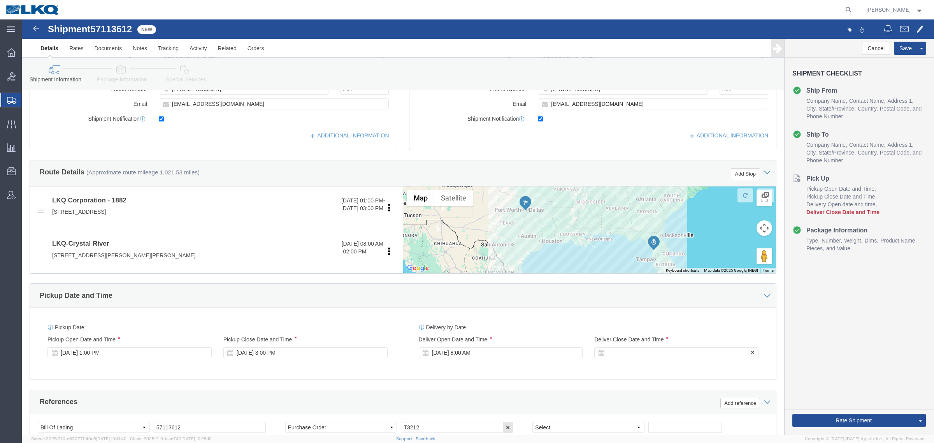
click div
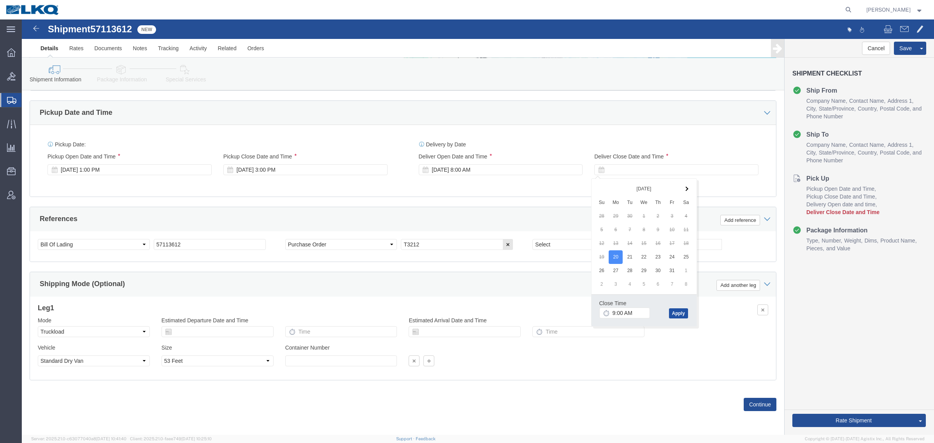
click button "Apply"
click div "Mode Select Air Less than Truckload Multi-Leg Ocean Freight Rail Small Parcel T…"
click div "Cancel Save Assign To Clone Shipment Save As Template Shipment Checklist Ship F…"
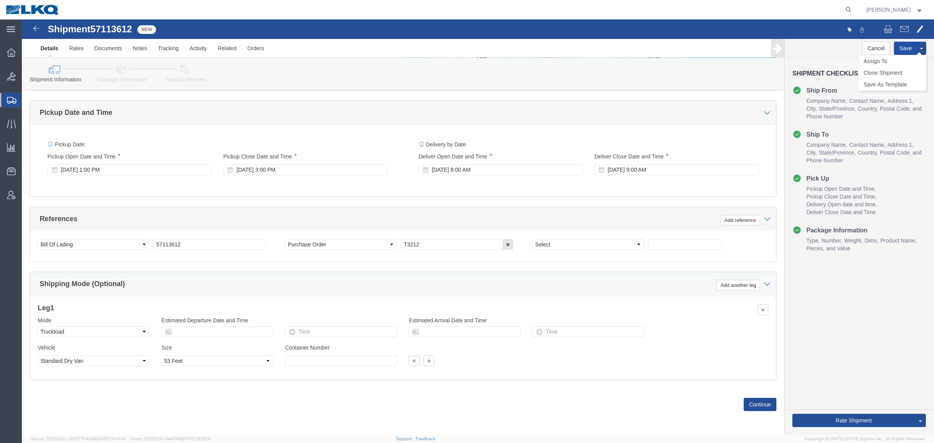
click button "Save"
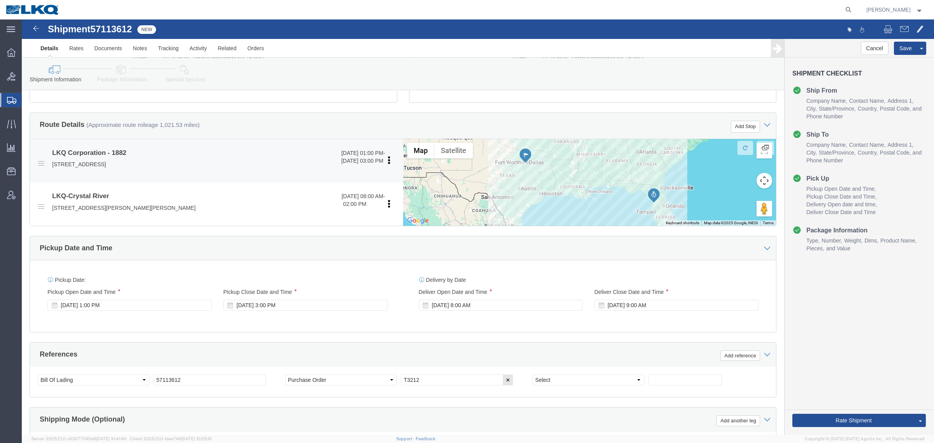
scroll to position [243, 0]
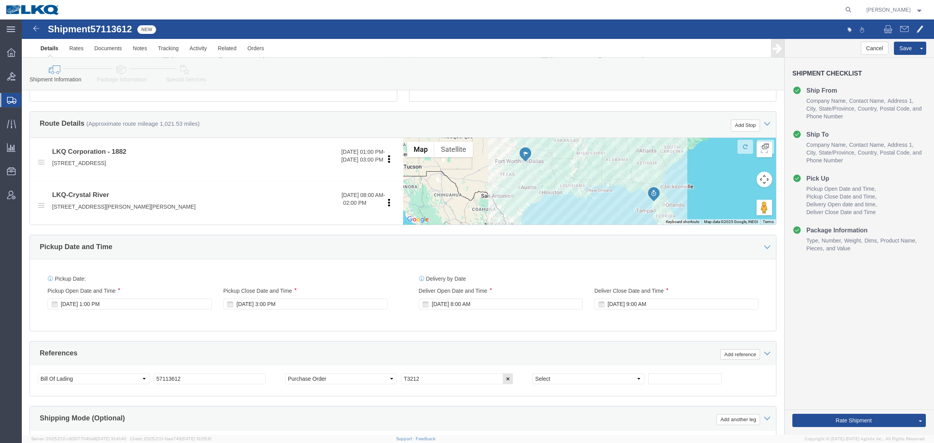
drag, startPoint x: 772, startPoint y: 351, endPoint x: 778, endPoint y: 360, distance: 10.8
click div "Cancel Save Assign To Clone Shipment Save As Template Shipment Checklist Ship F…"
click button "Rate Shipment"
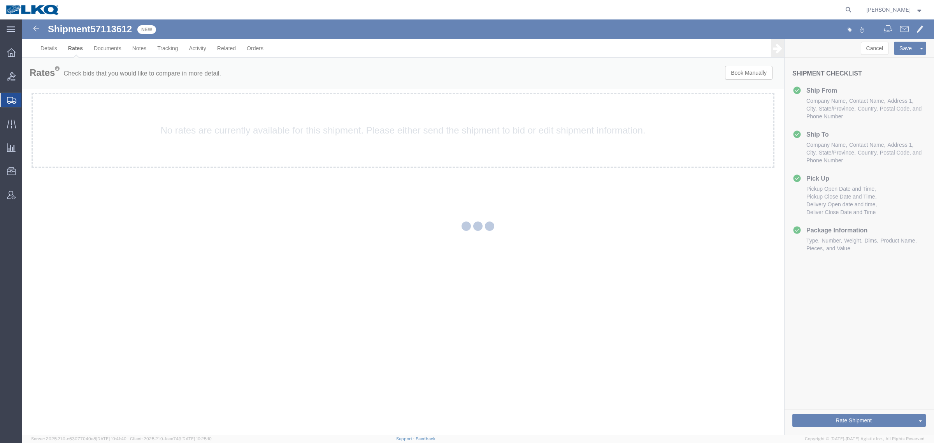
scroll to position [0, 0]
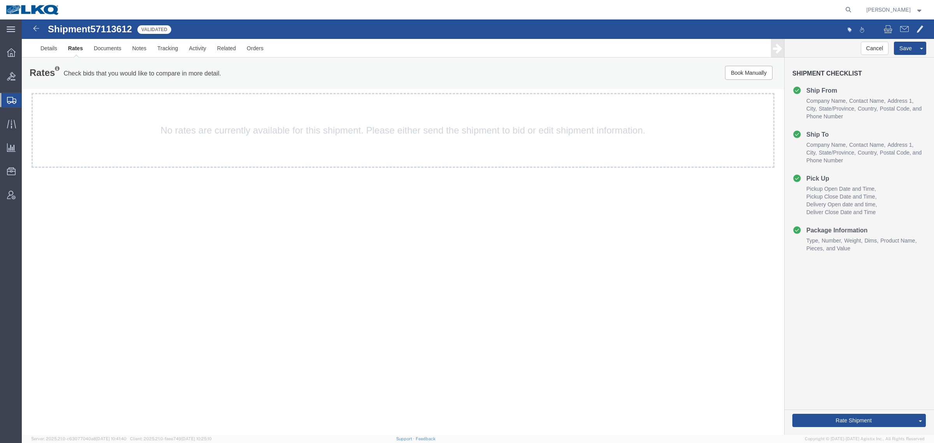
drag, startPoint x: 309, startPoint y: 251, endPoint x: 304, endPoint y: 251, distance: 5.8
click at [309, 251] on div "Shipment 57113612 Validated Details Rates Documents Notes Tracking Activity Rel…" at bounding box center [478, 226] width 912 height 415
click at [56, 53] on link "Details" at bounding box center [49, 48] width 28 height 19
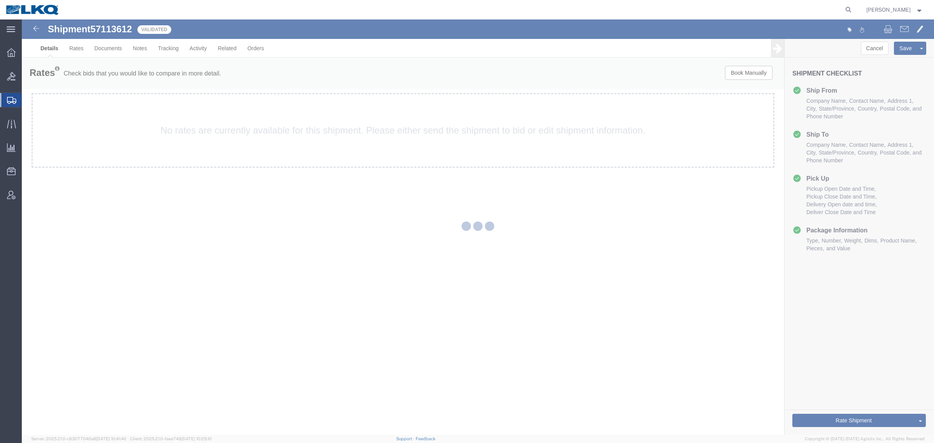
select select "27708"
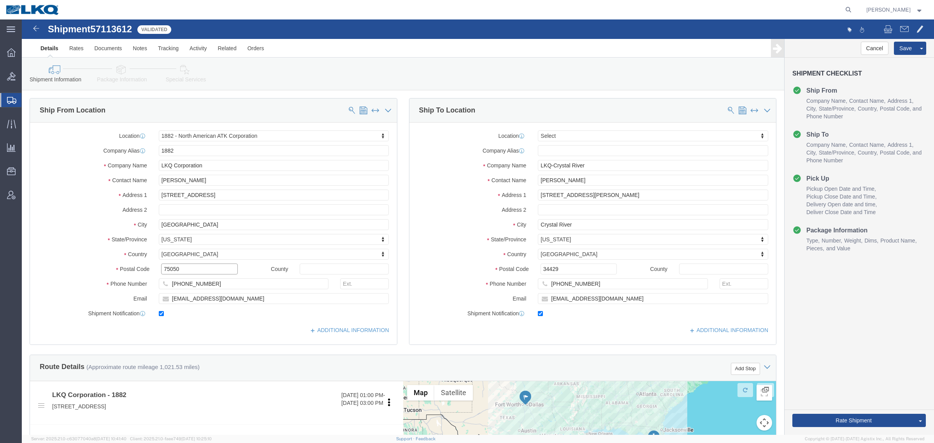
click input "75050"
click input "34429"
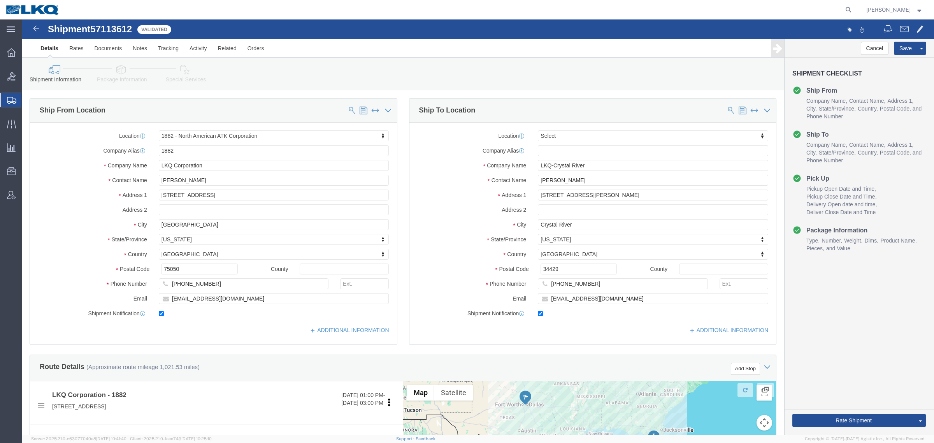
click span "57113612"
copy span "57113612"
click link "Special Services"
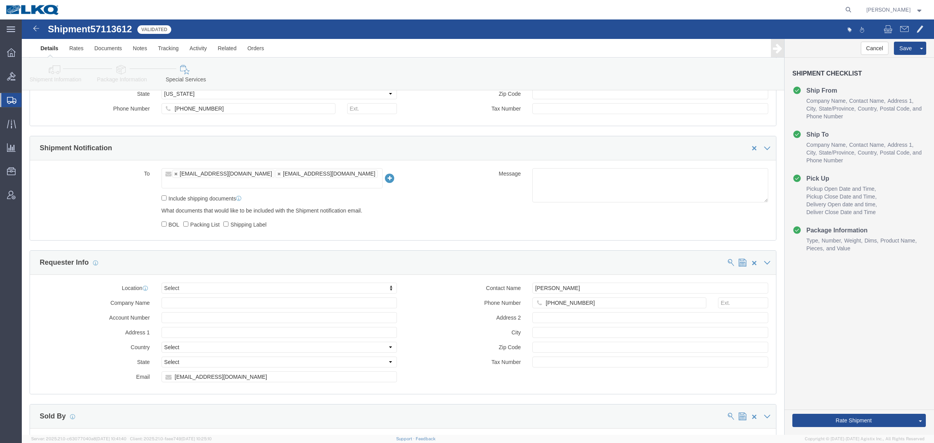
scroll to position [681, 0]
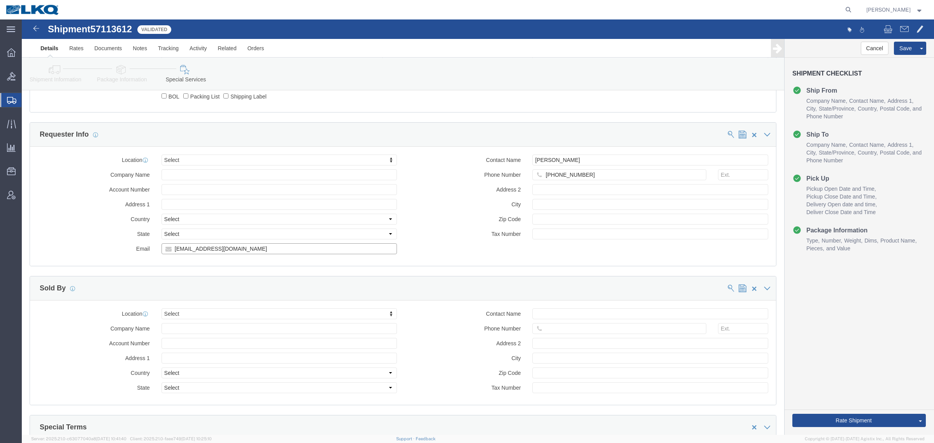
click input "[EMAIL_ADDRESS][DOMAIN_NAME]"
click link "Shipment Information"
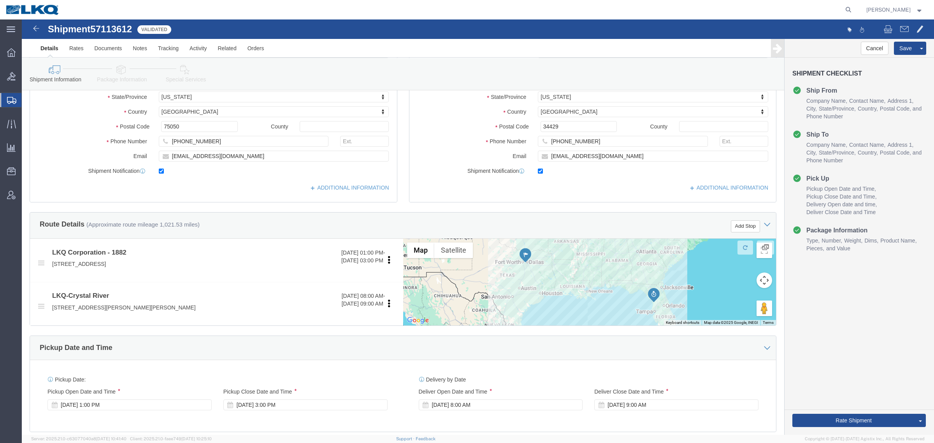
scroll to position [137, 0]
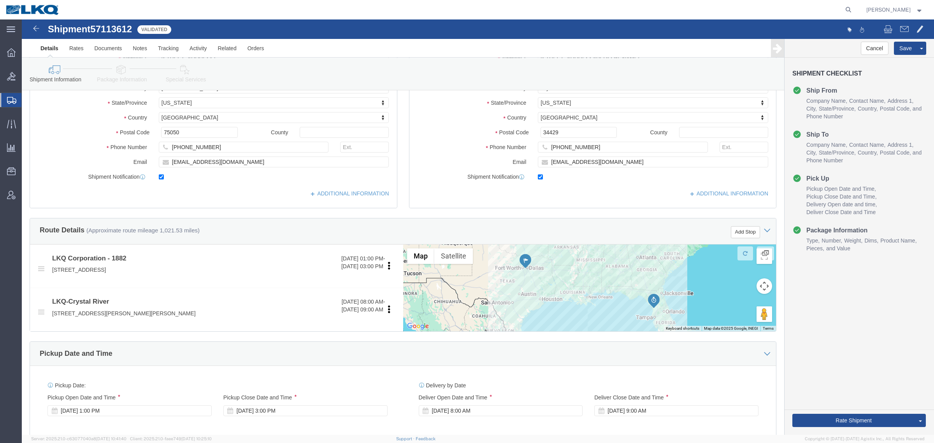
click div "Location Select Select My Profile Location 1100 - LKQ Crystal River 1103 - LKQ …"
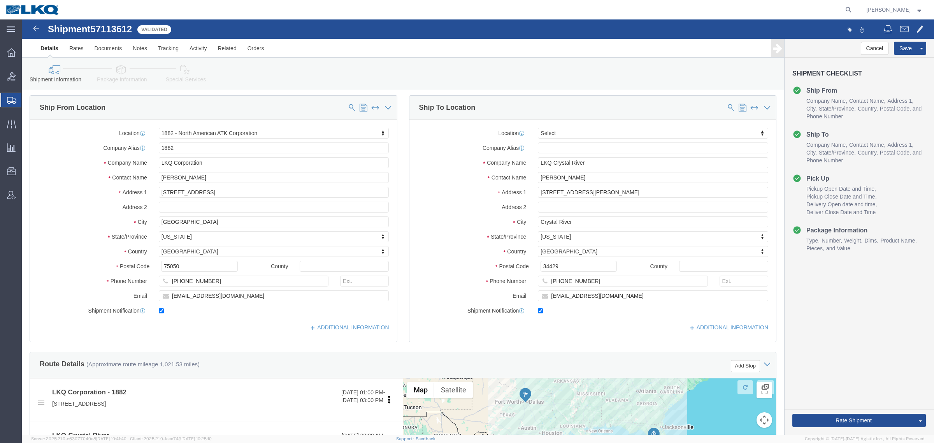
scroll to position [0, 0]
click div "Ship To Location Location Select Select My Profile Location 1100 - LKQ Crystal …"
click div "Shipment Information Package Information Special Services Loading Routing"
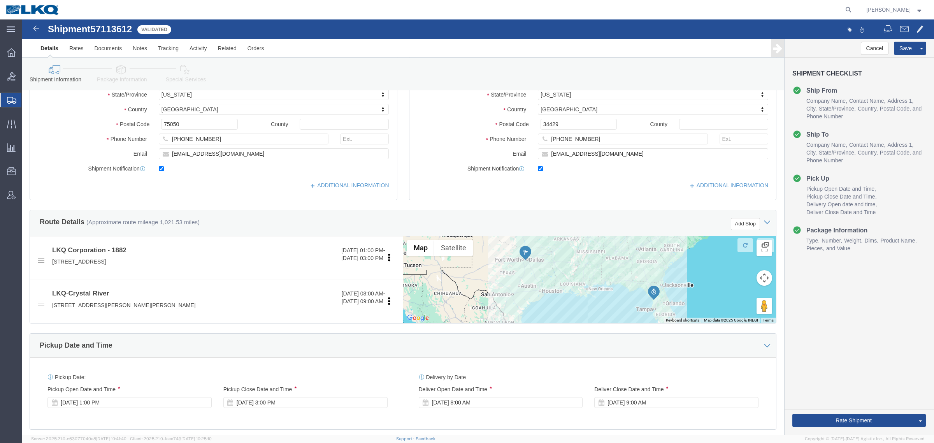
scroll to position [146, 0]
drag, startPoint x: 380, startPoint y: 119, endPoint x: 395, endPoint y: 119, distance: 14.8
click div "Ship To Location Location Select Select My Profile Location 1100 - LKQ Crystal …"
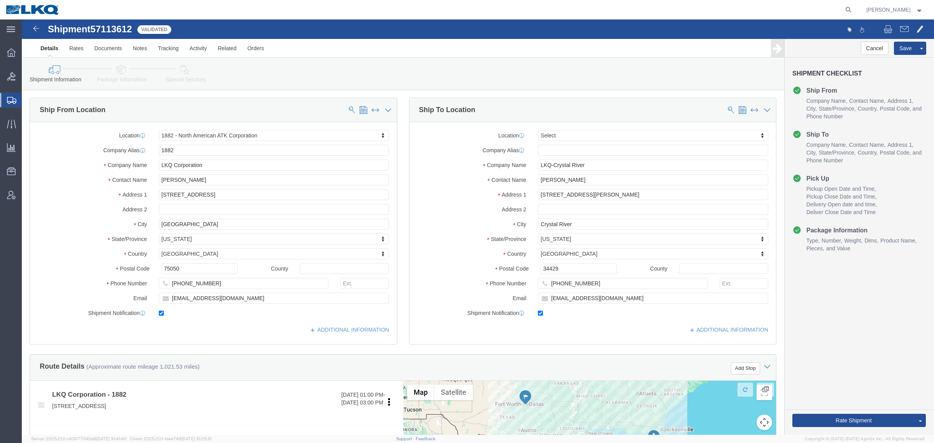
scroll to position [0, 0]
click div "Postal Code 75050"
click input "75050"
click link "Notes"
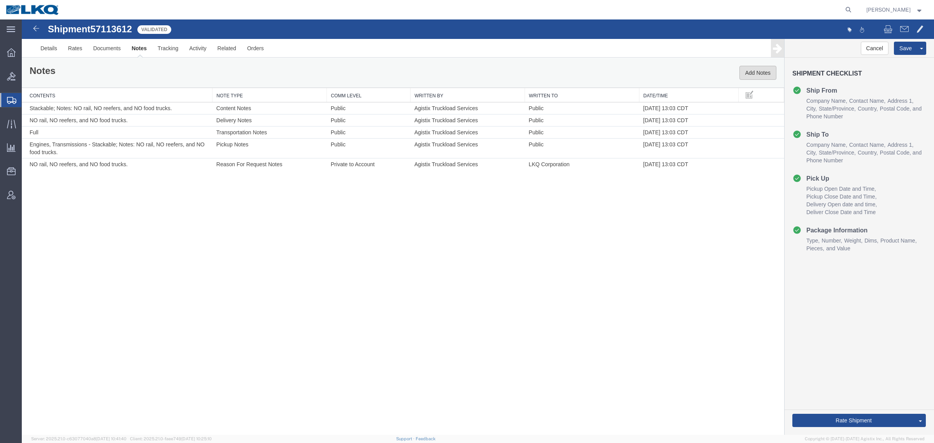
click at [755, 70] on button "Add Notes" at bounding box center [757, 73] width 37 height 14
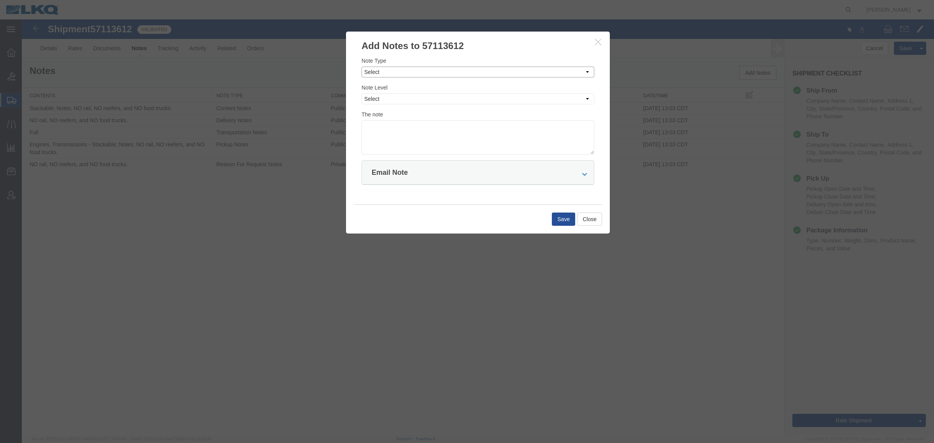
click at [457, 69] on select "Select Approval Bid Notes Carrier Change Notes Claim Notes Content Hazmat Notes…" at bounding box center [478, 72] width 233 height 11
select select "BID_NOTES"
click at [362, 67] on select "Select Approval Bid Notes Carrier Change Notes Claim Notes Content Hazmat Notes…" at bounding box center [478, 72] width 233 height 11
click at [455, 97] on select "Select Private to Account Private to Vendor Public" at bounding box center [478, 98] width 233 height 11
select select "PRIVATE_TO_ACCOUNT"
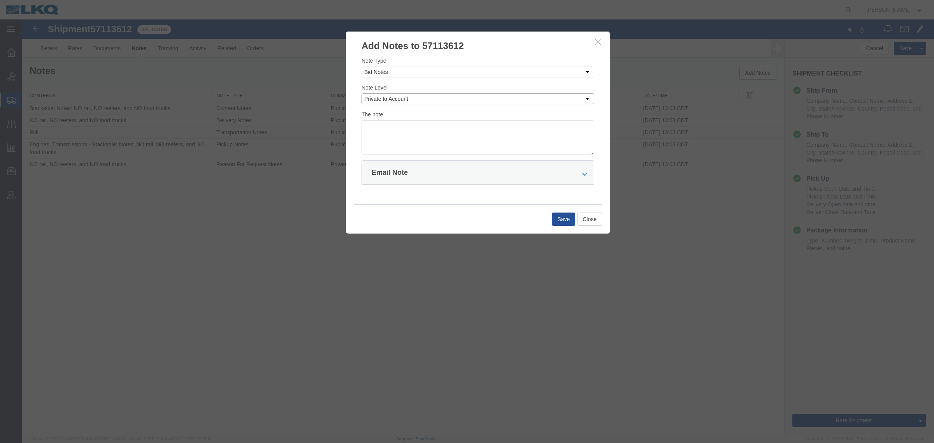
click at [362, 93] on select "Select Private to Account Private to Vendor Public" at bounding box center [478, 98] width 233 height 11
click at [460, 130] on textarea at bounding box center [478, 137] width 233 height 34
type textarea "DAT: $2441"
click at [559, 222] on button "Save" at bounding box center [563, 218] width 23 height 13
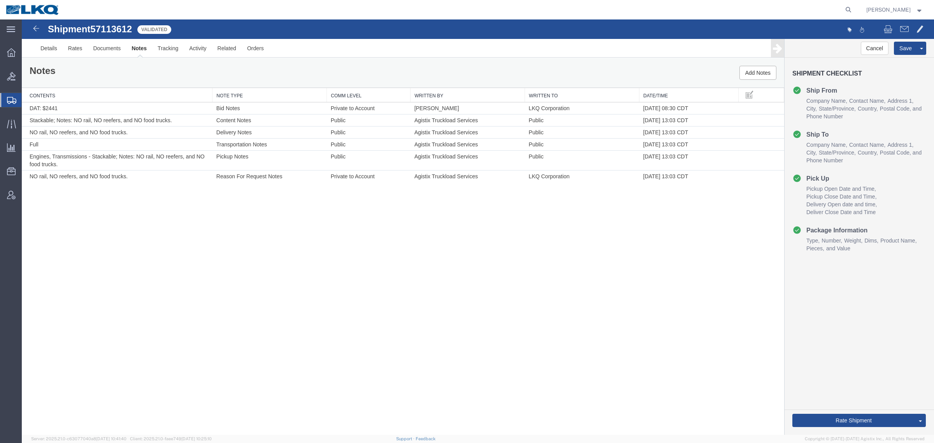
click at [537, 255] on div "Shipment 57113612 6 of 6 Validated Details Rates Documents Notes Tracking Activ…" at bounding box center [478, 226] width 912 height 415
click at [865, 343] on div "Cancel Save Preview Assign To Clone Shipment Save As Template Shipment Checklis…" at bounding box center [859, 237] width 149 height 396
click at [739, 392] on div "Shipment 57113612 6 of 6 Validated Details Rates Documents Notes Tracking Activ…" at bounding box center [478, 226] width 912 height 415
click at [882, 382] on link "Send To Bid" at bounding box center [891, 384] width 67 height 12
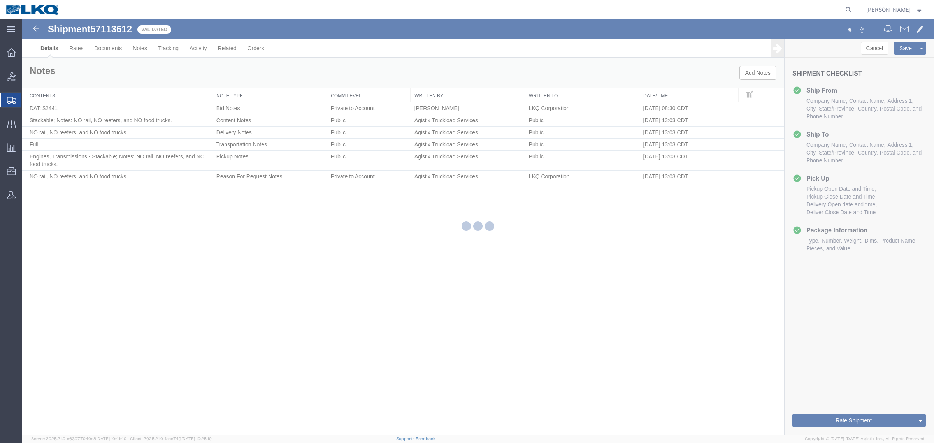
select select "27708"
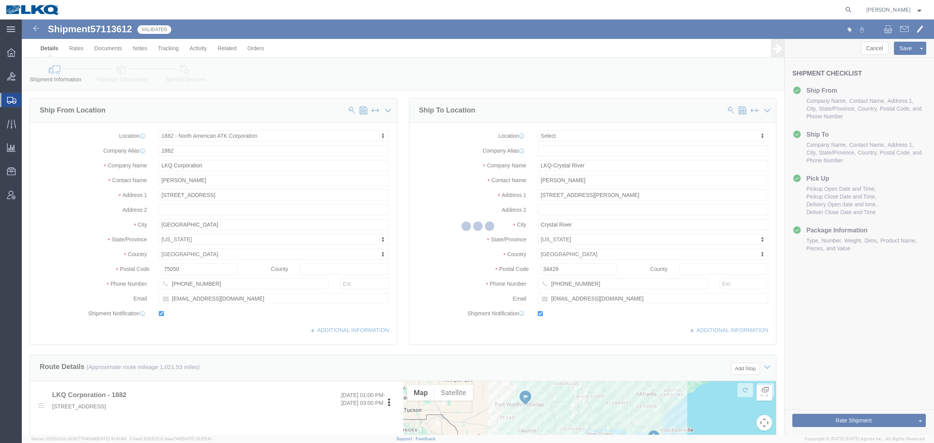
select select "TL"
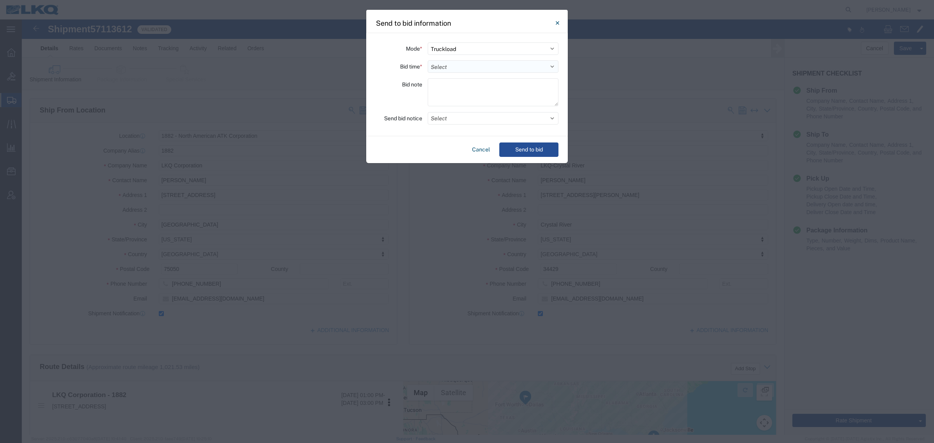
click at [491, 65] on select "Select 30 Min (Rush) 1 Hour (Rush) 2 Hours (Rush) 4 Hours (Rush) 8 Hours (Rush)…" at bounding box center [493, 66] width 131 height 12
select select "24"
click at [428, 60] on select "Select 30 Min (Rush) 1 Hour (Rush) 2 Hours (Rush) 4 Hours (Rush) 8 Hours (Rush)…" at bounding box center [493, 66] width 131 height 12
click at [523, 145] on button "Send to bid" at bounding box center [528, 149] width 59 height 14
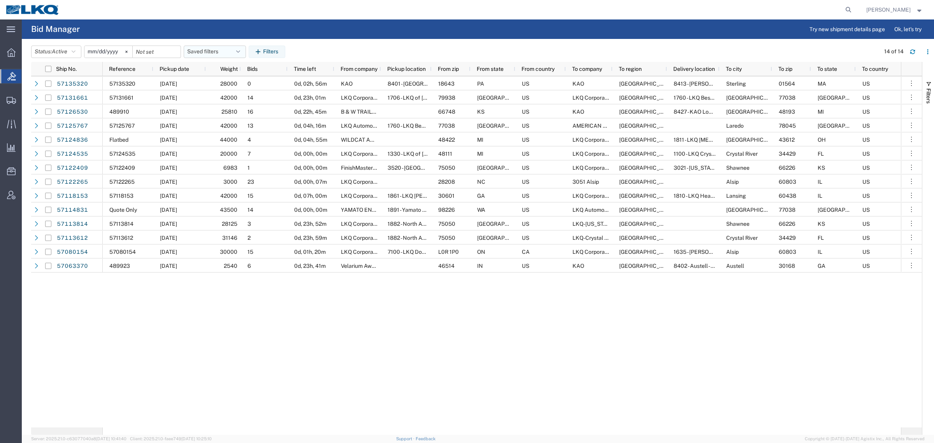
click at [205, 53] on button "Saved filters" at bounding box center [215, 52] width 62 height 12
click at [217, 84] on span "Bid Board" at bounding box center [236, 86] width 102 height 14
type input "[DATE]"
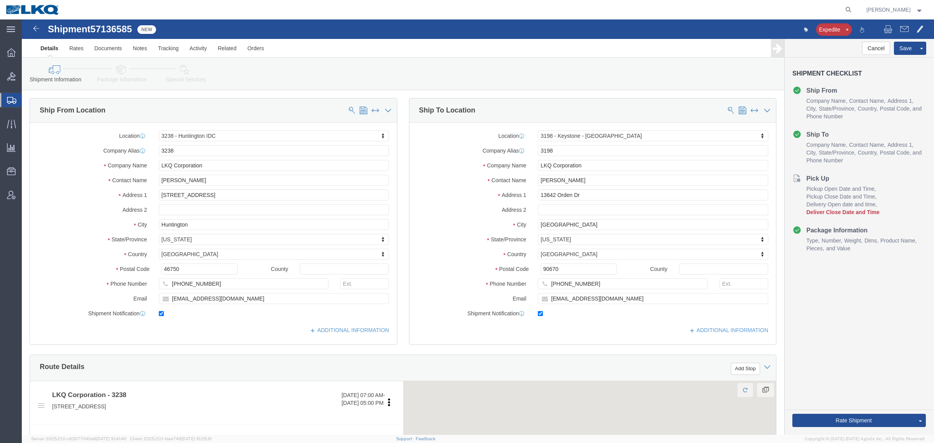
click span "57136585"
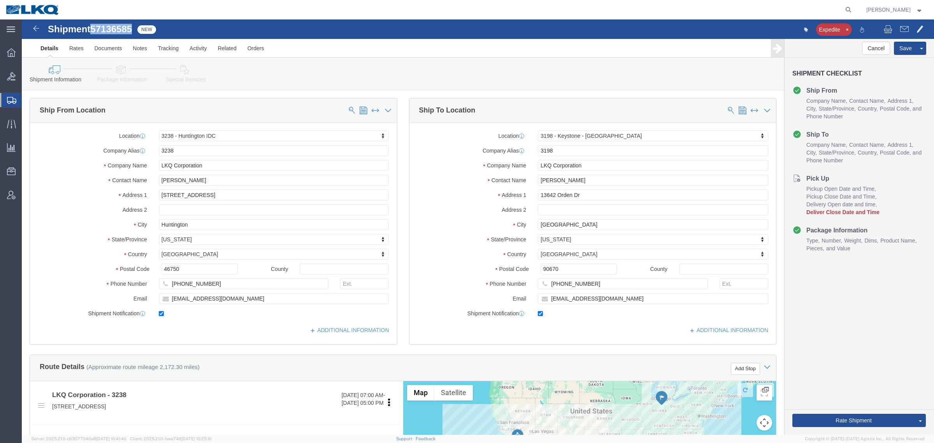
copy span "57136585"
select select "27940"
select select "28721"
click link "Special Services"
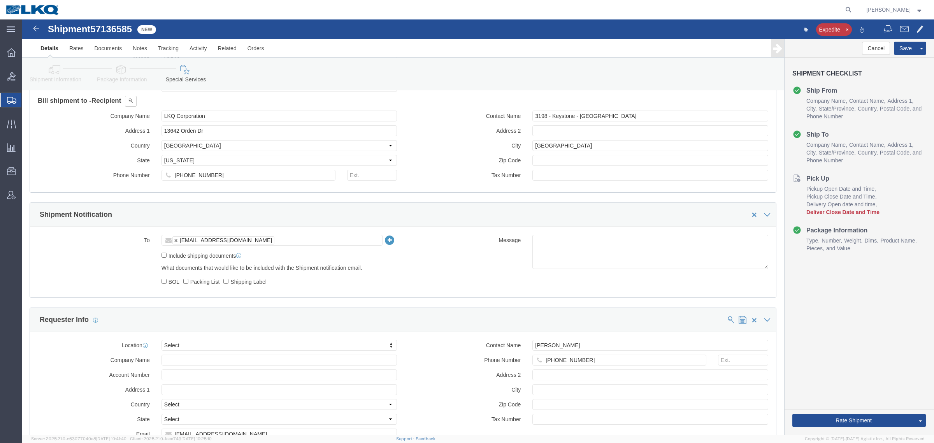
scroll to position [730, 0]
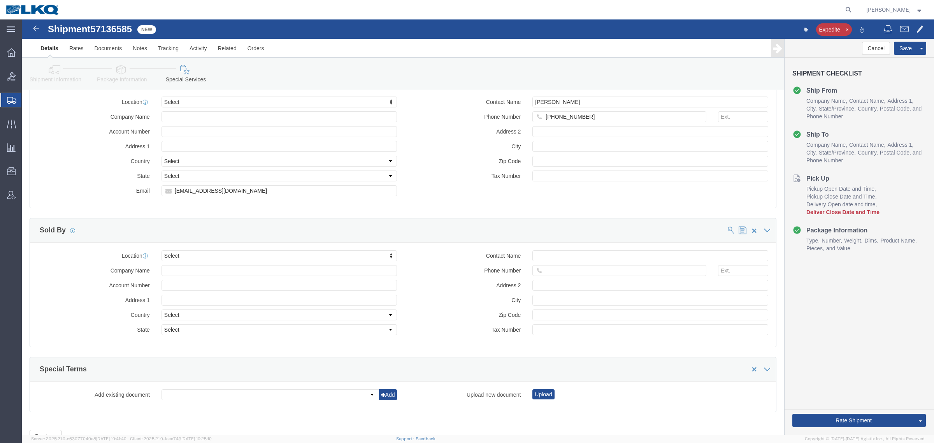
click div "Location Select Select My Profile Location 1100 - LKQ [GEOGRAPHIC_DATA] 1103 - …"
click input "[EMAIL_ADDRESS][DOMAIN_NAME]"
click input "drsnead@lkqcorp.com"
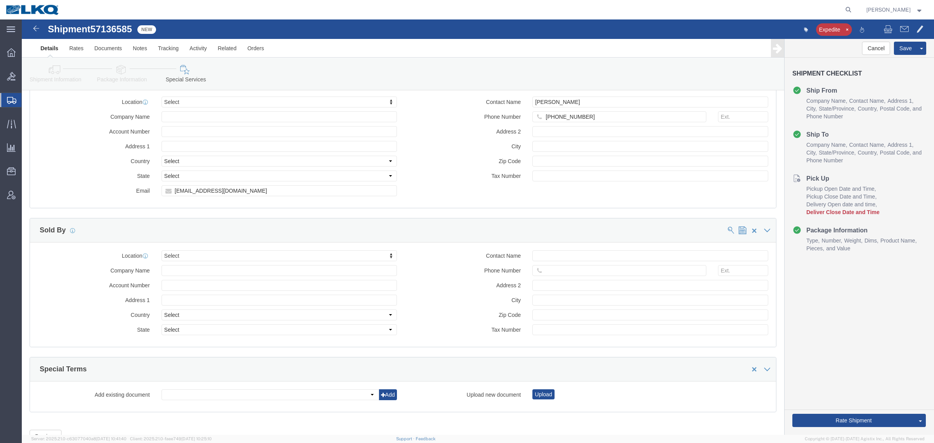
click icon
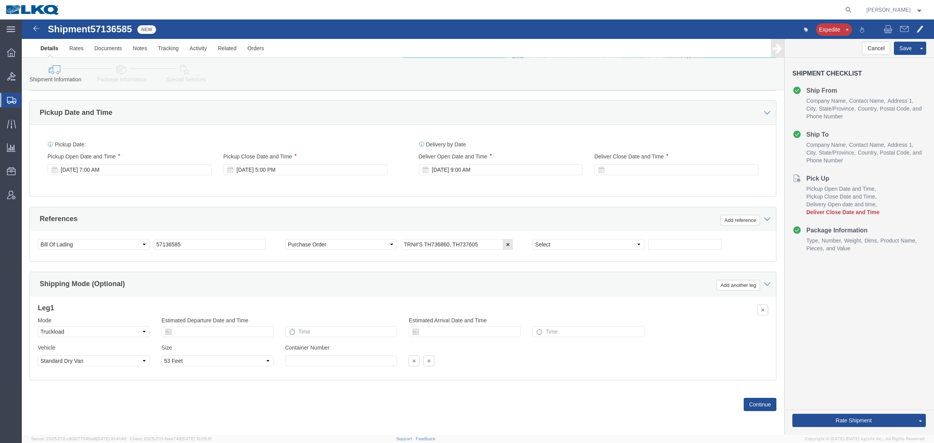
scroll to position [344, 0]
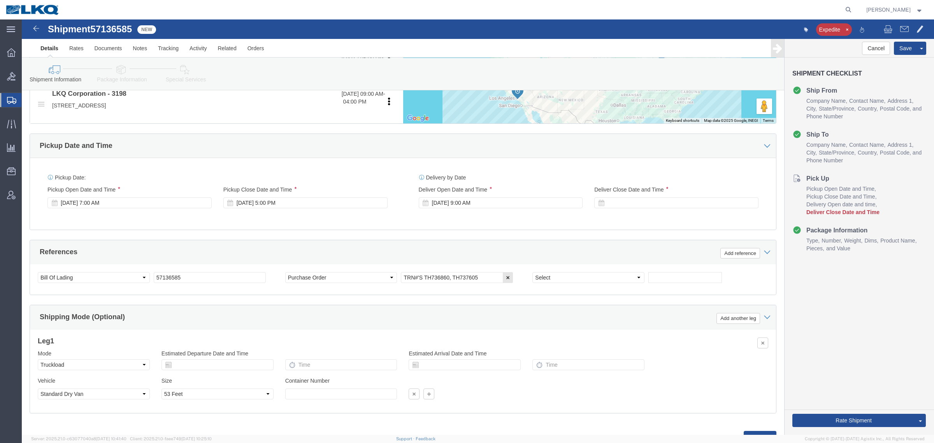
click div "References Add reference"
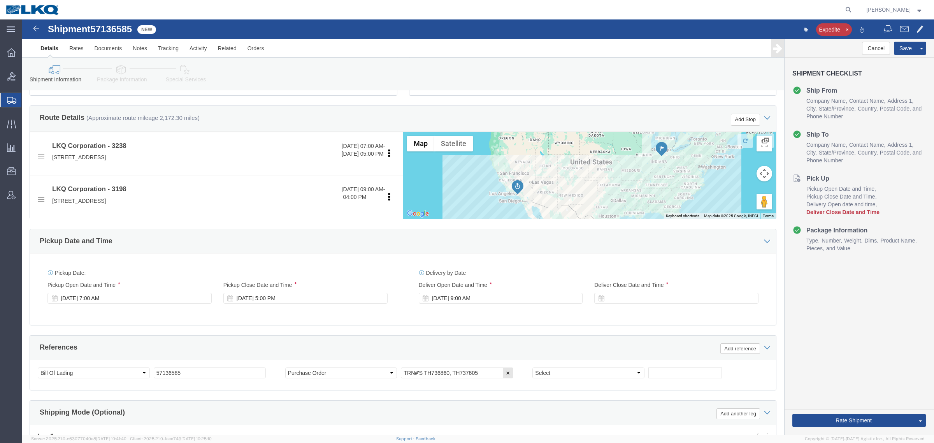
scroll to position [247, 0]
click div "Oct 16 2025 7:00 AM"
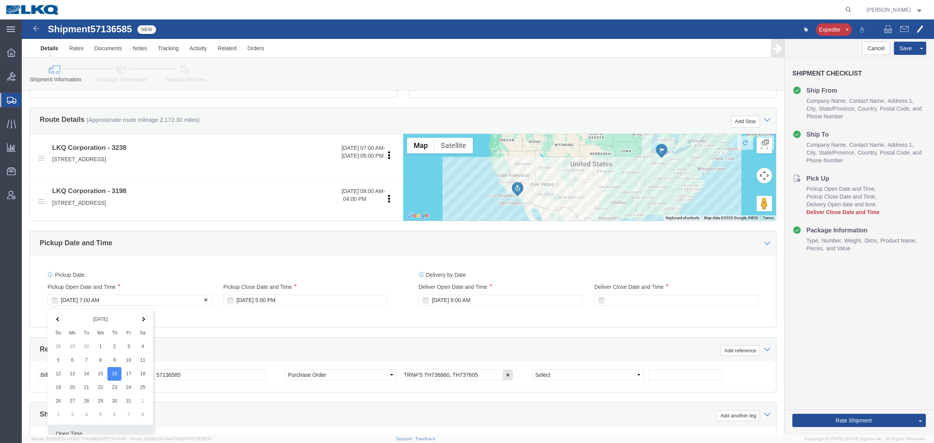
scroll to position [380, 0]
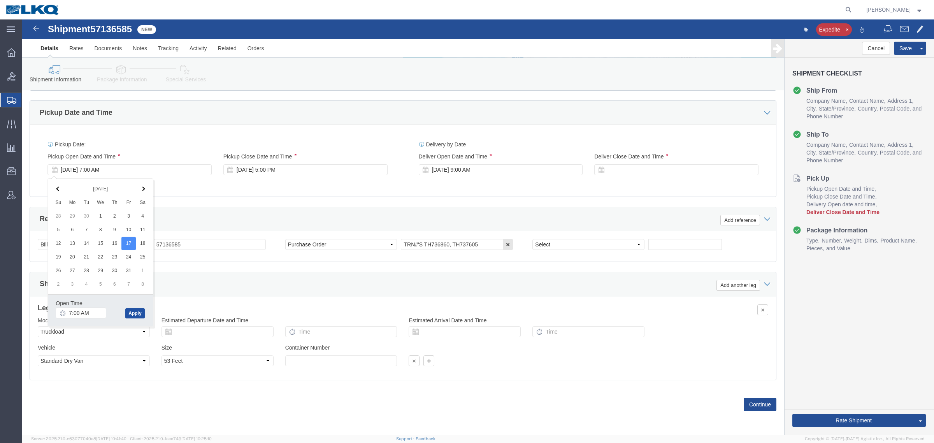
click button "Apply"
drag, startPoint x: 230, startPoint y: 183, endPoint x: 246, endPoint y: 180, distance: 15.5
click div "Ship From Location Location 3238 - Huntington IDC My Profile Location 1100 - LK…"
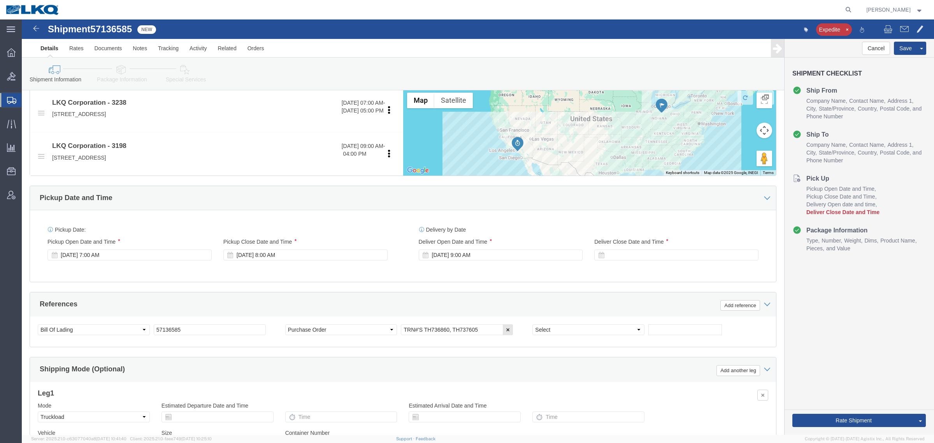
scroll to position [283, 0]
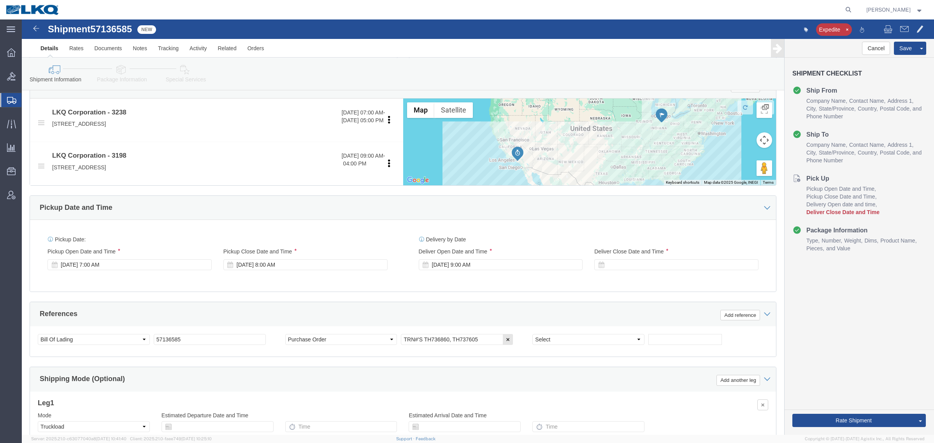
click div "Delivery Start Date Delivery Start Time Deliver Open Date and Time Oct 21 2025 …"
click div
type input "9:01 AM"
click button "Apply"
click div "References Add reference"
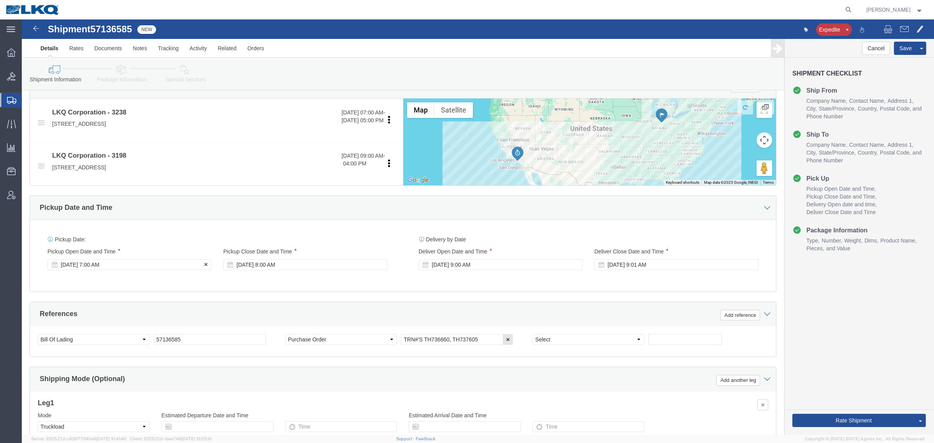
click div "Oct 17 2025 7:00 AM"
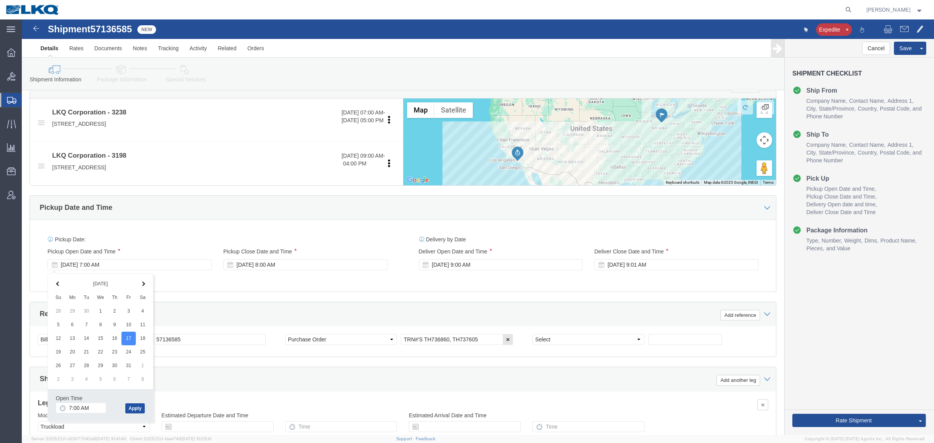
click button "Apply"
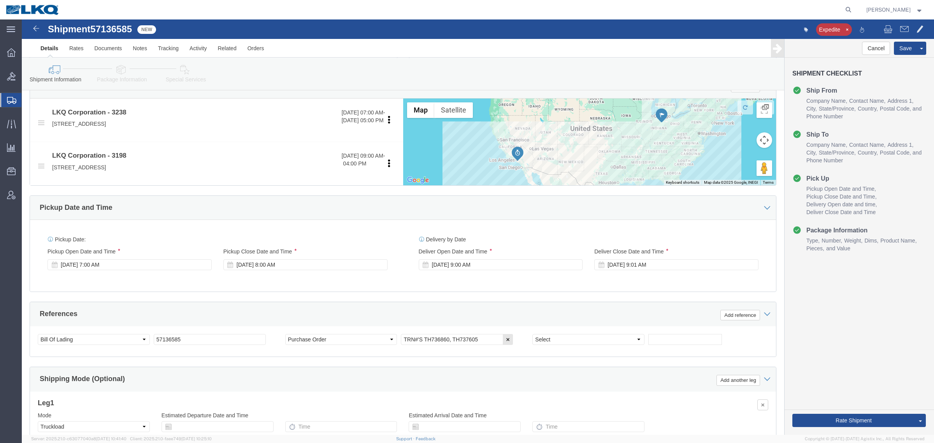
drag, startPoint x: 249, startPoint y: 292, endPoint x: 299, endPoint y: 288, distance: 49.9
click div "References Add reference"
click div "Oct 17 2025 7:00 AM"
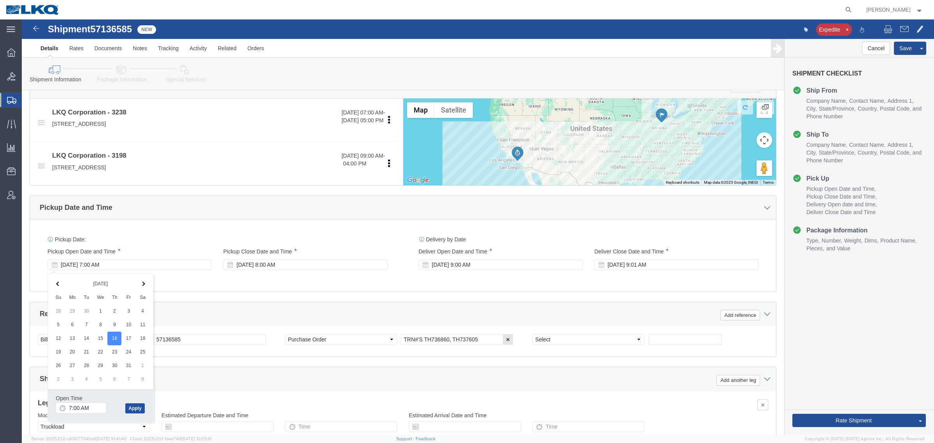
click button "Apply"
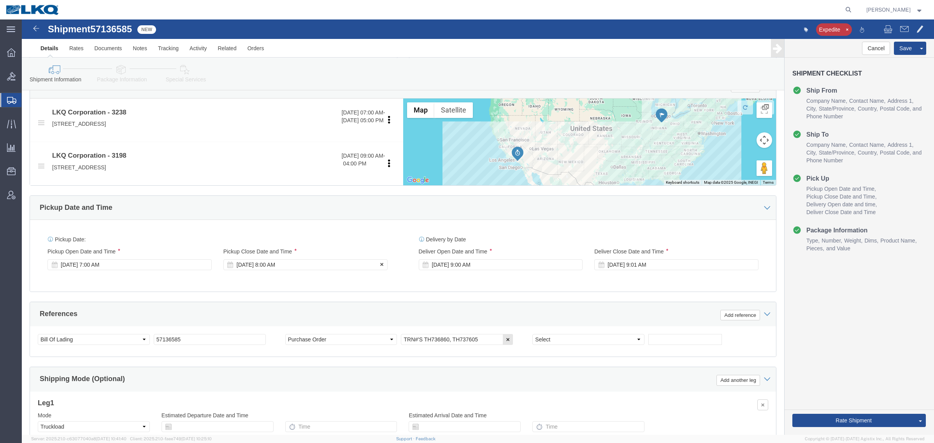
click div "Oct 17 2025 8:00 AM"
click button "Apply"
click div "Oct 21 2025 9:00 AM"
click button "Apply"
click div "Oct 21 2025 9:01 AM"
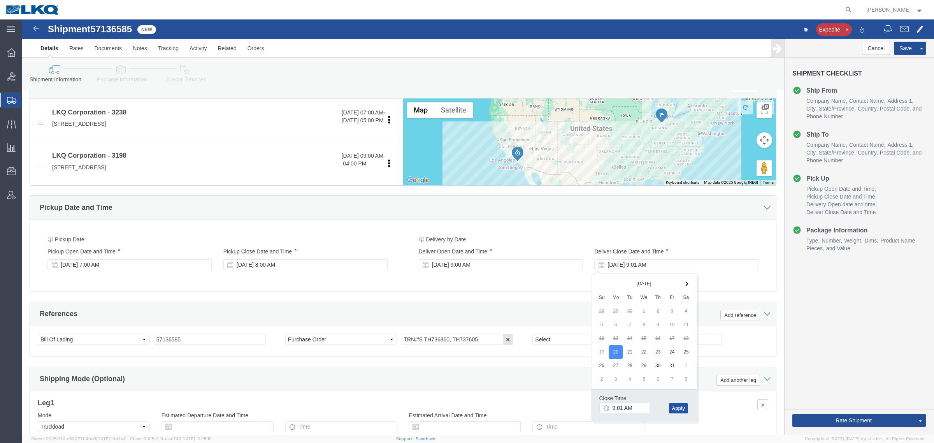
click button "Apply"
click div "Cancel Save Assign To Clone Shipment Save As Template Shipment Checklist Ship F…"
click button "Save"
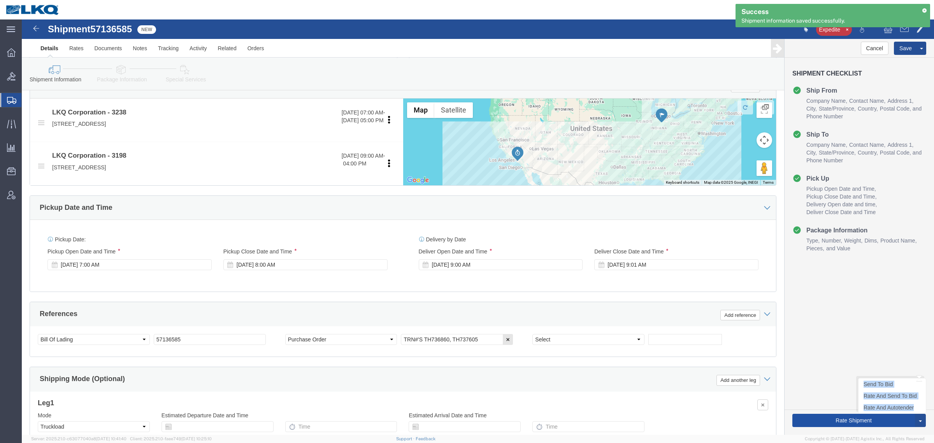
click div "Rate Shipment Send To Bid Rate And Send To Bid Rate And Autotender"
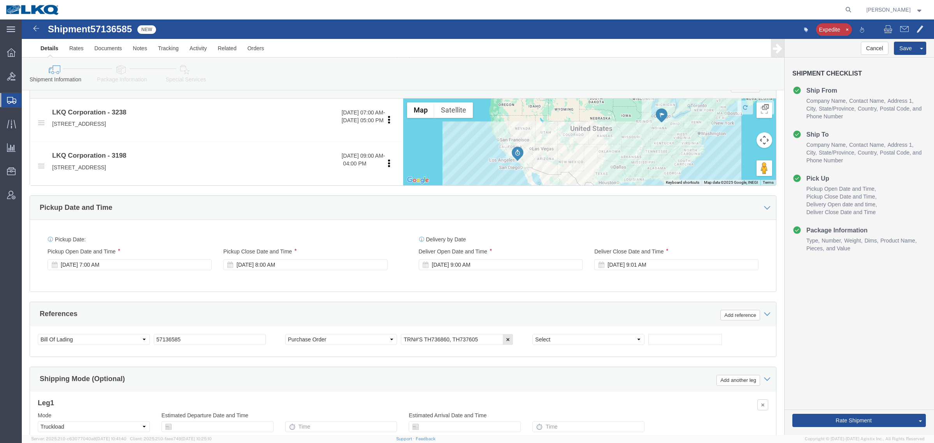
click div "Cancel Save Assign To Clone Shipment Save As Template Shipment Checklist Ship F…"
click button "Rate Shipment"
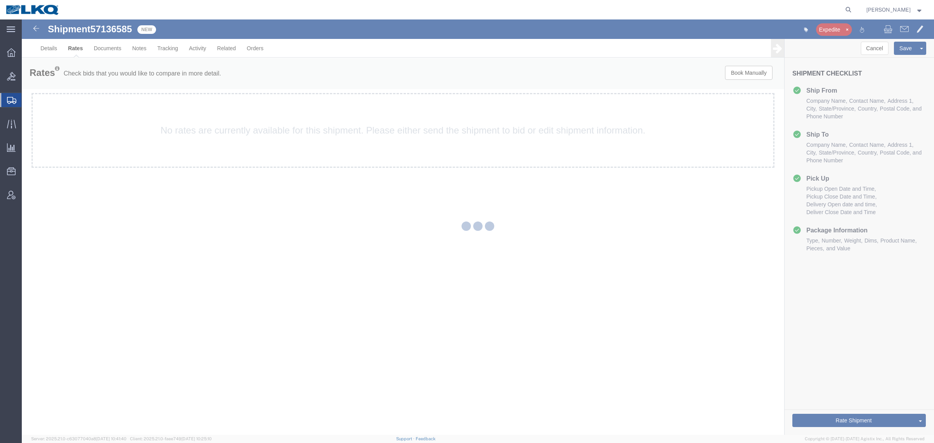
scroll to position [0, 0]
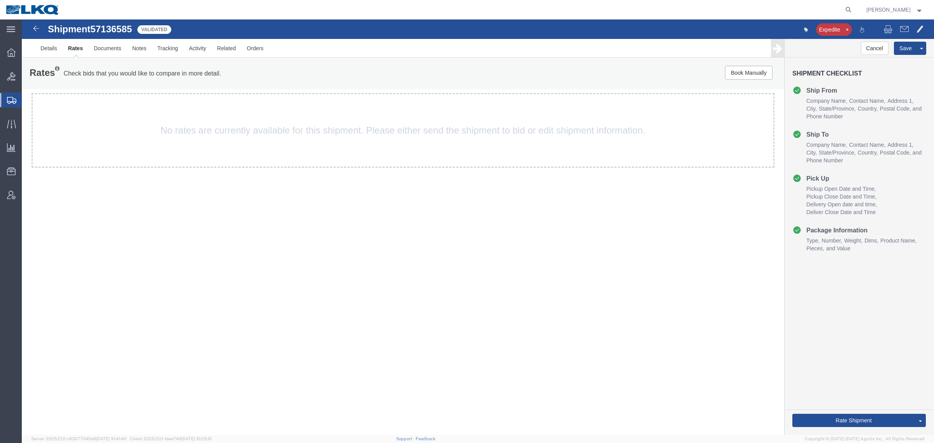
click at [358, 252] on div "Shipment 57136585 Validated Expedite Details Rates Documents Notes Tracking Act…" at bounding box center [478, 226] width 912 height 415
click at [44, 39] on link "Details" at bounding box center [49, 48] width 28 height 19
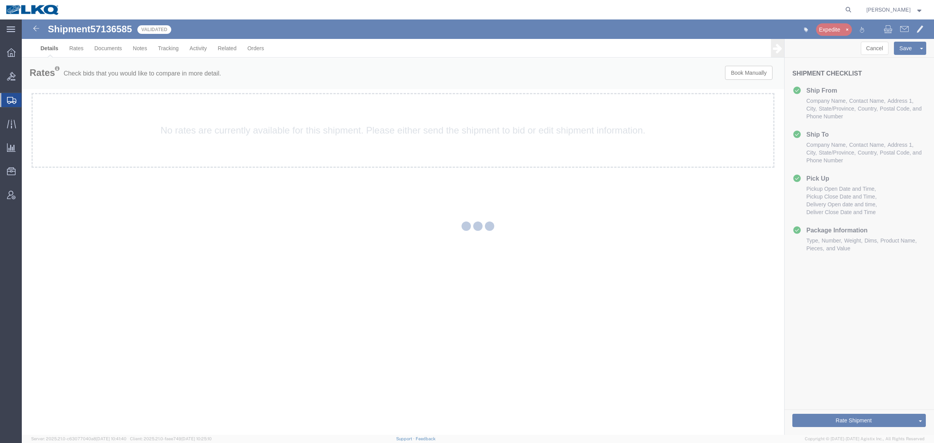
select select "27940"
select select "28721"
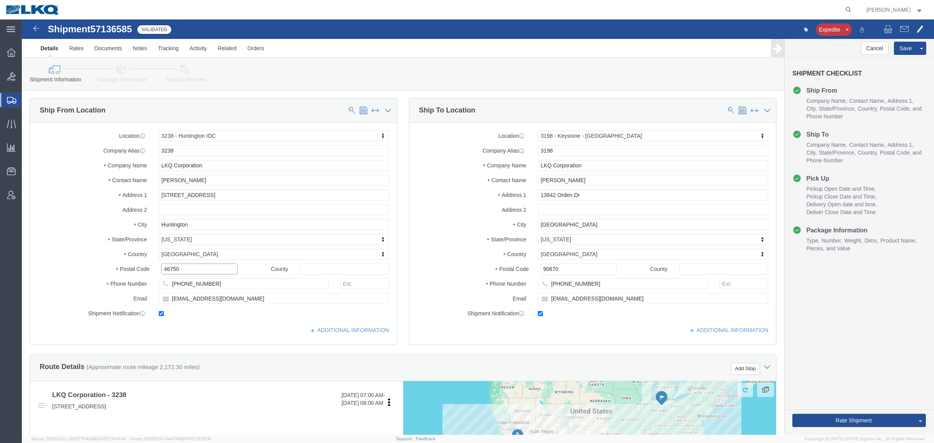
click input "46750"
click input "90670"
click link "Notes"
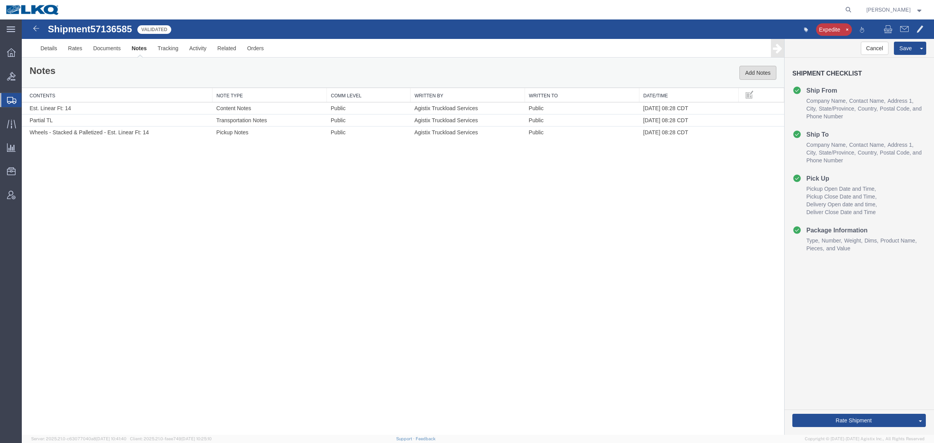
click at [746, 75] on button "Add Notes" at bounding box center [757, 73] width 37 height 14
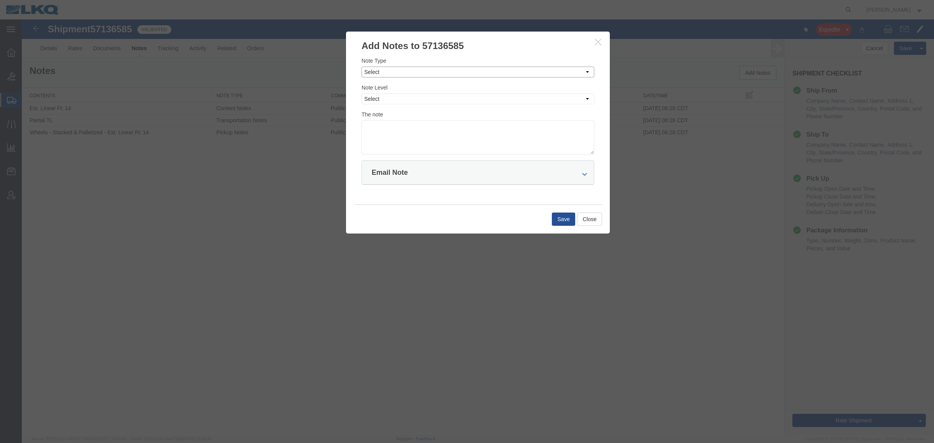
click at [468, 70] on select "Select Approval Bid Notes Carrier Change Notes Claim Notes Content Hazmat Notes…" at bounding box center [478, 72] width 233 height 11
select select "BID_NOTES"
click at [362, 67] on select "Select Approval Bid Notes Carrier Change Notes Claim Notes Content Hazmat Notes…" at bounding box center [478, 72] width 233 height 11
click at [478, 96] on select "Select Private to Account Private to Vendor Public" at bounding box center [478, 98] width 233 height 11
select select "PRIVATE_TO_ACCOUNT"
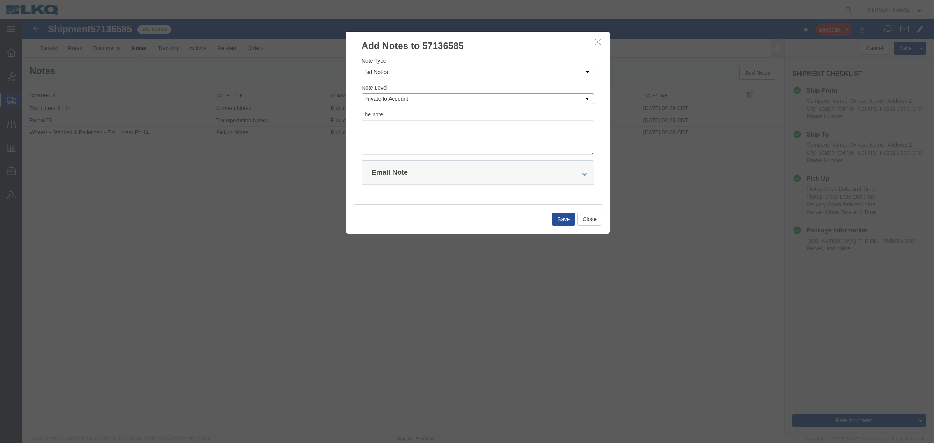
click at [362, 93] on select "Select Private to Account Private to Vendor Public" at bounding box center [478, 98] width 233 height 11
click at [491, 137] on textarea at bounding box center [478, 137] width 233 height 34
type textarea "DAT: $2881"
click at [560, 221] on button "Save" at bounding box center [563, 218] width 23 height 13
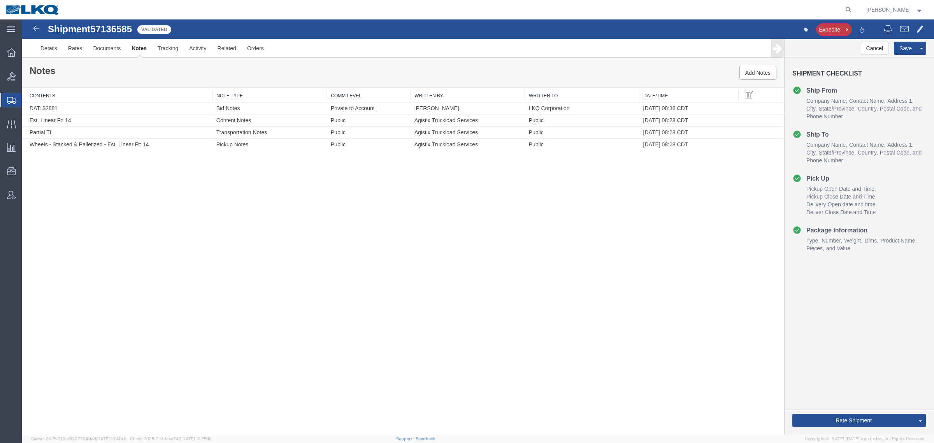
click at [417, 228] on div "Shipment 57136585 4 of 4 Validated Expedite Details Rates Documents Notes Track…" at bounding box center [478, 226] width 912 height 415
click at [511, 64] on div "Notes Add Notes" at bounding box center [403, 73] width 762 height 30
click at [521, 252] on div "Shipment 57136585 4 of 4 Validated Expedite Details Rates Documents Notes Track…" at bounding box center [478, 226] width 912 height 415
click at [828, 423] on button "Rate Shipment" at bounding box center [853, 420] width 123 height 13
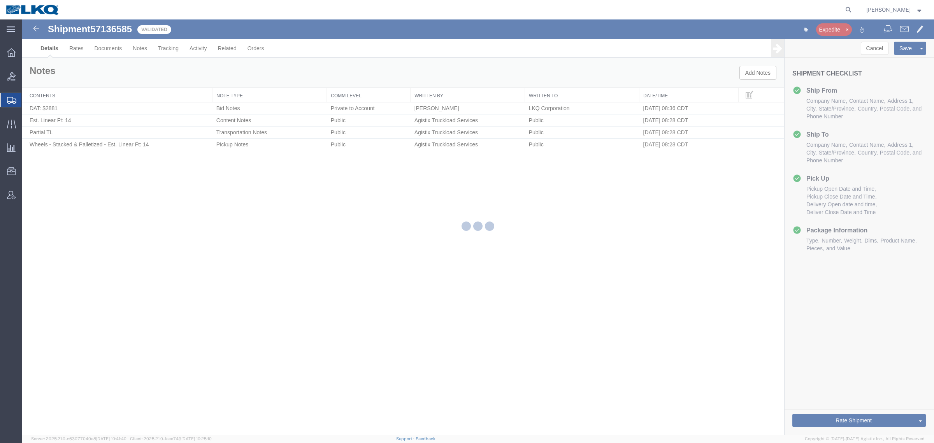
select select "27940"
select select "28721"
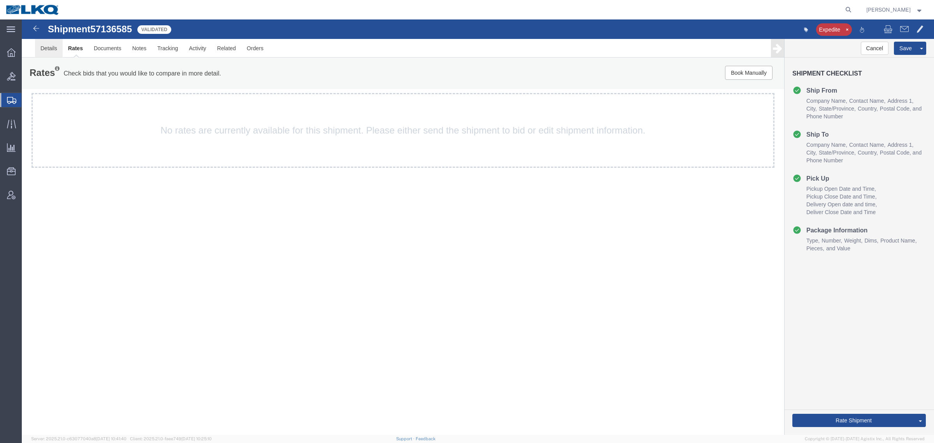
click at [49, 51] on link "Details" at bounding box center [49, 48] width 28 height 19
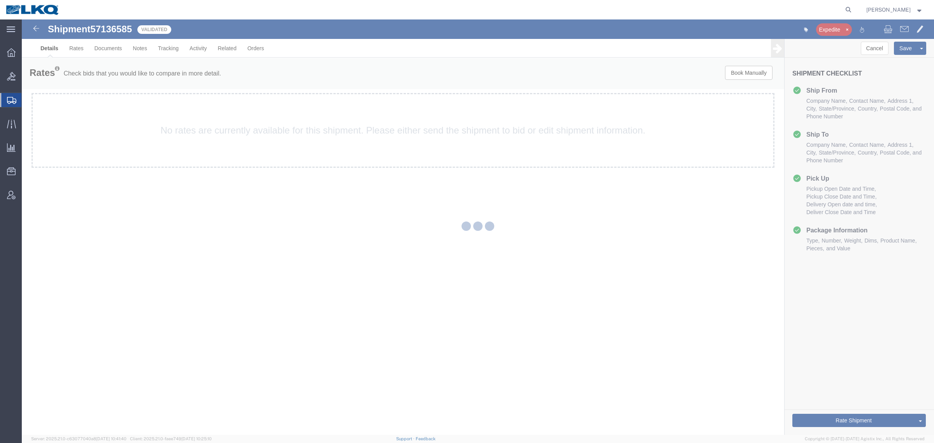
select select "27940"
select select "28721"
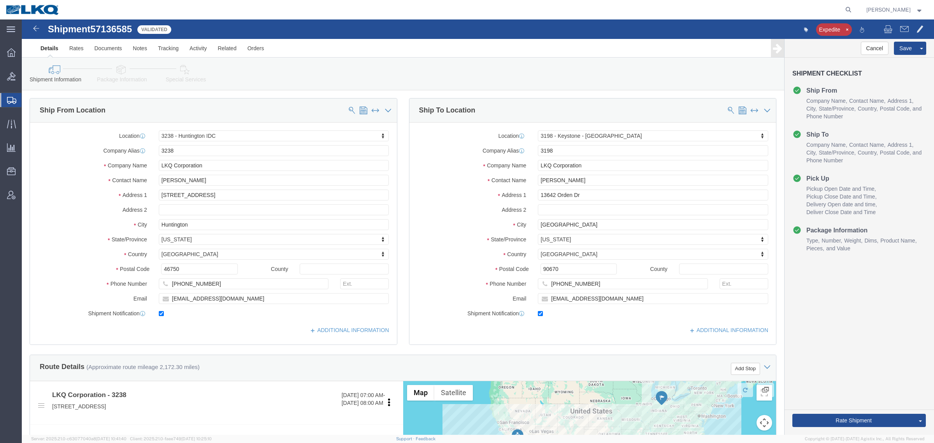
click div "Shipment Information Package Information Special Services Loading Routing"
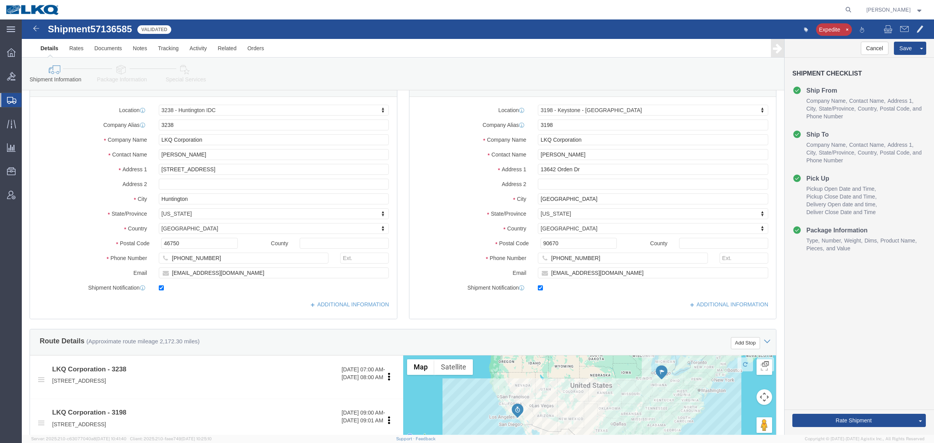
scroll to position [49, 0]
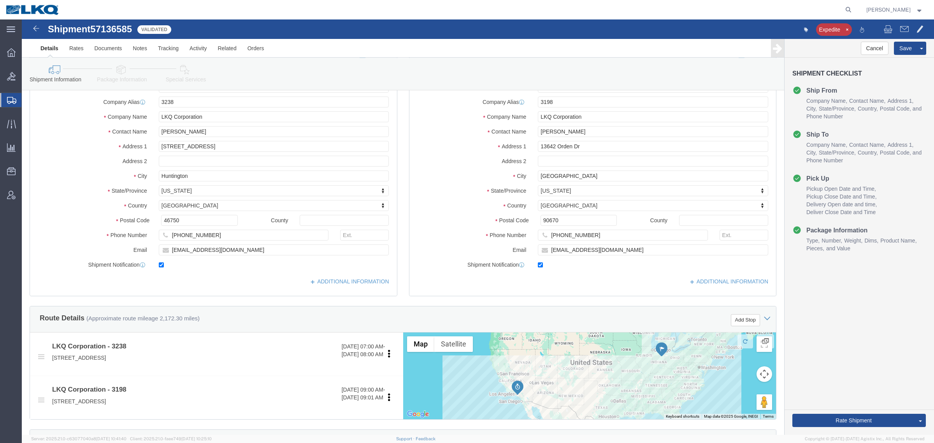
click div "Ship To Location Location 3198 - Keystone - Santa Fe Springs Select My Profile …"
drag, startPoint x: 469, startPoint y: 179, endPoint x: 475, endPoint y: 180, distance: 5.9
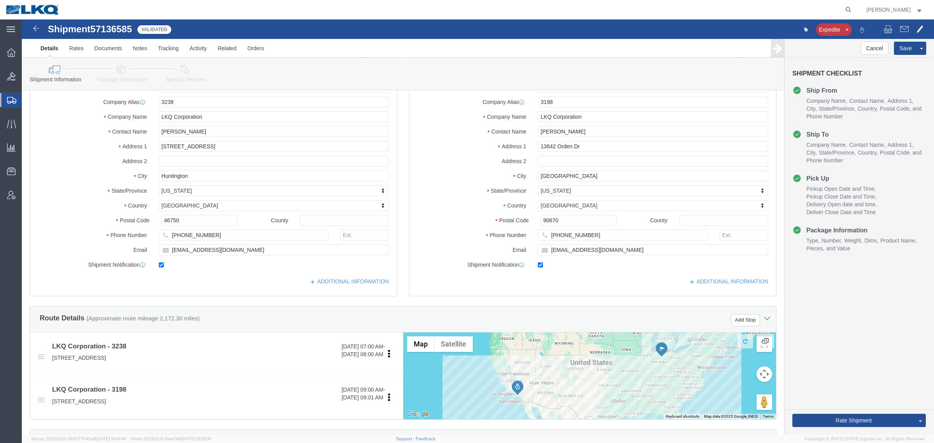
click div "Location 3198 - Keystone - Santa Fe Springs Select My Profile Location 1100 - L…"
click label "Country"
click div "Ship From Location Location 3238 - Huntington IDC Select My Profile Location 11…"
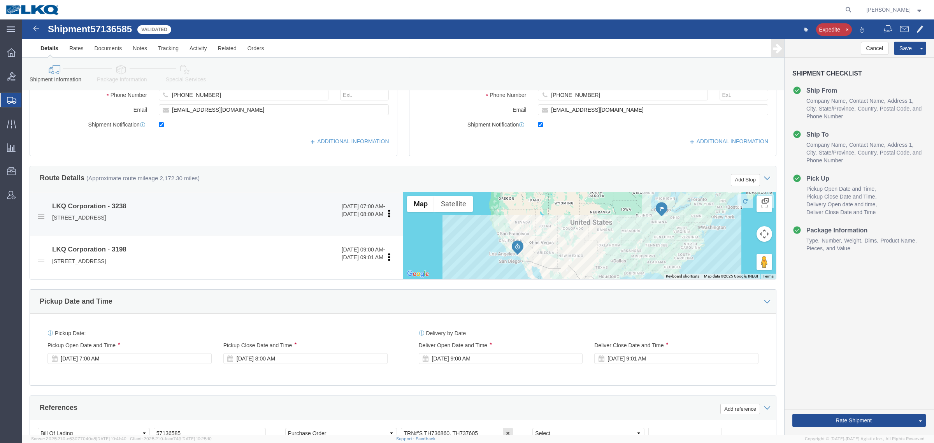
scroll to position [195, 0]
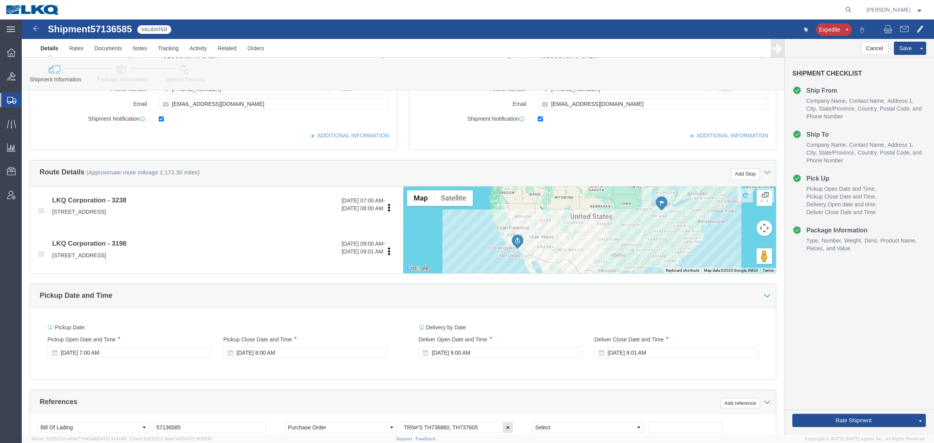
click icon
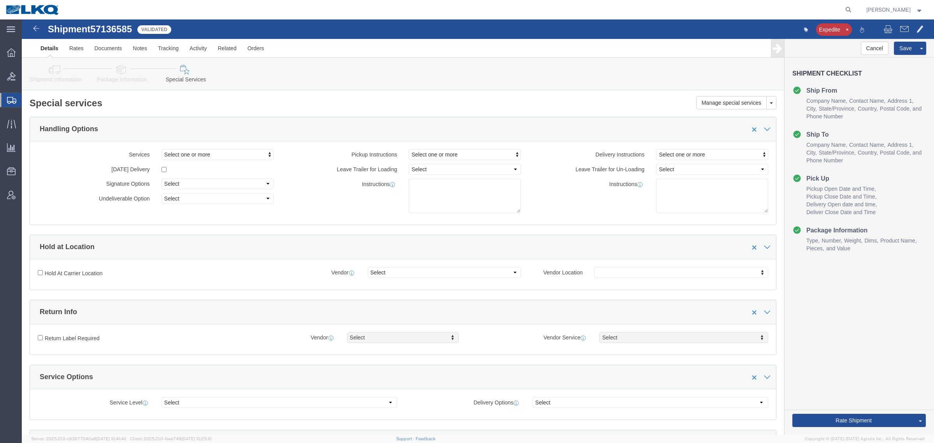
click link "Shipment Information"
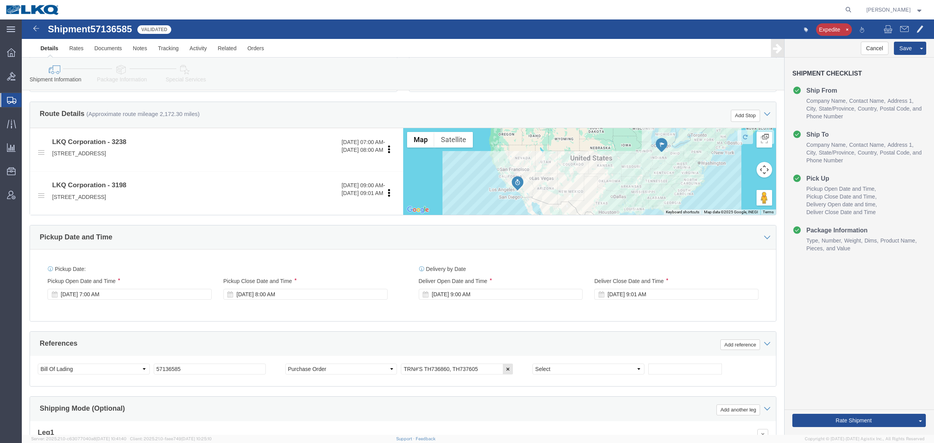
scroll to position [146, 0]
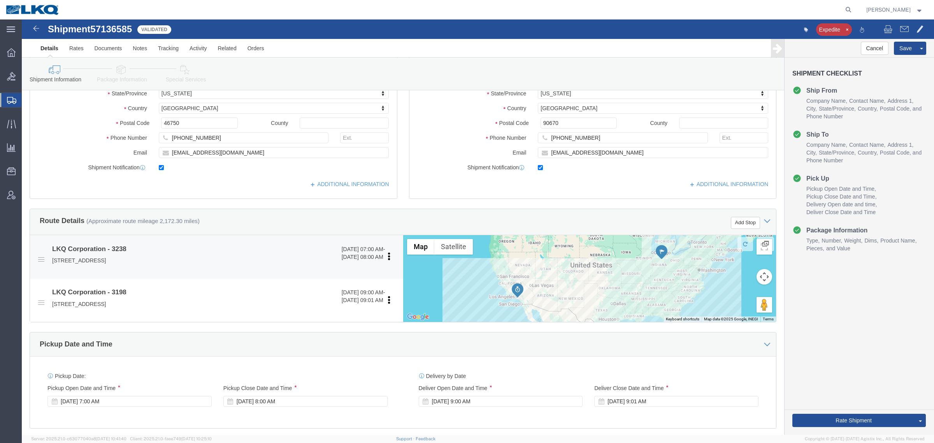
click p "1870 Riverfork Drive W, Huntington, IN, 46750, US"
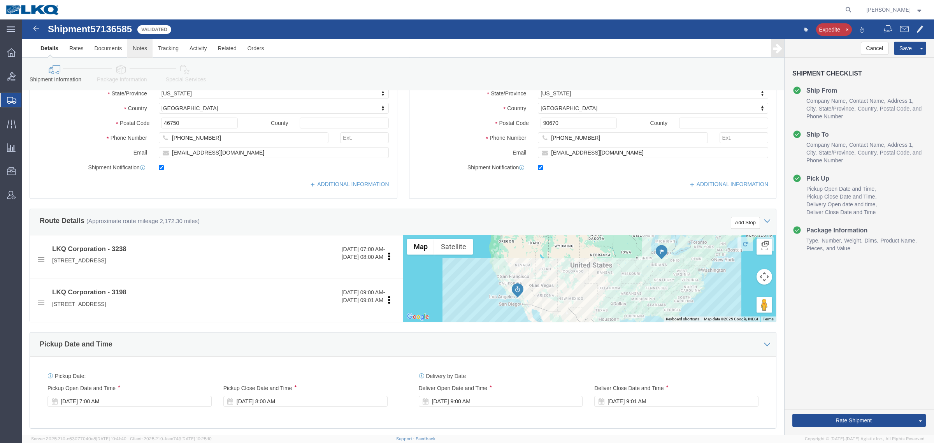
click link "Notes"
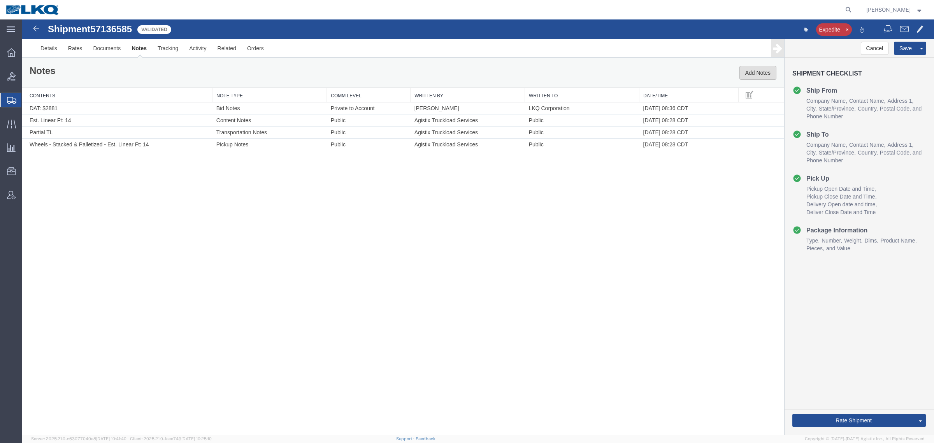
click at [752, 71] on button "Add Notes" at bounding box center [757, 73] width 37 height 14
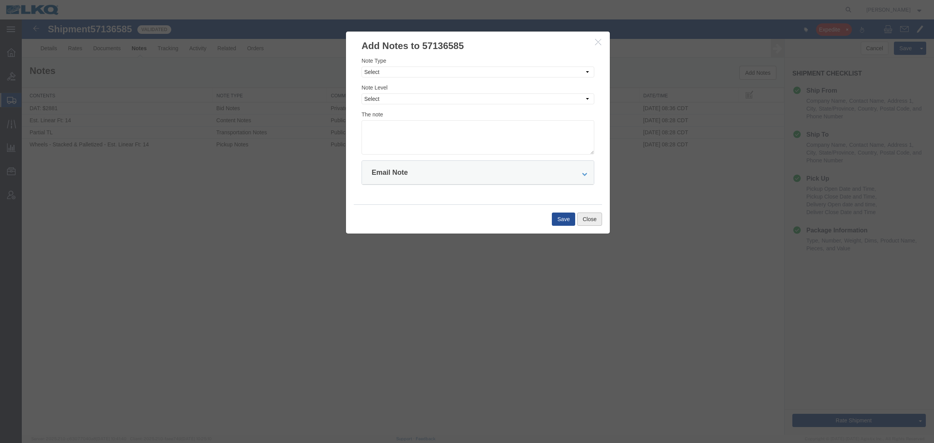
click at [587, 218] on button "Close" at bounding box center [589, 218] width 25 height 13
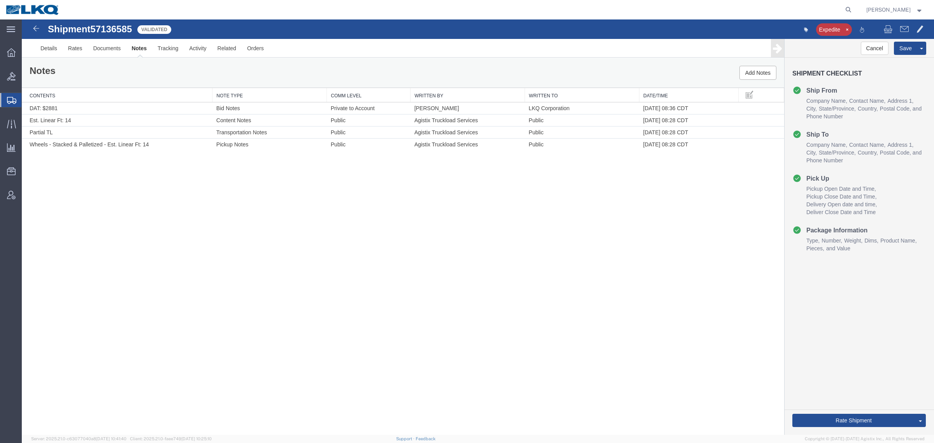
click at [542, 226] on div "Shipment 57136585 4 of 4 Validated Expedite Details Rates Documents Notes Track…" at bounding box center [478, 226] width 912 height 415
drag, startPoint x: 883, startPoint y: 380, endPoint x: 864, endPoint y: 379, distance: 18.7
click at [22, 19] on link "Send To Bid" at bounding box center [22, 19] width 0 height 0
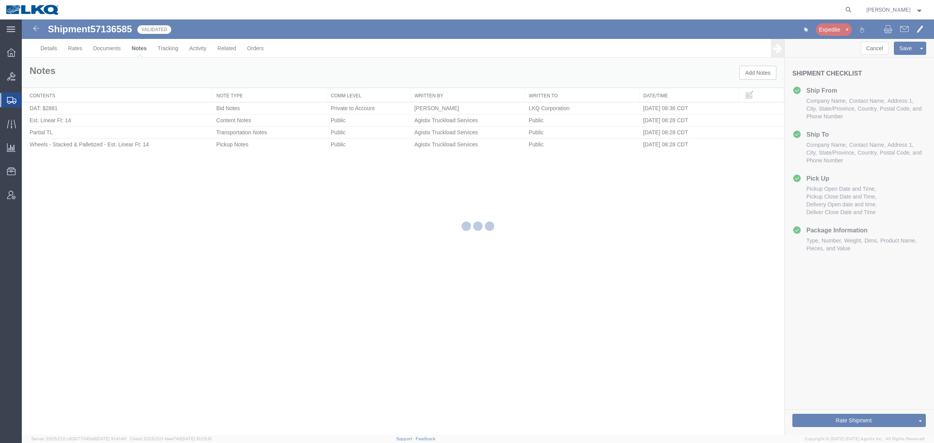
click at [593, 333] on div at bounding box center [478, 226] width 912 height 415
select select "27940"
select select "28721"
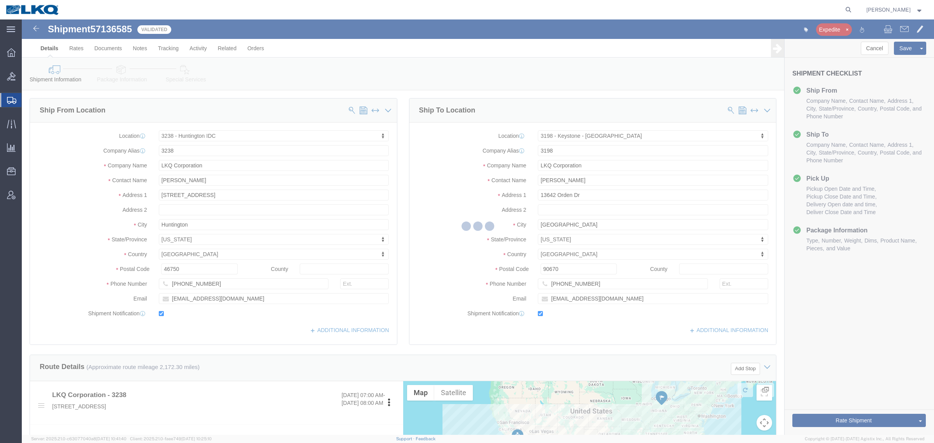
select select "TL"
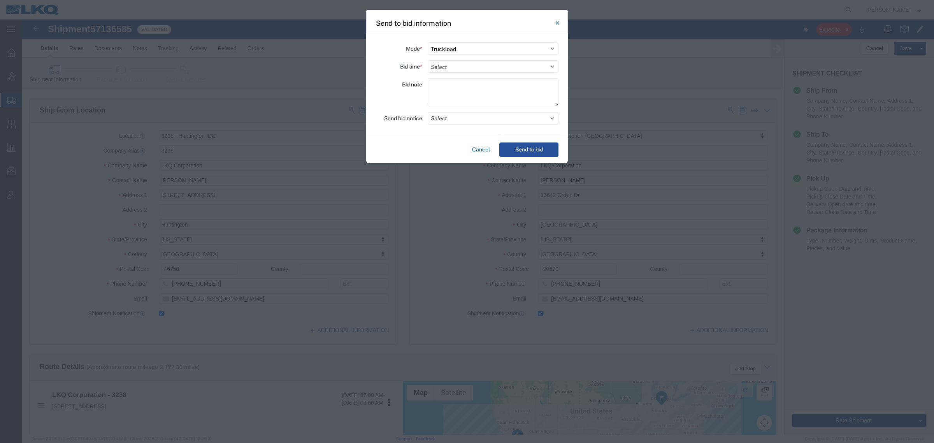
click at [481, 56] on div "Mode * Select Small Parcel Truckload Air Rail Less than Truckload Ocean Freight…" at bounding box center [467, 84] width 202 height 103
click at [477, 67] on select "Select 30 Min (Rush) 1 Hour (Rush) 2 Hours (Rush) 4 Hours (Rush) 8 Hours (Rush)…" at bounding box center [493, 66] width 131 height 12
select select "8"
click at [428, 60] on select "Select 30 Min (Rush) 1 Hour (Rush) 2 Hours (Rush) 4 Hours (Rush) 8 Hours (Rush)…" at bounding box center [493, 66] width 131 height 12
click at [438, 139] on div "Cancel Send to bid" at bounding box center [467, 149] width 202 height 27
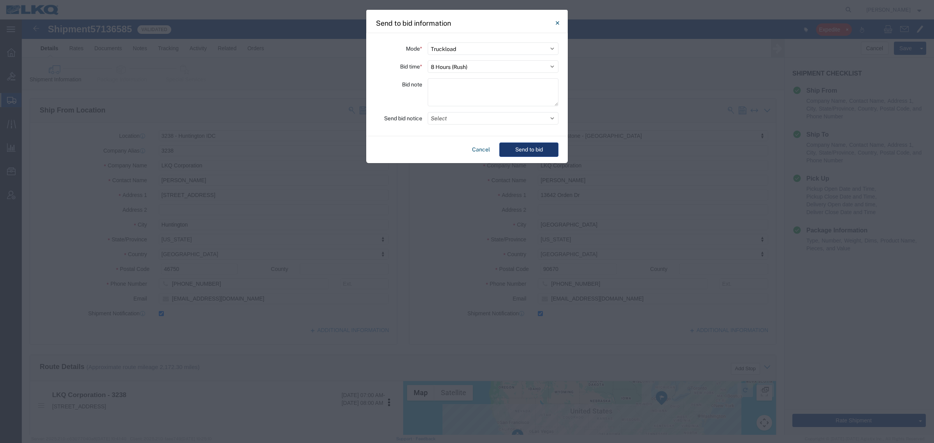
click at [548, 149] on button "Send to bid" at bounding box center [528, 149] width 59 height 14
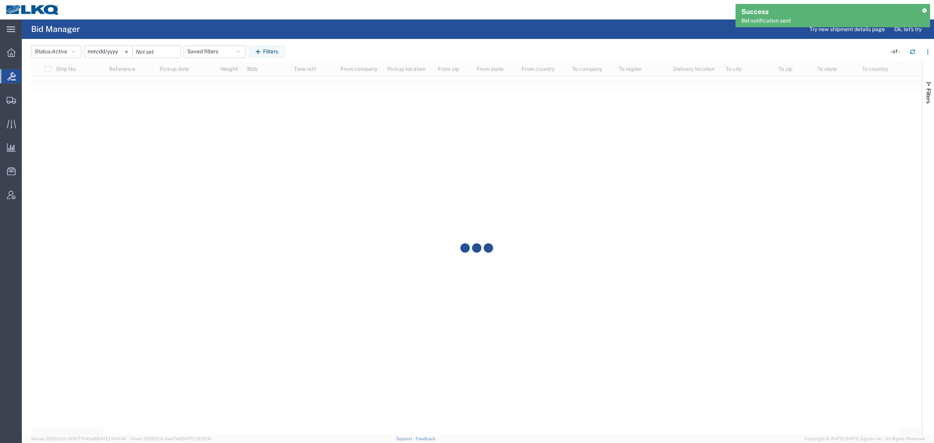
click at [627, 34] on agx-page-header "Bid Manager Try new shipment details page Ok, let's try" at bounding box center [478, 28] width 912 height 19
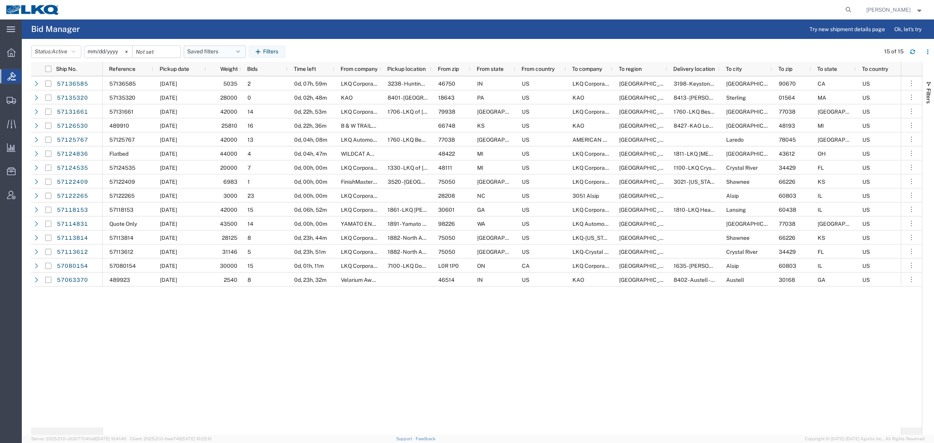
click at [195, 54] on button "Saved filters" at bounding box center [215, 52] width 62 height 12
click at [237, 86] on span "Bid Board" at bounding box center [236, 86] width 102 height 14
type input "2024-12-01"
type input "2025-12-31"
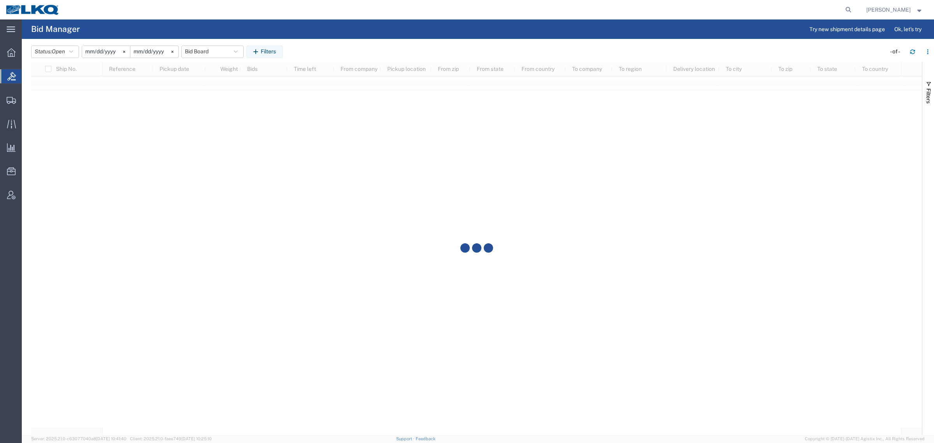
click at [227, 29] on agx-page-header "Bid Manager Try new shipment details page Ok, let's try" at bounding box center [478, 28] width 912 height 19
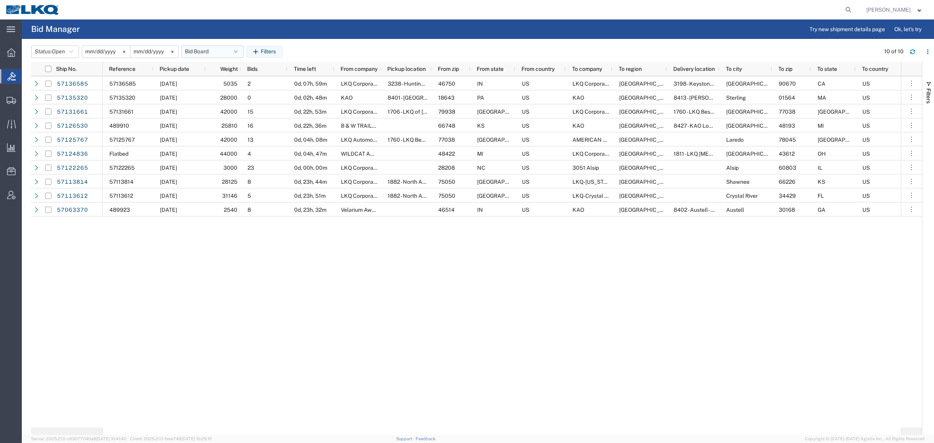
click at [207, 51] on button "Bid Board" at bounding box center [212, 52] width 62 height 12
click at [215, 87] on span "Bid Board" at bounding box center [234, 86] width 102 height 14
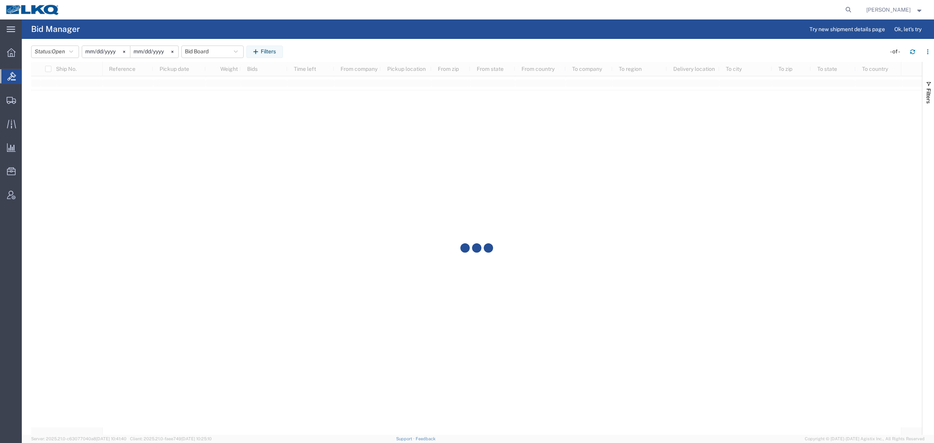
drag, startPoint x: 270, startPoint y: 24, endPoint x: 278, endPoint y: 3, distance: 22.4
click at [276, 19] on div "main_menu Created with Sketch. Collapse Menu Overview Bids Shipments Shipment M…" at bounding box center [467, 230] width 934 height 423
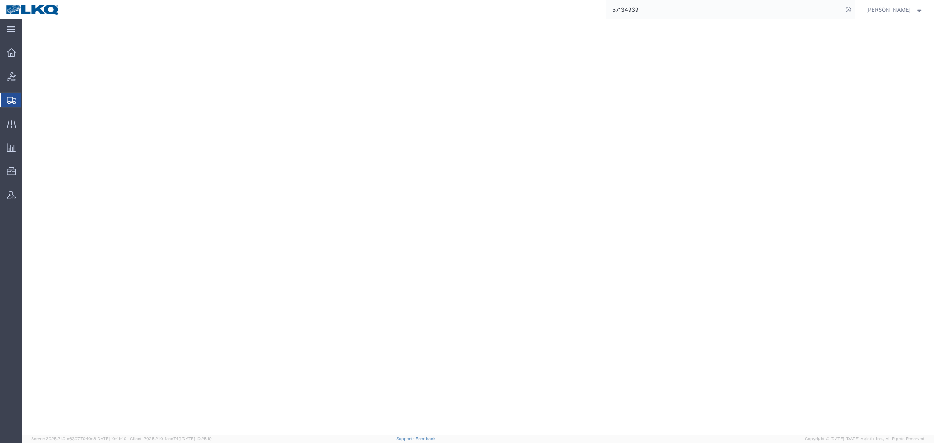
select select "65991"
select select "30604"
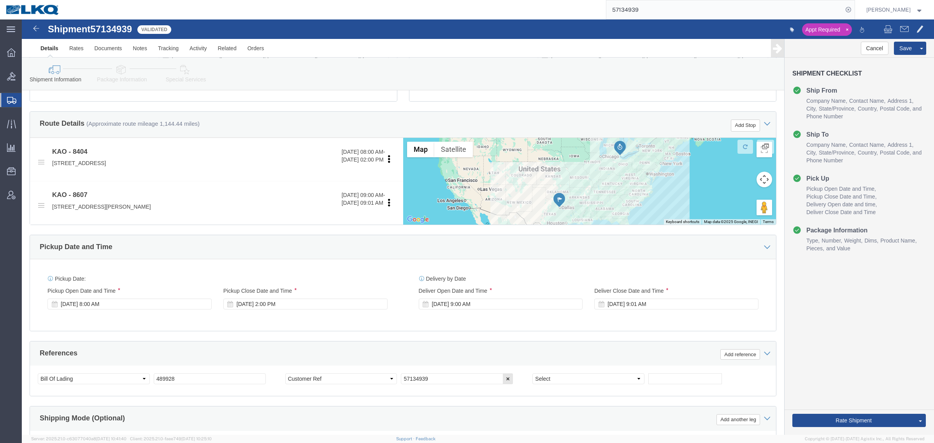
scroll to position [97, 0]
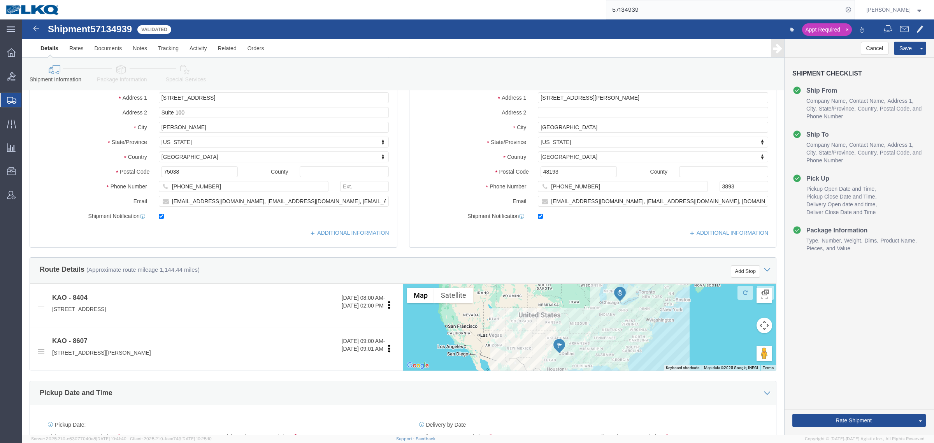
click link "Special Services"
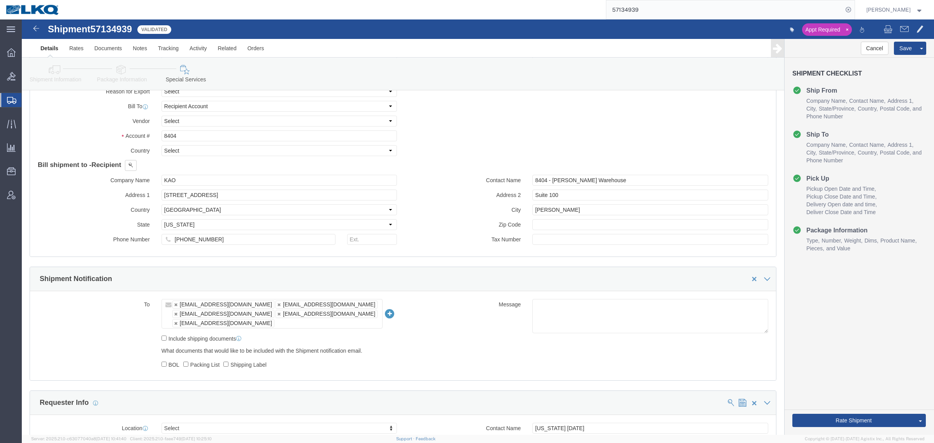
scroll to position [584, 0]
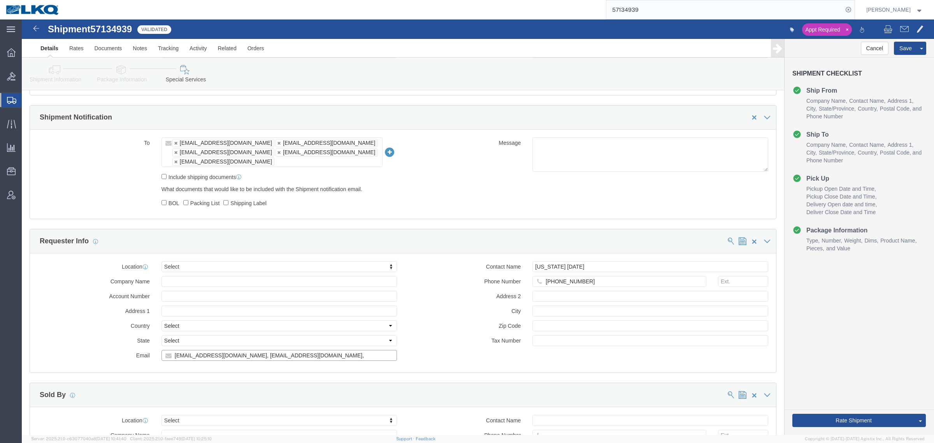
drag, startPoint x: 220, startPoint y: 330, endPoint x: 86, endPoint y: 330, distance: 133.9
click div "Email dajstephenson@lkqcorp.com, mjveith@lkqcorp.com,"
click div "Contact Name Michigan 10/14/2025 Phone Number (909) 994-3483 Address 2 City Zip…"
drag, startPoint x: 225, startPoint y: 330, endPoint x: 302, endPoint y: 335, distance: 76.9
click input "dajstephenson@lkqcorp.com, mjveith@lkqcorp.com,"
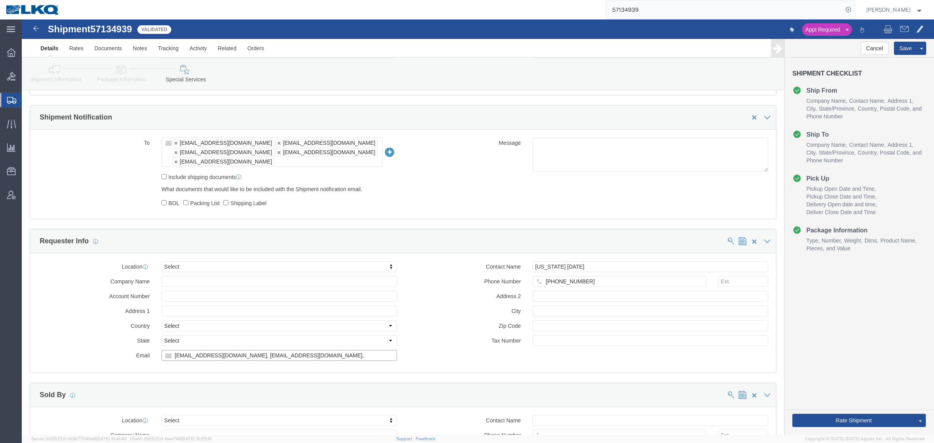
drag, startPoint x: 220, startPoint y: 330, endPoint x: 107, endPoint y: 339, distance: 114.0
click div "Location Select Select My Profile Location 1100 - LKQ Crystal River 1103 - LKQ …"
click link "Shipment Information"
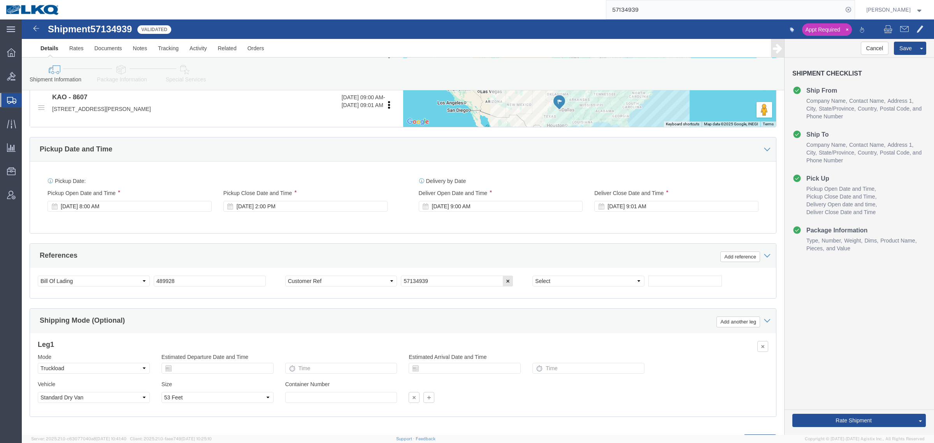
scroll to position [283, 0]
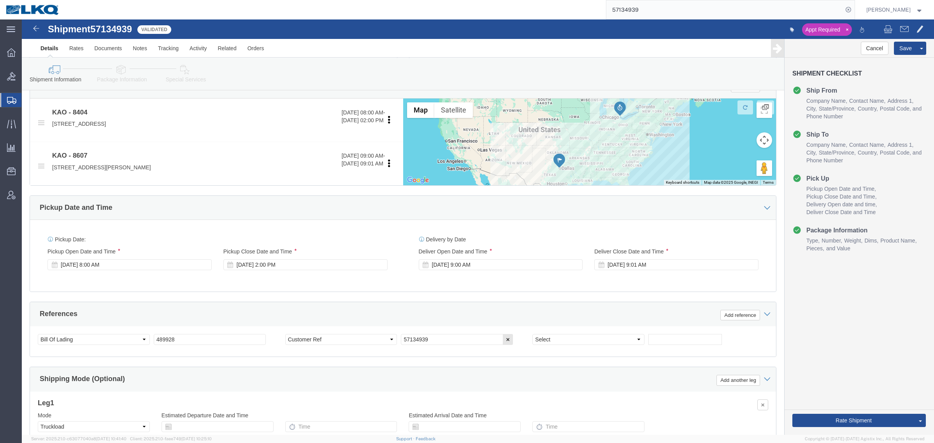
click div "Pickup Date: Pickup Start Date Pickup Start Time Pickup Open Date and Time Oct …"
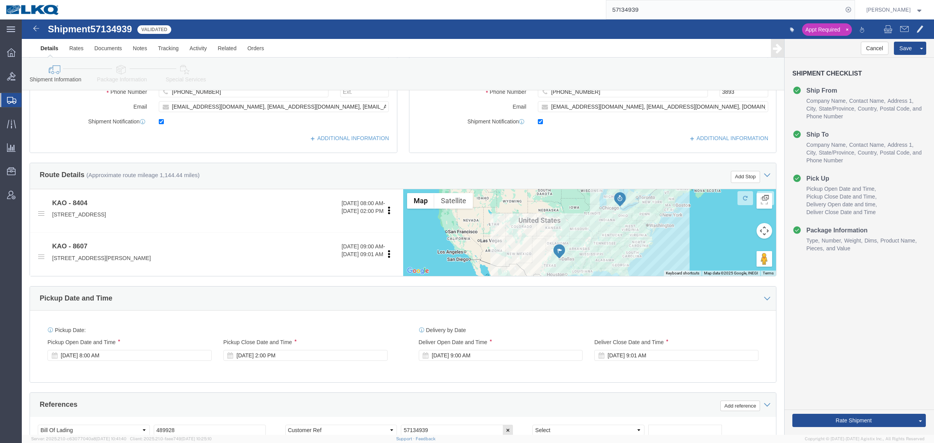
scroll to position [185, 0]
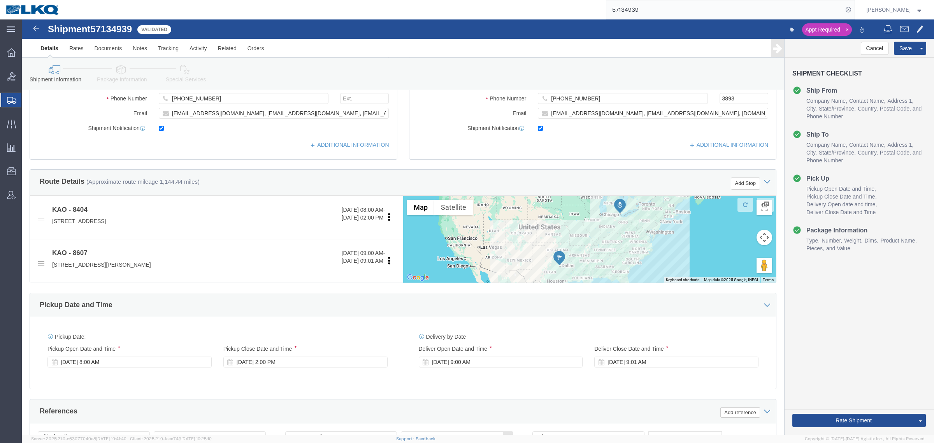
click div "Pickup Date and Time"
click div "Cancel Save Preview Assign To Clone Shipment Save As Template Shipment Checklis…"
click div "Ship To Location Location 8607 - Brownstown, MI – KAO Warehouse Select My Profi…"
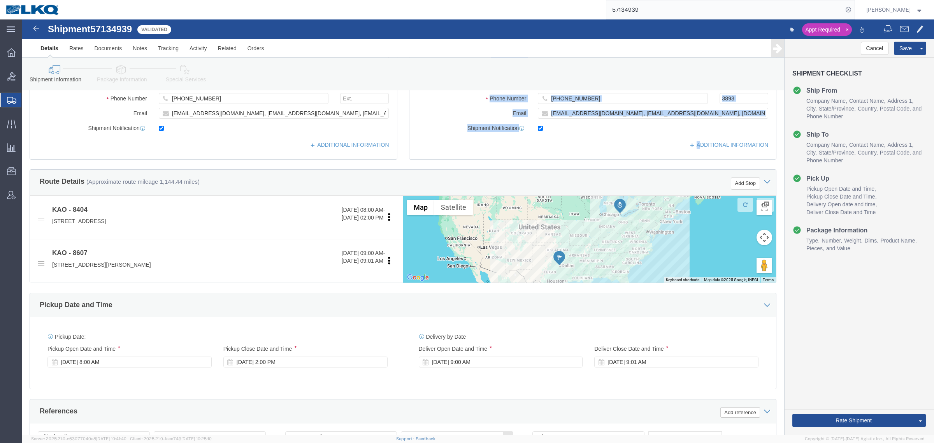
click div "Ship From Location Location 8404 - Irving - KAO Warehouse Select My Profile Loc…"
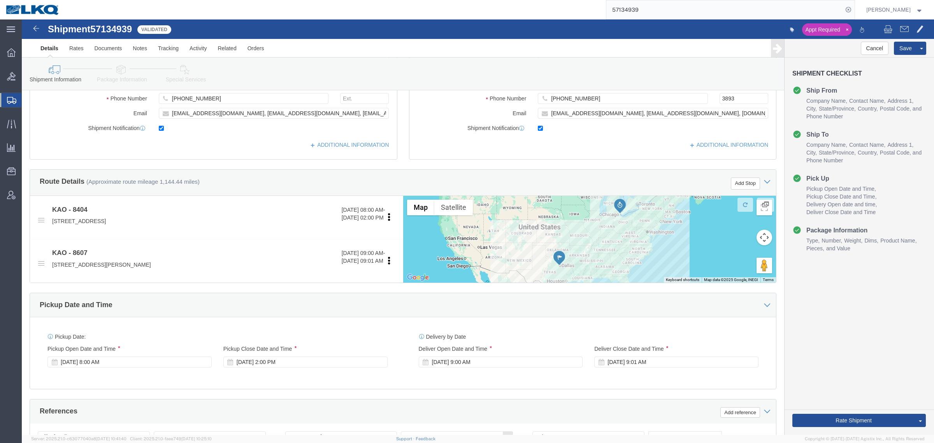
click div "Ship From Location Location 8404 - Irving - KAO Warehouse Select My Profile Loc…"
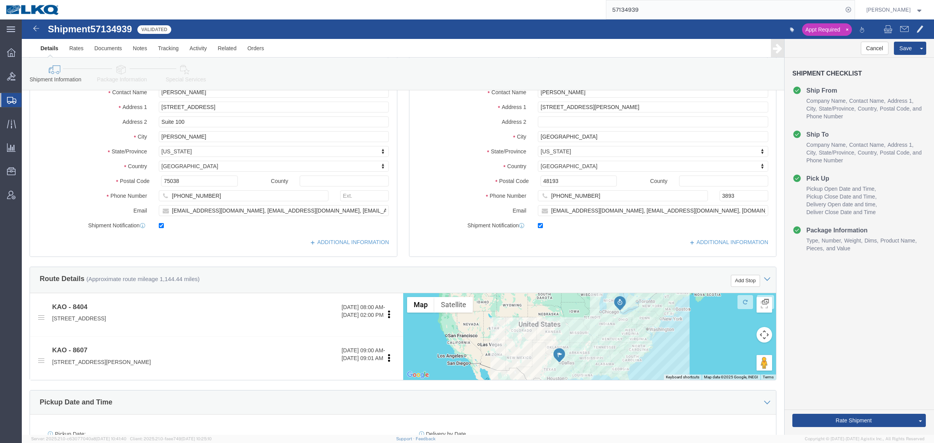
scroll to position [137, 0]
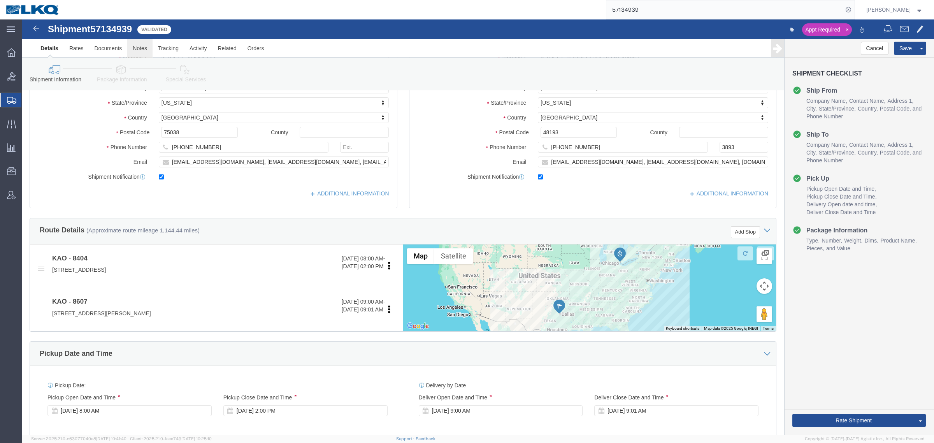
click link "Notes"
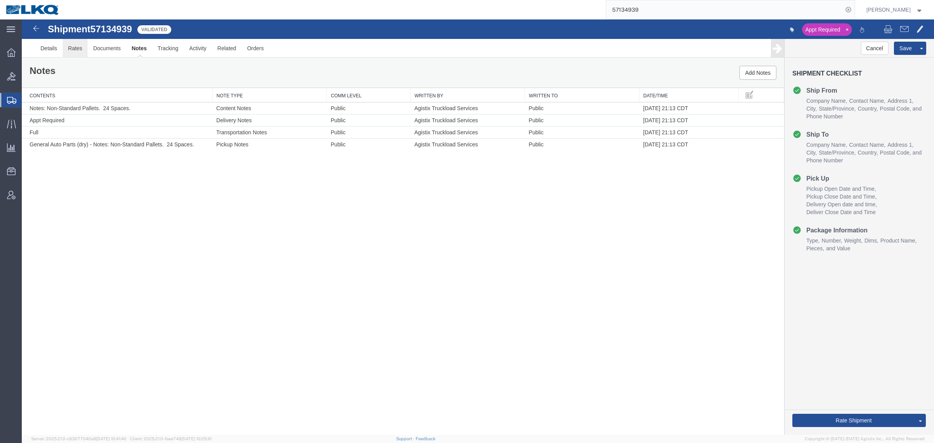
click at [71, 49] on link "Rates" at bounding box center [75, 48] width 25 height 19
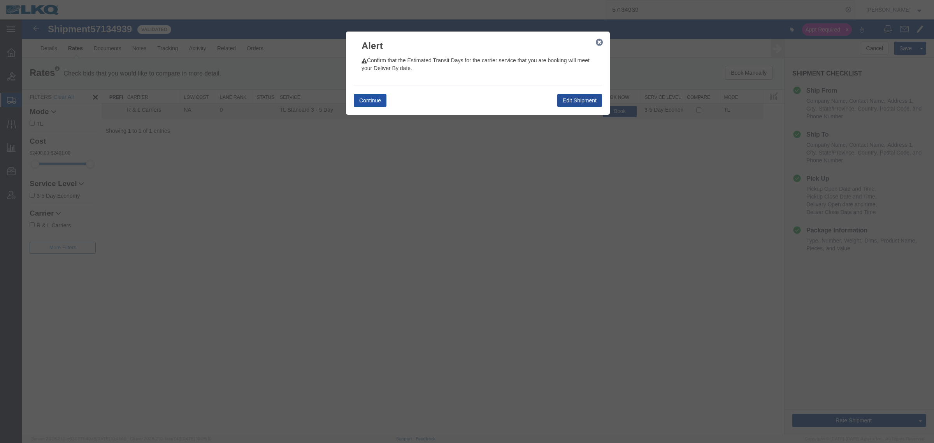
click at [379, 100] on button "Continue" at bounding box center [370, 100] width 33 height 13
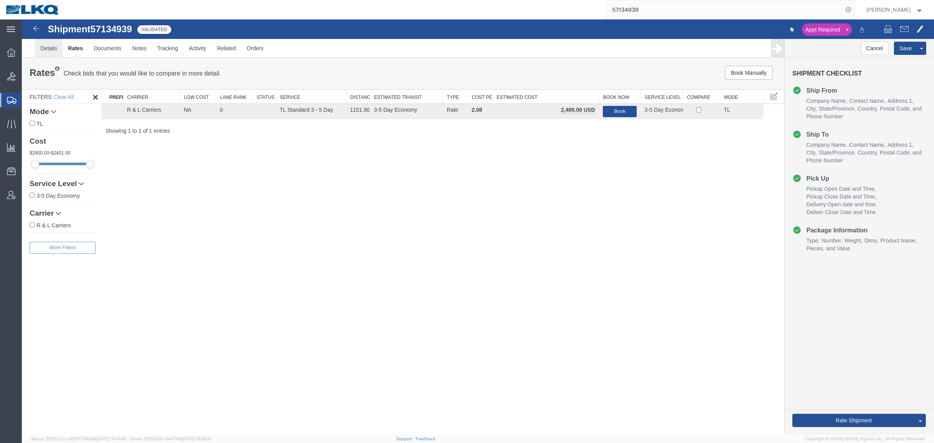
click at [56, 47] on link "Details" at bounding box center [49, 48] width 28 height 19
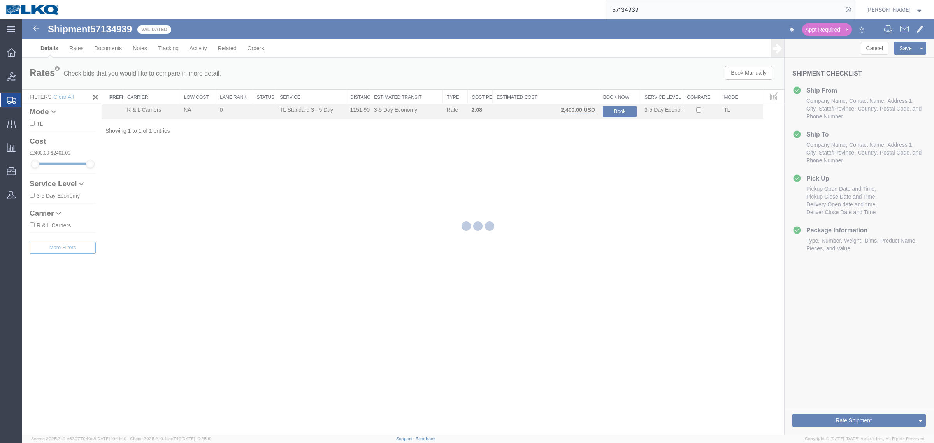
select select "65991"
select select "30604"
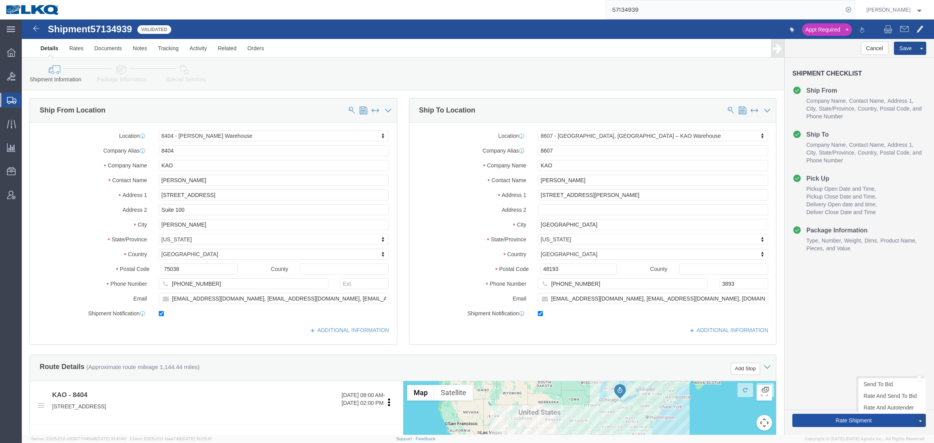
click button "Rate Shipment"
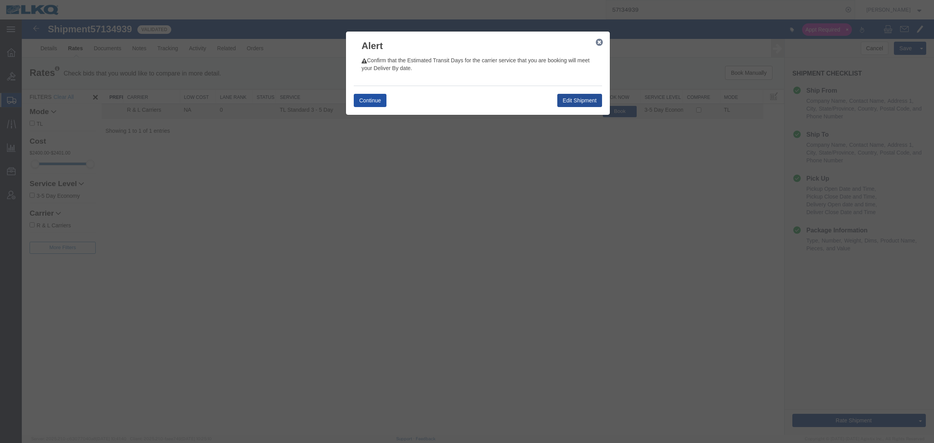
click at [367, 98] on button "Continue" at bounding box center [370, 100] width 33 height 13
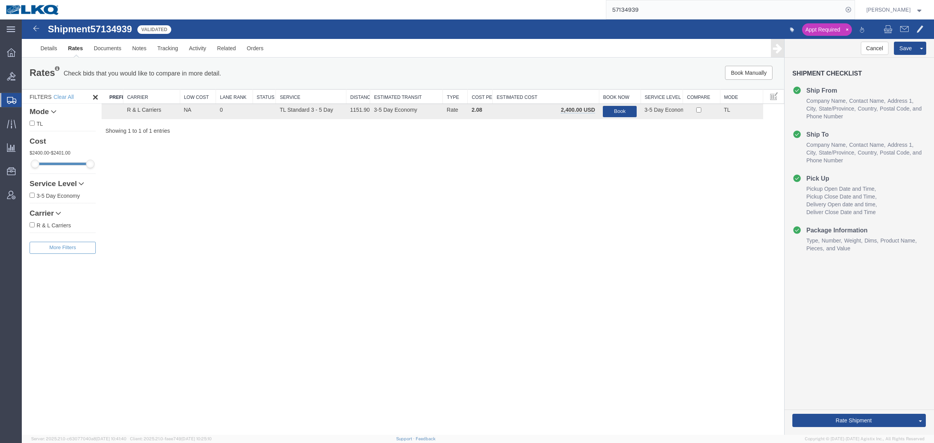
drag, startPoint x: 521, startPoint y: 158, endPoint x: 583, endPoint y: 128, distance: 69.4
click at [528, 156] on div "Shipment 57134939 1 of 1 Validated Appt Required Details Rates Documents Notes …" at bounding box center [478, 226] width 912 height 415
click at [623, 107] on button "Book" at bounding box center [620, 111] width 34 height 11
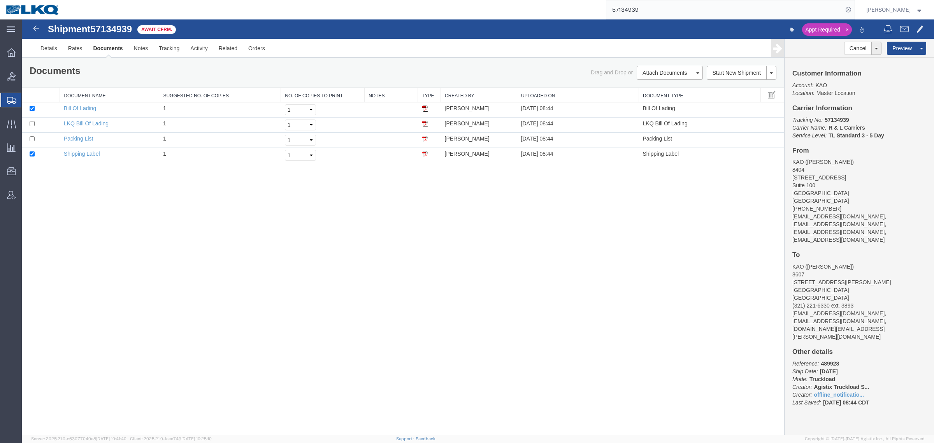
click at [270, 257] on div "Shipment 57134939 4 of 4 Await Cfrm. Appt Required Details Rates Documents Note…" at bounding box center [478, 226] width 912 height 415
click at [494, 226] on div "Shipment 57134939 4 of 4 Await Cfrm. Appt Required Details Rates Documents Note…" at bounding box center [478, 226] width 912 height 415
click at [356, 208] on div "Shipment 57134939 4 of 4 Await Cfrm. Appt Required Details Rates Documents Note…" at bounding box center [478, 226] width 912 height 415
drag, startPoint x: 472, startPoint y: 209, endPoint x: 544, endPoint y: 209, distance: 72.0
click at [472, 209] on div "Shipment 57134939 4 of 4 Await Cfrm. Appt Required Details Rates Documents Note…" at bounding box center [478, 226] width 912 height 415
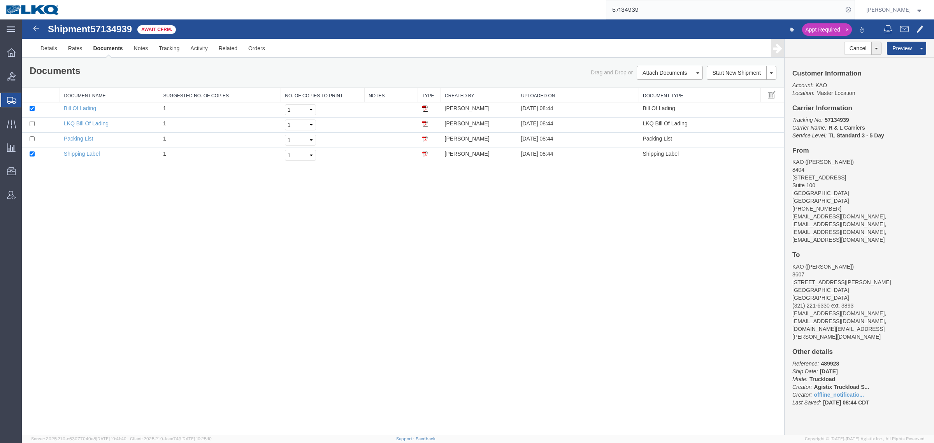
click at [583, 209] on div "Shipment 57134939 4 of 4 Await Cfrm. Appt Required Details Rates Documents Note…" at bounding box center [478, 226] width 912 height 415
click at [683, 208] on div "Shipment 57134939 4 of 4 Await Cfrm. Appt Required Details Rates Documents Note…" at bounding box center [478, 226] width 912 height 415
drag, startPoint x: 154, startPoint y: 80, endPoint x: 153, endPoint y: 30, distance: 49.4
click at [154, 80] on div "Documents Ship Label Format: Plain Thermal Drag and Drop or Attach Documents Pr…" at bounding box center [403, 73] width 758 height 14
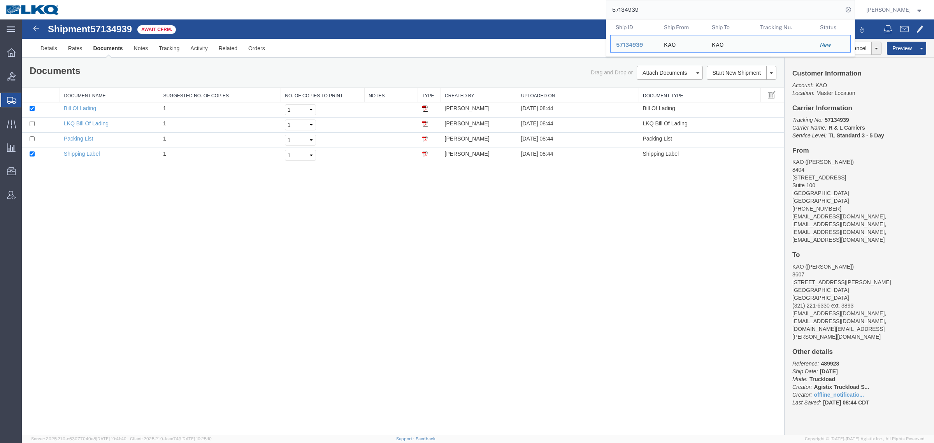
paste input "063370"
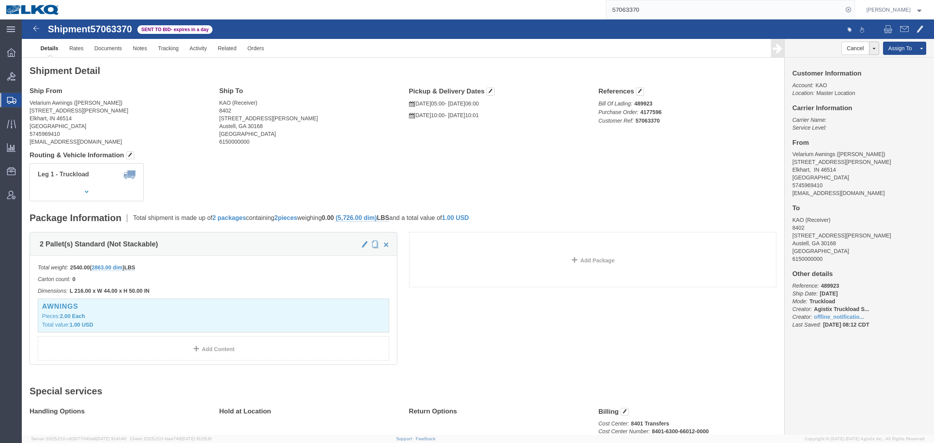
click div "Ship From Velarium Awnings (Matthew Herbes) 2525 John Weaver PKWY Elkhart, IN 4…"
click link "Rates"
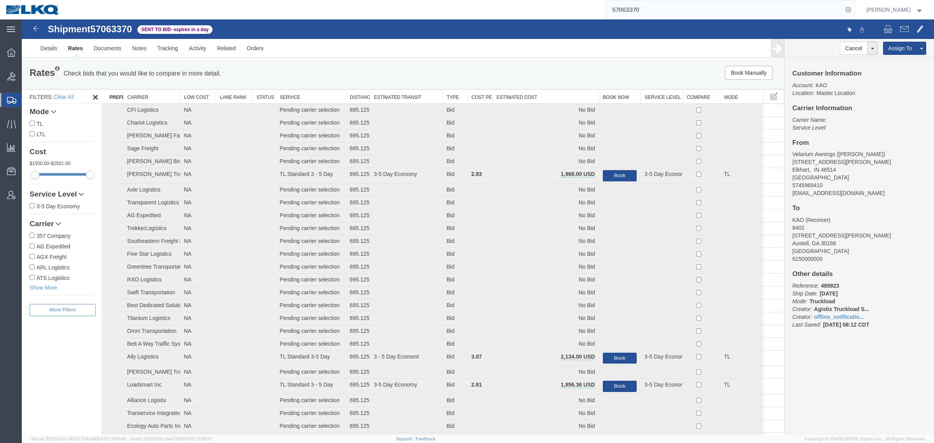
click at [537, 86] on div "Rates Check bids that you would like to compare in more detail. Compare Filter …" at bounding box center [403, 73] width 762 height 31
click at [540, 97] on th "Estimated Cost" at bounding box center [546, 97] width 106 height 14
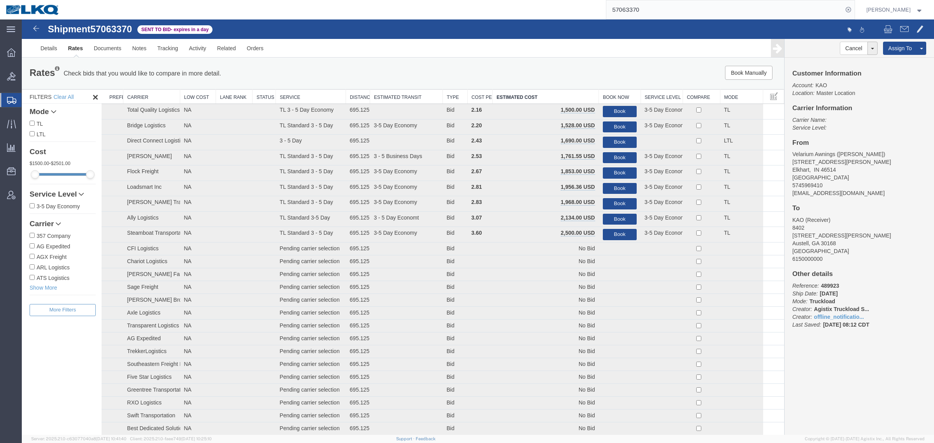
click at [538, 86] on div "Rates Check bids that you would like to compare in more detail. Compare Filter …" at bounding box center [403, 73] width 762 height 31
click at [452, 77] on div "Rates Check bids that you would like to compare in more detail. Compare Filter" at bounding box center [245, 74] width 442 height 16
click at [863, 223] on address "KAO (Receiver) 8402 600 Hartman Industrial Ct. Austell, GA 30168 United States …" at bounding box center [859, 239] width 134 height 47
click at [501, 69] on div "Book Manually Pause Continue" at bounding box center [624, 73] width 316 height 14
click at [74, 48] on link "Rates" at bounding box center [76, 48] width 26 height 19
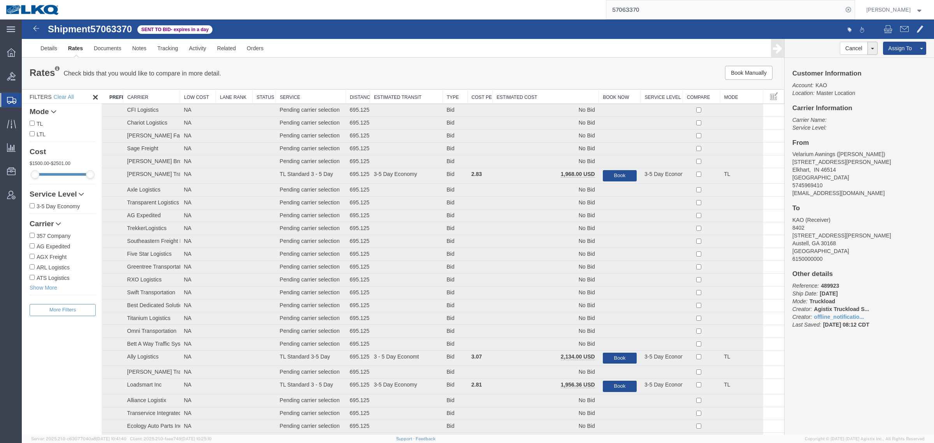
click at [543, 94] on th "Estimated Cost" at bounding box center [546, 97] width 106 height 14
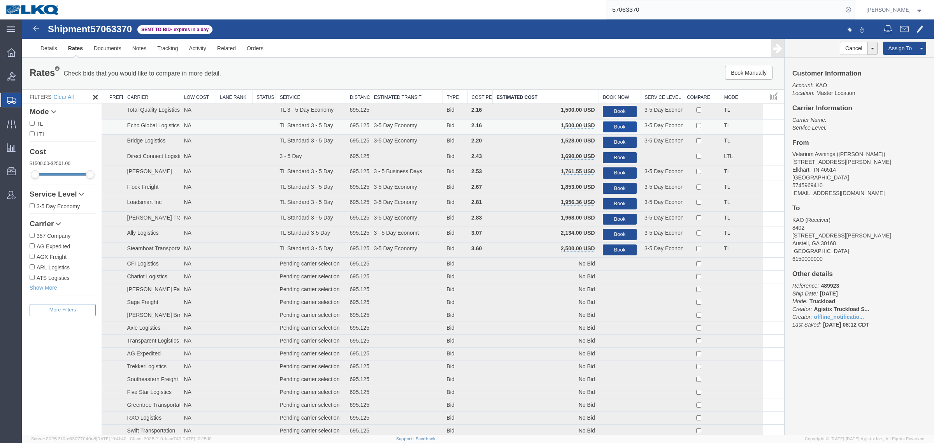
click at [613, 123] on button "Book" at bounding box center [620, 126] width 34 height 11
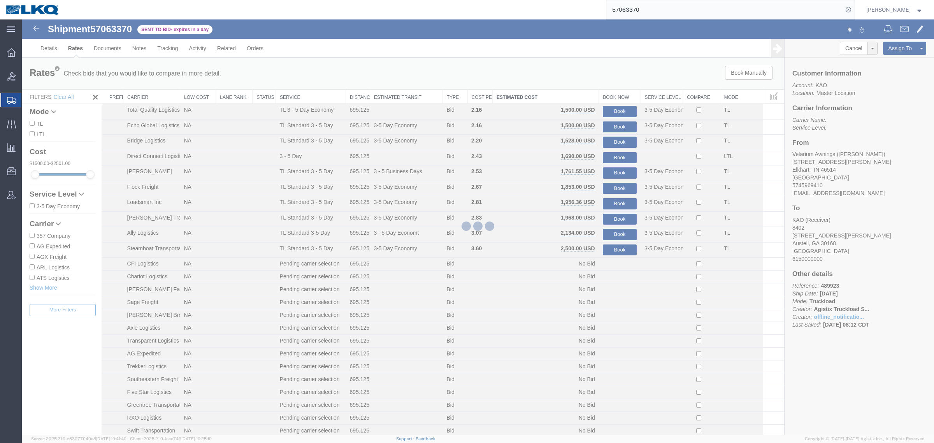
click at [562, 73] on div at bounding box center [478, 226] width 912 height 415
drag, startPoint x: 665, startPoint y: 9, endPoint x: 473, endPoint y: 8, distance: 191.8
click at [475, 8] on div "57063370" at bounding box center [459, 9] width 789 height 19
paste input "136585"
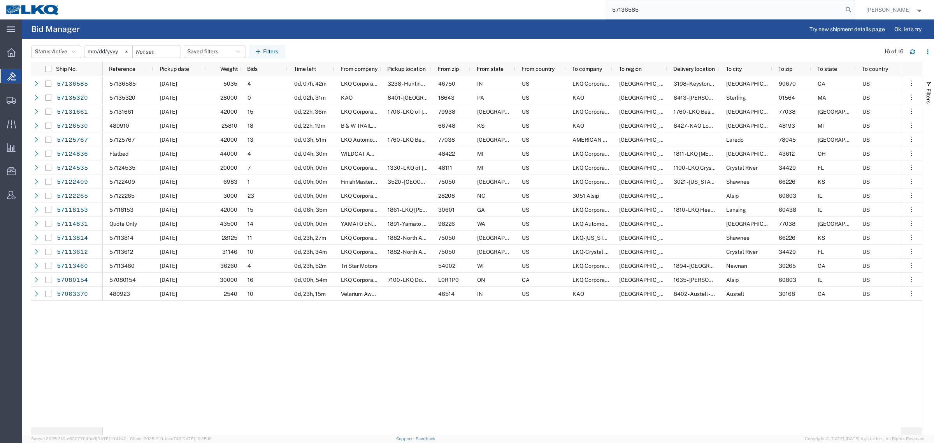
type input "57136585"
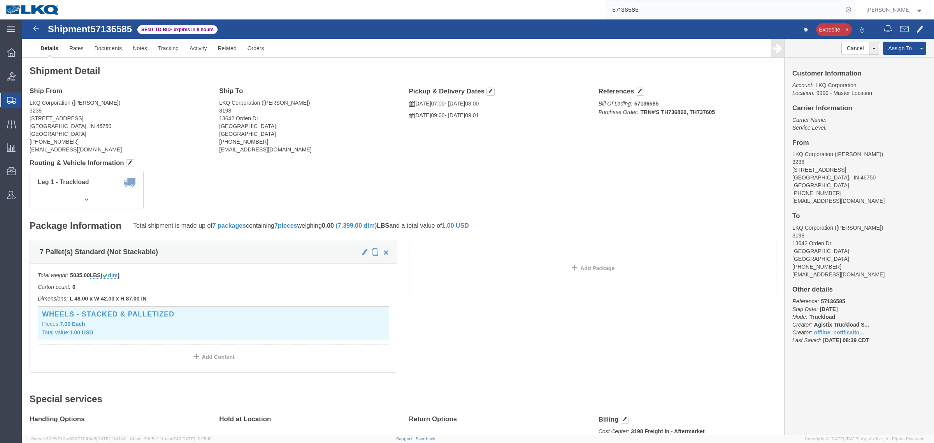
click address "LKQ Corporation (DEE SNEAD) 3238 1870 Riverfork Drive W Huntington, IN 46750 Un…"
click link "Rates"
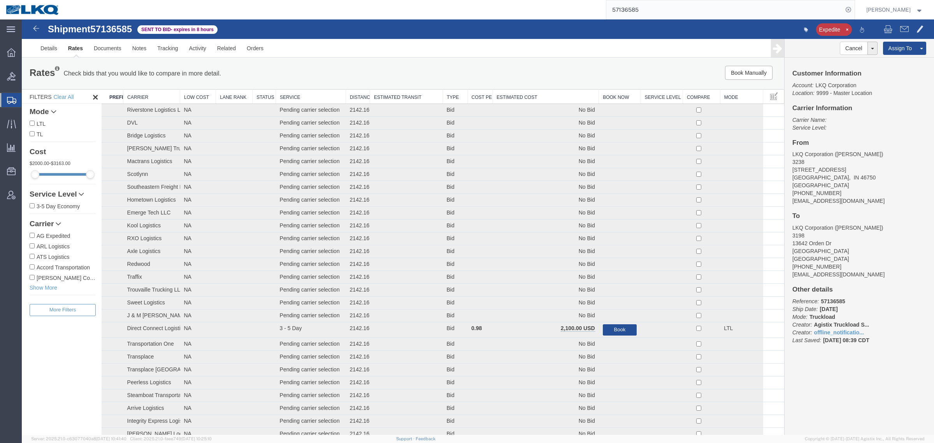
click at [536, 95] on th "Estimated Cost" at bounding box center [546, 97] width 106 height 14
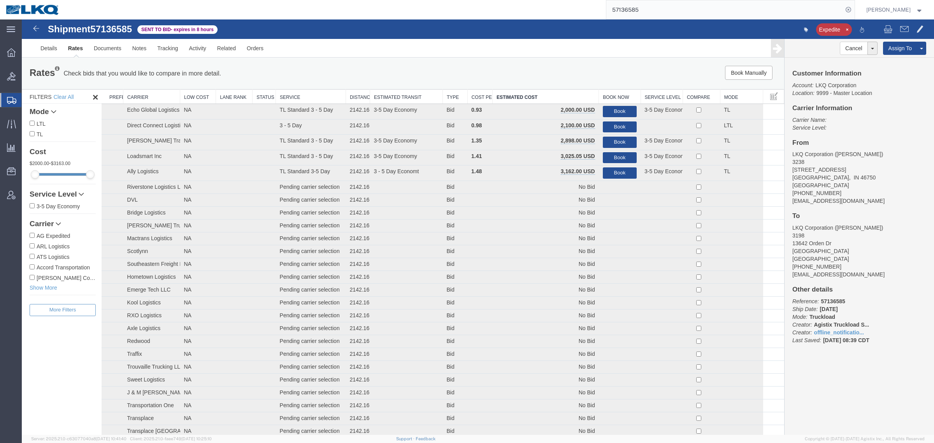
click at [830, 194] on address "LKQ Corporation (DEE SNEAD) 3238 1870 Riverfork Drive W Huntington, IN 46750 Un…" at bounding box center [859, 177] width 134 height 54
click at [373, 49] on ul "Details Rates Documents Notes Tracking Activity Related Orders" at bounding box center [478, 48] width 886 height 18
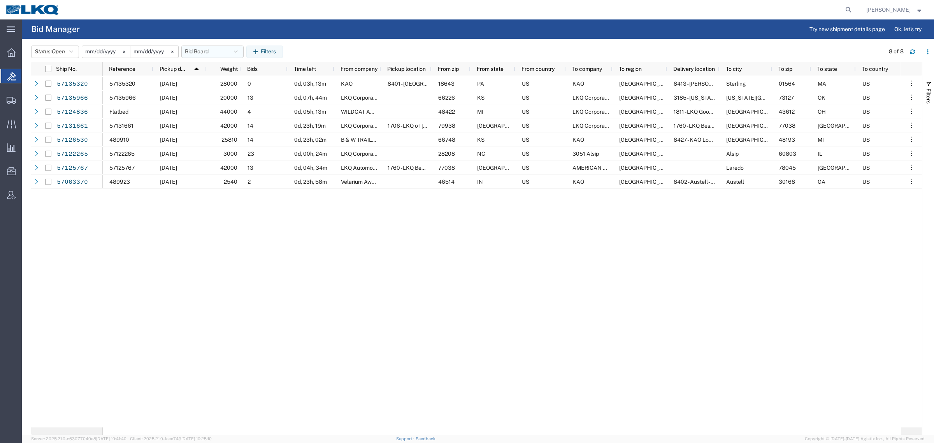
click at [207, 55] on button "Bid Board" at bounding box center [212, 52] width 62 height 12
drag, startPoint x: 222, startPoint y: 88, endPoint x: 226, endPoint y: 86, distance: 4.5
click at [226, 86] on span "Bid Board" at bounding box center [234, 86] width 102 height 14
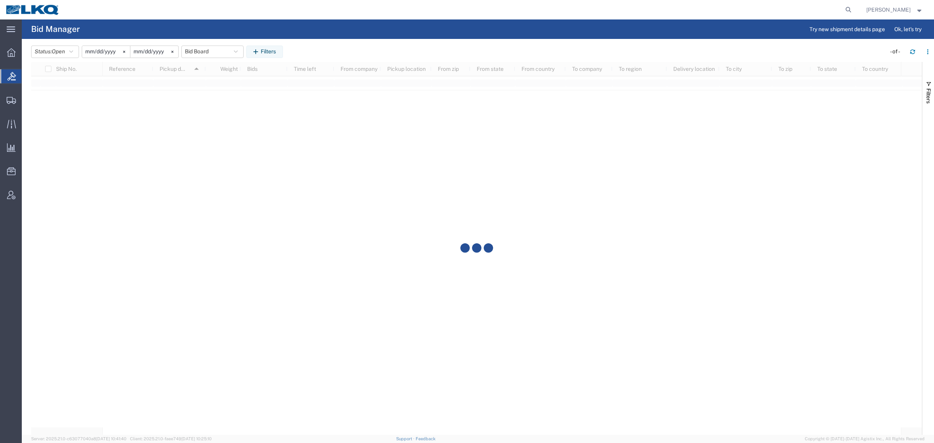
click at [340, 51] on div "Status: Open Active All Awaiting Confirmation Awarded Closed Expired Open Withd…" at bounding box center [482, 52] width 903 height 12
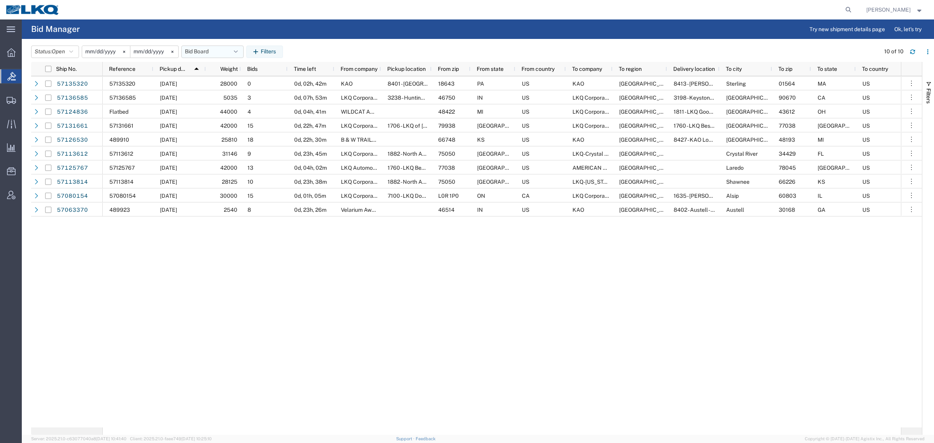
click at [201, 52] on button "Bid Board" at bounding box center [212, 52] width 62 height 12
click at [215, 87] on span "Bid Board" at bounding box center [234, 86] width 102 height 14
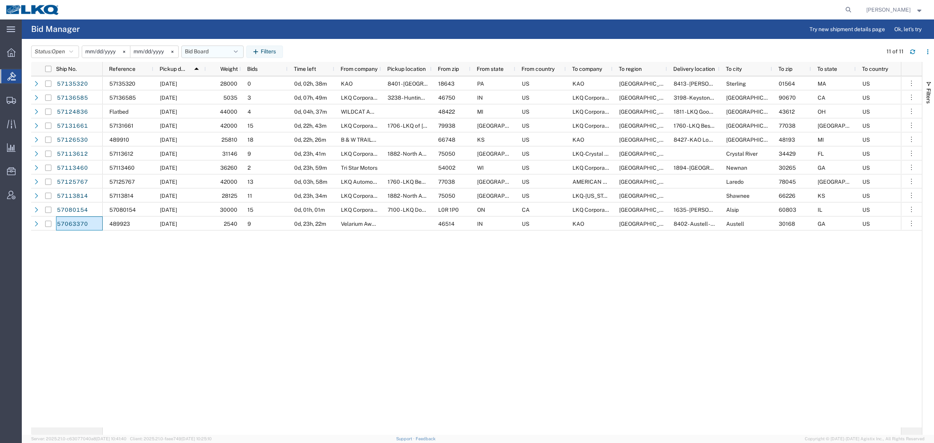
click at [212, 51] on button "Bid Board" at bounding box center [212, 52] width 62 height 12
click at [227, 84] on span "Bid Board" at bounding box center [234, 86] width 102 height 14
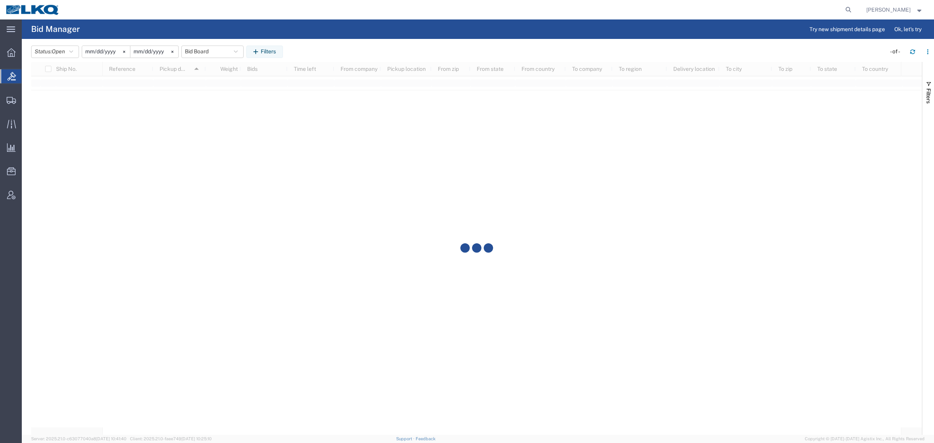
click at [430, 34] on agx-page-header "Bid Manager Try new shipment details page Ok, let's try" at bounding box center [478, 28] width 912 height 19
click at [469, 39] on agx-table-manager "Status: Open Active All Awaiting Confirmation Awarded Closed Expired Open Withd…" at bounding box center [478, 237] width 912 height 396
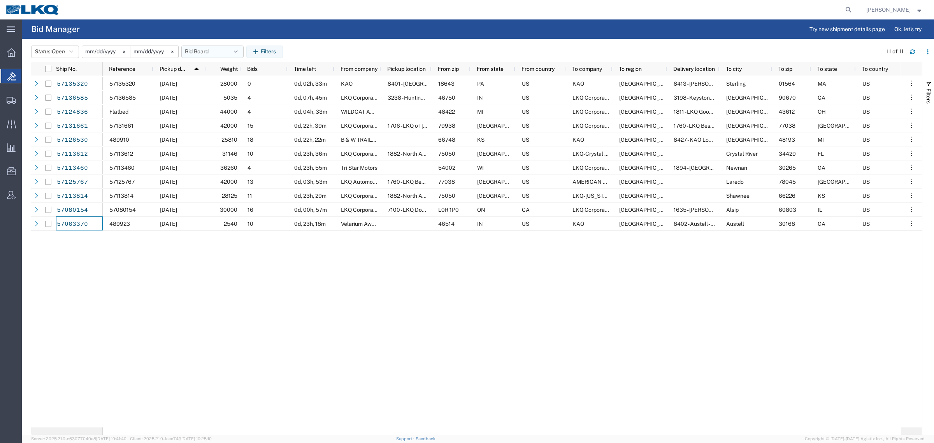
click at [206, 51] on button "Bid Board" at bounding box center [212, 52] width 62 height 12
drag, startPoint x: 221, startPoint y: 84, endPoint x: 310, endPoint y: 45, distance: 97.4
click at [226, 81] on span "Bid Board" at bounding box center [234, 86] width 102 height 14
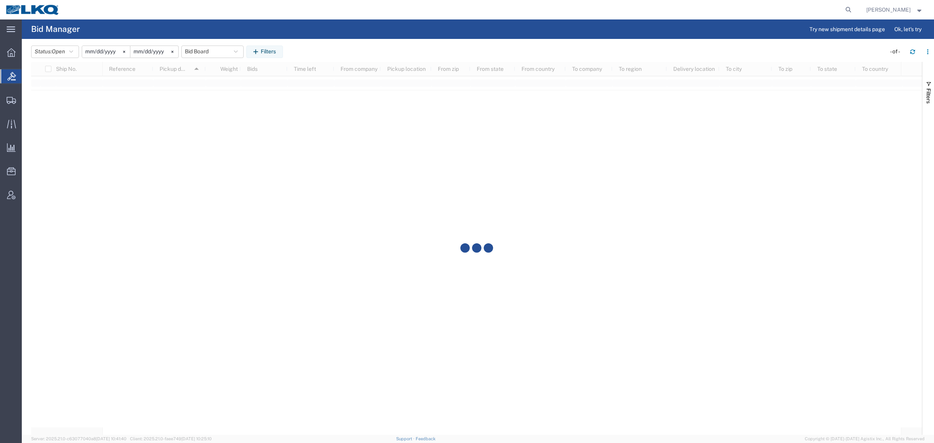
click at [337, 36] on agx-page-header "Bid Manager Try new shipment details page Ok, let's try" at bounding box center [478, 28] width 912 height 19
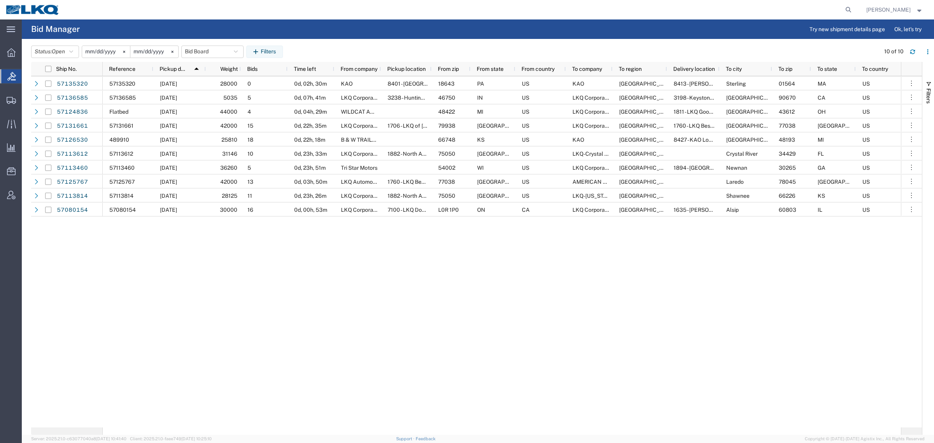
click at [445, 311] on div "57135320 [DATE] 28000 0 0d, 02h, 30m KAO 8401 - [GEOGRAPHIC_DATA] - KAO Warehou…" at bounding box center [502, 251] width 798 height 351
click at [193, 53] on button "Bid Board" at bounding box center [212, 52] width 62 height 12
click at [220, 86] on span "Bid Board" at bounding box center [234, 86] width 102 height 14
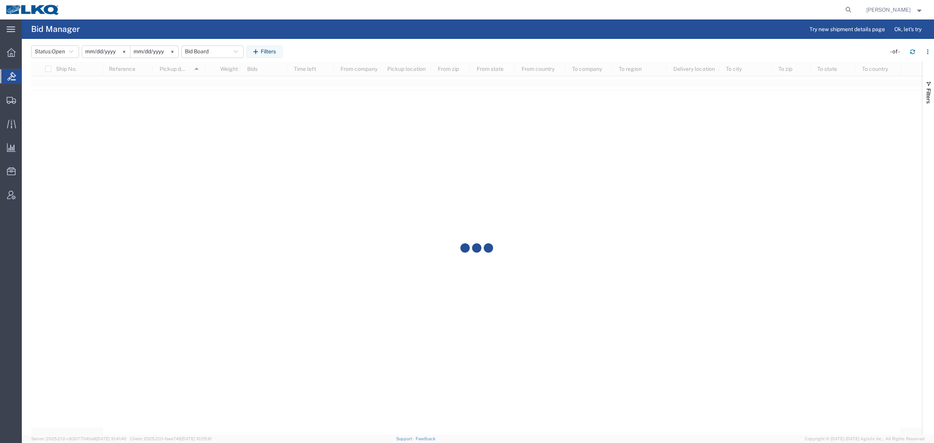
click at [382, 46] on div "Status: Open Active All Awaiting Confirmation Awarded Closed Expired Open Withd…" at bounding box center [482, 52] width 903 height 12
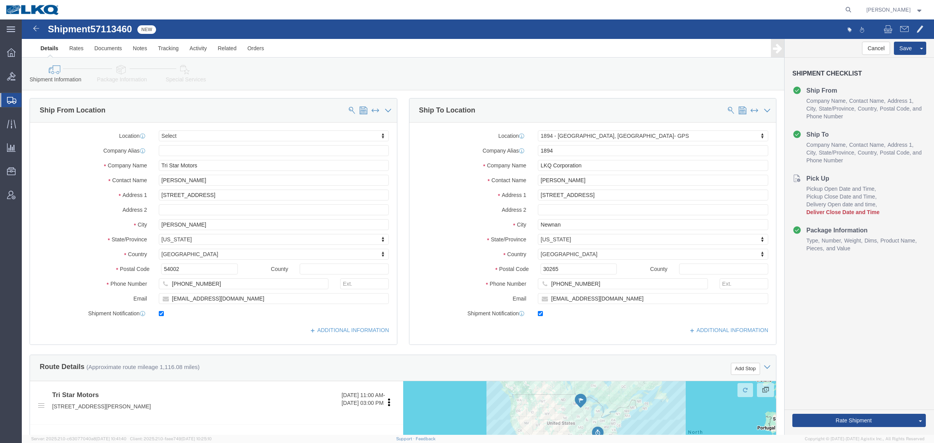
drag, startPoint x: 376, startPoint y: 45, endPoint x: 153, endPoint y: 17, distance: 224.8
click div "Shipment Information Package Information Special Services Loading Routing"
click span "57113460"
copy span "57113460"
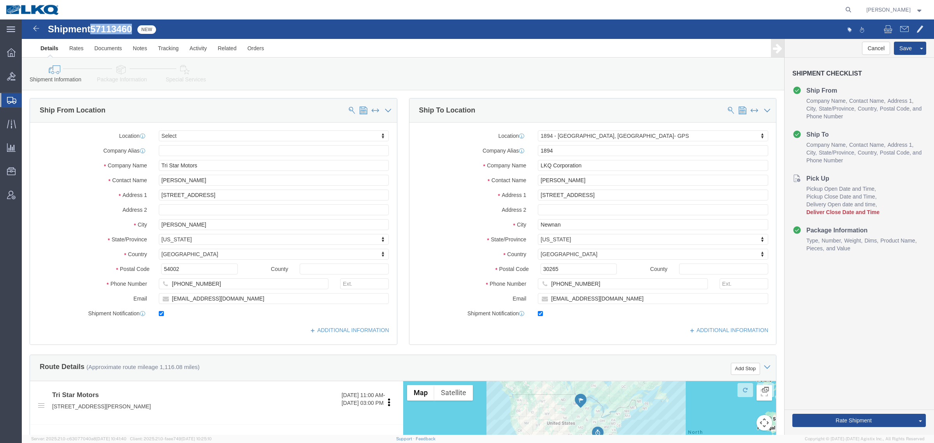
select select
select select "30706"
click link "Special Services"
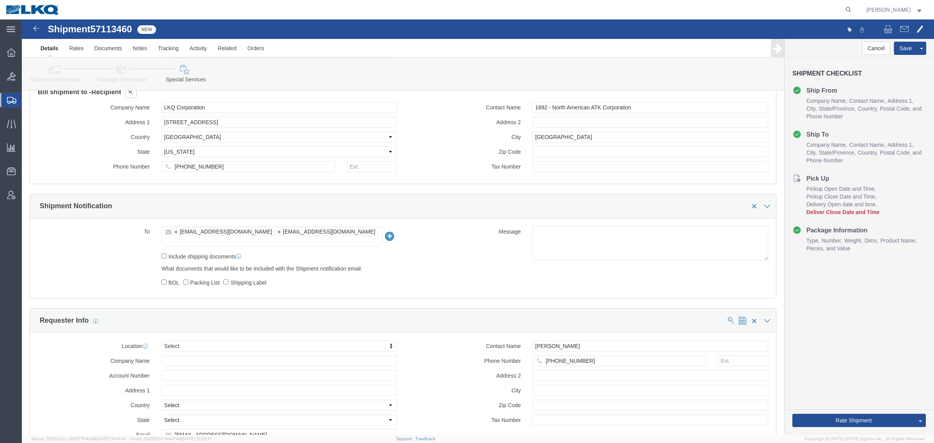
scroll to position [730, 0]
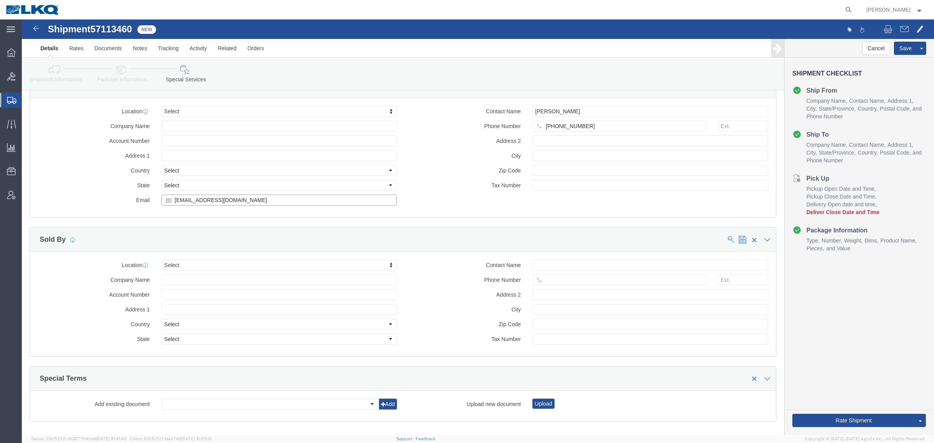
click input "[EMAIL_ADDRESS][DOMAIN_NAME]"
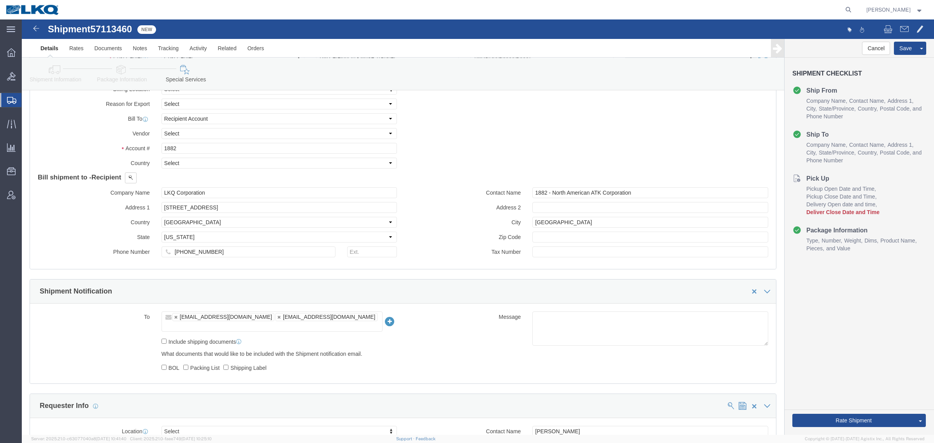
scroll to position [341, 0]
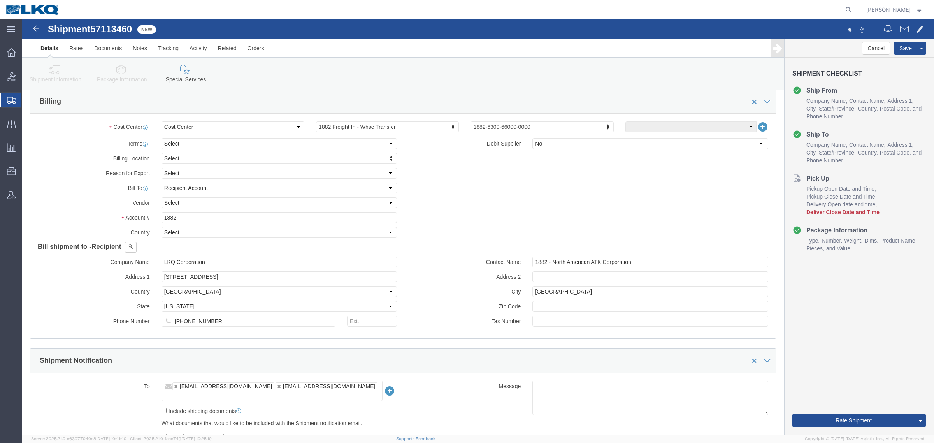
click link "Shipment Information"
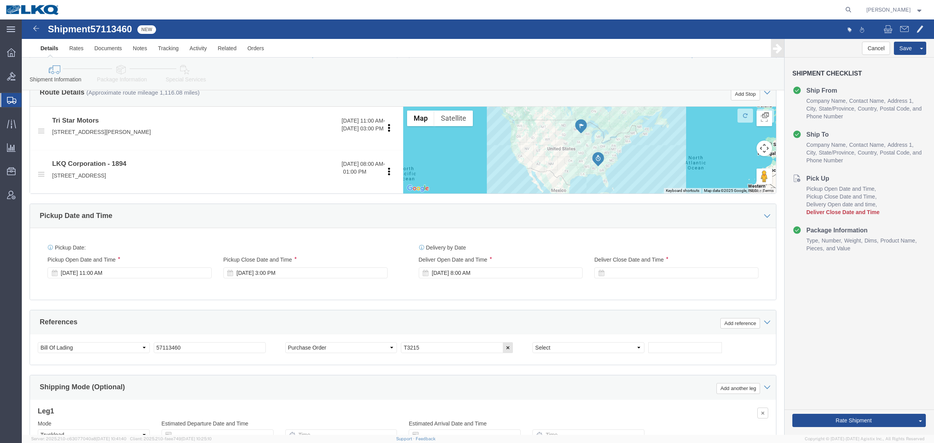
scroll to position [292, 0]
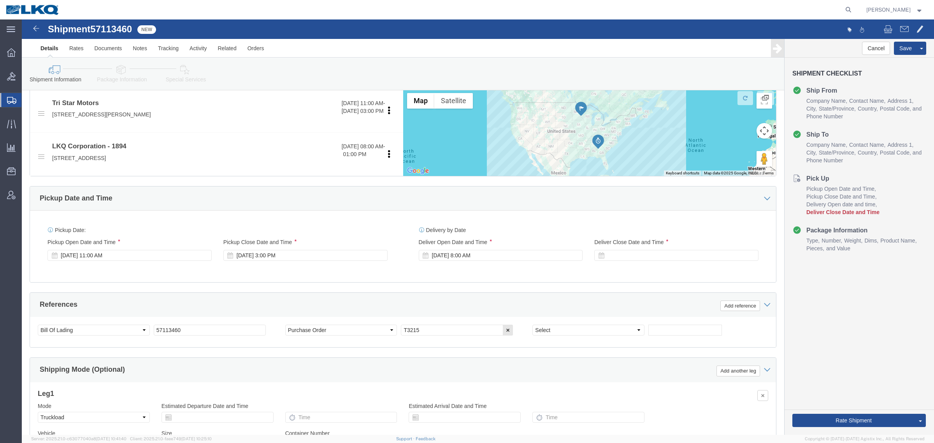
click div "Cancel Save Assign To Clone Shipment Save As Template Shipment Checklist Ship F…"
click div
click button "Apply"
click div "Cancel Save Assign To Clone Shipment Save As Template Shipment Checklist Ship F…"
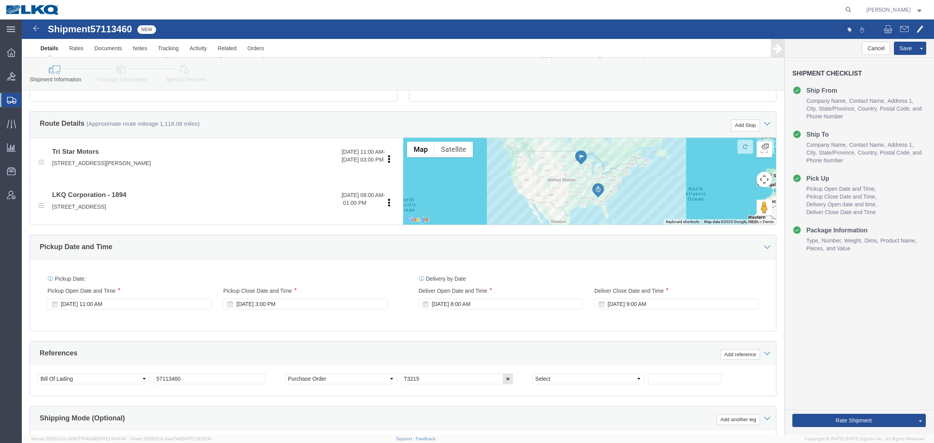
click div "Cancel Save Assign To Clone Shipment Save As Template Shipment Checklist Ship F…"
click button "Rate Shipment"
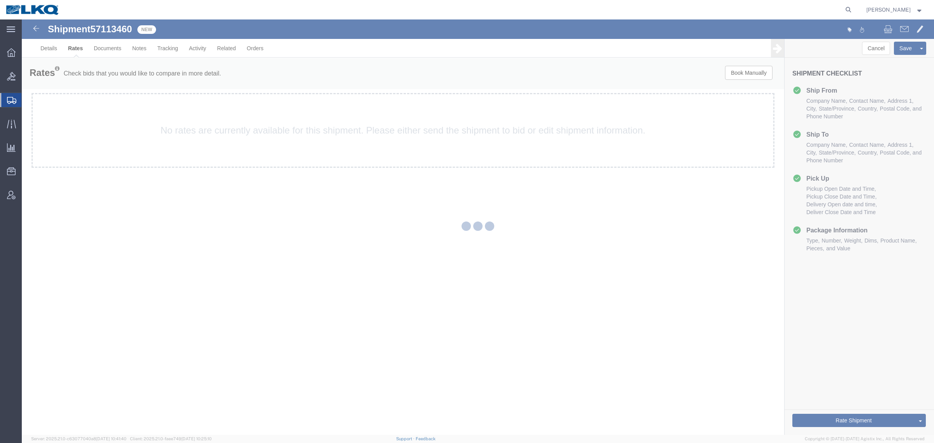
scroll to position [0, 0]
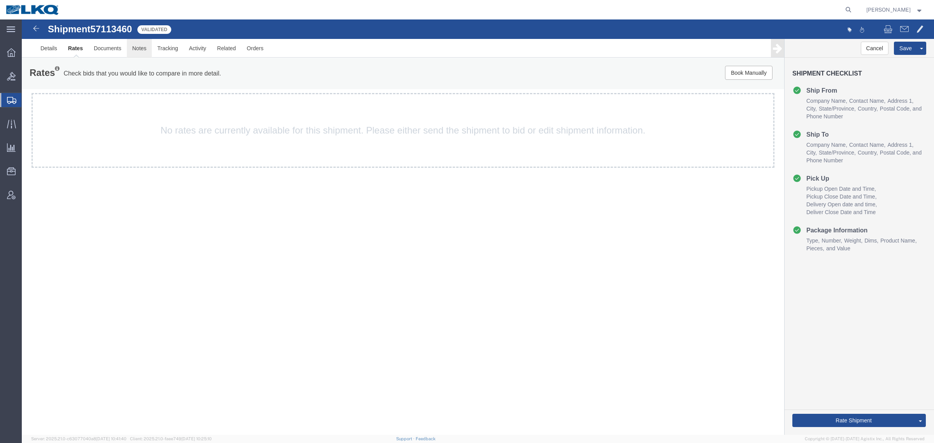
click at [144, 49] on link "Notes" at bounding box center [139, 48] width 25 height 19
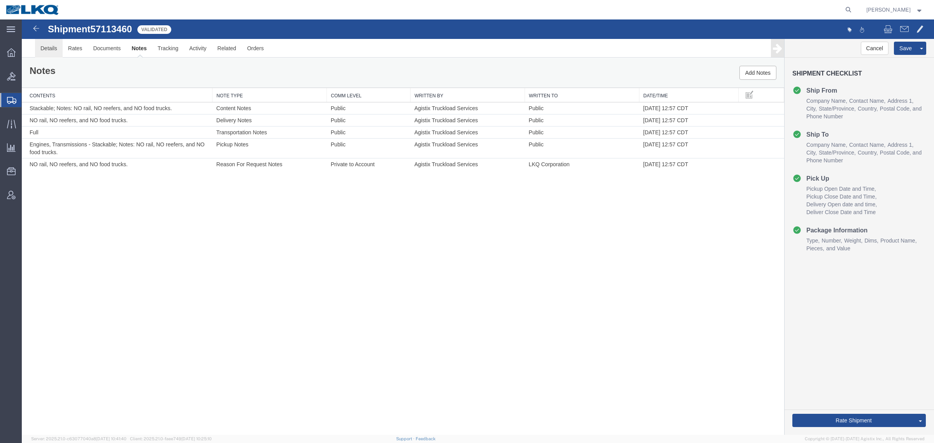
click at [50, 51] on link "Details" at bounding box center [49, 48] width 28 height 19
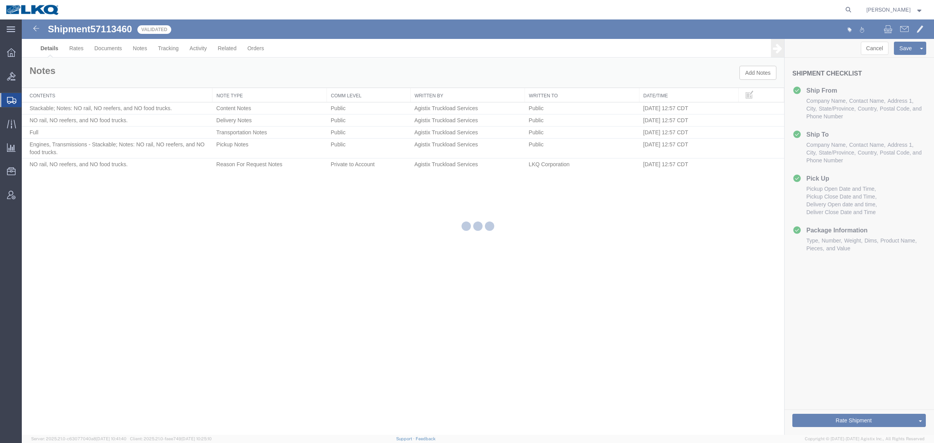
select select "30706"
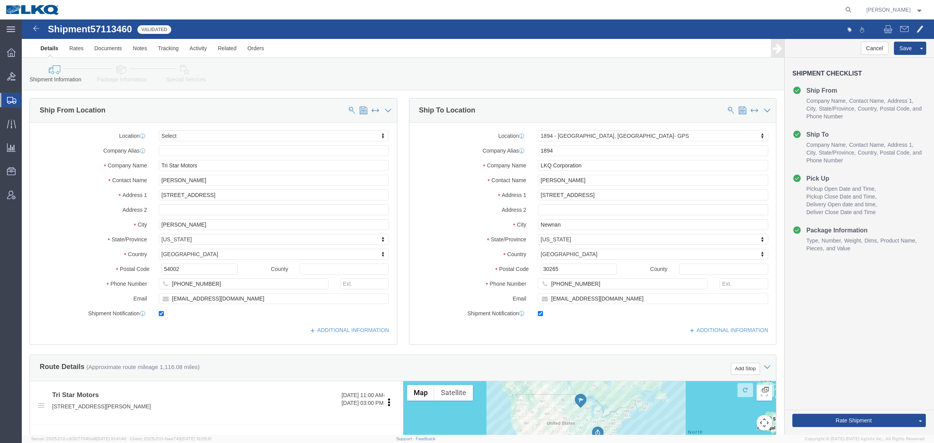
click div "Shipment Information Package Information Special Services Loading Routing"
click link "Notes"
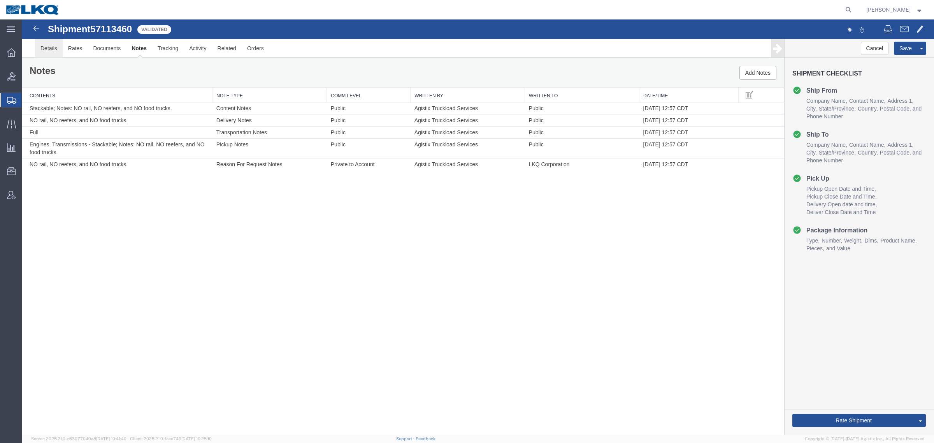
click at [54, 54] on link "Details" at bounding box center [49, 48] width 28 height 19
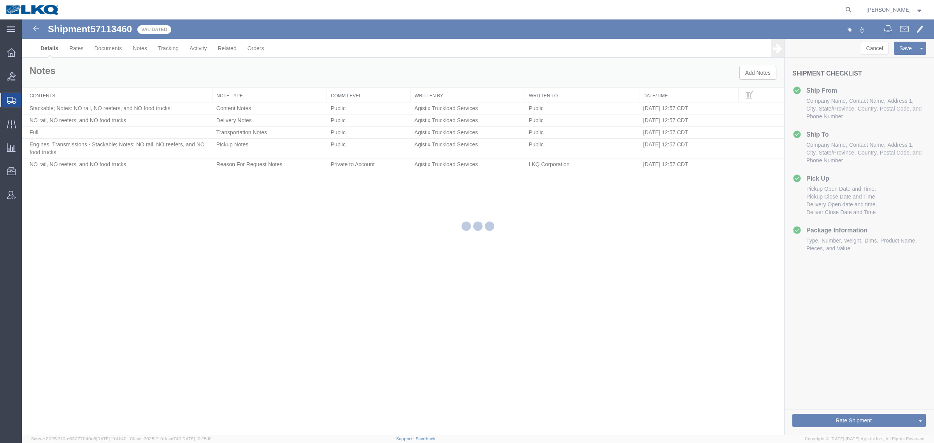
select select "30706"
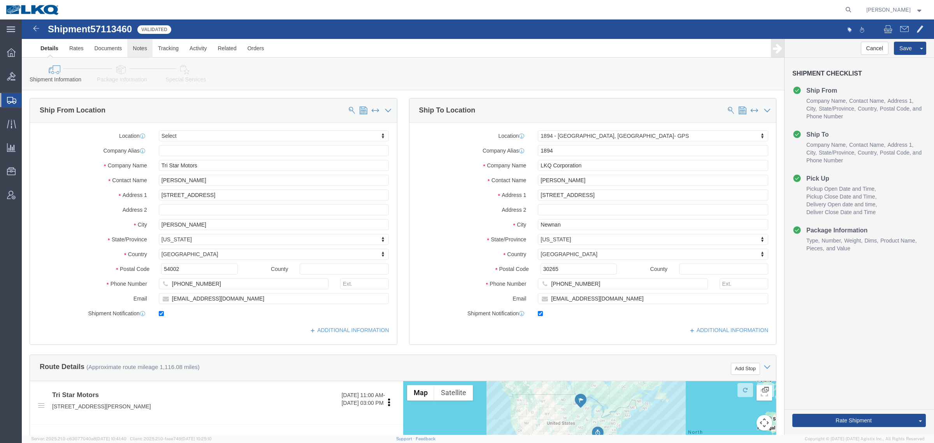
click link "Notes"
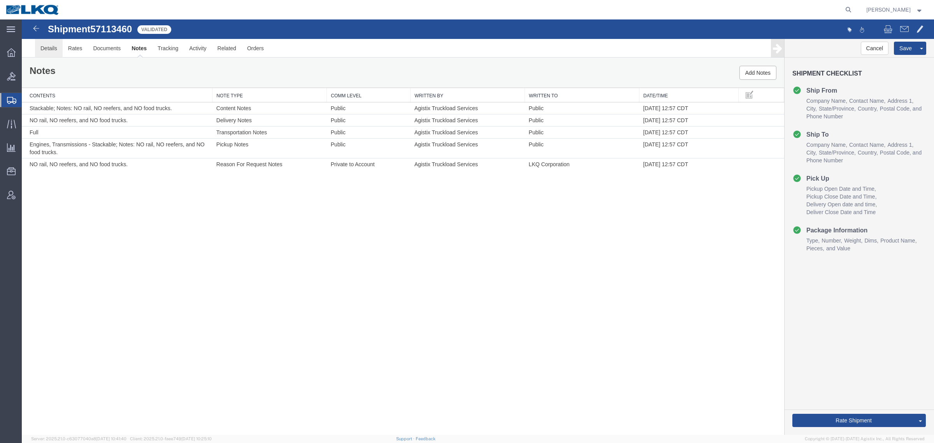
click at [41, 53] on link "Details" at bounding box center [49, 48] width 28 height 19
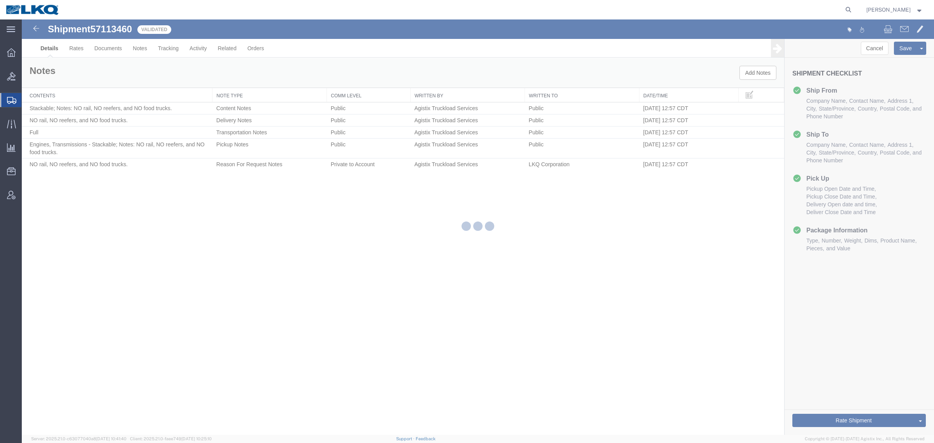
select select "30706"
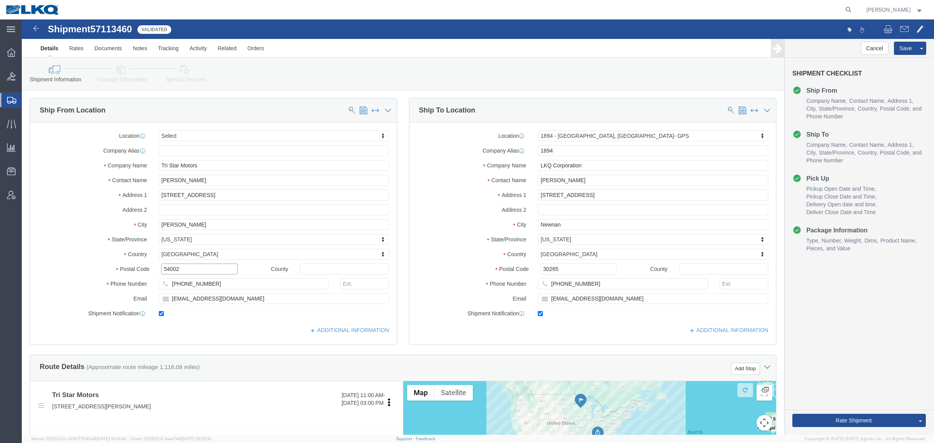
click input "54002"
click div "Location 1894 - Newnan, GA- GPS Select My Profile Location 1100 - LKQ Crystal R…"
click input "30265"
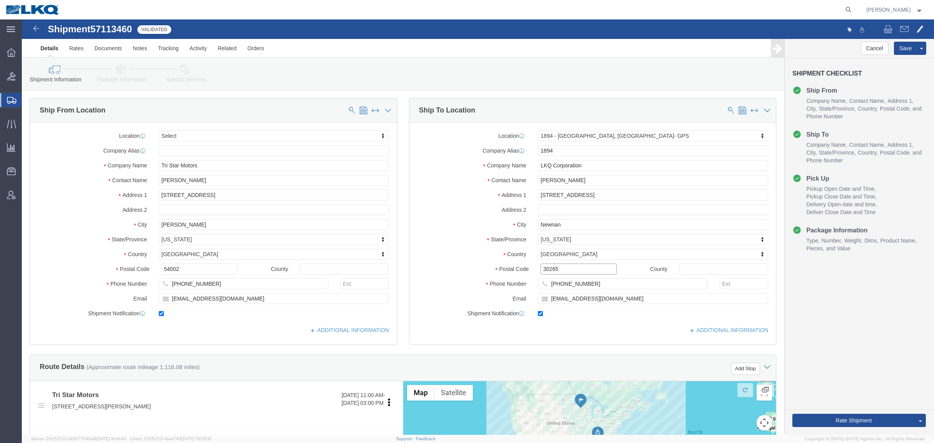
click input "30265"
click link "Notes"
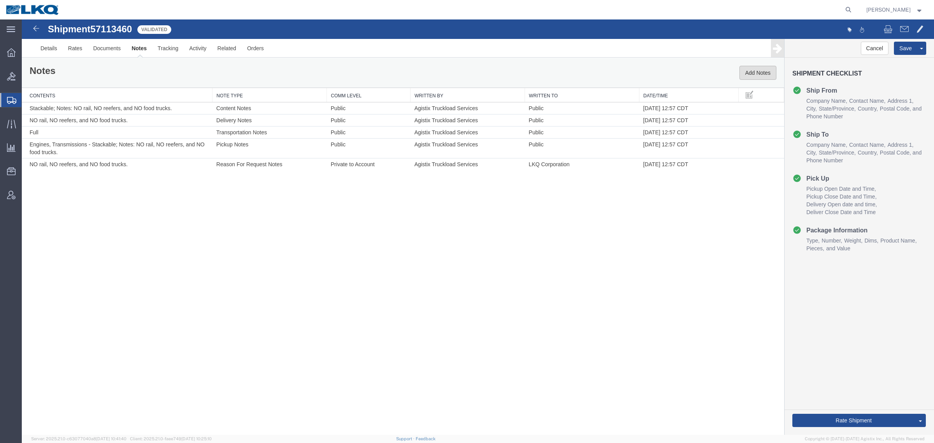
click at [755, 74] on button "Add Notes" at bounding box center [757, 73] width 37 height 14
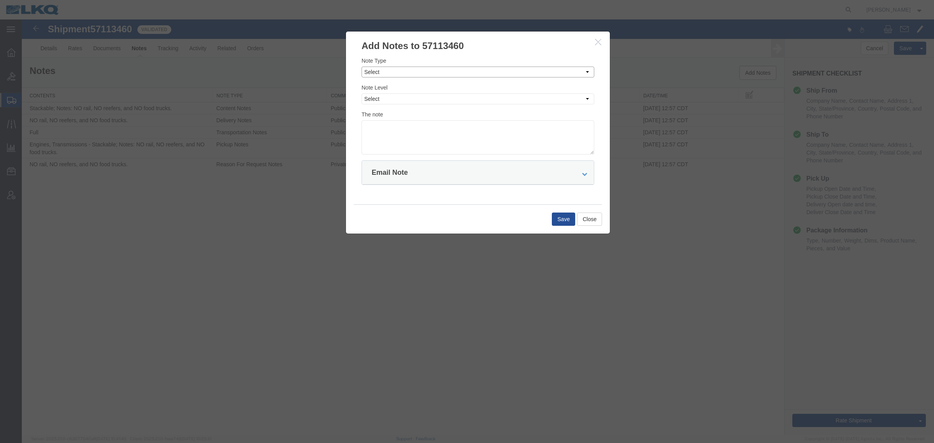
click at [387, 71] on select "Select Approval Bid Notes Carrier Change Notes Claim Notes Content Hazmat Notes…" at bounding box center [478, 72] width 233 height 11
select select "BID_NOTES"
click at [362, 67] on select "Select Approval Bid Notes Carrier Change Notes Claim Notes Content Hazmat Notes…" at bounding box center [478, 72] width 233 height 11
click at [405, 98] on select "Select Private to Account Private to Vendor Public" at bounding box center [478, 98] width 233 height 11
select select "PRIVATE_TO_ACCOUNT"
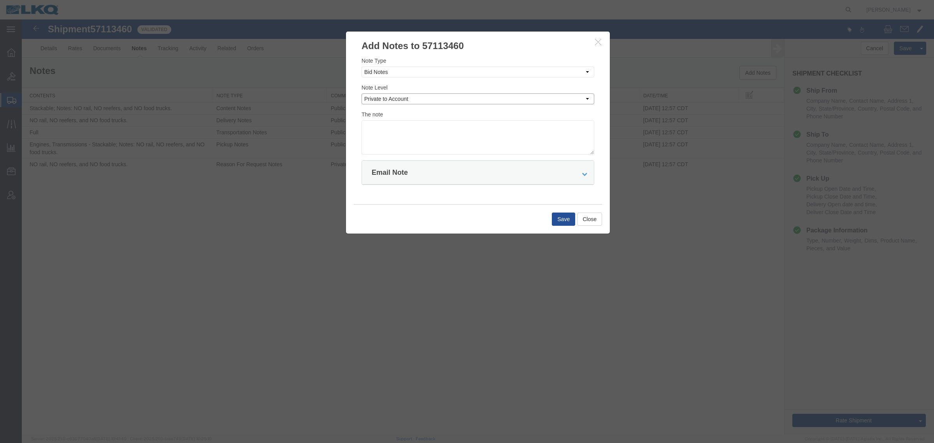
click at [362, 93] on select "Select Private to Account Private to Vendor Public" at bounding box center [478, 98] width 233 height 11
click at [393, 133] on textarea at bounding box center [478, 137] width 233 height 34
type textarea "DAT: $2790"
click at [555, 220] on button "Save" at bounding box center [563, 218] width 23 height 13
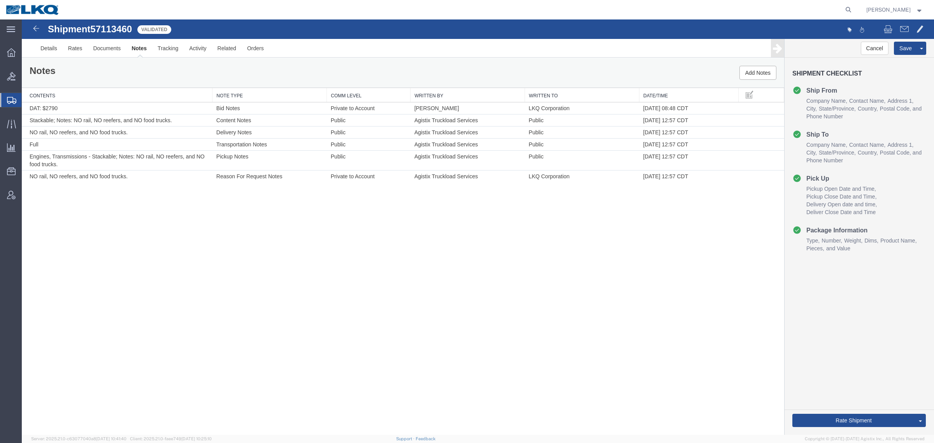
click at [442, 219] on div "Shipment 57113460 6 of 6 Validated Details Rates Documents Notes Tracking Activ…" at bounding box center [478, 226] width 912 height 415
click at [565, 224] on div "Shipment 57113460 6 of 6 Validated Details Rates Documents Notes Tracking Activ…" at bounding box center [478, 226] width 912 height 415
click at [706, 237] on div "Shipment 57113460 6 of 6 Validated Details Rates Documents Notes Tracking Activ…" at bounding box center [478, 226] width 912 height 415
click at [543, 242] on div "Shipment 57113460 6 of 6 Validated Details Rates Documents Notes Tracking Activ…" at bounding box center [478, 226] width 912 height 415
click at [874, 383] on link "Send To Bid" at bounding box center [891, 384] width 67 height 12
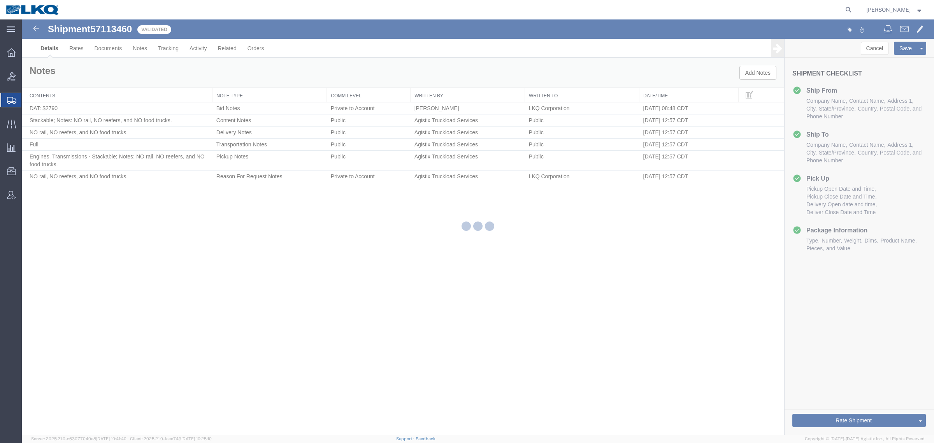
select select "30706"
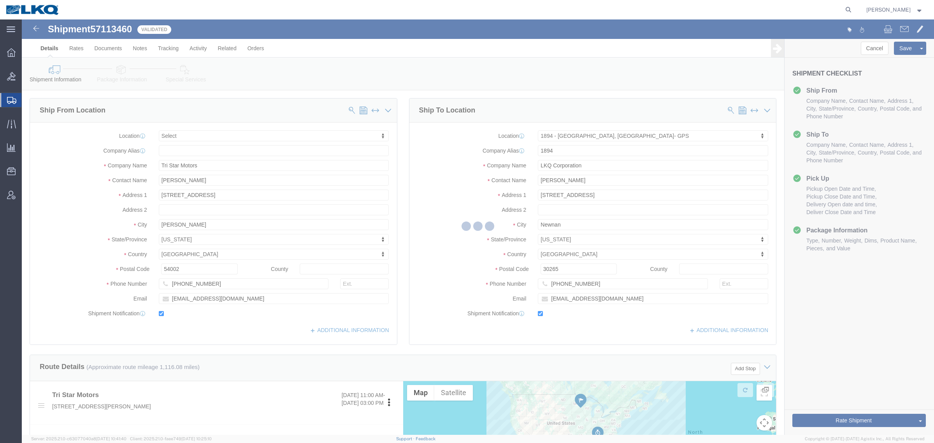
select select "TL"
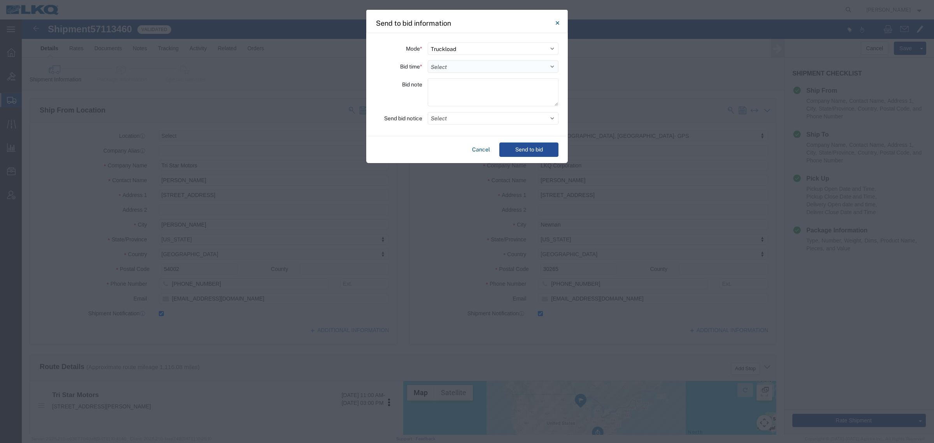
click at [462, 68] on select "Select 30 Min (Rush) 1 Hour (Rush) 2 Hours (Rush) 4 Hours (Rush) 8 Hours (Rush)…" at bounding box center [493, 66] width 131 height 12
select select "24"
click at [428, 60] on select "Select 30 Min (Rush) 1 Hour (Rush) 2 Hours (Rush) 4 Hours (Rush) 8 Hours (Rush)…" at bounding box center [493, 66] width 131 height 12
click at [527, 154] on button "Send to bid" at bounding box center [528, 149] width 59 height 14
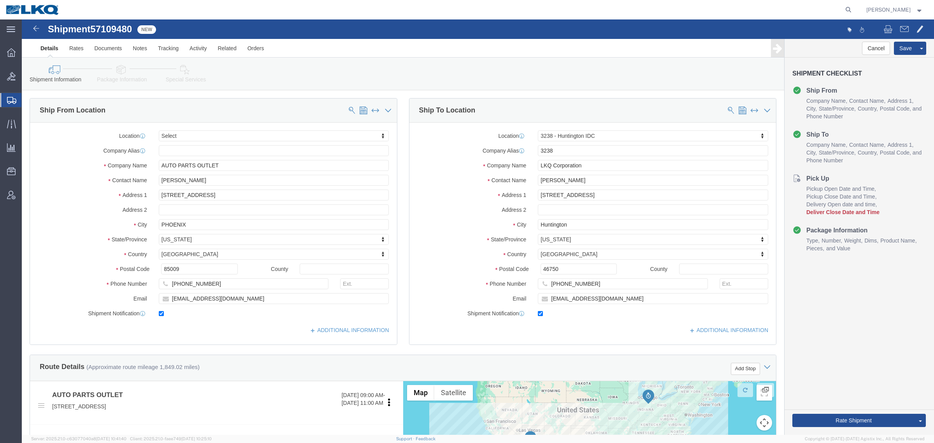
select select
select select "27940"
click div "Shipment Information Package Information Special Services Loading Routing"
click div "Please fix the following errors Ship From Location Location My Profile Location…"
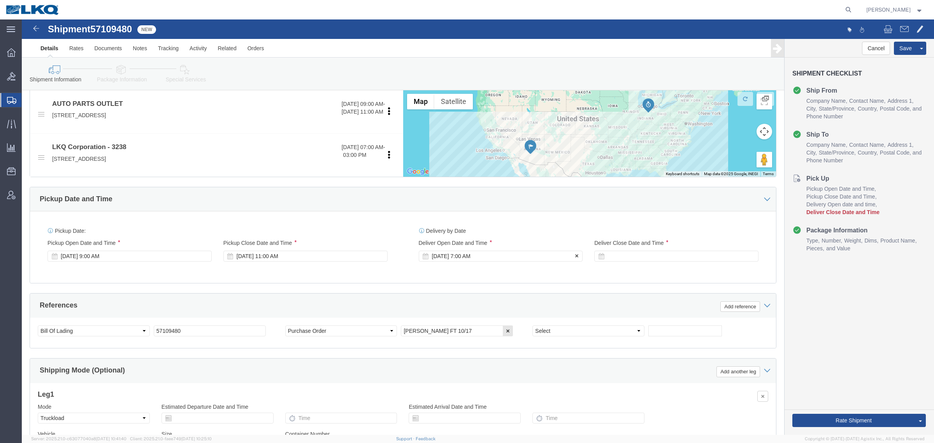
scroll to position [292, 0]
click div
click button "Apply"
drag, startPoint x: 553, startPoint y: 267, endPoint x: 418, endPoint y: 259, distance: 134.9
click div "Ship From Location Location My Profile Location 1100 - LKQ [GEOGRAPHIC_DATA] 11…"
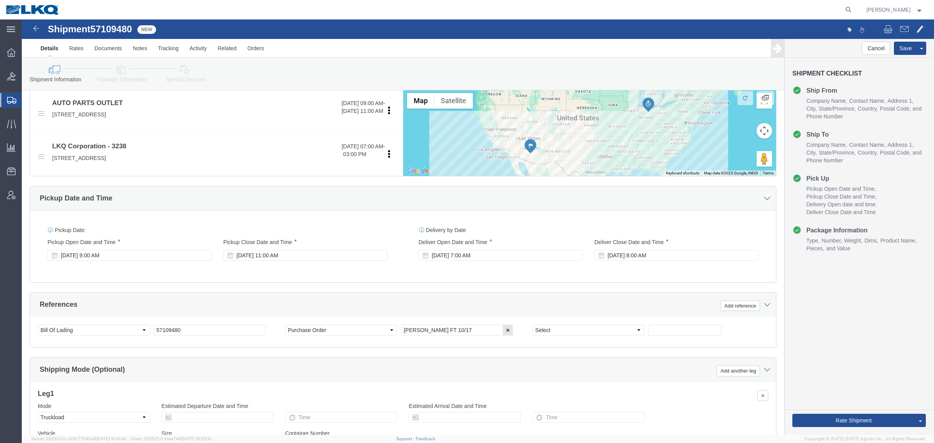
click div "Pickup Date: Pickup Start Date Pickup Start Time Pickup Open Date and Time [DAT…"
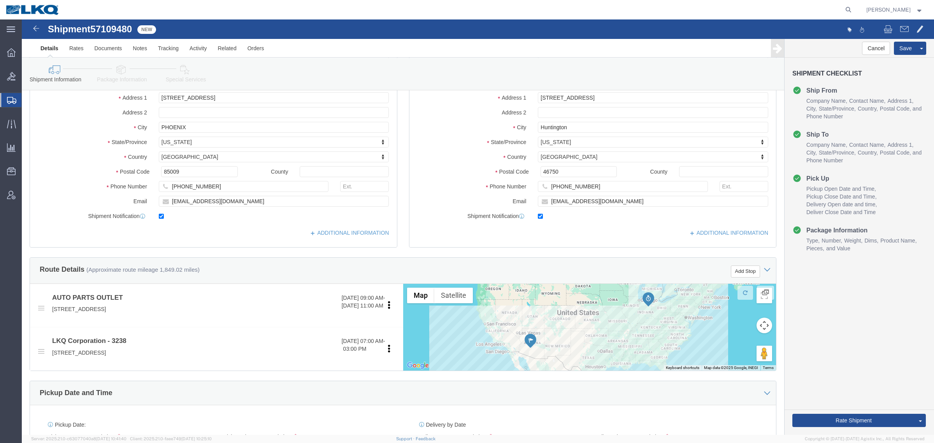
scroll to position [0, 0]
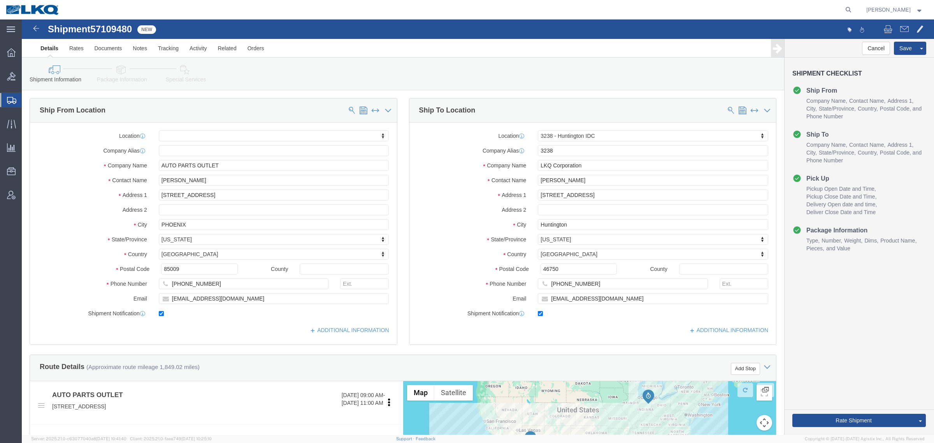
click span "57109480"
copy span "57109480"
click icon
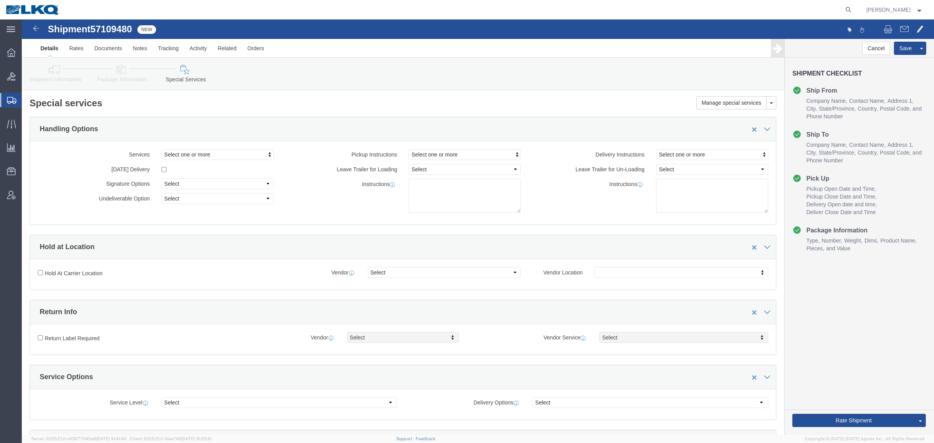
click div "Please fix the following errors Ship From Location Location My Profile Location…"
drag, startPoint x: 411, startPoint y: 94, endPoint x: 399, endPoint y: 95, distance: 11.7
click div "Manage special services Handling Options Hold at Location Return Info Service O…"
click link "Package Information"
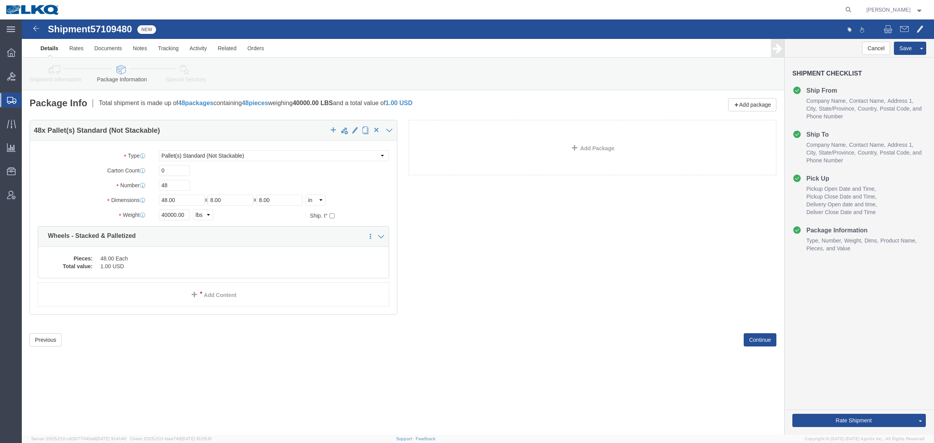
click icon
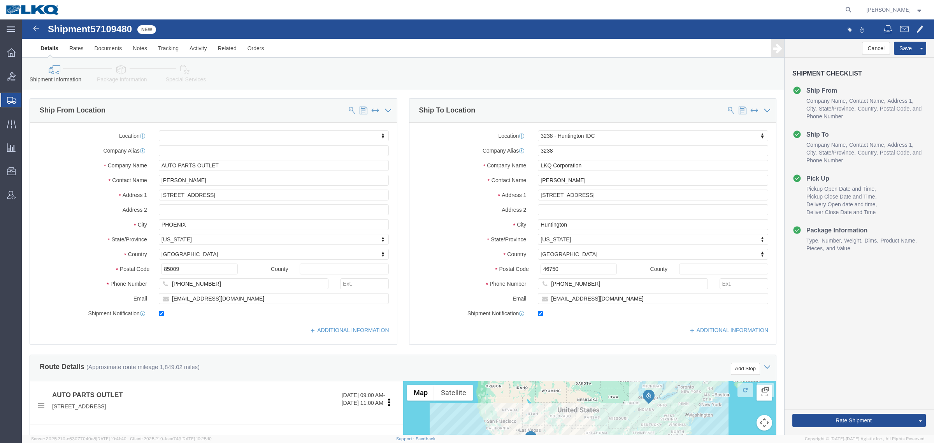
click link "Special Services"
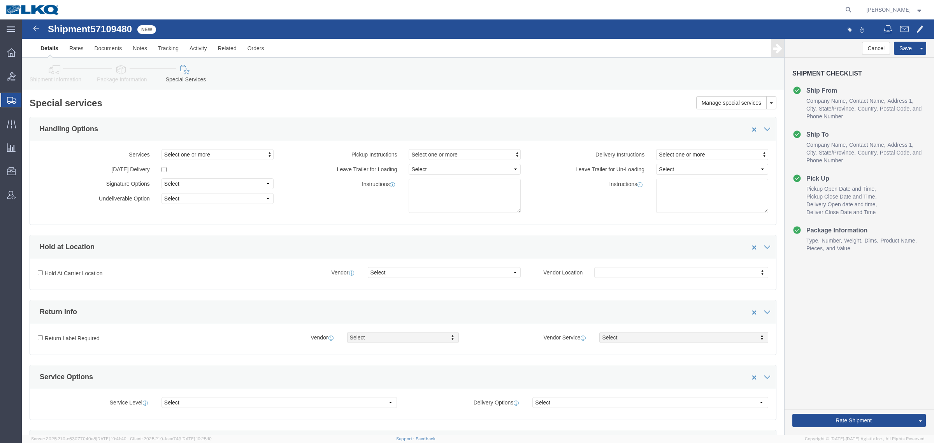
click div "Manage special services Handling Options Hold at Location Return Info Service O…"
click div "Handling Options"
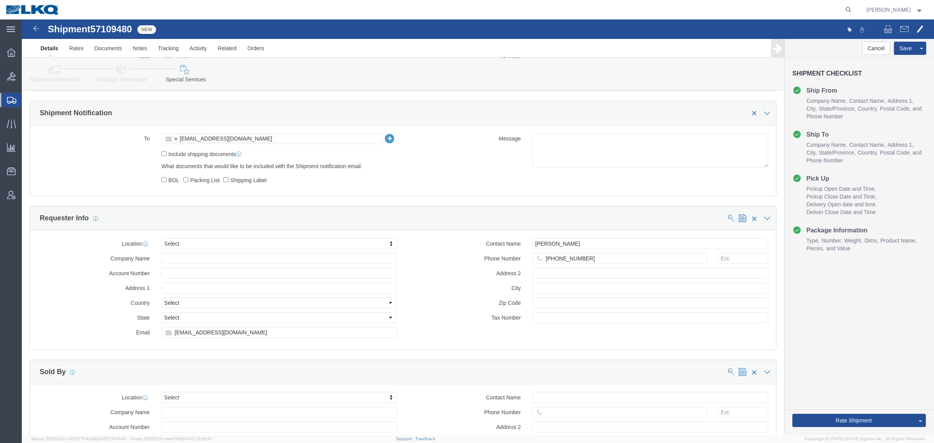
scroll to position [681, 0]
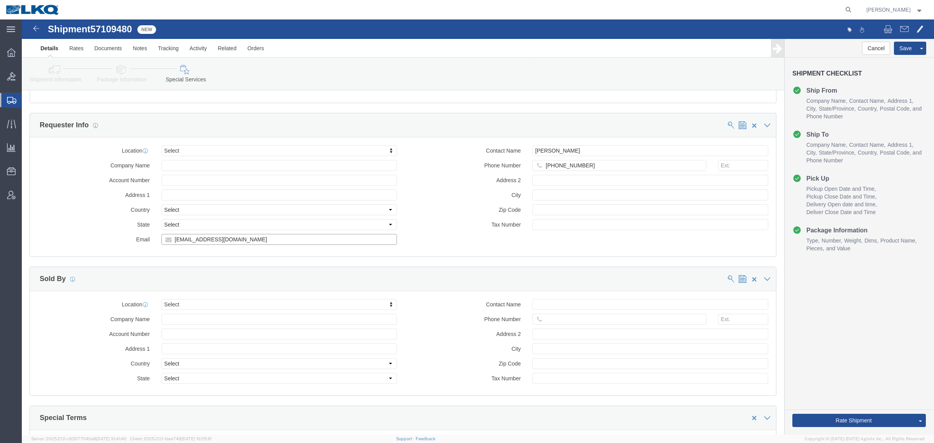
click input "[EMAIL_ADDRESS][DOMAIN_NAME]"
click input "drsnead@lkqcorp.com"
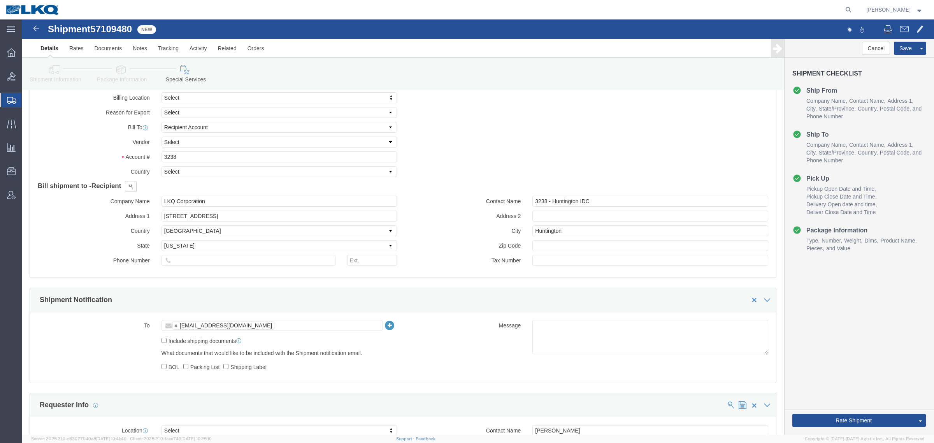
scroll to position [292, 0]
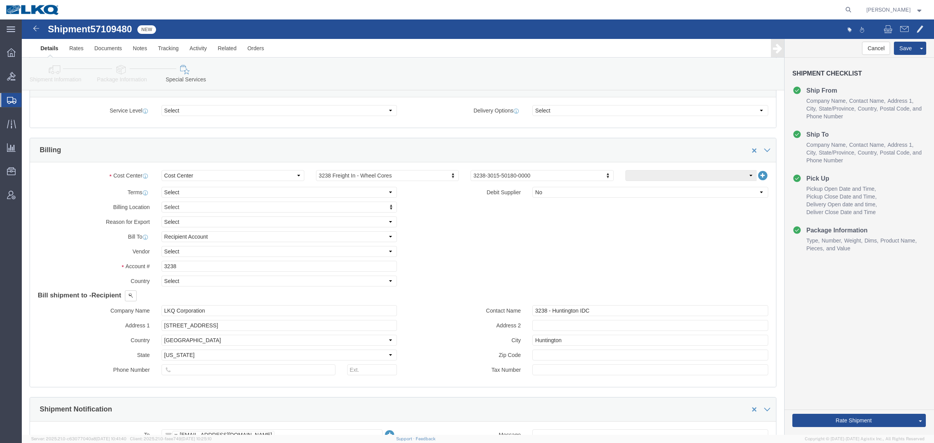
drag, startPoint x: 32, startPoint y: 57, endPoint x: 61, endPoint y: 59, distance: 28.9
click link "Shipment Information"
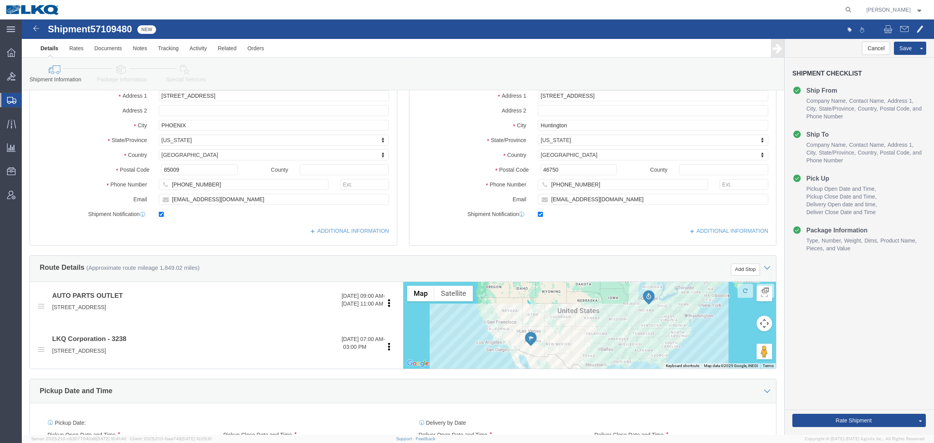
scroll to position [97, 0]
click div "Cancel Save Assign To Clone Shipment Save As Template Shipment Checklist Ship F…"
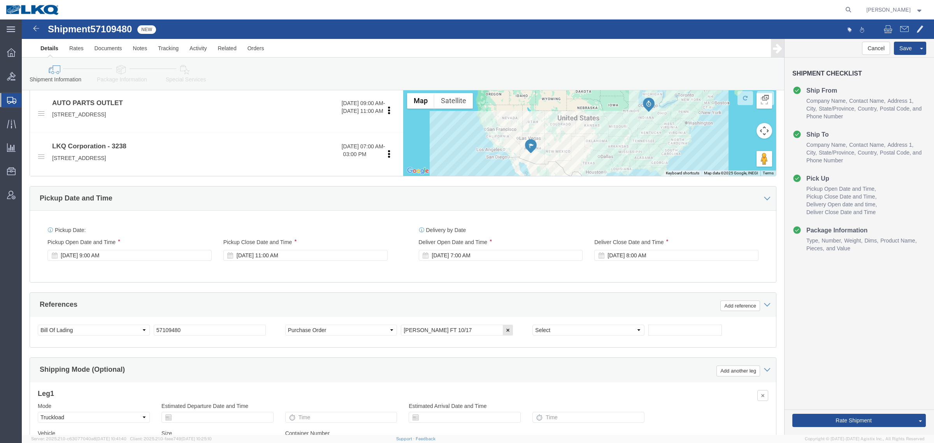
scroll to position [146, 0]
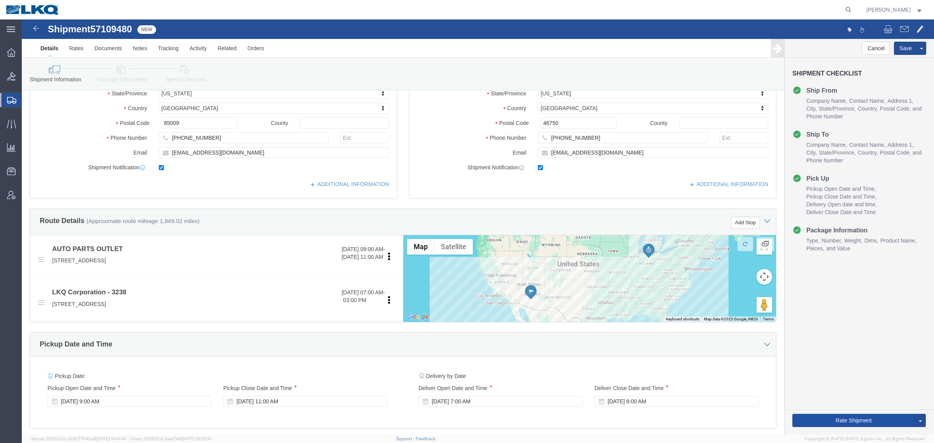
click button "Rate Shipment"
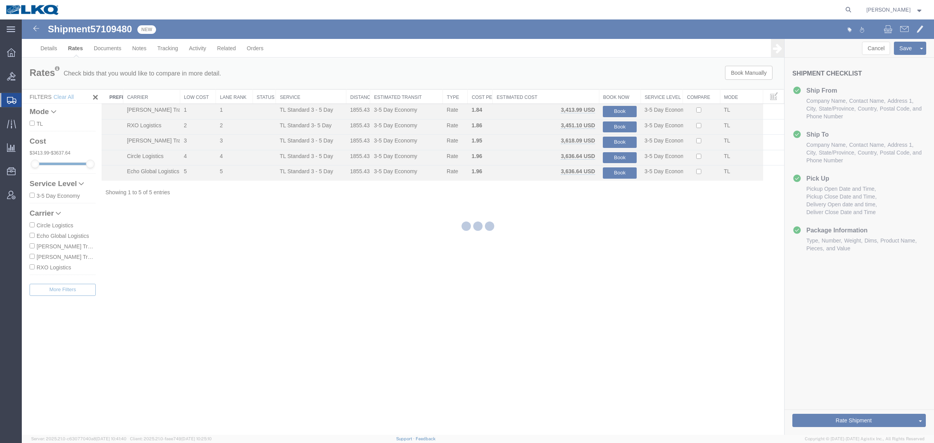
scroll to position [0, 0]
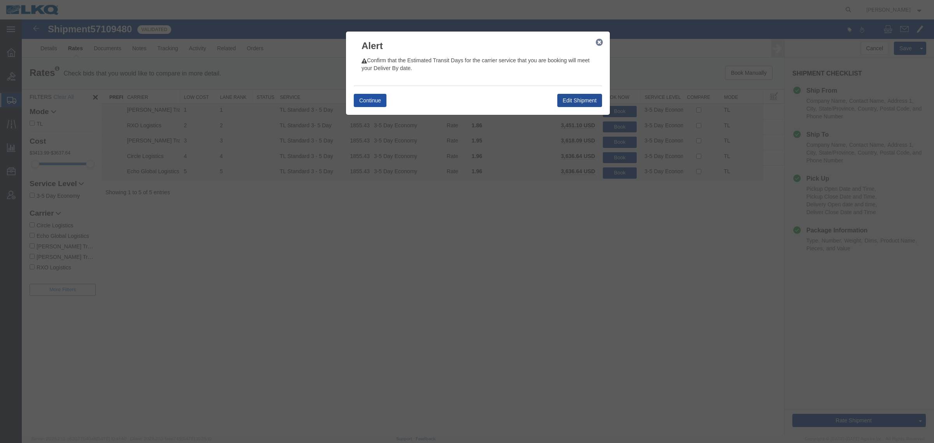
click at [374, 104] on button "Continue" at bounding box center [370, 100] width 33 height 13
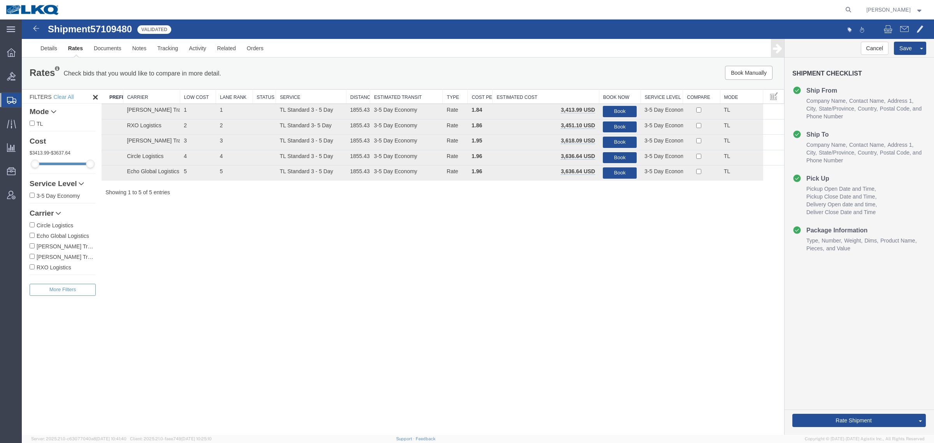
click at [606, 364] on div "Shipment 57109480 5 of 5 Validated Details Rates Documents Notes Tracking Activ…" at bounding box center [478, 226] width 912 height 415
click at [886, 402] on link "Rate And Autotender" at bounding box center [891, 408] width 67 height 12
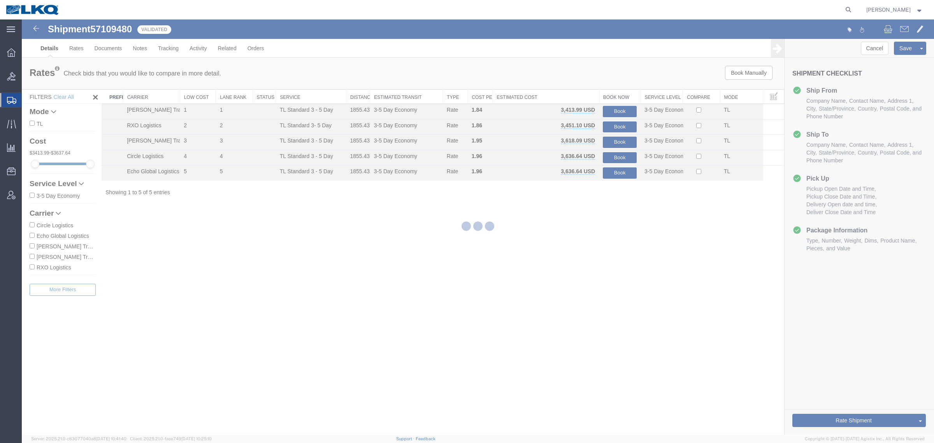
select select "27940"
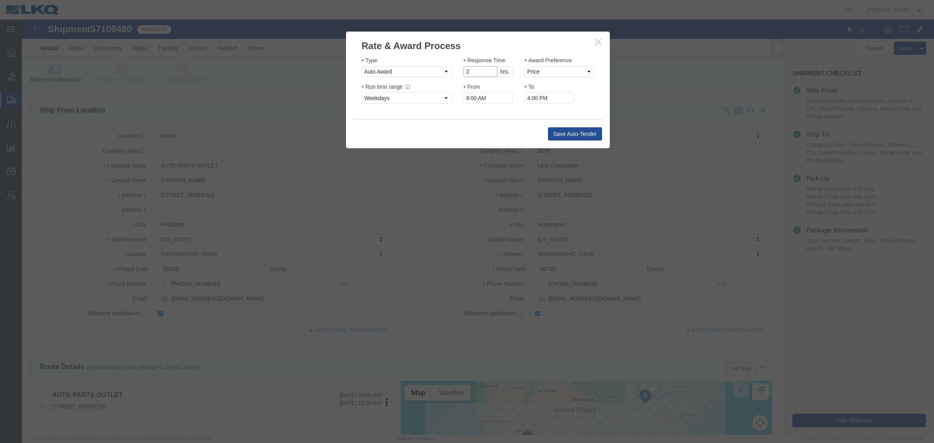
type input "2"
click input "2"
click select "Price Carrier Rank"
select select "LANE_RANK"
click select "Price Carrier Rank"
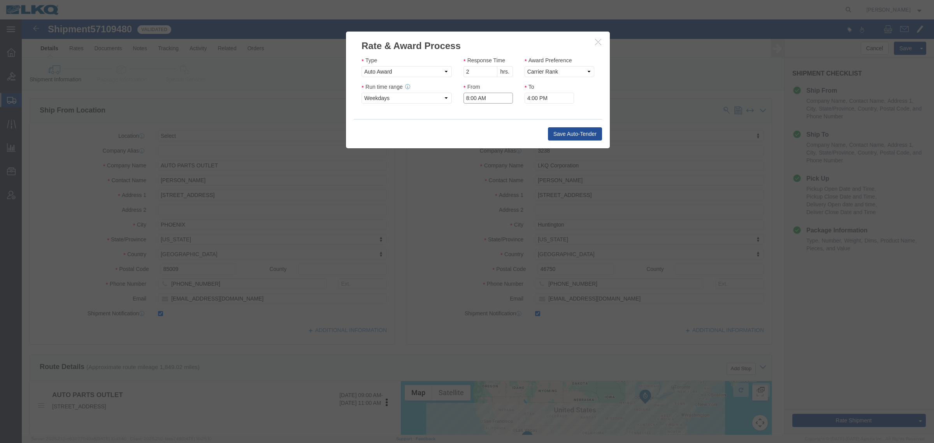
click input "8:00 AM"
type input "7:00 AM"
click button "Save Auto-Tender"
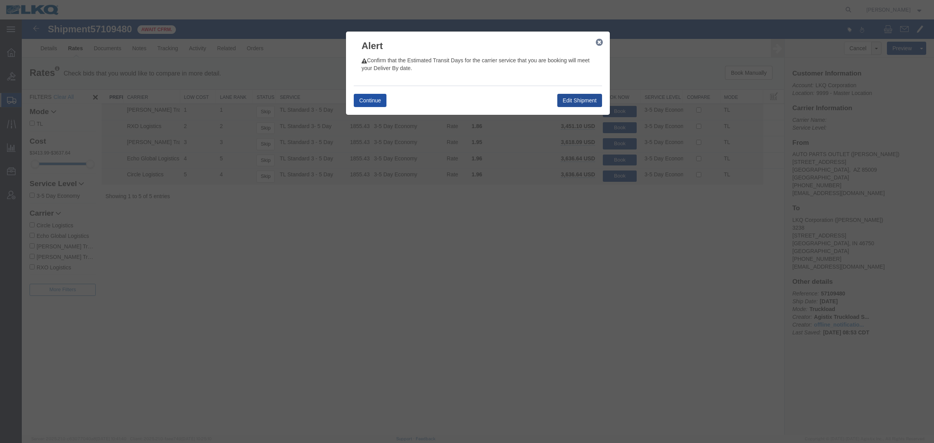
click at [359, 97] on button "Continue" at bounding box center [370, 100] width 33 height 13
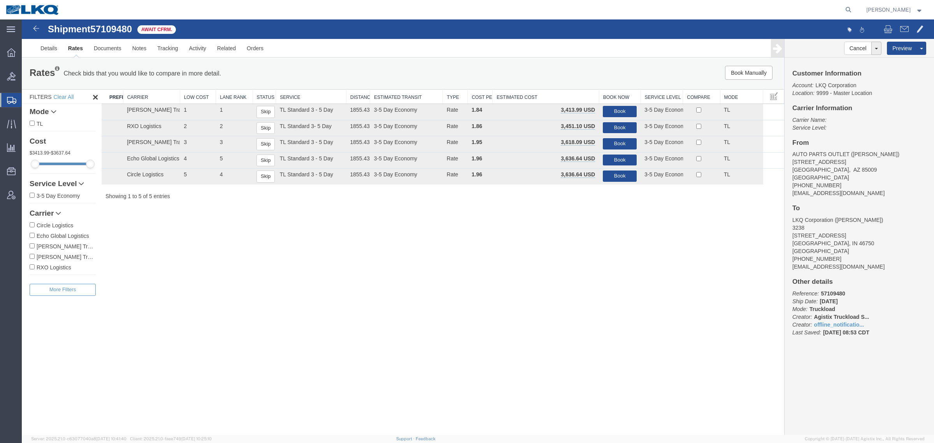
click at [312, 54] on ul "Details Rates Documents Notes Tracking Activity Related Orders" at bounding box center [478, 48] width 886 height 18
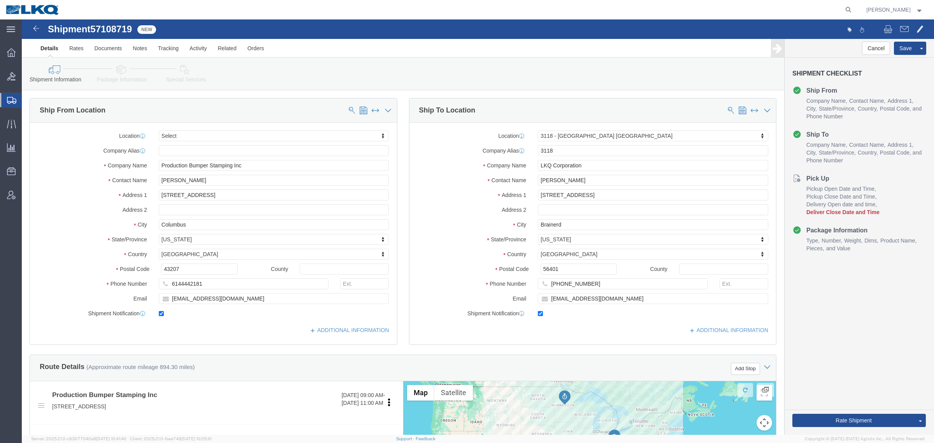
click div "Shipment Information Package Information Special Services Loading Routing"
select select
select select "27852"
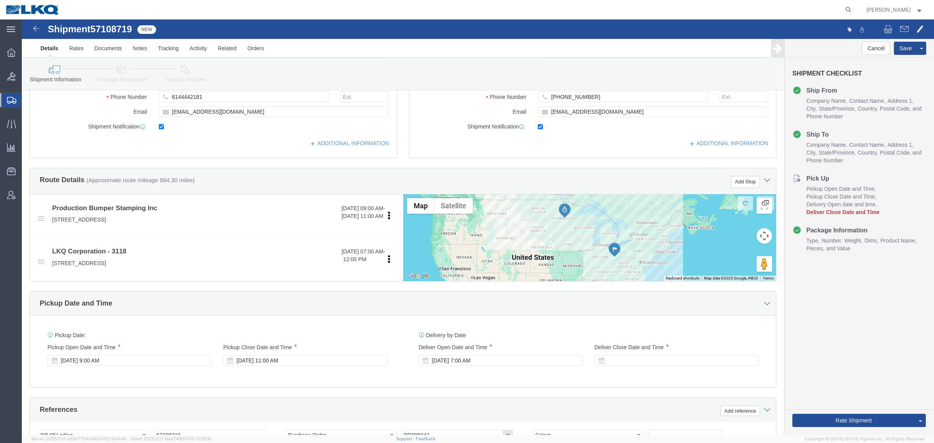
scroll to position [195, 0]
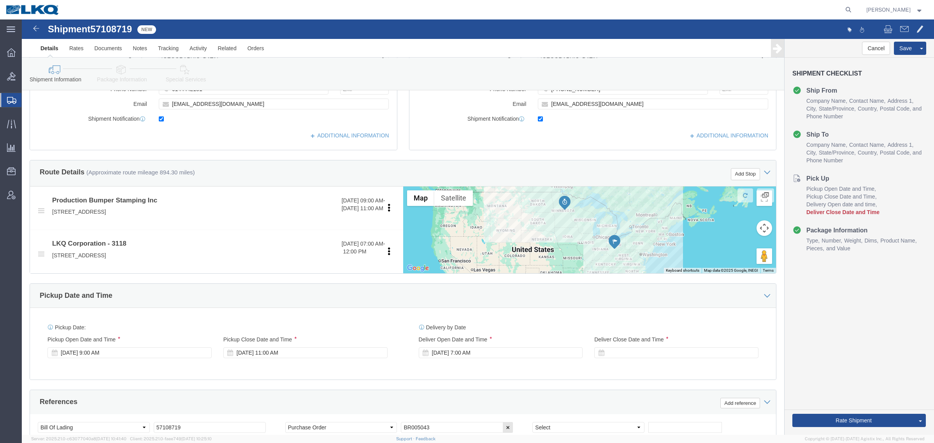
click span "57108719"
copy span "57108719"
click icon
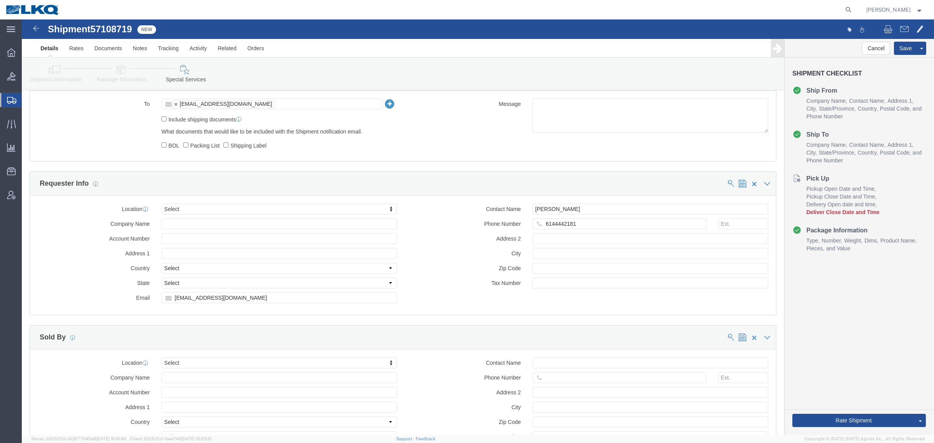
scroll to position [716, 0]
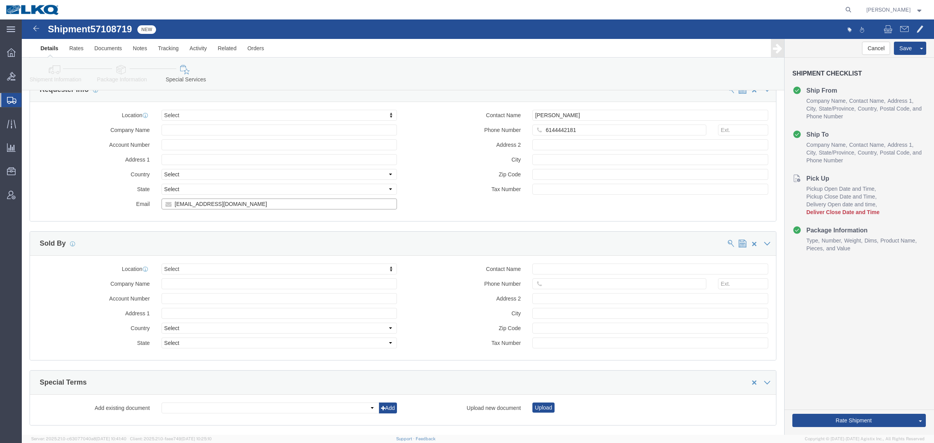
click input "[EMAIL_ADDRESS][DOMAIN_NAME]"
click icon
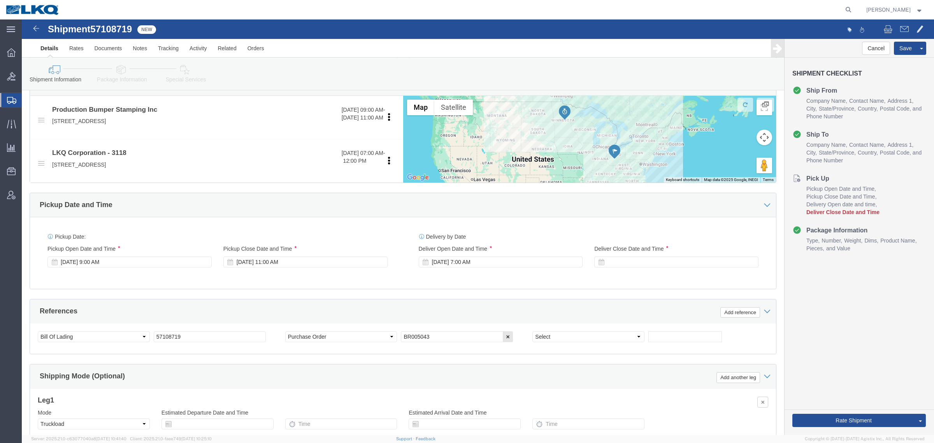
scroll to position [234, 0]
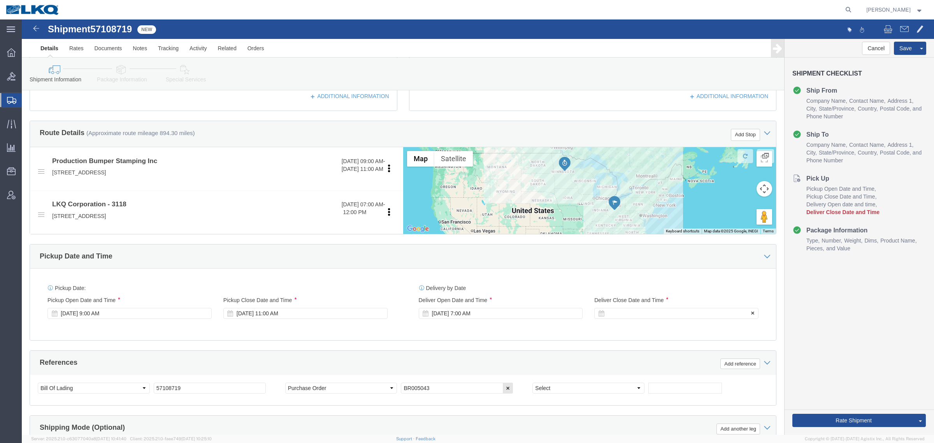
click div
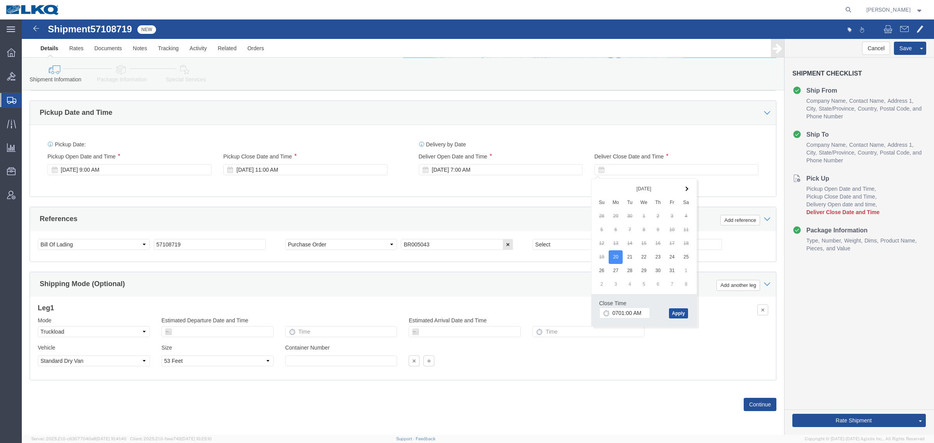
type input "7:01 AM"
drag, startPoint x: 659, startPoint y: 292, endPoint x: 802, endPoint y: 280, distance: 142.9
click button "Apply"
click div "Cancel Save Assign To Clone Shipment Save As Template Shipment Checklist Ship F…"
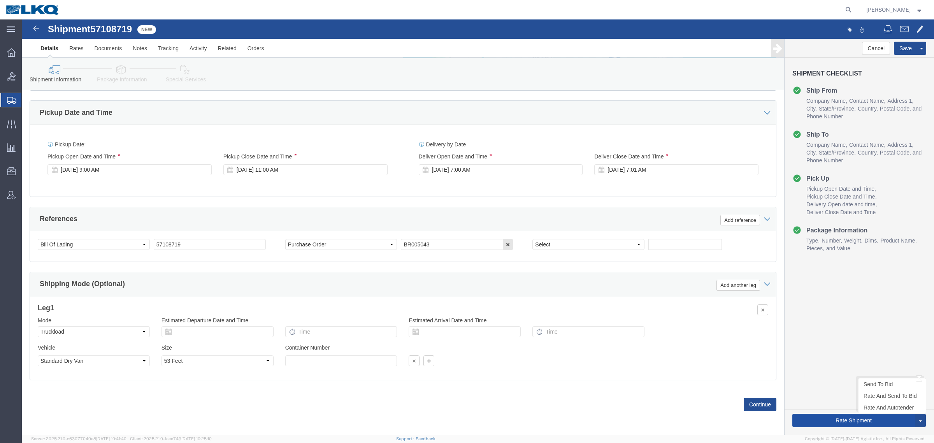
click button "Rate Shipment"
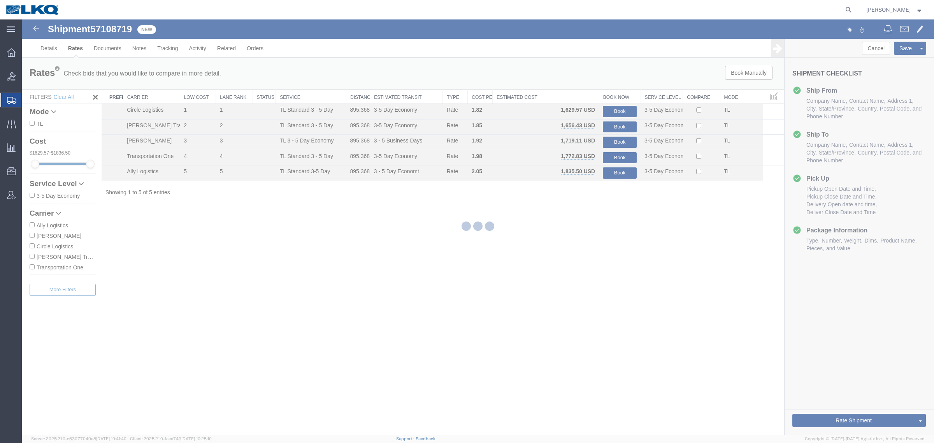
scroll to position [0, 0]
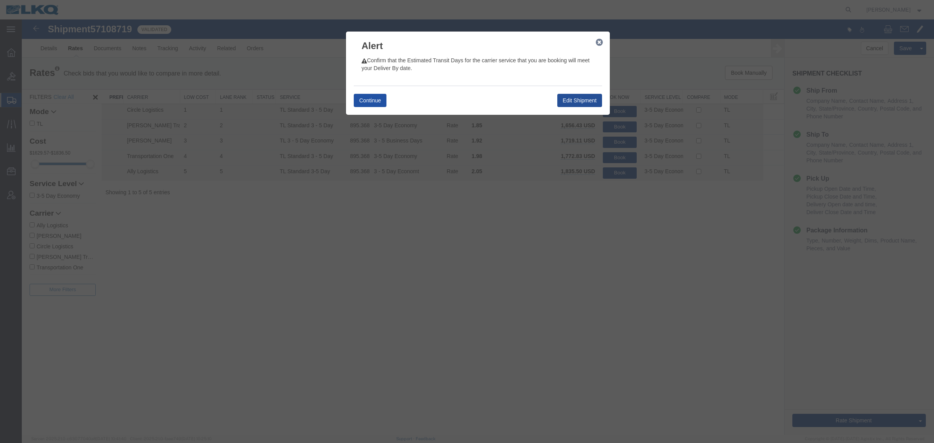
click at [375, 102] on button "Continue" at bounding box center [370, 100] width 33 height 13
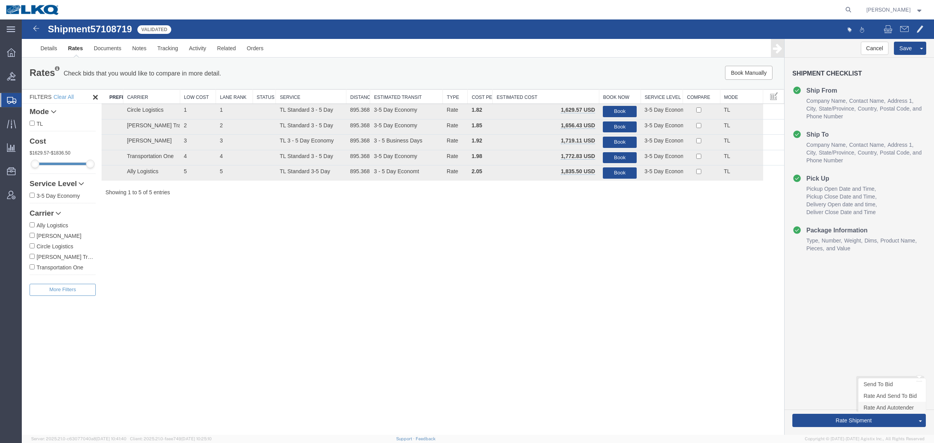
click at [897, 407] on link "Rate And Autotender" at bounding box center [891, 408] width 67 height 12
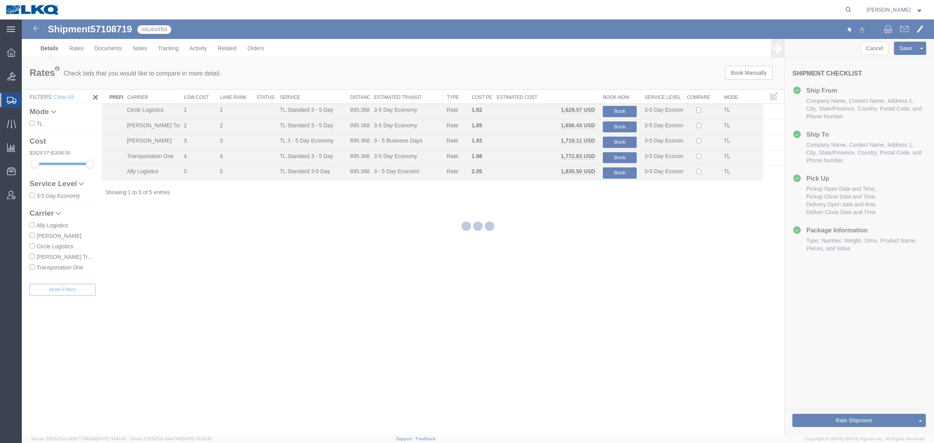
select select "27852"
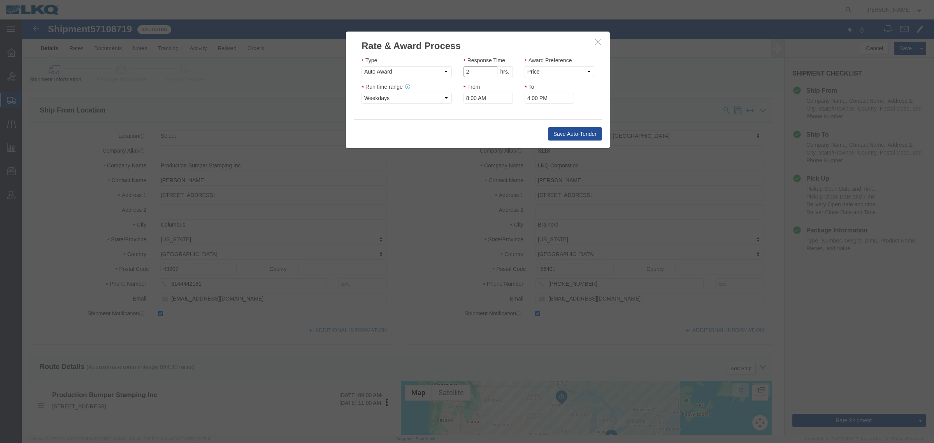
type input "2"
click input "2"
drag, startPoint x: 552, startPoint y: 53, endPoint x: 548, endPoint y: 54, distance: 4.4
click select "Price Carrier Rank"
select select "LANE_RANK"
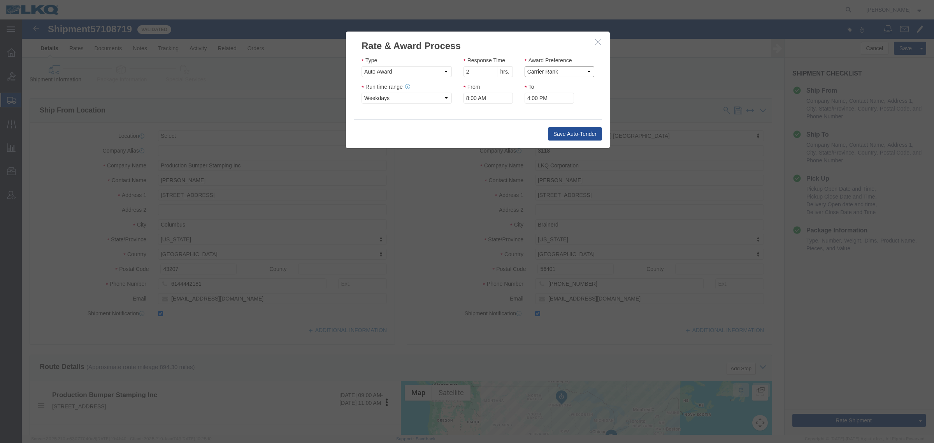
click select "Price Carrier Rank"
click input "8:00 AM"
type input "7:00 AM"
click button "Save Auto-Tender"
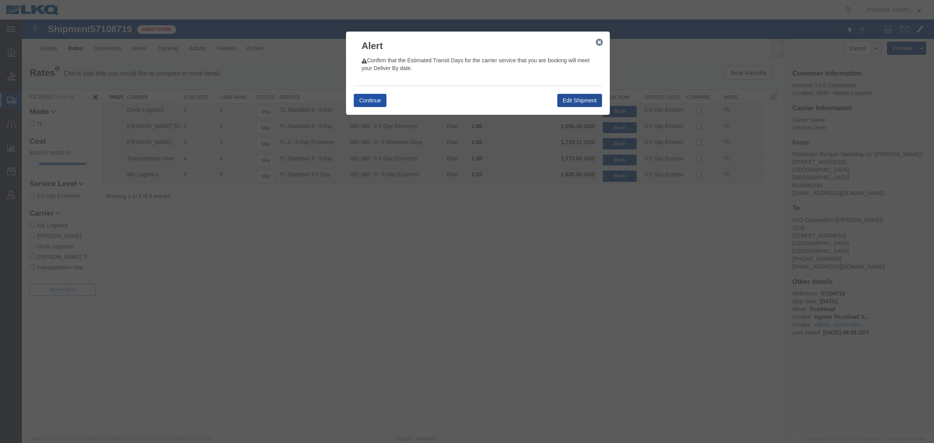
click at [374, 104] on button "Continue" at bounding box center [370, 100] width 33 height 13
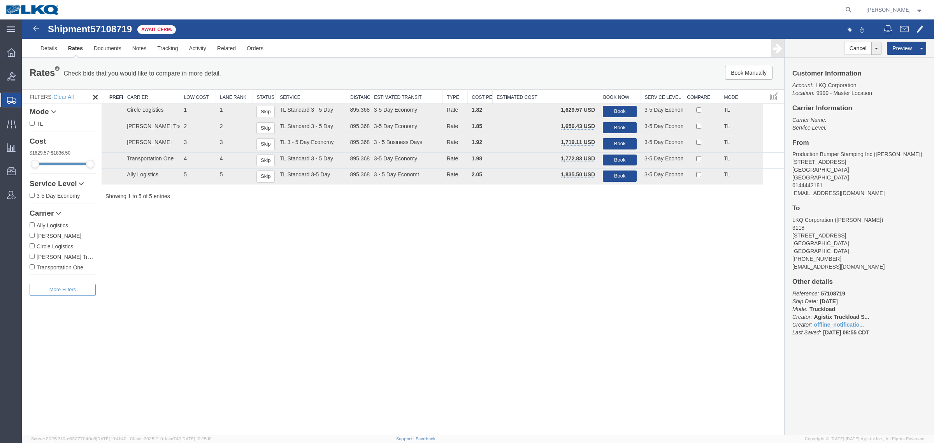
click at [351, 80] on div "Rates Check bids that you would like to compare in more detail. Compare Filter" at bounding box center [245, 74] width 442 height 16
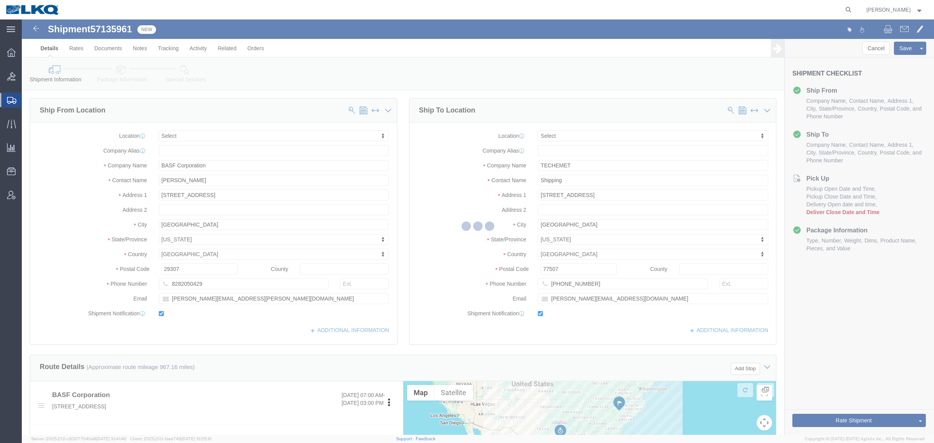
select select
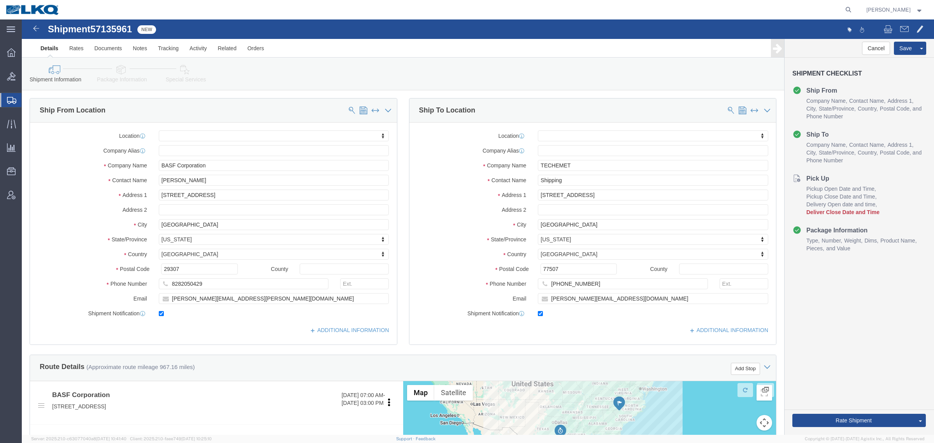
click div "Shipment Information Package Information Special Services Loading Routing"
click span "57135961"
click div "Cancel Save Assign To Clone Shipment Save As Template Shipment Checklist Ship F…"
click span "57135961"
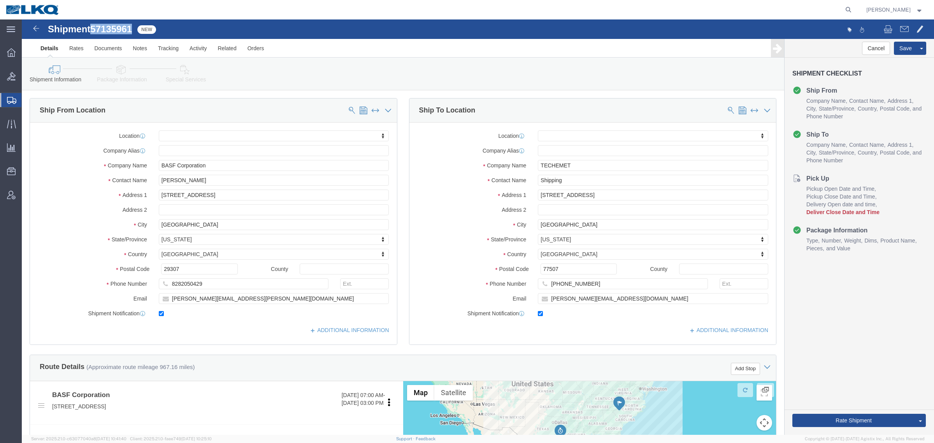
click span "57135961"
copy span "57135961"
click div "Shipment Information Package Information Special Services Loading Routing"
click icon
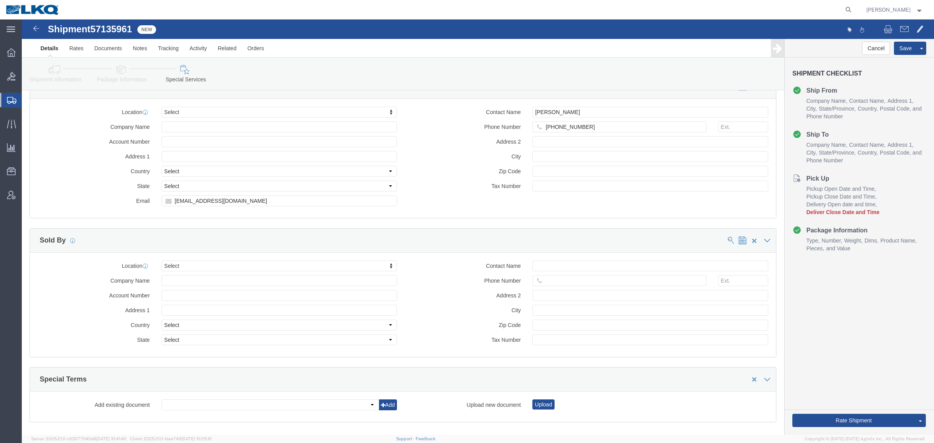
scroll to position [765, 0]
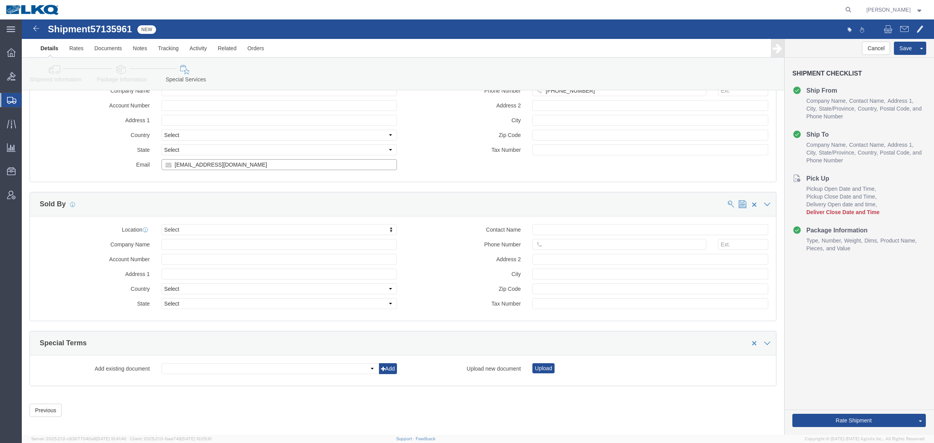
click input "[EMAIL_ADDRESS][DOMAIN_NAME]"
click link "Shipment Information"
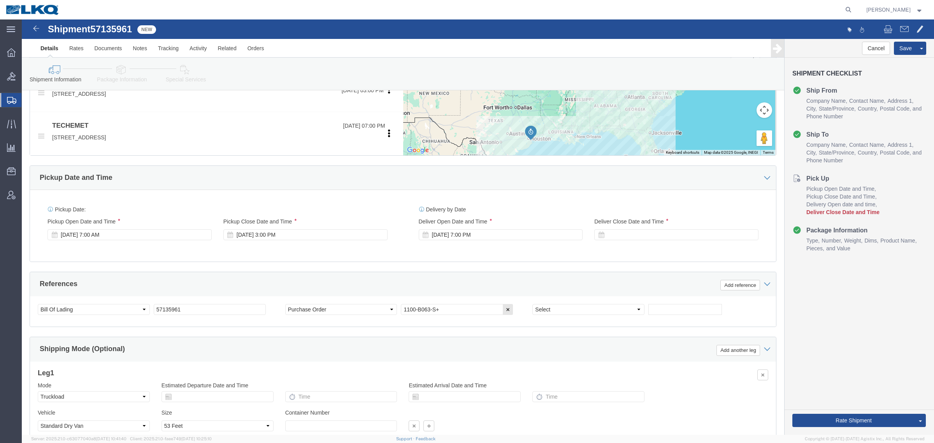
scroll to position [331, 0]
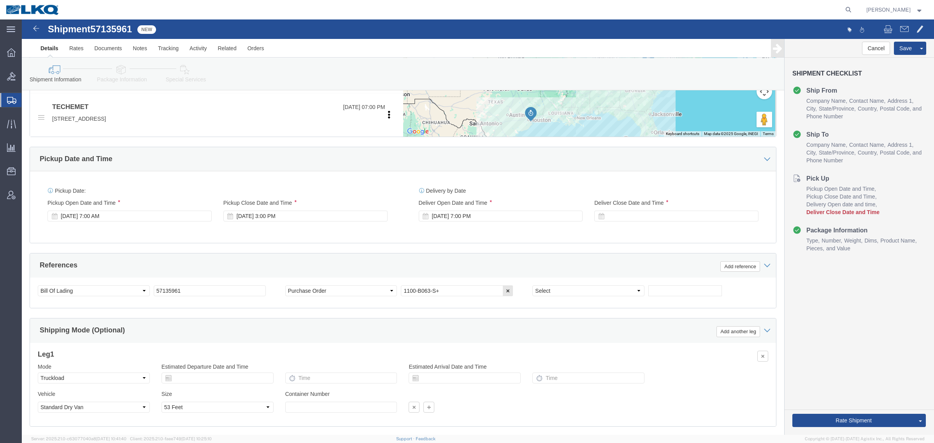
click div "Delivery Start Date Delivery Start Time Deliver Open Date and Time [DATE] 7:00 …"
click div
click button "Apply"
click div "References Add reference"
click button "Save"
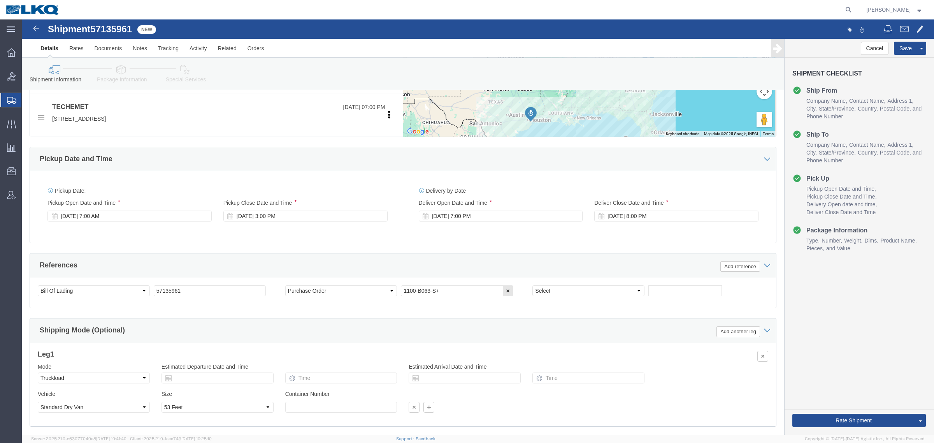
click div "Ship From Location Location My Profile Location 1100 - LKQ [GEOGRAPHIC_DATA] 11…"
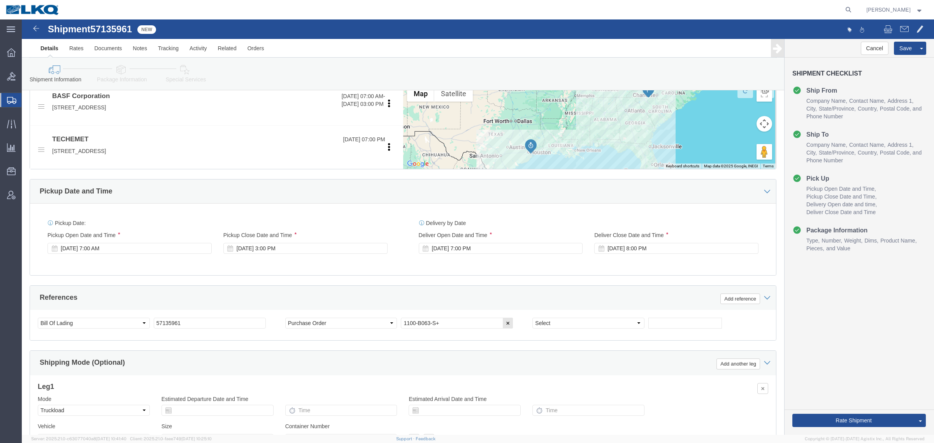
scroll to position [283, 0]
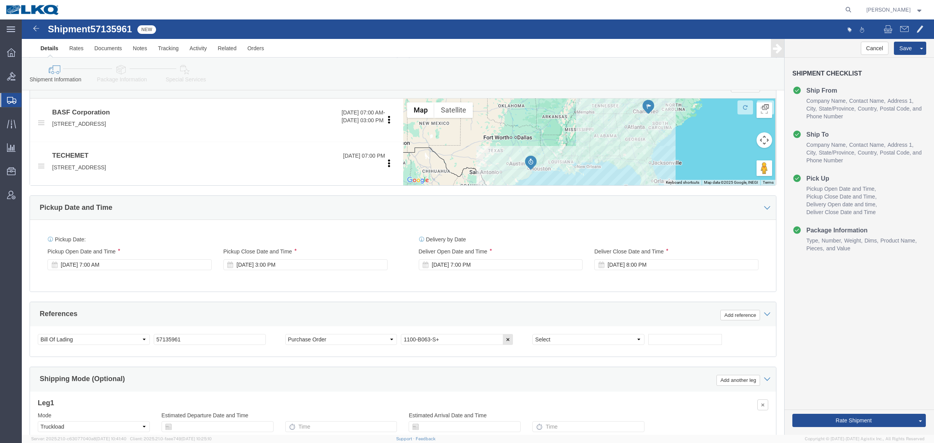
click div "Pickup Date and Time"
click div "Shipment Information Package Information Special Services Loading Routing"
click span "57135961"
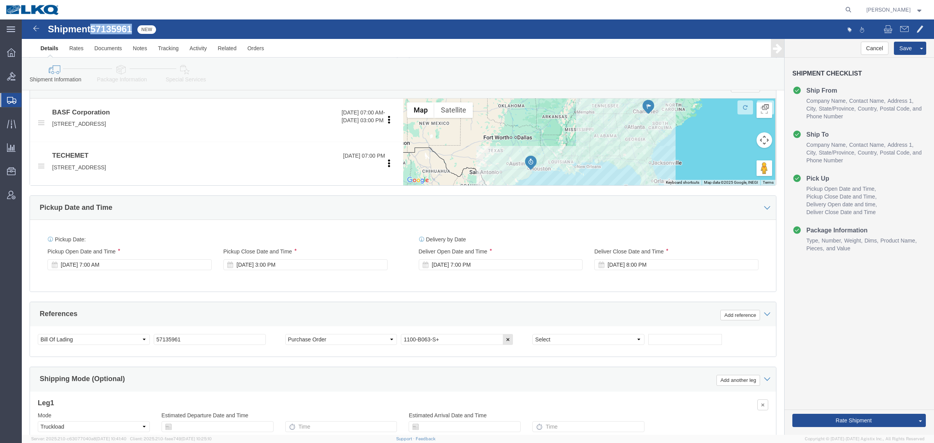
copy span "57135961"
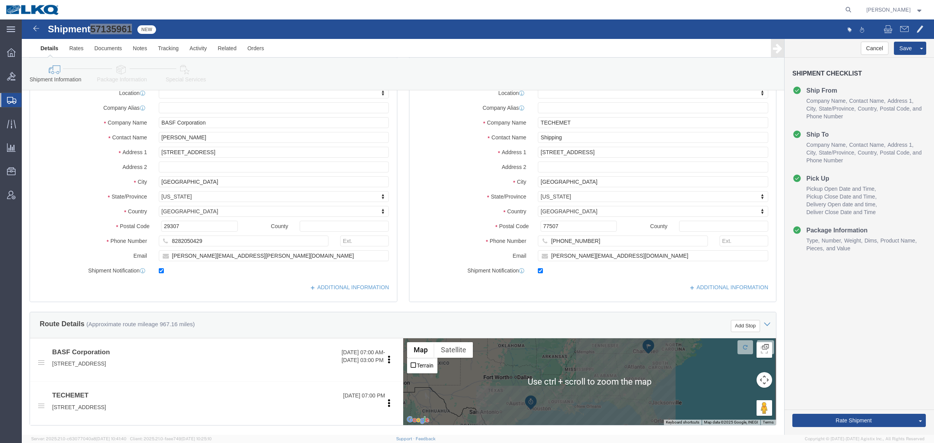
scroll to position [0, 0]
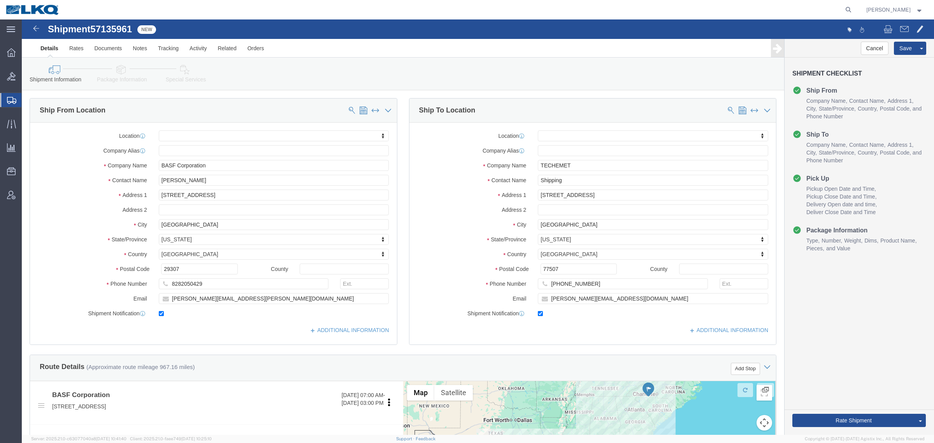
click div "Cancel Save Assign To Clone Shipment Save As Template Shipment Checklist Ship F…"
click span "57135961"
copy span "57135961"
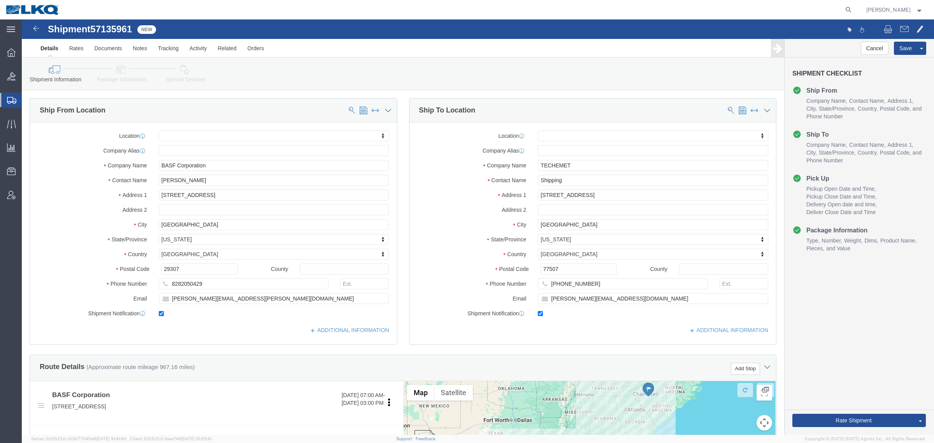
click div "Cancel Save Assign To Clone Shipment Save As Template Shipment Checklist Ship F…"
click button "Rate Shipment"
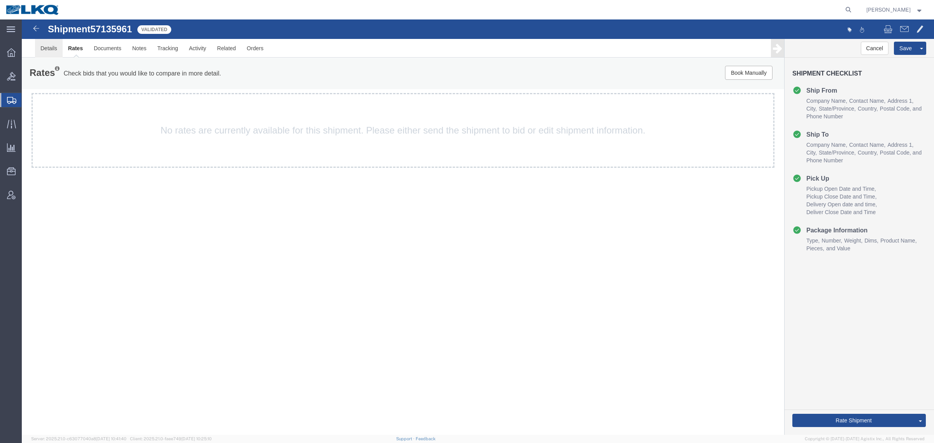
click at [47, 42] on link "Details" at bounding box center [49, 48] width 28 height 19
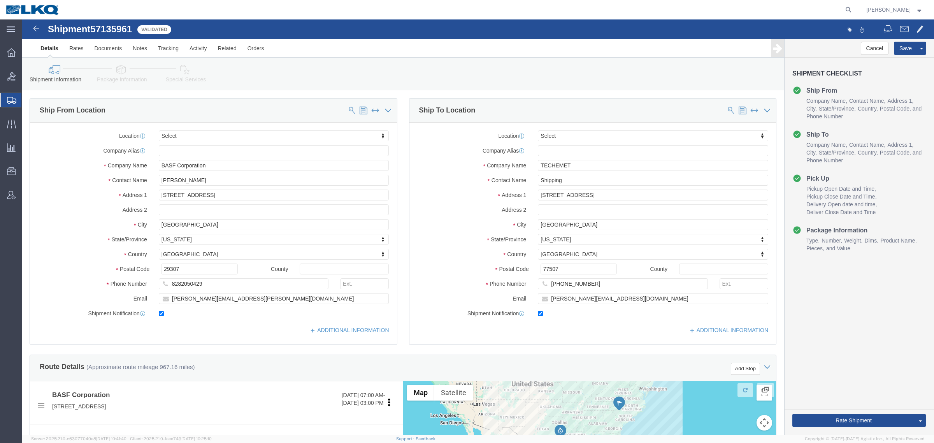
click div "Shipment Information Package Information Special Services Loading Routing"
click input "29307"
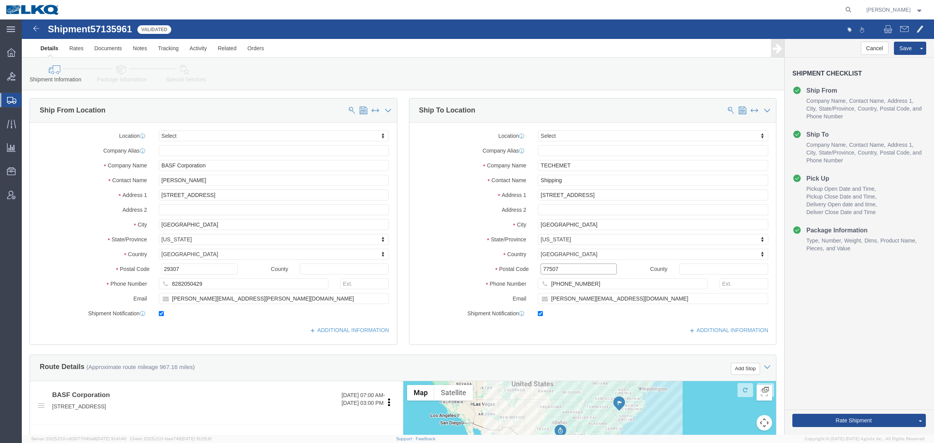
click input "77507"
click link "Notes"
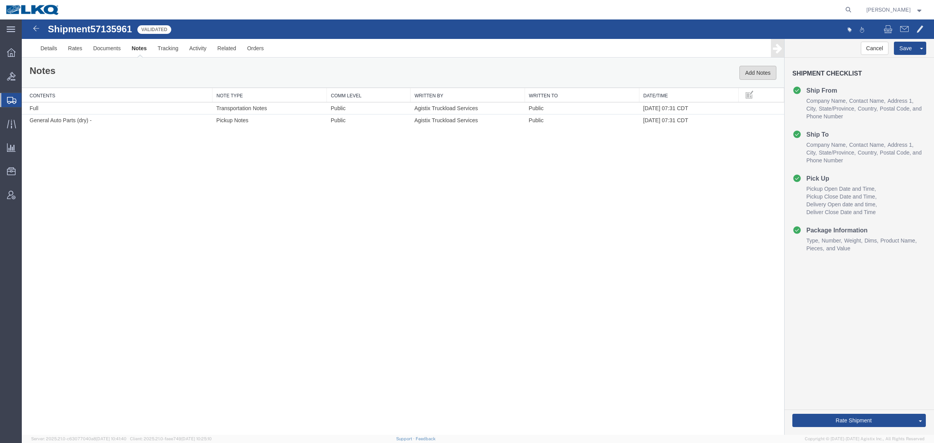
click at [753, 74] on button "Add Notes" at bounding box center [757, 73] width 37 height 14
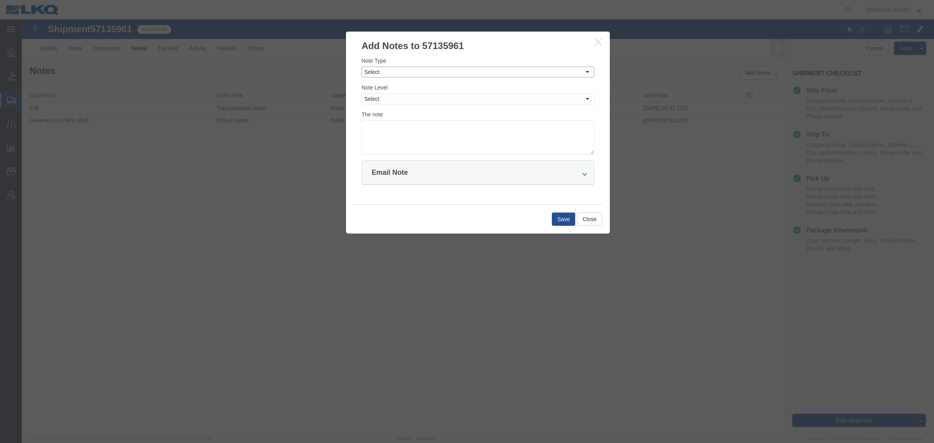
click at [407, 74] on select "Select Approval Bid Notes Carrier Change Notes Claim Notes Content Hazmat Notes…" at bounding box center [478, 72] width 233 height 11
select select "BID_NOTES"
click at [362, 67] on select "Select Approval Bid Notes Carrier Change Notes Claim Notes Content Hazmat Notes…" at bounding box center [478, 72] width 233 height 11
click at [424, 99] on select "Select Private to Account Private to Vendor Public" at bounding box center [478, 98] width 233 height 11
select select "PRIVATE_TO_ACCOUNT"
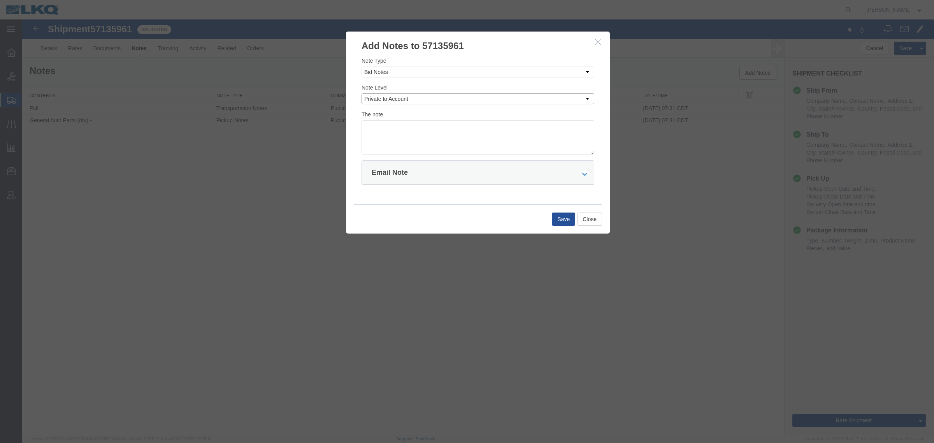
click at [362, 93] on select "Select Private to Account Private to Vendor Public" at bounding box center [478, 98] width 233 height 11
click at [450, 156] on form "Note Type Select Approval Bid Notes Carrier Change Notes Claim Notes Content Ha…" at bounding box center [478, 120] width 233 height 128
click at [456, 133] on textarea at bounding box center [478, 137] width 233 height 34
type textarea "DAT: $1616"
click at [555, 222] on button "Save" at bounding box center [563, 218] width 23 height 13
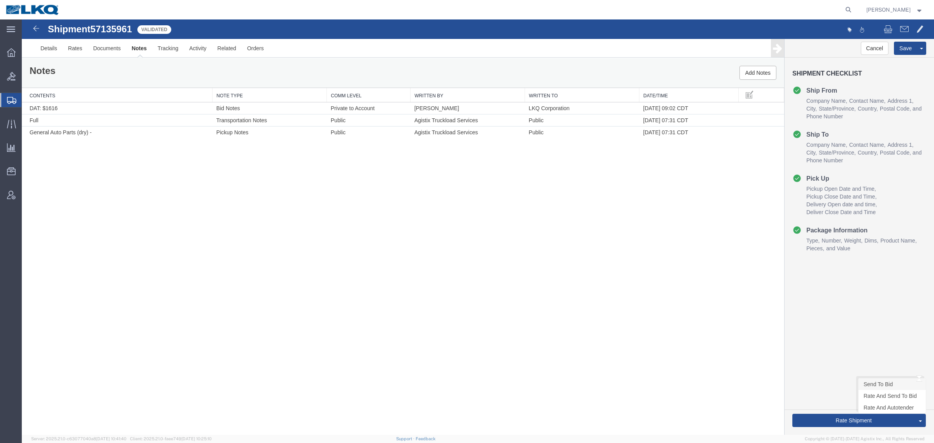
click at [882, 384] on link "Send To Bid" at bounding box center [891, 384] width 67 height 12
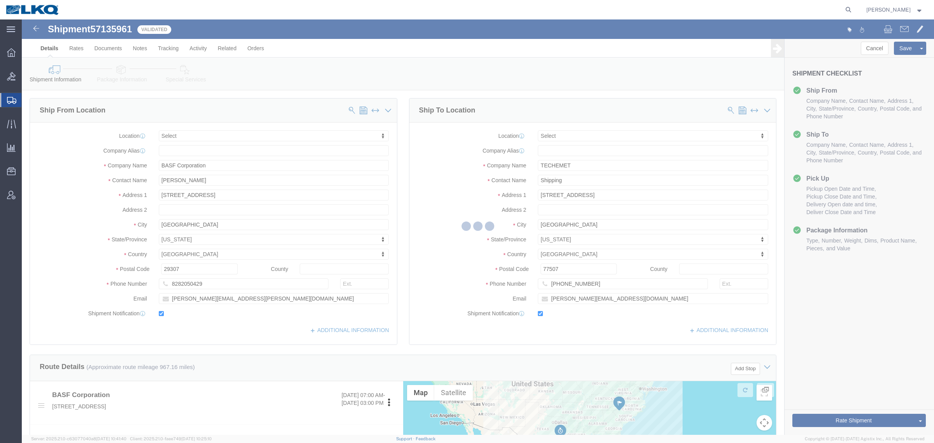
select select "TL"
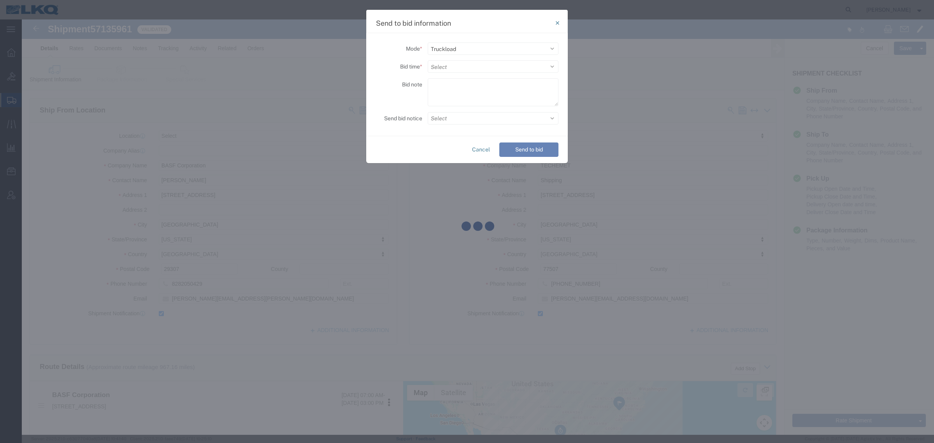
click at [509, 66] on div at bounding box center [478, 226] width 912 height 415
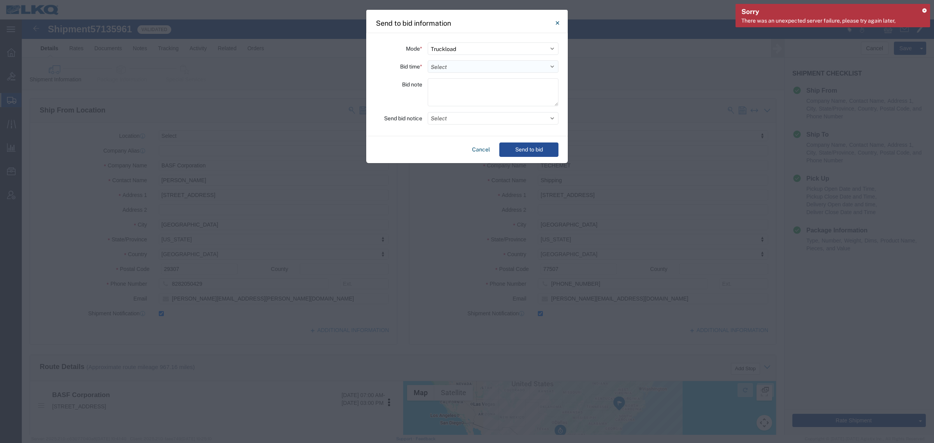
click at [458, 68] on select "Select 30 Min (Rush) 1 Hour (Rush) 2 Hours (Rush) 4 Hours (Rush) 8 Hours (Rush)…" at bounding box center [493, 66] width 131 height 12
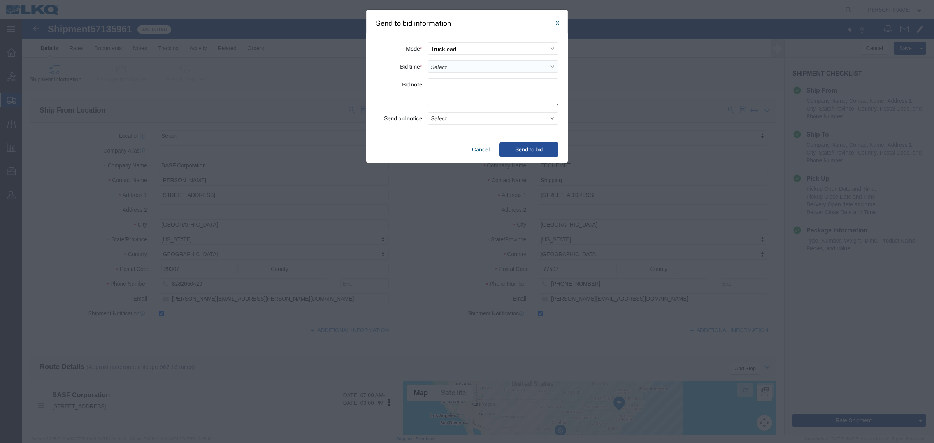
select select "24"
click at [428, 60] on select "Select 30 Min (Rush) 1 Hour (Rush) 2 Hours (Rush) 4 Hours (Rush) 8 Hours (Rush)…" at bounding box center [493, 66] width 131 height 12
click at [533, 150] on button "Send to bid" at bounding box center [528, 149] width 59 height 14
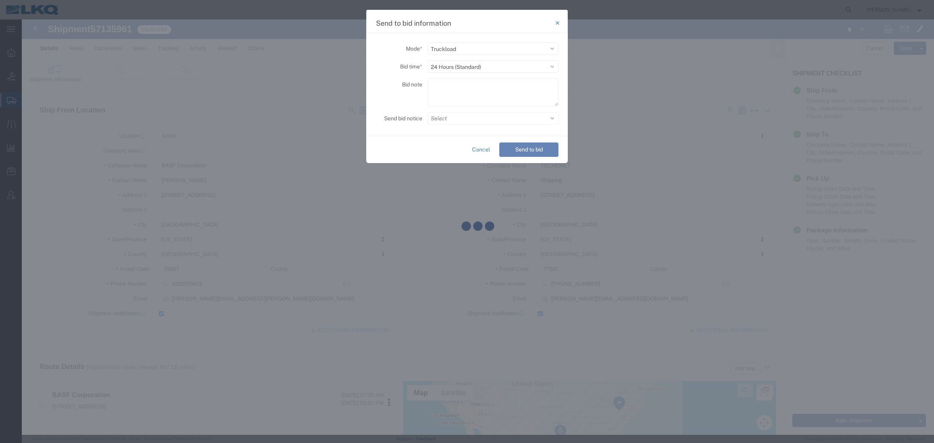
click at [453, 145] on div at bounding box center [478, 226] width 912 height 415
